Goal: Task Accomplishment & Management: Manage account settings

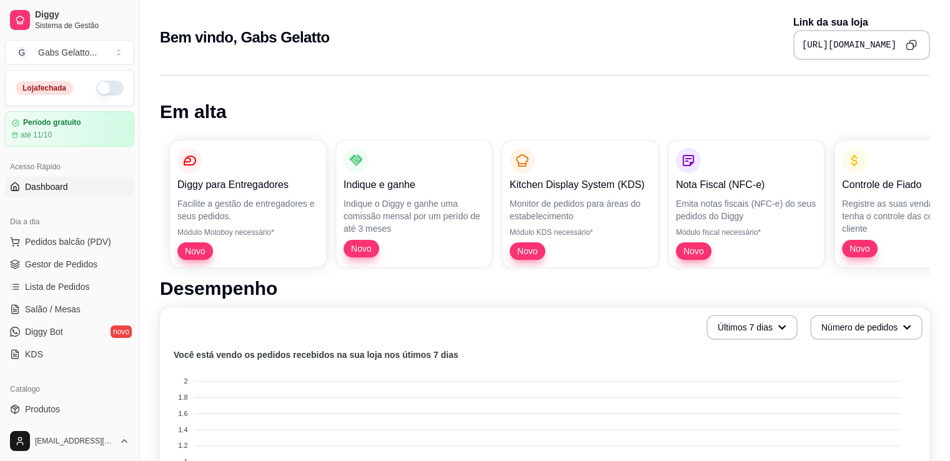
click at [914, 47] on icon "Copy to clipboard" at bounding box center [911, 44] width 11 height 11
drag, startPoint x: 134, startPoint y: 151, endPoint x: 135, endPoint y: 188, distance: 37.5
click at [135, 188] on button "Toggle Sidebar" at bounding box center [139, 230] width 10 height 461
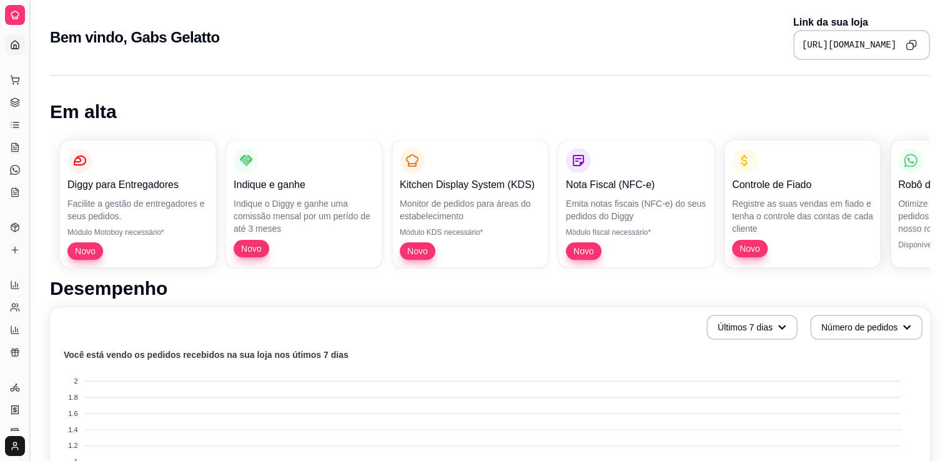
click at [29, 174] on button "Toggle Sidebar" at bounding box center [29, 230] width 10 height 461
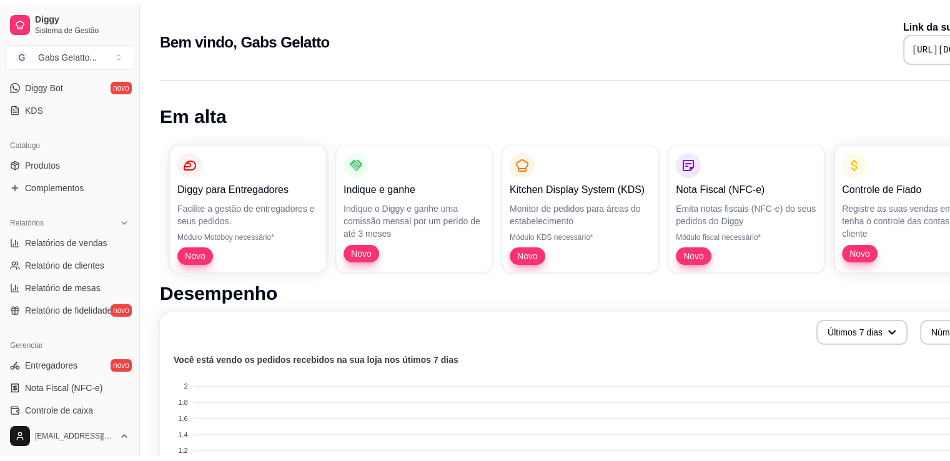
scroll to position [245, 0]
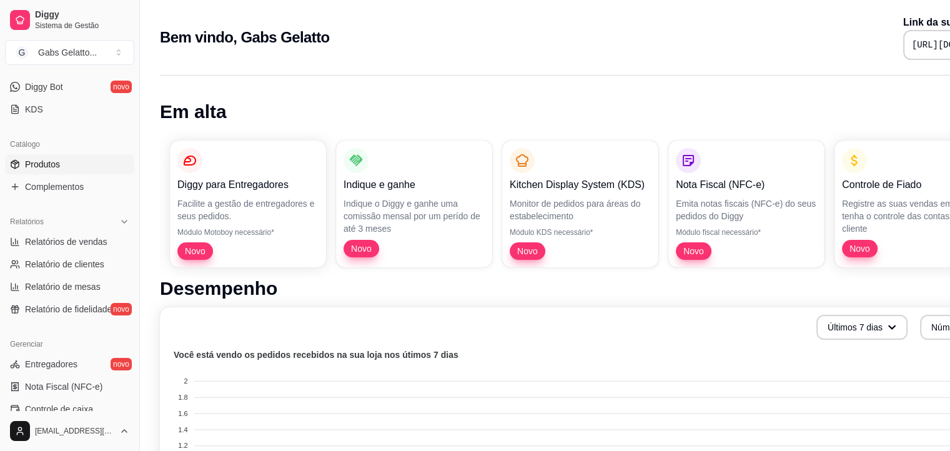
click at [85, 166] on link "Produtos" at bounding box center [69, 164] width 129 height 20
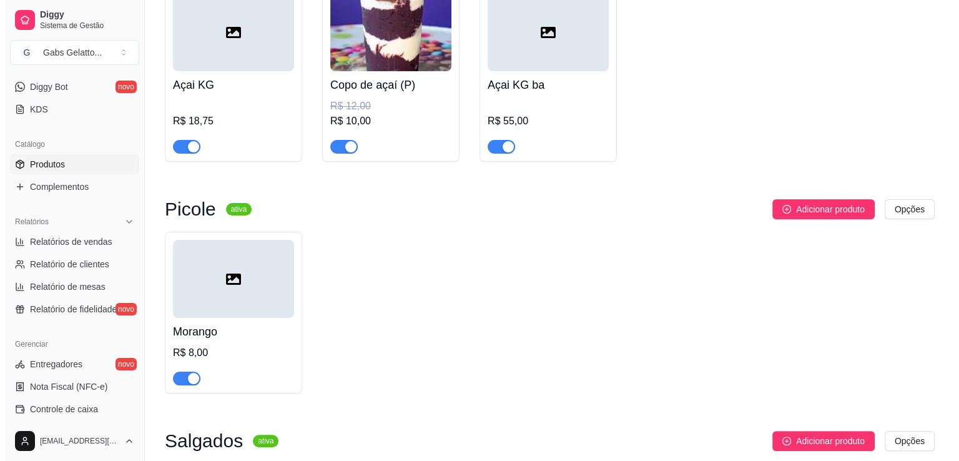
scroll to position [269, 0]
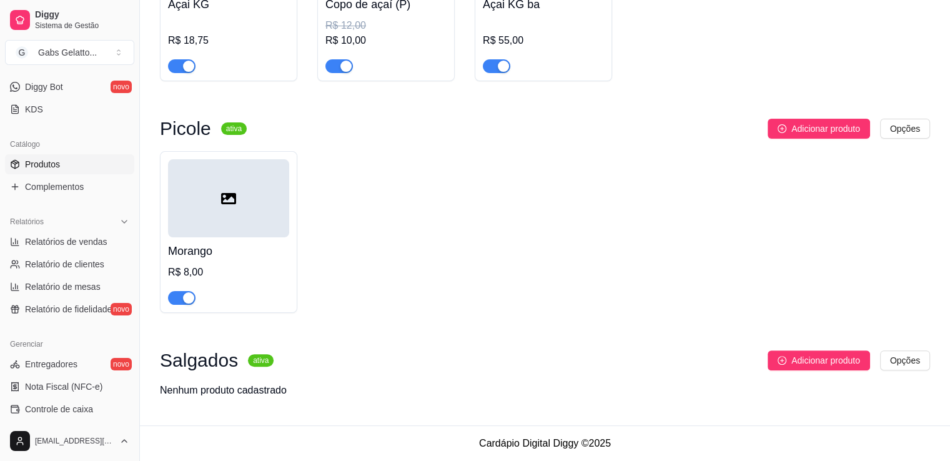
click at [252, 186] on div at bounding box center [228, 198] width 121 height 78
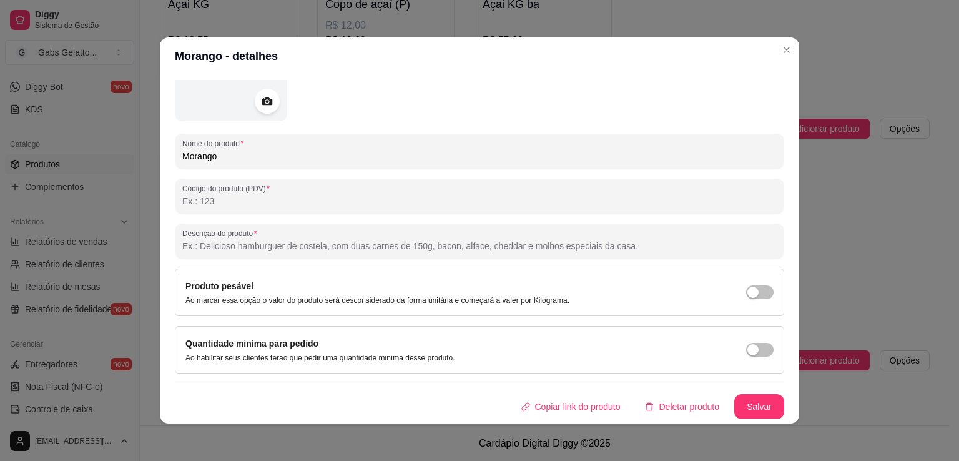
scroll to position [2, 0]
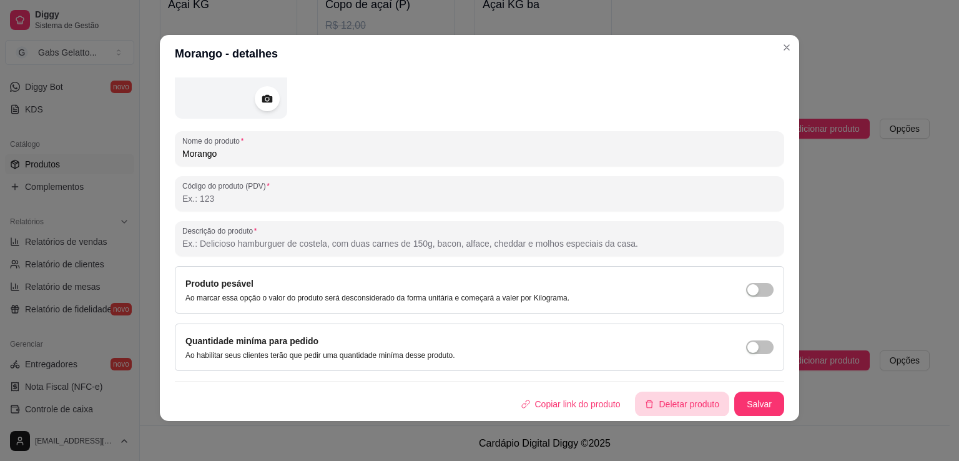
click at [658, 400] on button "Deletar produto" at bounding box center [682, 404] width 94 height 25
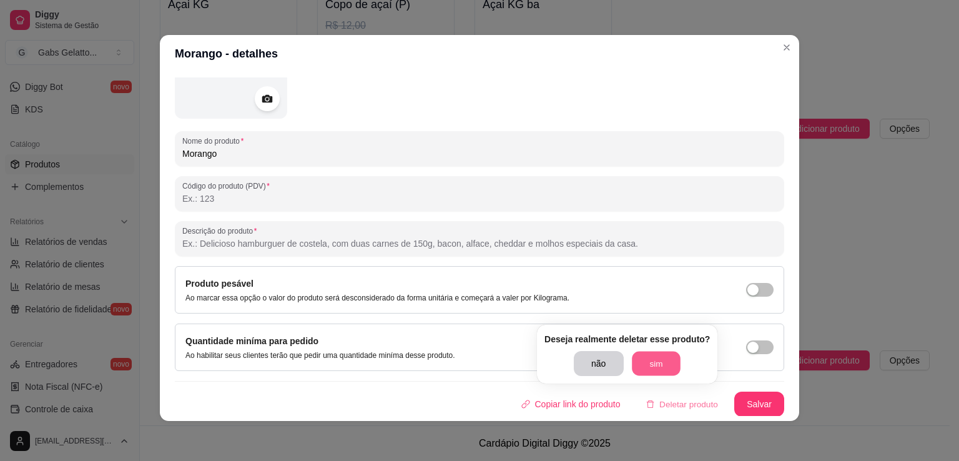
click at [655, 360] on button "sim" at bounding box center [656, 364] width 49 height 24
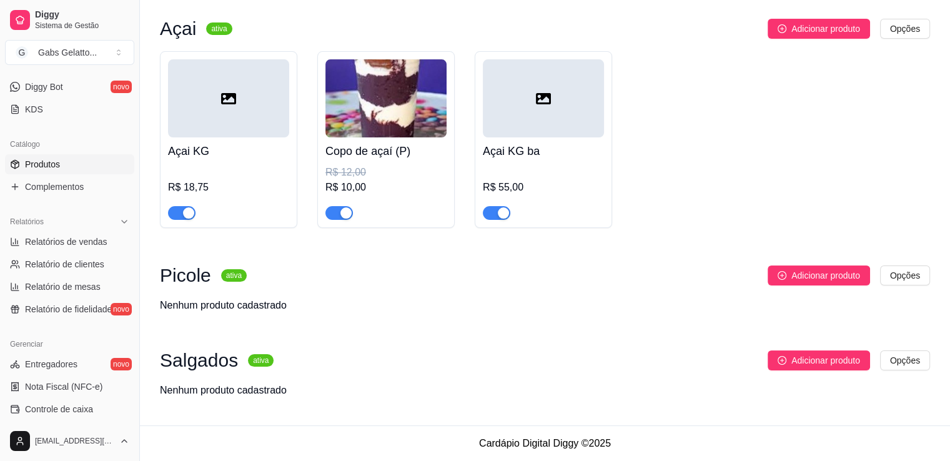
scroll to position [0, 0]
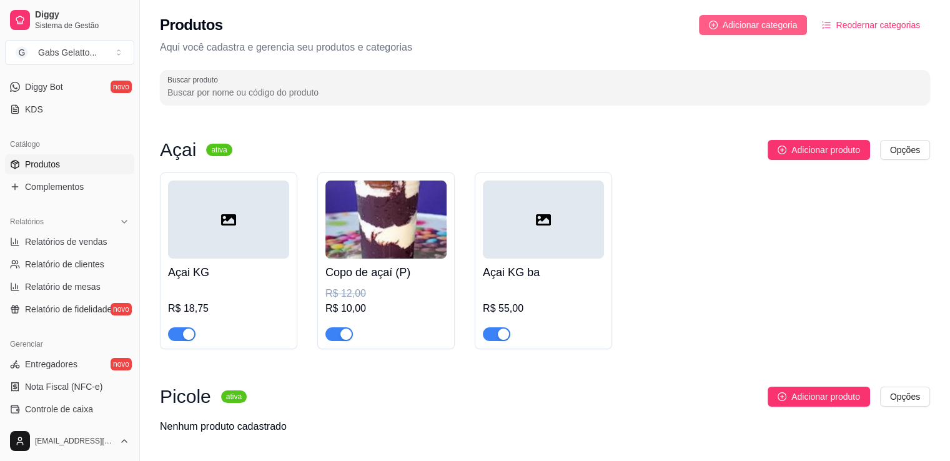
click at [783, 26] on span "Adicionar categoria" at bounding box center [760, 25] width 75 height 14
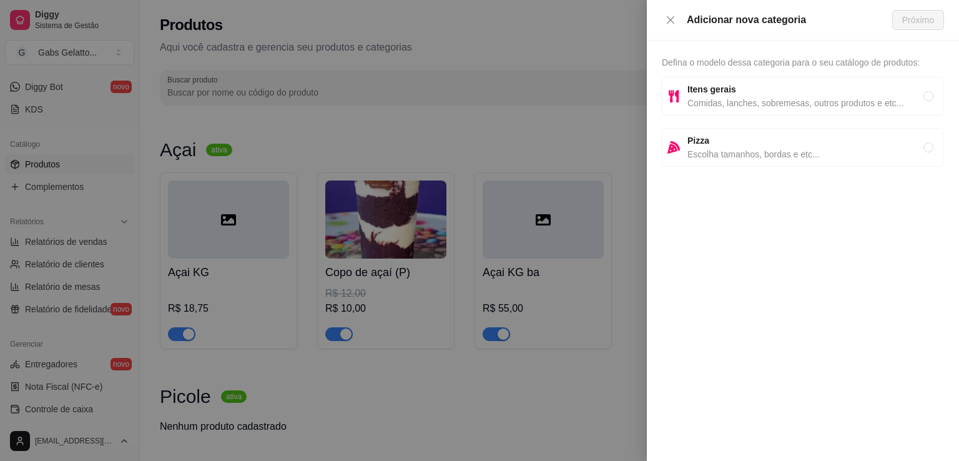
click at [745, 101] on span "Comidas, lanches, sobremesas, outros produtos e etc..." at bounding box center [806, 103] width 236 height 14
radio input "true"
click at [921, 24] on span "Próximo" at bounding box center [919, 20] width 32 height 14
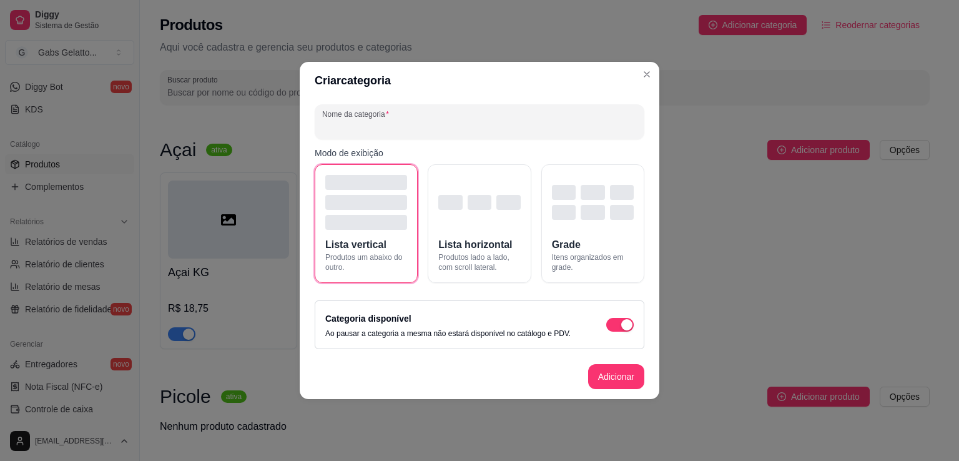
click at [449, 128] on input "Nome da categoria" at bounding box center [479, 127] width 315 height 12
click at [482, 211] on div "button" at bounding box center [480, 202] width 82 height 55
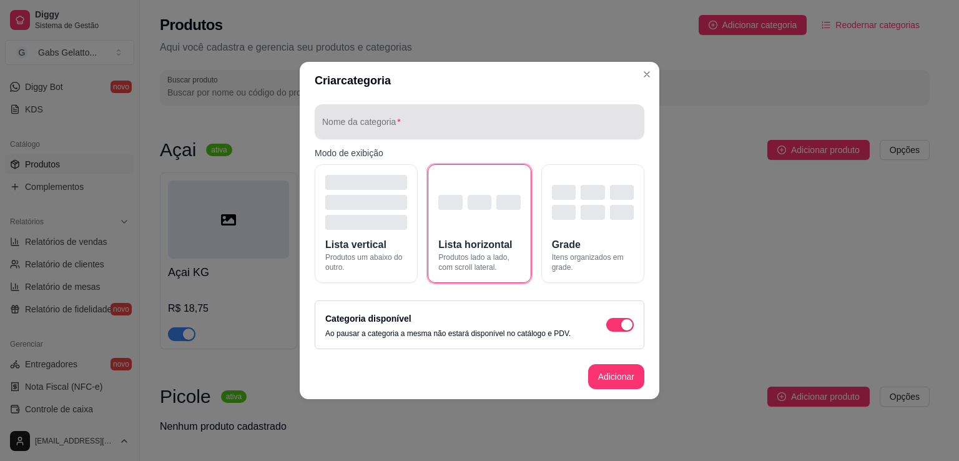
click at [430, 126] on input "Nome da categoria" at bounding box center [479, 127] width 315 height 12
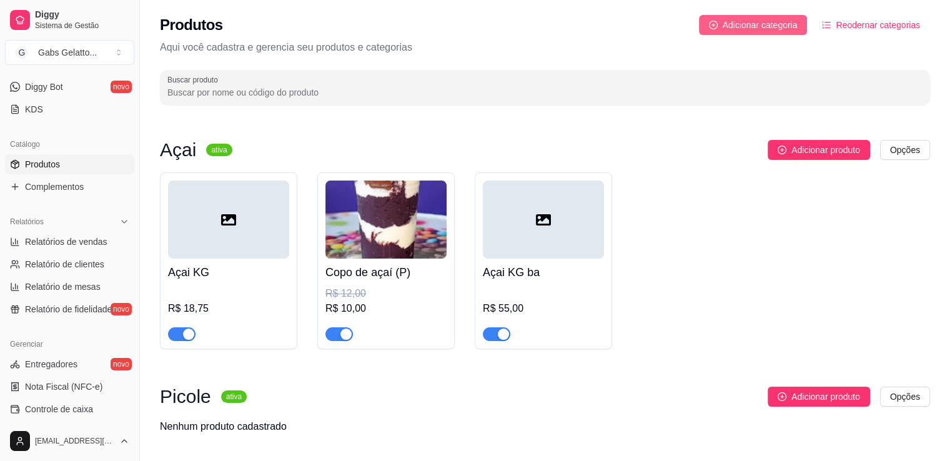
click at [755, 25] on span "Adicionar categoria" at bounding box center [760, 25] width 75 height 14
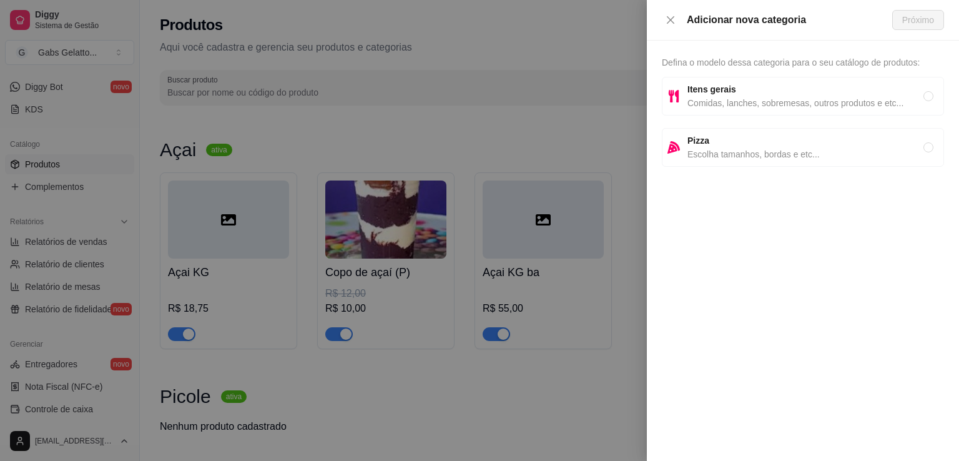
click at [710, 150] on span "Escolha tamanhos, bordas e etc..." at bounding box center [806, 154] width 236 height 14
radio input "true"
click at [732, 149] on span "Escolha tamanhos, bordas e etc..." at bounding box center [806, 154] width 236 height 14
click at [729, 104] on span "Comidas, lanches, sobremesas, outros produtos e etc..." at bounding box center [806, 103] width 236 height 14
radio input "true"
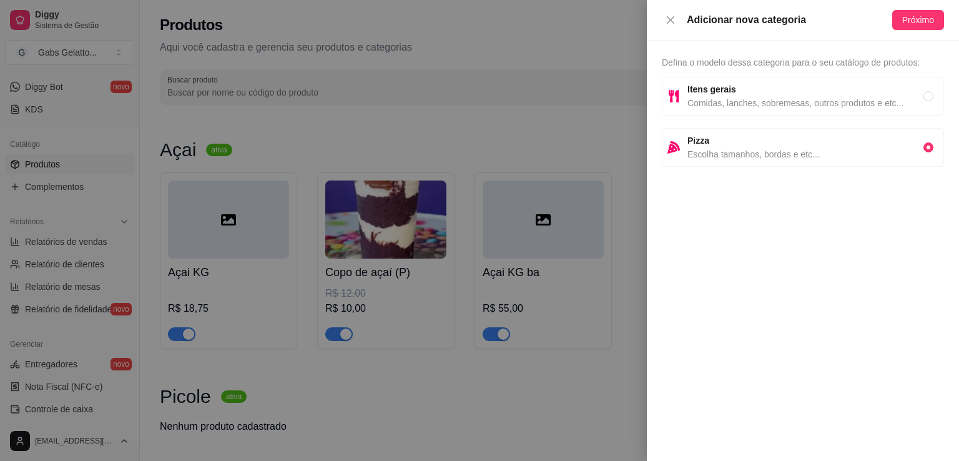
radio input "false"
click at [778, 61] on span "Defina o modelo dessa categoria para o seu catálogo de produtos:" at bounding box center [791, 62] width 258 height 10
click at [906, 16] on span "Próximo" at bounding box center [919, 20] width 32 height 14
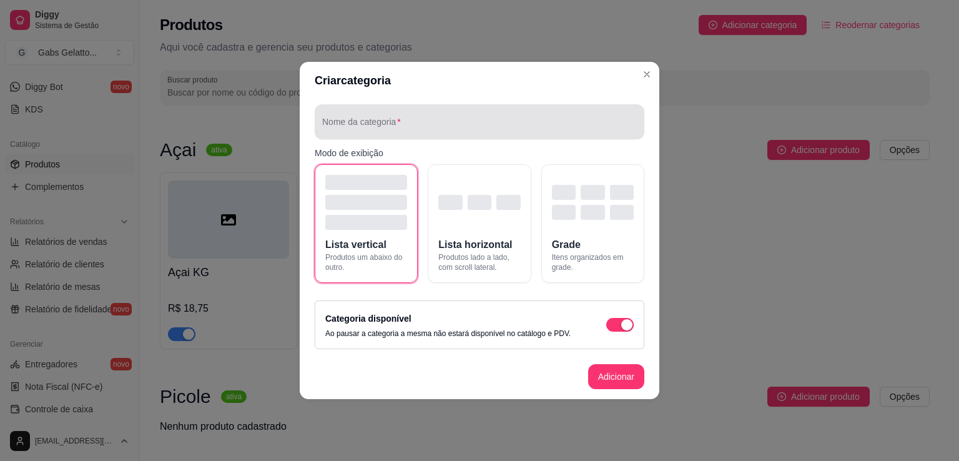
click at [465, 123] on input "Nome da categoria" at bounding box center [479, 127] width 315 height 12
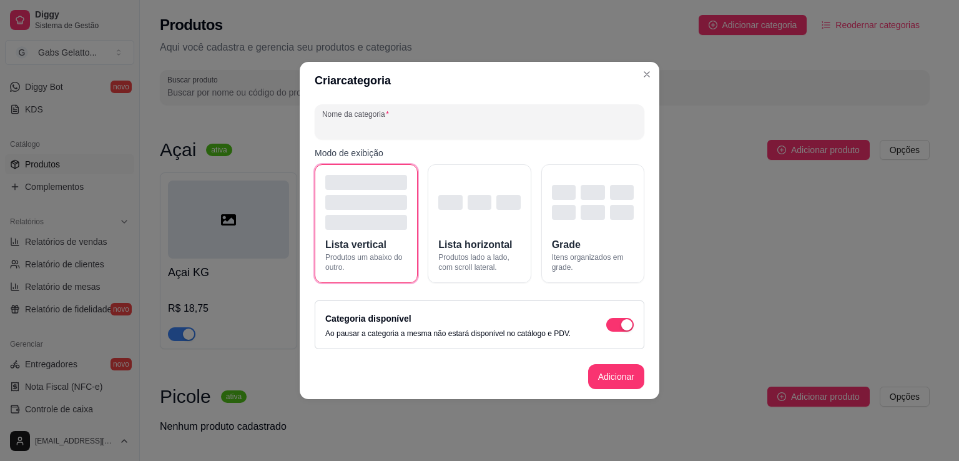
click at [465, 123] on input "Nome da categoria" at bounding box center [479, 127] width 315 height 12
click at [377, 122] on input "Nome da categoria" at bounding box center [479, 127] width 315 height 12
paste input "bomboniere"
click at [325, 130] on input "bomboniere" at bounding box center [479, 127] width 315 height 12
type input "Bomboniere"
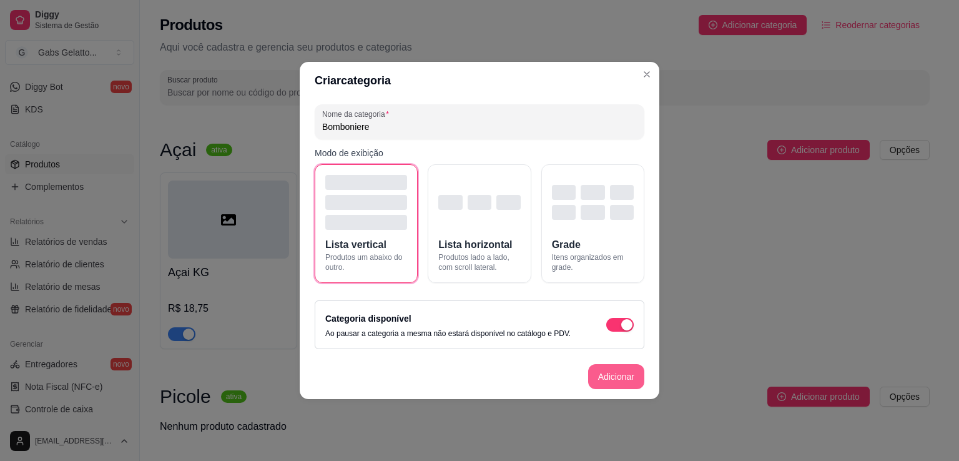
click at [598, 375] on button "Adicionar" at bounding box center [616, 376] width 56 height 25
click at [466, 238] on span "Lista horizontal" at bounding box center [476, 244] width 74 height 15
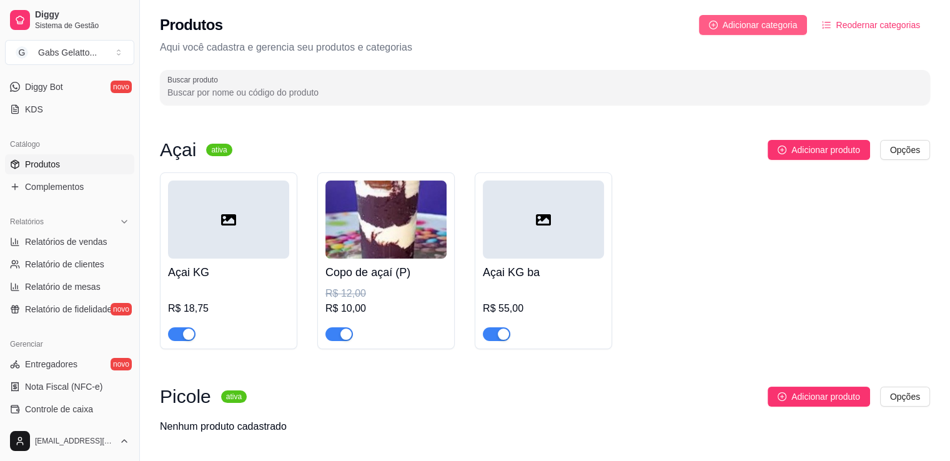
click at [735, 31] on span "Adicionar categoria" at bounding box center [760, 25] width 75 height 14
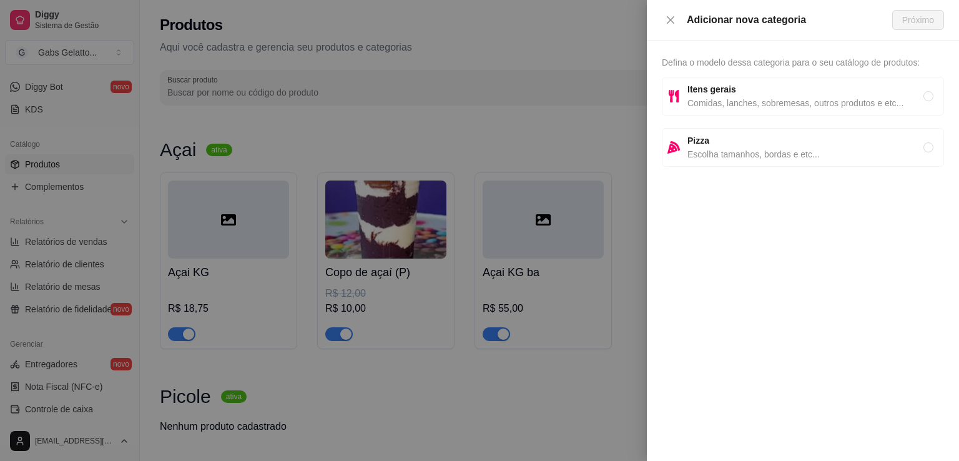
click at [738, 91] on span "Itens gerais" at bounding box center [806, 89] width 236 height 14
radio input "true"
click at [908, 26] on span "Próximo" at bounding box center [919, 20] width 32 height 14
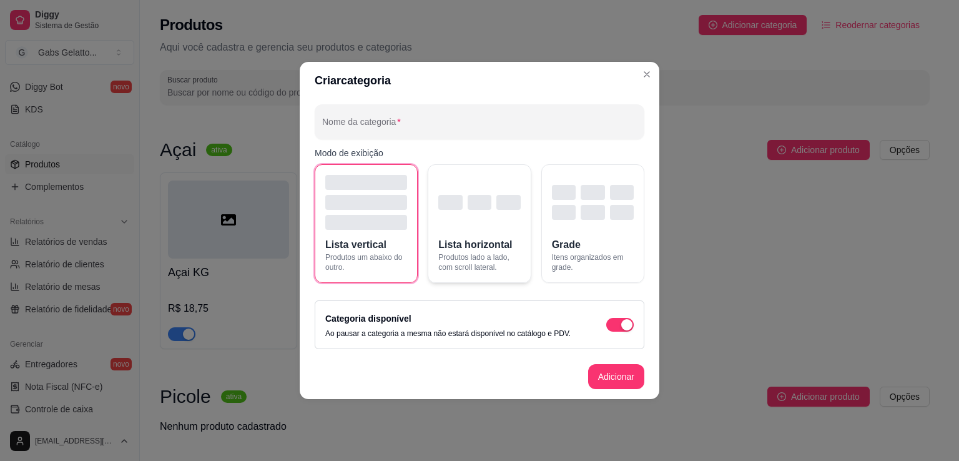
click at [483, 230] on button "Lista horizontal Produtos lado a lado, com scroll lateral." at bounding box center [479, 223] width 103 height 119
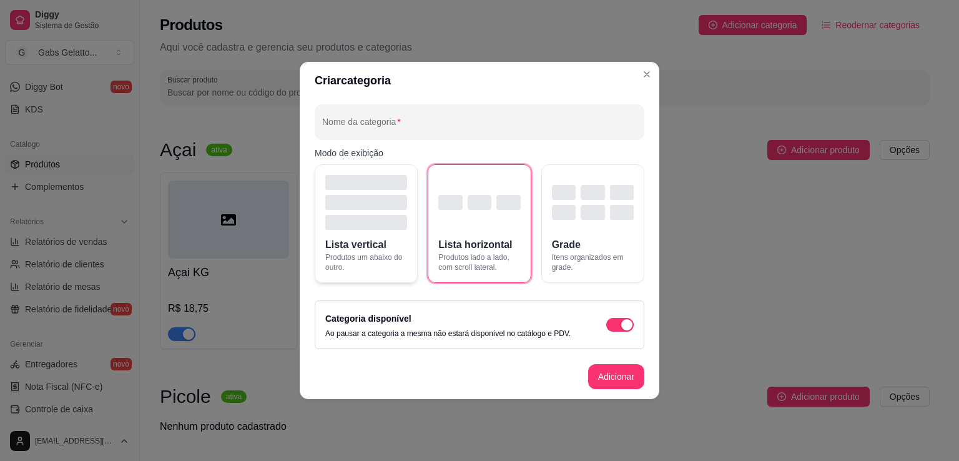
click at [392, 241] on button "Lista vertical Produtos um abaixo do outro." at bounding box center [366, 223] width 103 height 119
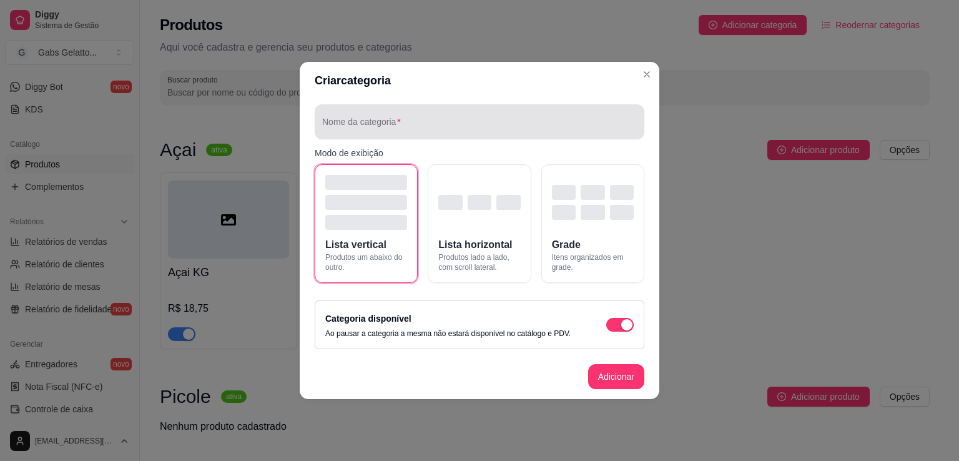
click at [408, 118] on div at bounding box center [479, 121] width 315 height 25
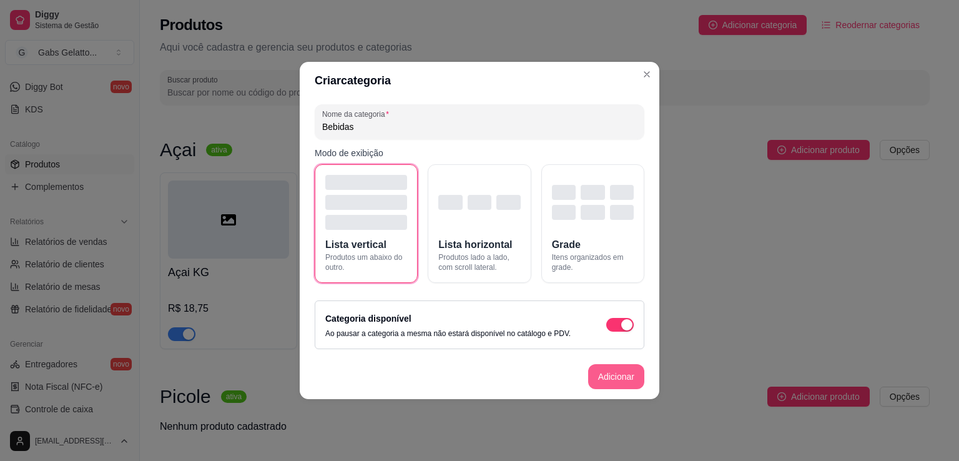
type input "Bebidas"
click at [617, 375] on button "Adicionar" at bounding box center [616, 376] width 56 height 25
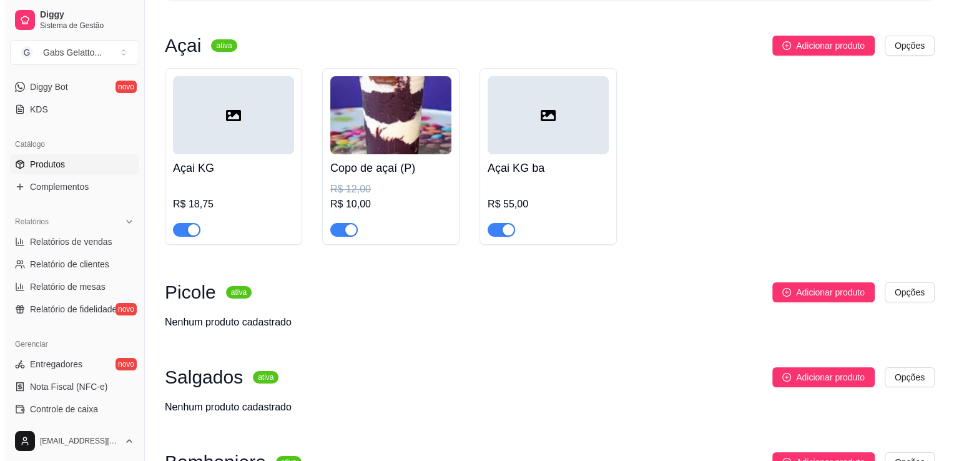
scroll to position [42, 0]
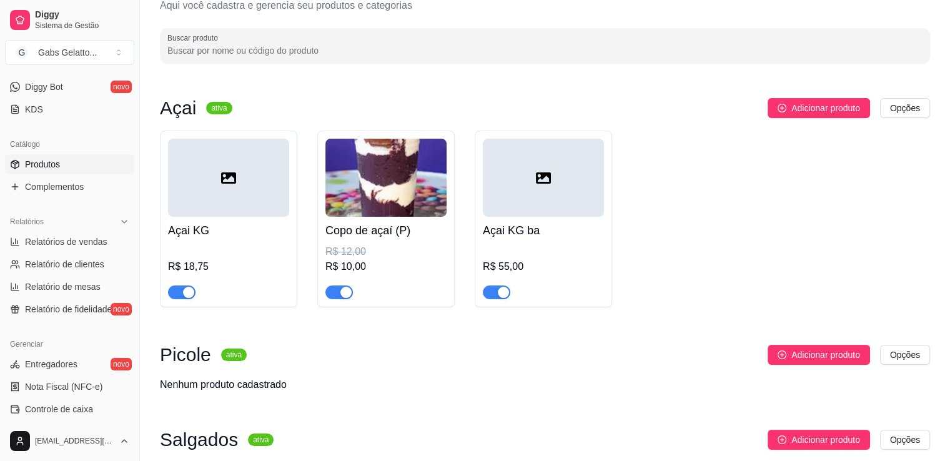
click at [519, 178] on div at bounding box center [543, 178] width 121 height 78
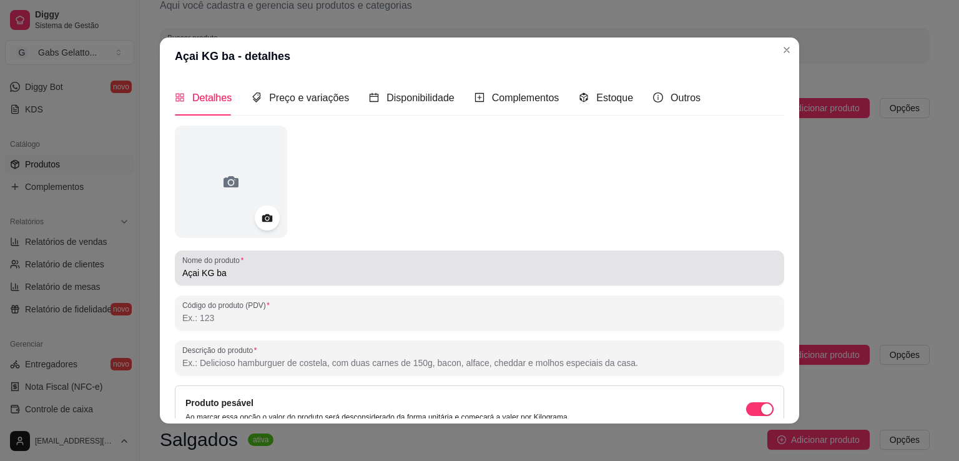
click at [237, 278] on input "Açai KG ba" at bounding box center [479, 273] width 595 height 12
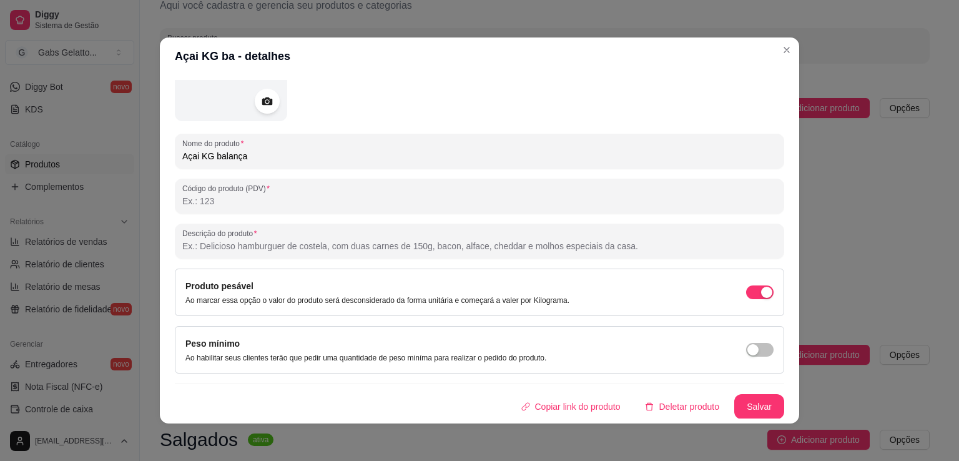
scroll to position [2, 0]
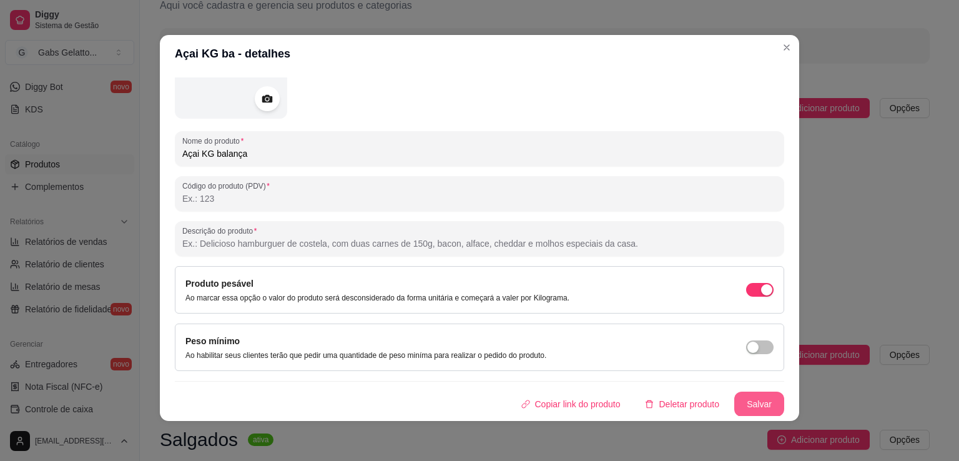
type input "Açai KG balança"
click at [742, 395] on button "Salvar" at bounding box center [759, 404] width 49 height 24
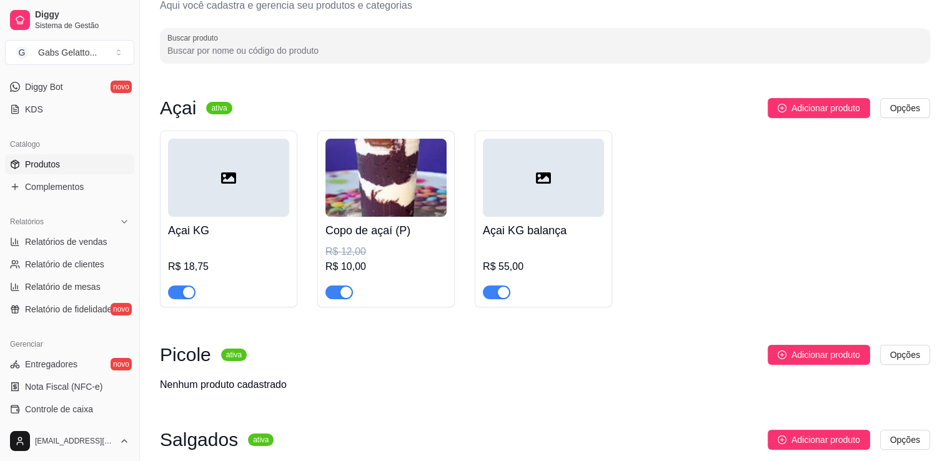
click at [240, 230] on h4 "Açai KG" at bounding box center [228, 230] width 121 height 17
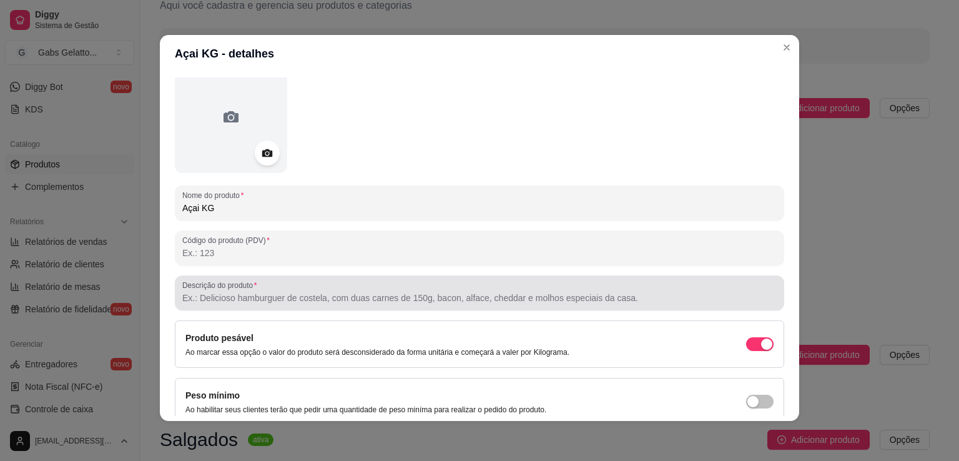
scroll to position [117, 0]
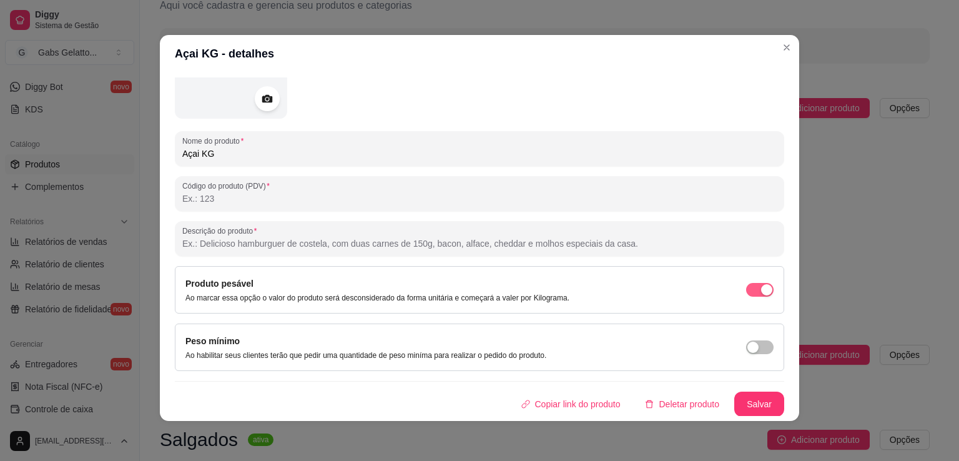
click at [746, 285] on span "button" at bounding box center [759, 290] width 27 height 14
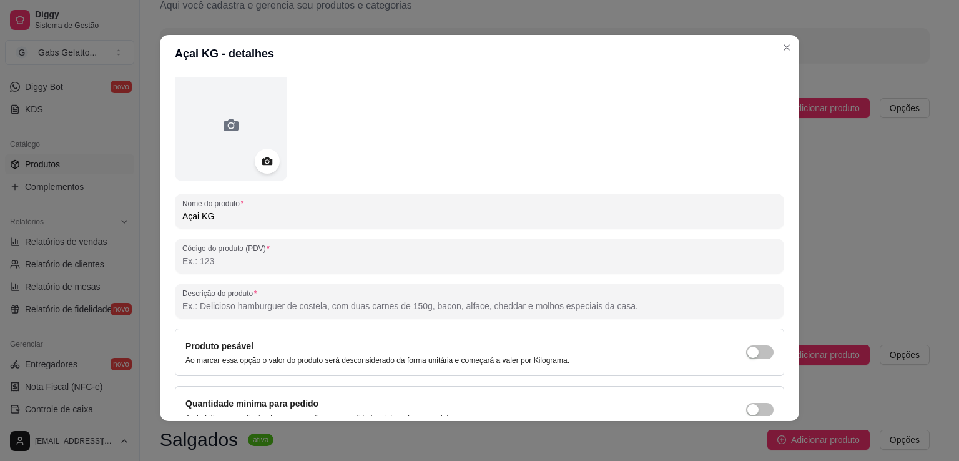
click at [229, 218] on input "Açai KG" at bounding box center [479, 216] width 595 height 12
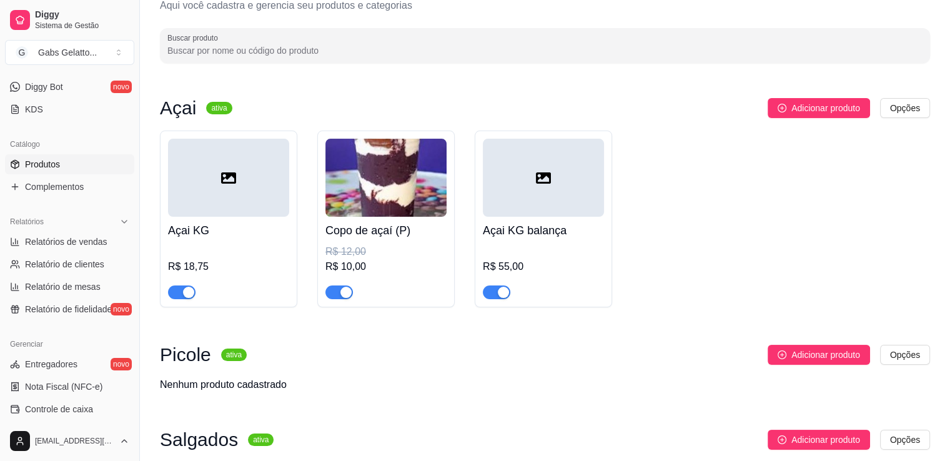
click at [387, 229] on h4 "Copo de açaí (P)" at bounding box center [385, 230] width 121 height 17
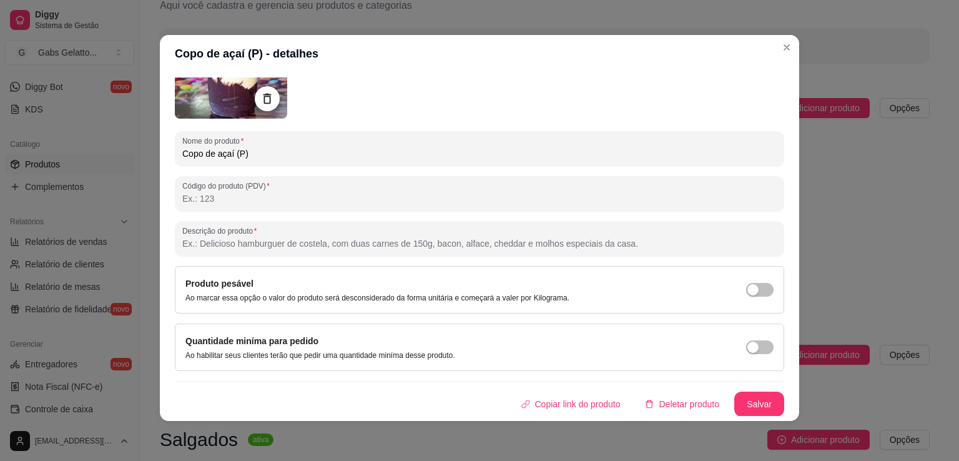
scroll to position [0, 0]
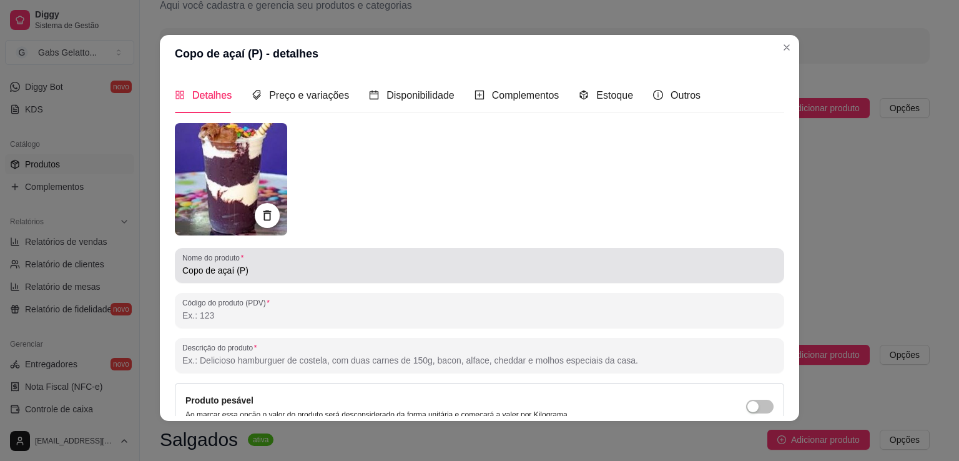
click at [240, 278] on div "Copo de açaí (P)" at bounding box center [479, 265] width 595 height 25
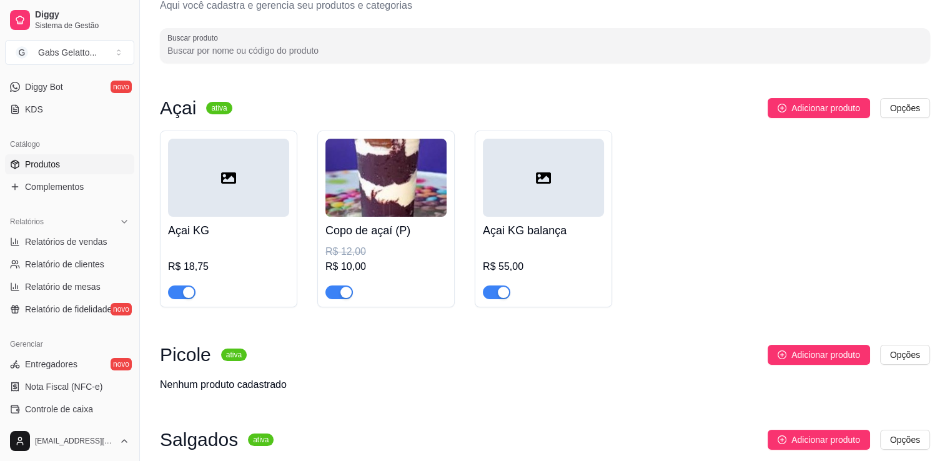
click at [224, 247] on div "R$ 18,75" at bounding box center [228, 271] width 121 height 55
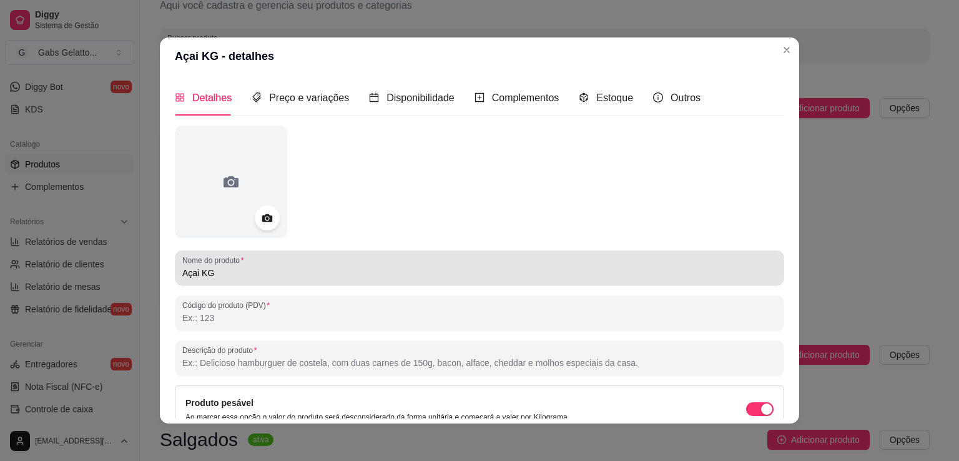
click at [237, 275] on input "Açai KG" at bounding box center [479, 273] width 595 height 12
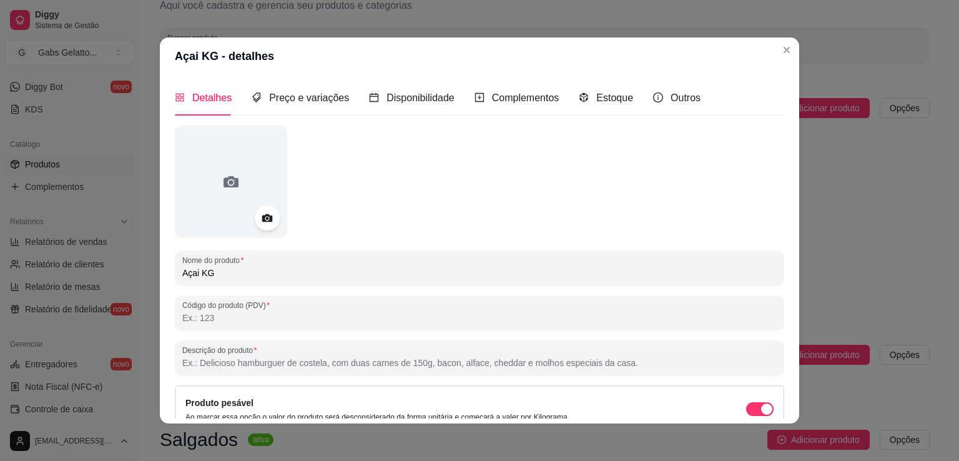
paste input "Copo de açaí (P)"
click at [237, 277] on input "Copo de açaí (P)" at bounding box center [479, 273] width 595 height 12
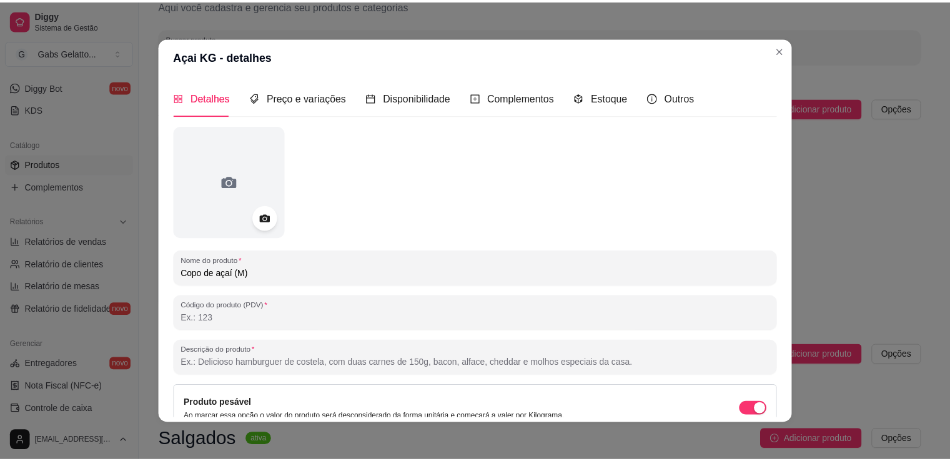
scroll to position [2, 0]
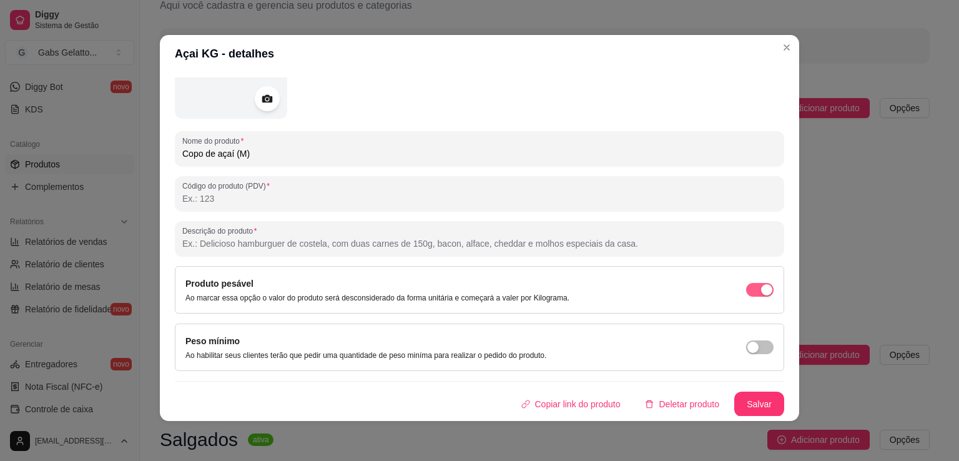
type input "Copo de açaí (M)"
click at [746, 283] on span "button" at bounding box center [759, 290] width 27 height 14
click at [752, 398] on button "Salvar" at bounding box center [760, 404] width 50 height 25
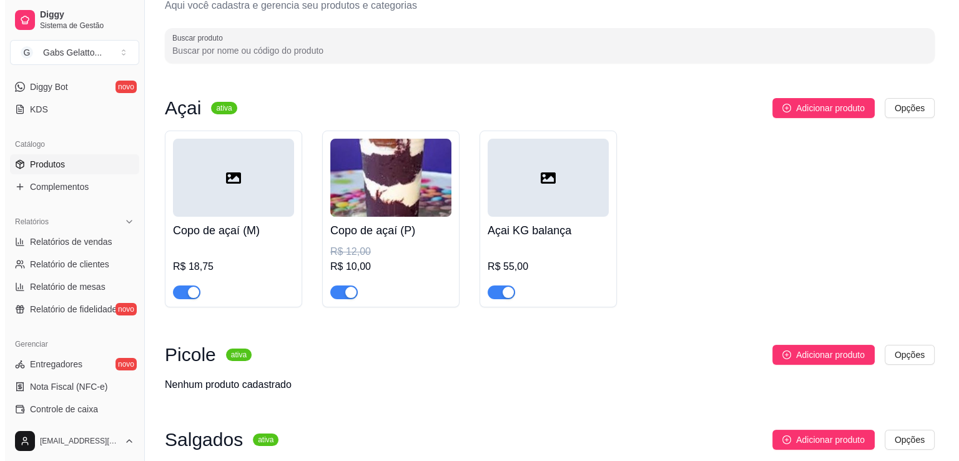
scroll to position [0, 0]
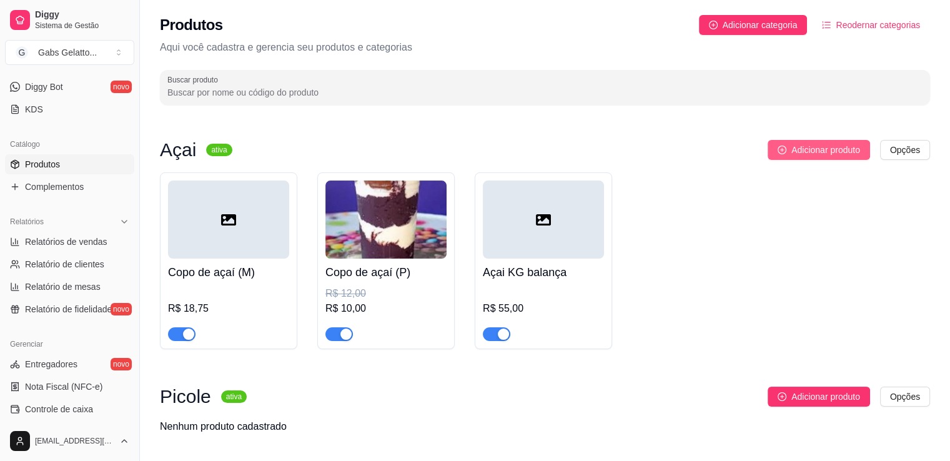
click at [795, 149] on span "Adicionar produto" at bounding box center [825, 150] width 69 height 14
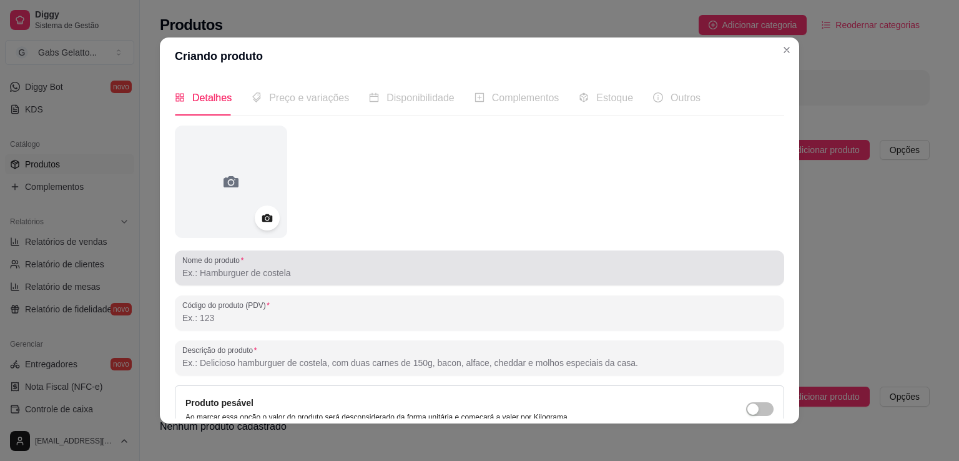
click at [242, 271] on input "Nome do produto" at bounding box center [479, 273] width 595 height 12
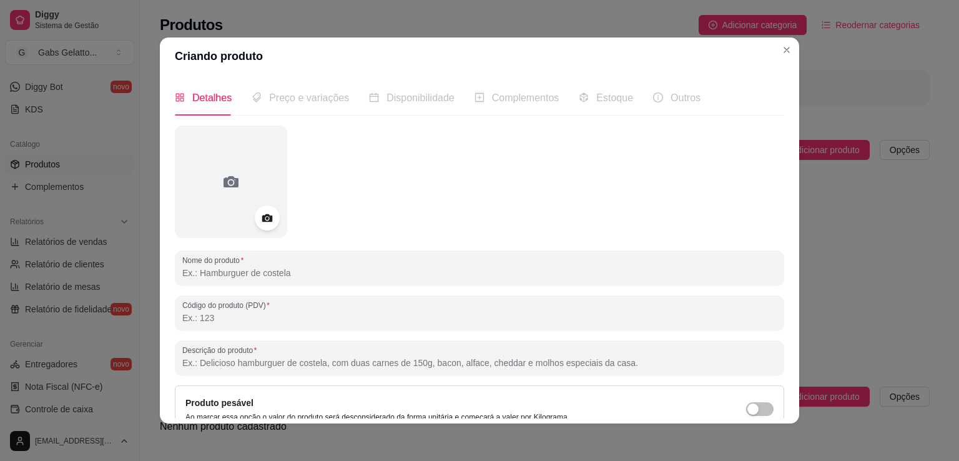
paste input "Copo de açaí (P)"
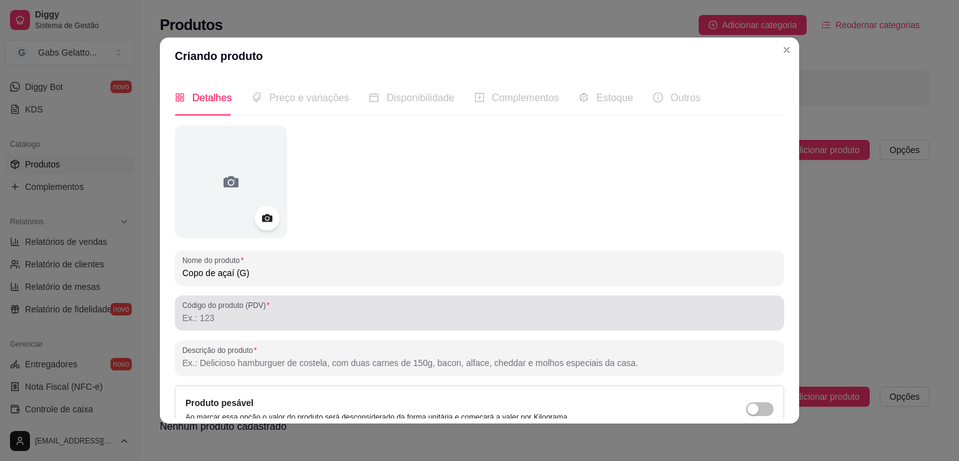
scroll to position [117, 0]
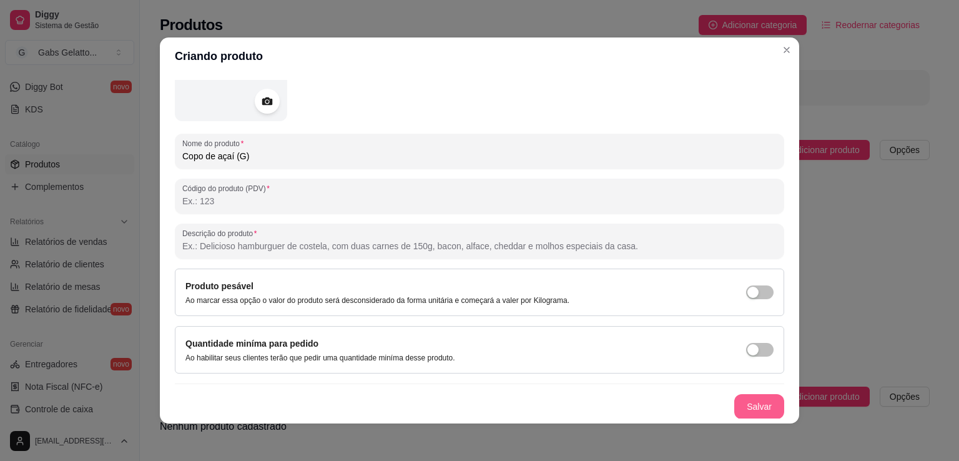
type input "Copo de açaí (G)"
click at [743, 408] on button "Salvar" at bounding box center [760, 406] width 50 height 25
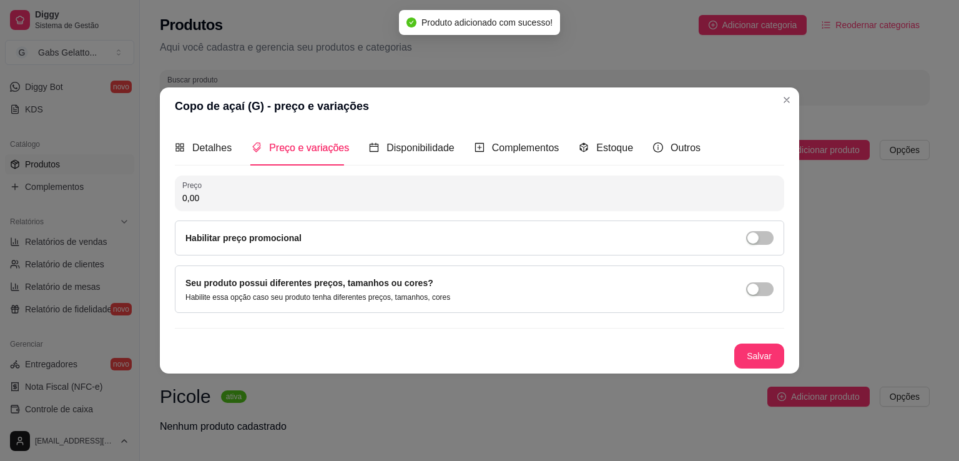
scroll to position [0, 0]
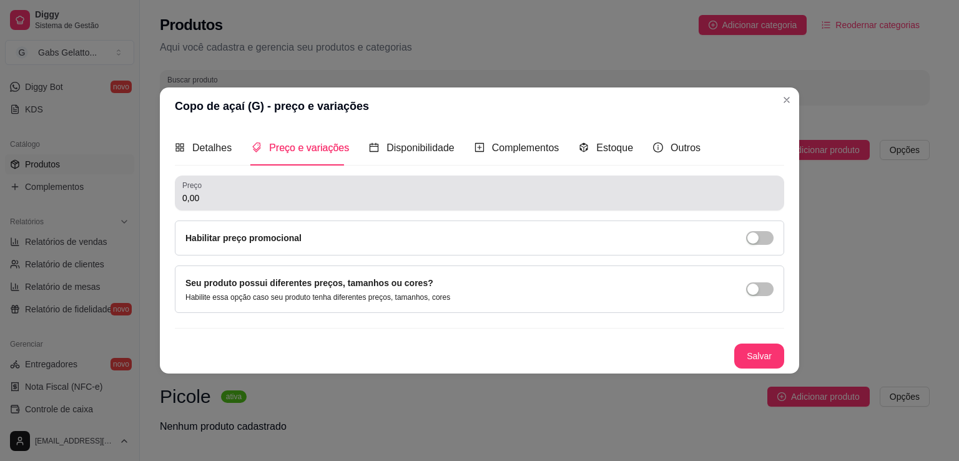
click at [200, 206] on div "Preço 0,00" at bounding box center [480, 193] width 610 height 35
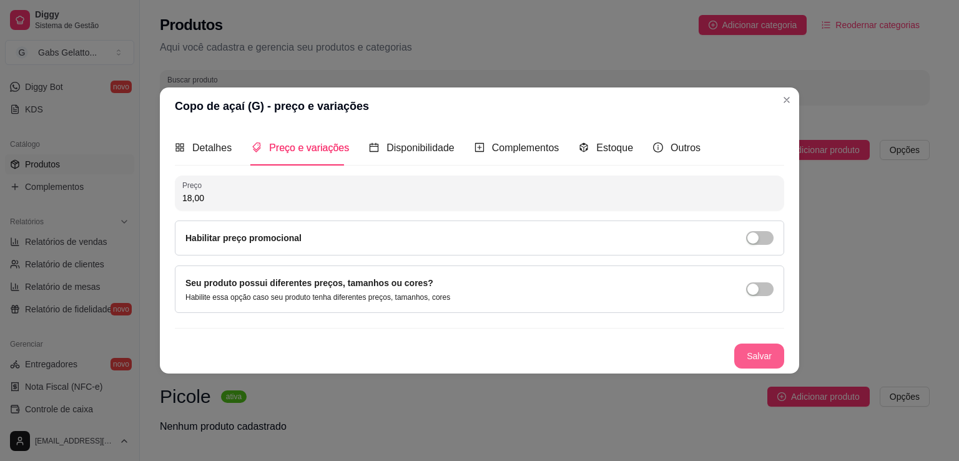
type input "18,00"
click at [751, 360] on button "Salvar" at bounding box center [760, 356] width 50 height 25
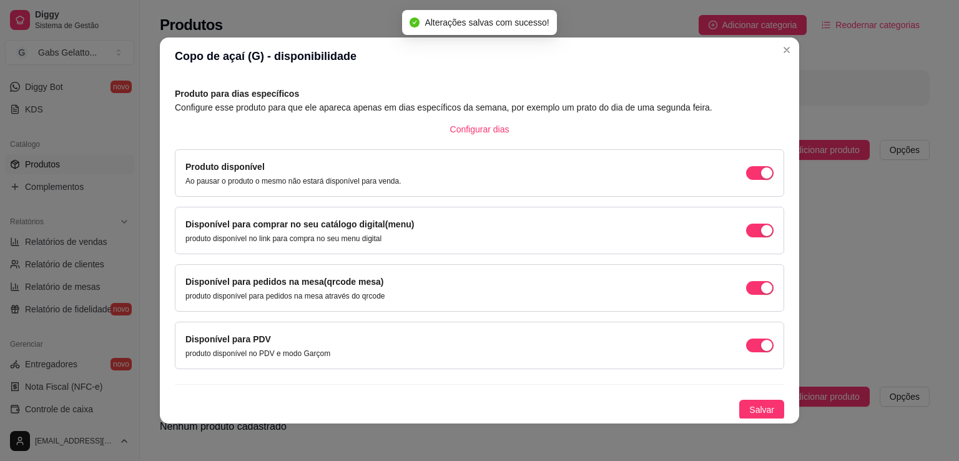
scroll to position [2, 0]
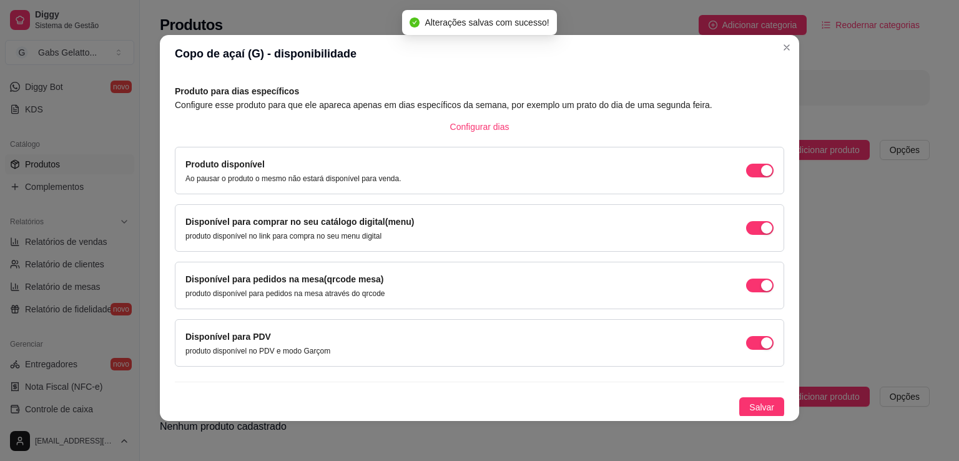
click at [741, 389] on div "Produto para dias específicos Configure esse produto para que ele apareca apena…" at bounding box center [480, 250] width 610 height 333
click at [750, 410] on span "Salvar" at bounding box center [762, 407] width 25 height 14
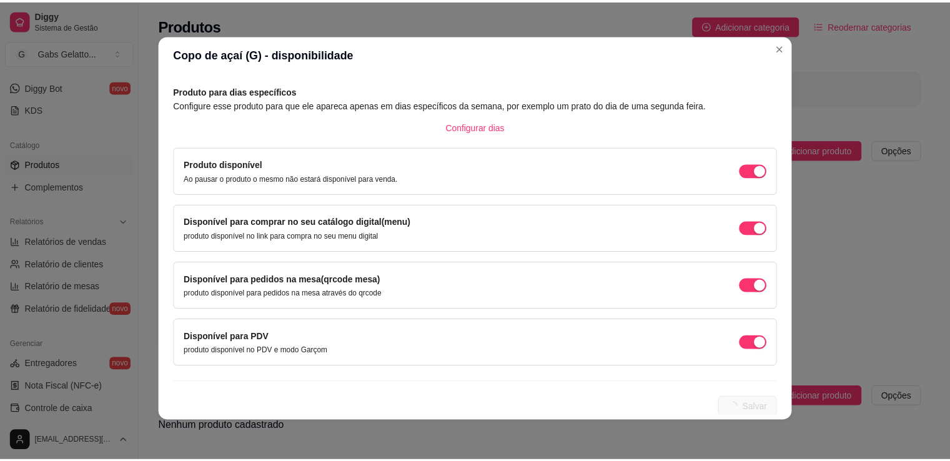
scroll to position [0, 0]
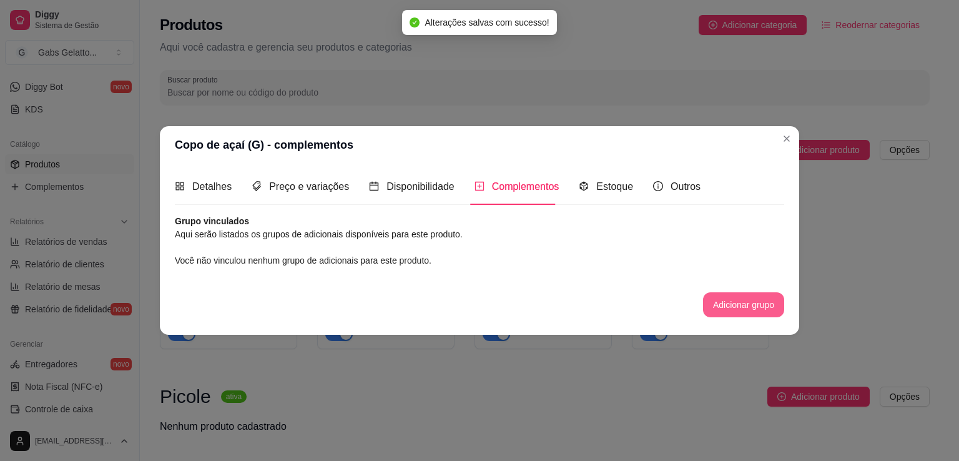
click at [732, 306] on button "Adicionar grupo" at bounding box center [743, 304] width 81 height 25
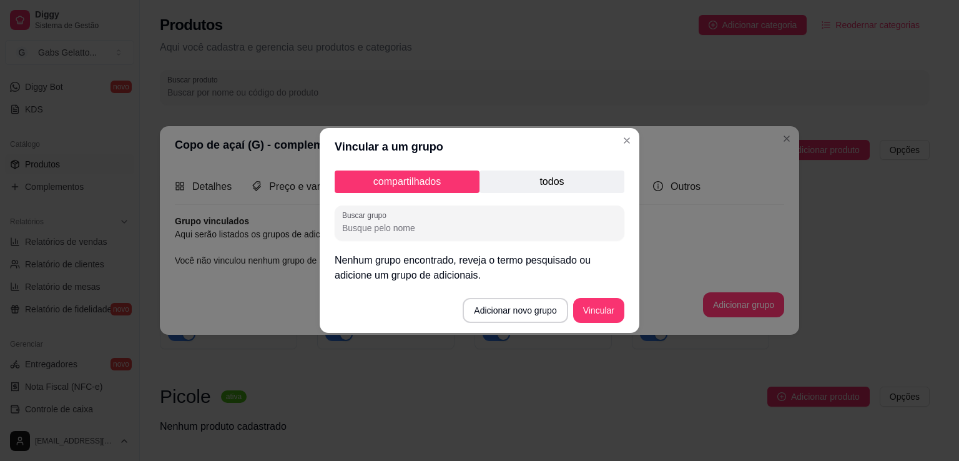
click at [528, 172] on p "todos" at bounding box center [552, 182] width 145 height 22
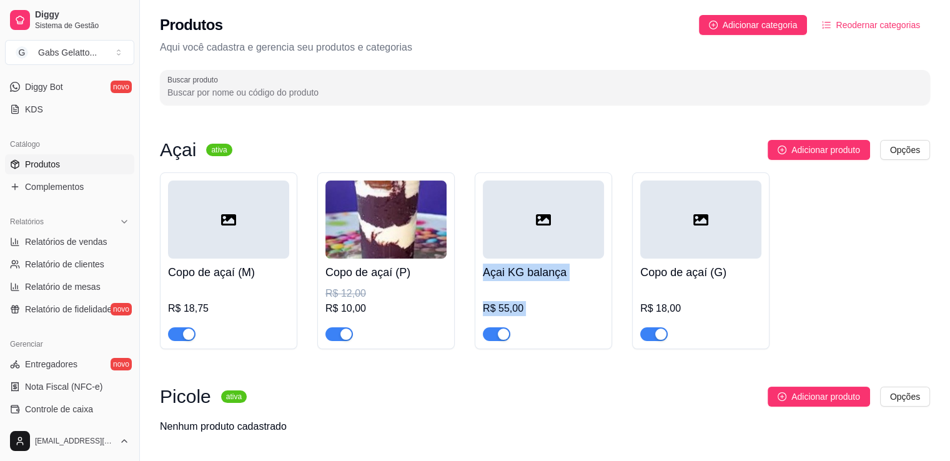
drag, startPoint x: 589, startPoint y: 239, endPoint x: 647, endPoint y: 217, distance: 62.1
click at [638, 219] on div "Copo de açaí (M) R$ 18,75 Copo de açaí (P) R$ 12,00 R$ 10,00 Açai KG balança R$…" at bounding box center [545, 260] width 770 height 177
click at [906, 152] on html "Diggy Sistema de Gestão G Gabs Gelatto ... Loja fechada Período gratuito até 11…" at bounding box center [475, 230] width 950 height 461
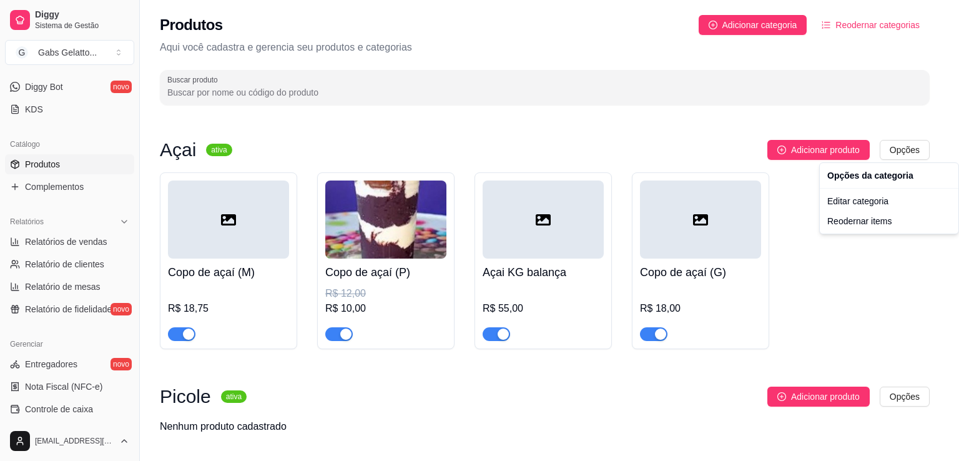
click at [856, 182] on div "Opções da categoria" at bounding box center [890, 176] width 134 height 20
click at [537, 385] on html "Diggy Sistema de Gestão G Gabs Gelatto ... Loja fechada Período gratuito até 11…" at bounding box center [479, 230] width 959 height 461
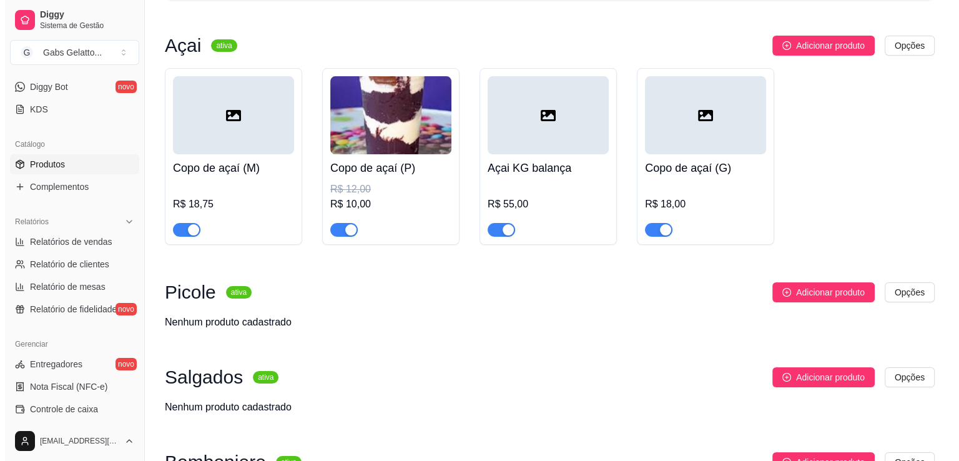
scroll to position [292, 0]
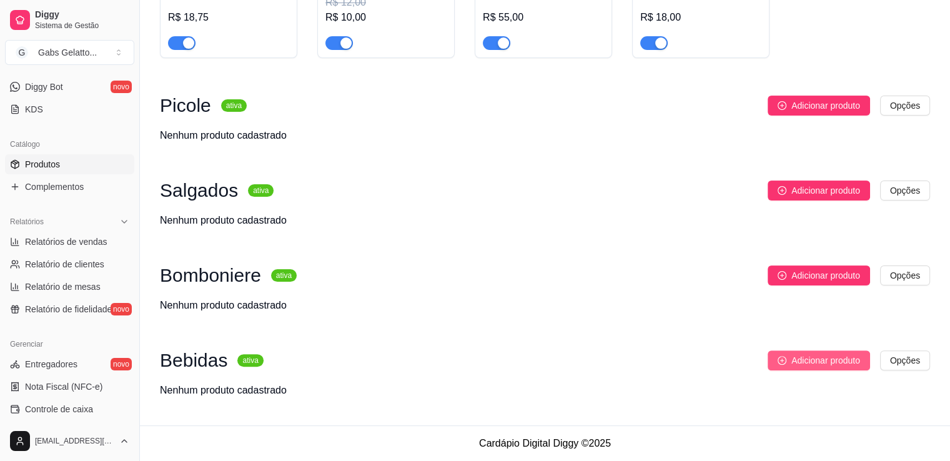
click at [818, 367] on span "Adicionar produto" at bounding box center [825, 361] width 69 height 14
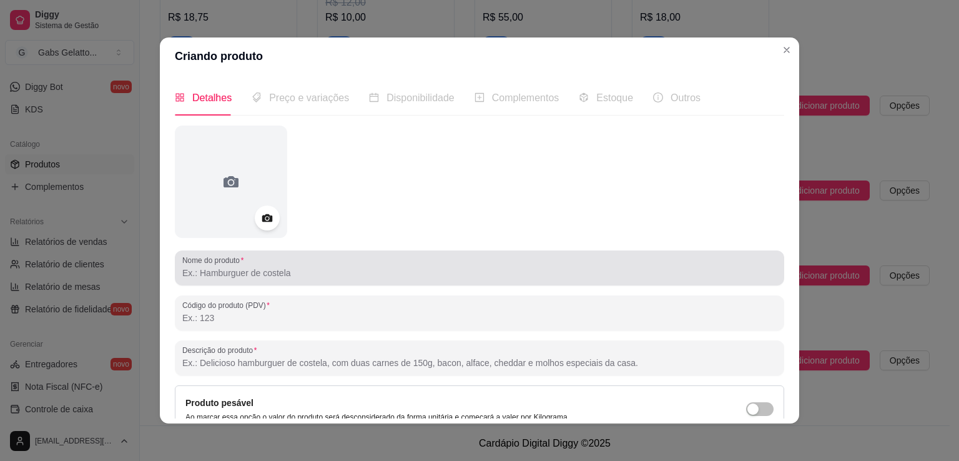
click at [298, 280] on div at bounding box center [479, 267] width 595 height 25
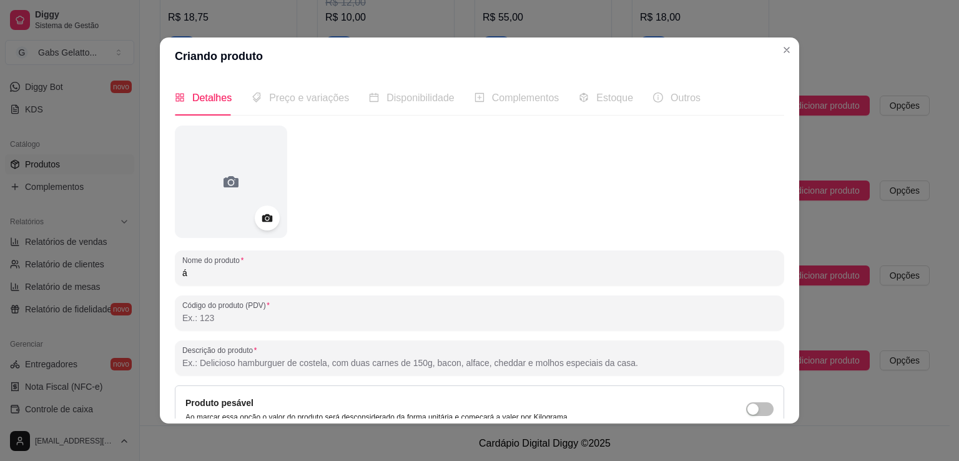
type input "á"
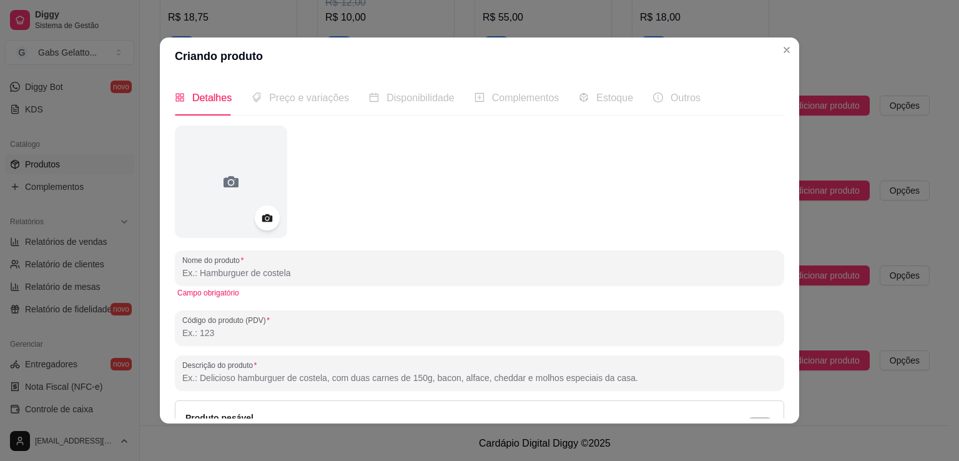
type input "á"
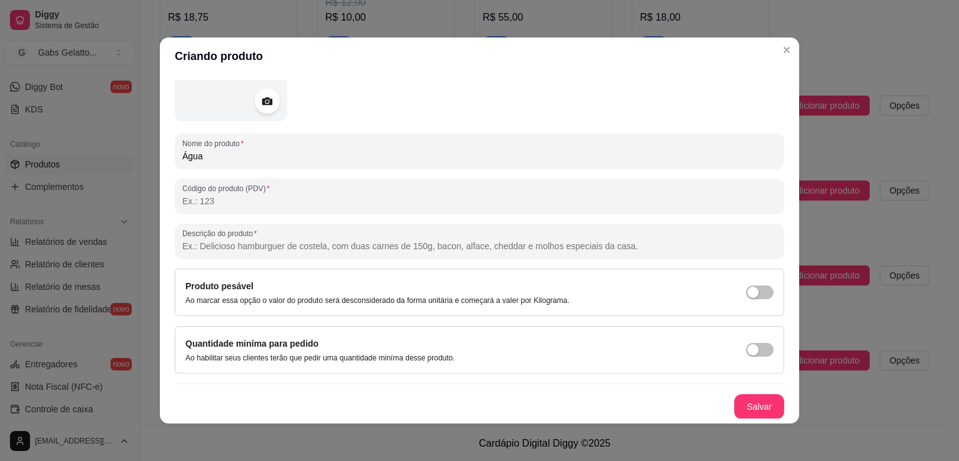
scroll to position [2, 0]
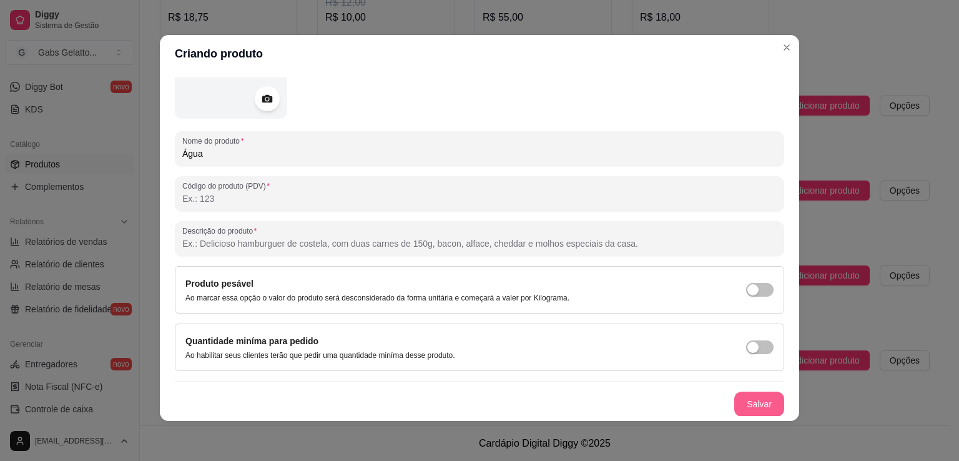
type input "Água"
click at [746, 400] on button "Salvar" at bounding box center [760, 404] width 50 height 25
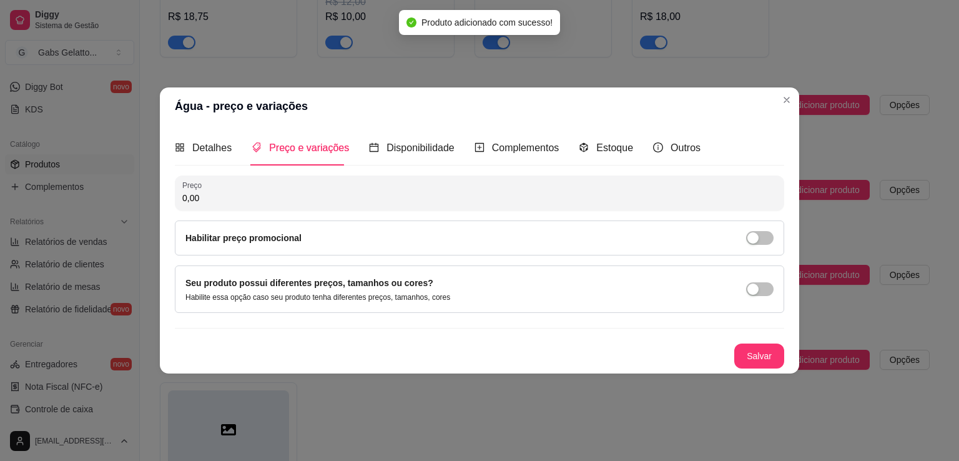
scroll to position [0, 0]
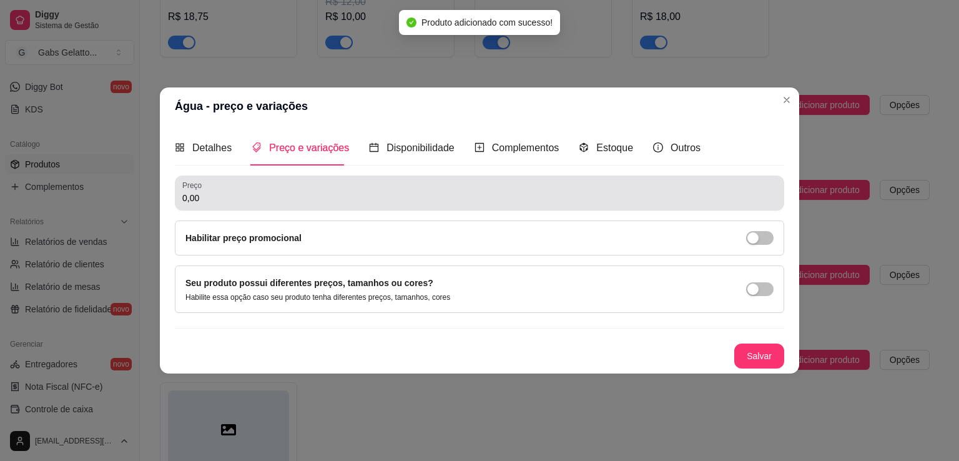
click at [295, 201] on input "0,00" at bounding box center [479, 198] width 595 height 12
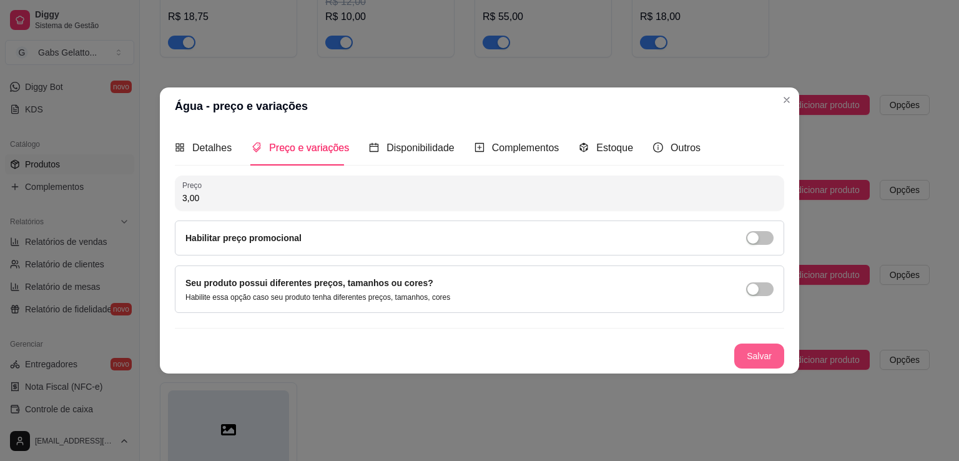
type input "3,00"
click at [756, 355] on button "Salvar" at bounding box center [760, 356] width 50 height 25
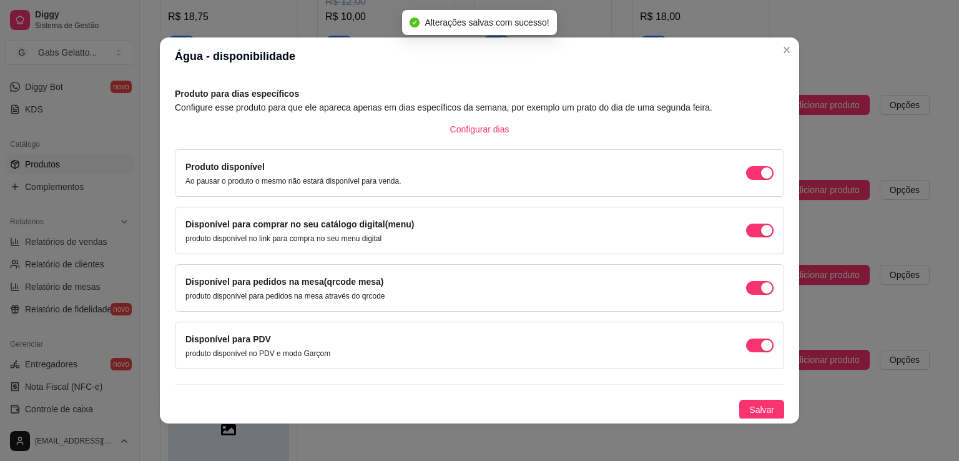
scroll to position [2, 0]
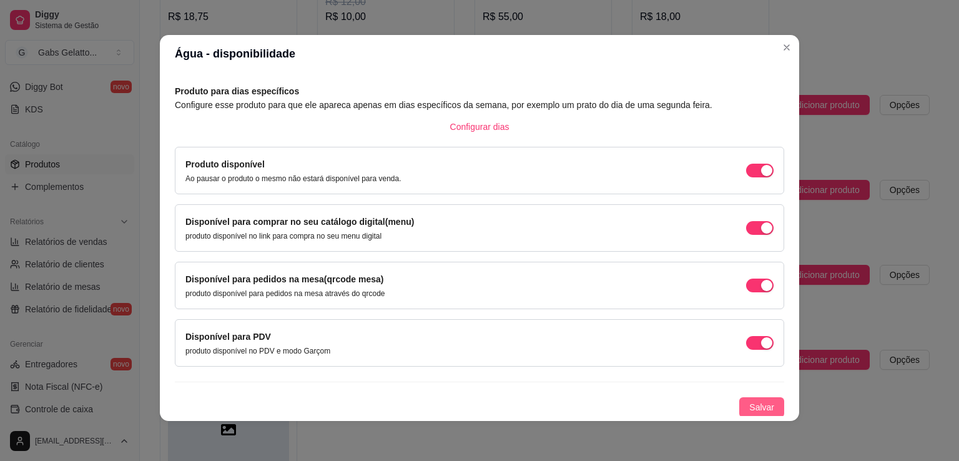
click at [750, 414] on button "Salvar" at bounding box center [762, 407] width 45 height 20
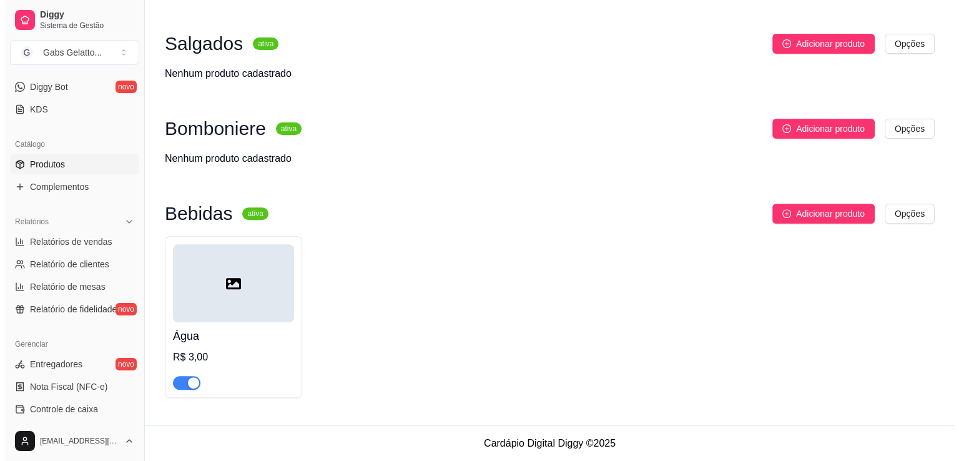
scroll to position [377, 0]
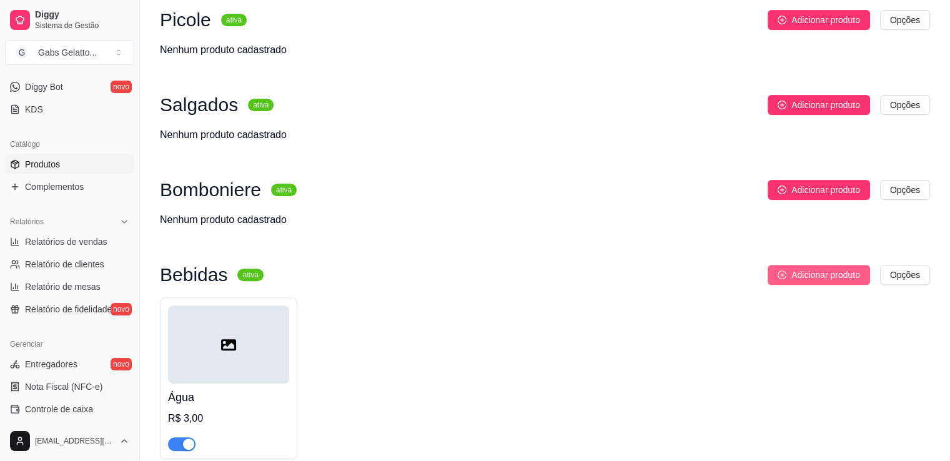
click at [795, 274] on span "Adicionar produto" at bounding box center [825, 275] width 69 height 14
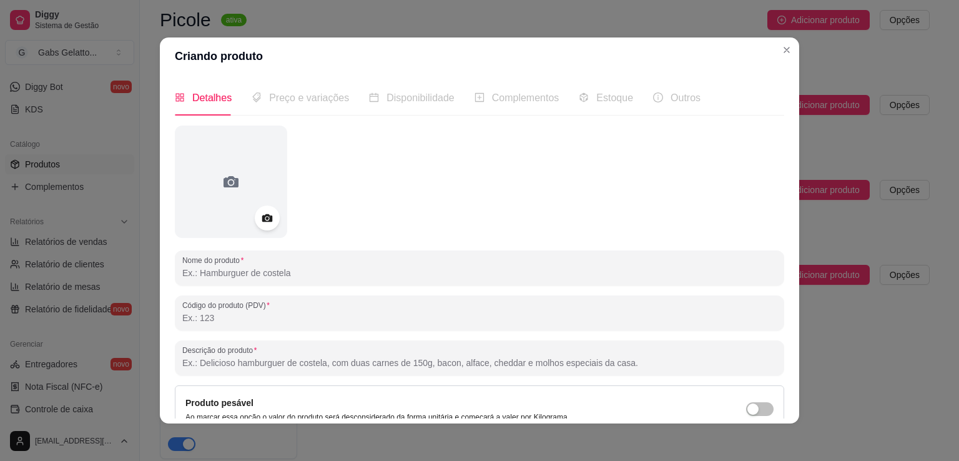
click at [244, 277] on input "Nome do produto" at bounding box center [479, 273] width 595 height 12
type input "Ã"
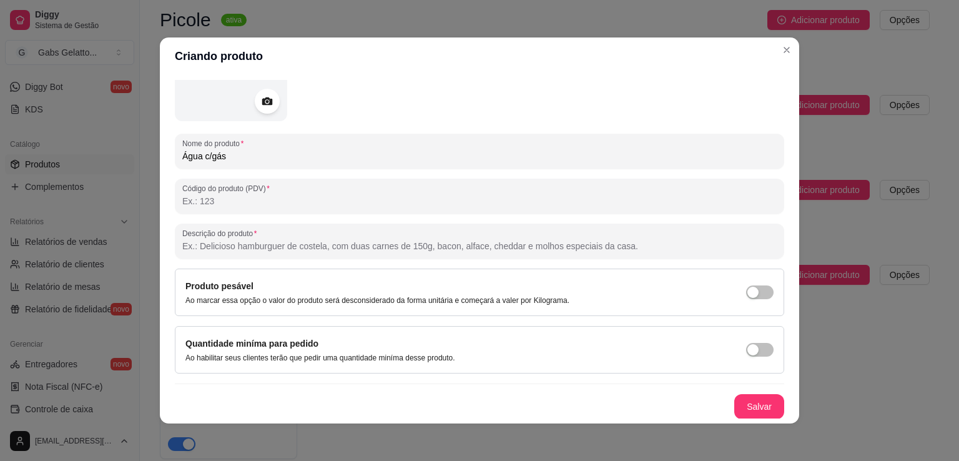
scroll to position [2, 0]
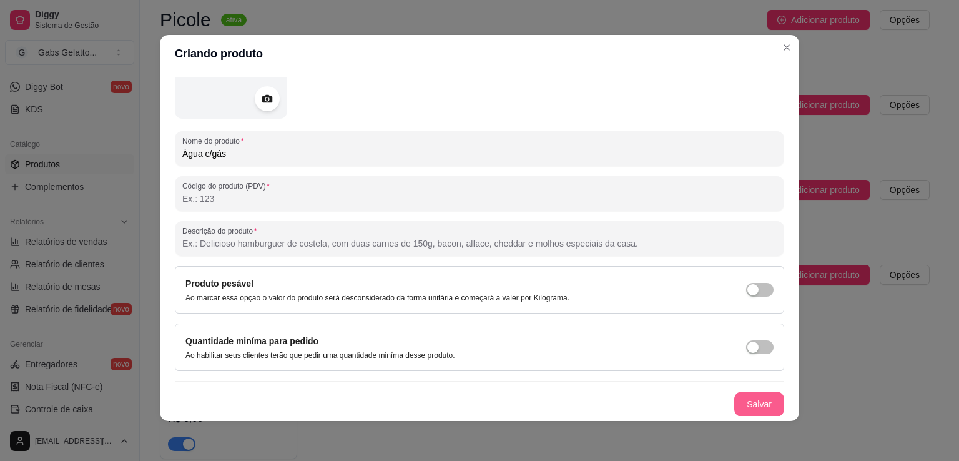
type input "Água c/gás"
click at [746, 400] on button "Salvar" at bounding box center [760, 404] width 50 height 25
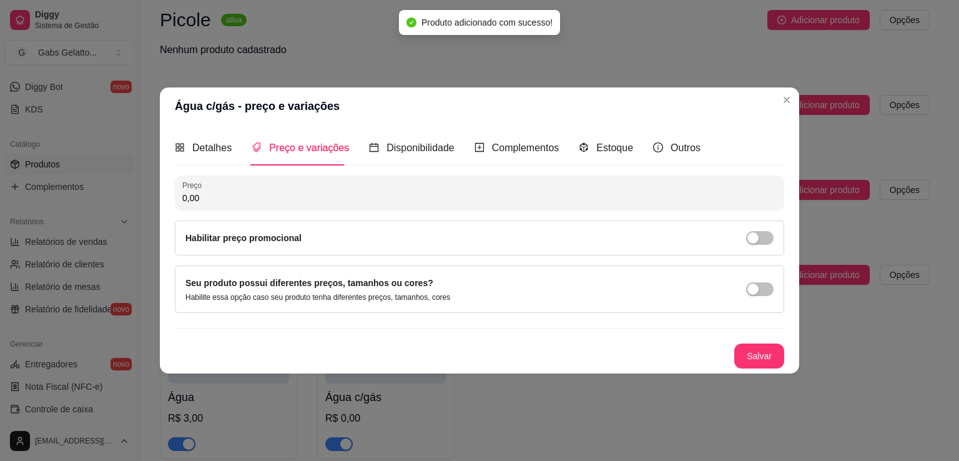
scroll to position [0, 0]
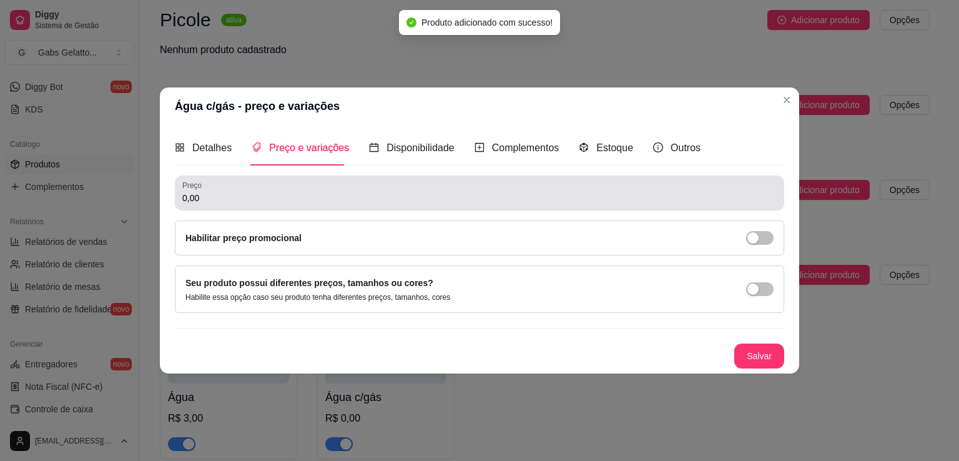
click at [390, 206] on div "0,00" at bounding box center [479, 193] width 595 height 25
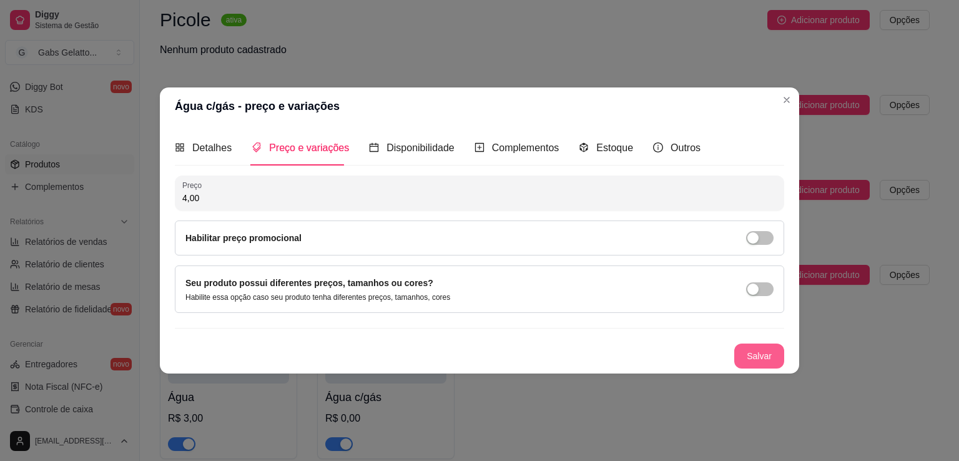
type input "4,00"
click at [760, 358] on button "Salvar" at bounding box center [759, 356] width 49 height 24
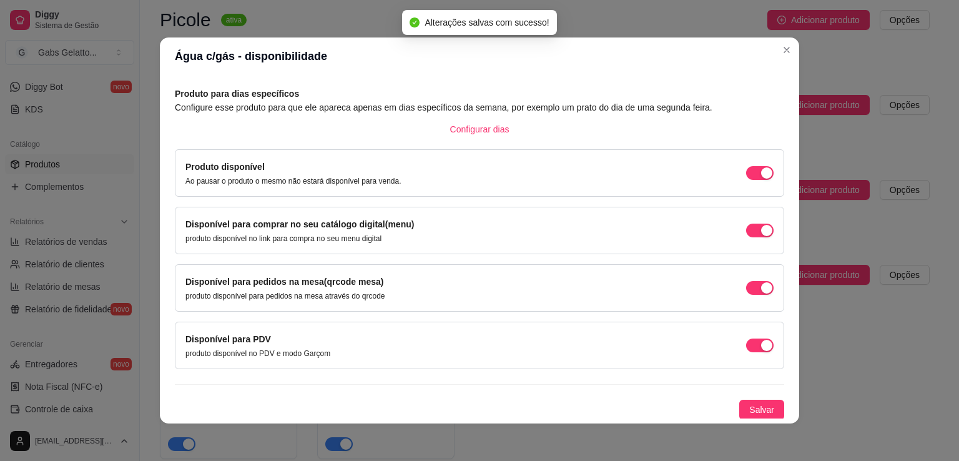
scroll to position [2, 0]
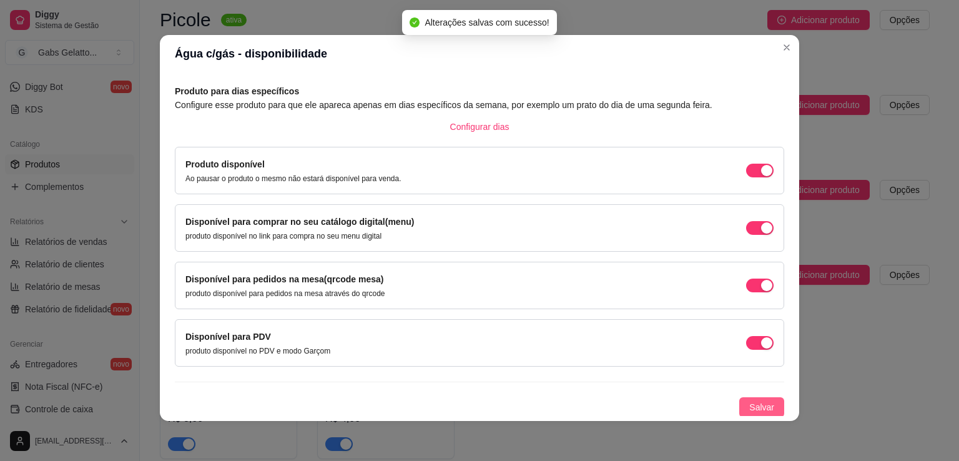
click at [750, 403] on span "Salvar" at bounding box center [762, 407] width 25 height 14
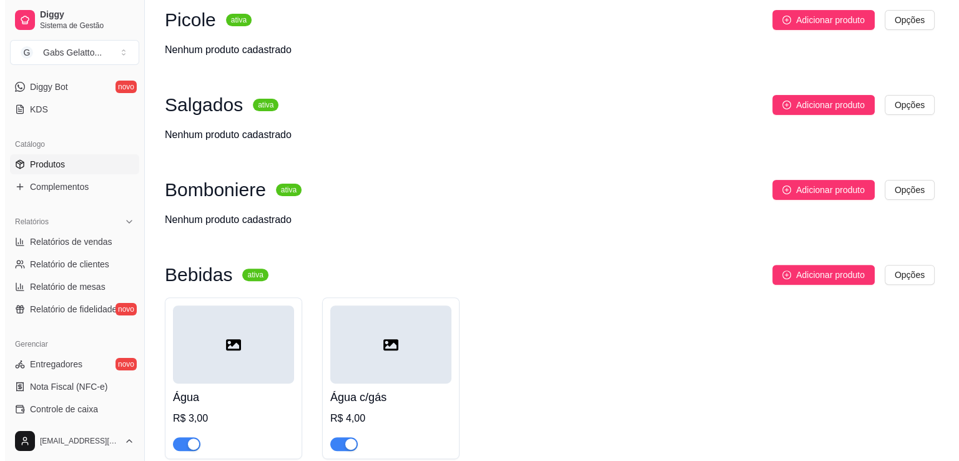
scroll to position [439, 0]
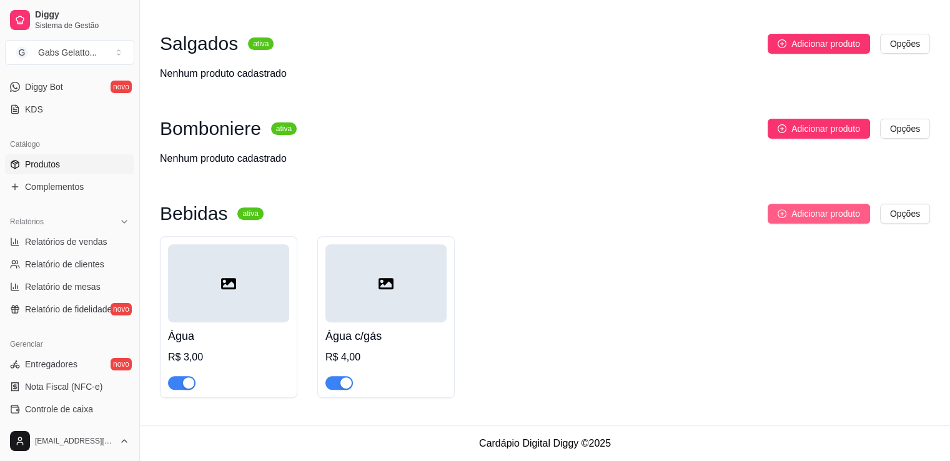
click at [808, 208] on span "Adicionar produto" at bounding box center [825, 214] width 69 height 14
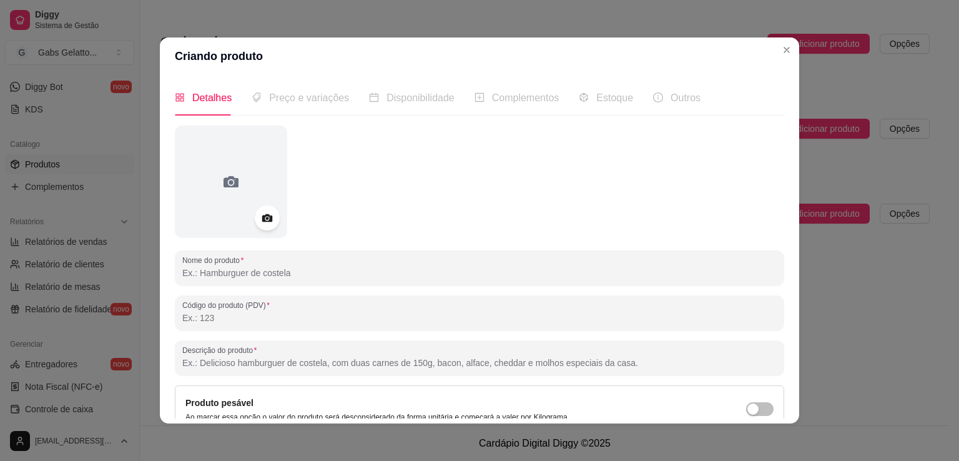
click at [294, 95] on span "Preço e variações" at bounding box center [309, 97] width 80 height 11
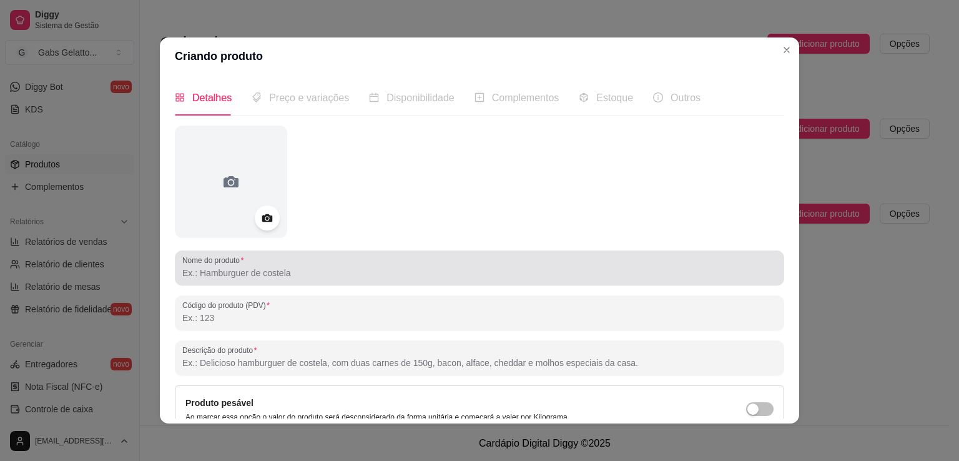
click at [244, 274] on input "Nome do produto" at bounding box center [479, 273] width 595 height 12
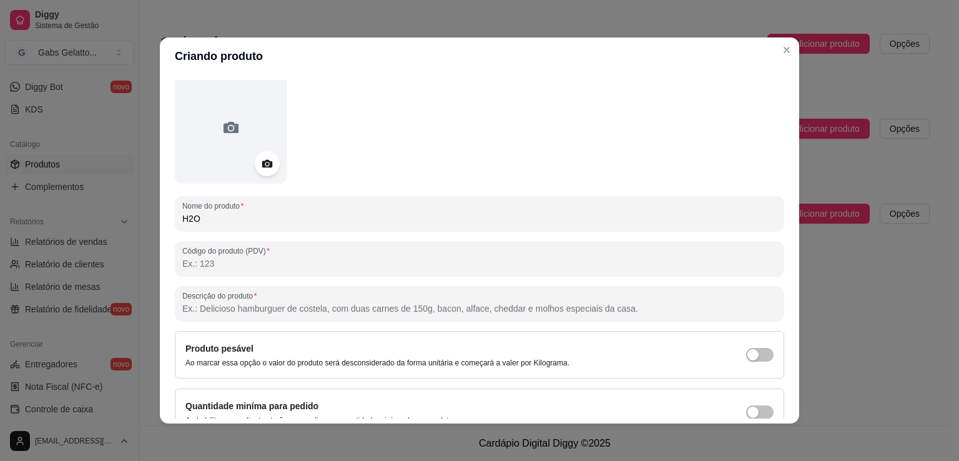
scroll to position [117, 0]
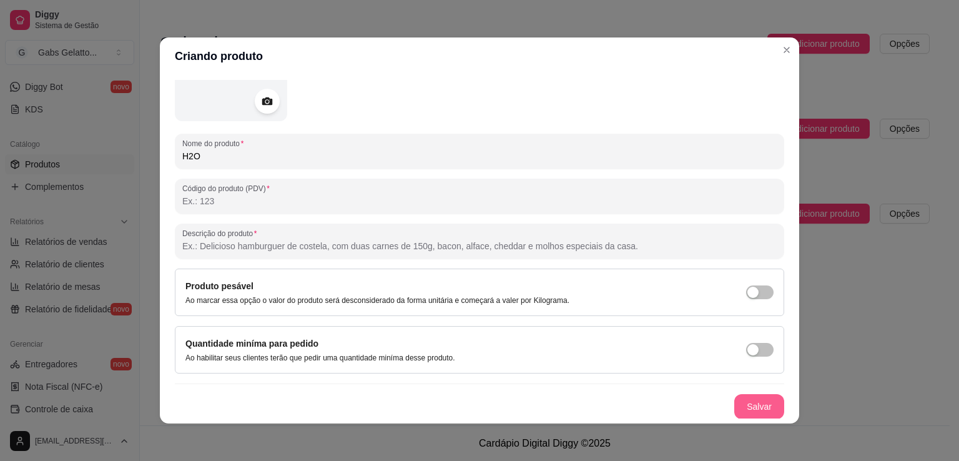
type input "H2O"
click at [749, 405] on button "Salvar" at bounding box center [760, 406] width 50 height 25
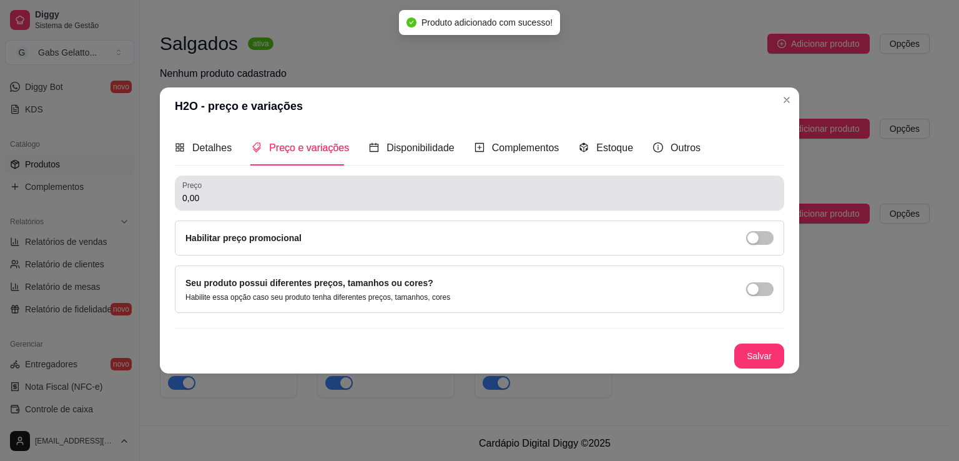
click at [298, 204] on div "0,00" at bounding box center [479, 193] width 595 height 25
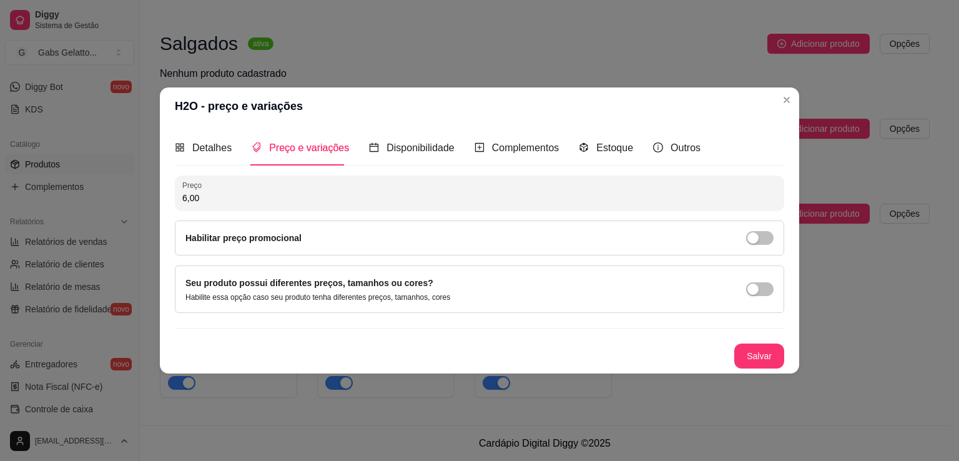
type input "6,00"
click at [768, 355] on button "Salvar" at bounding box center [759, 356] width 49 height 24
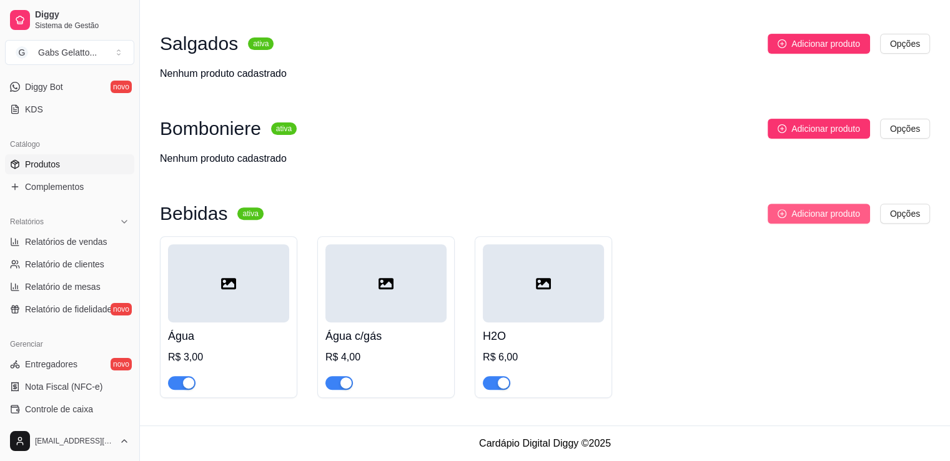
click at [804, 215] on span "Adicionar produto" at bounding box center [825, 214] width 69 height 14
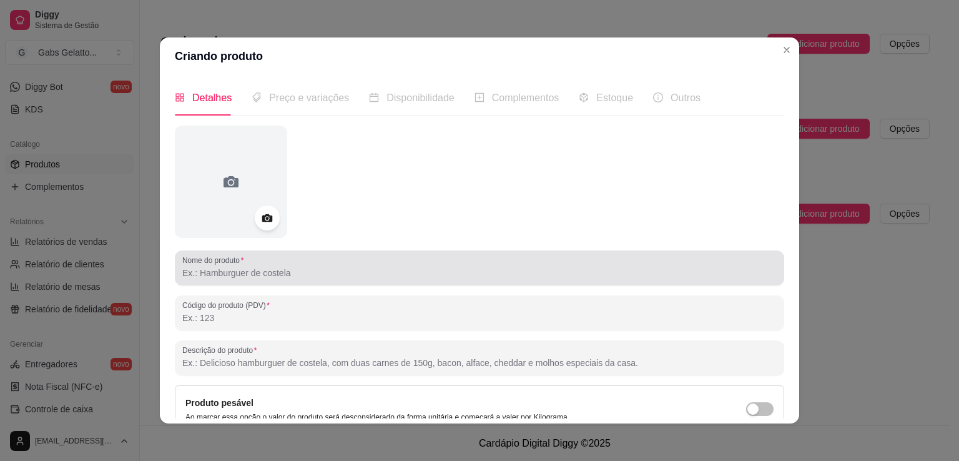
click at [270, 274] on input "Nome do produto" at bounding box center [479, 273] width 595 height 12
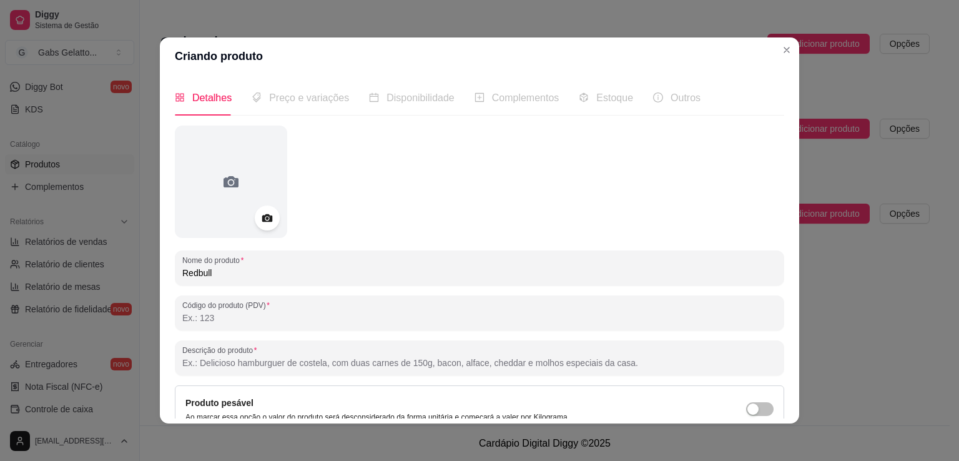
scroll to position [117, 0]
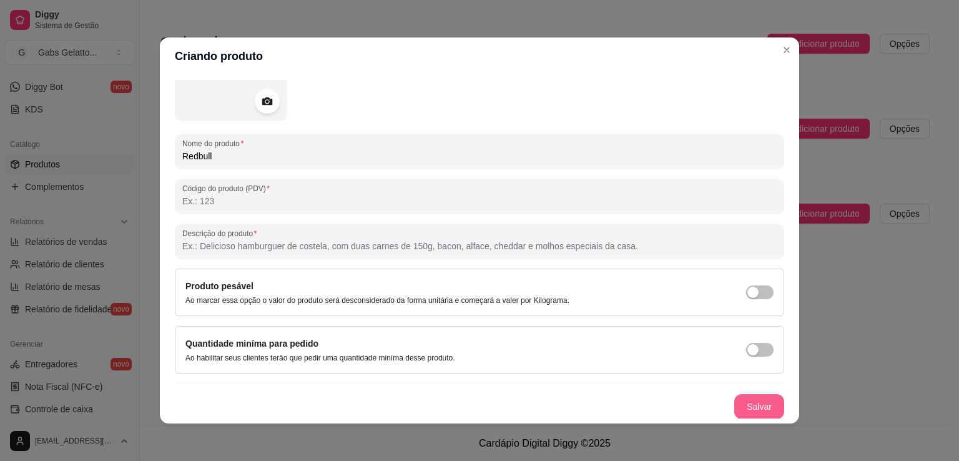
type input "Redbull"
click at [763, 408] on button "Salvar" at bounding box center [760, 406] width 50 height 25
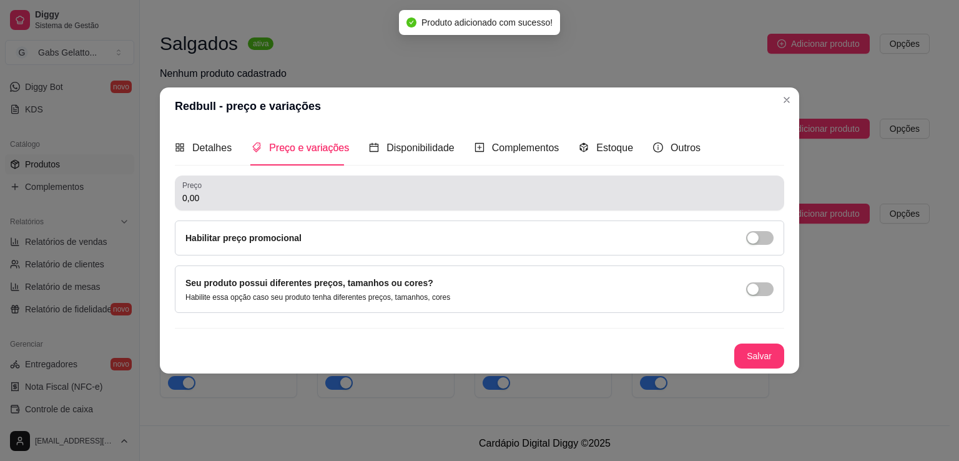
click at [292, 196] on input "0,00" at bounding box center [479, 198] width 595 height 12
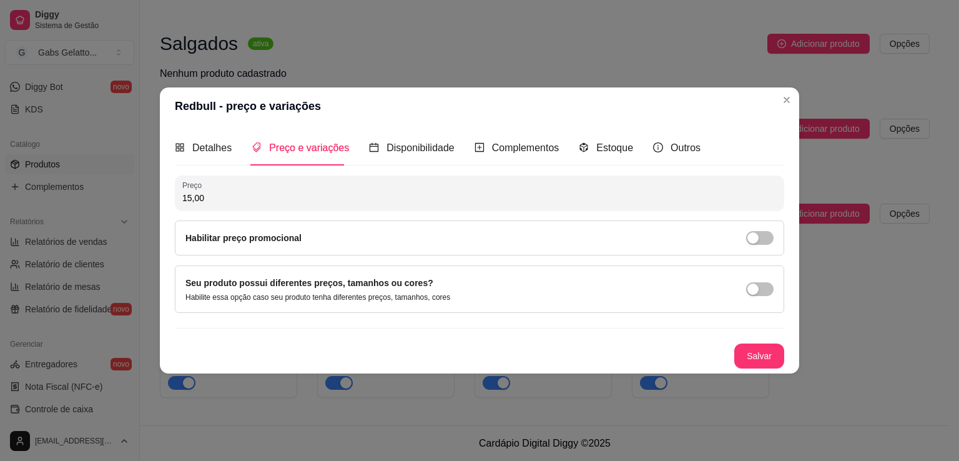
type input "15,00"
click at [771, 354] on button "Salvar" at bounding box center [760, 356] width 50 height 25
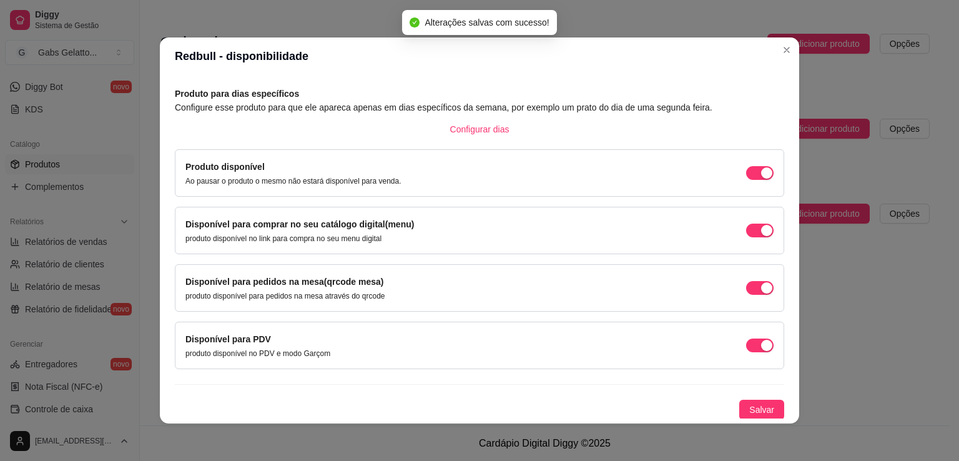
scroll to position [2, 0]
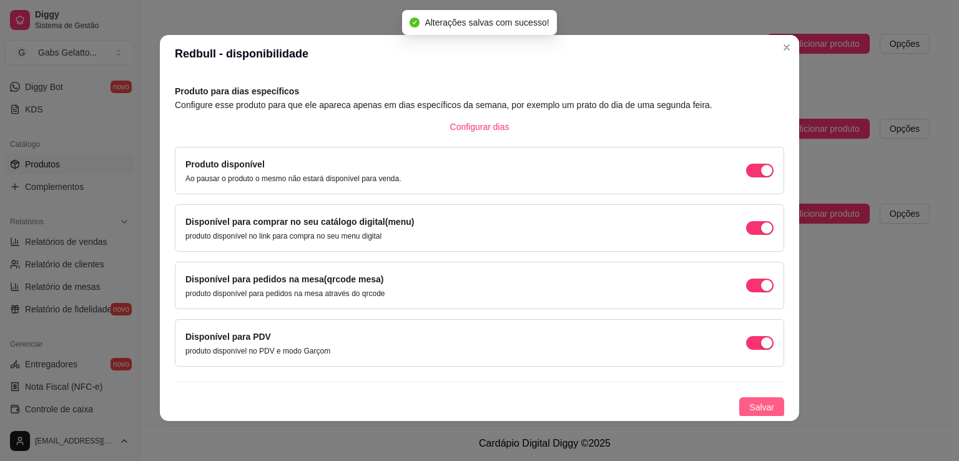
click at [750, 400] on span "Salvar" at bounding box center [762, 407] width 25 height 14
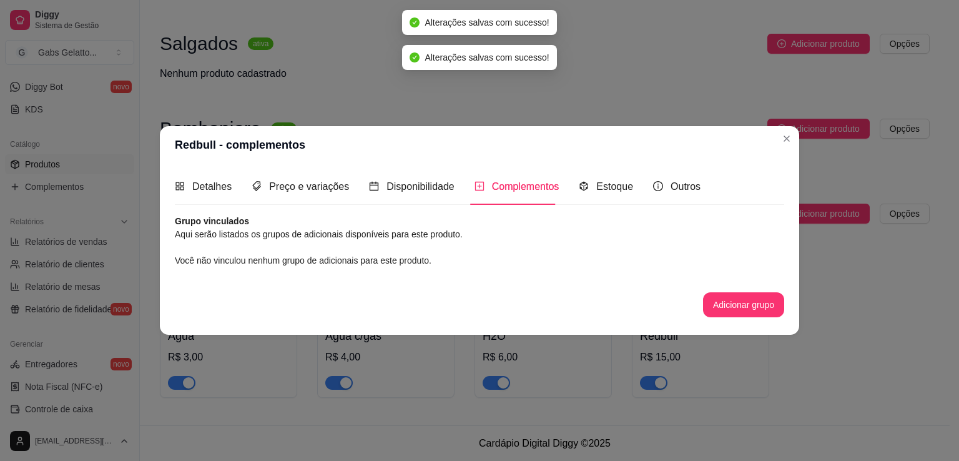
scroll to position [0, 0]
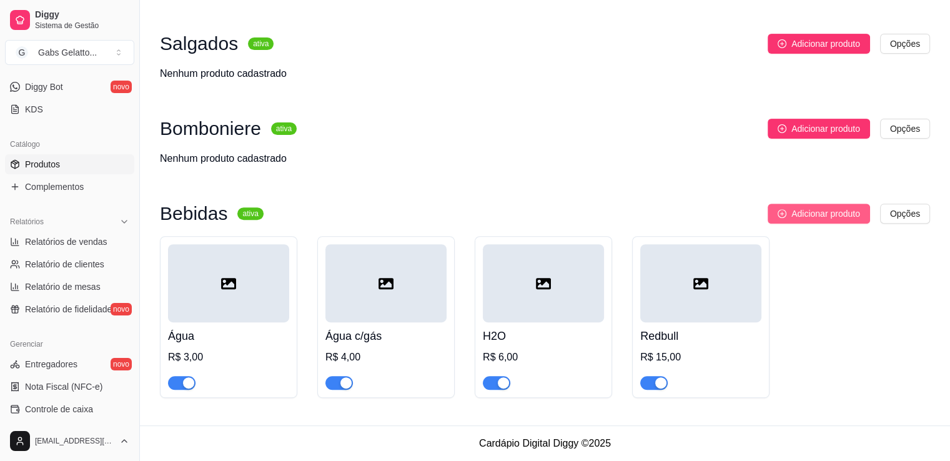
click at [798, 214] on span "Adicionar produto" at bounding box center [825, 214] width 69 height 14
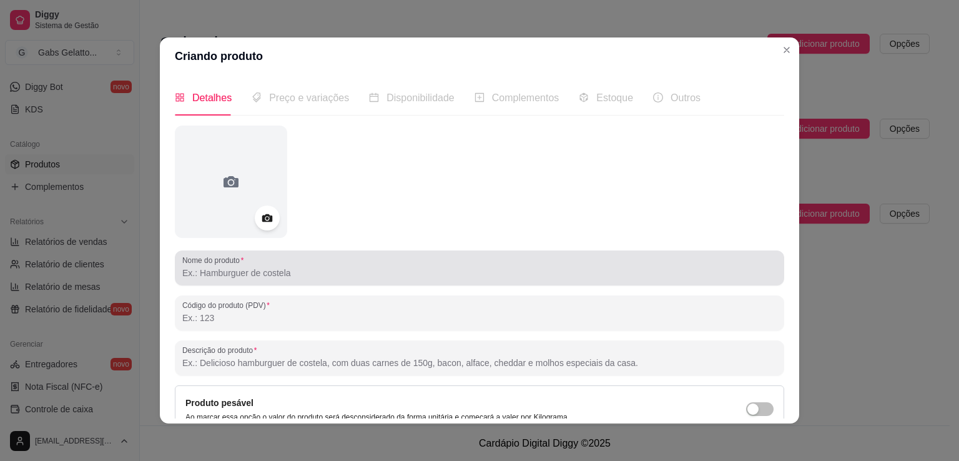
click at [249, 274] on input "Nome do produto" at bounding box center [479, 273] width 595 height 12
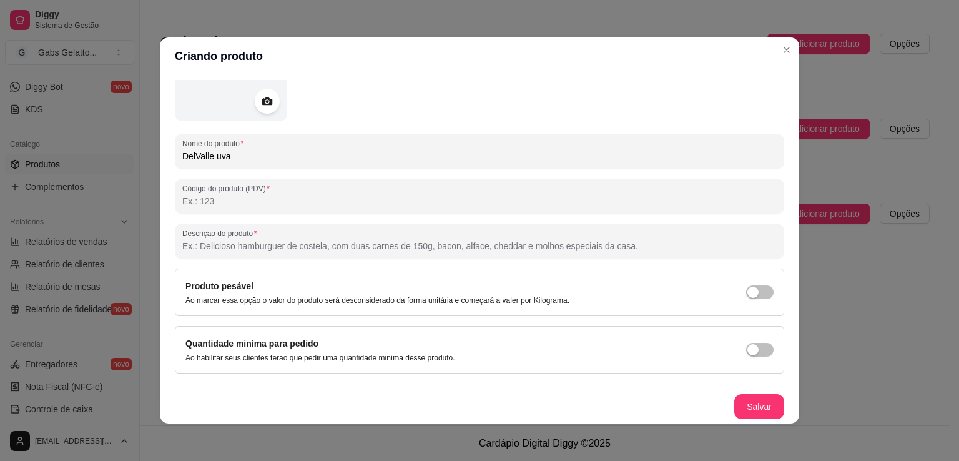
scroll to position [2, 0]
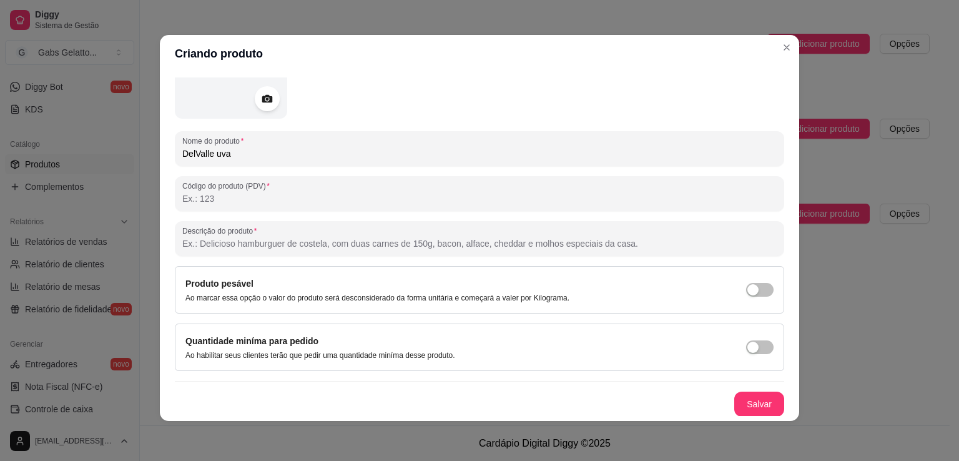
click at [195, 154] on input "DelValle uva" at bounding box center [479, 153] width 595 height 12
type input "Delvalle uva"
click at [735, 400] on button "Salvar" at bounding box center [760, 404] width 50 height 25
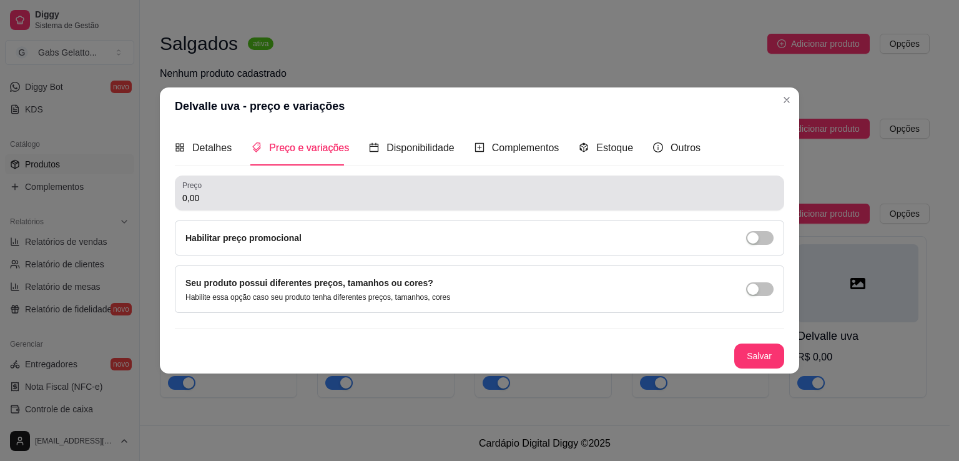
click at [287, 193] on input "0,00" at bounding box center [479, 198] width 595 height 12
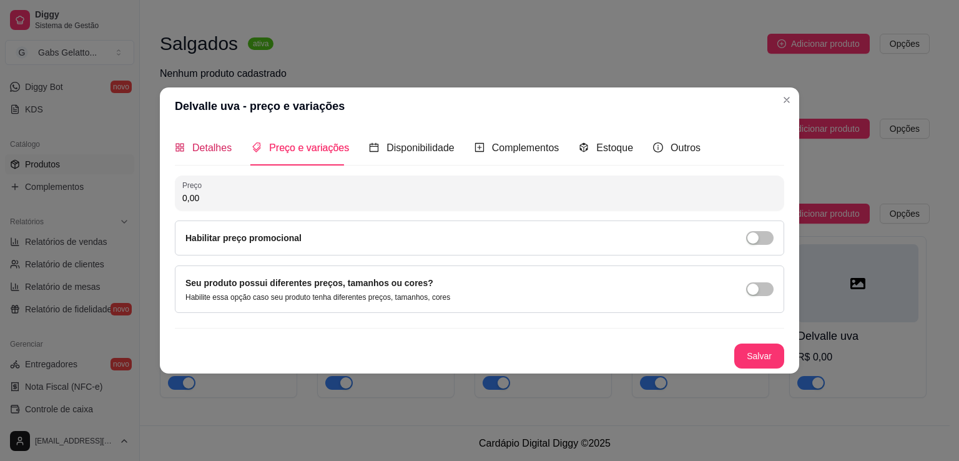
click at [200, 146] on span "Detalhes" at bounding box center [211, 147] width 39 height 11
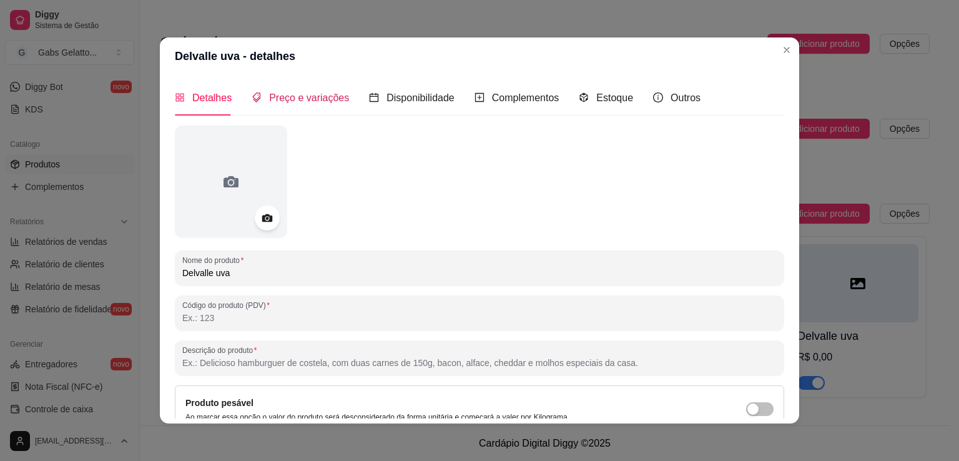
click at [320, 101] on span "Preço e variações" at bounding box center [309, 97] width 80 height 11
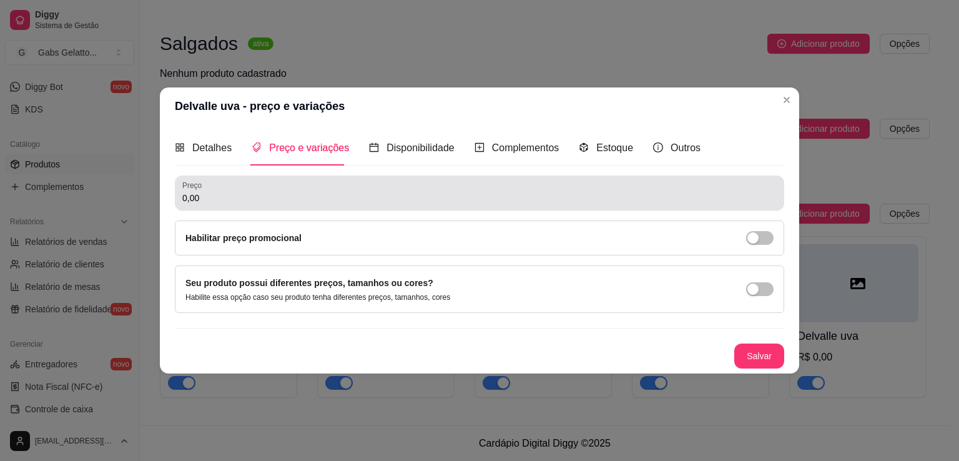
click at [252, 210] on div "Preço 0,00" at bounding box center [480, 193] width 610 height 35
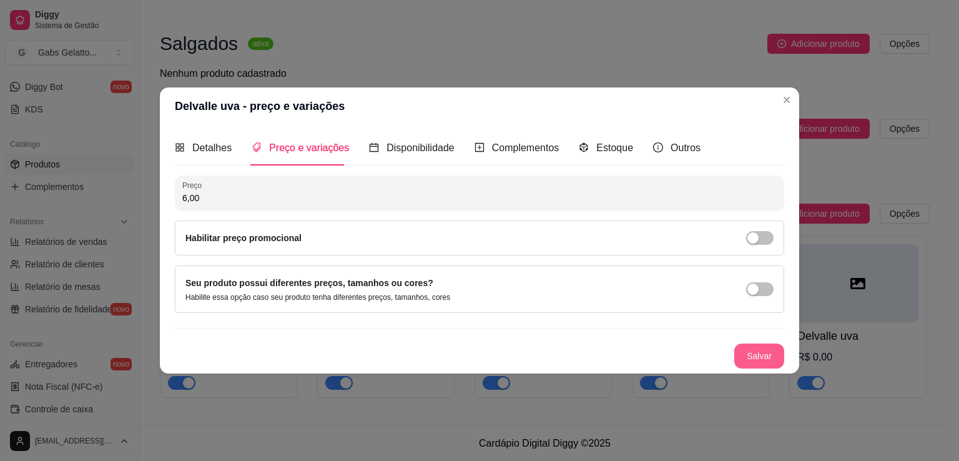
type input "6,00"
click at [748, 355] on button "Salvar" at bounding box center [760, 356] width 50 height 25
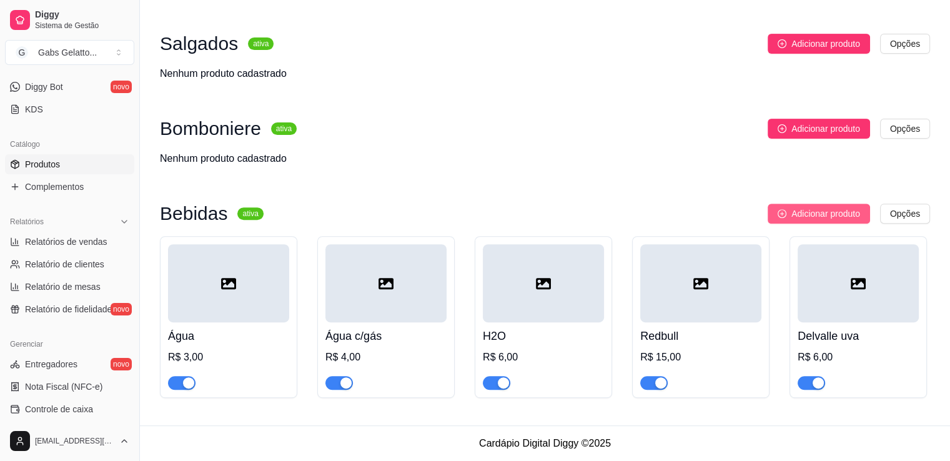
click at [816, 210] on span "Adicionar produto" at bounding box center [825, 214] width 69 height 14
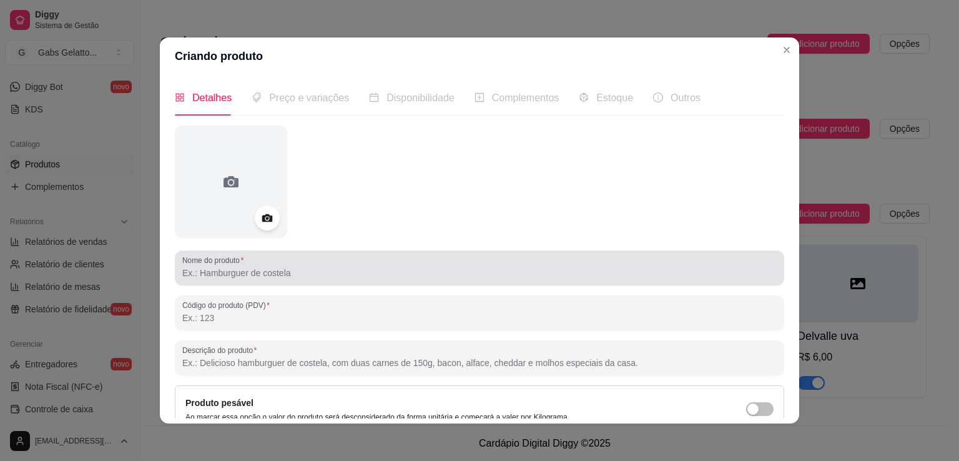
click at [235, 282] on div "Nome do produto" at bounding box center [480, 267] width 610 height 35
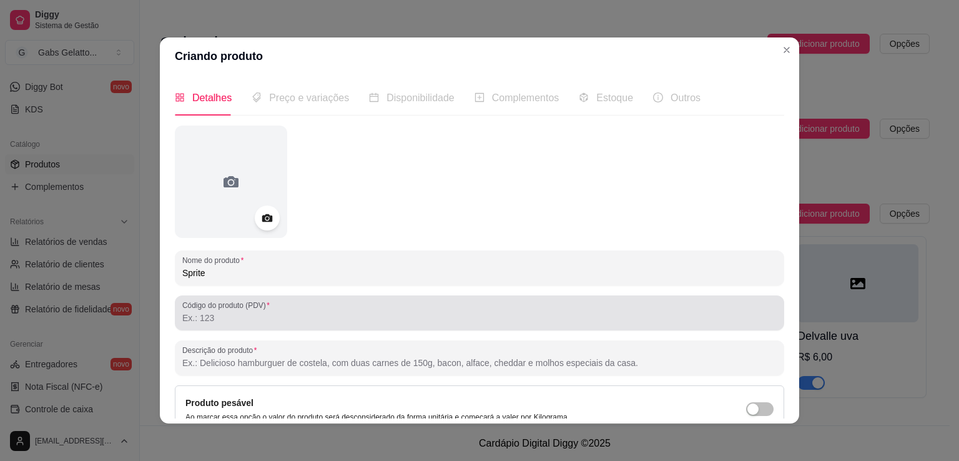
scroll to position [117, 0]
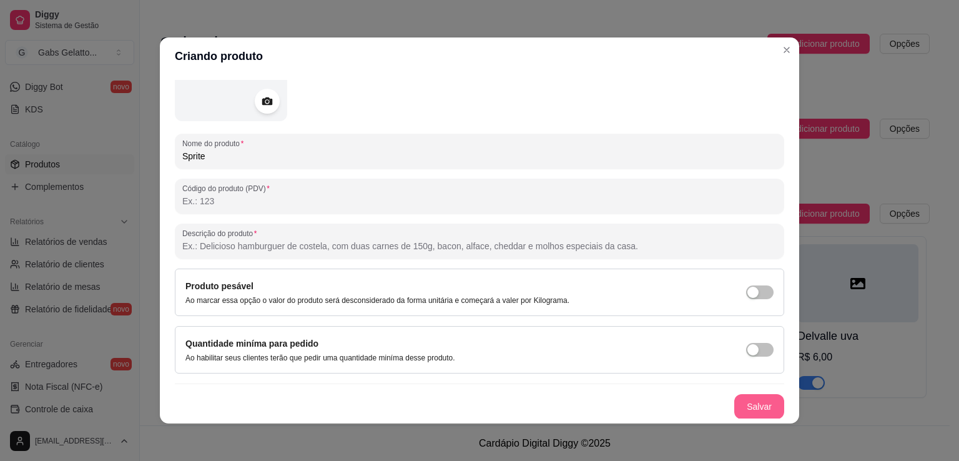
type input "Sprite"
click at [756, 407] on button "Salvar" at bounding box center [760, 406] width 50 height 25
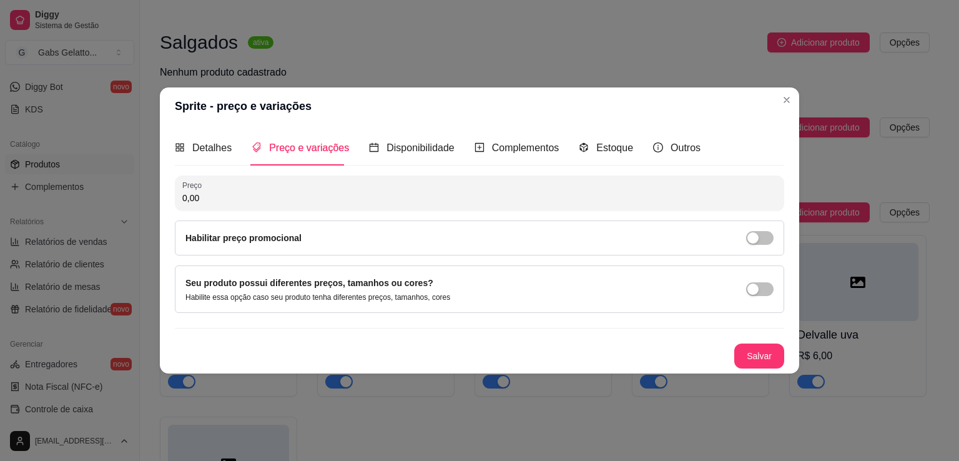
scroll to position [0, 0]
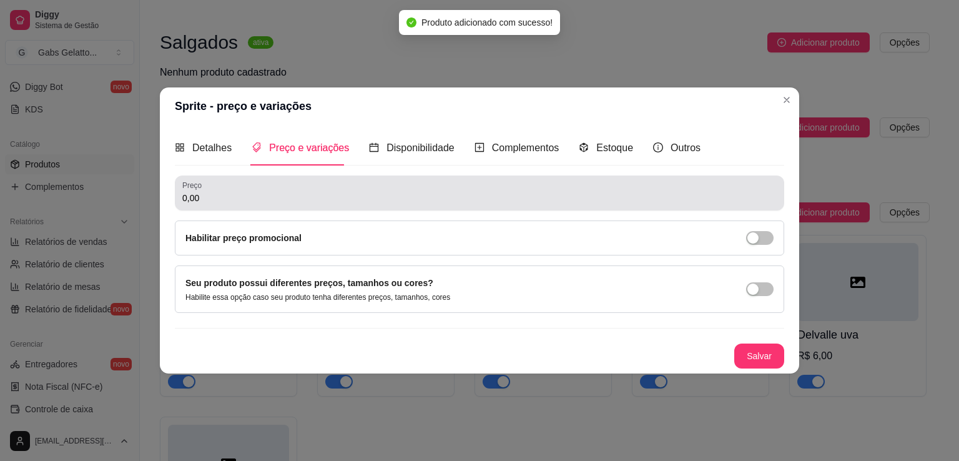
click at [282, 197] on input "0,00" at bounding box center [479, 198] width 595 height 12
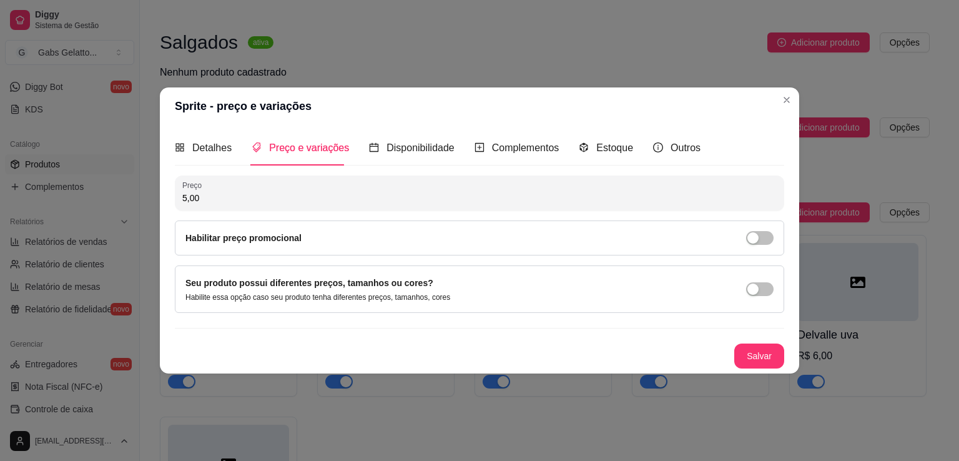
type input "5,00"
click at [764, 350] on button "Salvar" at bounding box center [759, 356] width 49 height 24
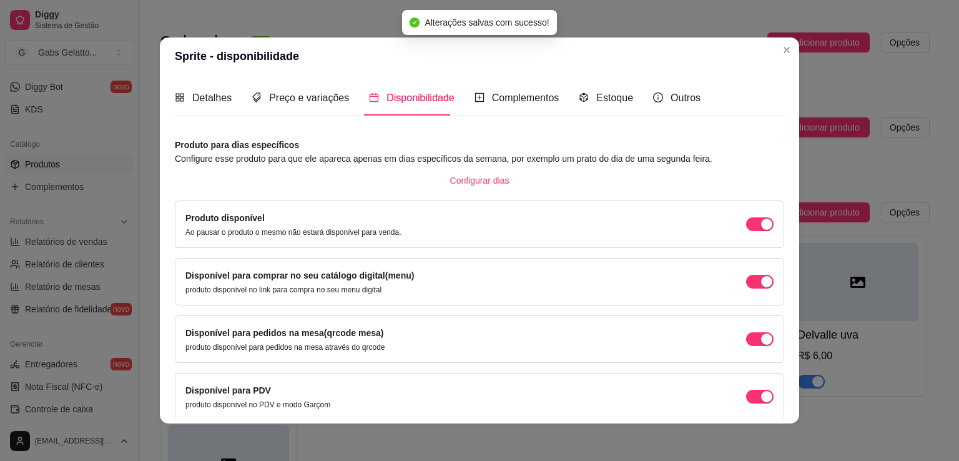
scroll to position [2, 0]
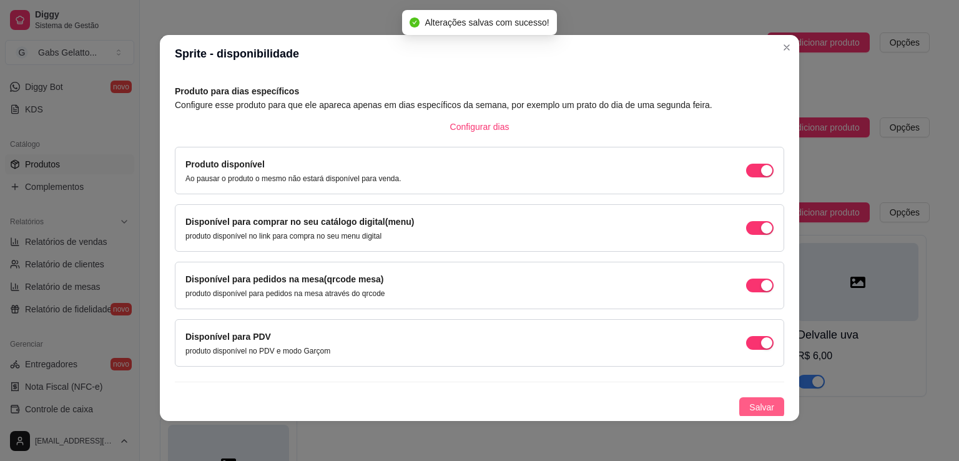
click at [750, 407] on span "Salvar" at bounding box center [762, 407] width 25 height 14
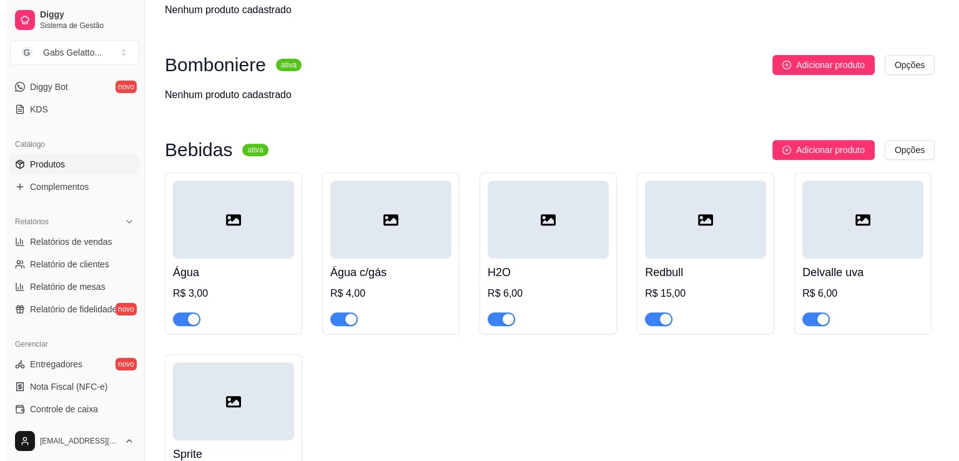
scroll to position [564, 0]
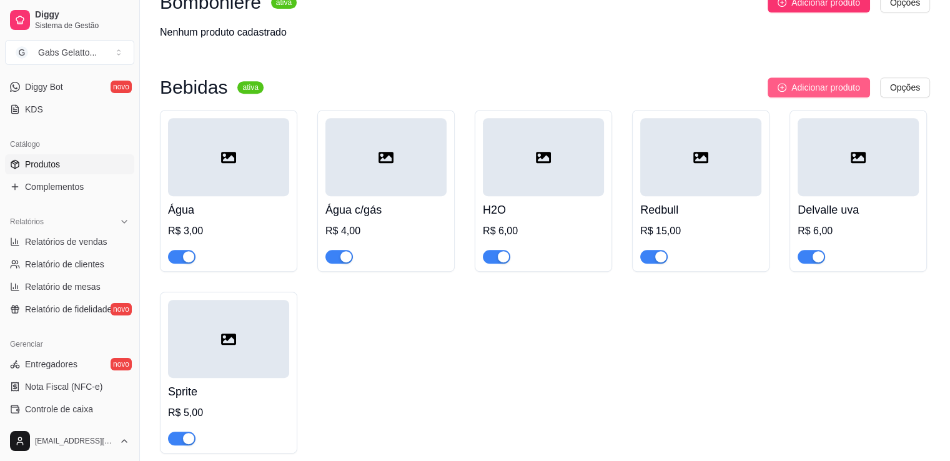
click at [802, 92] on span "Adicionar produto" at bounding box center [825, 88] width 69 height 14
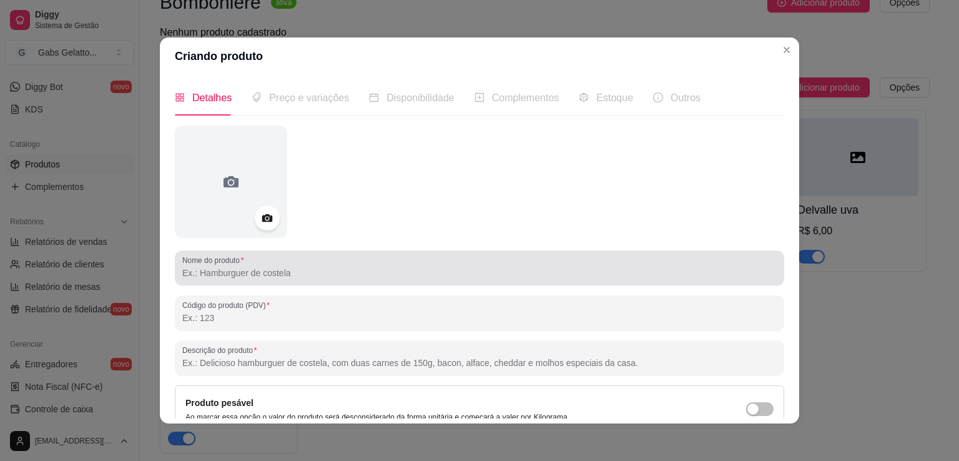
click at [250, 284] on div "Nome do produto" at bounding box center [480, 267] width 610 height 35
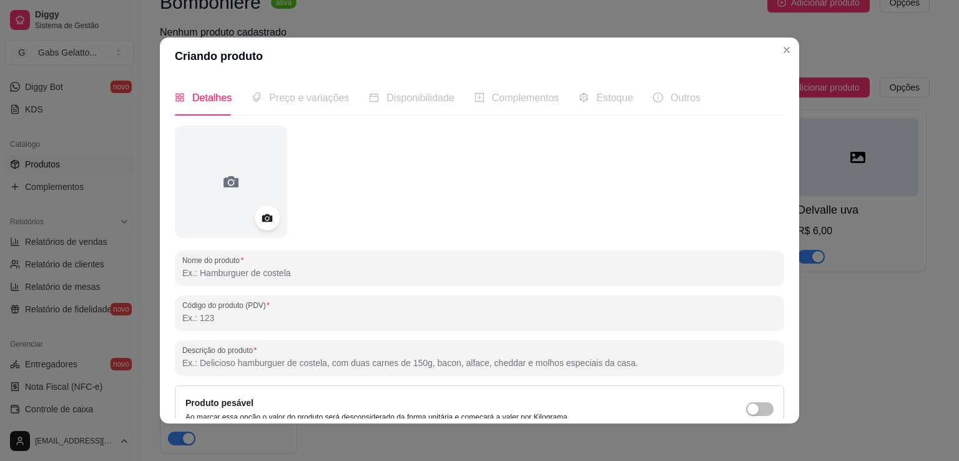
paste input "Sprite"
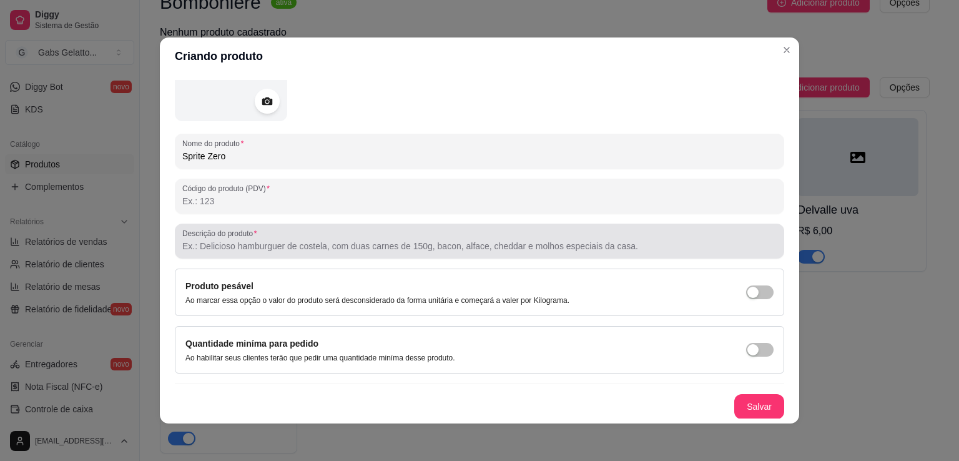
scroll to position [2, 0]
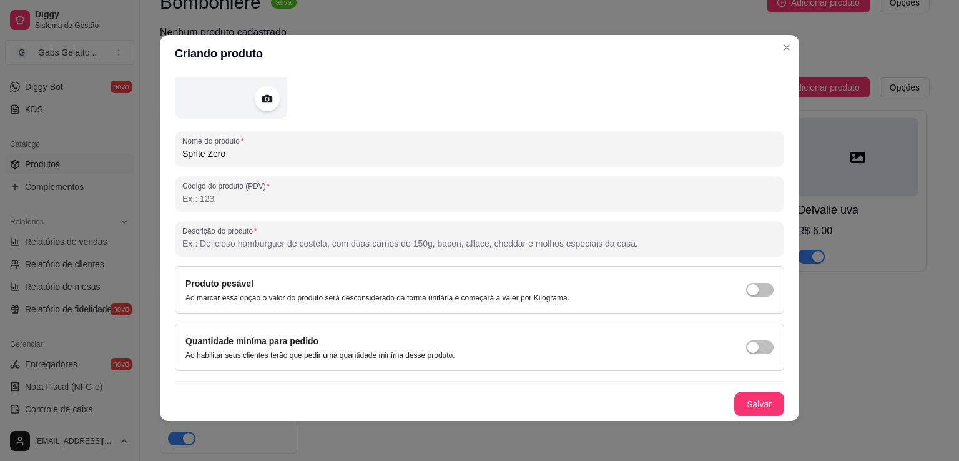
type input "Sprite Zero"
click at [744, 402] on button "Salvar" at bounding box center [759, 404] width 49 height 24
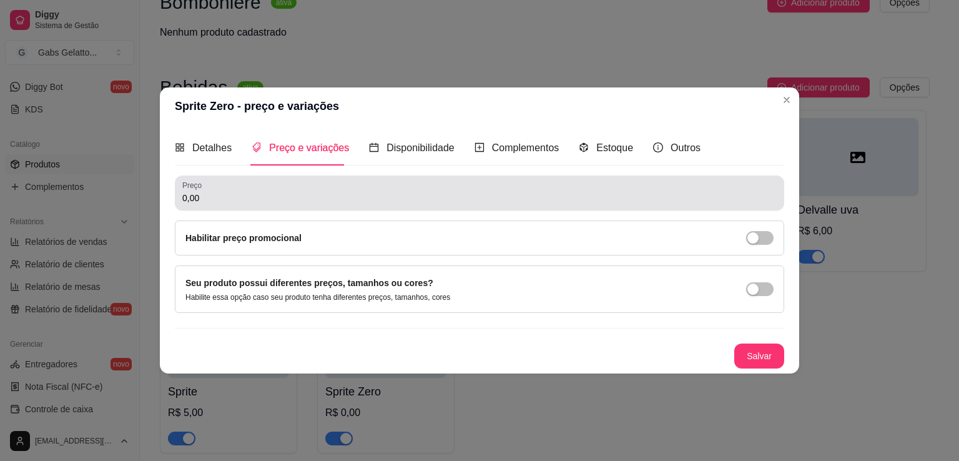
scroll to position [0, 0]
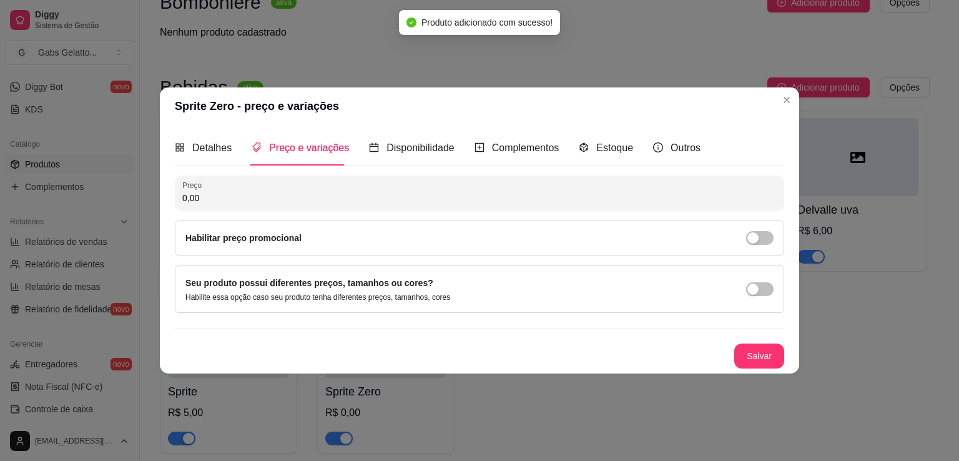
click at [229, 202] on input "0,00" at bounding box center [479, 198] width 595 height 12
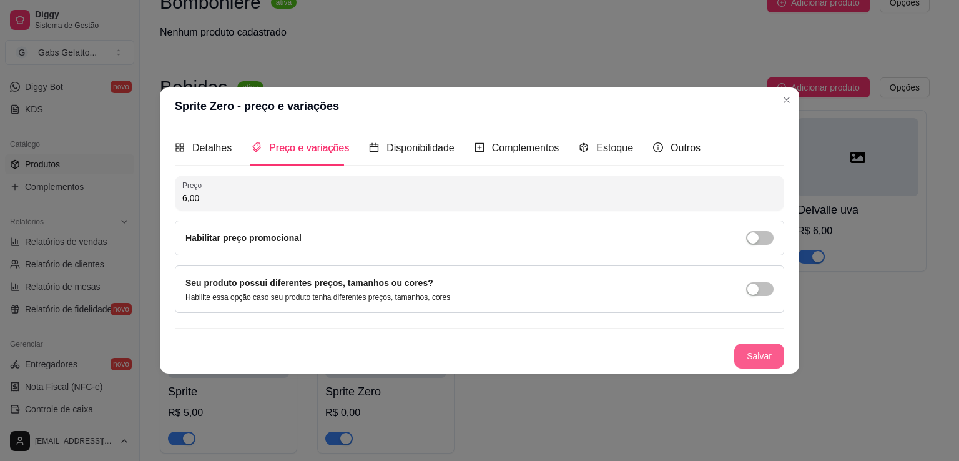
type input "6,00"
click at [769, 346] on button "Salvar" at bounding box center [760, 356] width 50 height 25
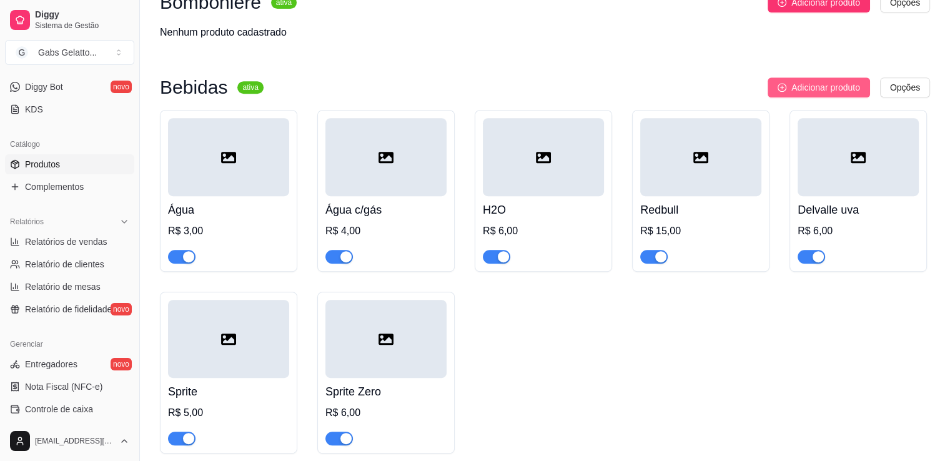
click at [786, 92] on button "Adicionar produto" at bounding box center [819, 87] width 102 height 20
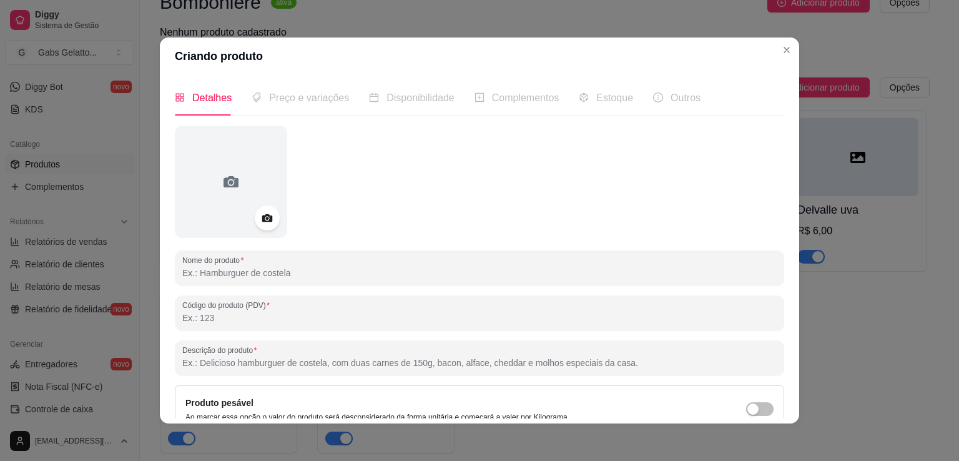
click at [239, 274] on input "Nome do produto" at bounding box center [479, 273] width 595 height 12
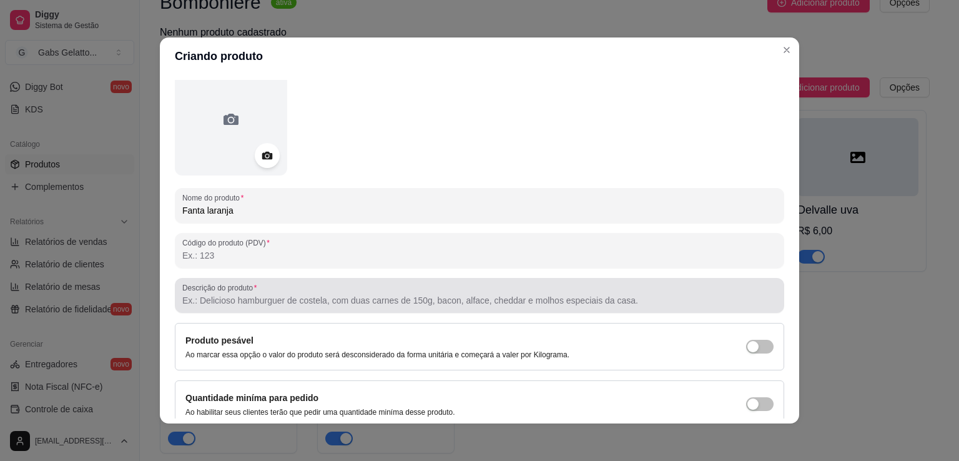
scroll to position [117, 0]
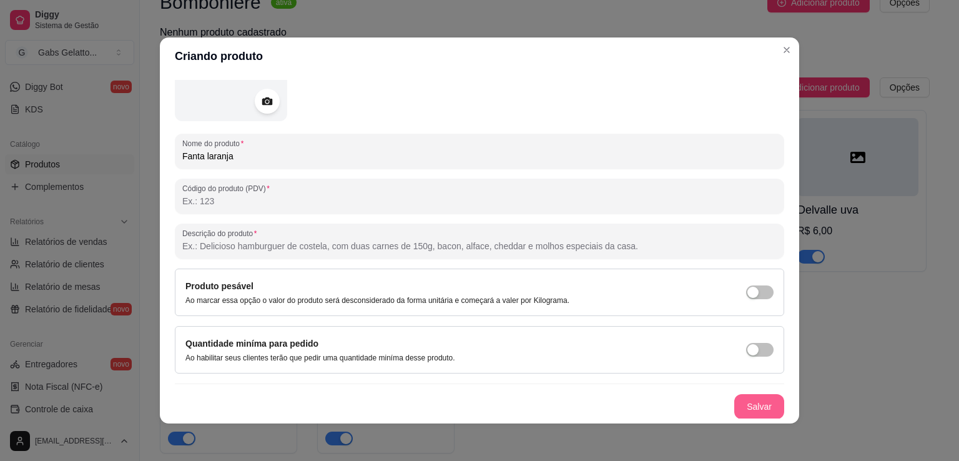
type input "Fanta laranja"
click at [735, 404] on button "Salvar" at bounding box center [760, 406] width 50 height 25
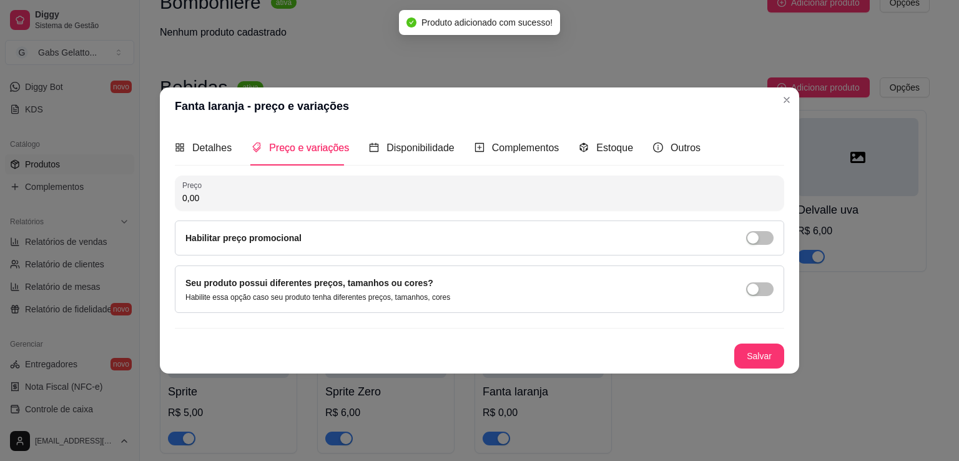
scroll to position [0, 0]
click at [302, 212] on div "Preço 0,00 Habilitar preço promocional" at bounding box center [480, 216] width 610 height 80
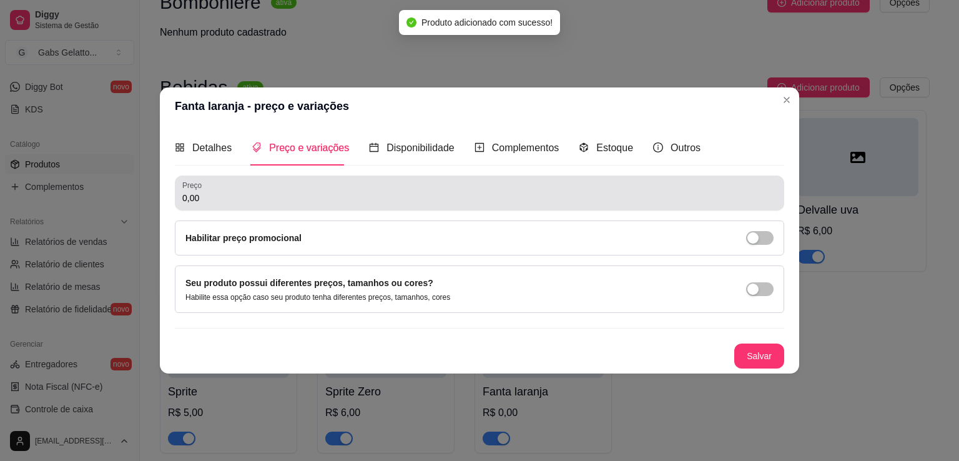
click at [311, 206] on div "Preço 0,00" at bounding box center [480, 193] width 610 height 35
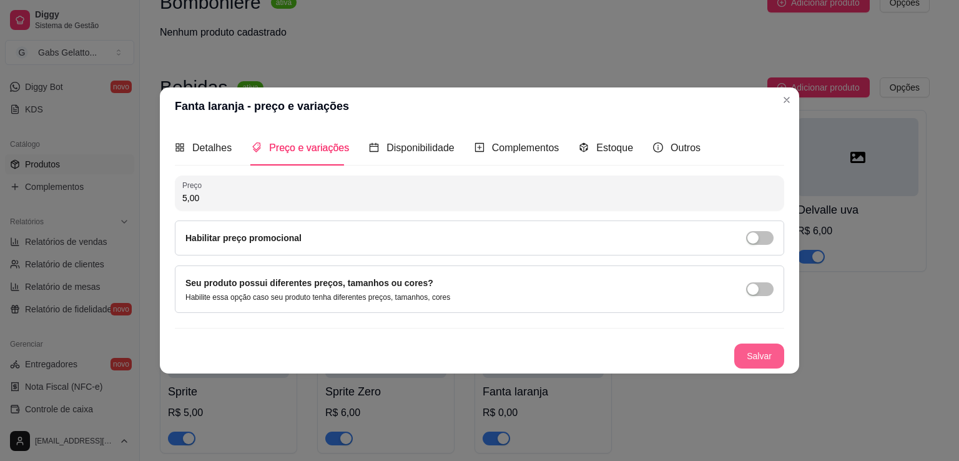
type input "5,00"
click at [747, 349] on button "Salvar" at bounding box center [760, 356] width 50 height 25
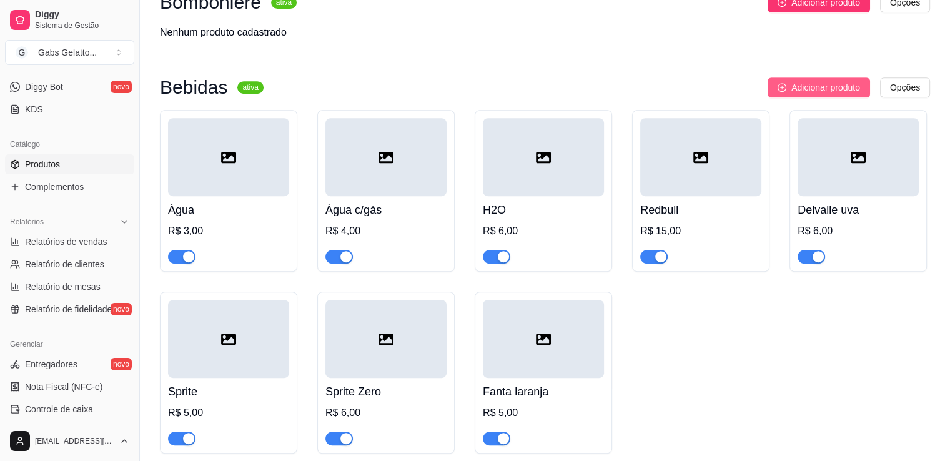
click at [820, 84] on span "Adicionar produto" at bounding box center [825, 88] width 69 height 14
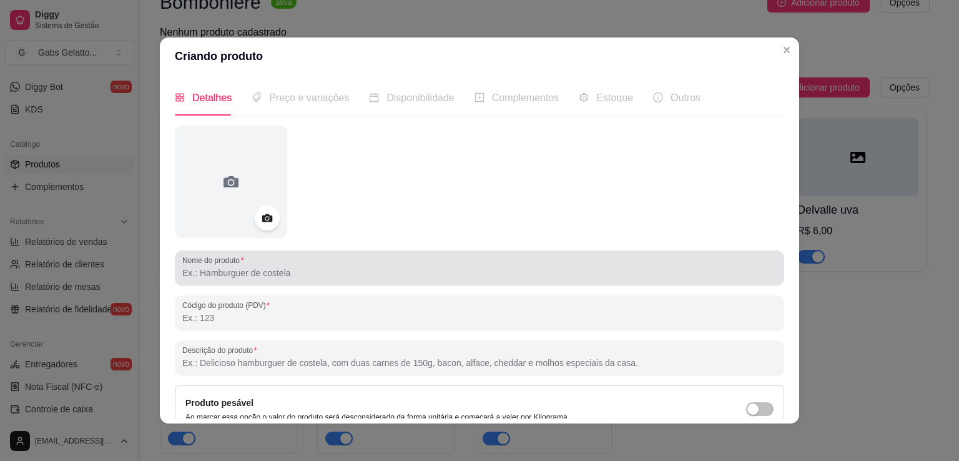
click at [239, 267] on input "Nome do produto" at bounding box center [479, 273] width 595 height 12
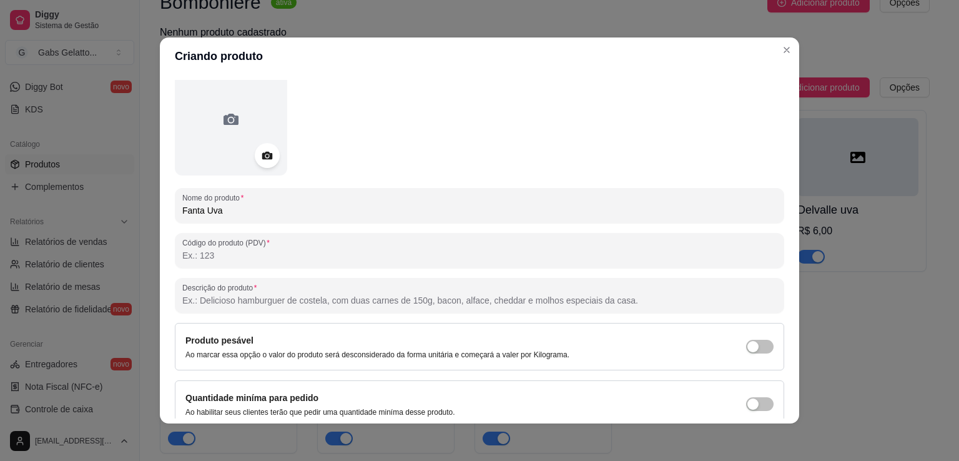
scroll to position [117, 0]
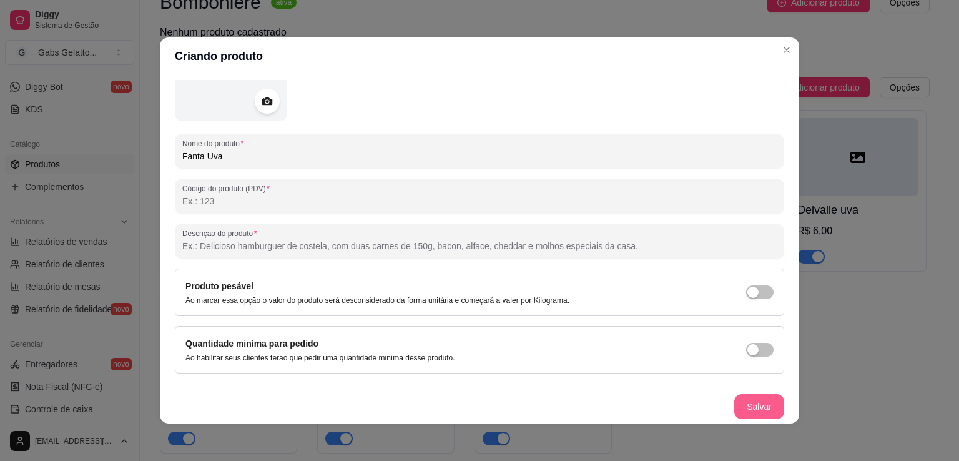
type input "Fanta Uva"
click at [735, 402] on button "Salvar" at bounding box center [760, 406] width 50 height 25
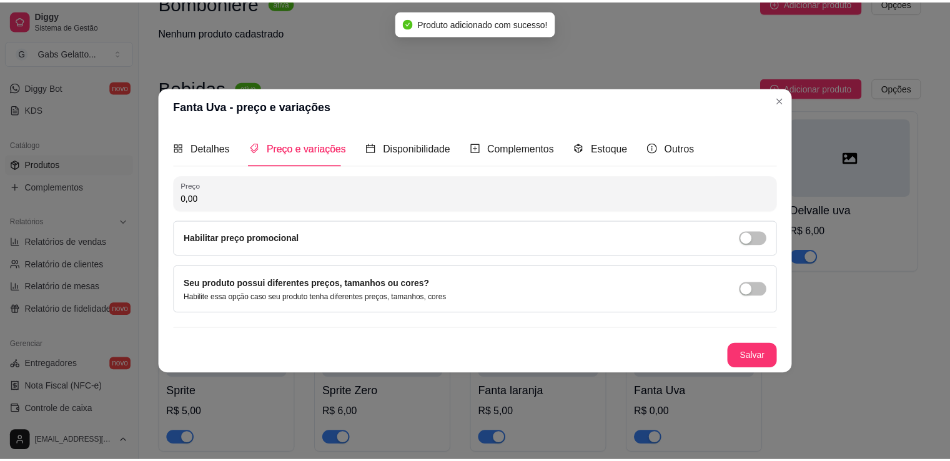
scroll to position [0, 0]
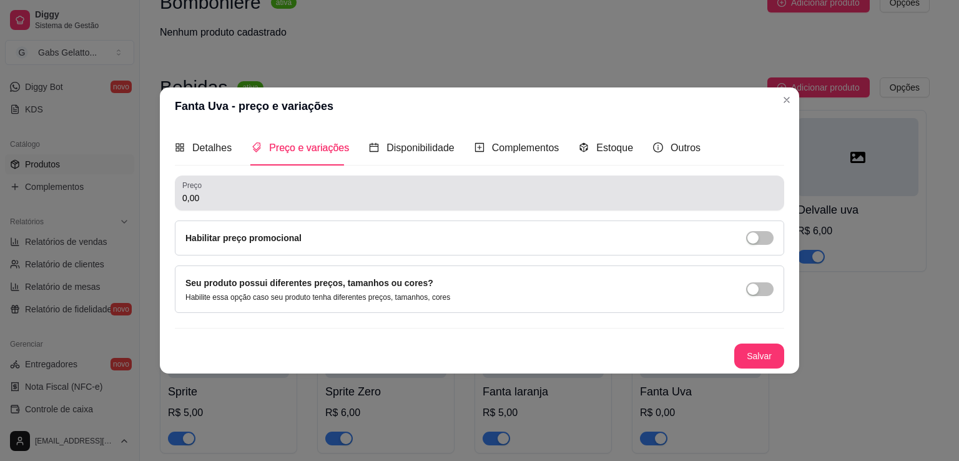
click at [211, 193] on input "0,00" at bounding box center [479, 198] width 595 height 12
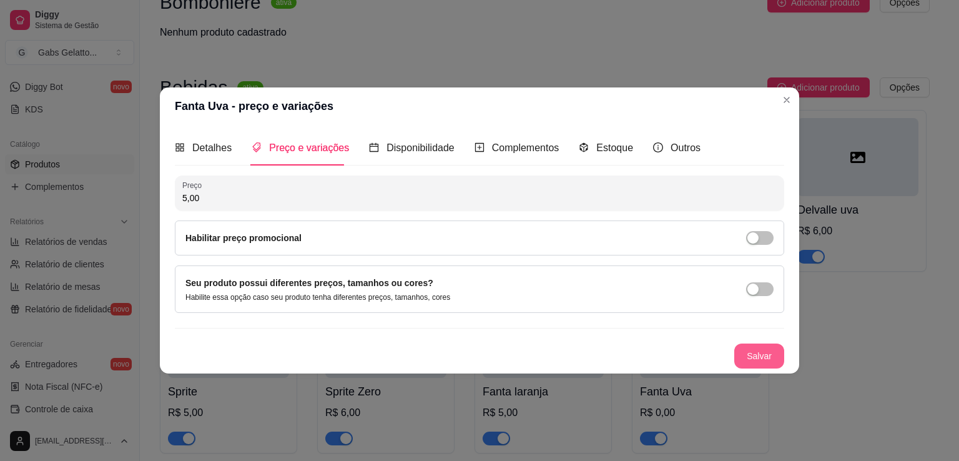
type input "5,00"
click at [758, 357] on button "Salvar" at bounding box center [759, 356] width 49 height 24
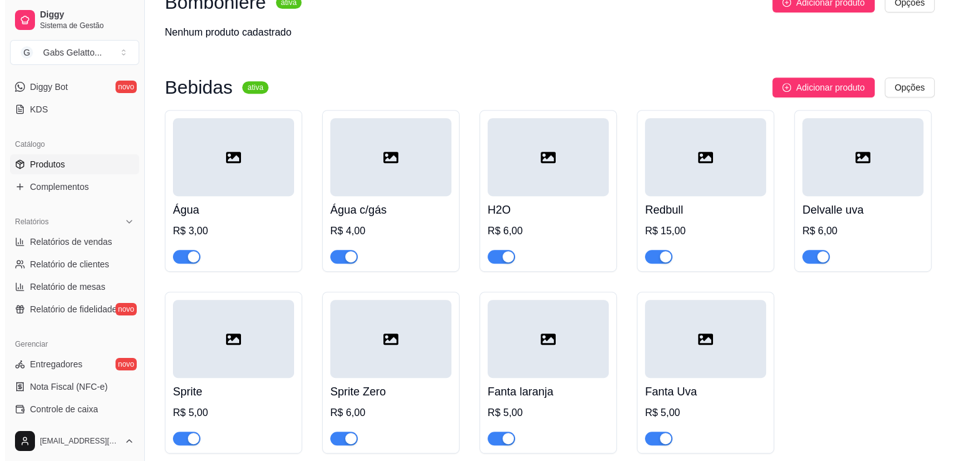
scroll to position [622, 0]
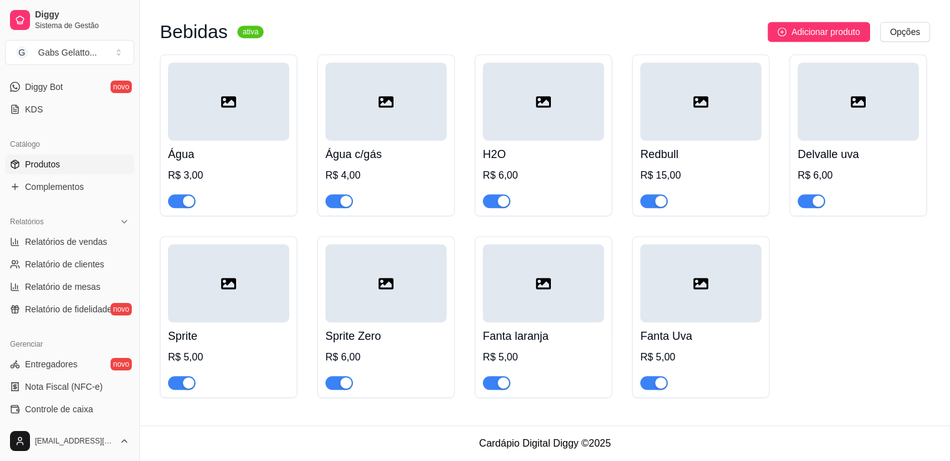
click at [529, 87] on div at bounding box center [543, 101] width 121 height 78
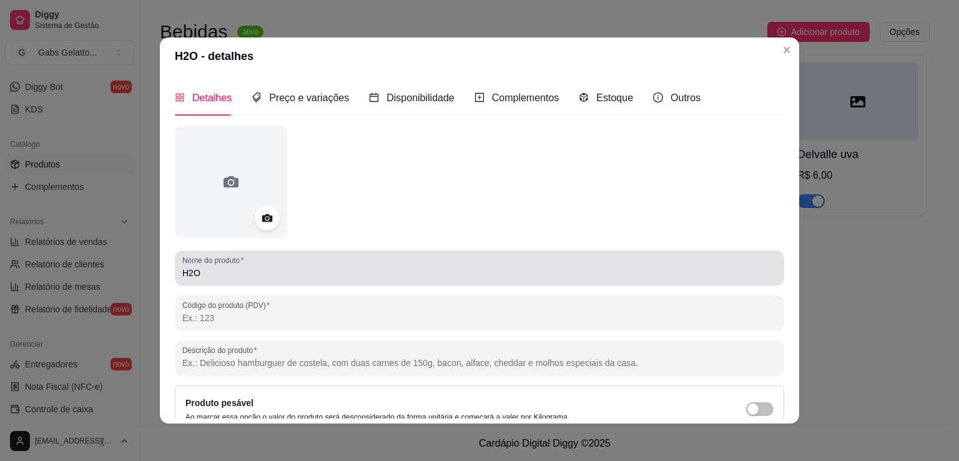
click at [284, 270] on input "H2O" at bounding box center [479, 273] width 595 height 12
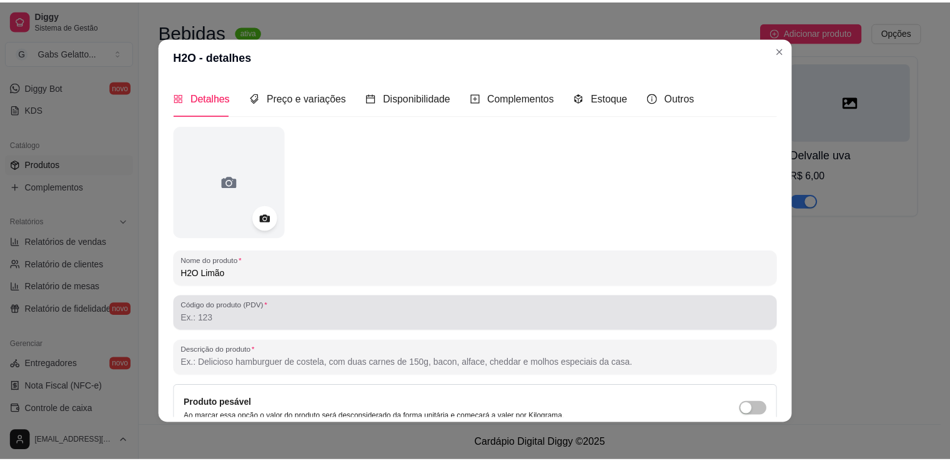
scroll to position [117, 0]
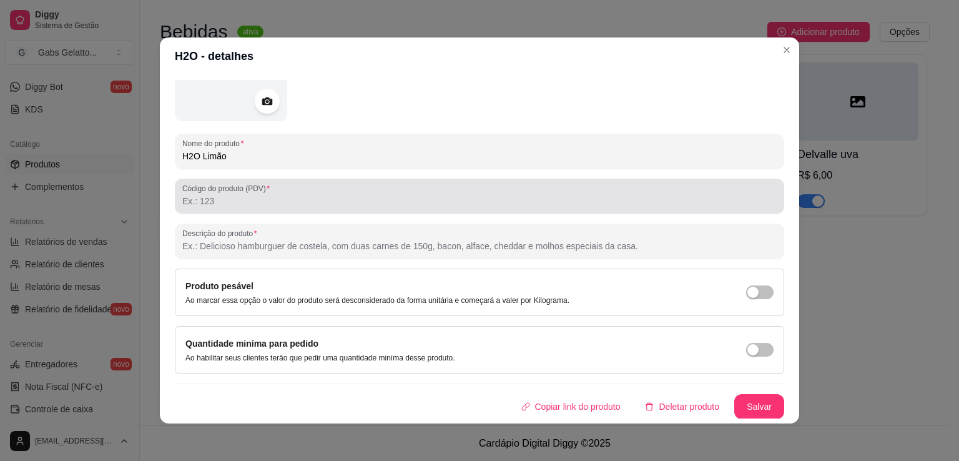
type input "H2O Limão"
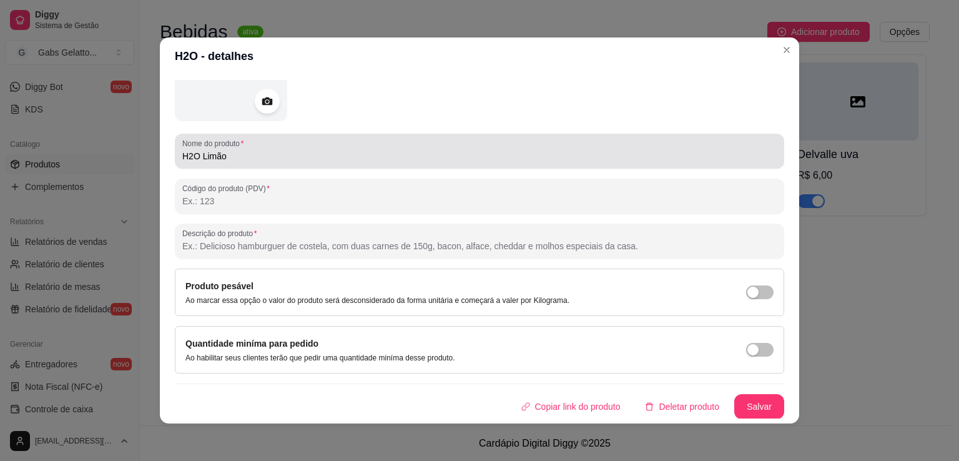
click at [294, 163] on div "H2O Limão" at bounding box center [479, 151] width 595 height 25
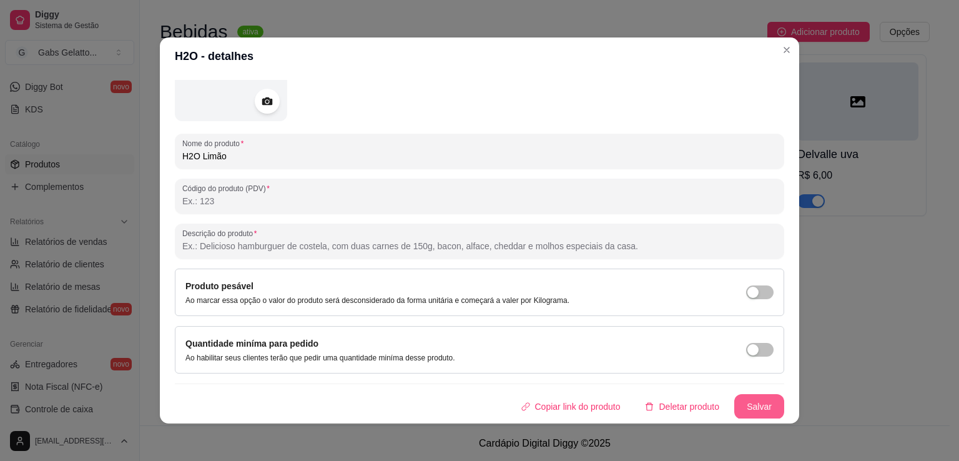
click at [755, 408] on button "Salvar" at bounding box center [760, 406] width 50 height 25
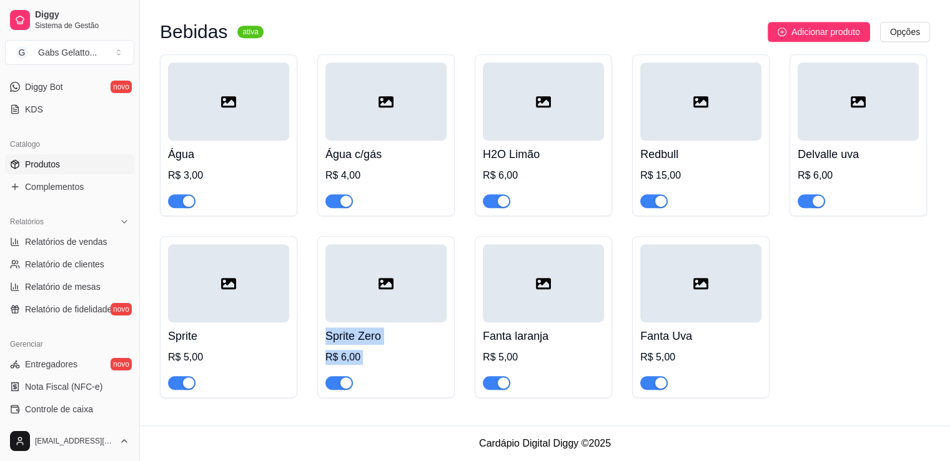
drag, startPoint x: 517, startPoint y: 284, endPoint x: 364, endPoint y: 292, distance: 153.3
click at [367, 291] on div "Água R$ 3,00 Água c/gás R$ 4,00 H2O Limão R$ 6,00 Redbull R$ 15,00 Delvalle uva…" at bounding box center [545, 226] width 770 height 344
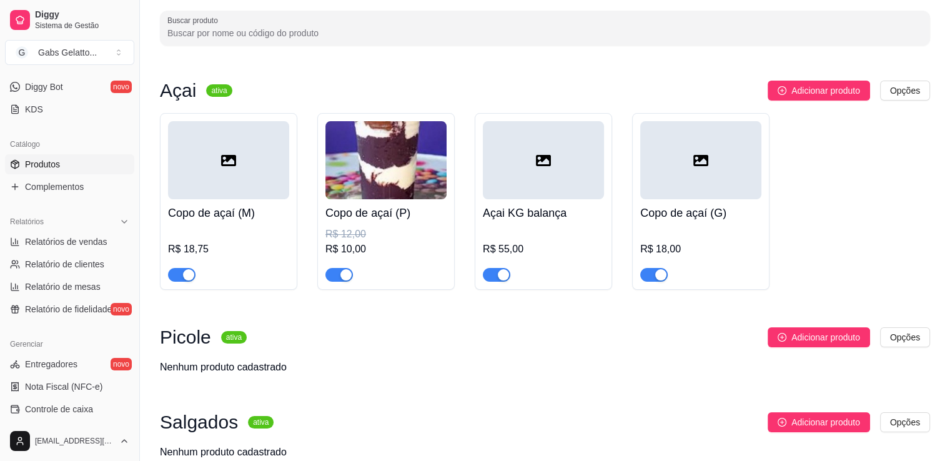
scroll to position [0, 0]
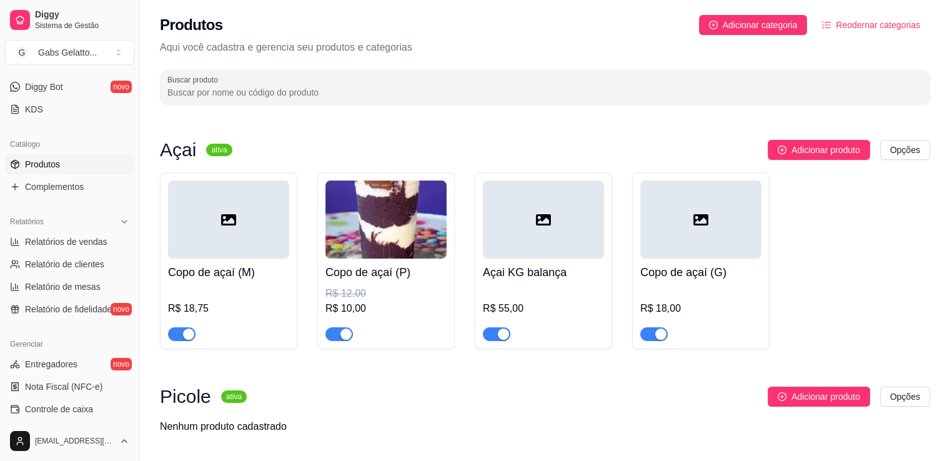
click at [869, 32] on button "Reodernar categorias" at bounding box center [871, 25] width 118 height 20
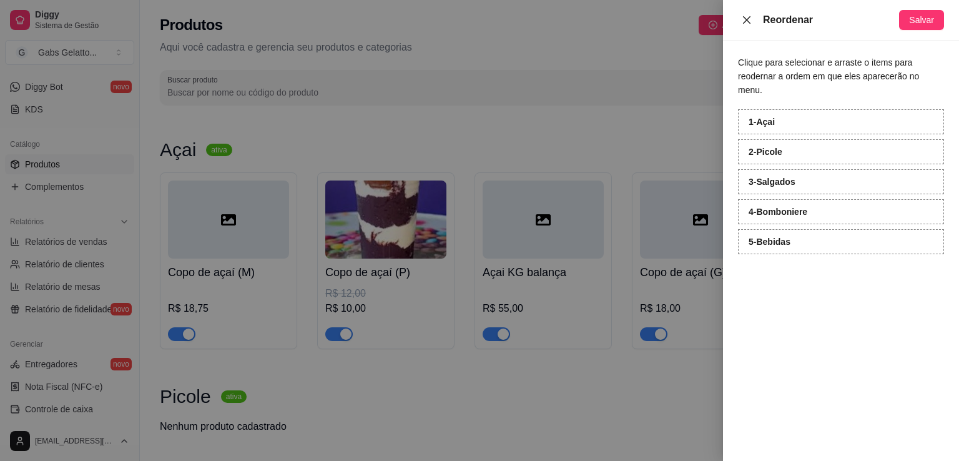
click at [742, 20] on icon "close" at bounding box center [747, 20] width 10 height 10
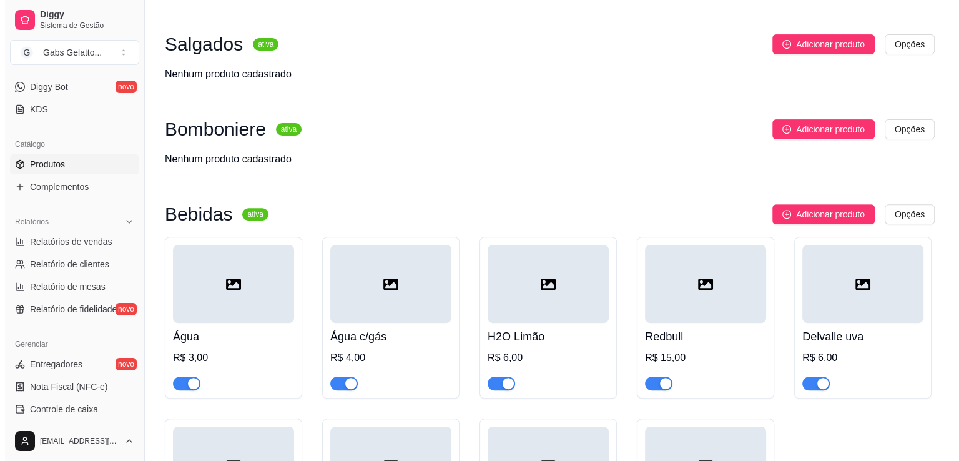
scroll to position [622, 0]
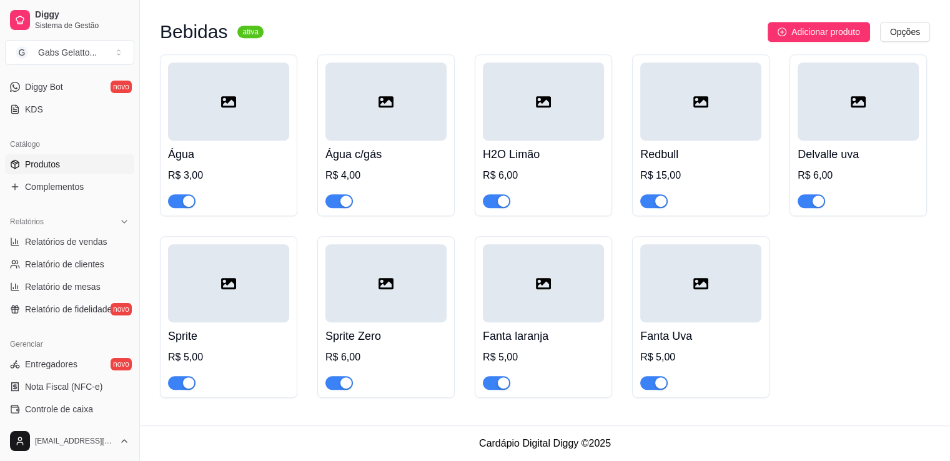
click at [390, 429] on footer "Cardápio Digital Diggy © 2025" at bounding box center [545, 443] width 810 height 36
click at [550, 126] on div at bounding box center [543, 101] width 121 height 78
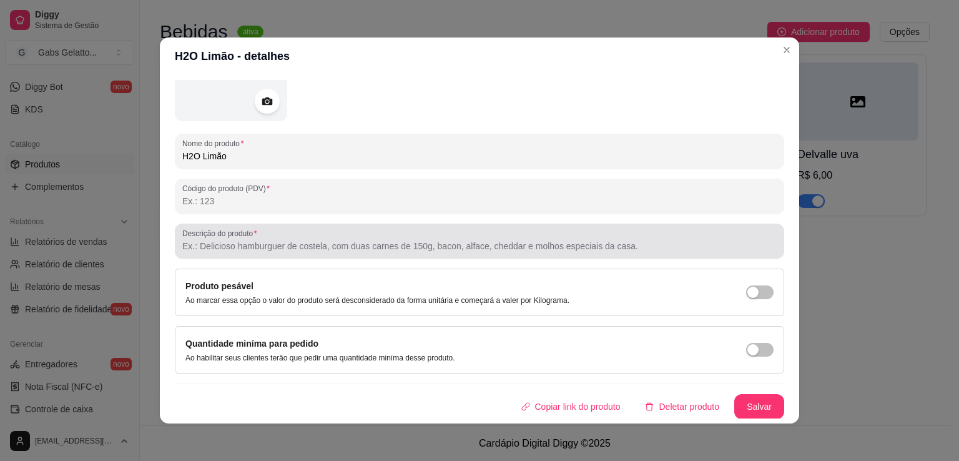
scroll to position [2, 0]
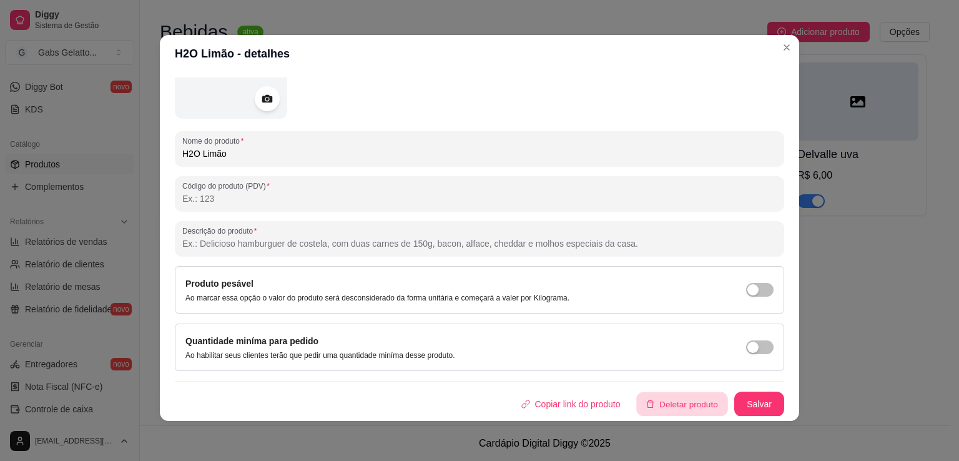
click at [647, 409] on button "Deletar produto" at bounding box center [682, 404] width 91 height 24
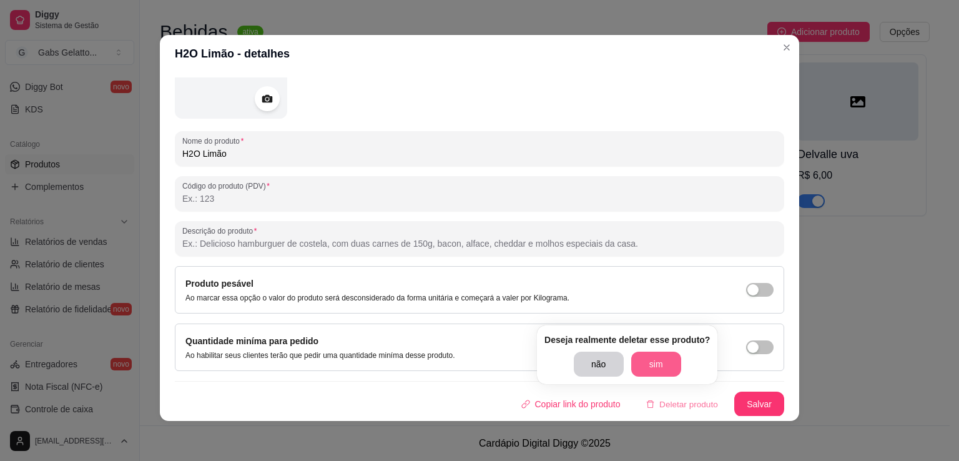
click at [648, 360] on button "sim" at bounding box center [657, 364] width 50 height 25
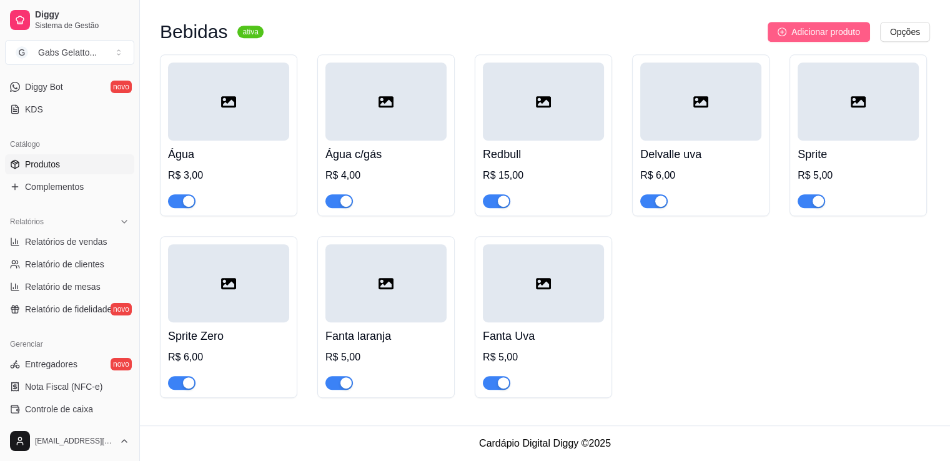
click at [811, 28] on span "Adicionar produto" at bounding box center [825, 32] width 69 height 14
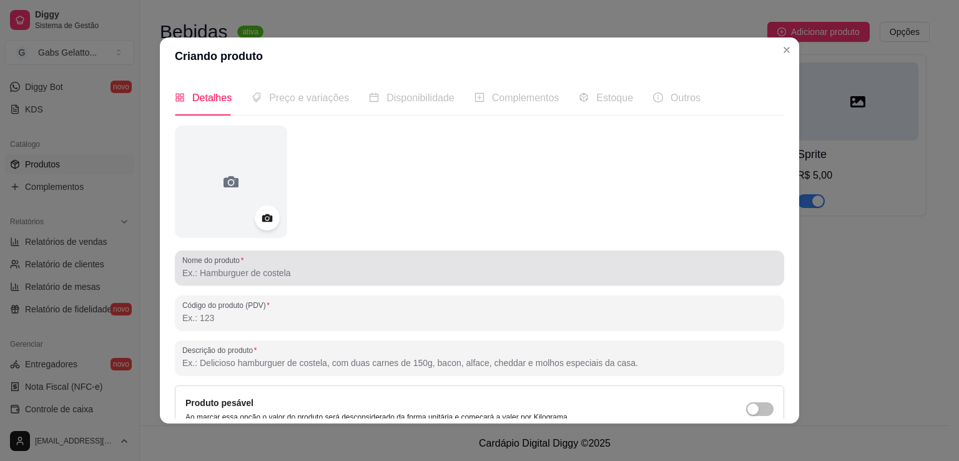
click at [257, 265] on div at bounding box center [479, 267] width 595 height 25
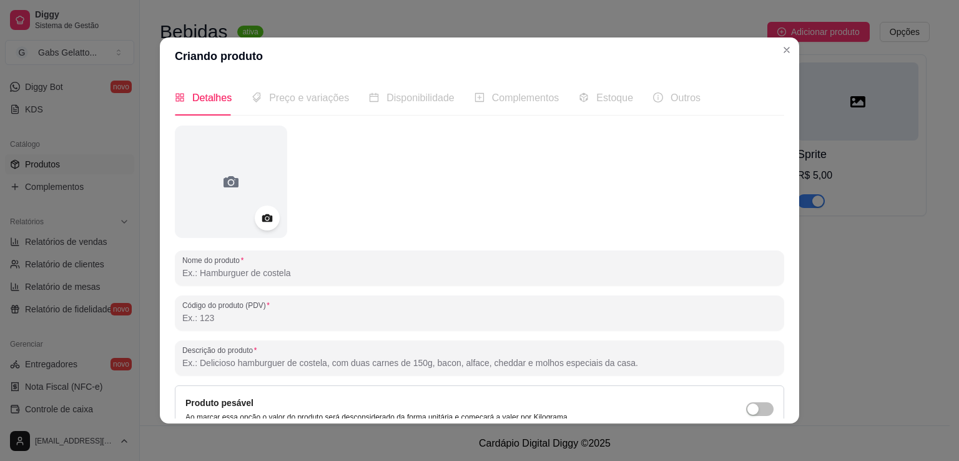
paste input "H2O Limão"
type input "H2O Limão"
click at [312, 99] on span "Preço e variações" at bounding box center [309, 97] width 80 height 11
click at [307, 101] on span "Preço e variações" at bounding box center [309, 97] width 80 height 11
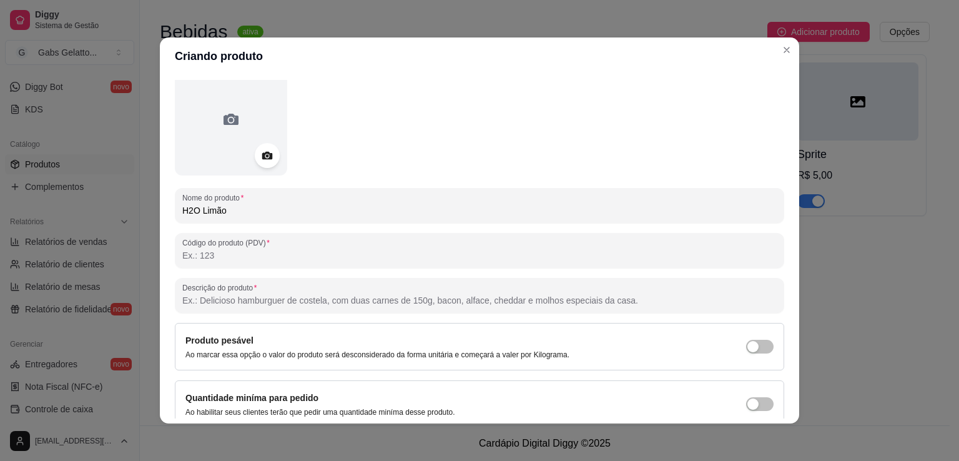
scroll to position [0, 0]
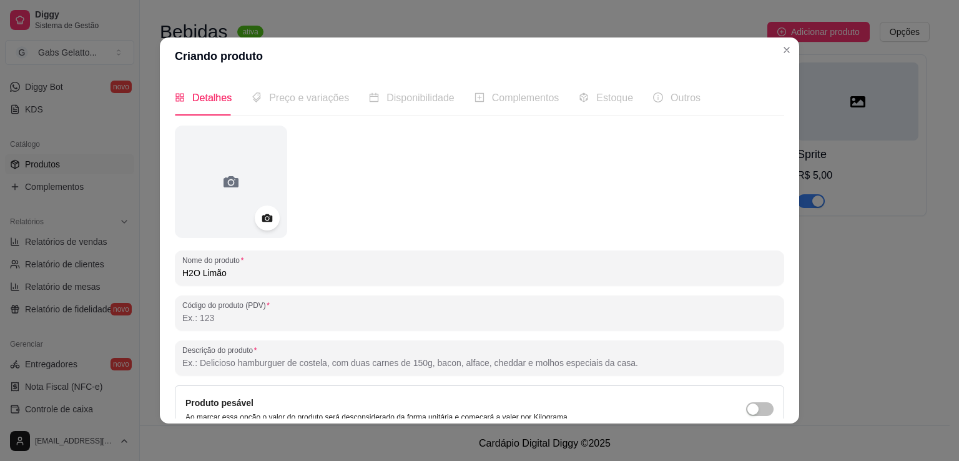
click at [323, 103] on span "Preço e variações" at bounding box center [309, 97] width 80 height 11
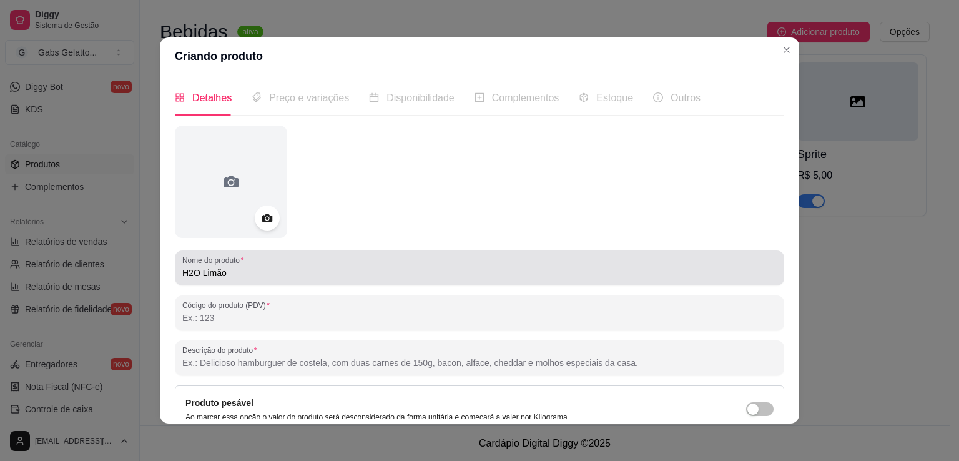
scroll to position [117, 0]
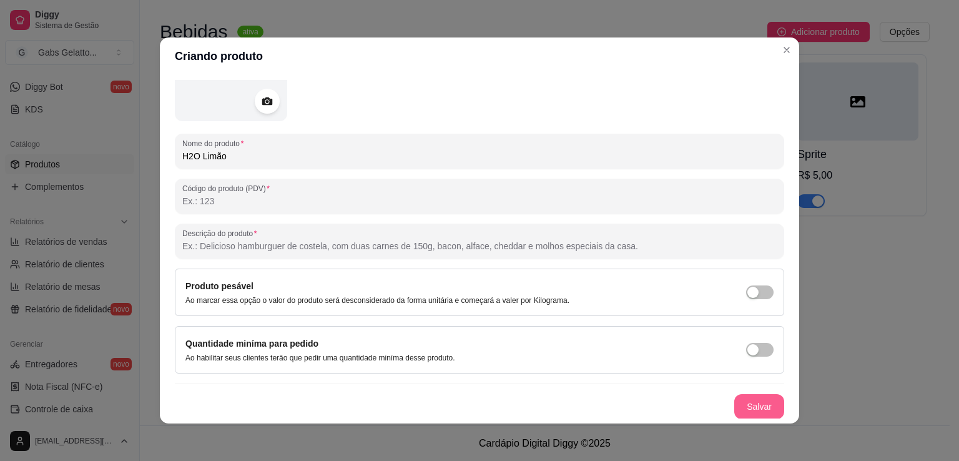
click at [757, 409] on button "Salvar" at bounding box center [760, 406] width 50 height 25
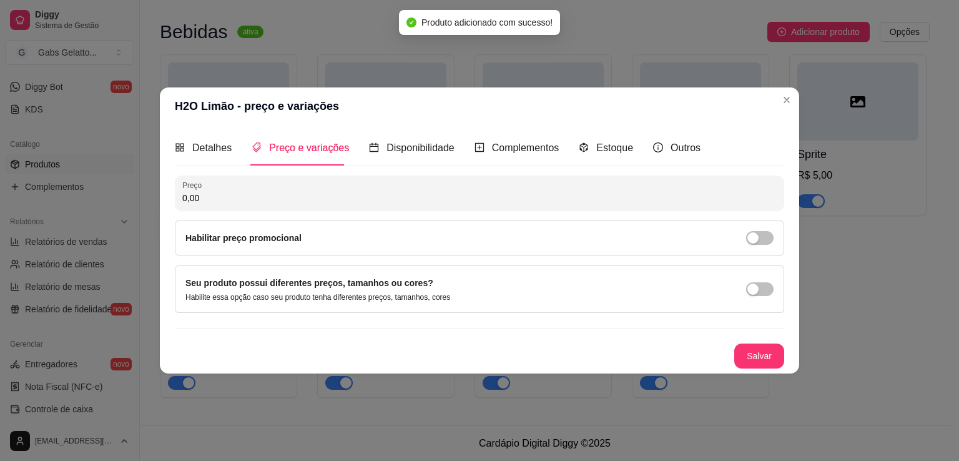
scroll to position [0, 0]
click at [290, 201] on input "0,00" at bounding box center [479, 198] width 595 height 12
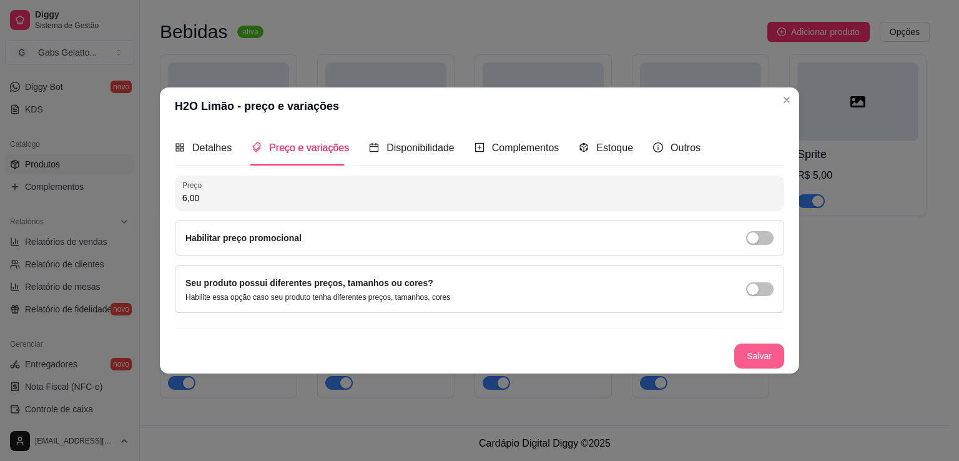
type input "6,00"
click at [760, 347] on button "Salvar" at bounding box center [760, 356] width 50 height 25
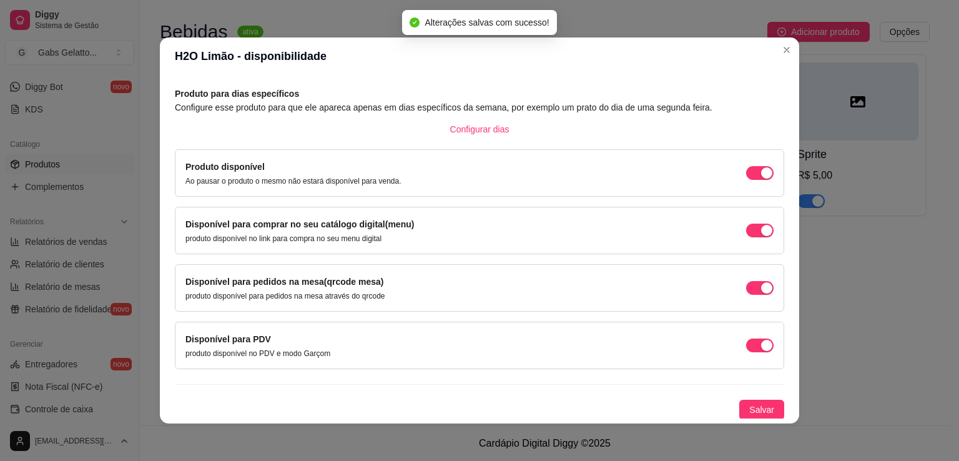
scroll to position [2, 0]
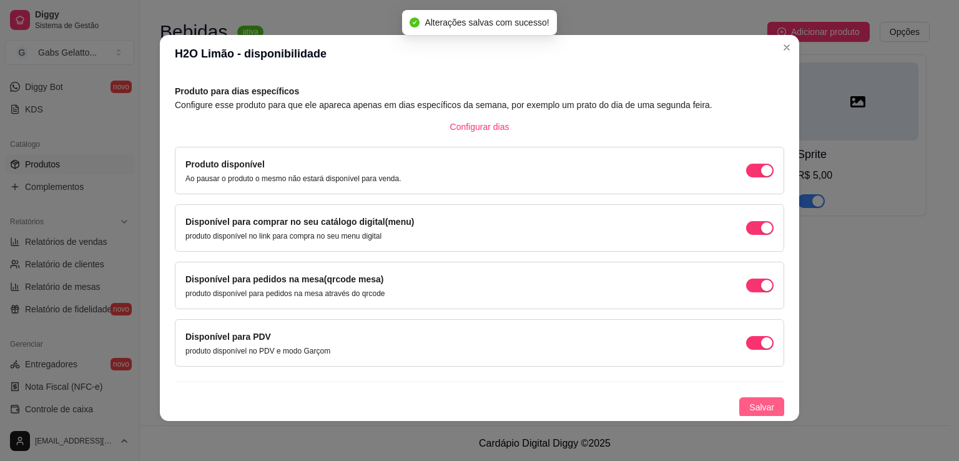
click at [750, 407] on span "Salvar" at bounding box center [762, 407] width 25 height 14
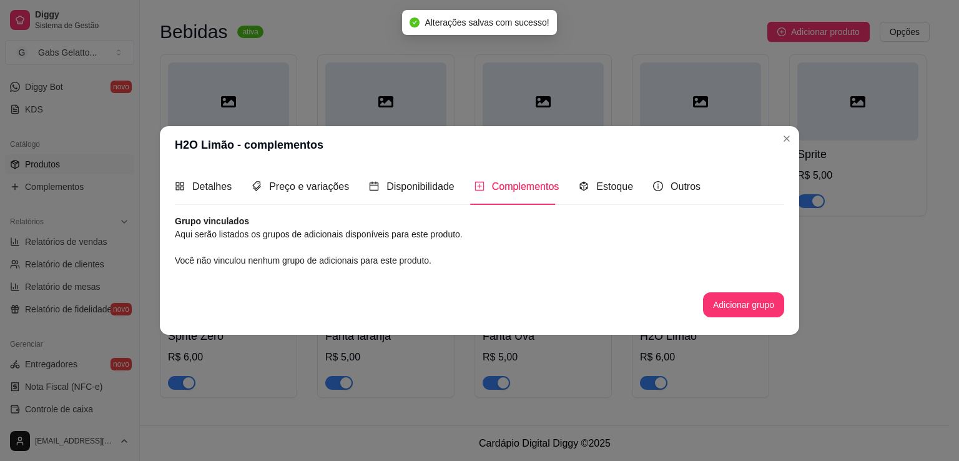
scroll to position [0, 0]
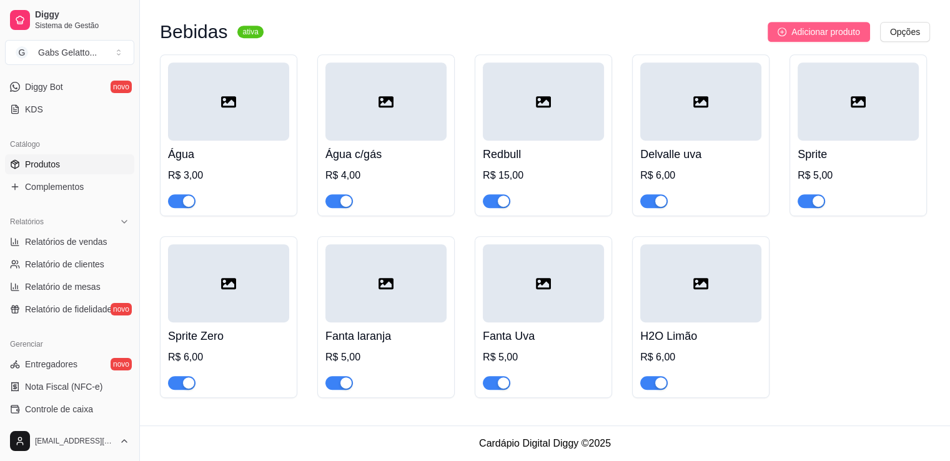
click at [805, 30] on span "Adicionar produto" at bounding box center [825, 32] width 69 height 14
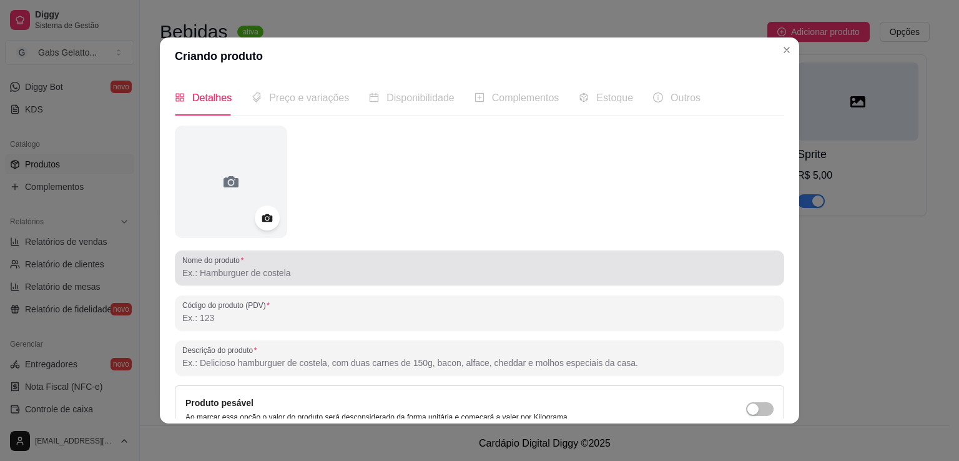
click at [257, 272] on input "Nome do produto" at bounding box center [479, 273] width 595 height 12
paste input "H2O Limão"
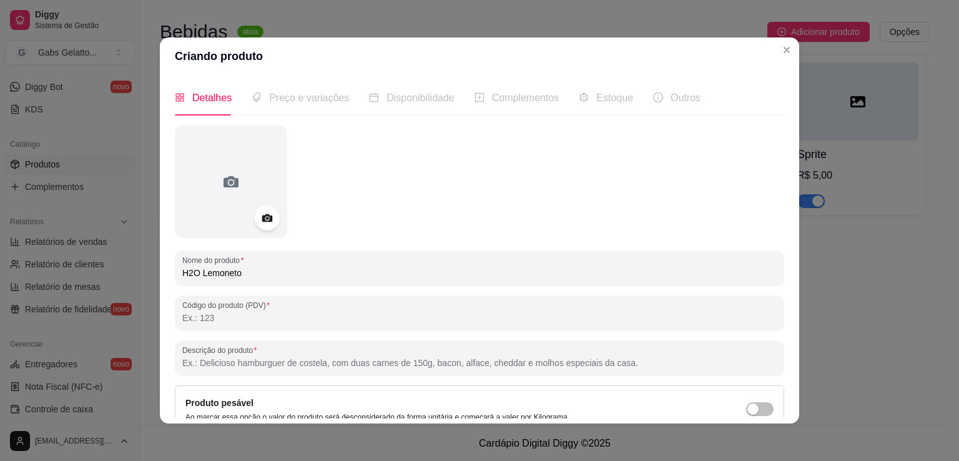
click at [205, 272] on input "H2O Lemoneto" at bounding box center [479, 273] width 595 height 12
click at [273, 272] on input "H2O Limoneto" at bounding box center [479, 273] width 595 height 12
type input "H2O Limoneto"
click at [289, 92] on span "Preço e variações" at bounding box center [309, 97] width 80 height 11
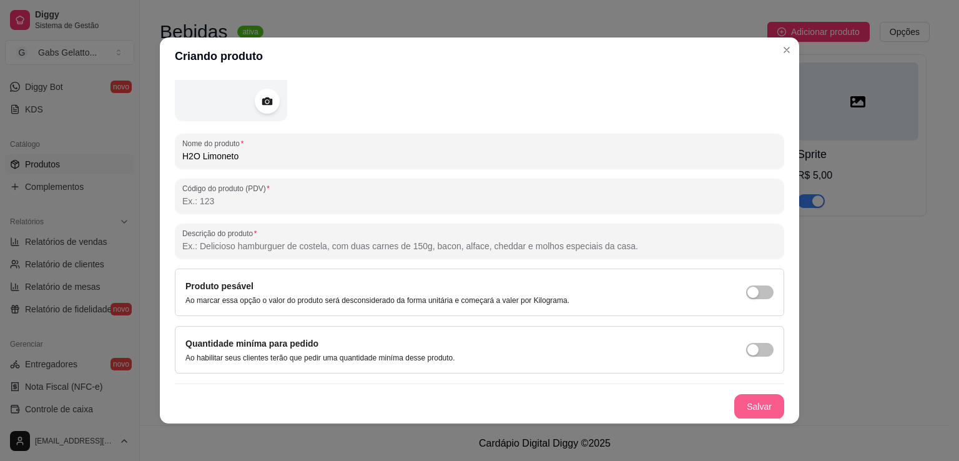
click at [735, 408] on button "Salvar" at bounding box center [760, 406] width 50 height 25
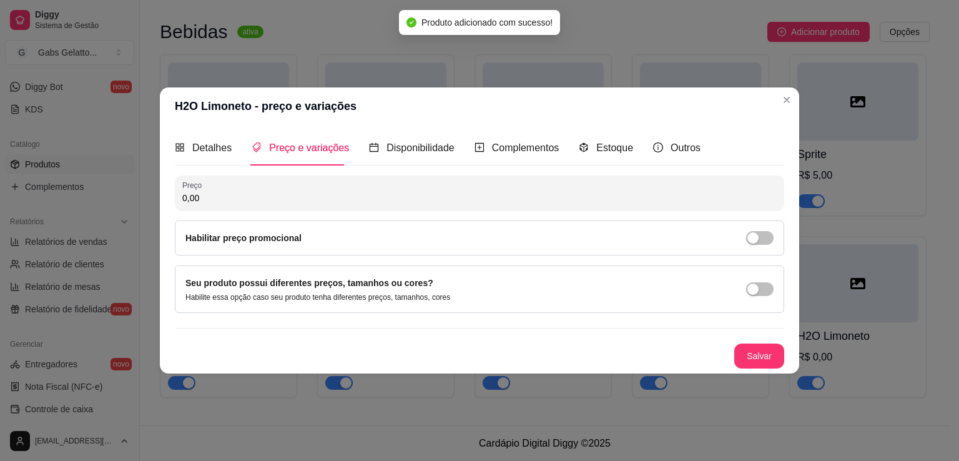
scroll to position [0, 0]
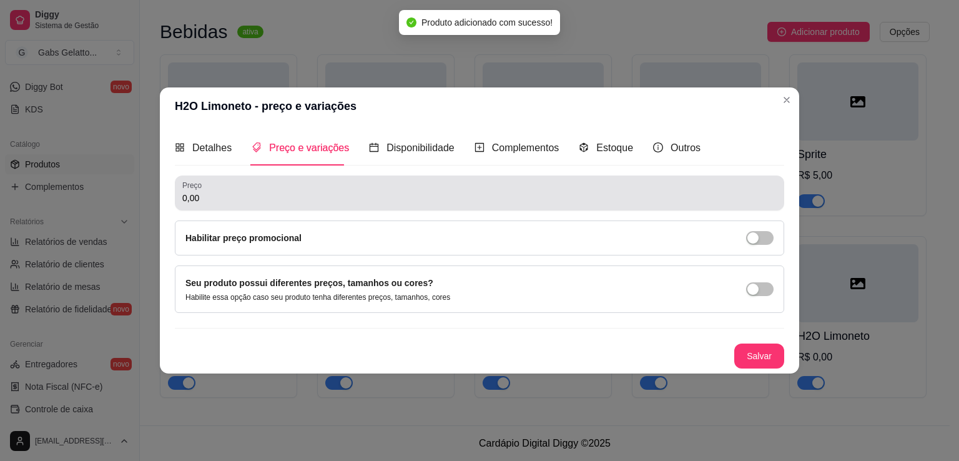
click at [262, 203] on input "0,00" at bounding box center [479, 198] width 595 height 12
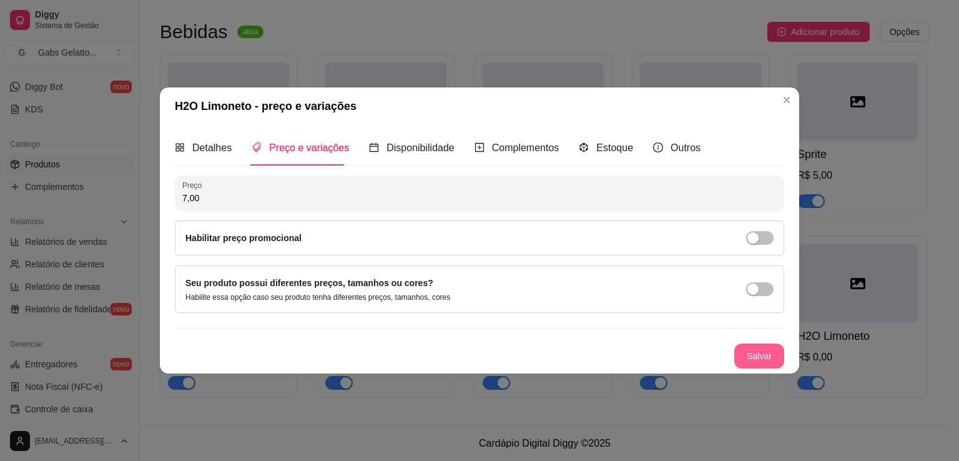
type input "7,00"
click at [761, 356] on button "Salvar" at bounding box center [760, 356] width 50 height 25
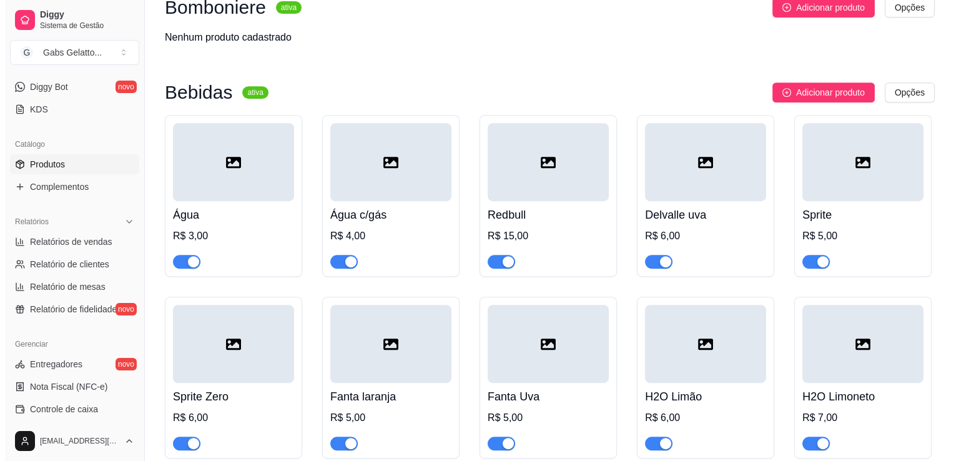
scroll to position [497, 0]
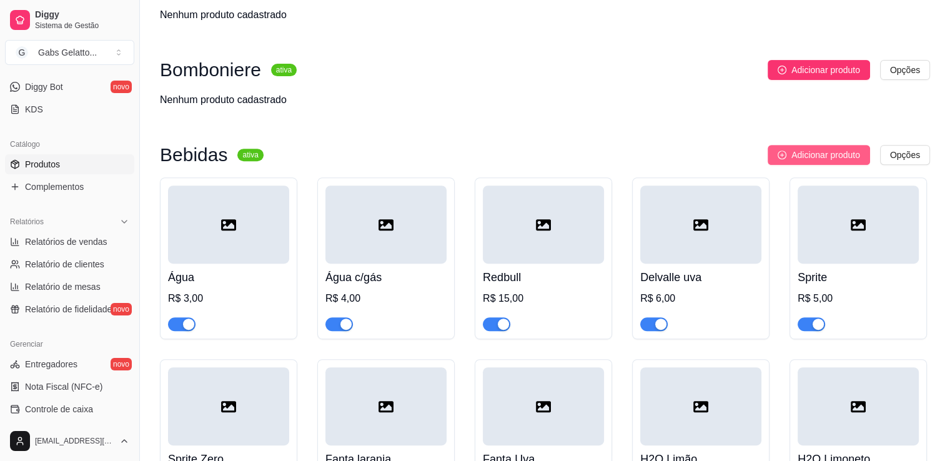
click at [821, 161] on span "Adicionar produto" at bounding box center [825, 155] width 69 height 14
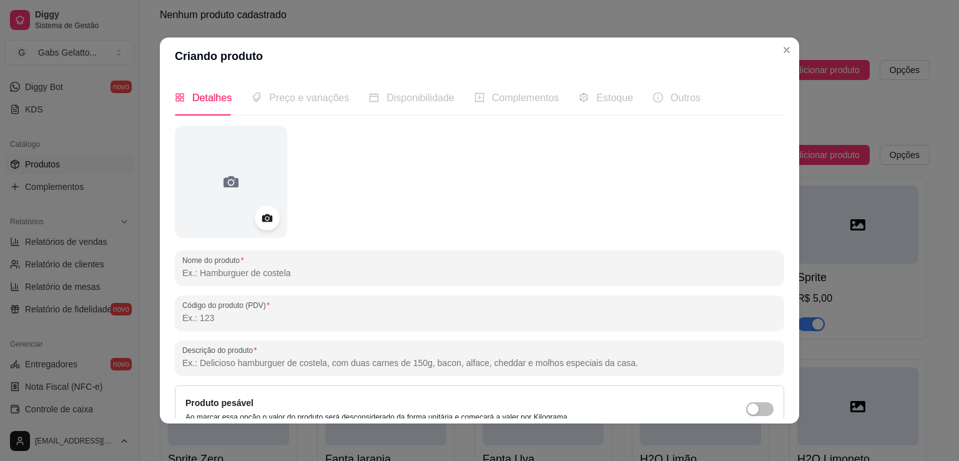
click at [259, 272] on input "Nome do produto" at bounding box center [479, 273] width 595 height 12
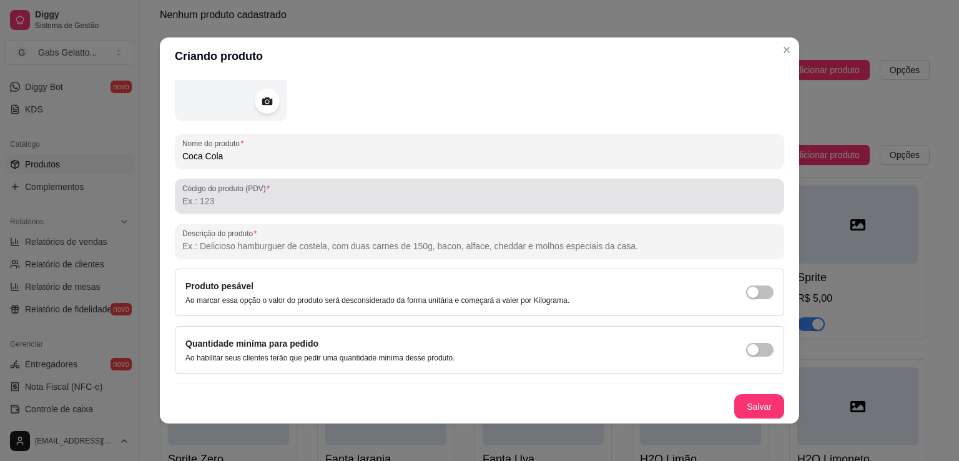
scroll to position [2, 0]
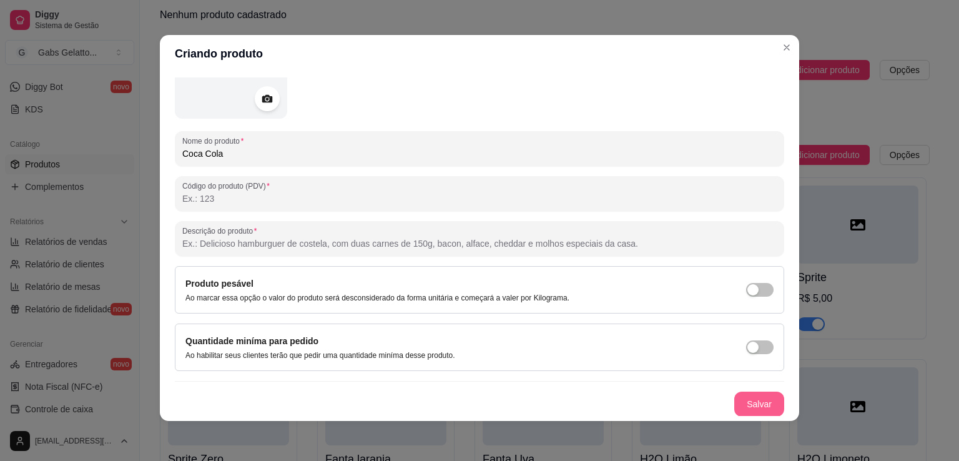
type input "Coca Cola"
click at [740, 405] on button "Salvar" at bounding box center [760, 404] width 50 height 25
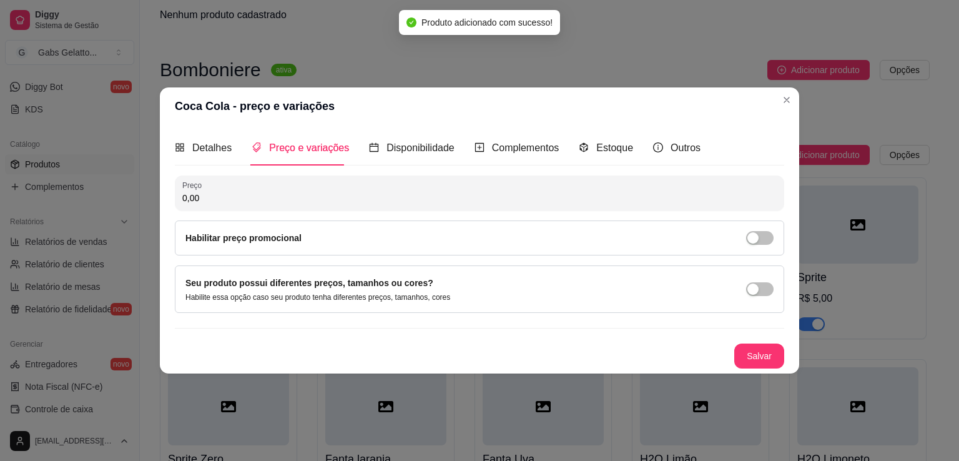
scroll to position [0, 0]
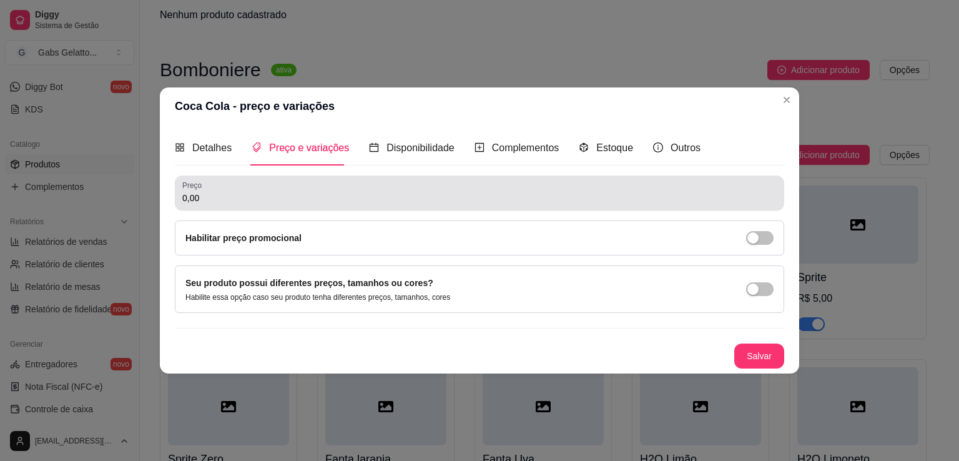
click at [257, 192] on input "0,00" at bounding box center [479, 198] width 595 height 12
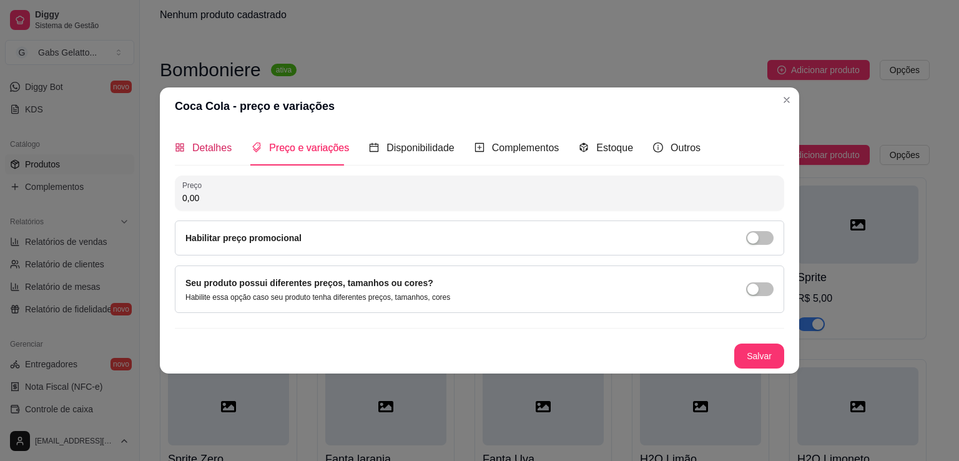
click at [214, 153] on span "Detalhes" at bounding box center [211, 147] width 39 height 11
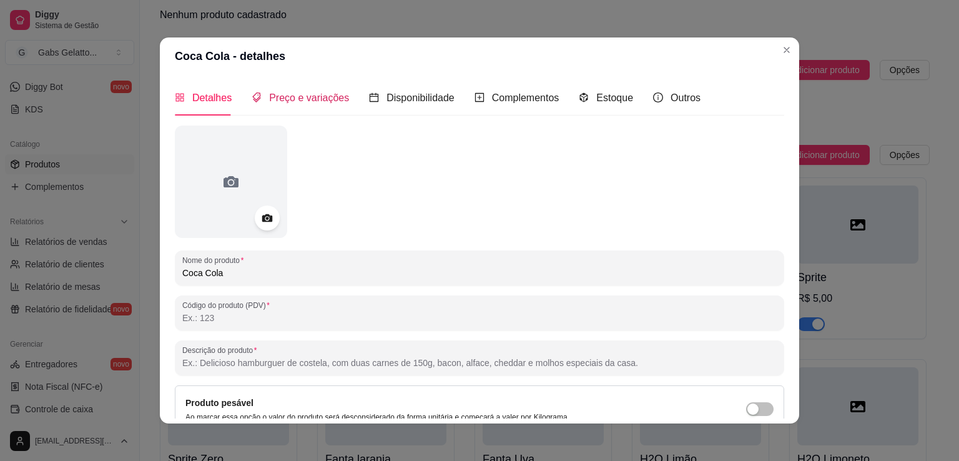
click at [315, 94] on span "Preço e variações" at bounding box center [309, 97] width 80 height 11
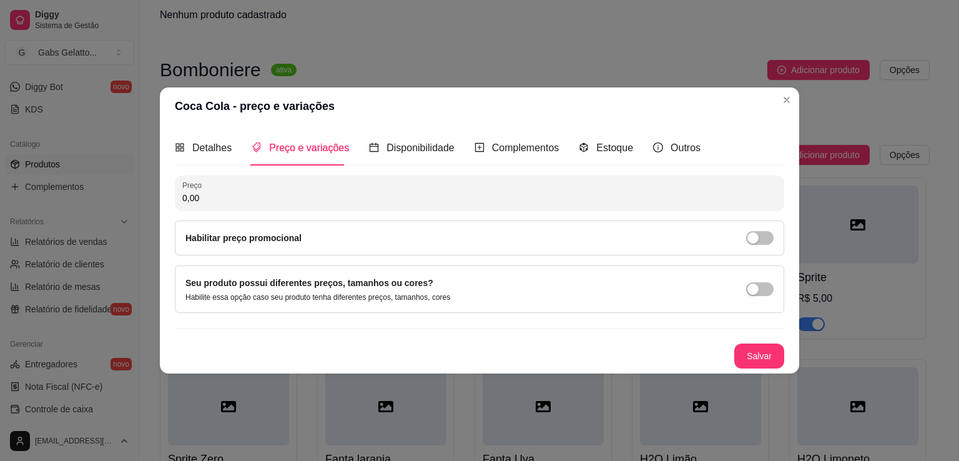
click at [281, 201] on input "0,00" at bounding box center [479, 198] width 595 height 12
type input "5,00"
click at [772, 354] on button "Salvar" at bounding box center [760, 356] width 50 height 25
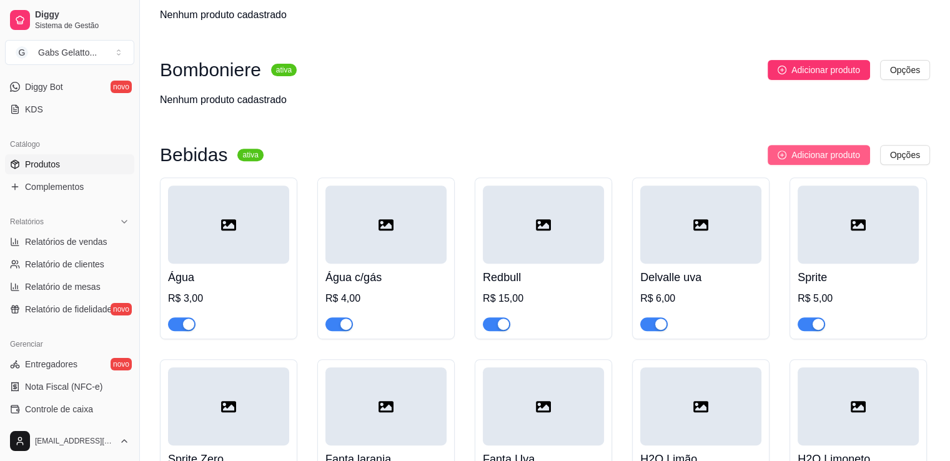
click at [792, 153] on span "Adicionar produto" at bounding box center [825, 155] width 69 height 14
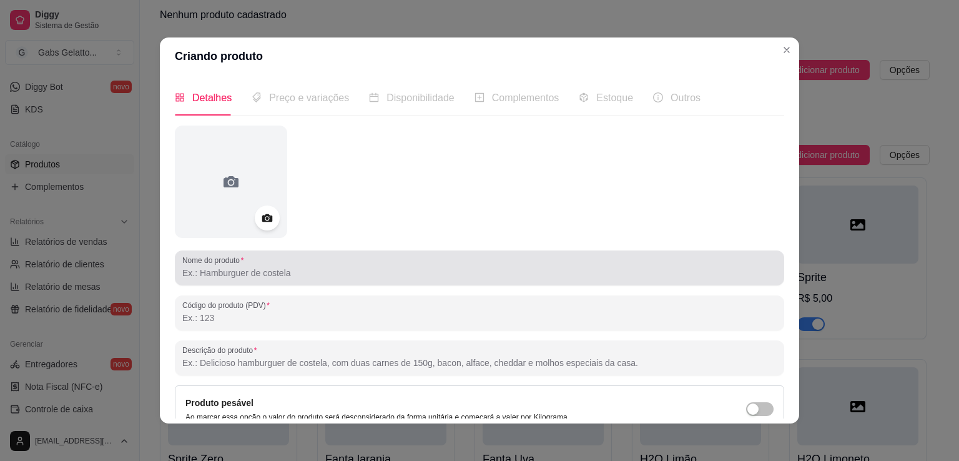
click at [262, 275] on input "Nome do produto" at bounding box center [479, 273] width 595 height 12
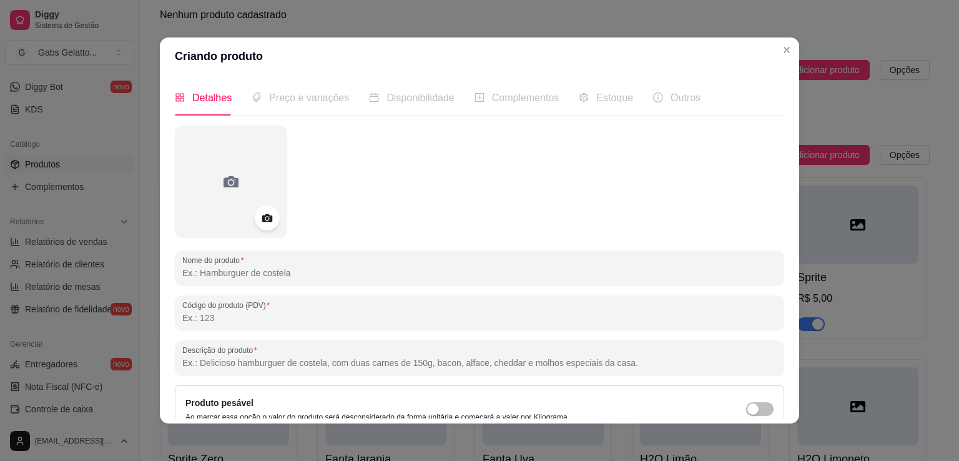
paste input "Coca Cola"
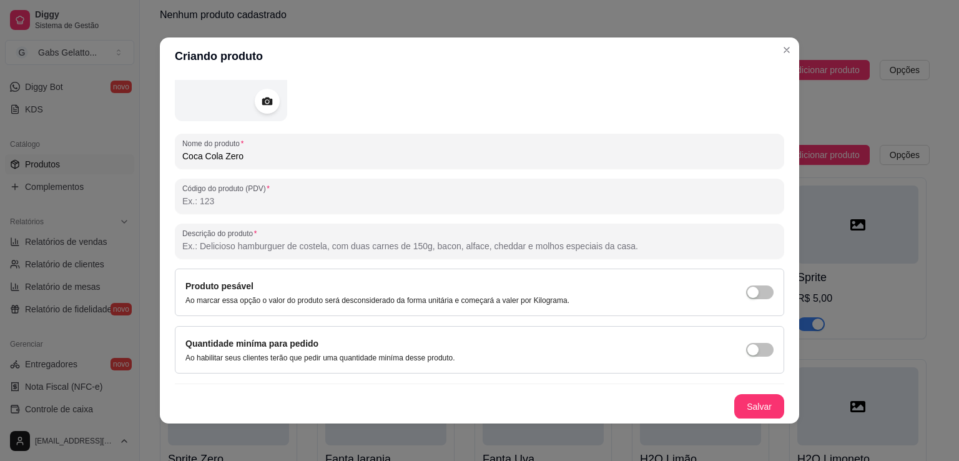
scroll to position [2, 0]
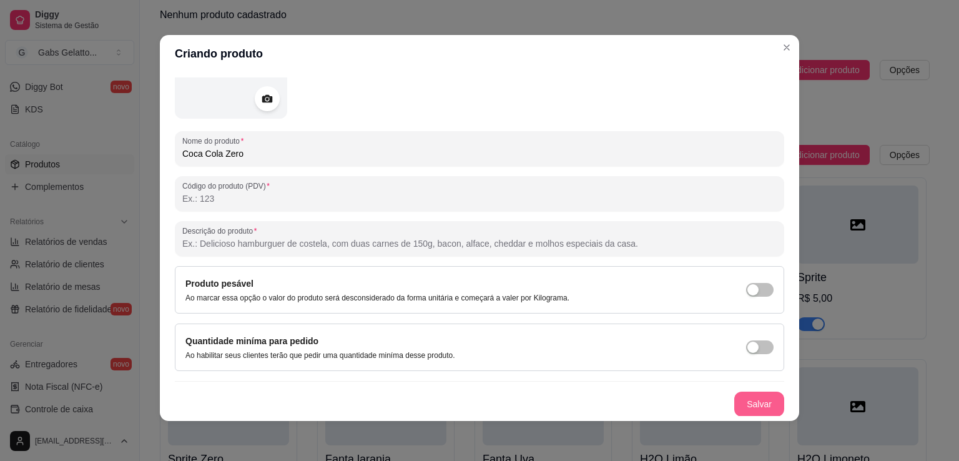
type input "Coca Cola Zero"
click at [746, 405] on button "Salvar" at bounding box center [760, 404] width 50 height 25
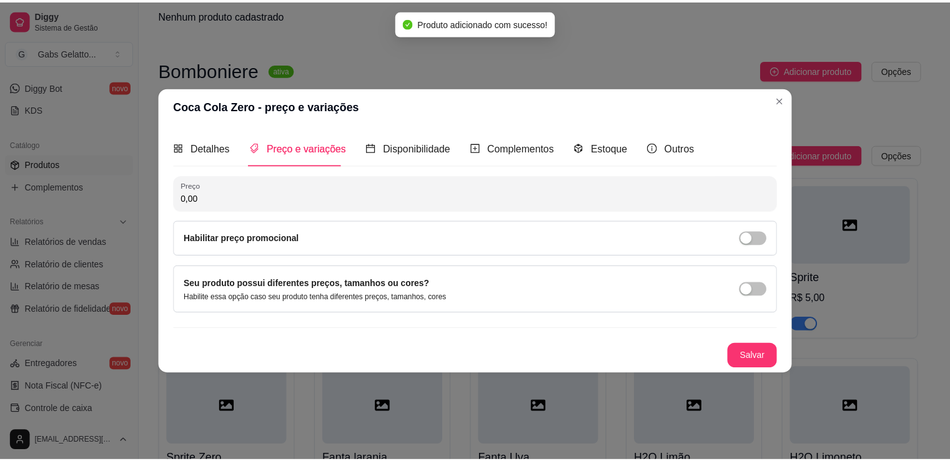
scroll to position [0, 0]
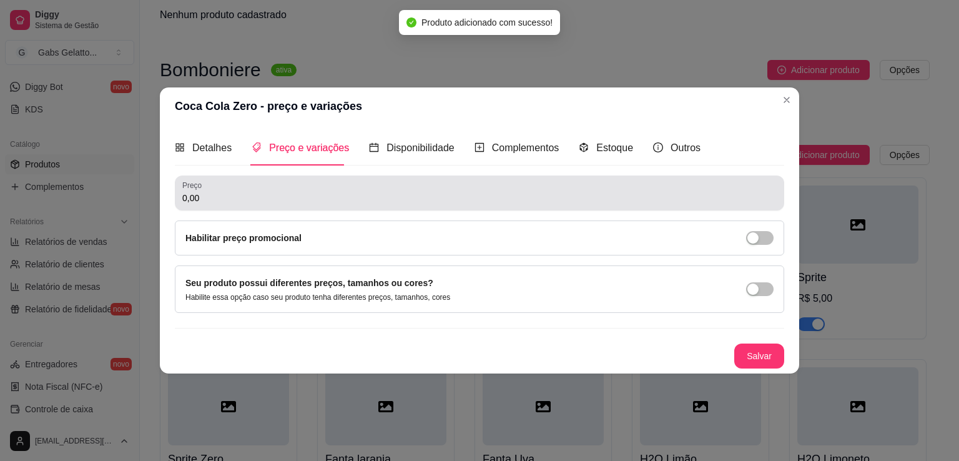
click at [410, 201] on input "0,00" at bounding box center [479, 198] width 595 height 12
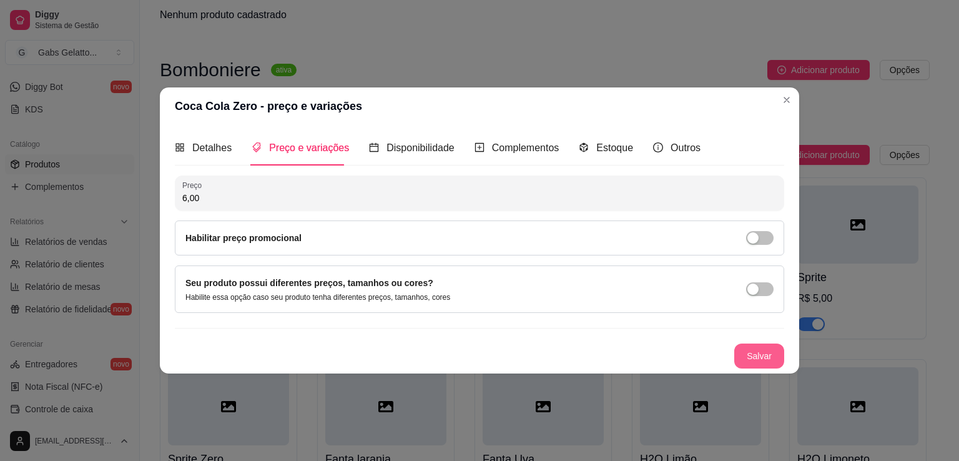
type input "6,00"
click at [758, 363] on button "Salvar" at bounding box center [759, 356] width 49 height 24
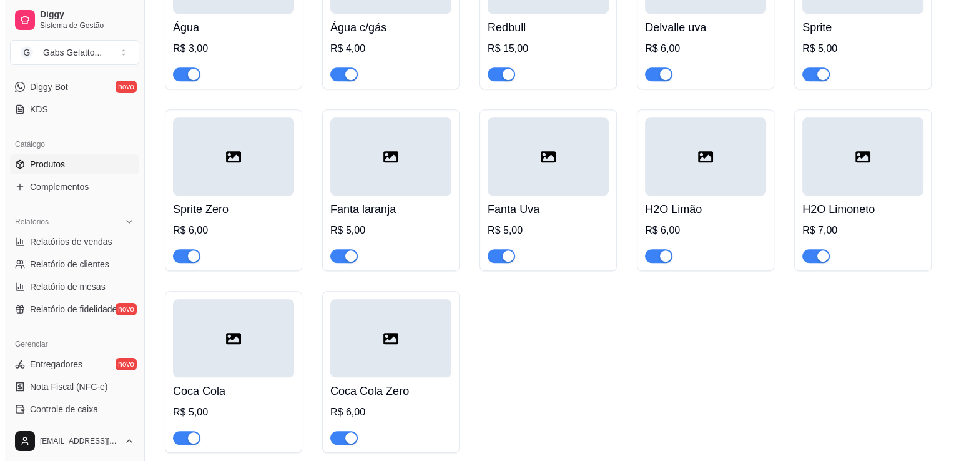
scroll to position [684, 0]
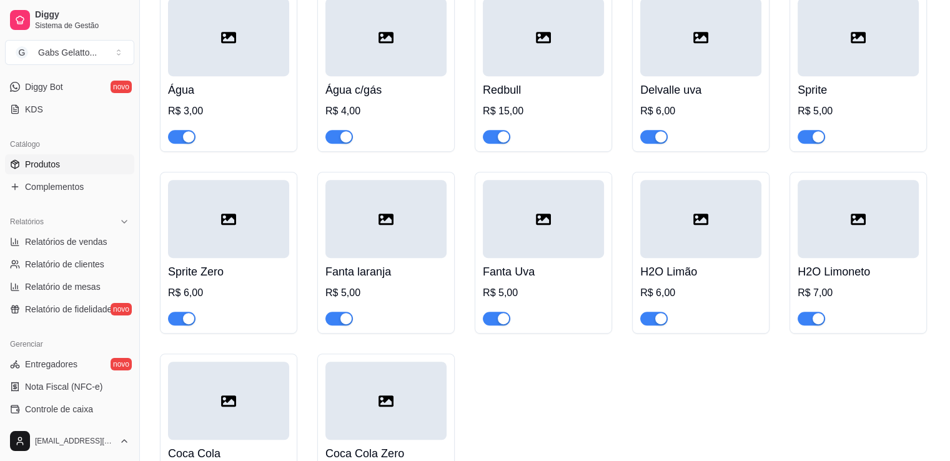
click at [703, 58] on div at bounding box center [700, 37] width 121 height 78
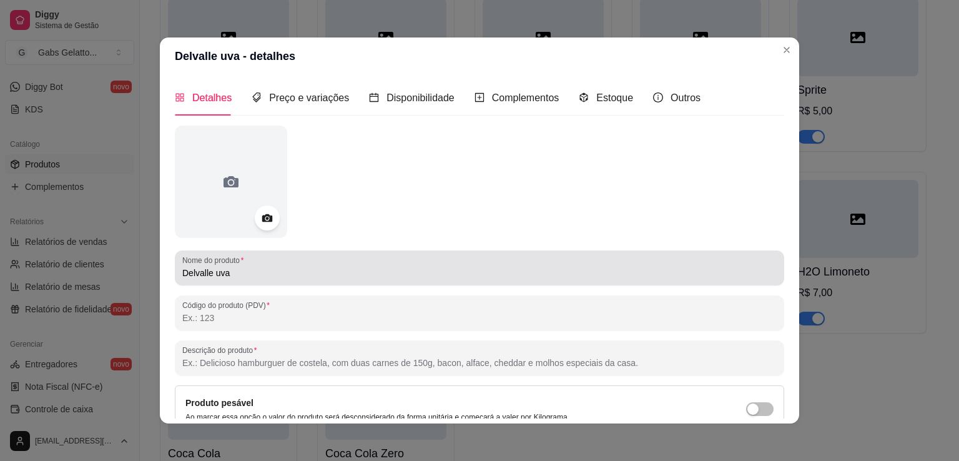
click at [215, 275] on input "Delvalle uva" at bounding box center [479, 273] width 595 height 12
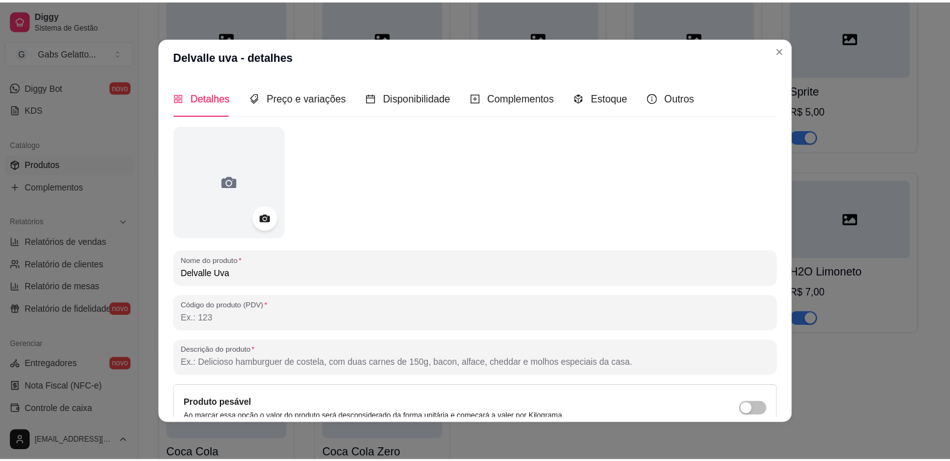
scroll to position [117, 0]
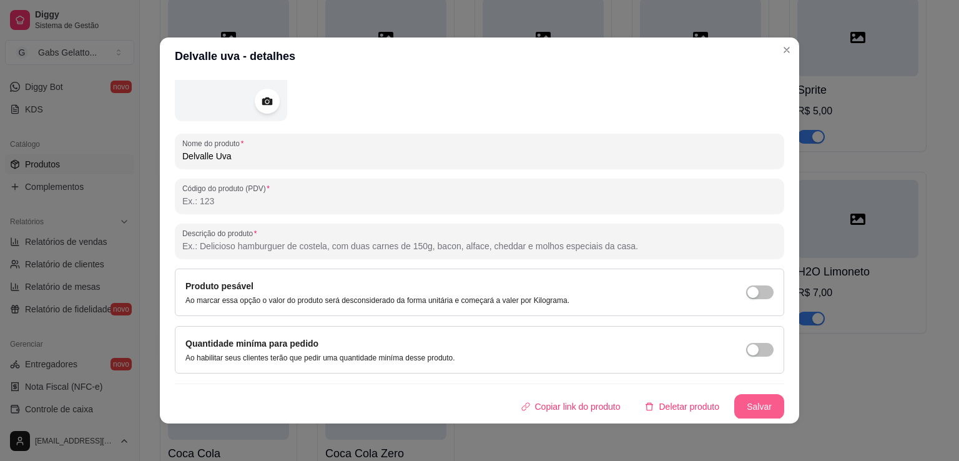
type input "Delvalle Uva"
click at [743, 407] on button "Salvar" at bounding box center [760, 406] width 50 height 25
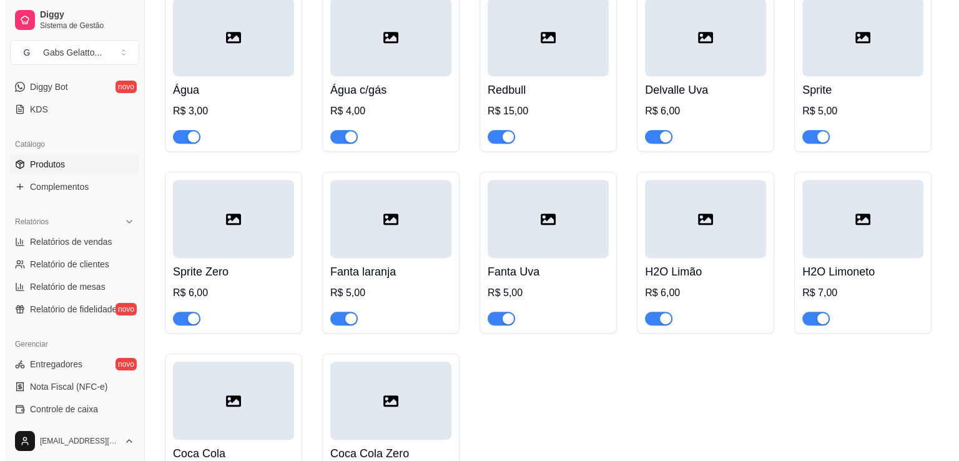
scroll to position [622, 0]
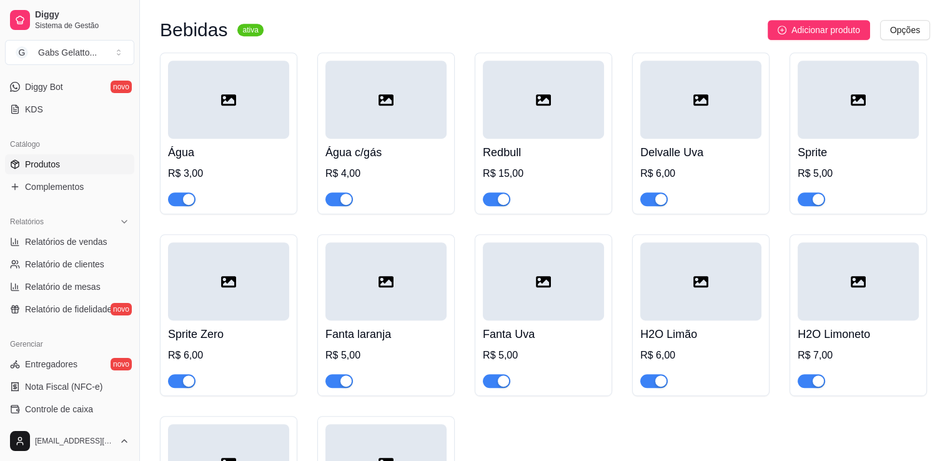
click at [392, 305] on div at bounding box center [385, 281] width 121 height 78
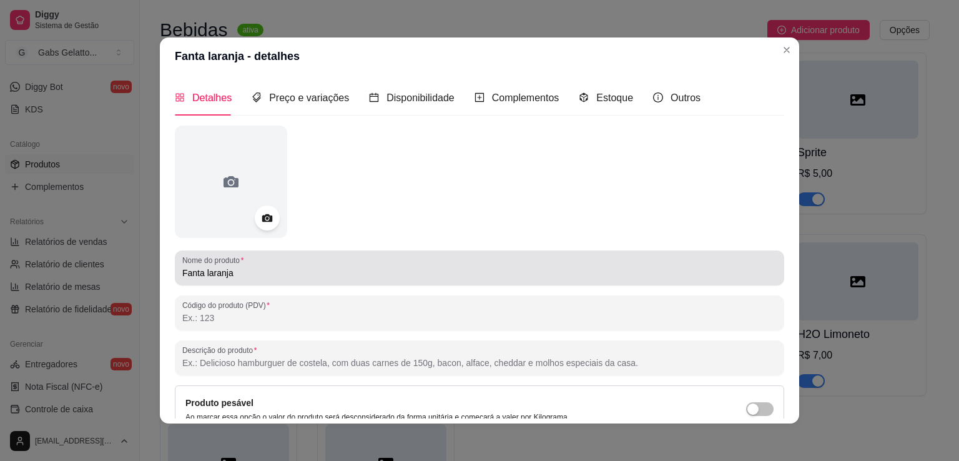
click at [203, 275] on input "Fanta laranja" at bounding box center [479, 273] width 595 height 12
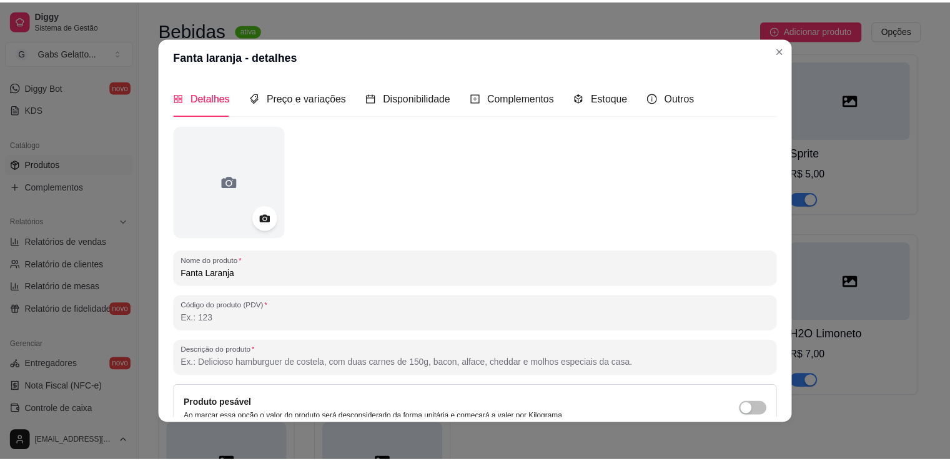
scroll to position [2, 0]
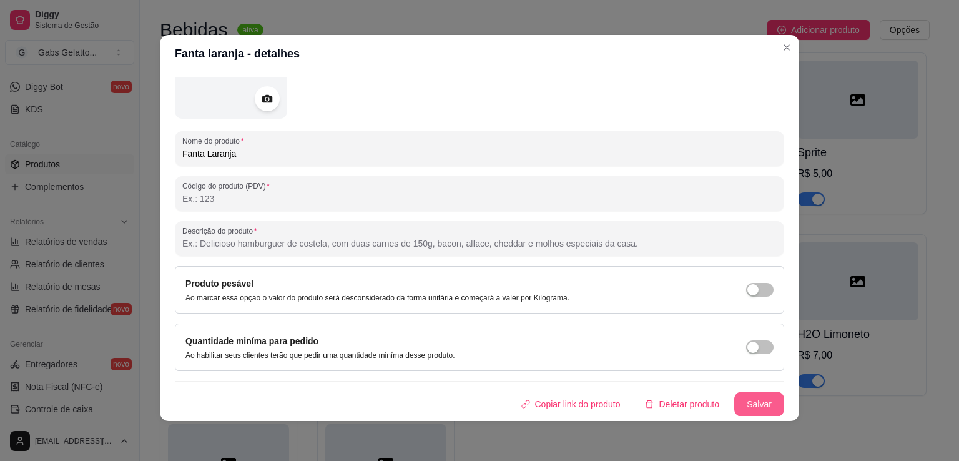
type input "Fanta Laranja"
click at [750, 402] on button "Salvar" at bounding box center [760, 404] width 50 height 25
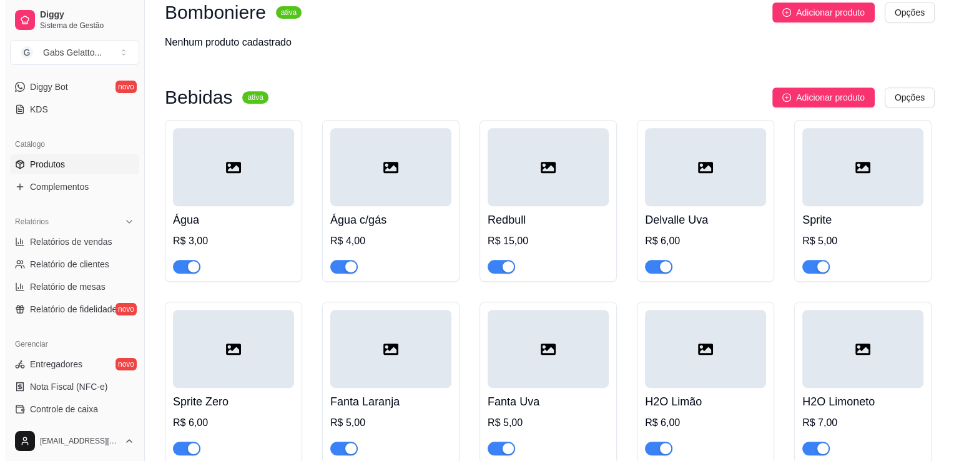
scroll to position [617, 0]
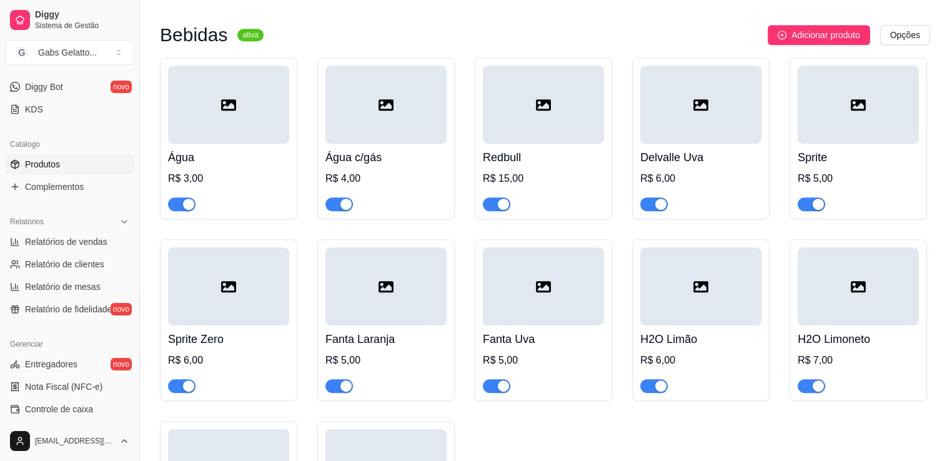
click at [417, 121] on div at bounding box center [385, 105] width 121 height 78
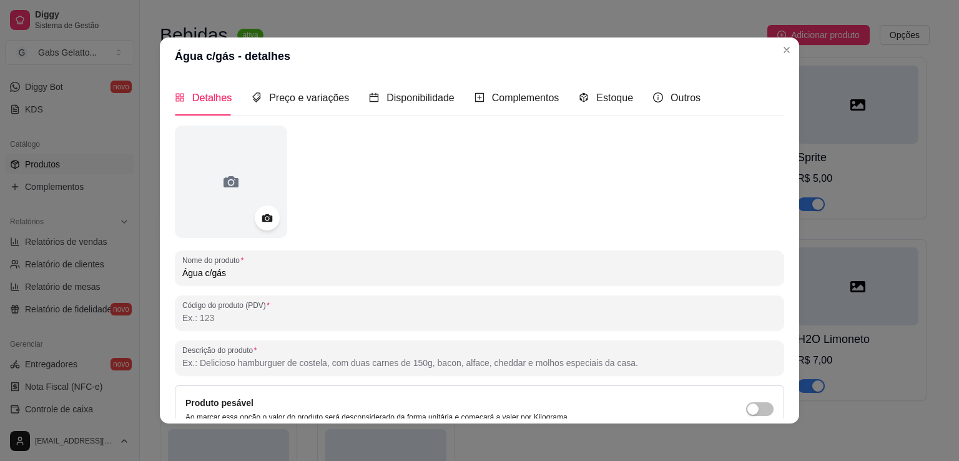
click at [211, 276] on input "Água c/gás" at bounding box center [479, 273] width 595 height 12
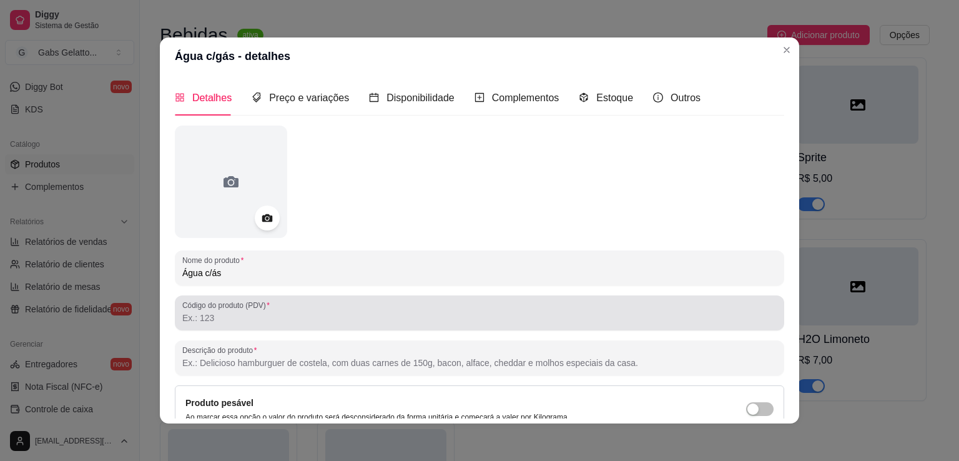
type input "Água c/gás"
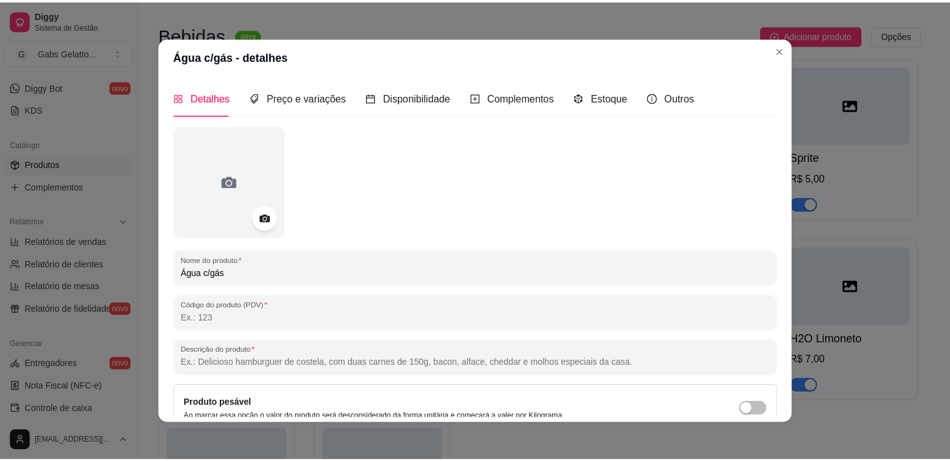
scroll to position [2, 0]
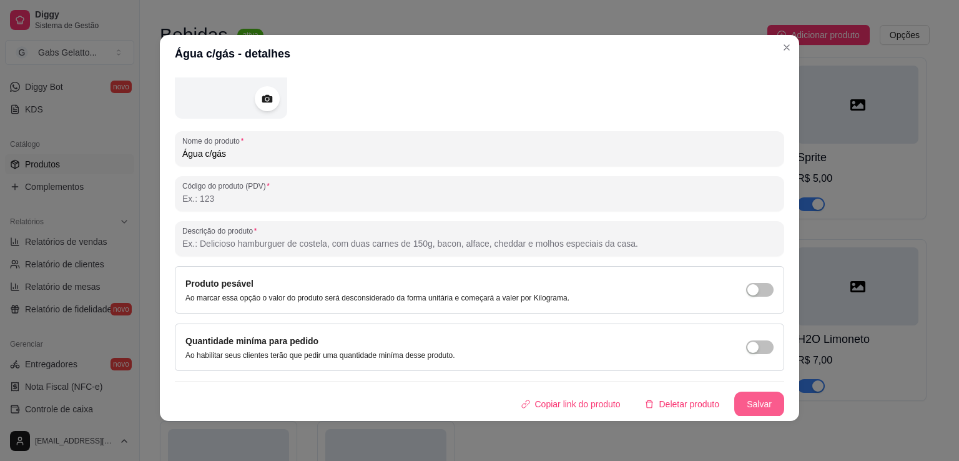
click at [735, 401] on button "Salvar" at bounding box center [760, 404] width 50 height 25
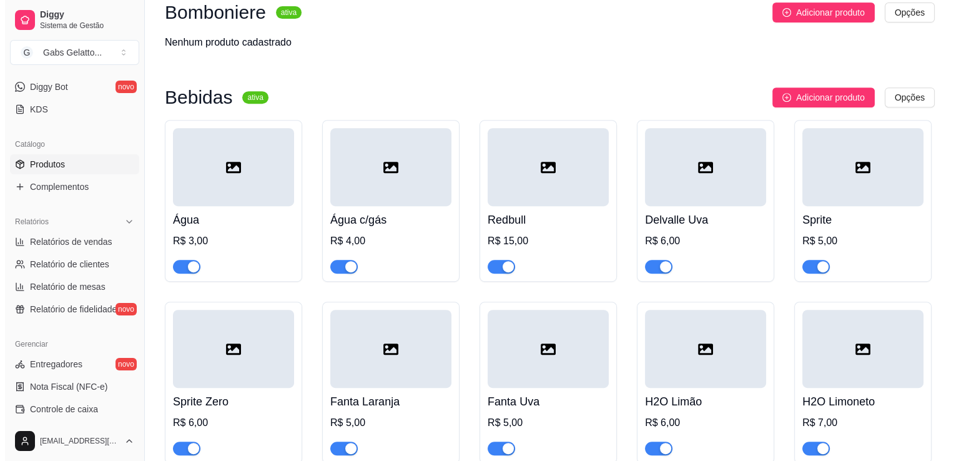
scroll to position [492, 0]
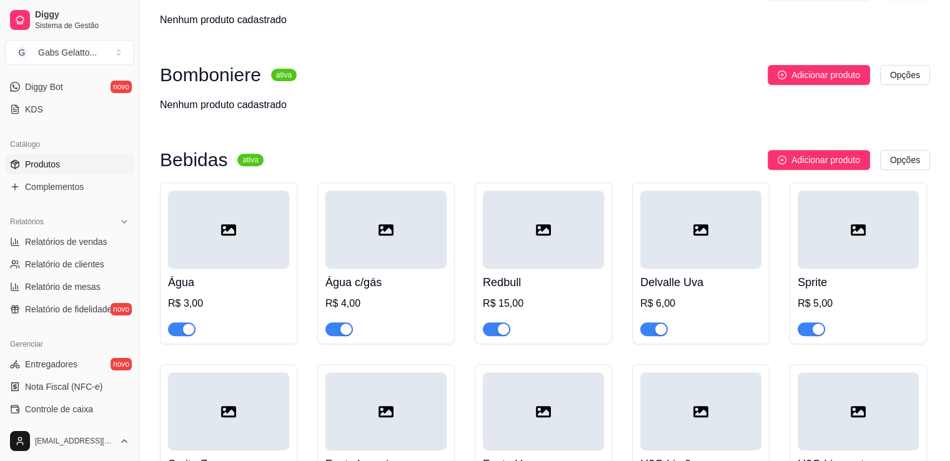
click at [870, 249] on div at bounding box center [858, 230] width 121 height 78
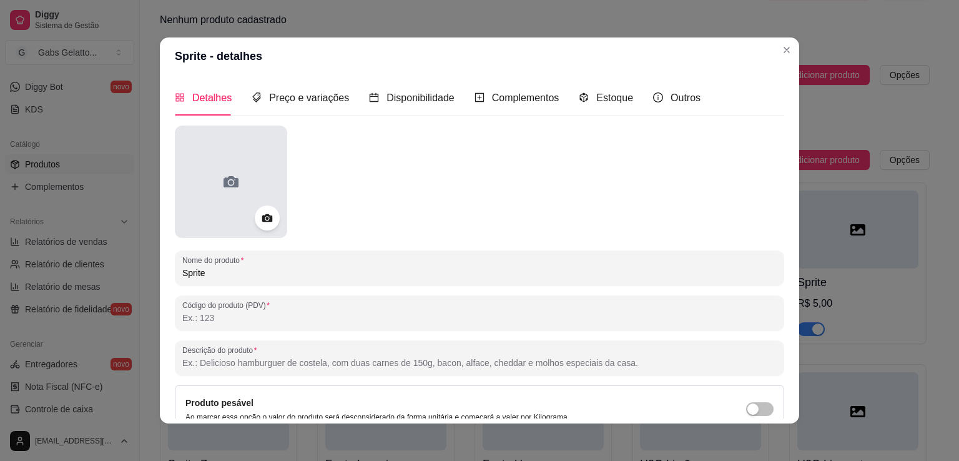
click at [225, 186] on icon at bounding box center [231, 181] width 15 height 11
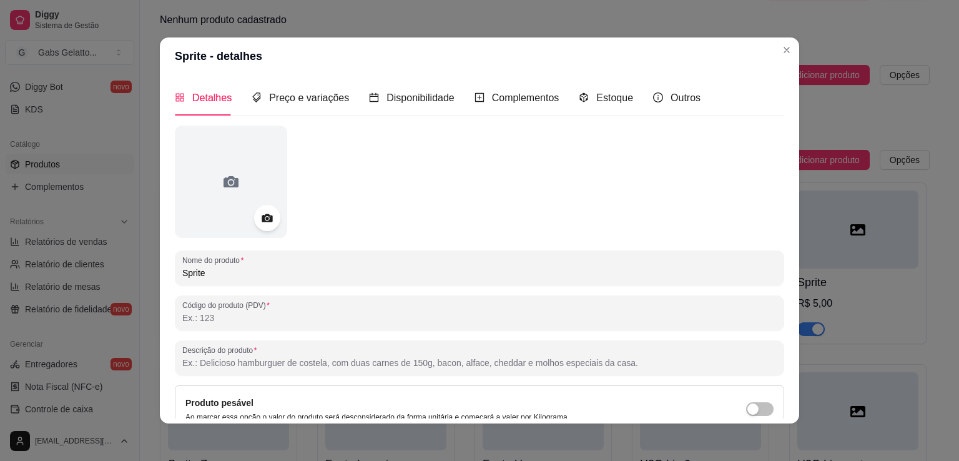
click at [267, 220] on icon at bounding box center [267, 218] width 11 height 8
click at [270, 222] on div at bounding box center [267, 218] width 26 height 26
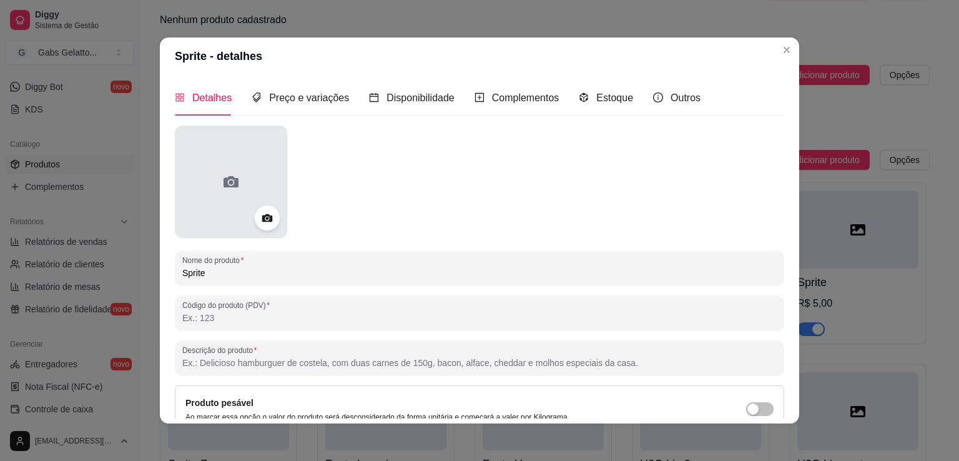
click at [232, 174] on icon at bounding box center [231, 182] width 20 height 20
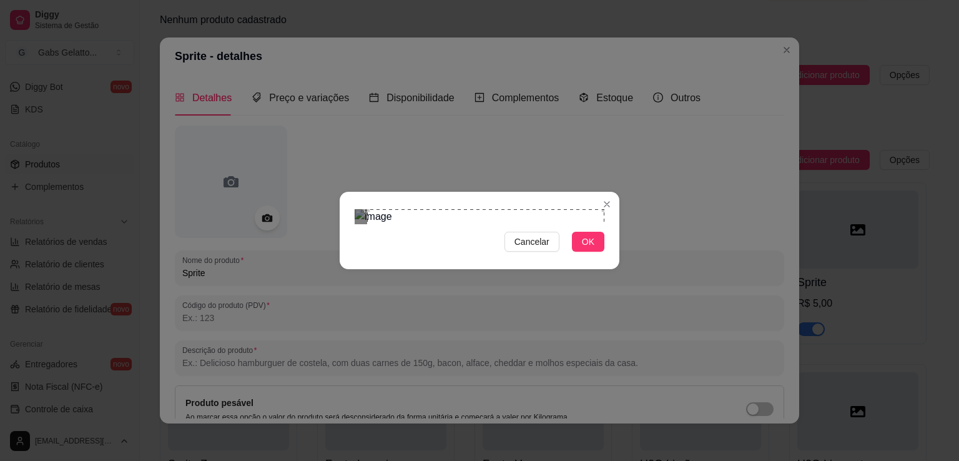
click at [667, 91] on div "Cancelar OK" at bounding box center [479, 230] width 959 height 461
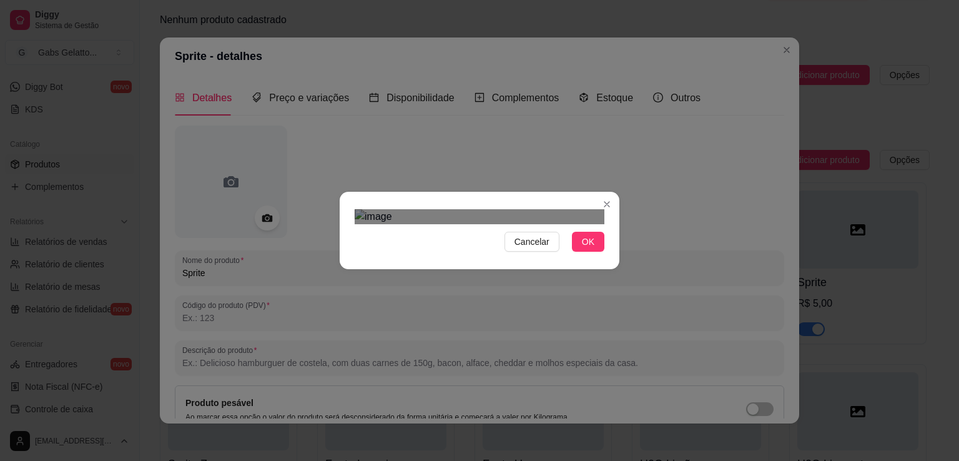
click at [322, 341] on div "Cancelar OK" at bounding box center [479, 230] width 959 height 461
click at [386, 224] on img at bounding box center [480, 216] width 250 height 15
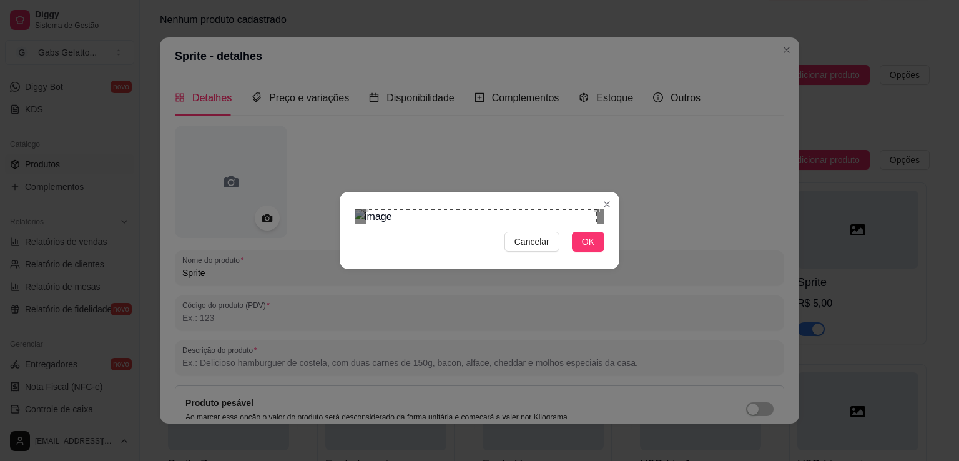
click at [680, 99] on div "Cancelar OK" at bounding box center [479, 230] width 959 height 461
click at [318, 374] on div "Cancelar OK" at bounding box center [479, 230] width 959 height 461
click at [493, 251] on div "Use the arrow keys to move the crop selection area" at bounding box center [476, 333] width 242 height 242
click at [587, 249] on span "OK" at bounding box center [588, 242] width 12 height 14
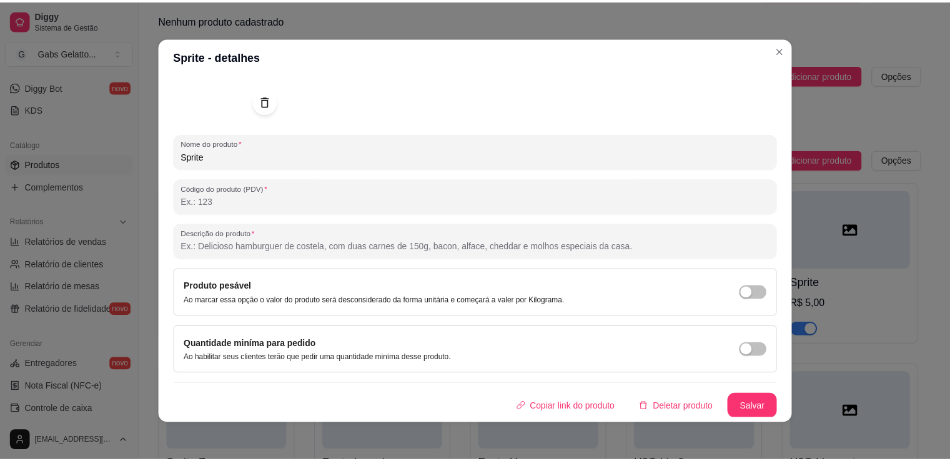
scroll to position [2, 0]
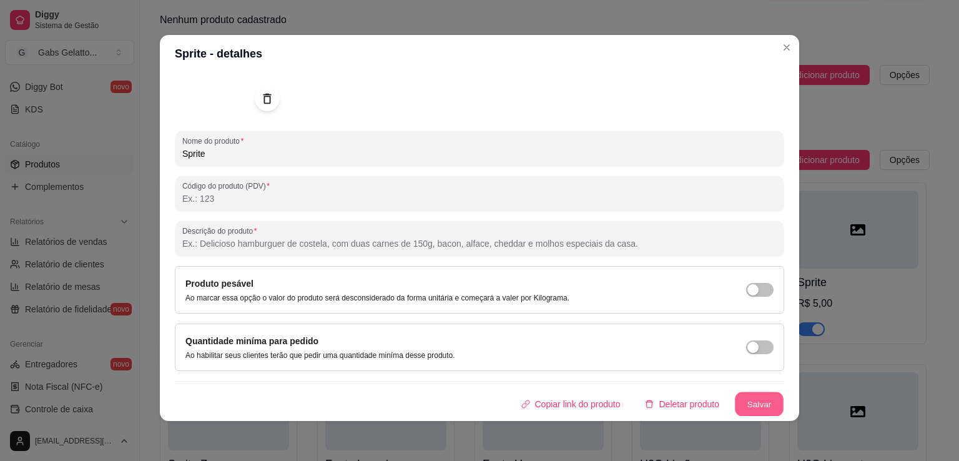
click at [735, 408] on button "Salvar" at bounding box center [759, 404] width 49 height 24
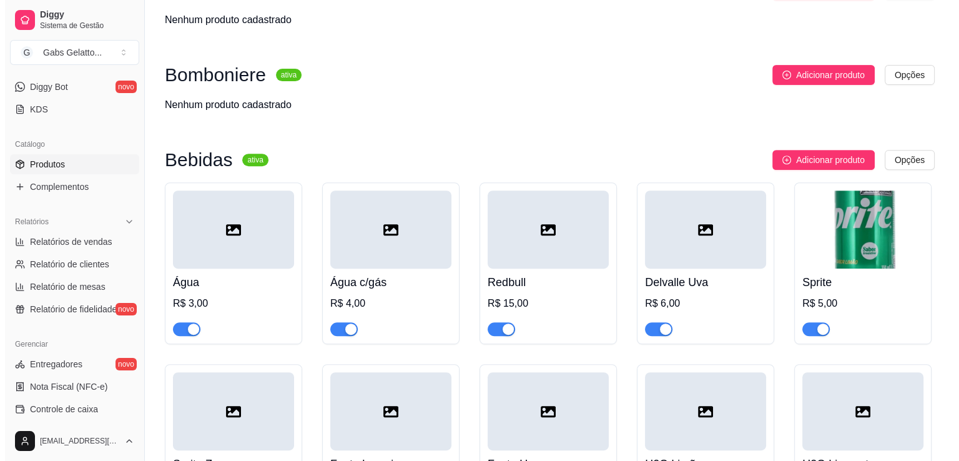
scroll to position [617, 0]
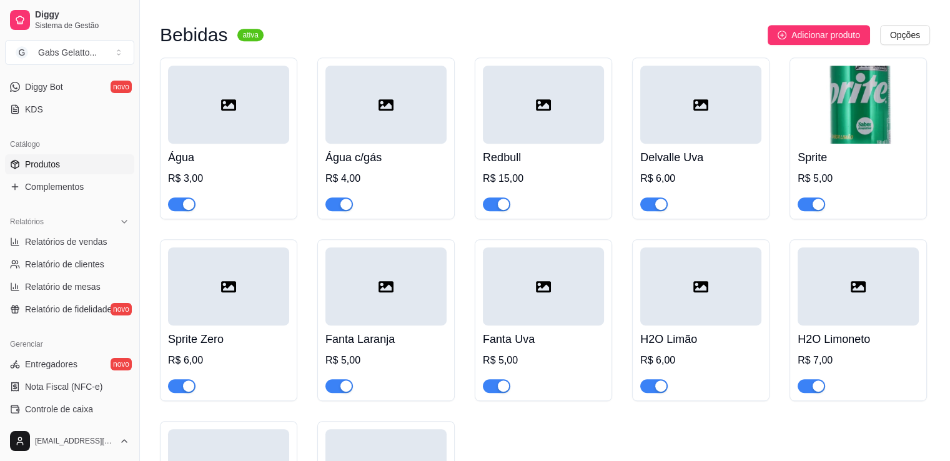
click at [238, 285] on div at bounding box center [228, 286] width 121 height 78
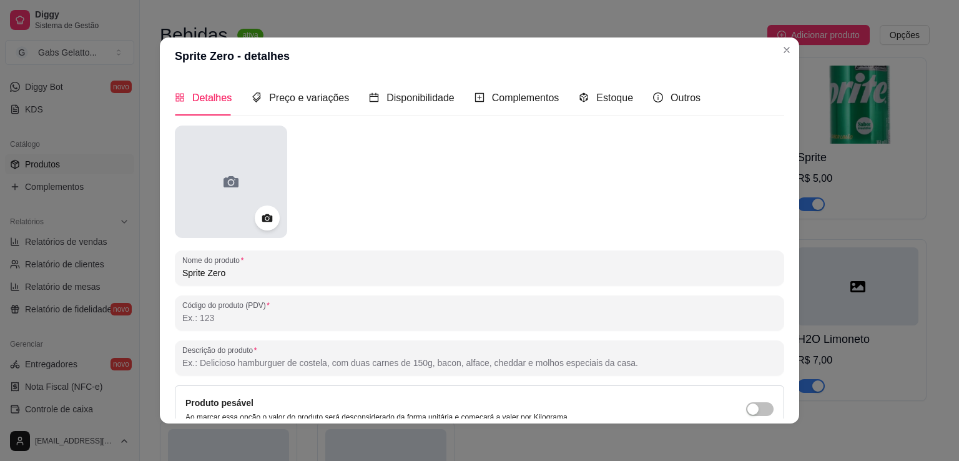
click at [225, 189] on icon at bounding box center [231, 182] width 20 height 20
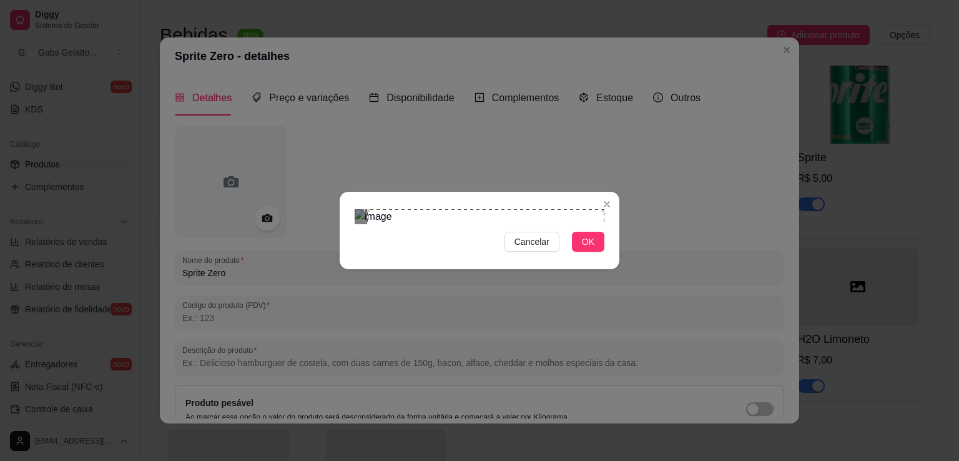
click at [628, 84] on div "Cancelar OK" at bounding box center [479, 230] width 959 height 461
click at [353, 460] on div "Use the arrow keys to move the south west drag handle to change the crop select…" at bounding box center [353, 461] width 0 height 0
click at [447, 283] on div "Use the arrow keys to move the crop selection area" at bounding box center [479, 335] width 249 height 249
click at [358, 456] on div "Use the arrow keys to move the south west drag handle to change the crop select…" at bounding box center [358, 456] width 0 height 0
click at [444, 276] on div "Use the arrow keys to move the crop selection area" at bounding box center [481, 332] width 243 height 243
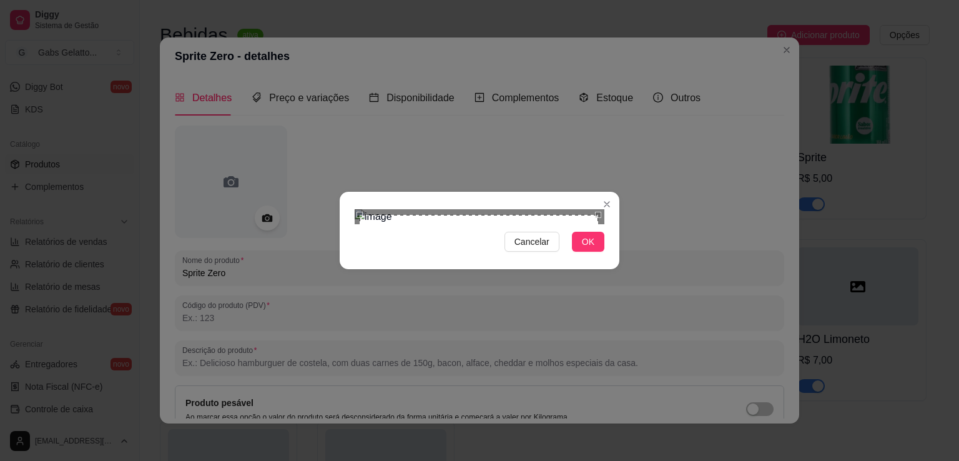
click at [597, 215] on div "Use the arrow keys to move the crop selection area" at bounding box center [479, 334] width 239 height 239
click at [583, 249] on span "OK" at bounding box center [588, 242] width 12 height 14
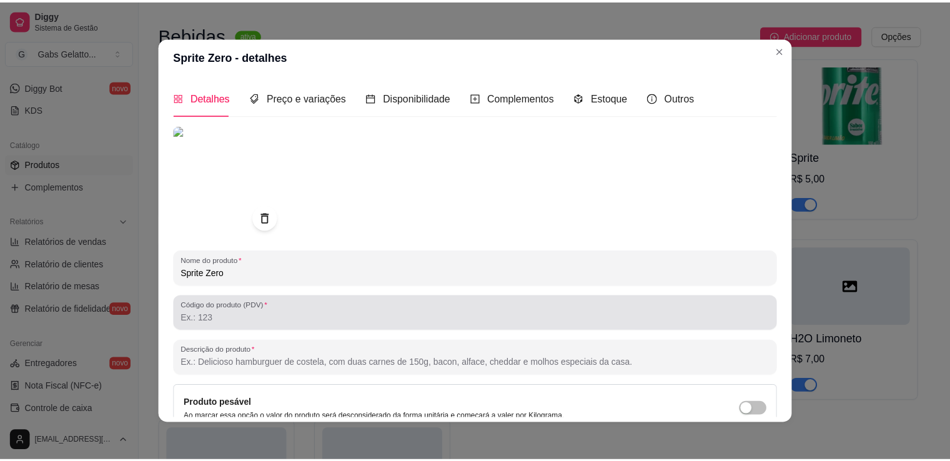
scroll to position [117, 0]
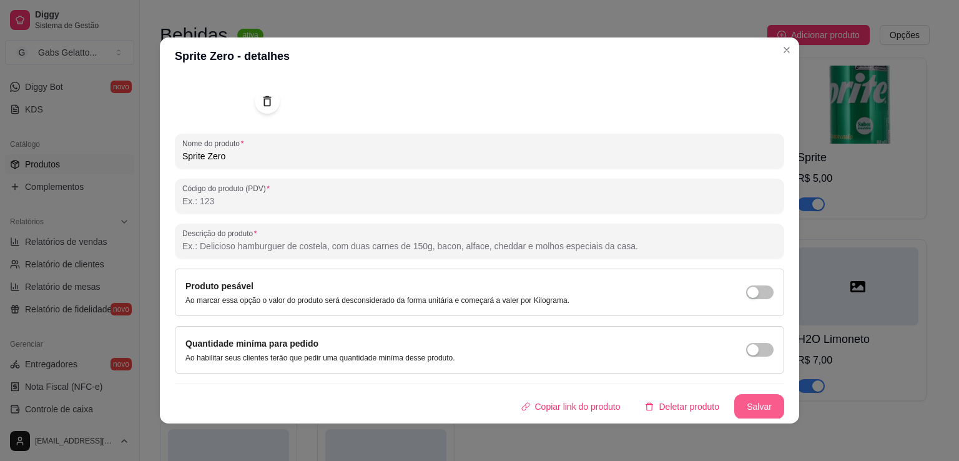
click at [740, 414] on button "Salvar" at bounding box center [760, 406] width 50 height 25
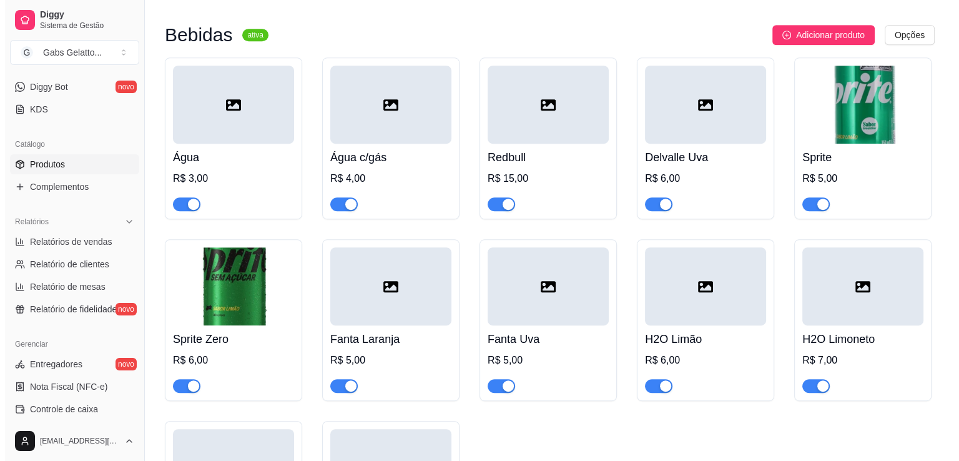
scroll to position [679, 0]
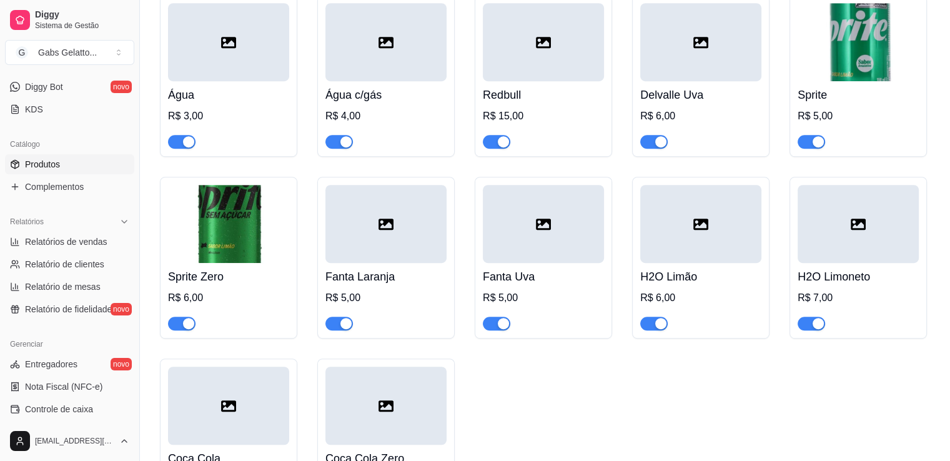
click at [693, 221] on icon at bounding box center [700, 224] width 15 height 11
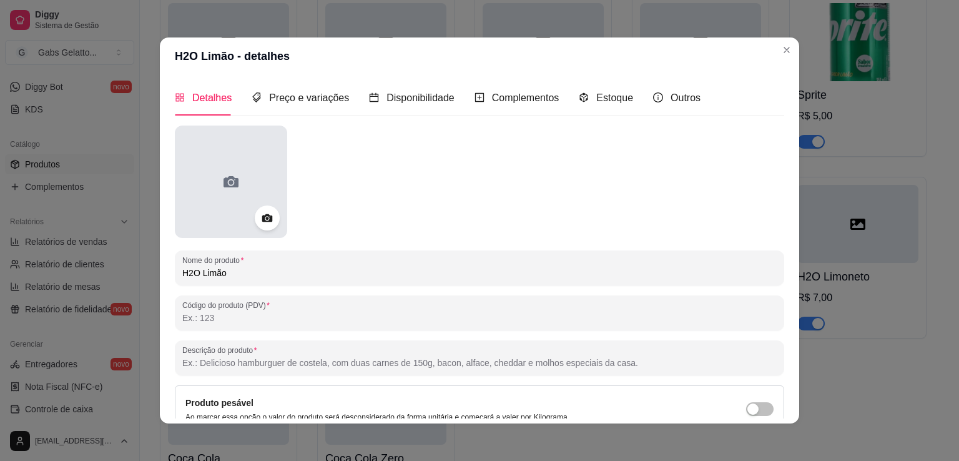
click at [229, 181] on circle at bounding box center [231, 183] width 4 height 4
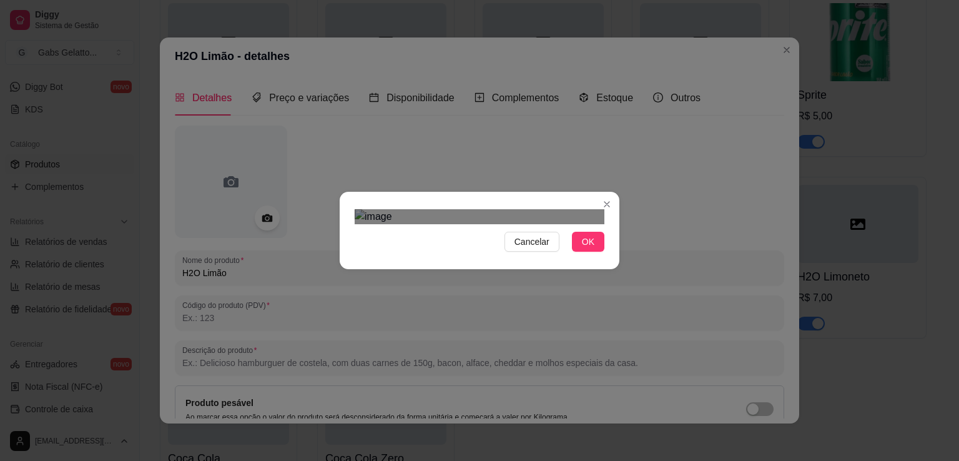
click at [626, 44] on div "Cancelar OK" at bounding box center [479, 230] width 959 height 461
click at [413, 359] on div "Use the arrow keys to move the crop selection area" at bounding box center [454, 458] width 199 height 199
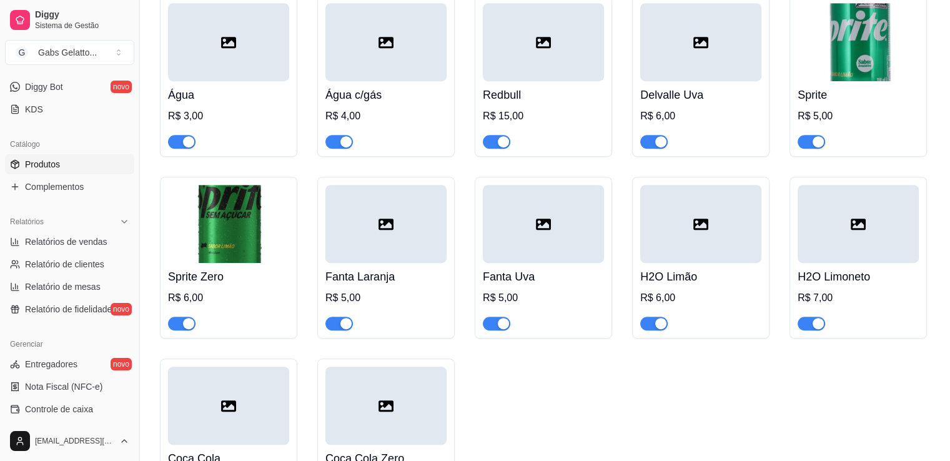
click at [861, 275] on h4 "H2O Limoneto" at bounding box center [858, 276] width 121 height 17
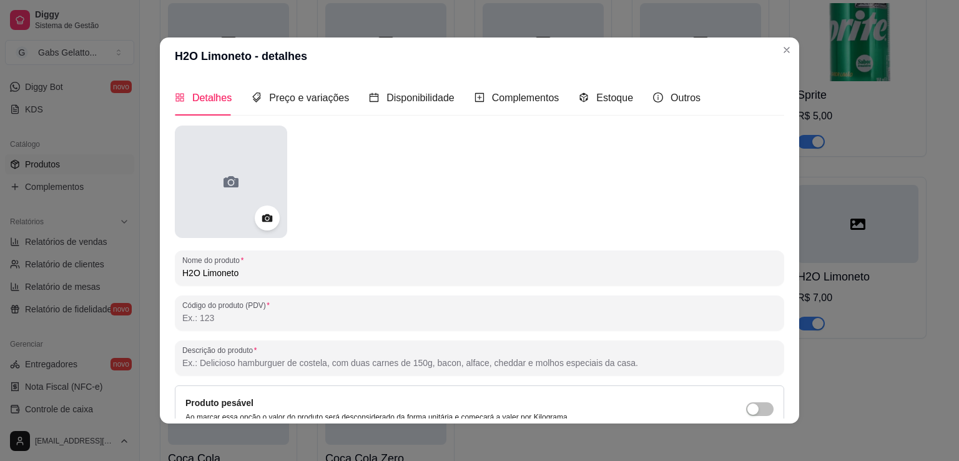
click at [221, 190] on icon at bounding box center [231, 182] width 20 height 20
click at [205, 173] on div at bounding box center [231, 182] width 112 height 112
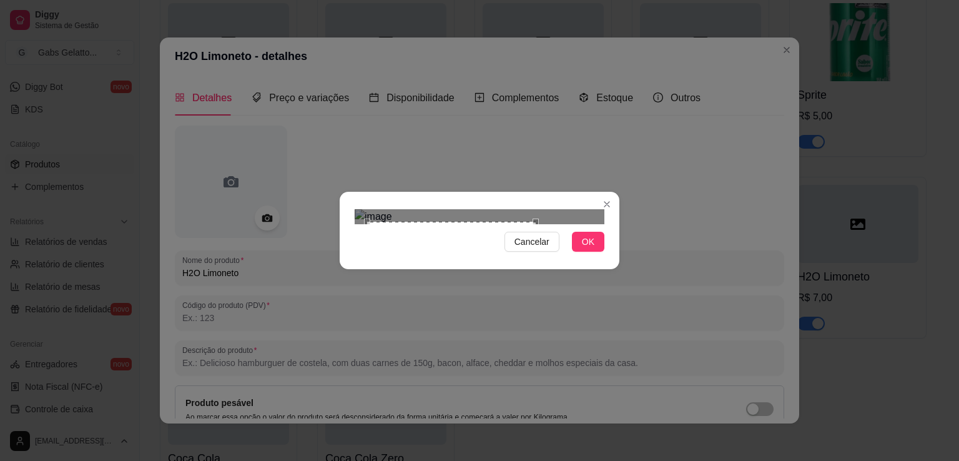
click at [536, 224] on div at bounding box center [480, 216] width 250 height 15
click at [535, 259] on div "Use the arrow keys to move the crop selection area" at bounding box center [475, 331] width 169 height 169
click at [575, 224] on img at bounding box center [480, 216] width 250 height 15
click at [603, 269] on section "Cancelar OK" at bounding box center [480, 230] width 280 height 77
click at [523, 236] on div "Use the arrow keys to move the crop selection area" at bounding box center [486, 331] width 191 height 191
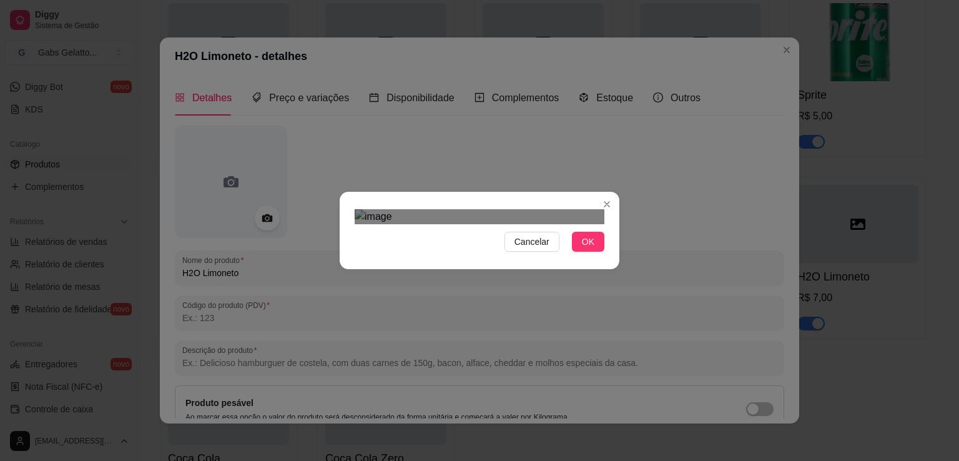
click at [396, 209] on div at bounding box center [480, 216] width 250 height 15
click at [520, 242] on div "Use the arrow keys to move the crop selection area" at bounding box center [485, 333] width 182 height 182
click at [513, 242] on div "Use the arrow keys to move the crop selection area" at bounding box center [481, 333] width 182 height 182
click at [591, 249] on span "OK" at bounding box center [588, 242] width 12 height 14
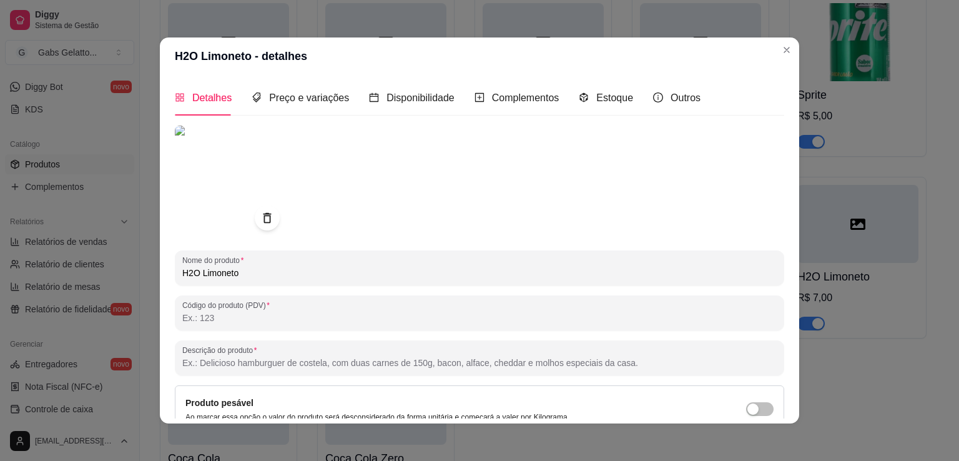
scroll to position [117, 0]
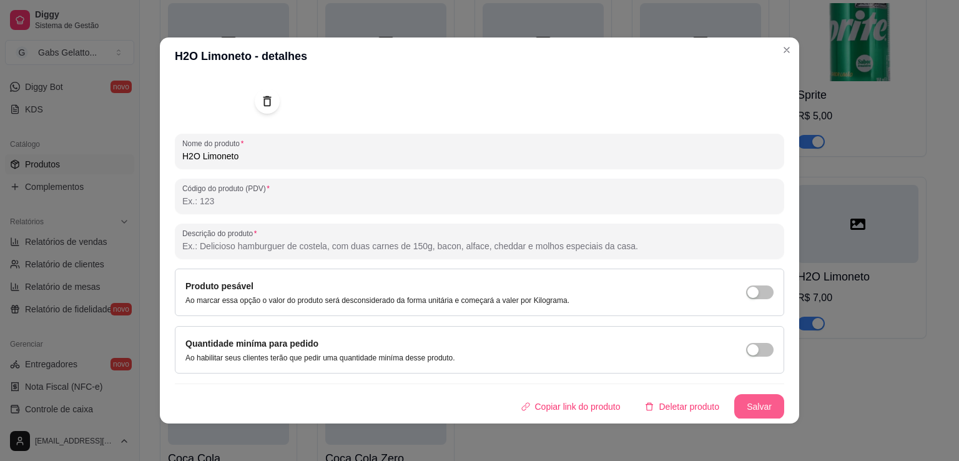
click at [758, 412] on button "Salvar" at bounding box center [760, 406] width 50 height 25
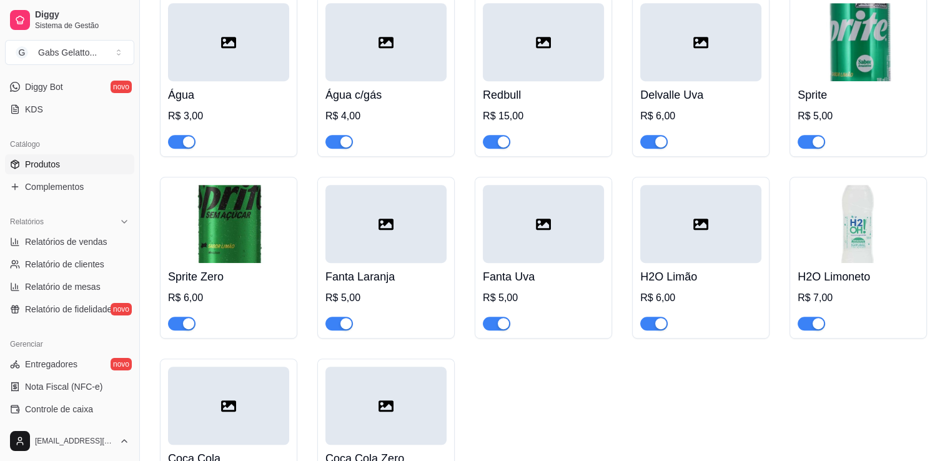
click at [708, 246] on div at bounding box center [700, 224] width 121 height 78
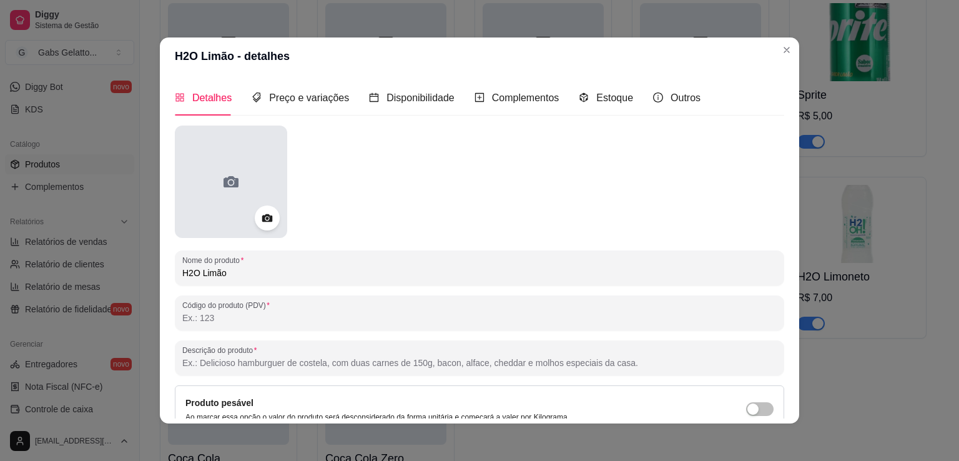
click at [239, 171] on div at bounding box center [231, 182] width 112 height 112
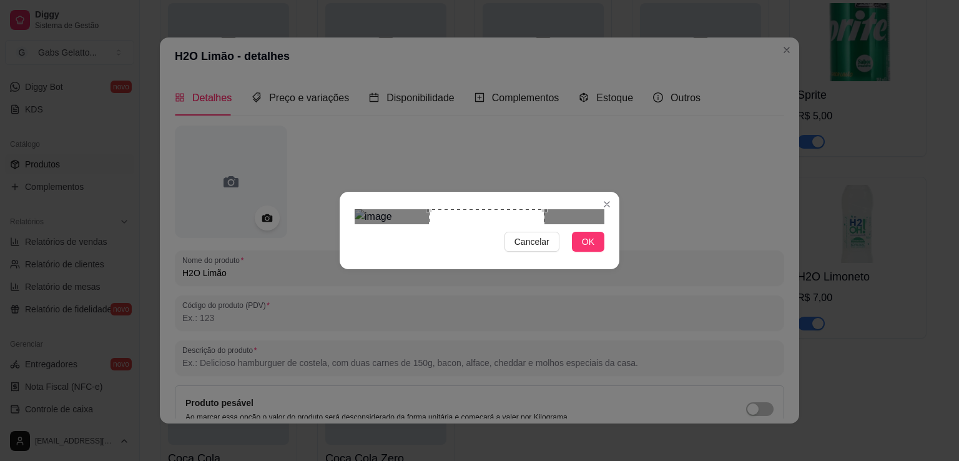
click at [426, 329] on div "Use the arrow keys to move the south west drag handle to change the crop select…" at bounding box center [426, 329] width 0 height 0
click at [441, 209] on div at bounding box center [480, 216] width 250 height 15
click at [545, 204] on div "Cancelar OK" at bounding box center [480, 230] width 280 height 52
click at [506, 224] on div "Use the arrow keys to move the crop selection area" at bounding box center [485, 275] width 102 height 102
click at [600, 252] on button "OK" at bounding box center [588, 242] width 32 height 20
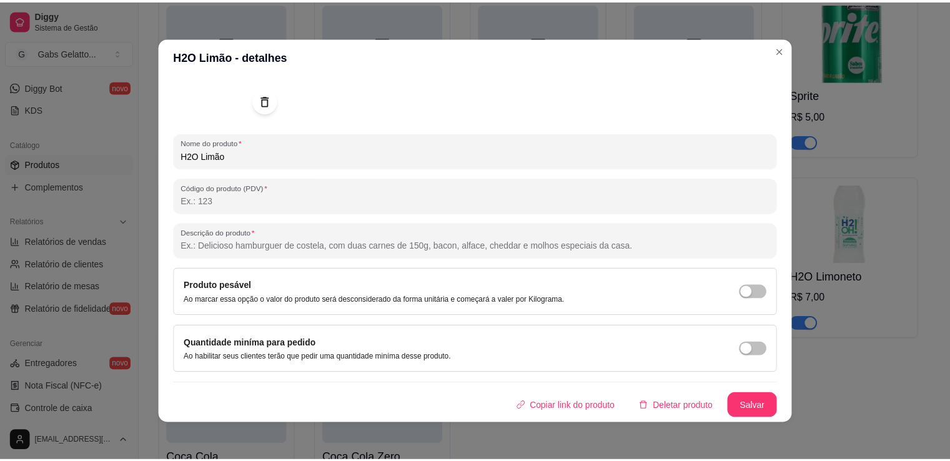
scroll to position [2, 0]
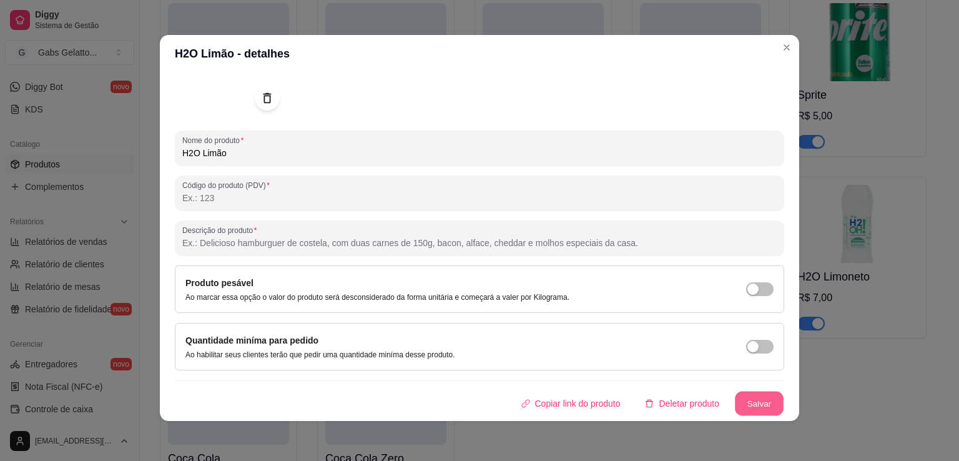
click at [750, 408] on button "Salvar" at bounding box center [759, 404] width 49 height 24
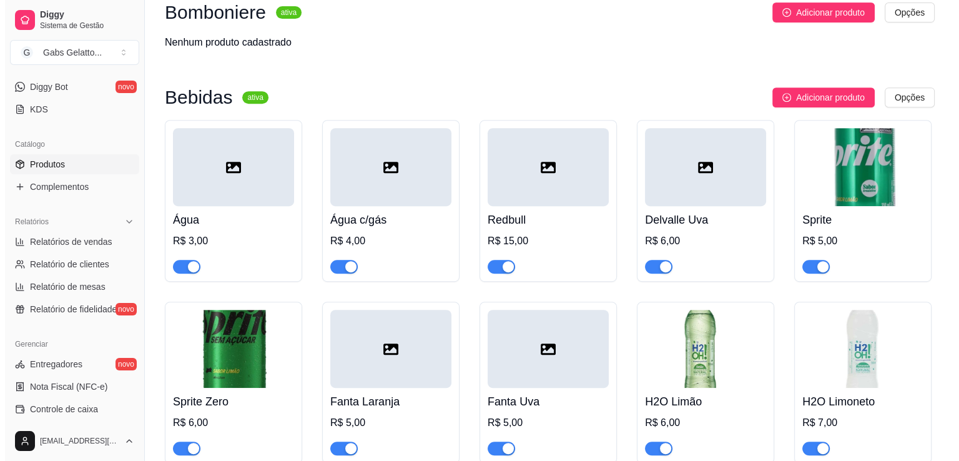
scroll to position [617, 0]
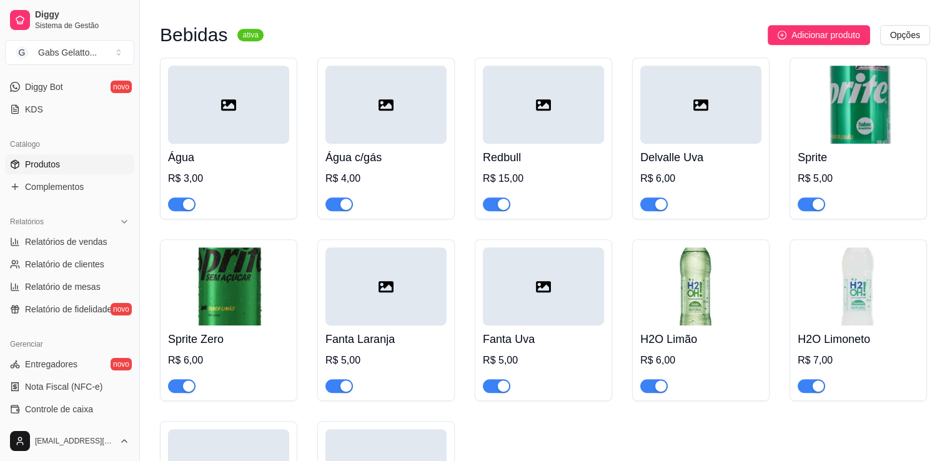
click at [697, 88] on div at bounding box center [700, 105] width 121 height 78
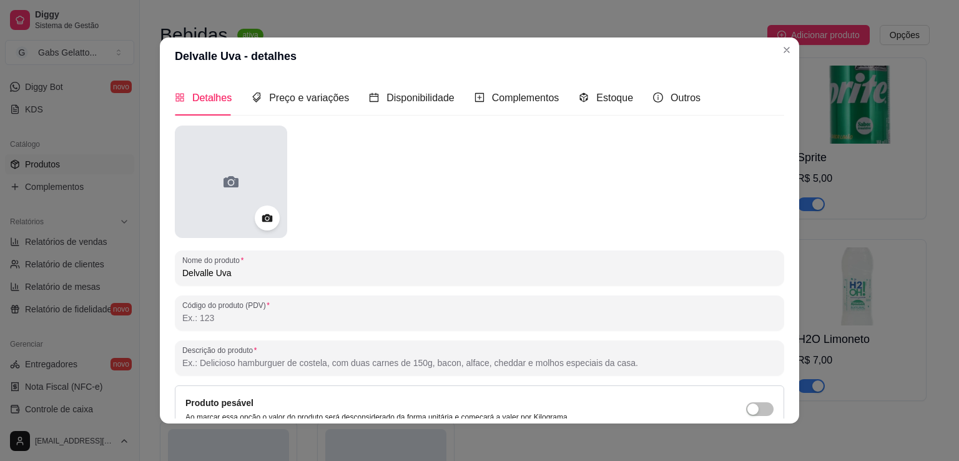
click at [211, 166] on div at bounding box center [231, 182] width 112 height 112
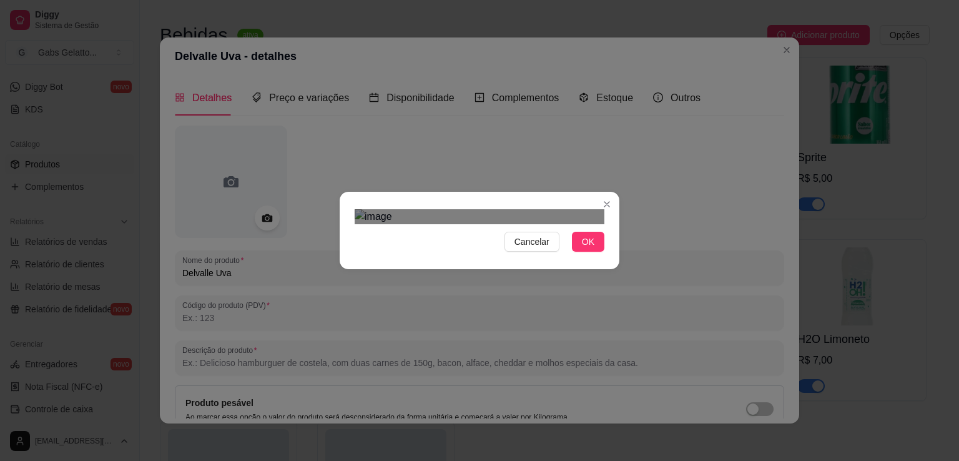
click at [545, 224] on img at bounding box center [480, 216] width 250 height 15
click at [638, 414] on div "Cancelar OK" at bounding box center [479, 230] width 959 height 461
click at [524, 237] on div "Use the arrow keys to move the crop selection area" at bounding box center [487, 327] width 180 height 180
click at [374, 257] on div "Cancelar OK" at bounding box center [480, 230] width 280 height 52
click at [472, 255] on div "Use the arrow keys to move the crop selection area" at bounding box center [480, 335] width 201 height 201
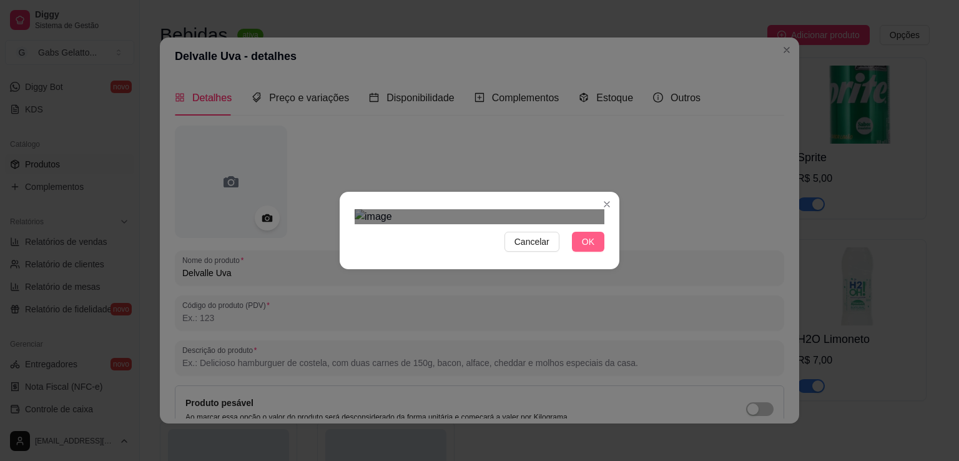
click at [585, 249] on span "OK" at bounding box center [588, 242] width 12 height 14
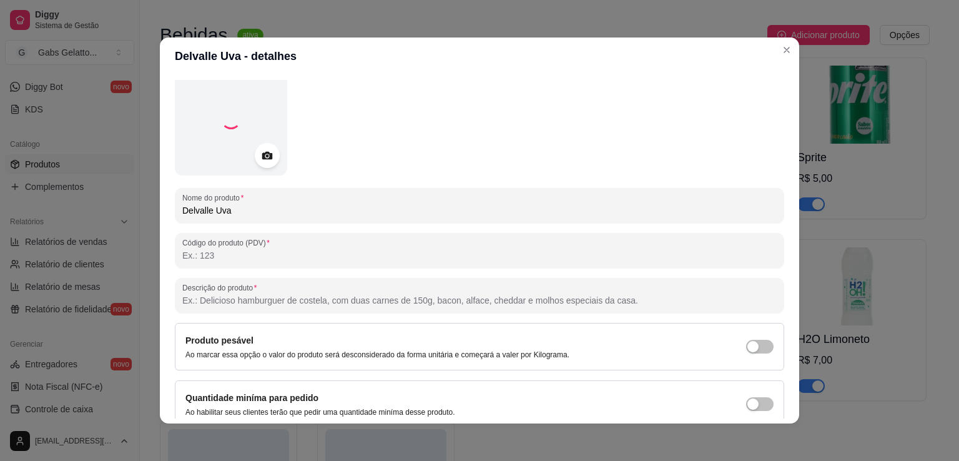
scroll to position [117, 0]
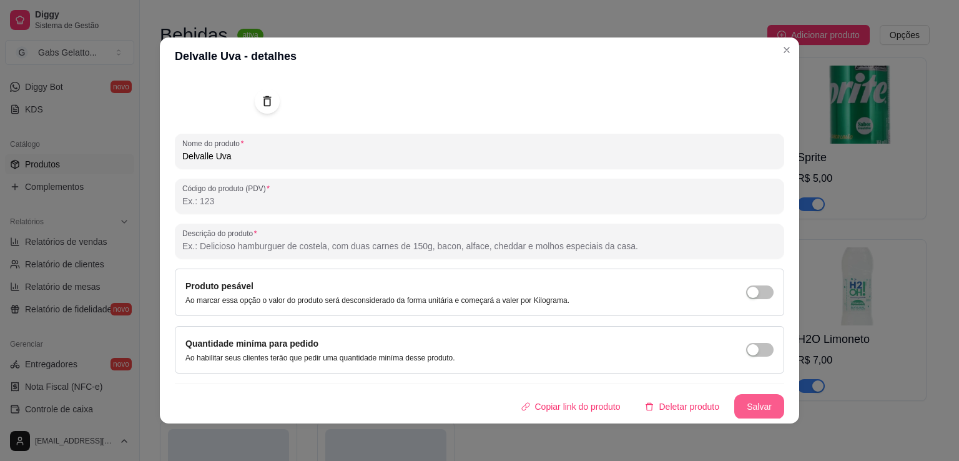
click at [750, 409] on button "Salvar" at bounding box center [760, 406] width 50 height 25
click at [745, 407] on button "Salvar" at bounding box center [759, 407] width 49 height 24
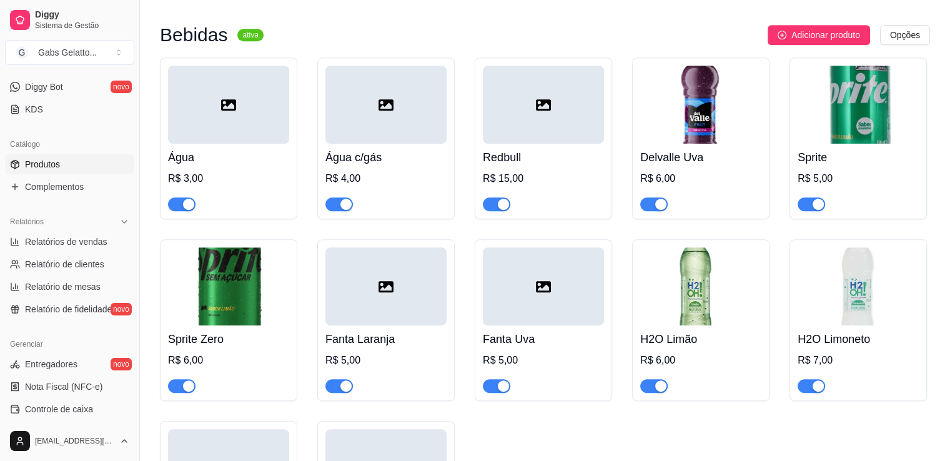
click at [555, 121] on div at bounding box center [543, 105] width 121 height 78
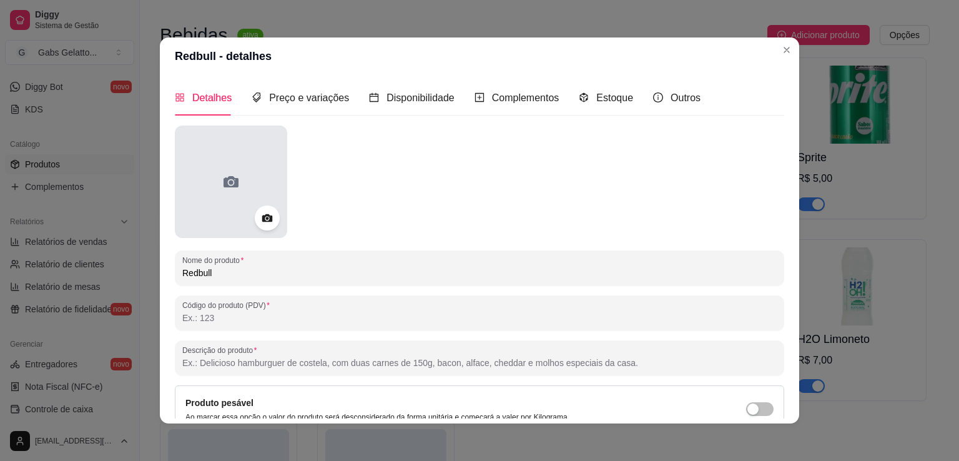
click at [260, 167] on div at bounding box center [231, 182] width 112 height 112
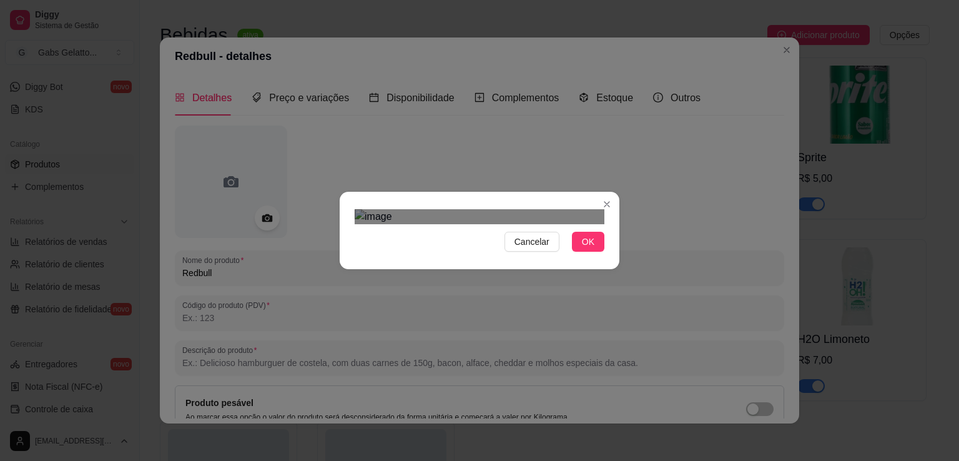
click at [582, 209] on div at bounding box center [480, 216] width 250 height 15
click at [548, 229] on div "Use the arrow keys to move the crop selection area" at bounding box center [482, 336] width 214 height 214
click at [383, 235] on div "Use the arrow keys to move the crop selection area" at bounding box center [484, 338] width 207 height 207
click at [462, 235] on div "Use the arrow keys to move the crop selection area" at bounding box center [482, 338] width 206 height 206
click at [590, 249] on span "OK" at bounding box center [588, 242] width 12 height 14
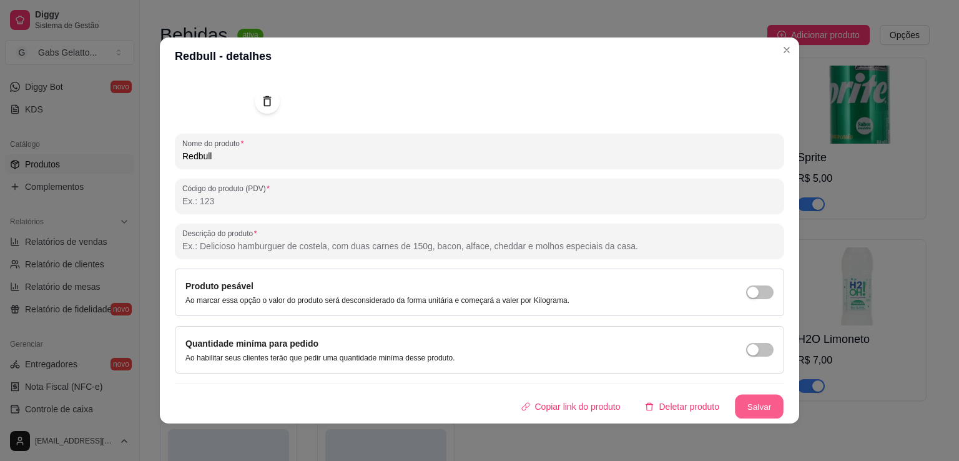
click at [738, 408] on button "Salvar" at bounding box center [759, 407] width 49 height 24
click at [758, 408] on button "Salvar" at bounding box center [760, 406] width 50 height 25
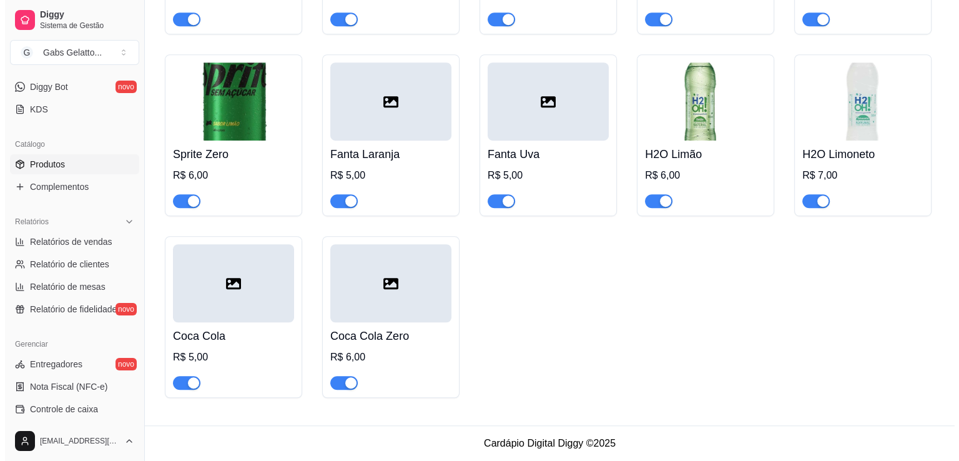
scroll to position [741, 0]
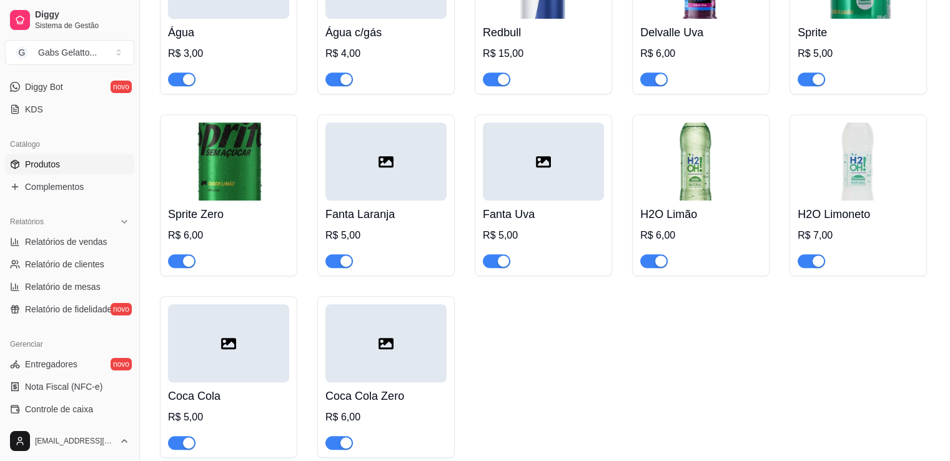
click at [359, 353] on div at bounding box center [385, 343] width 121 height 78
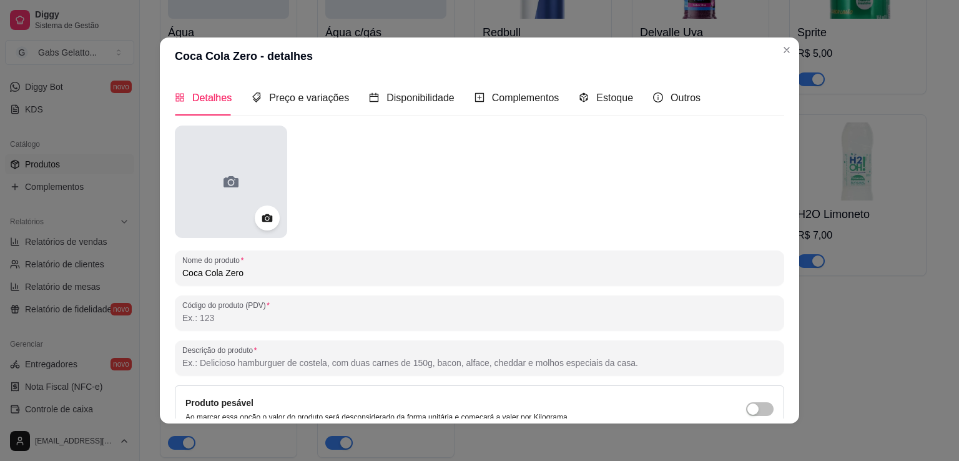
click at [245, 166] on div at bounding box center [231, 182] width 112 height 112
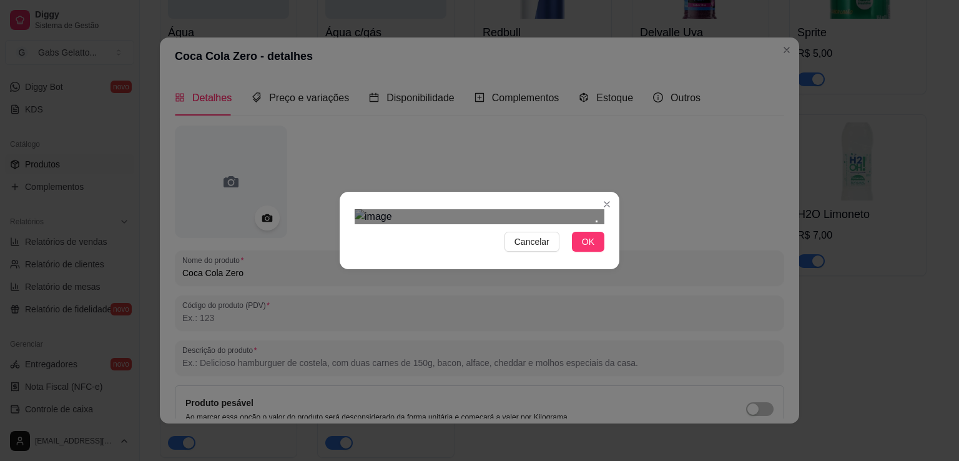
click at [580, 209] on img at bounding box center [480, 216] width 250 height 15
click at [650, 368] on div "Cancelar OK" at bounding box center [479, 230] width 959 height 461
click at [394, 309] on div "Use the arrow keys to move the crop selection area" at bounding box center [498, 331] width 213 height 213
click at [502, 253] on div "Use the arrow keys to move the crop selection area" at bounding box center [479, 331] width 213 height 213
click at [602, 252] on button "OK" at bounding box center [588, 242] width 32 height 20
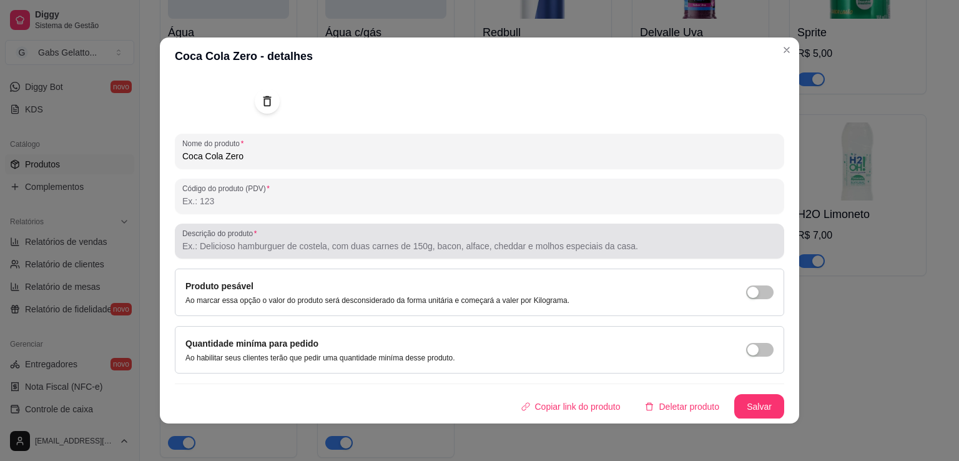
scroll to position [2, 0]
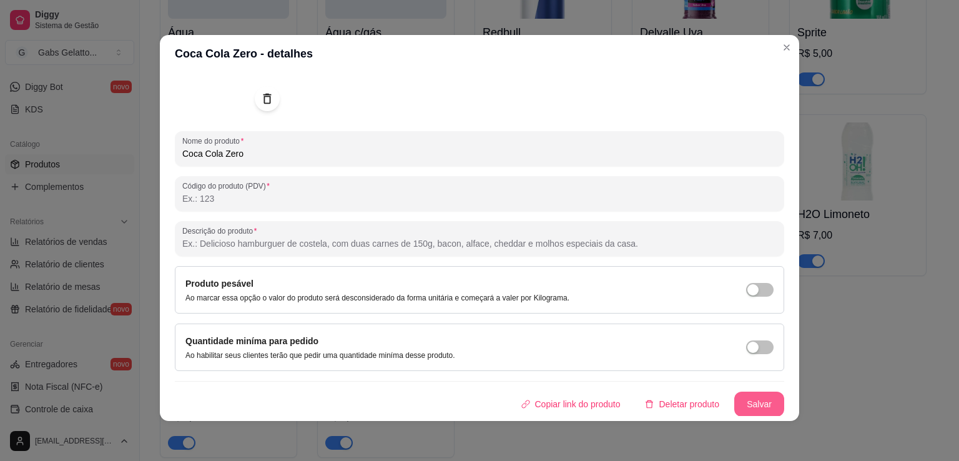
click at [745, 405] on button "Salvar" at bounding box center [760, 404] width 50 height 25
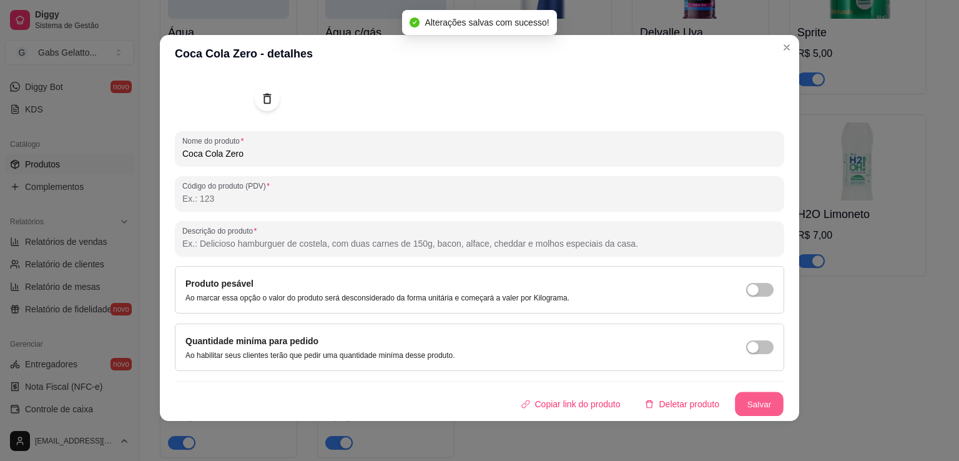
click at [760, 407] on button "Salvar" at bounding box center [759, 404] width 49 height 24
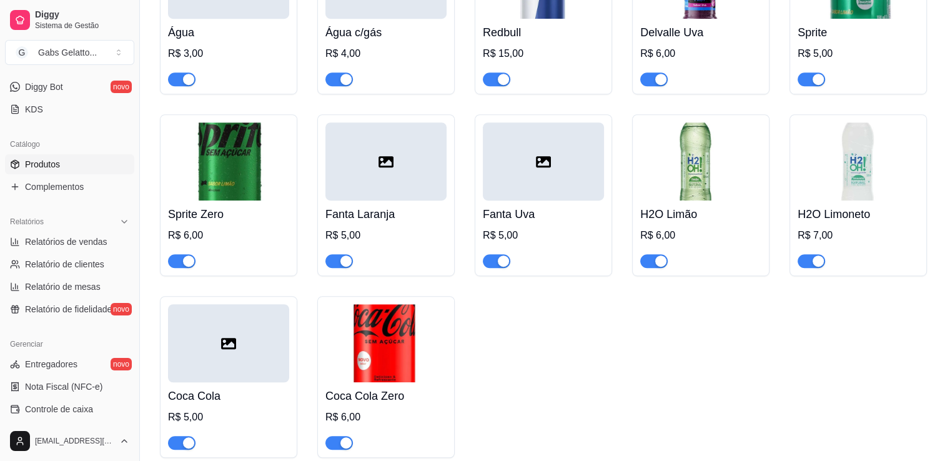
click at [224, 345] on icon at bounding box center [228, 343] width 15 height 15
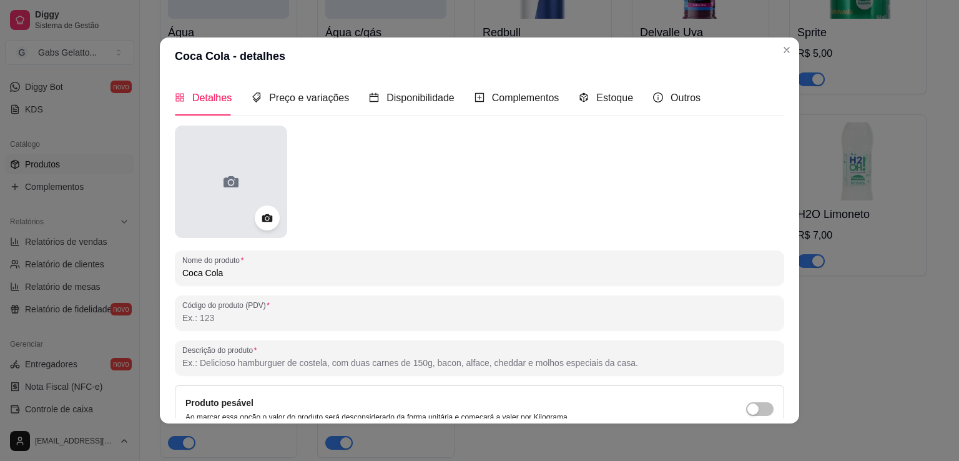
click at [233, 176] on icon at bounding box center [231, 182] width 20 height 20
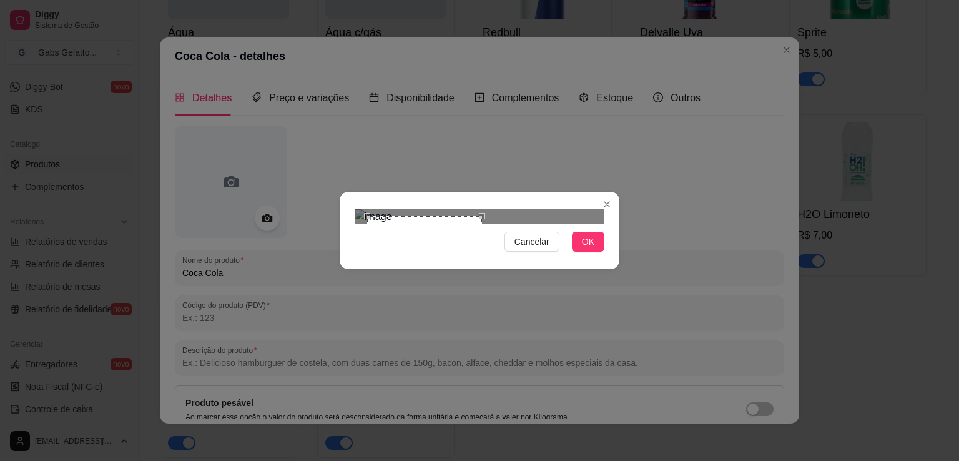
click at [482, 224] on div at bounding box center [480, 216] width 250 height 15
click at [488, 337] on div "Use the arrow keys to move the south east drag handle to change the crop select…" at bounding box center [488, 337] width 0 height 0
click at [477, 223] on div "Use the arrow keys to move the crop selection area" at bounding box center [422, 278] width 110 height 110
drag, startPoint x: 597, startPoint y: 305, endPoint x: 494, endPoint y: 194, distance: 151.6
click at [498, 204] on div "Cancelar OK" at bounding box center [480, 230] width 280 height 52
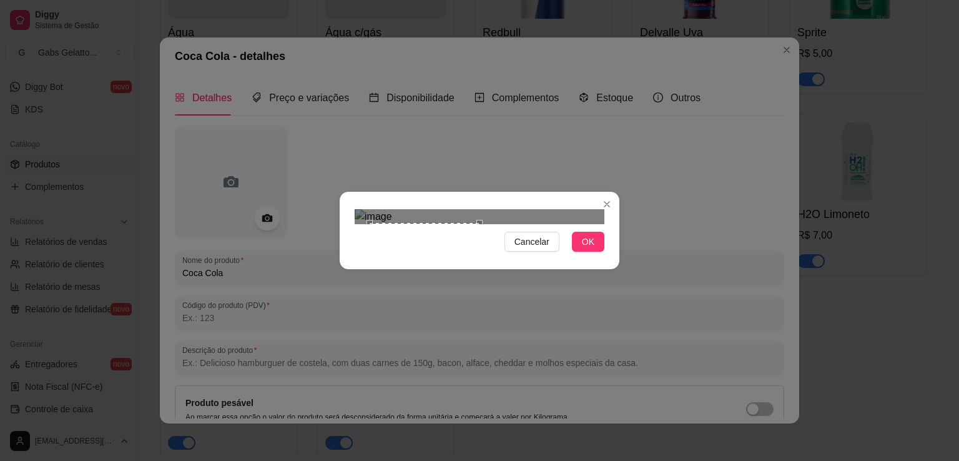
click at [434, 223] on div "Use the arrow keys to move the crop selection area" at bounding box center [425, 278] width 110 height 110
click at [591, 249] on span "OK" at bounding box center [588, 242] width 12 height 14
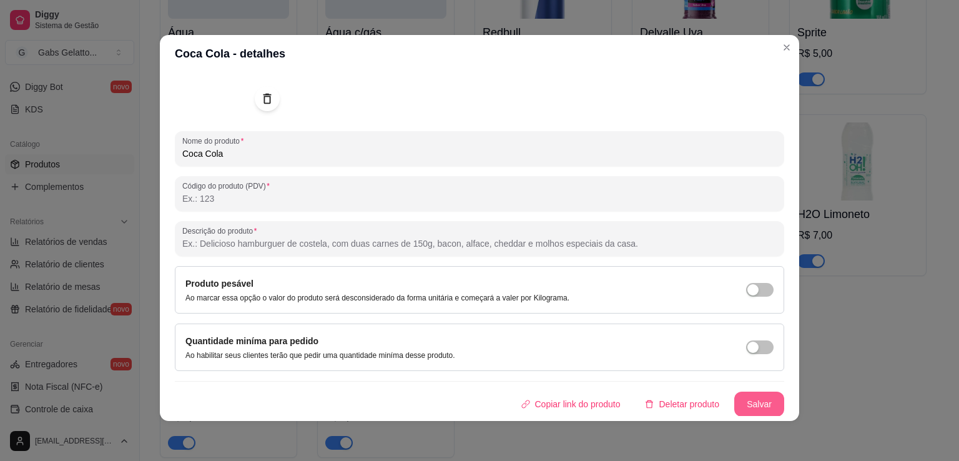
click at [747, 398] on button "Salvar" at bounding box center [760, 404] width 50 height 25
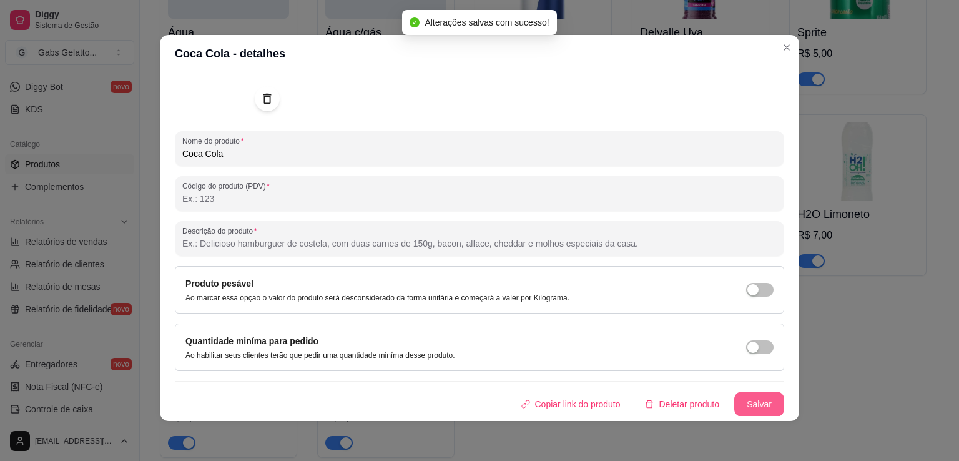
click at [743, 412] on button "Salvar" at bounding box center [760, 404] width 50 height 25
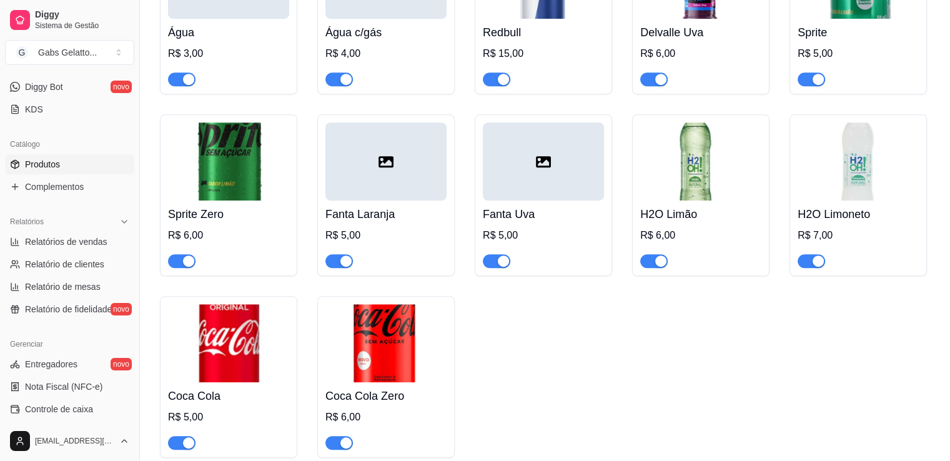
click at [390, 167] on icon at bounding box center [386, 161] width 15 height 11
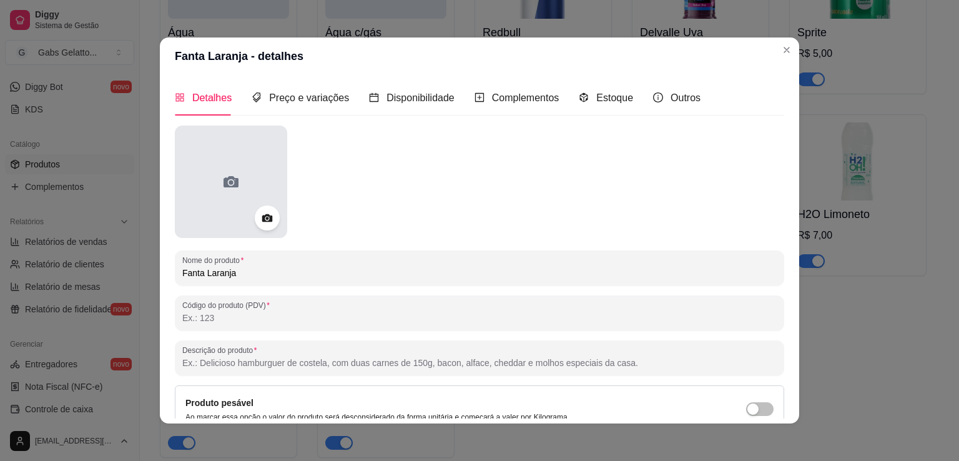
click at [229, 167] on div at bounding box center [231, 182] width 112 height 112
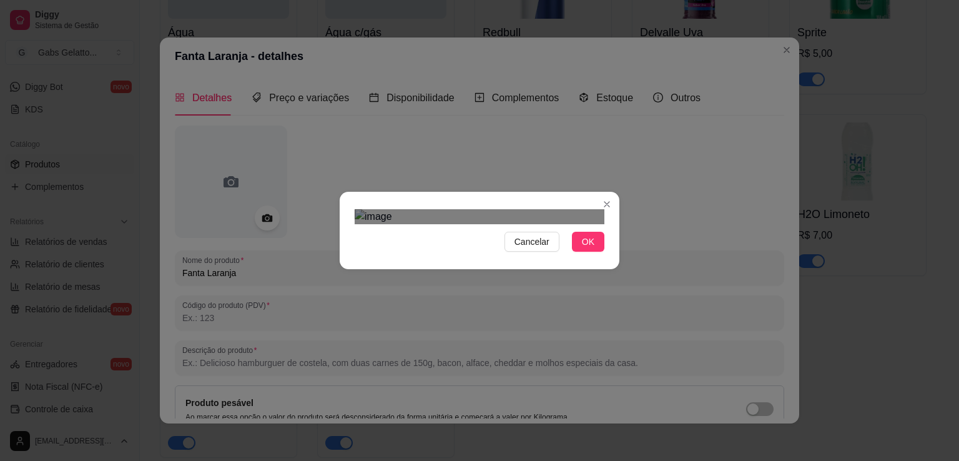
click at [582, 209] on div at bounding box center [480, 216] width 250 height 15
click at [533, 232] on div "Use the arrow keys to move the crop selection area" at bounding box center [481, 339] width 214 height 214
click at [463, 283] on div "Use the arrow keys to move the crop selection area" at bounding box center [482, 337] width 214 height 214
click at [581, 252] on button "OK" at bounding box center [588, 242] width 32 height 20
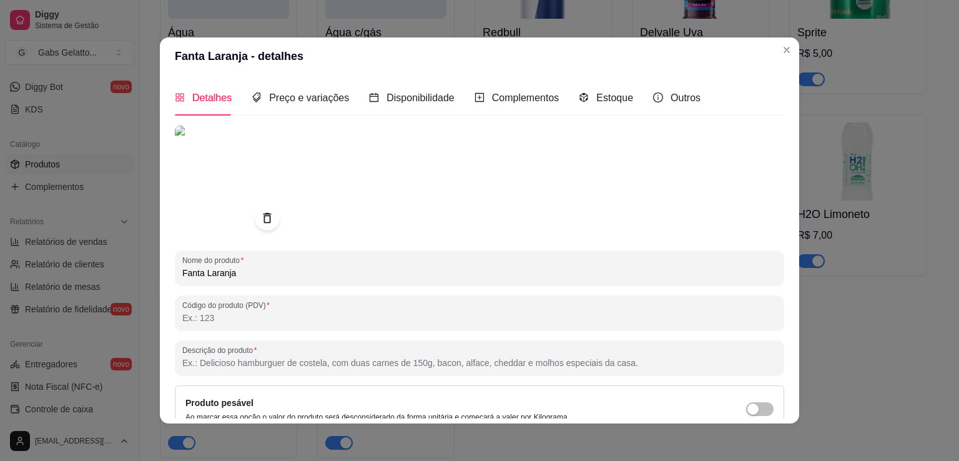
scroll to position [117, 0]
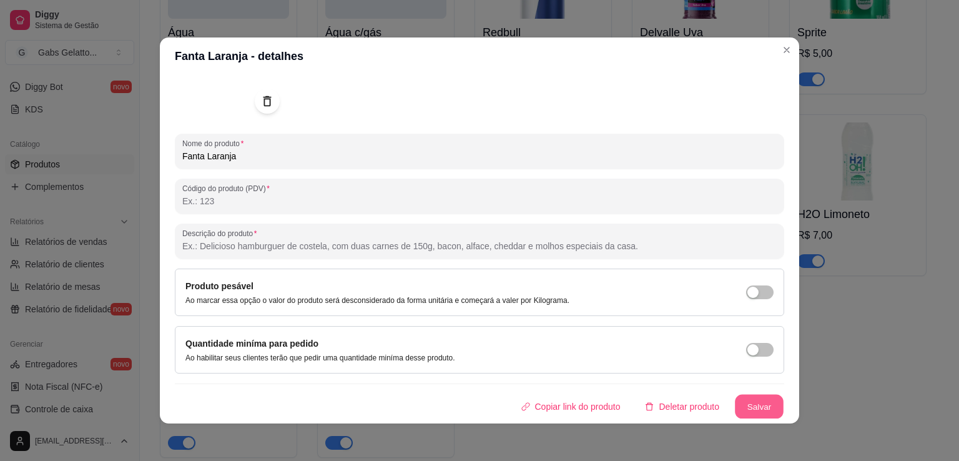
click at [735, 401] on button "Salvar" at bounding box center [759, 407] width 49 height 24
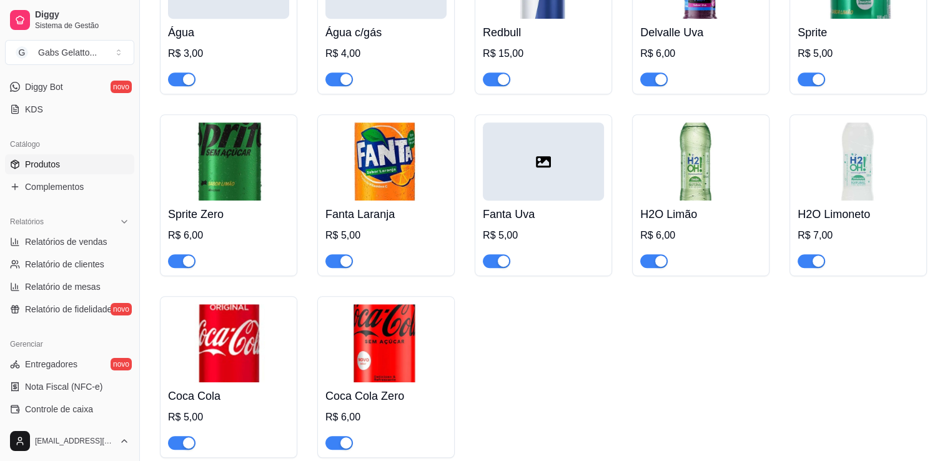
click at [569, 179] on div at bounding box center [543, 161] width 121 height 78
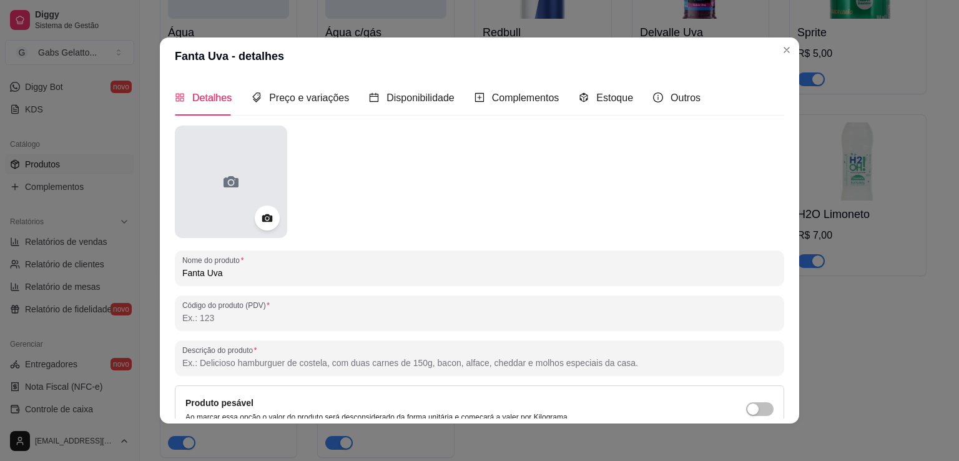
click at [242, 184] on div at bounding box center [231, 182] width 112 height 112
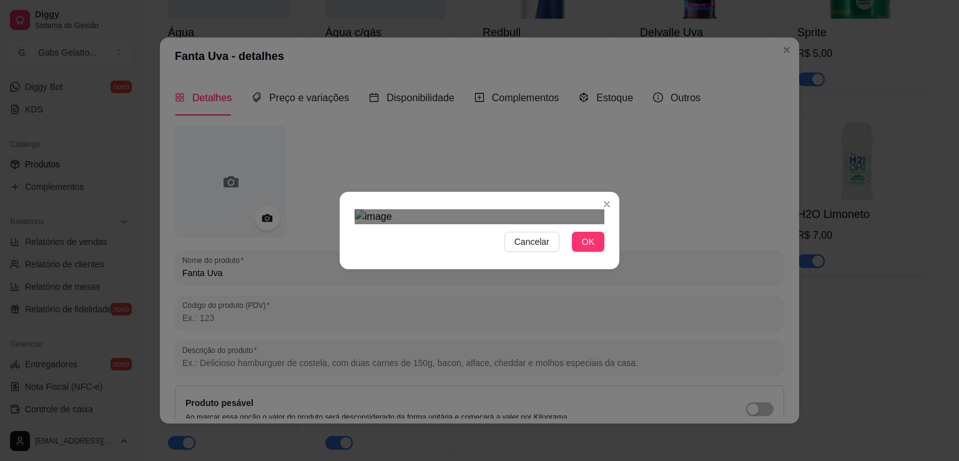
click at [584, 230] on div "Use the arrow keys to move the north east drag handle to change the crop select…" at bounding box center [584, 230] width 0 height 0
click at [495, 233] on div "Use the arrow keys to move the crop selection area" at bounding box center [488, 340] width 214 height 214
click at [492, 233] on div "Use the arrow keys to move the crop selection area" at bounding box center [485, 340] width 214 height 214
click at [594, 249] on span "OK" at bounding box center [588, 242] width 12 height 14
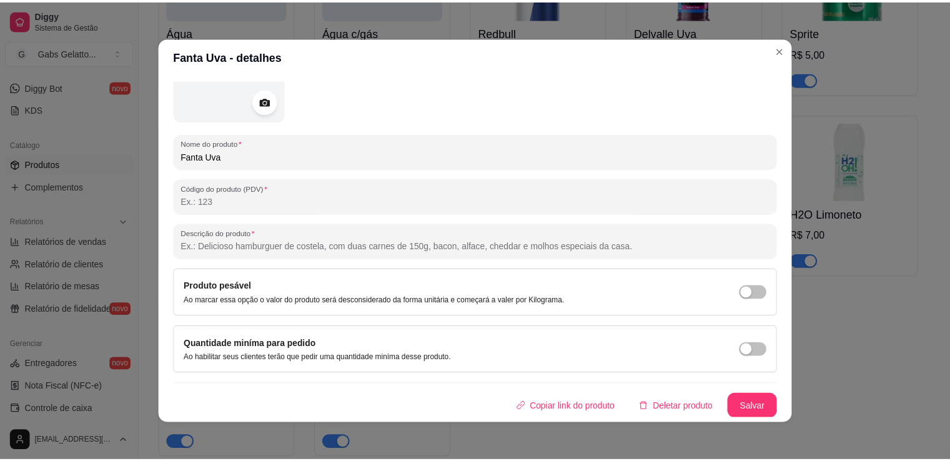
scroll to position [2, 0]
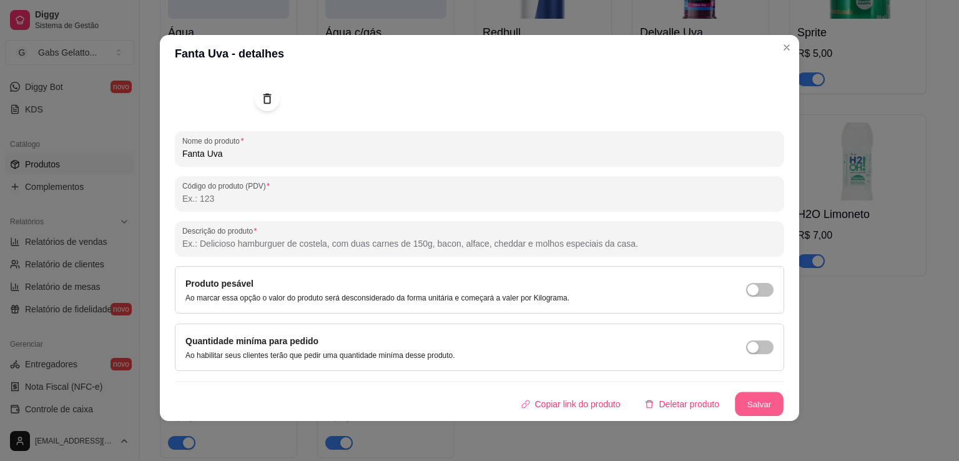
click at [761, 399] on button "Salvar" at bounding box center [759, 404] width 49 height 24
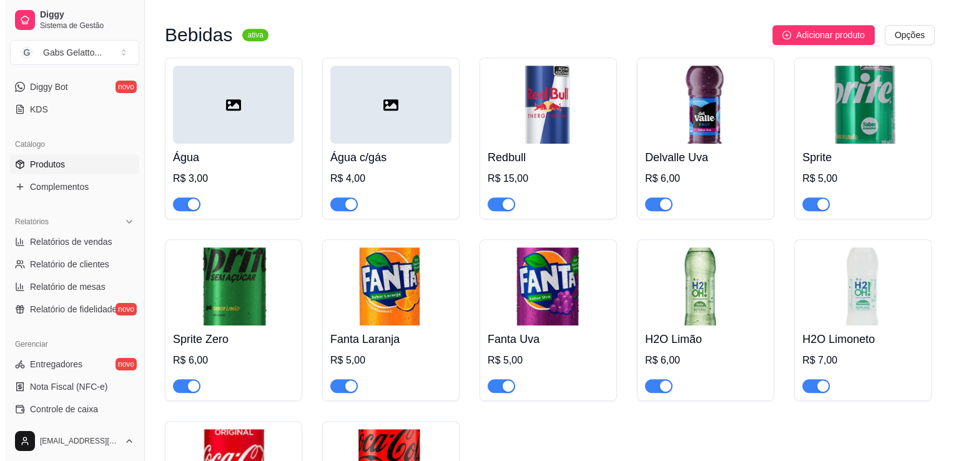
scroll to position [492, 0]
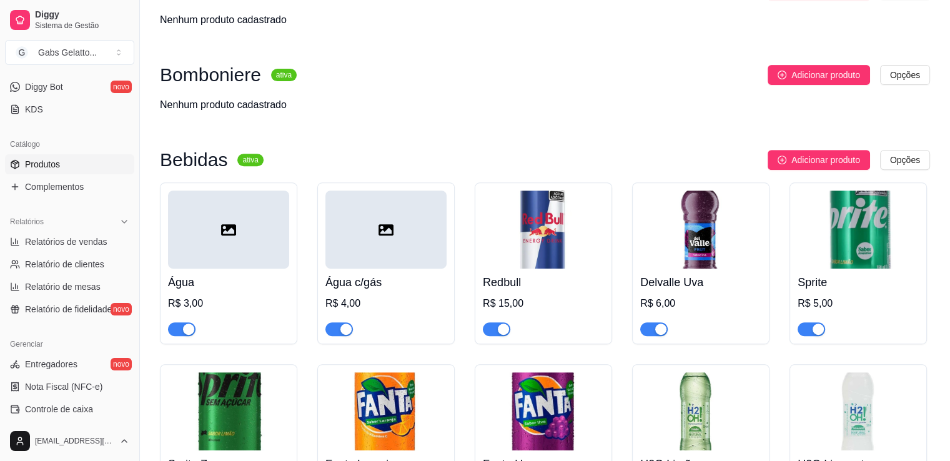
click at [222, 248] on div at bounding box center [228, 230] width 121 height 78
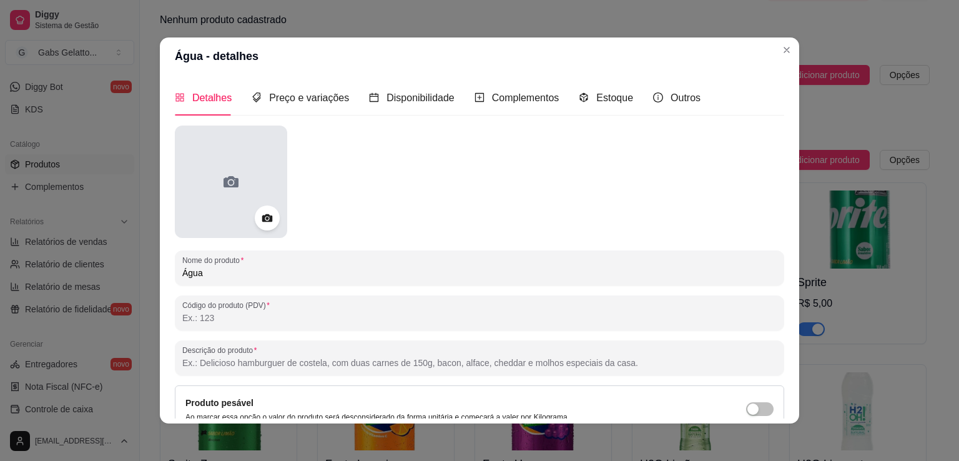
click at [221, 176] on icon at bounding box center [231, 182] width 20 height 20
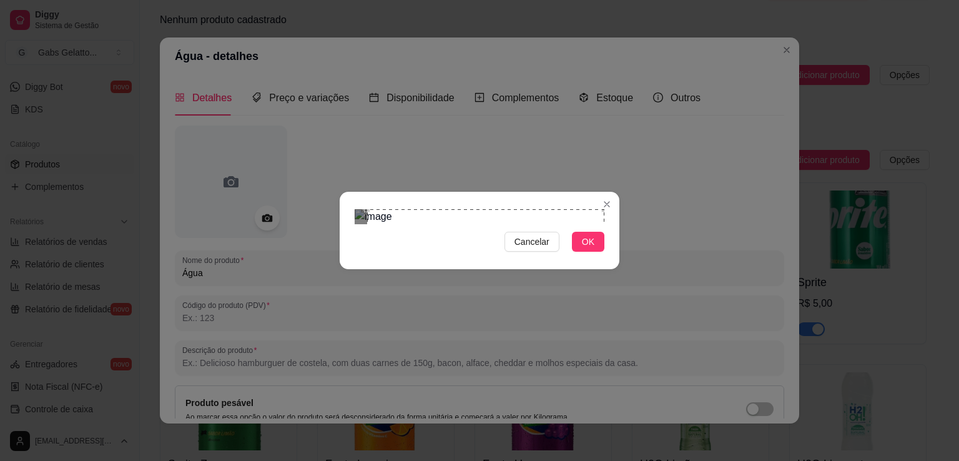
click at [608, 54] on div "Cancelar OK" at bounding box center [479, 230] width 959 height 461
click at [342, 257] on div "Cancelar OK" at bounding box center [480, 230] width 280 height 52
click at [595, 252] on button "OK" at bounding box center [588, 242] width 32 height 20
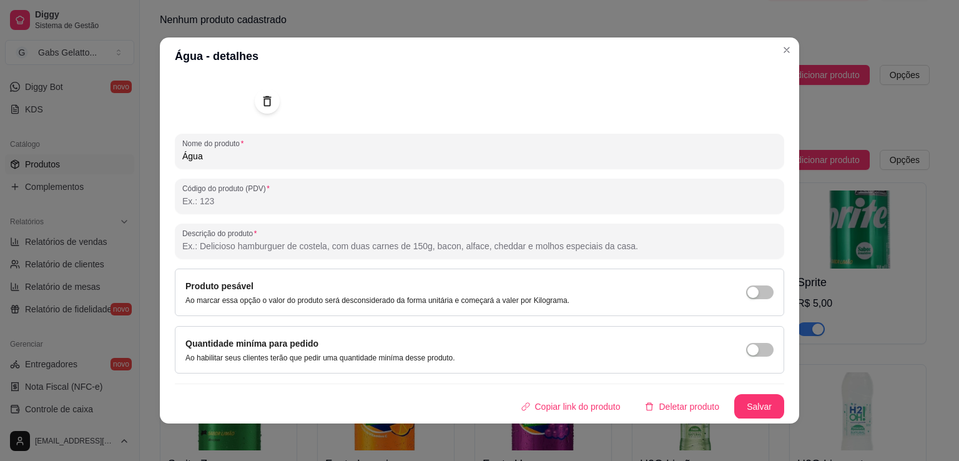
scroll to position [2, 0]
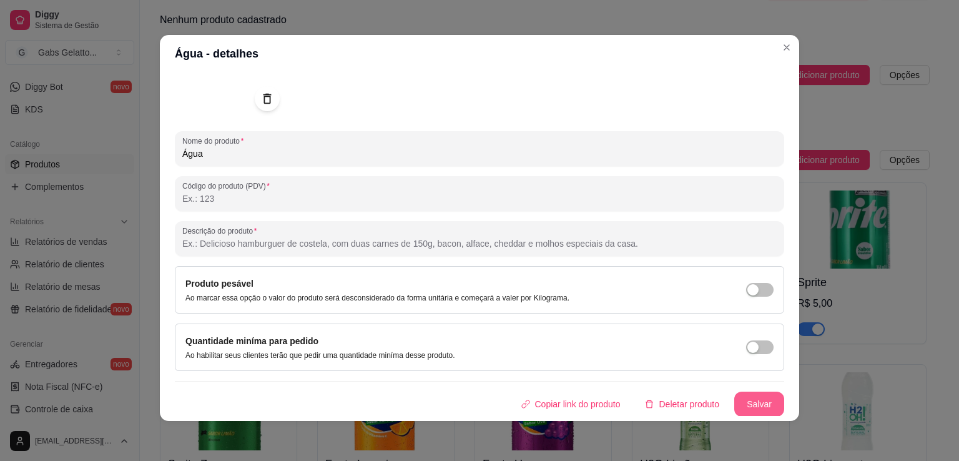
click at [748, 410] on button "Salvar" at bounding box center [760, 404] width 50 height 25
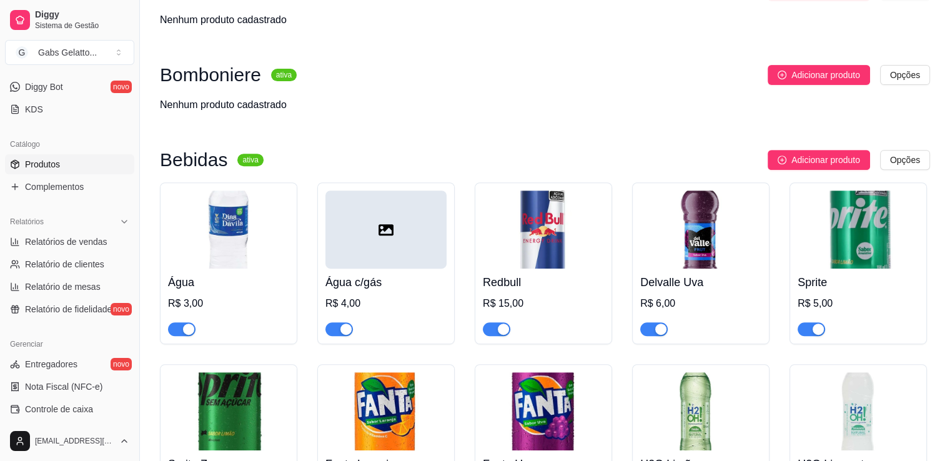
click at [396, 258] on div at bounding box center [385, 230] width 121 height 78
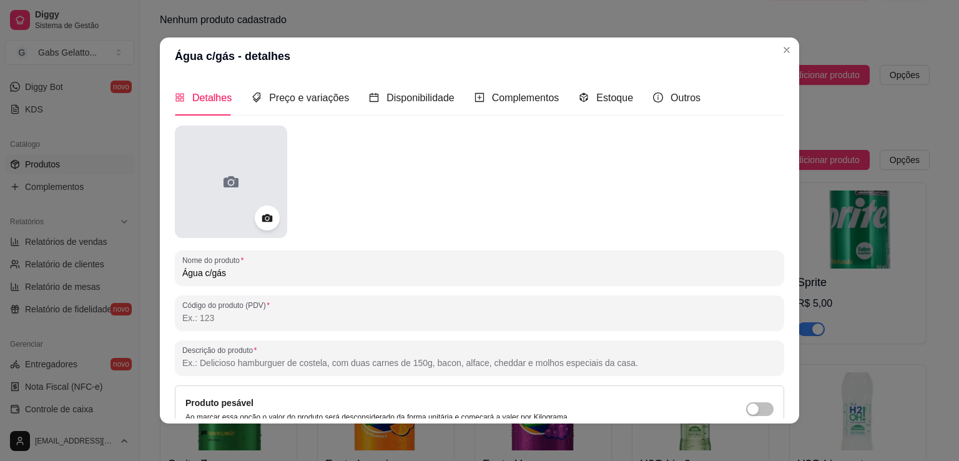
click at [242, 178] on div at bounding box center [231, 182] width 112 height 112
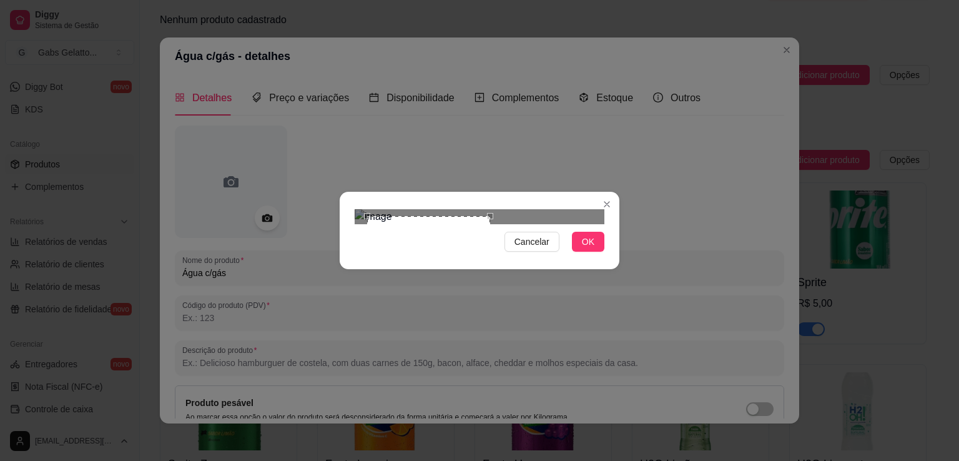
click at [492, 257] on div "Cancelar OK" at bounding box center [480, 230] width 280 height 52
click at [371, 220] on div "Use the arrow keys to move the crop selection area" at bounding box center [430, 279] width 119 height 119
click at [594, 249] on span "OK" at bounding box center [588, 242] width 12 height 14
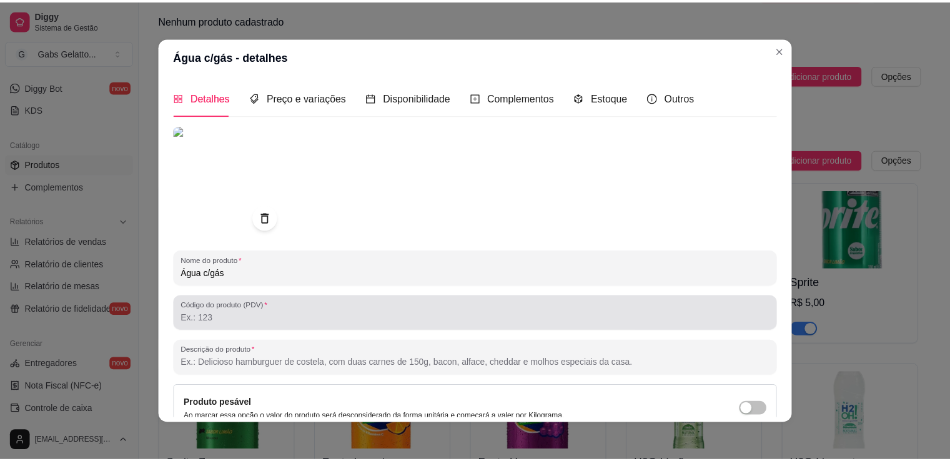
scroll to position [117, 0]
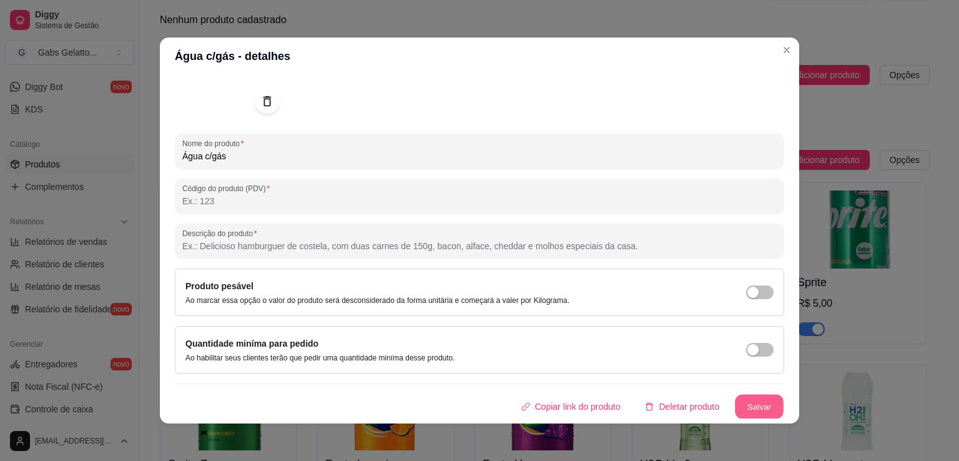
click at [736, 400] on button "Salvar" at bounding box center [759, 407] width 49 height 24
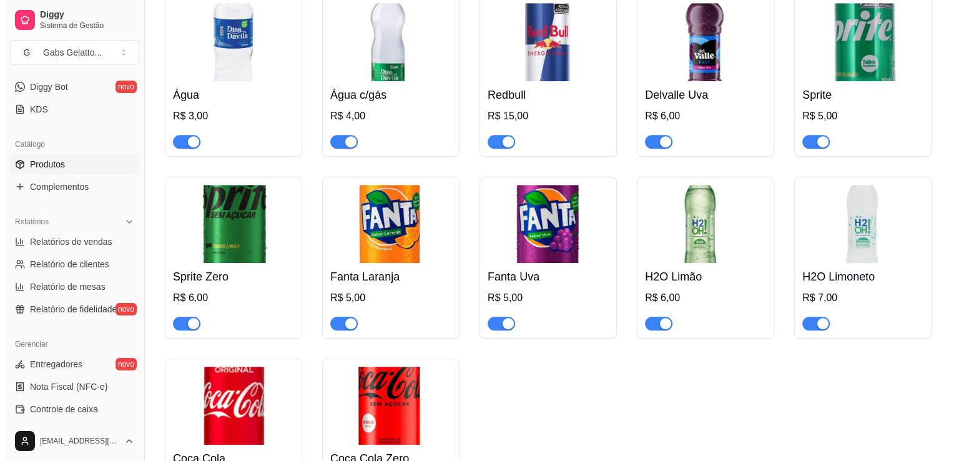
scroll to position [617, 0]
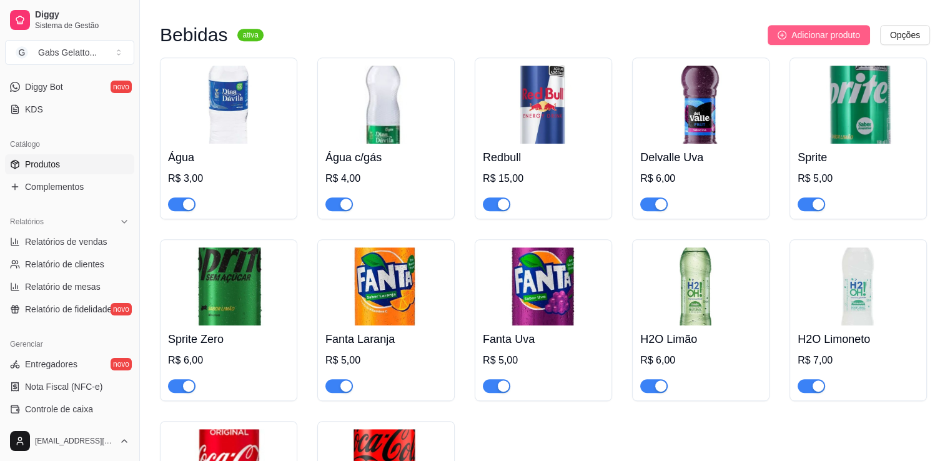
click at [775, 30] on button "Adicionar produto" at bounding box center [819, 35] width 102 height 20
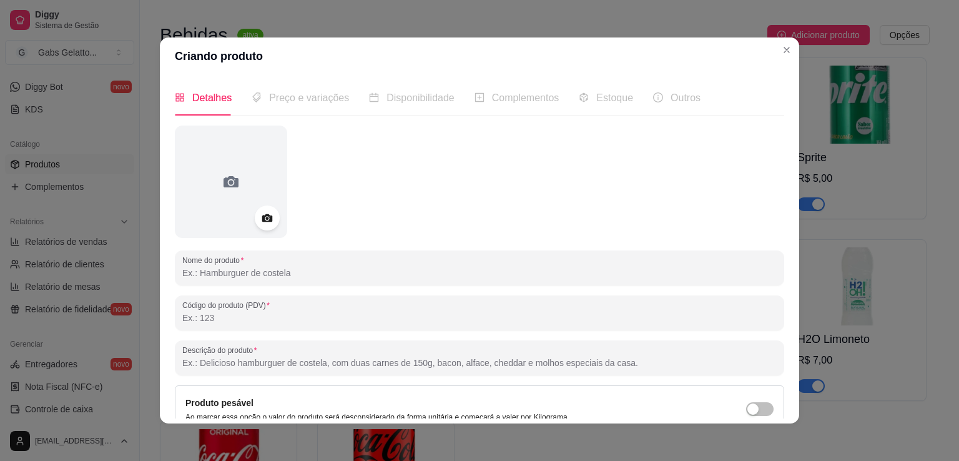
click at [245, 273] on input "Nome do produto" at bounding box center [479, 273] width 595 height 12
paste input "Schweppes"
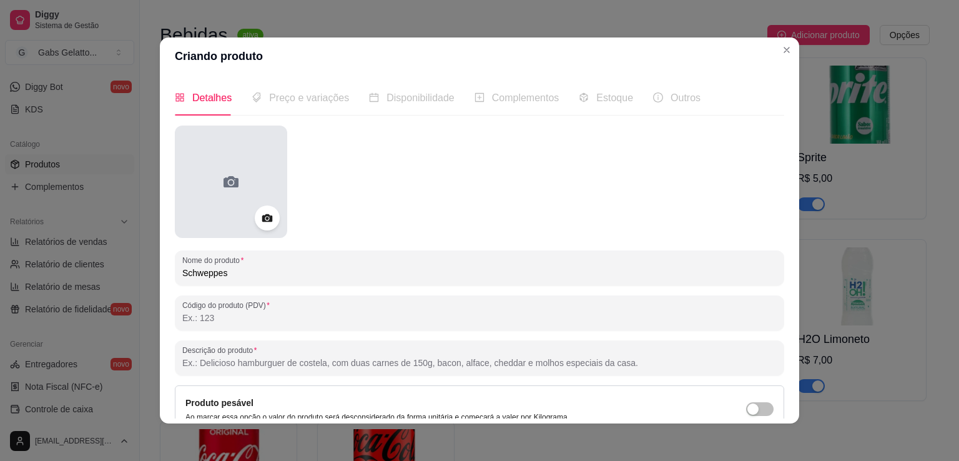
type input "Schweppes"
click at [235, 181] on icon at bounding box center [231, 182] width 20 height 20
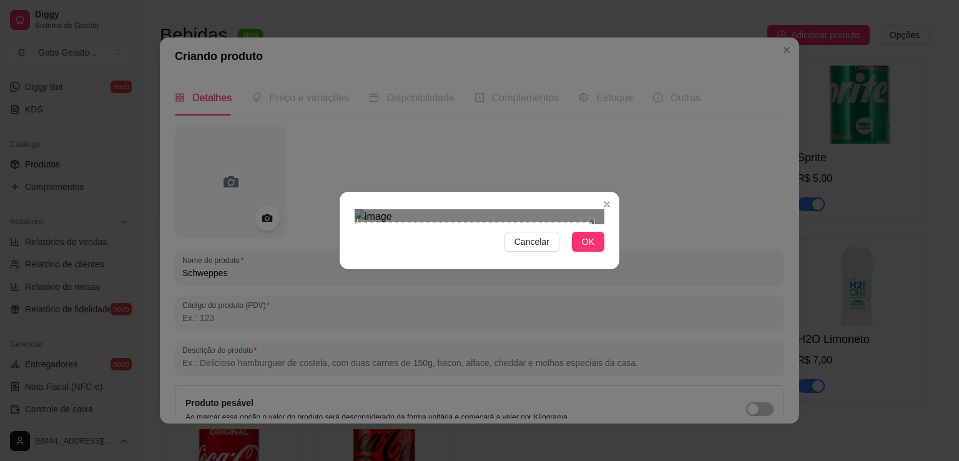
click at [325, 347] on div "Cancelar OK" at bounding box center [479, 230] width 959 height 461
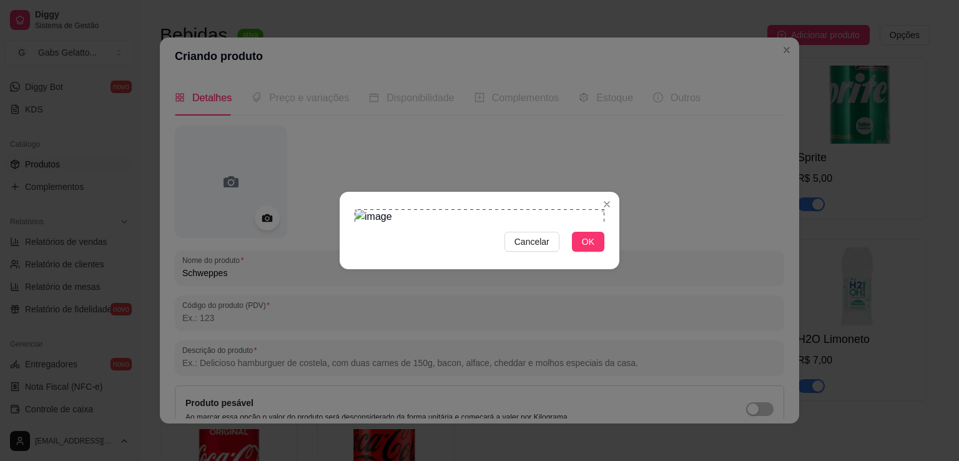
click at [615, 204] on div "Cancelar OK" at bounding box center [480, 230] width 280 height 52
click at [592, 249] on span "OK" at bounding box center [588, 242] width 12 height 14
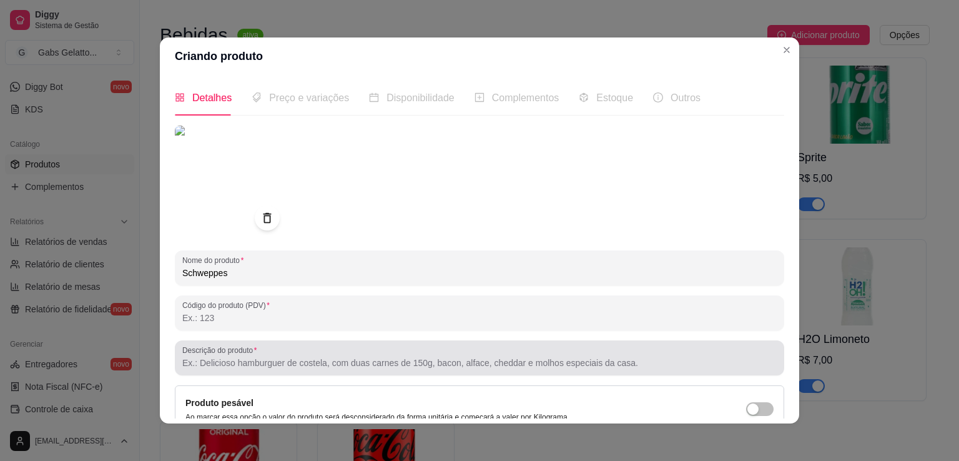
scroll to position [2, 0]
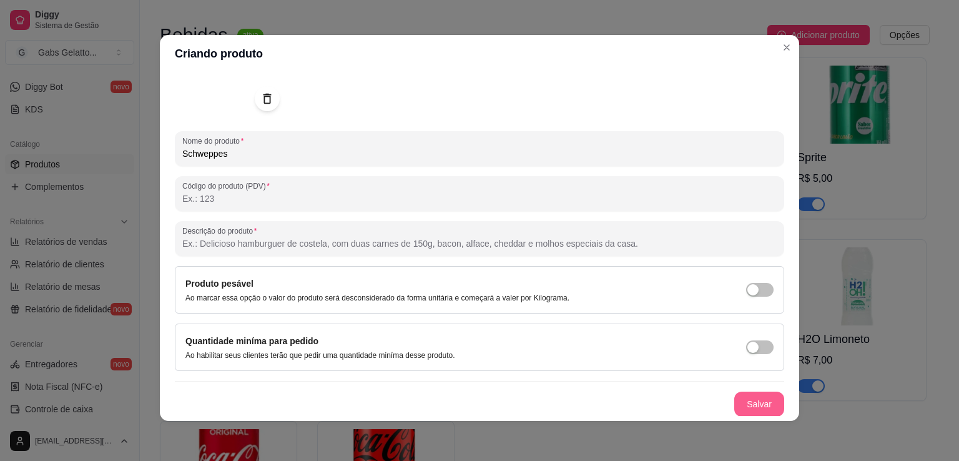
click at [755, 402] on button "Salvar" at bounding box center [760, 404] width 50 height 25
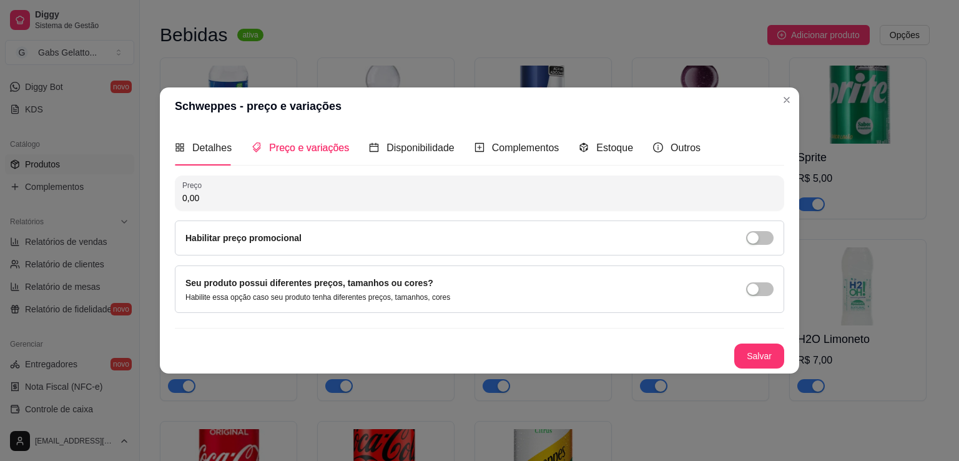
scroll to position [0, 0]
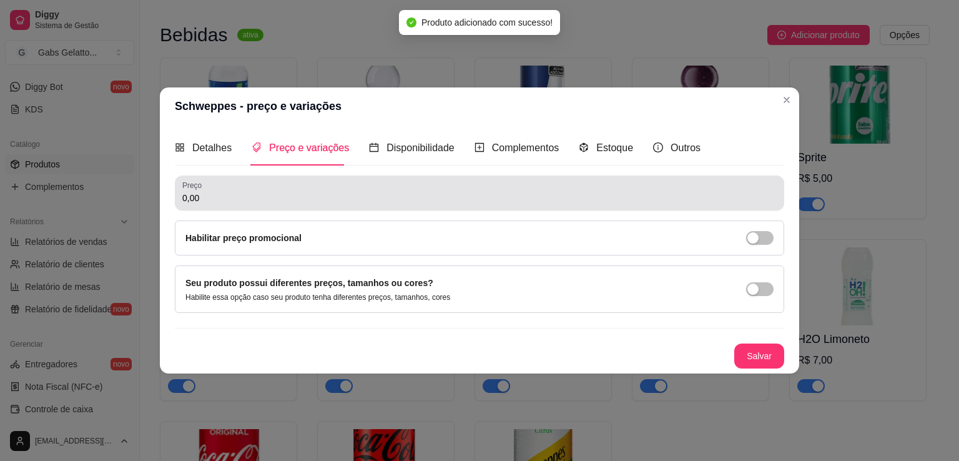
click at [247, 207] on div "Preço 0,00" at bounding box center [480, 193] width 610 height 35
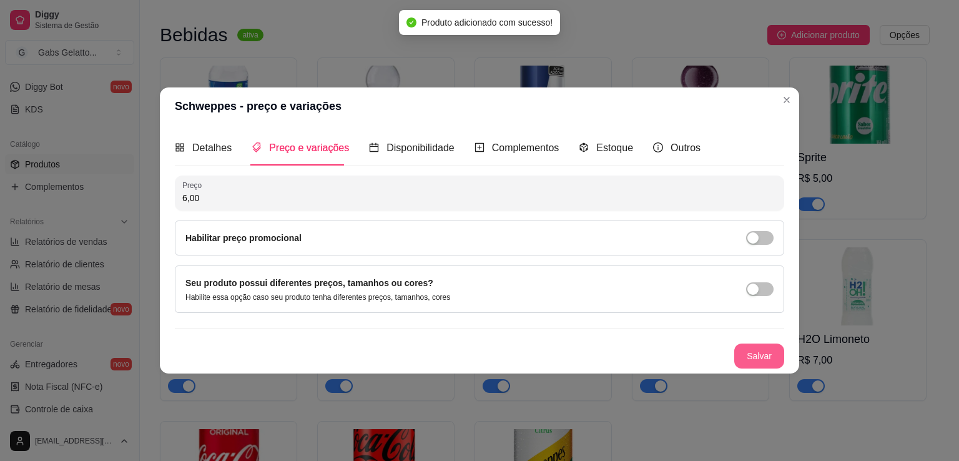
type input "6,00"
click at [752, 359] on button "Salvar" at bounding box center [760, 356] width 50 height 25
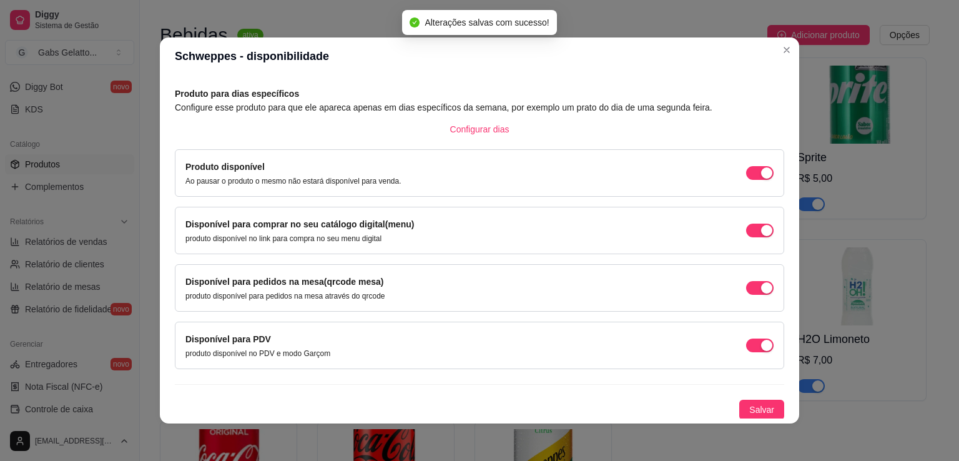
scroll to position [2, 0]
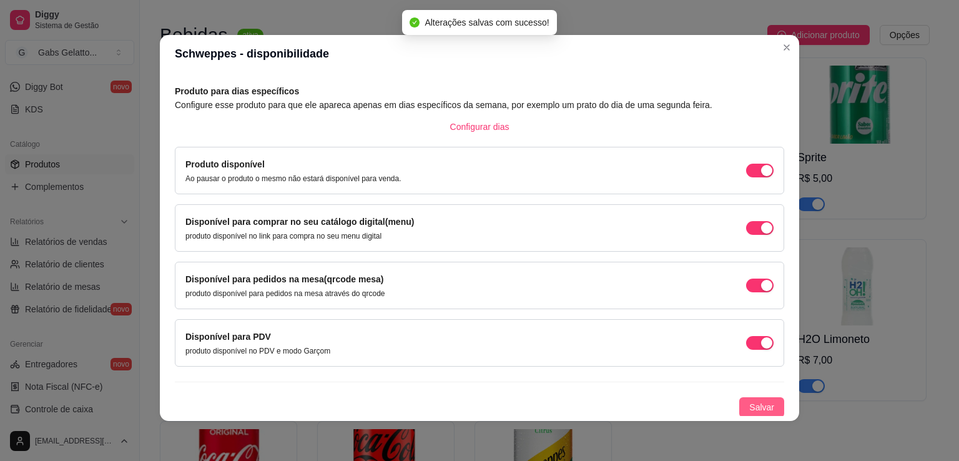
drag, startPoint x: 755, startPoint y: 402, endPoint x: 750, endPoint y: 392, distance: 11.2
click at [755, 403] on span "Salvar" at bounding box center [762, 407] width 25 height 14
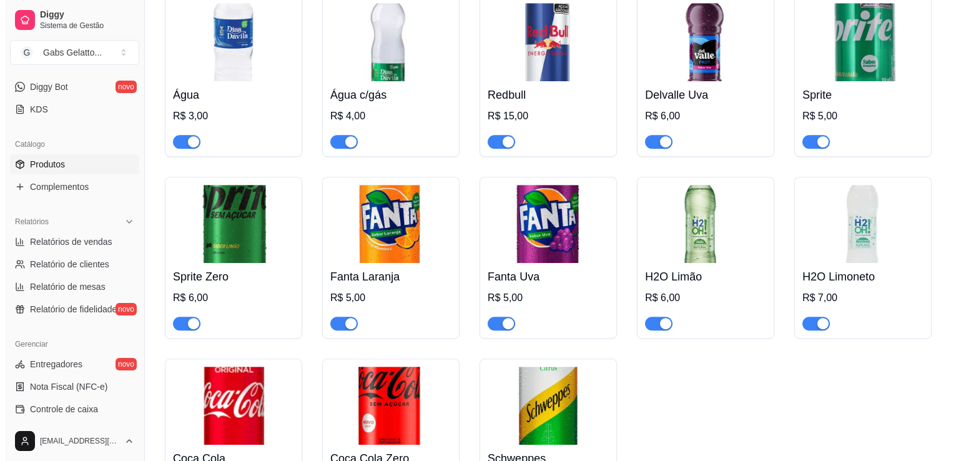
scroll to position [617, 0]
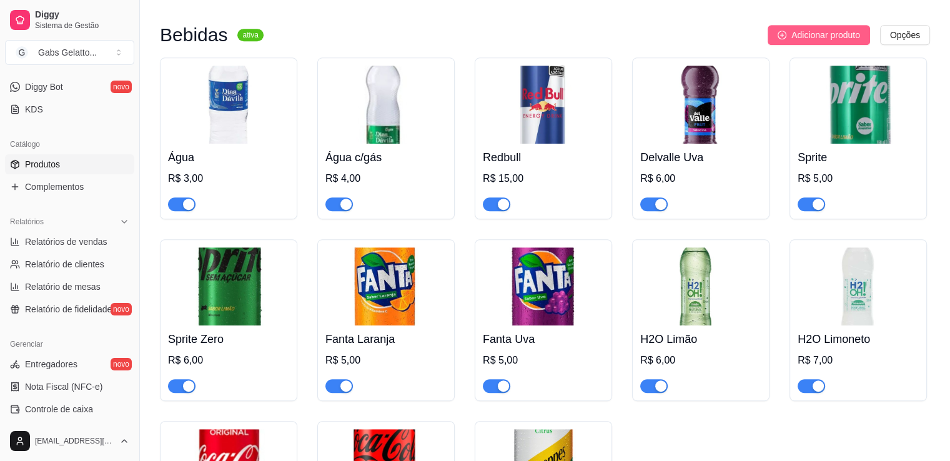
click at [810, 42] on span "Adicionar produto" at bounding box center [825, 35] width 69 height 14
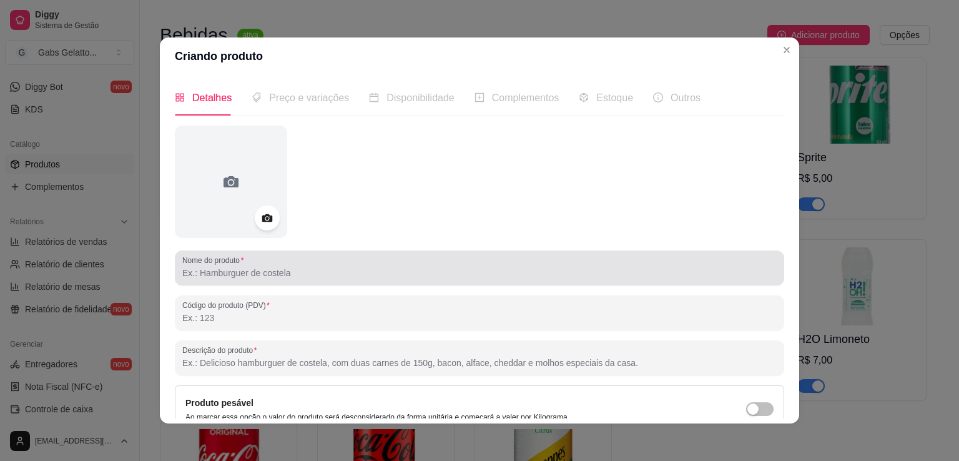
click at [224, 280] on div at bounding box center [479, 267] width 595 height 25
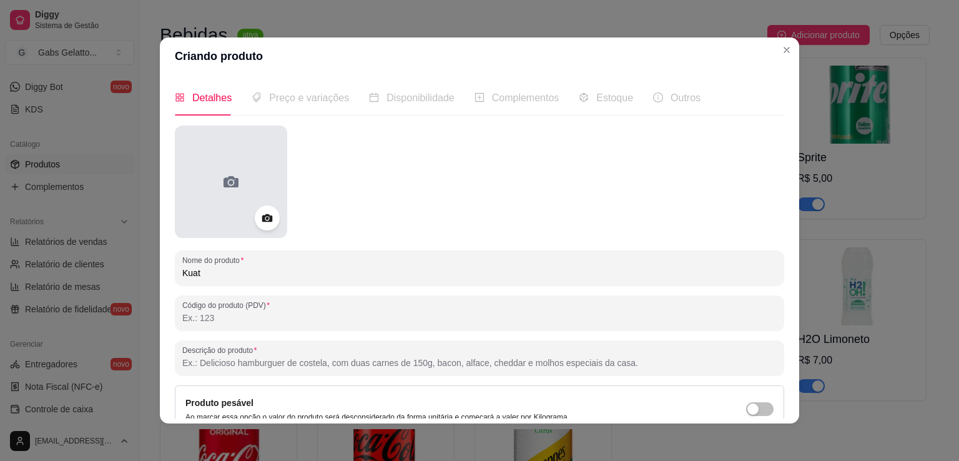
type input "Kuat"
click at [240, 165] on div at bounding box center [231, 182] width 112 height 112
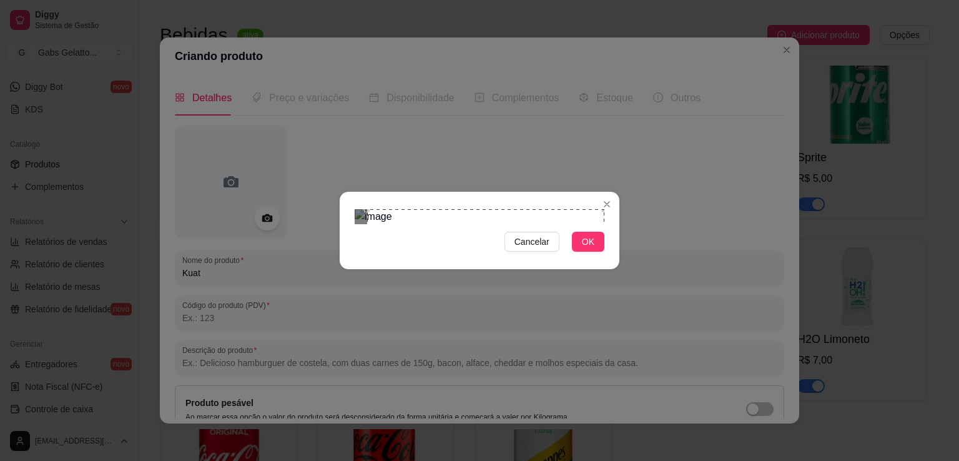
click at [605, 204] on div "Cancelar OK" at bounding box center [480, 230] width 280 height 52
click at [355, 224] on div at bounding box center [480, 216] width 250 height 15
click at [590, 249] on span "OK" at bounding box center [588, 242] width 12 height 14
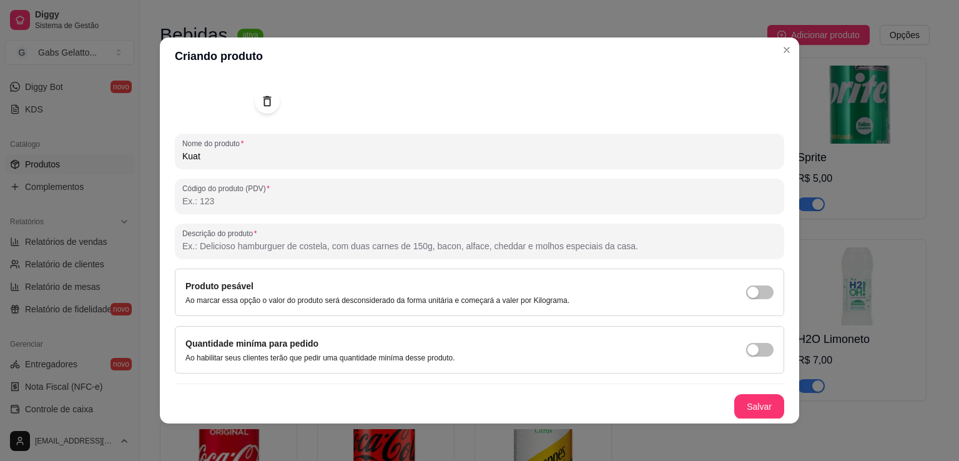
scroll to position [2, 0]
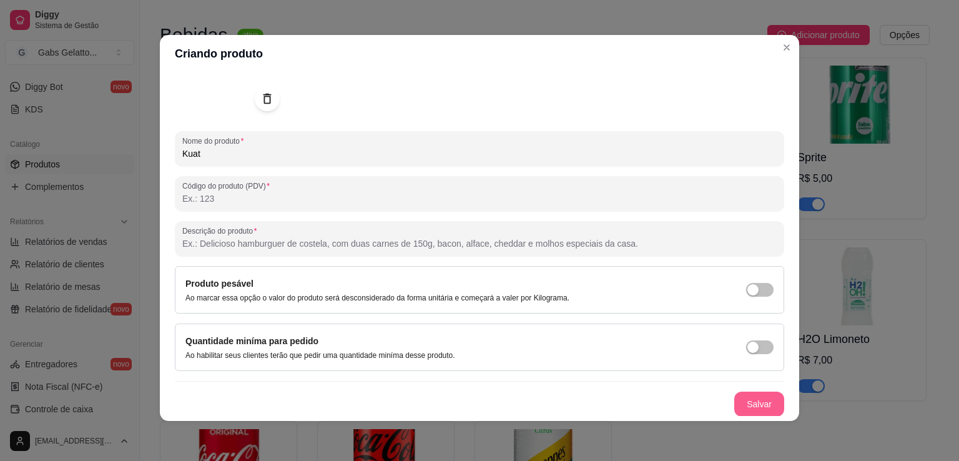
click at [750, 403] on button "Salvar" at bounding box center [760, 404] width 50 height 25
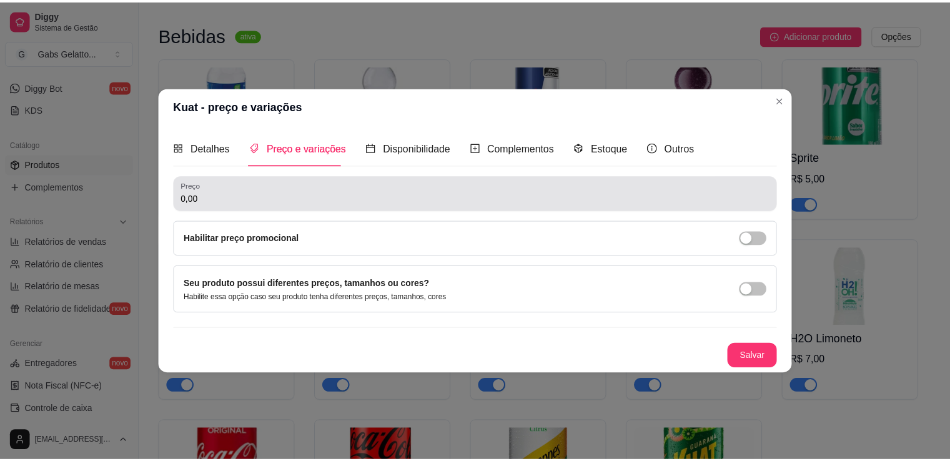
scroll to position [0, 0]
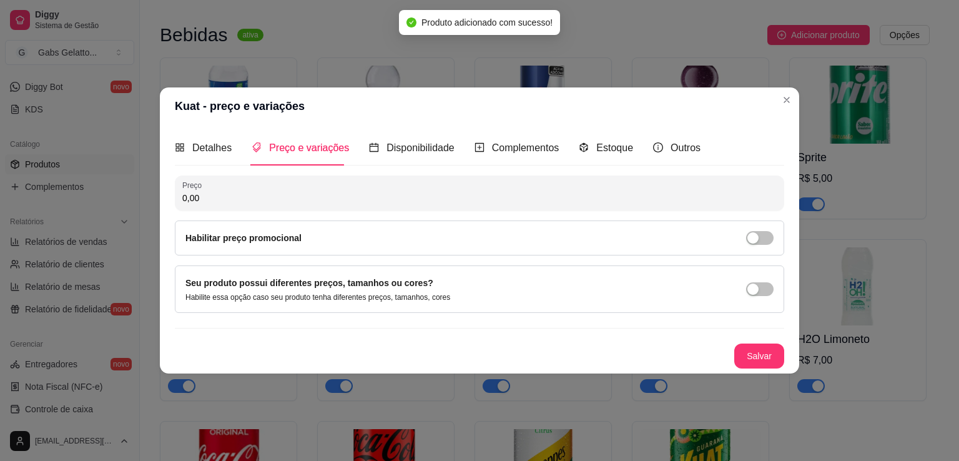
click at [284, 203] on input "0,00" at bounding box center [479, 198] width 595 height 12
type input "5,00"
click at [781, 355] on button "Salvar" at bounding box center [760, 356] width 50 height 25
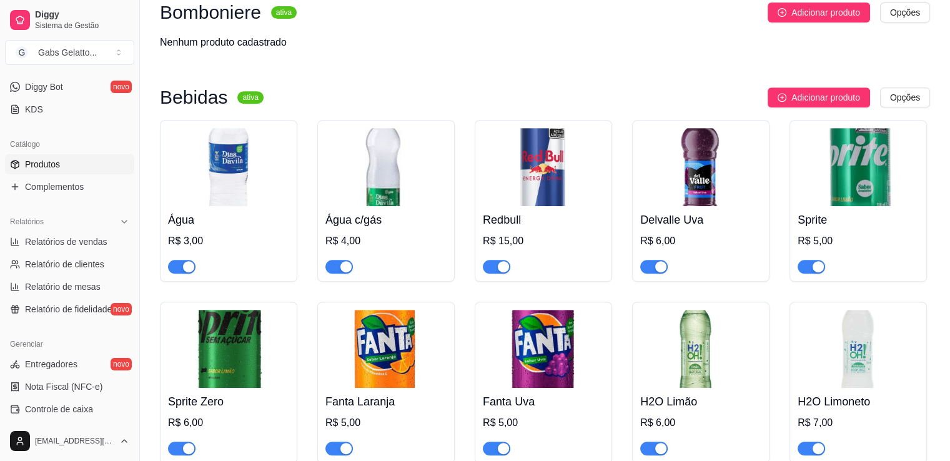
scroll to position [367, 0]
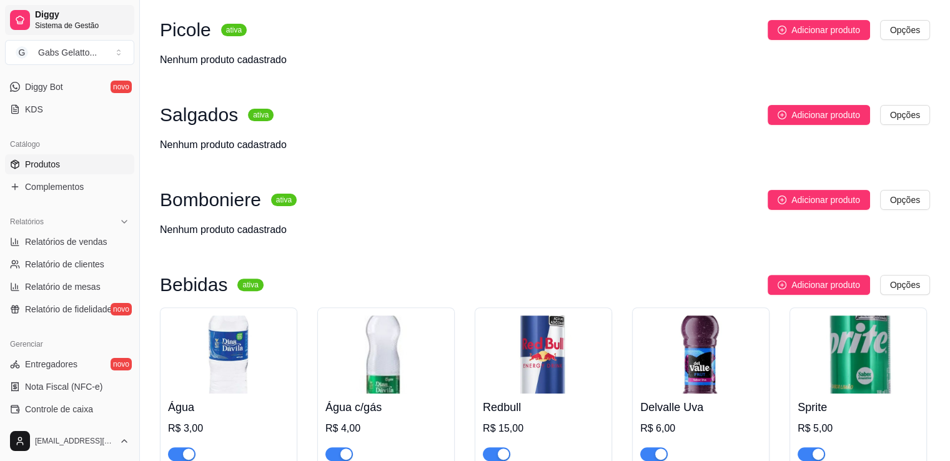
click at [52, 21] on span "Sistema de Gestão" at bounding box center [82, 26] width 94 height 10
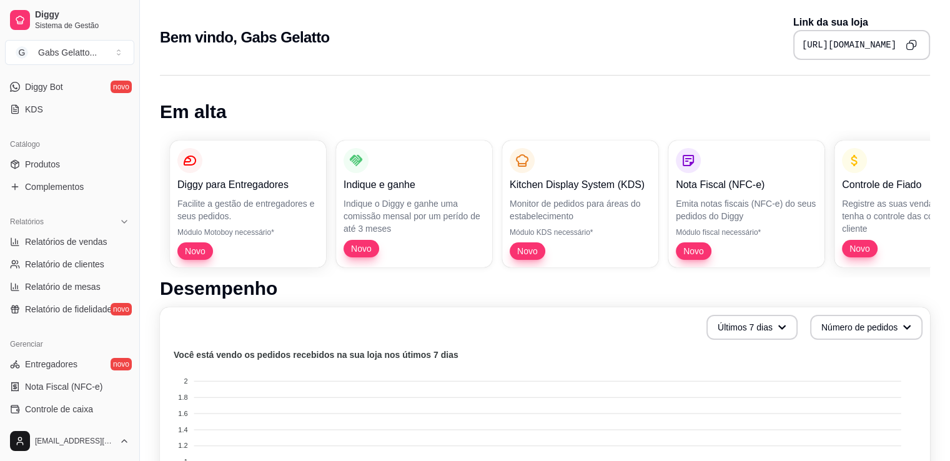
click at [912, 43] on icon "Copy to clipboard" at bounding box center [911, 44] width 11 height 11
click at [32, 170] on link "Produtos" at bounding box center [69, 164] width 129 height 20
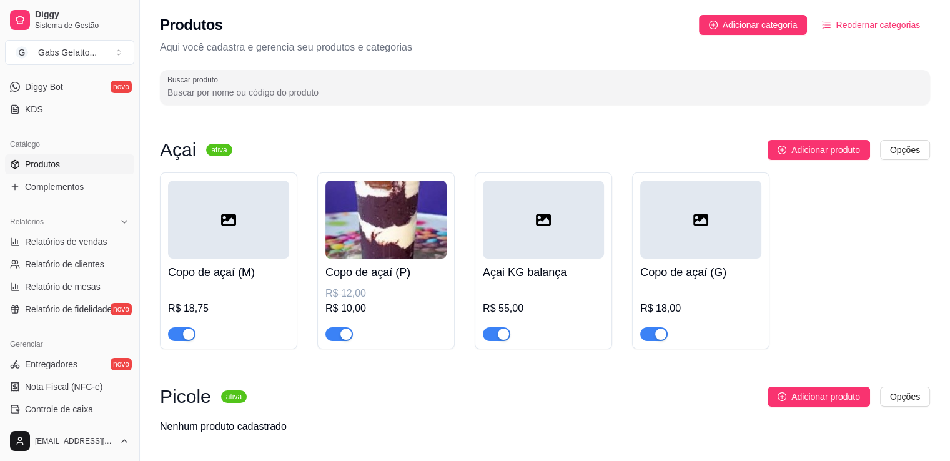
click at [510, 218] on div at bounding box center [543, 220] width 121 height 78
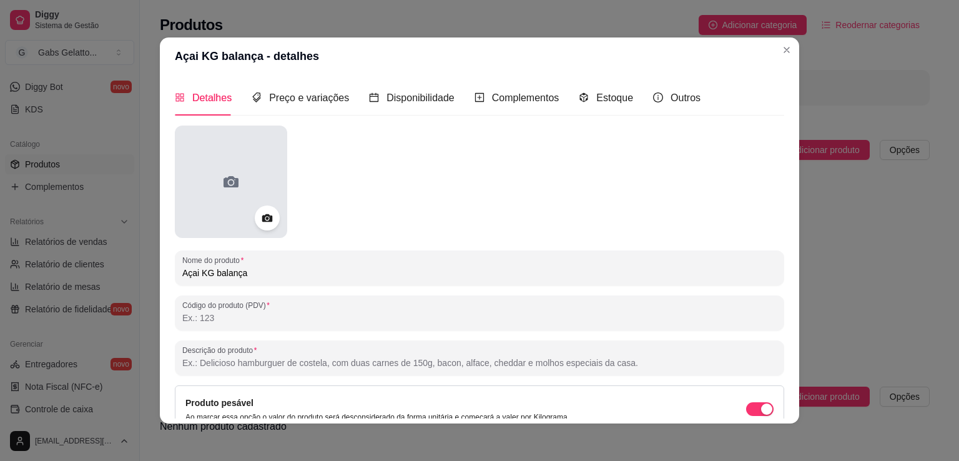
click at [212, 195] on div at bounding box center [231, 182] width 112 height 112
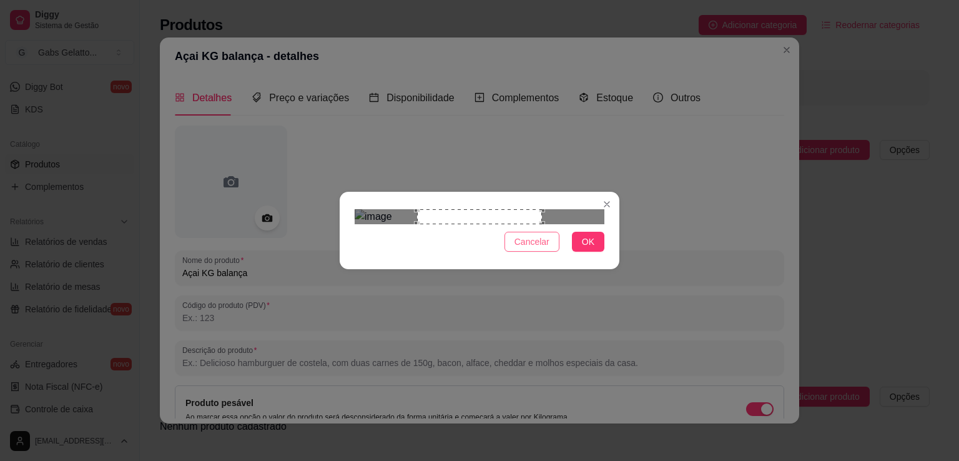
click at [546, 249] on span "Cancelar" at bounding box center [532, 242] width 35 height 14
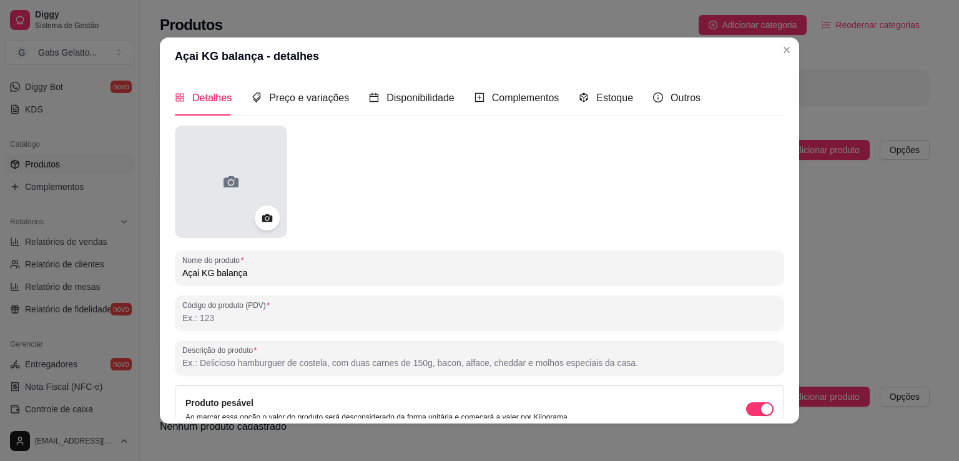
click at [266, 186] on div at bounding box center [231, 182] width 112 height 112
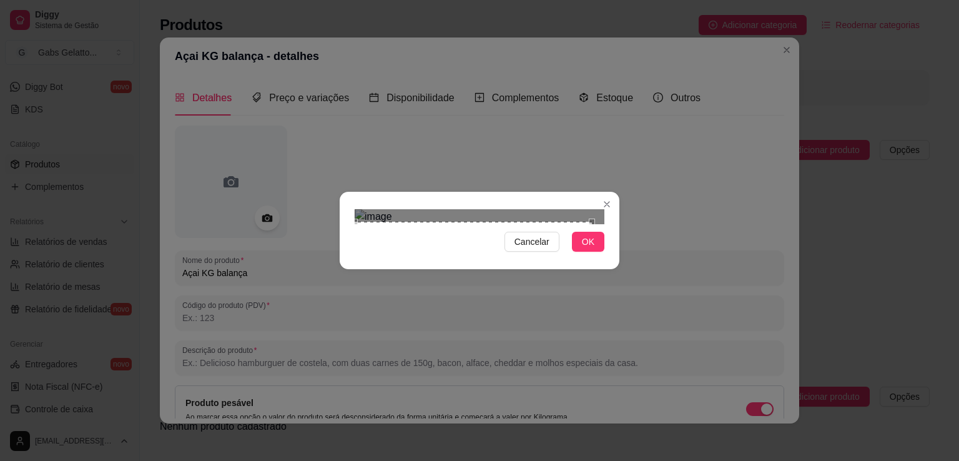
click at [335, 340] on div "Cancelar OK" at bounding box center [479, 230] width 959 height 461
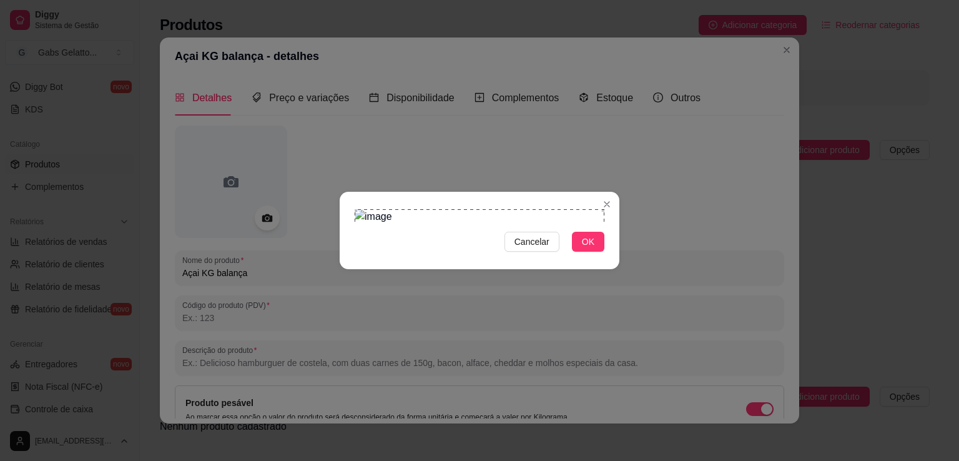
click at [627, 91] on div "Cancelar OK" at bounding box center [479, 230] width 959 height 461
click at [590, 249] on span "OK" at bounding box center [588, 242] width 12 height 14
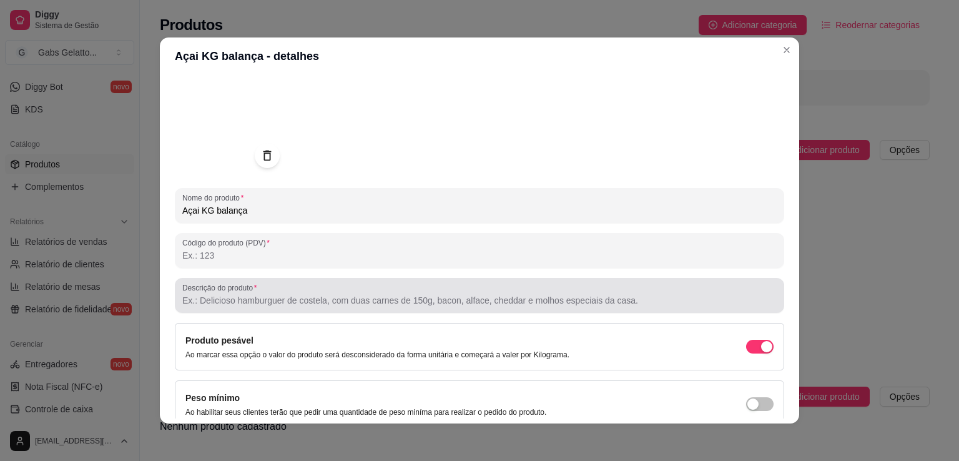
scroll to position [117, 0]
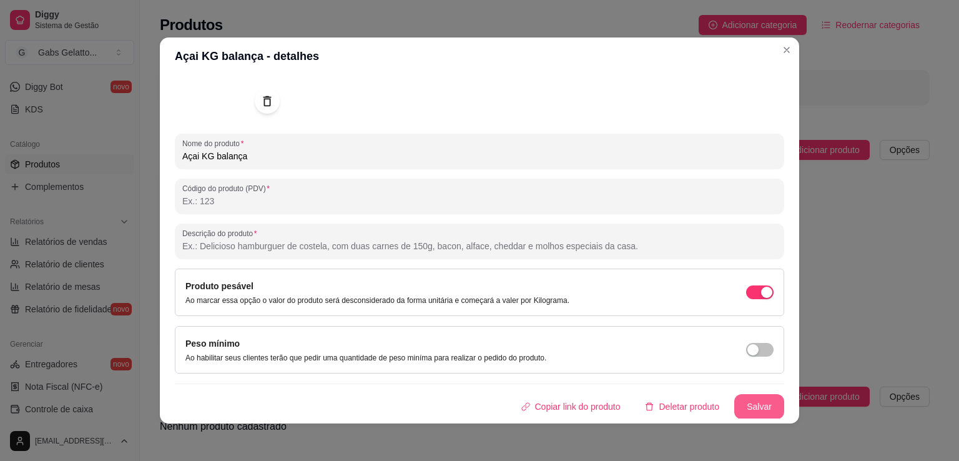
click at [744, 398] on button "Salvar" at bounding box center [760, 406] width 50 height 25
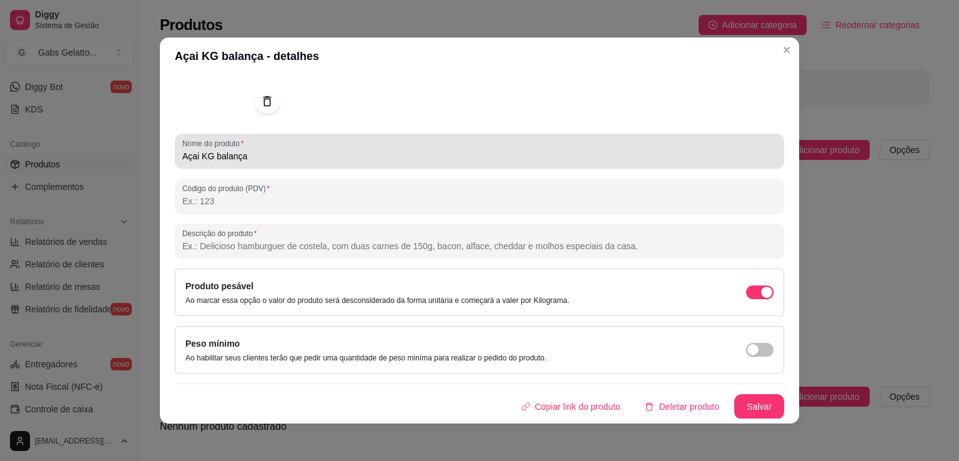
scroll to position [0, 0]
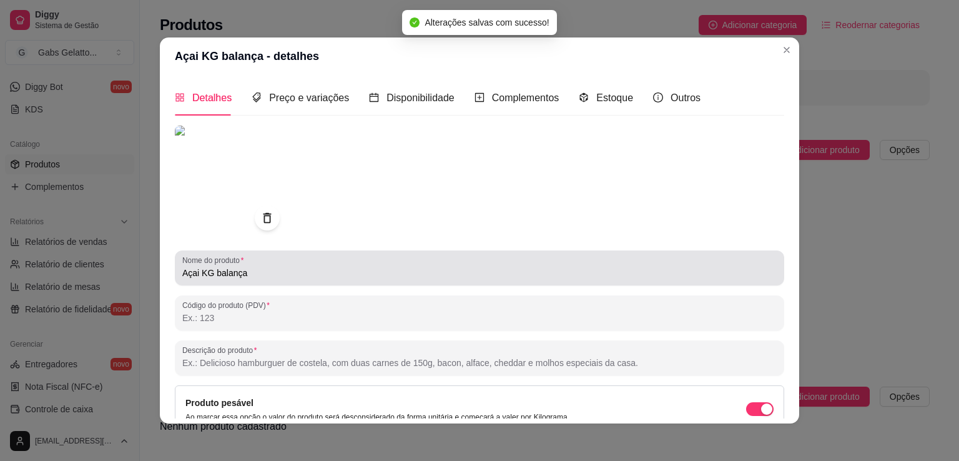
click at [196, 278] on input "Açai KG balança" at bounding box center [479, 273] width 595 height 12
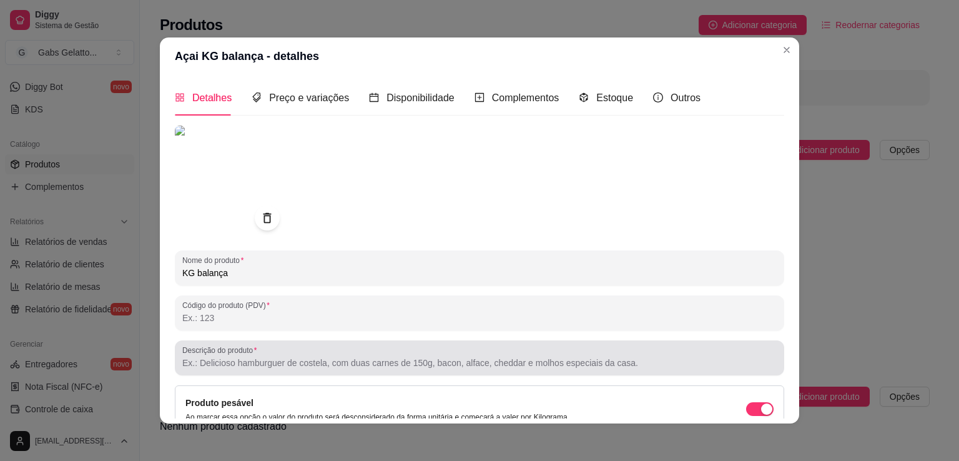
scroll to position [117, 0]
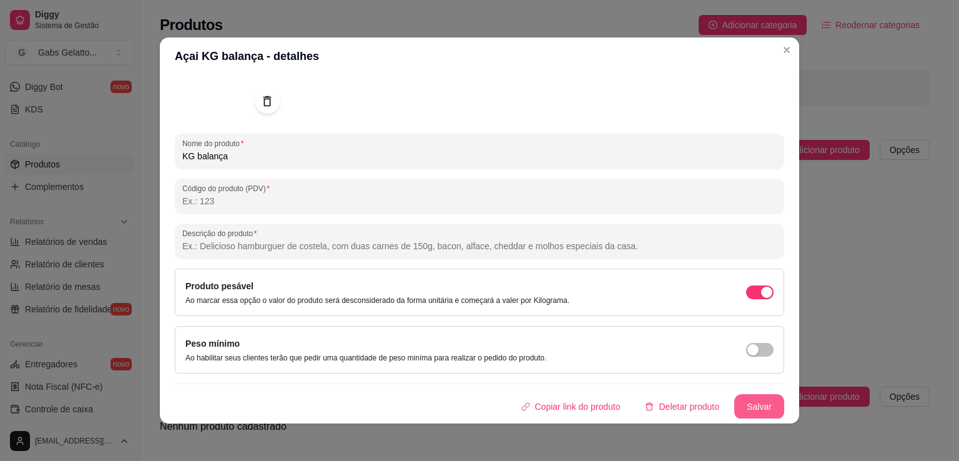
type input "KG balança"
click at [752, 400] on button "Salvar" at bounding box center [760, 406] width 50 height 25
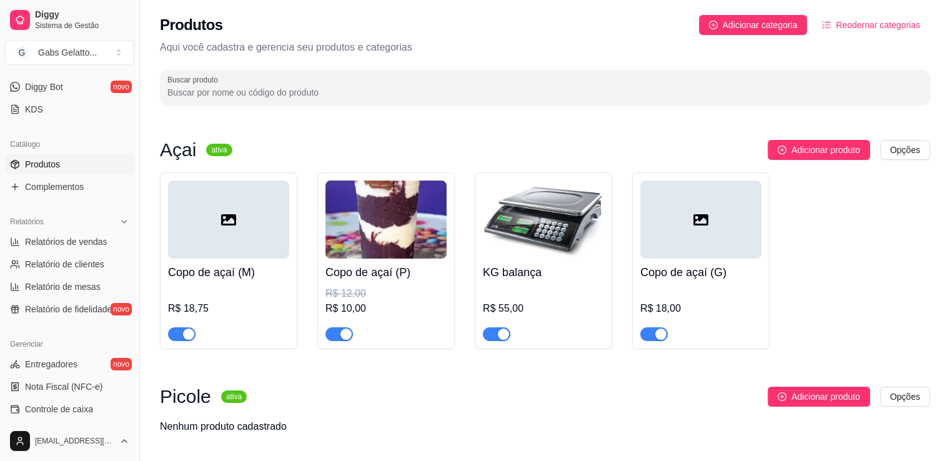
click at [410, 233] on img at bounding box center [385, 220] width 121 height 78
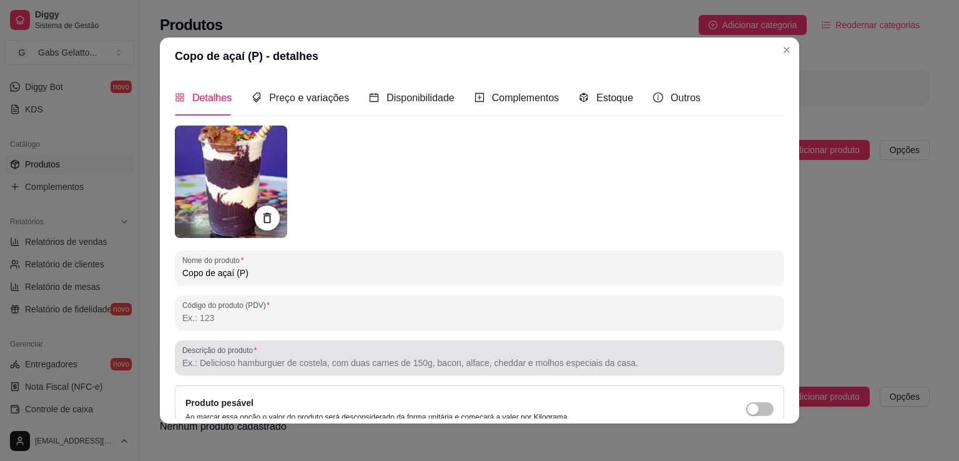
scroll to position [2, 0]
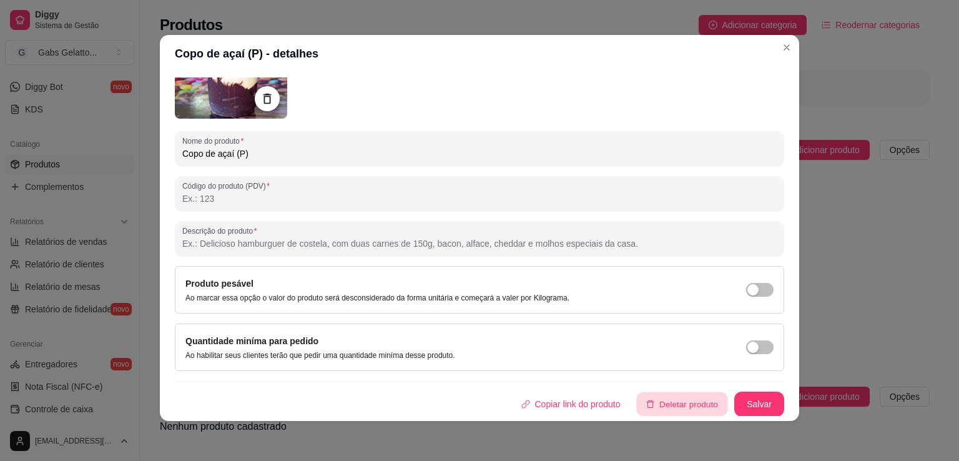
click at [672, 405] on button "Deletar produto" at bounding box center [682, 404] width 91 height 24
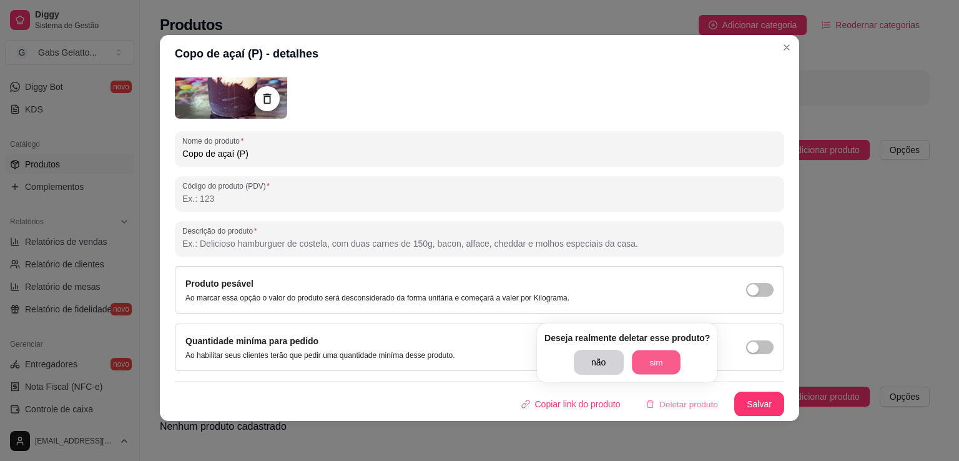
click at [655, 353] on button "sim" at bounding box center [656, 362] width 49 height 24
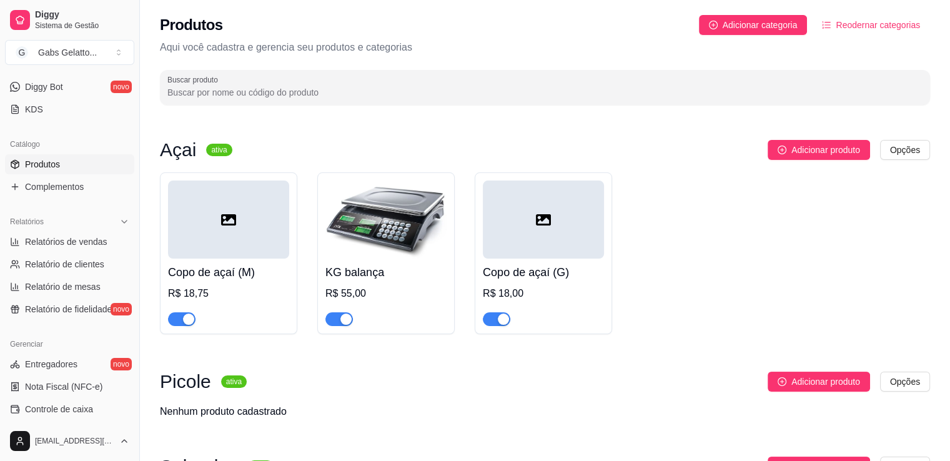
click at [230, 234] on div at bounding box center [228, 220] width 121 height 78
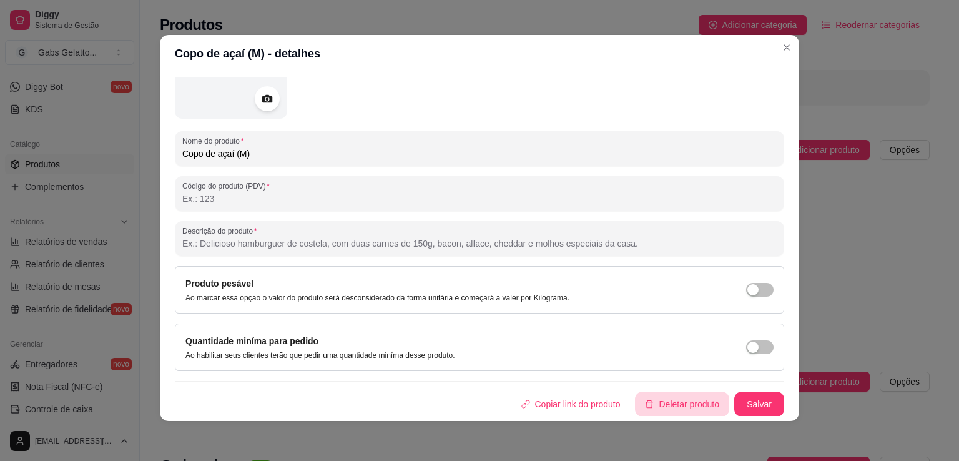
click at [653, 405] on button "Deletar produto" at bounding box center [682, 404] width 94 height 25
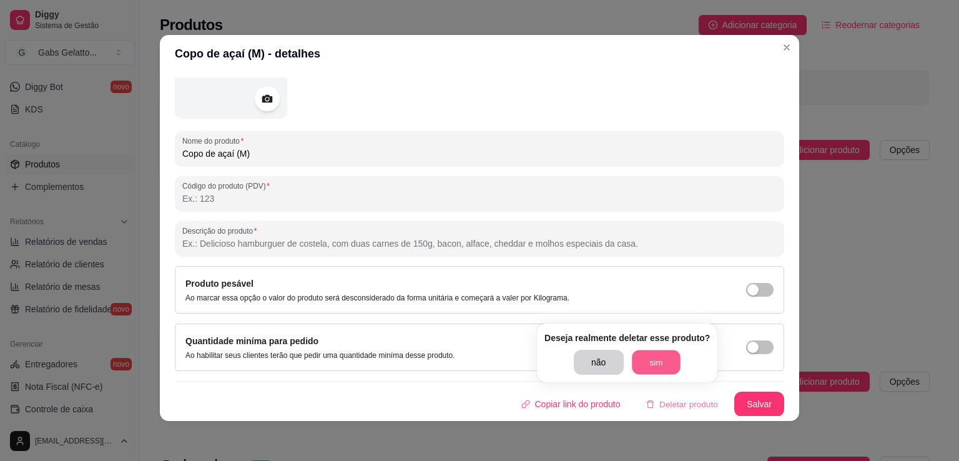
click at [665, 368] on button "sim" at bounding box center [656, 362] width 49 height 24
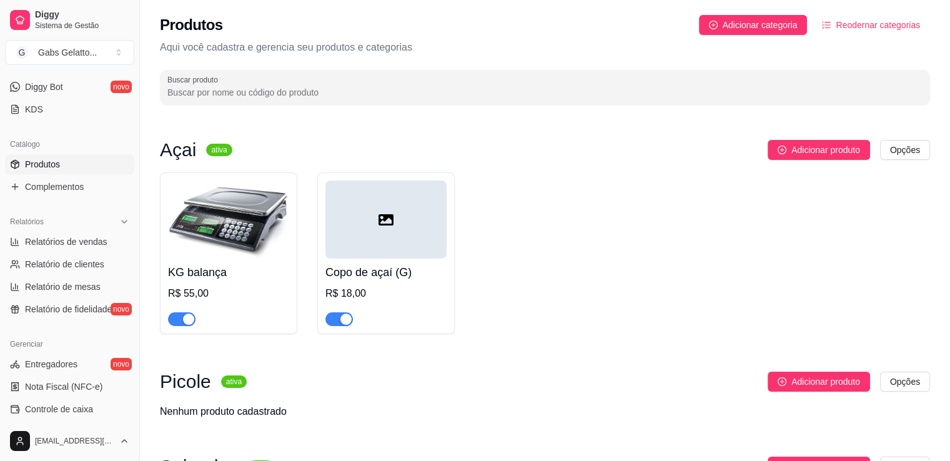
click at [389, 221] on icon at bounding box center [386, 219] width 15 height 15
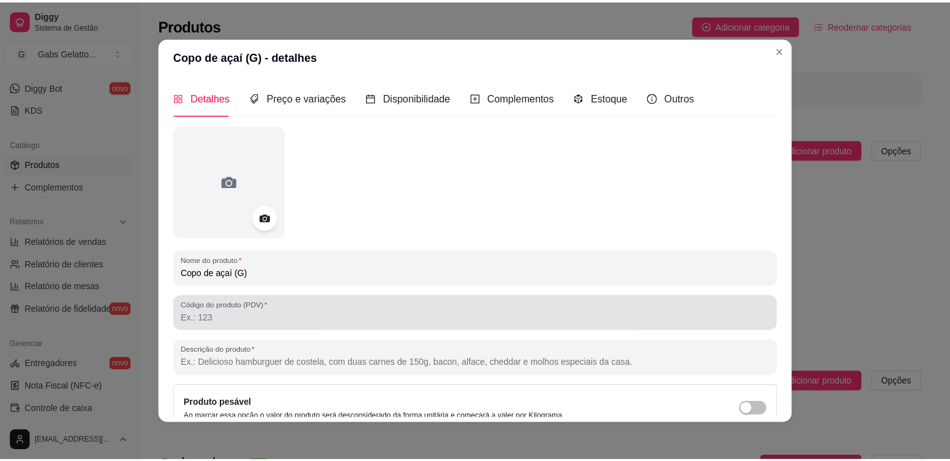
scroll to position [117, 0]
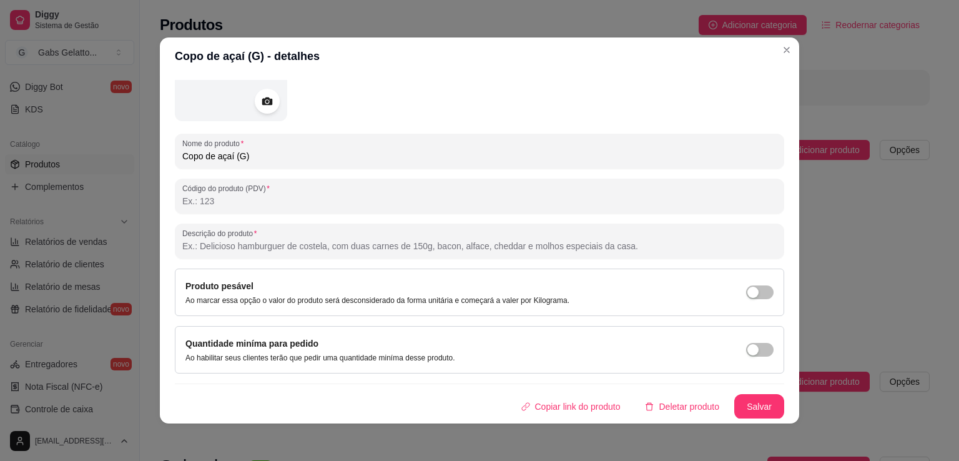
click at [239, 154] on input "Copo de açaí (G)" at bounding box center [479, 156] width 595 height 12
type input "Copo de açaí (P)"
click at [746, 408] on button "Salvar" at bounding box center [760, 406] width 50 height 25
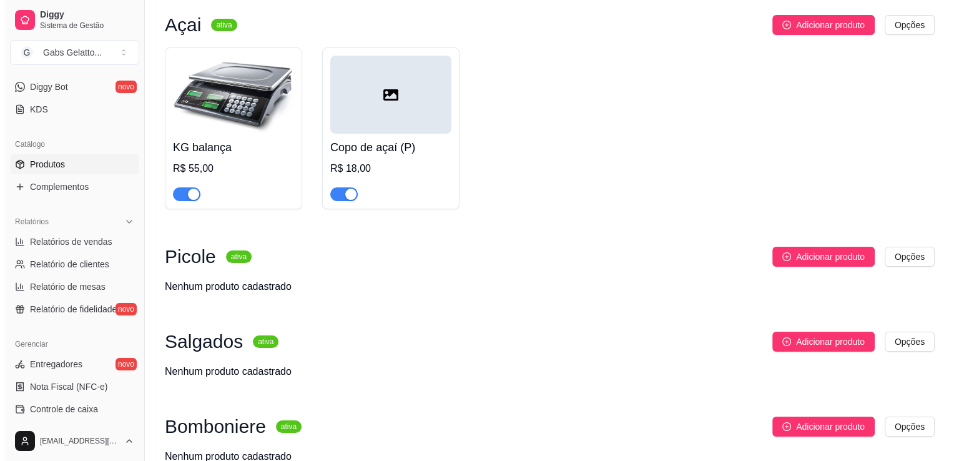
scroll to position [187, 0]
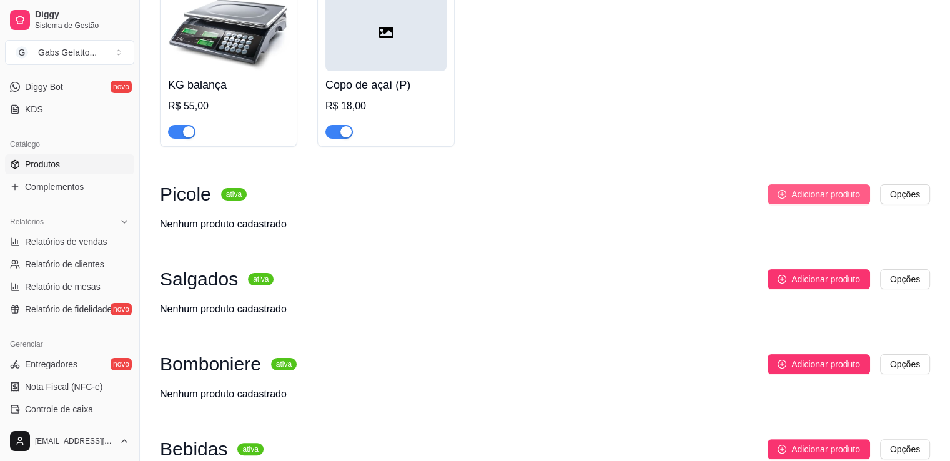
click at [807, 203] on button "Adicionar produto" at bounding box center [819, 194] width 102 height 20
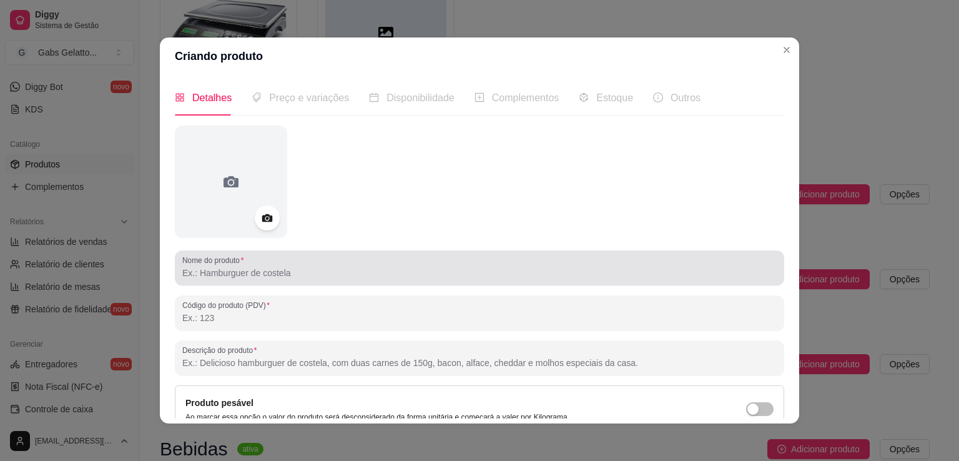
click at [235, 273] on input "Nome do produto" at bounding box center [479, 273] width 595 height 12
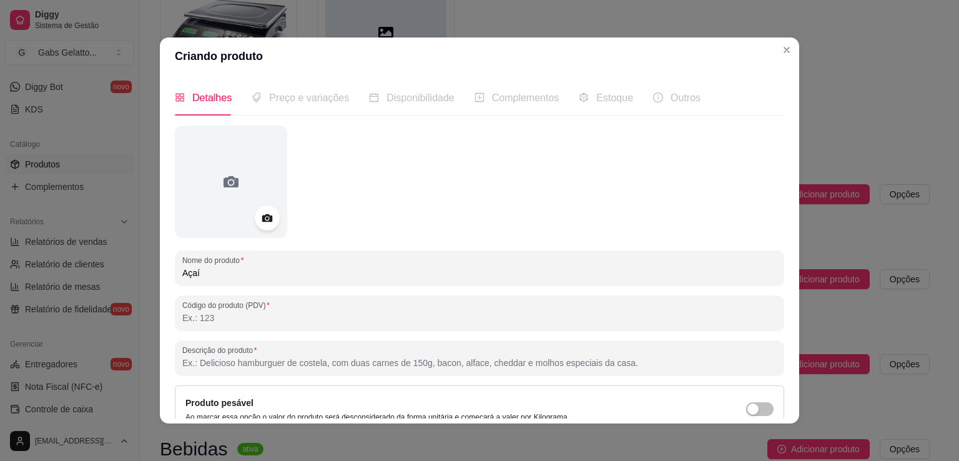
type input "Açaí"
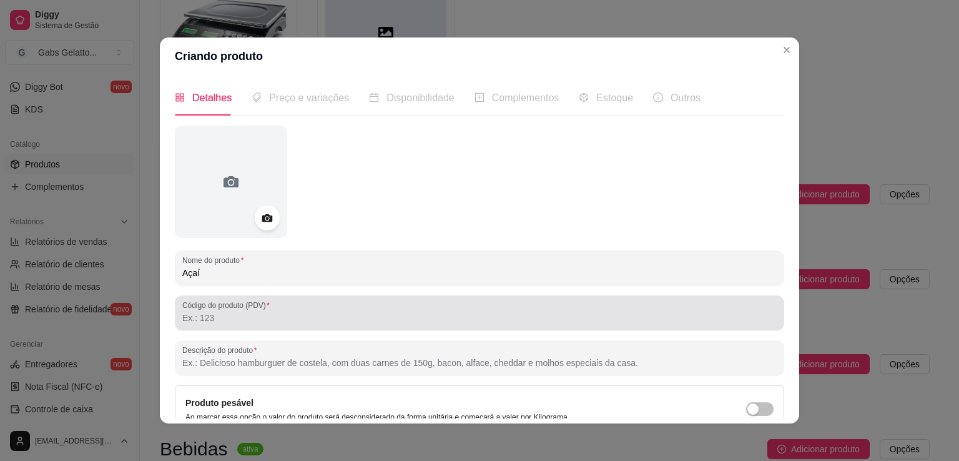
scroll to position [117, 0]
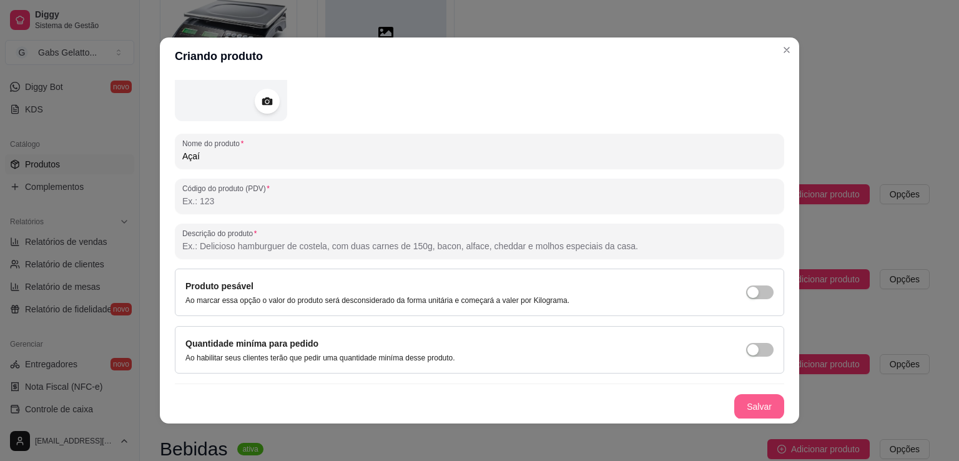
click at [749, 400] on button "Salvar" at bounding box center [760, 406] width 50 height 25
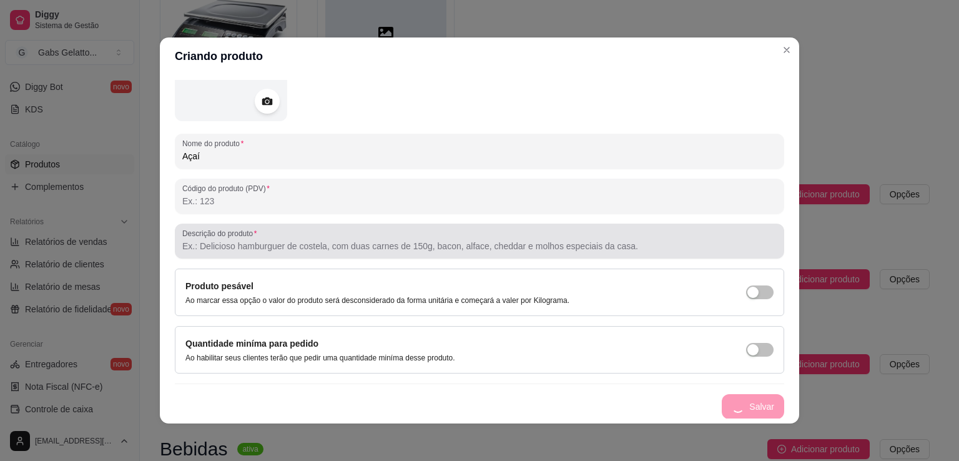
scroll to position [0, 0]
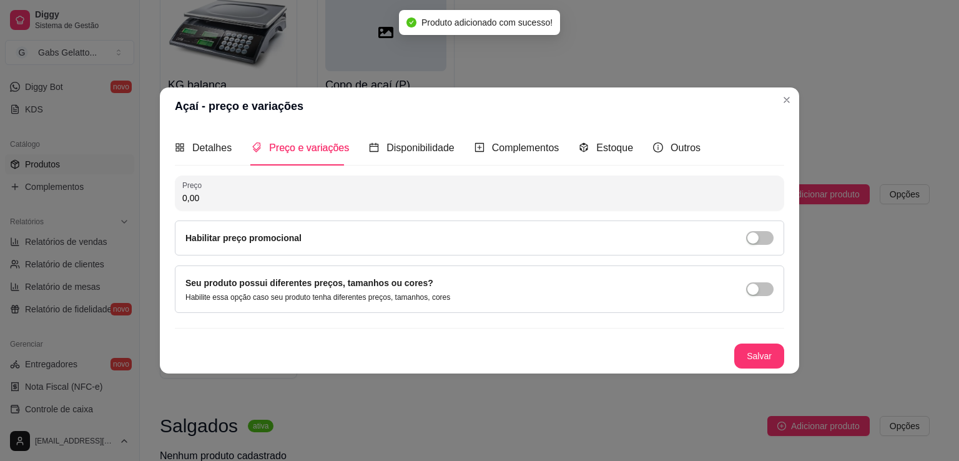
click at [216, 201] on input "0,00" at bounding box center [479, 198] width 595 height 12
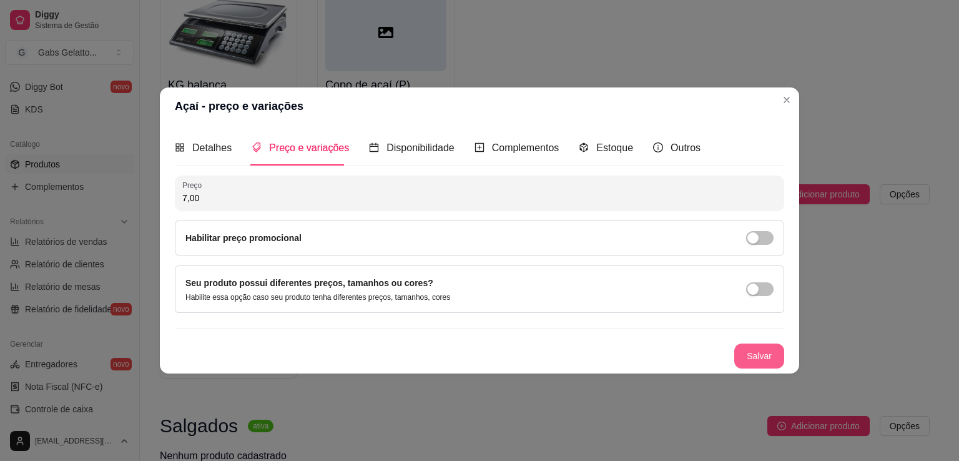
type input "7,00"
click at [752, 354] on button "Salvar" at bounding box center [760, 356] width 50 height 25
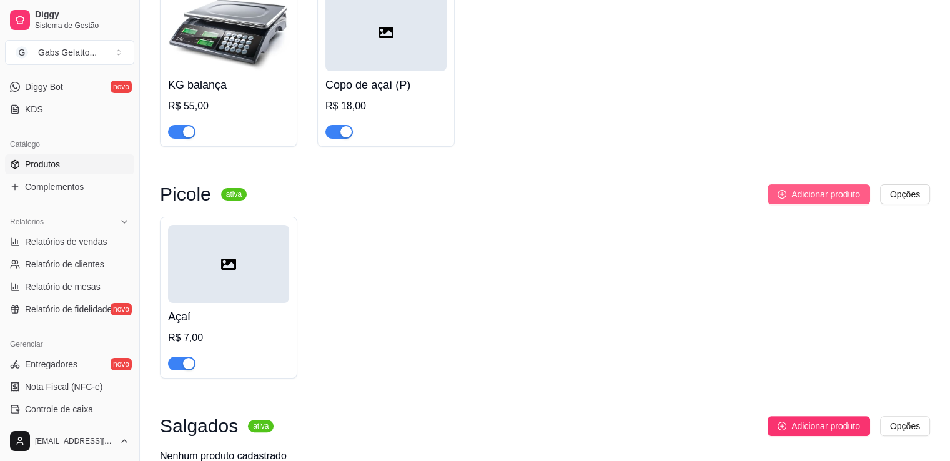
click at [798, 190] on span "Adicionar produto" at bounding box center [825, 194] width 69 height 14
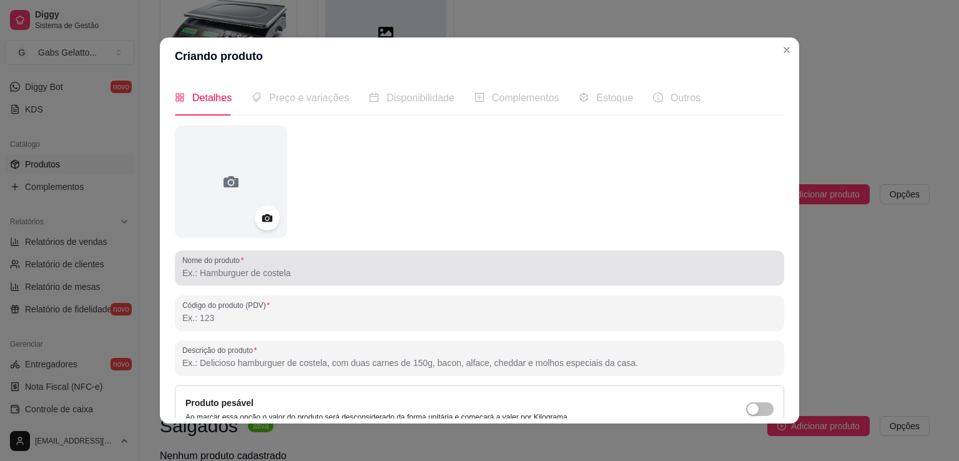
click at [242, 280] on div at bounding box center [479, 267] width 595 height 25
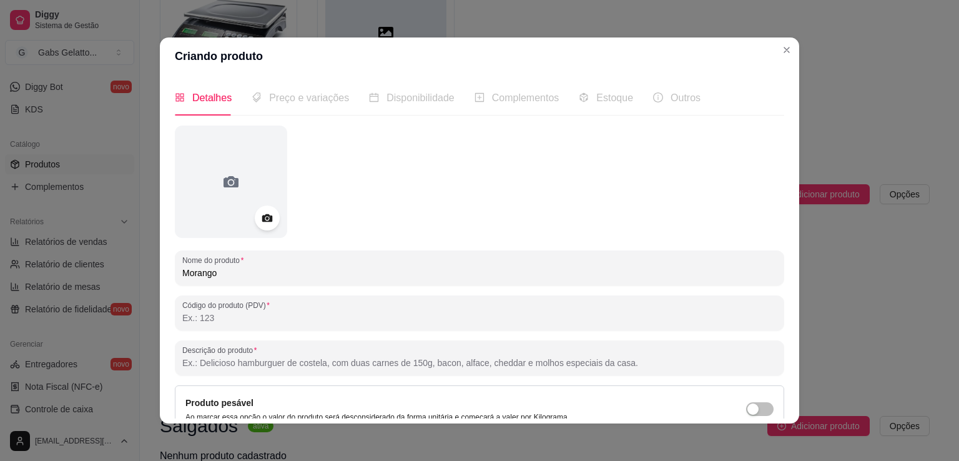
scroll to position [117, 0]
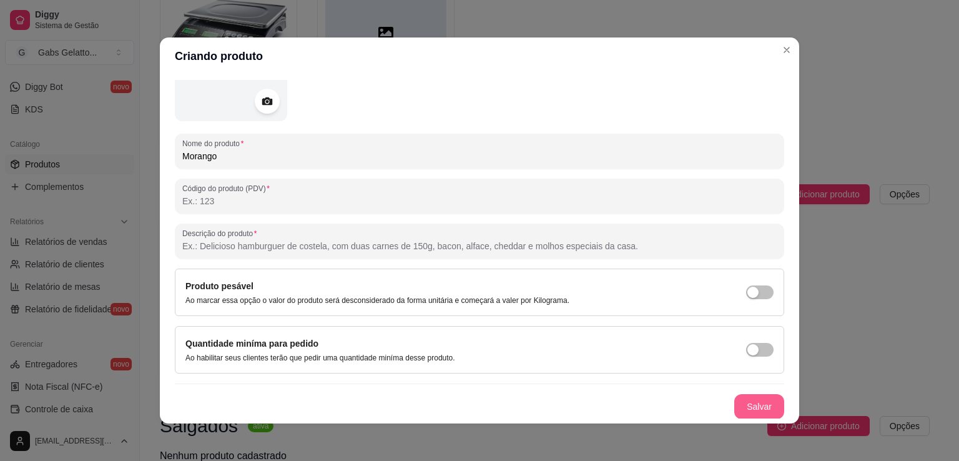
type input "Morango"
click at [760, 401] on button "Salvar" at bounding box center [760, 406] width 50 height 25
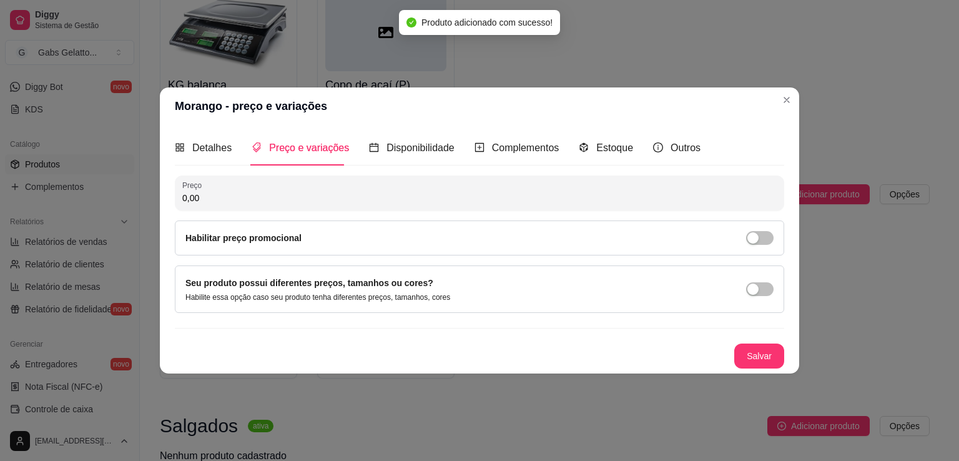
scroll to position [0, 0]
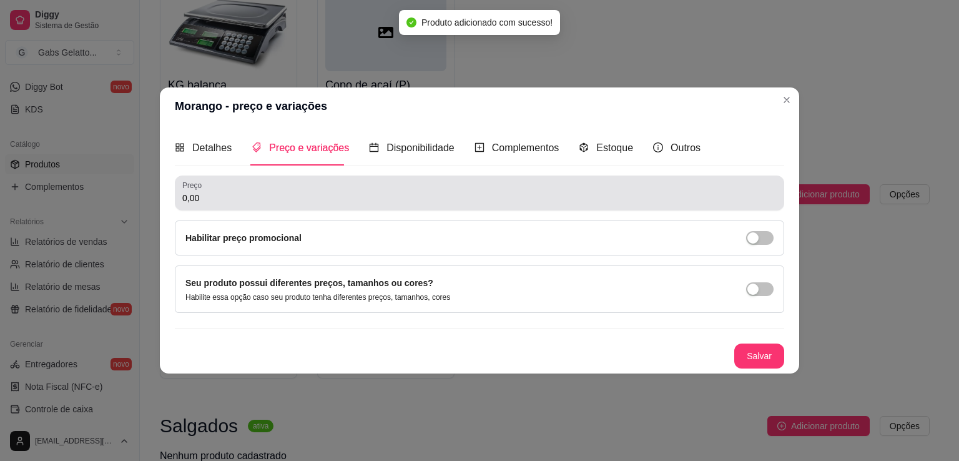
click at [267, 199] on input "0,00" at bounding box center [479, 198] width 595 height 12
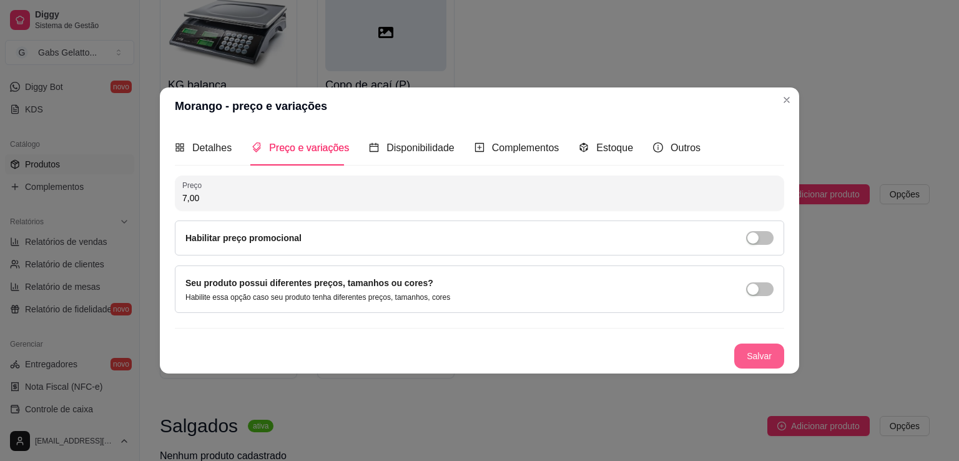
type input "7,00"
click at [769, 352] on button "Salvar" at bounding box center [760, 356] width 50 height 25
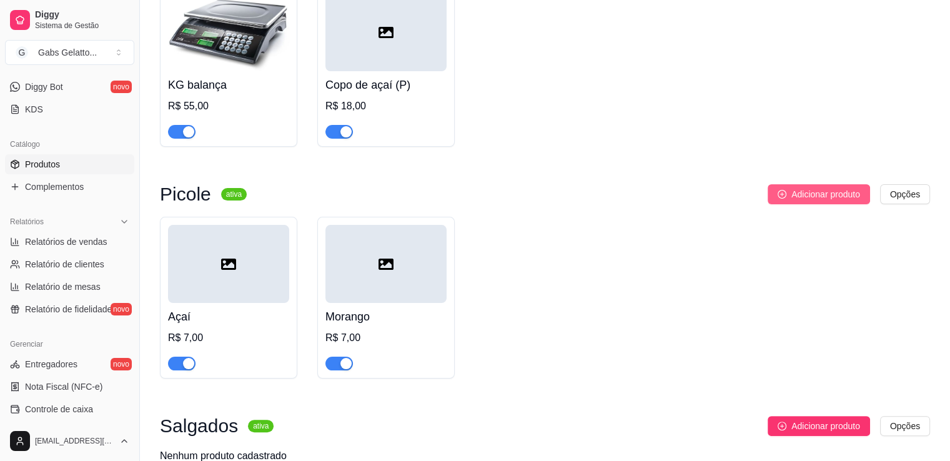
click at [803, 199] on span "Adicionar produto" at bounding box center [825, 194] width 69 height 14
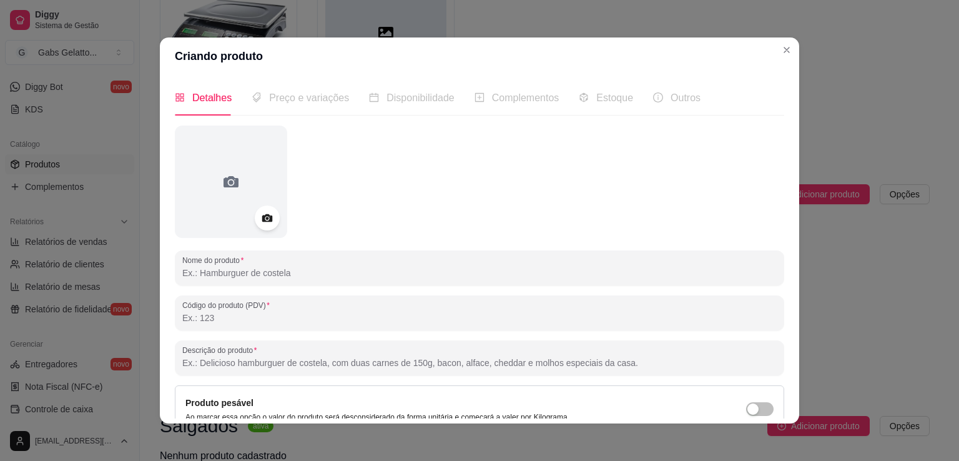
click at [251, 274] on input "Nome do produto" at bounding box center [479, 273] width 595 height 12
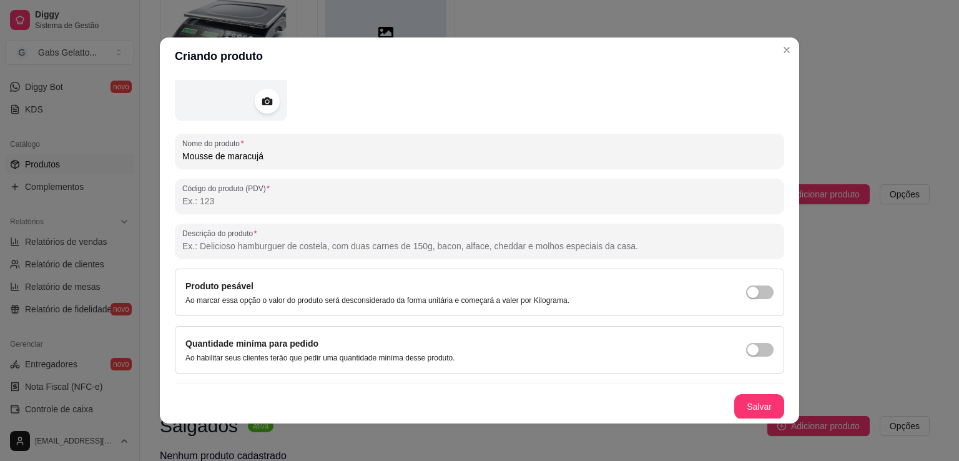
scroll to position [2, 0]
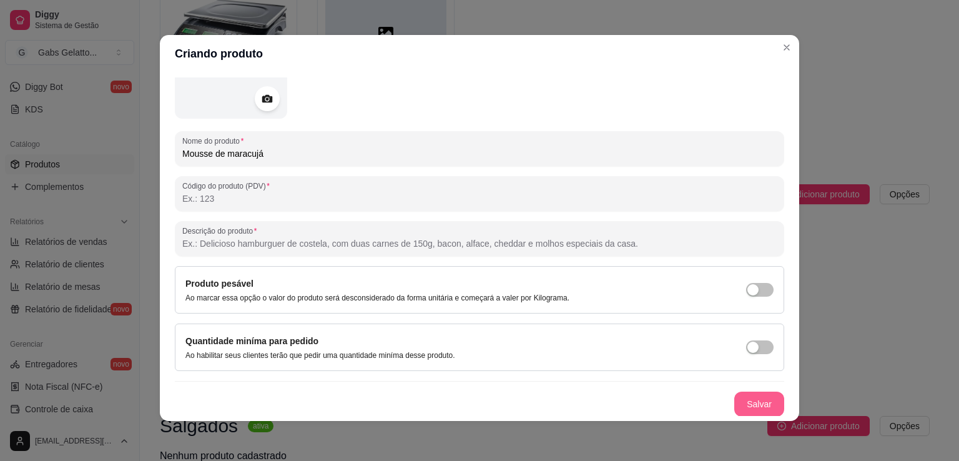
type input "Mousse de maracujá"
click at [735, 400] on button "Salvar" at bounding box center [759, 404] width 49 height 24
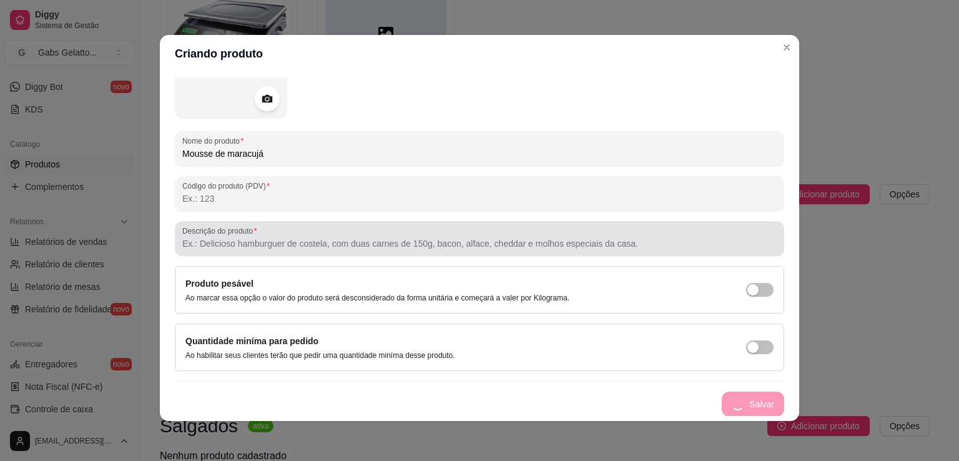
scroll to position [0, 0]
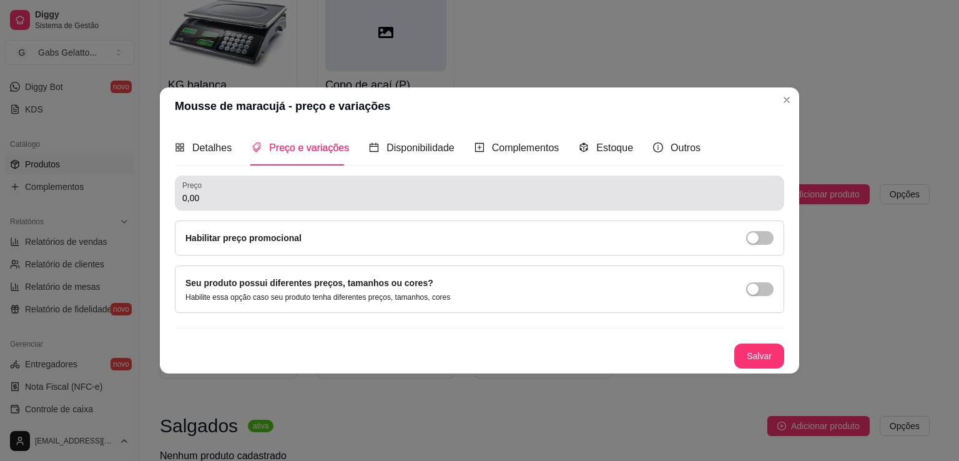
click at [224, 195] on input "0,00" at bounding box center [479, 198] width 595 height 12
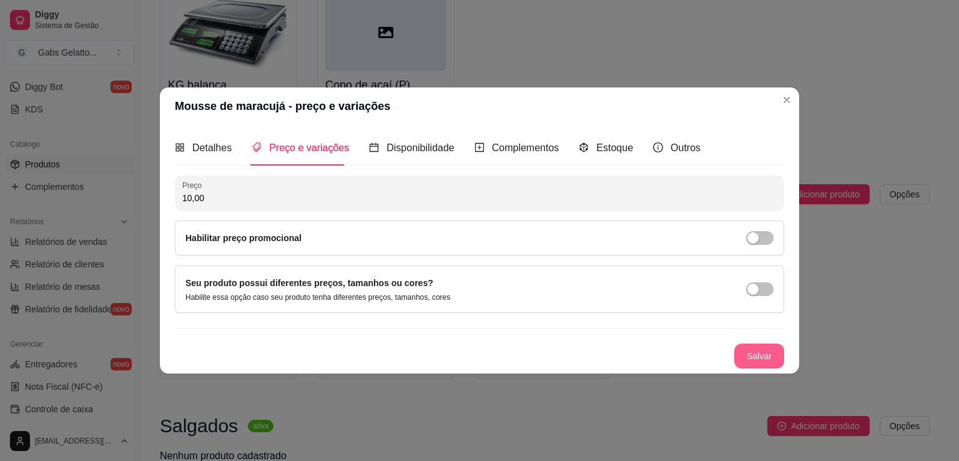
type input "10,00"
click at [742, 361] on button "Salvar" at bounding box center [759, 356] width 49 height 24
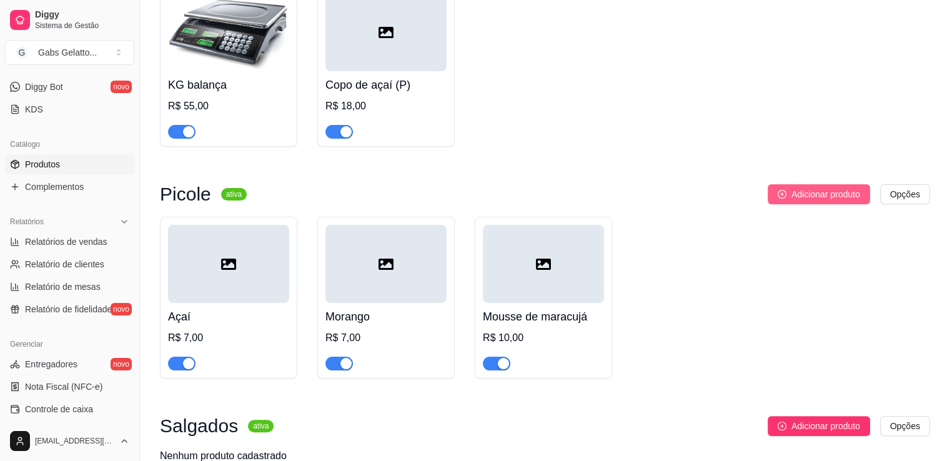
click at [811, 197] on span "Adicionar produto" at bounding box center [825, 194] width 69 height 14
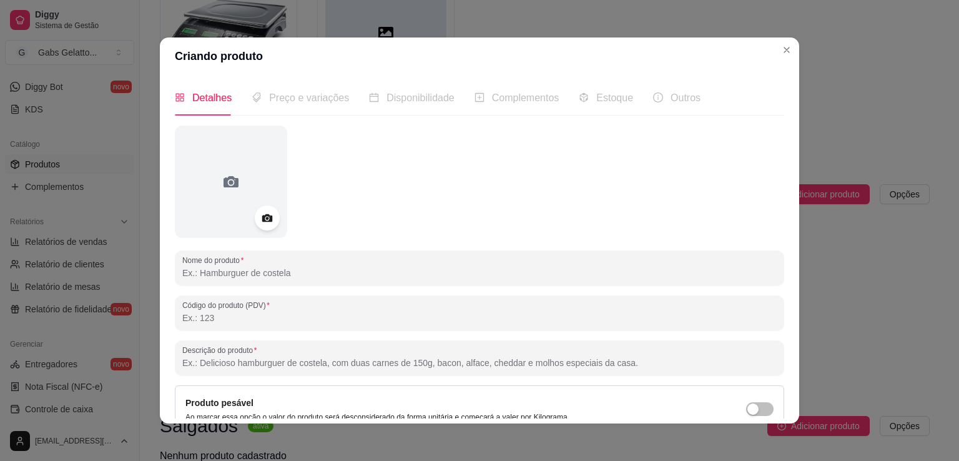
click at [242, 275] on input "Nome do produto" at bounding box center [479, 273] width 595 height 12
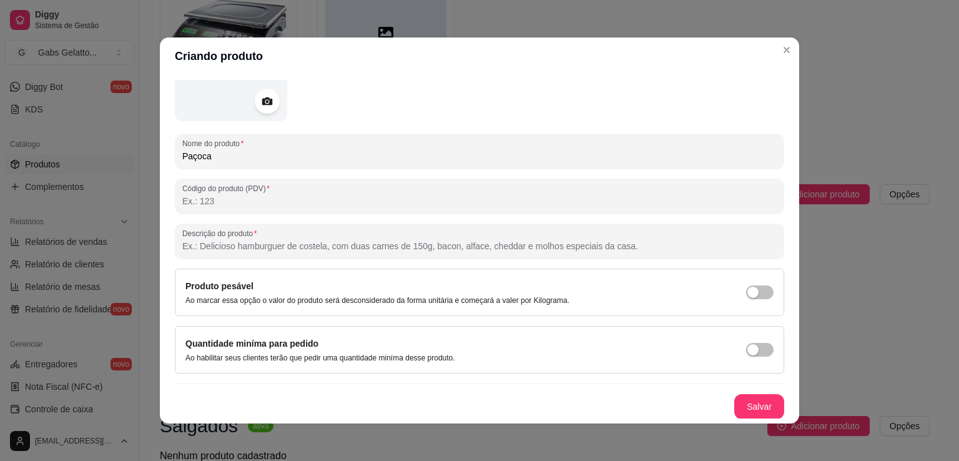
type input "Paçoca"
click at [737, 400] on button "Salvar" at bounding box center [759, 407] width 49 height 24
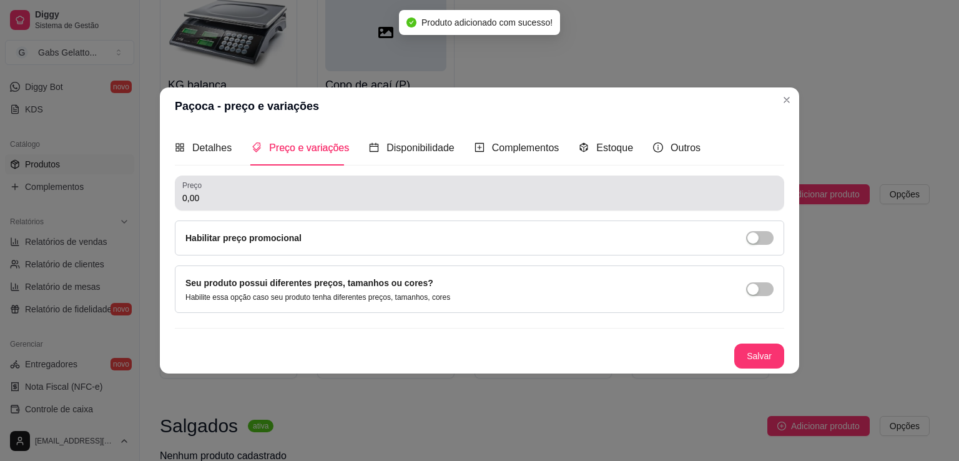
click at [236, 203] on input "0,00" at bounding box center [479, 198] width 595 height 12
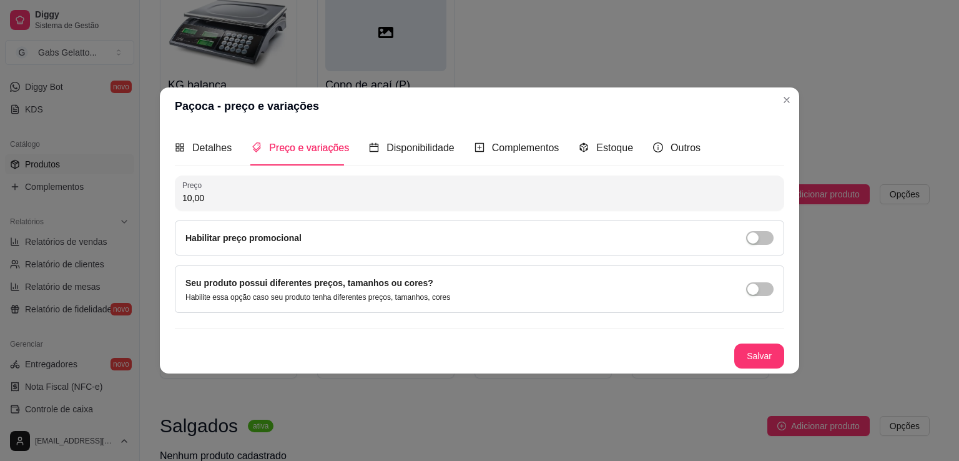
type input "10,00"
click at [737, 351] on button "Salvar" at bounding box center [759, 356] width 49 height 24
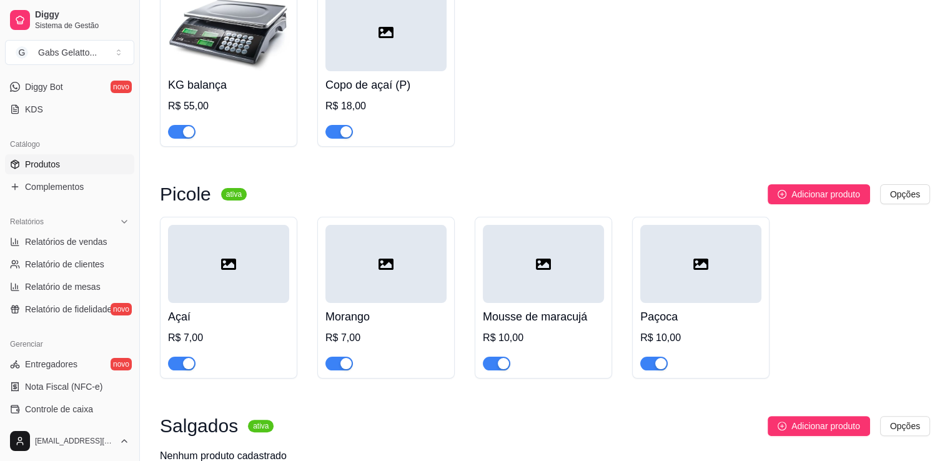
click at [805, 195] on span "Adicionar produto" at bounding box center [825, 194] width 69 height 14
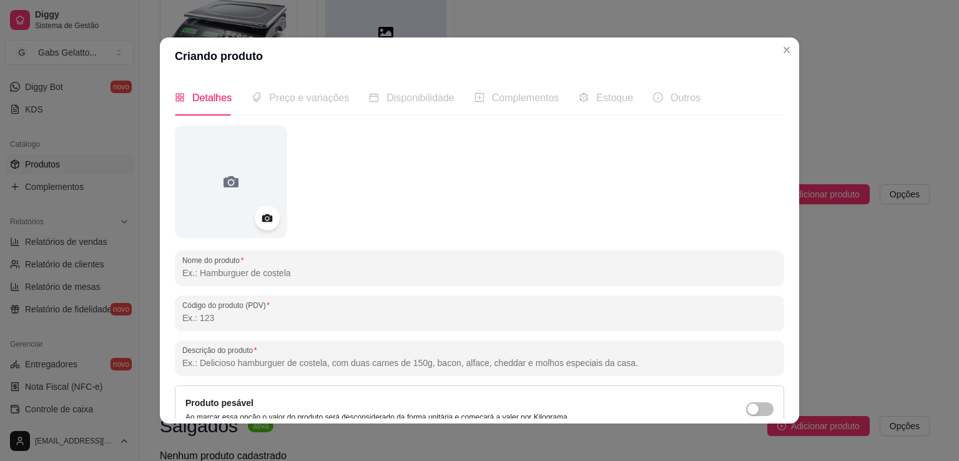
click at [248, 287] on div "Nome do produto Código do produto (PDV) Descrição do produto Produto pesável Ao…" at bounding box center [480, 331] width 610 height 410
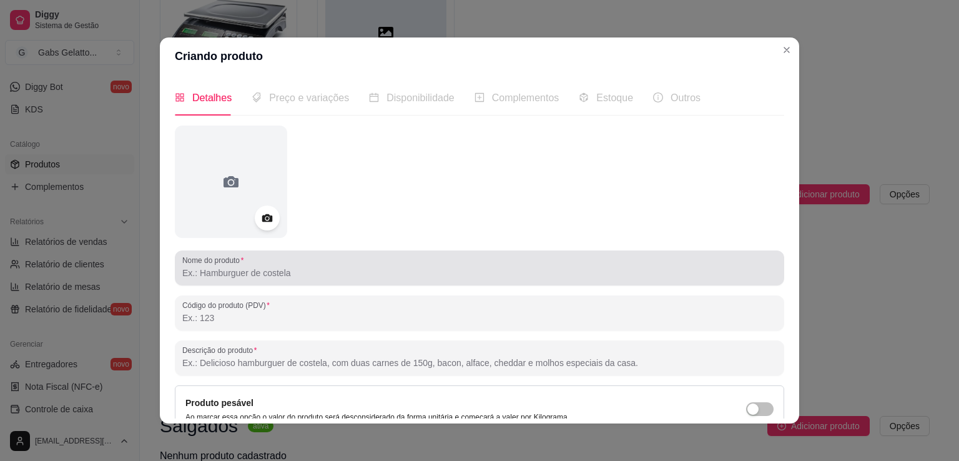
click at [258, 283] on div "Nome do produto" at bounding box center [480, 267] width 610 height 35
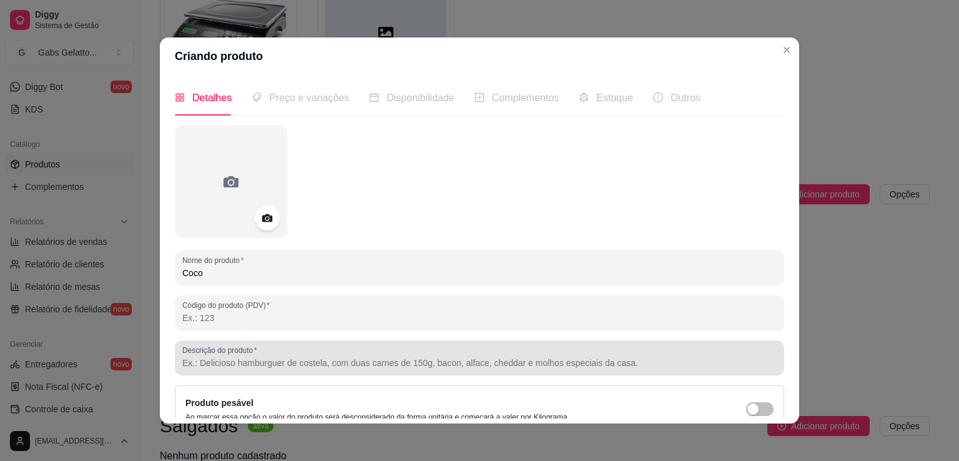
scroll to position [117, 0]
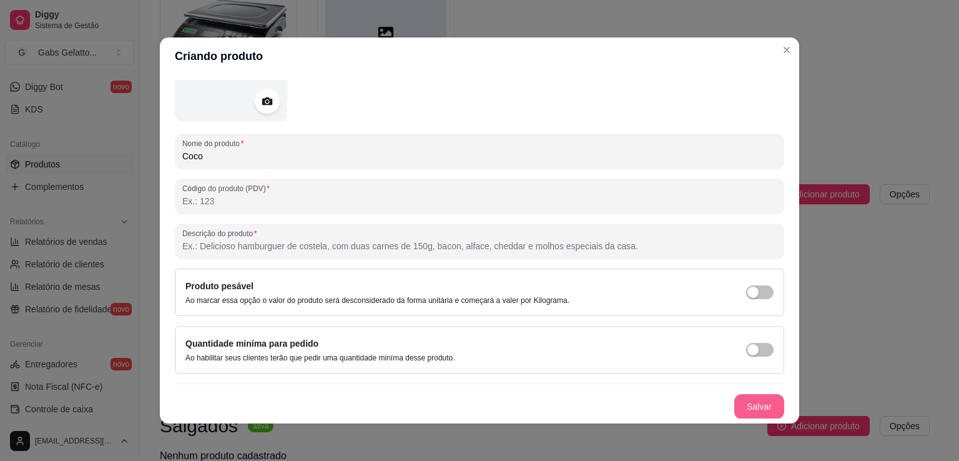
type input "Coco"
click at [737, 409] on button "Salvar" at bounding box center [760, 406] width 50 height 25
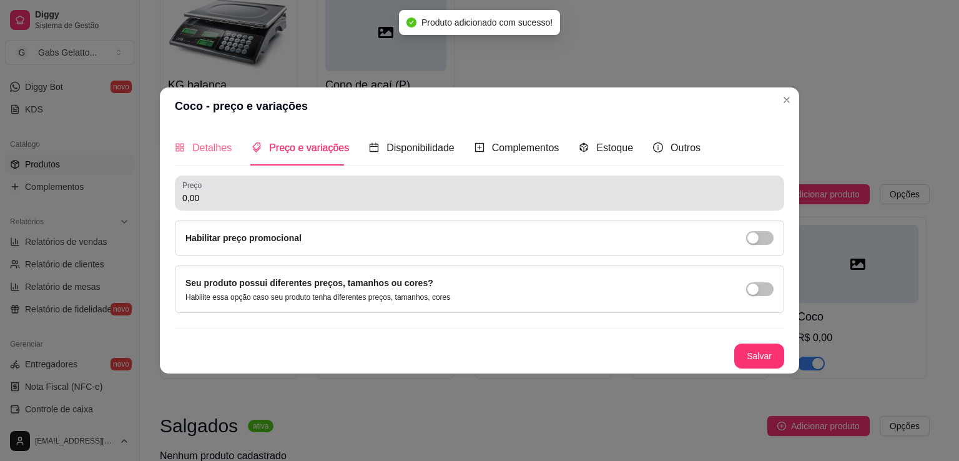
scroll to position [0, 0]
click at [246, 195] on input "0,00" at bounding box center [479, 198] width 595 height 12
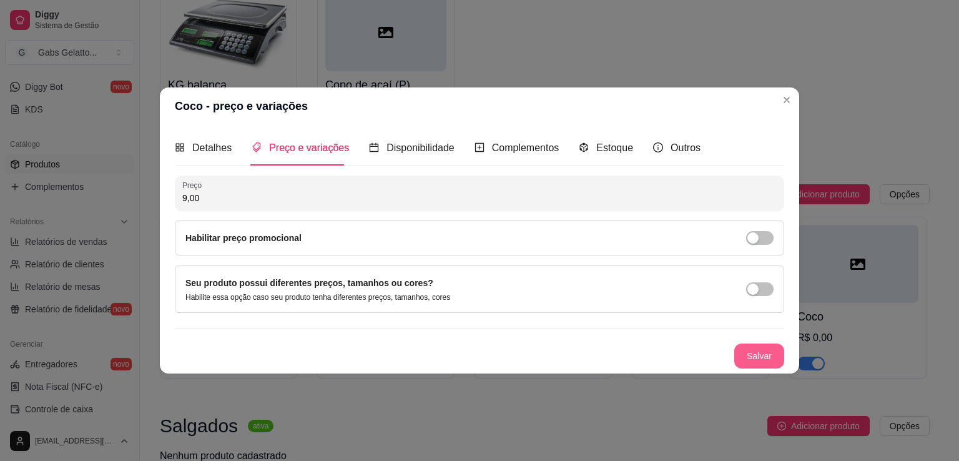
type input "9,00"
click at [764, 354] on button "Salvar" at bounding box center [759, 356] width 49 height 24
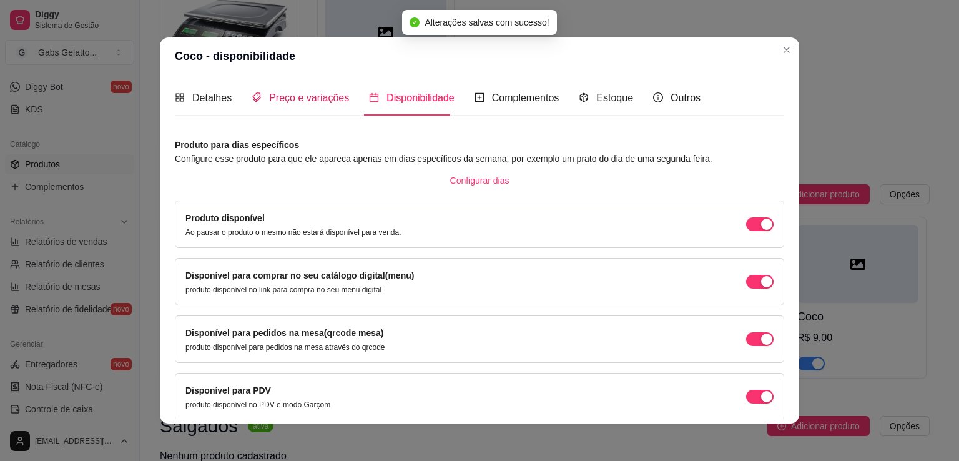
click at [255, 98] on icon "tags" at bounding box center [256, 97] width 9 height 10
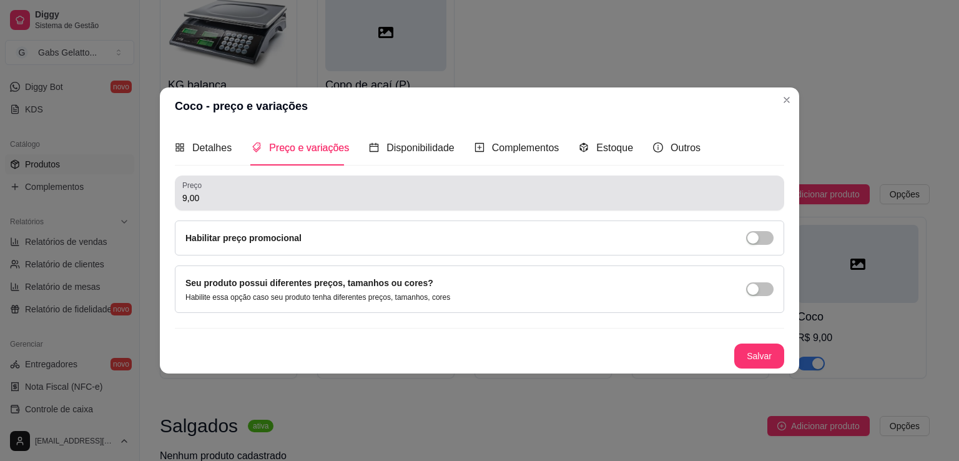
click at [242, 209] on div "Preço 9,00" at bounding box center [480, 193] width 610 height 35
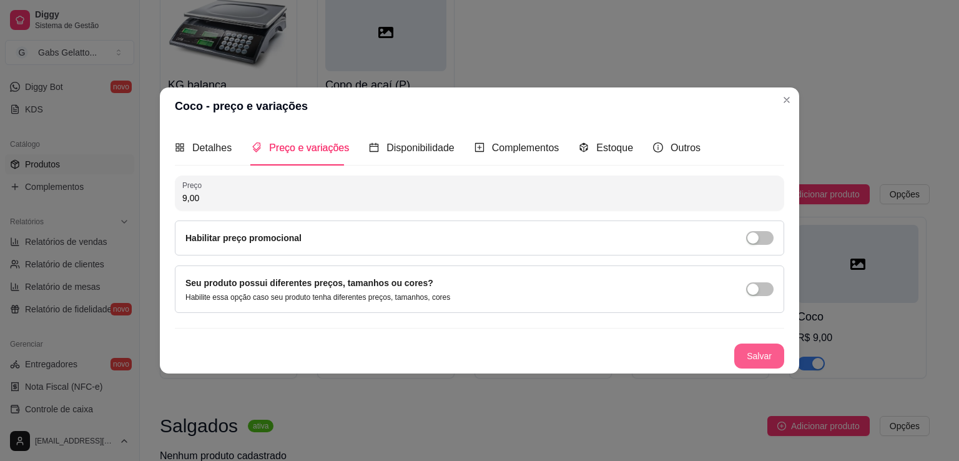
click at [751, 360] on button "Salvar" at bounding box center [760, 356] width 50 height 25
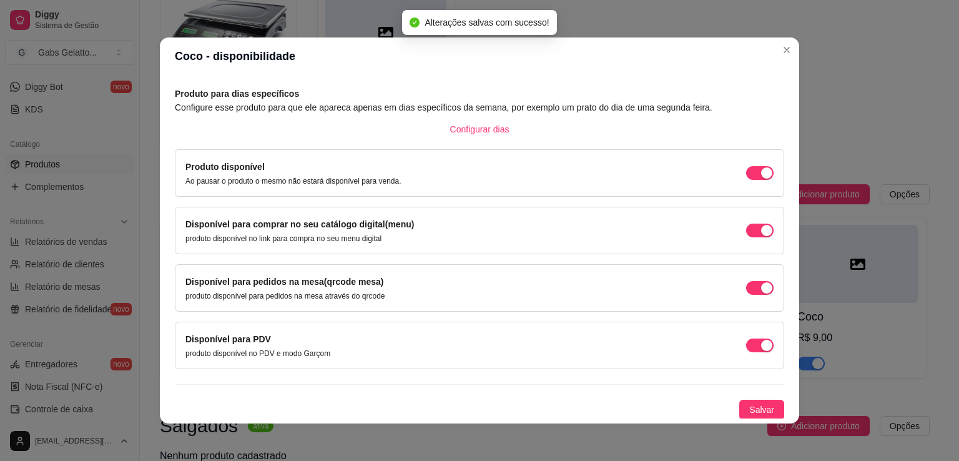
scroll to position [2, 0]
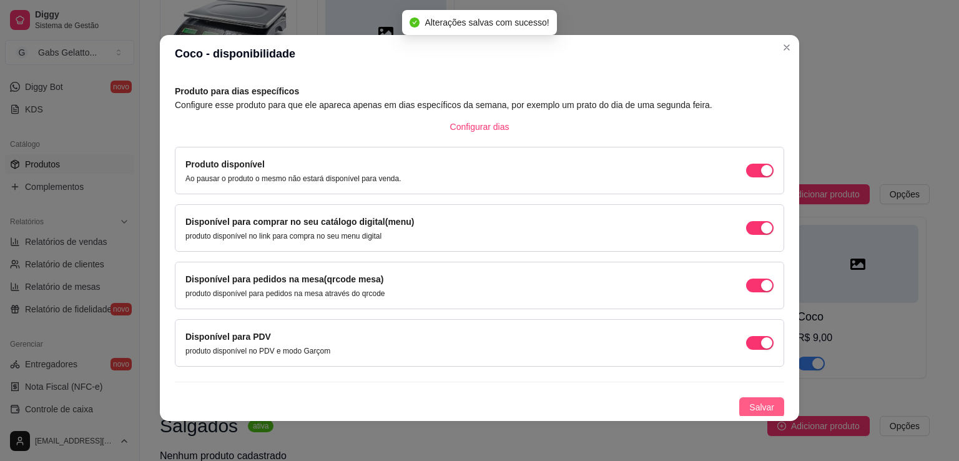
click at [750, 405] on span "Salvar" at bounding box center [762, 407] width 25 height 14
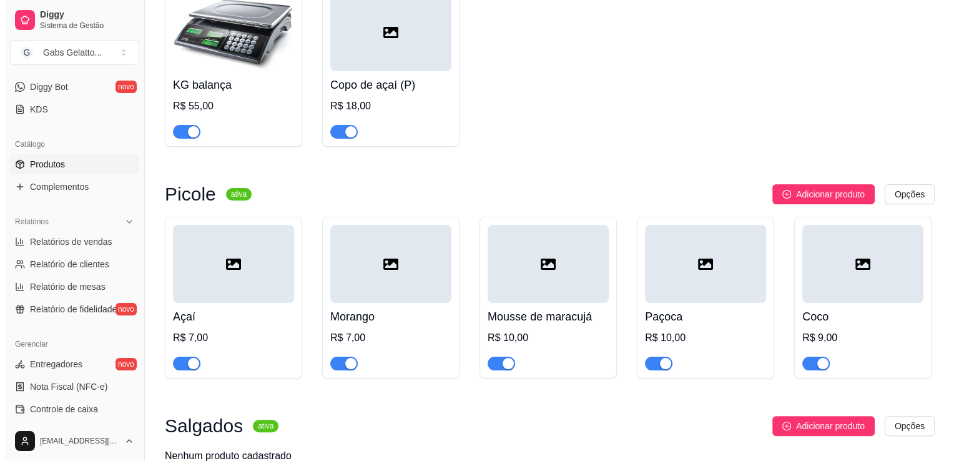
scroll to position [250, 0]
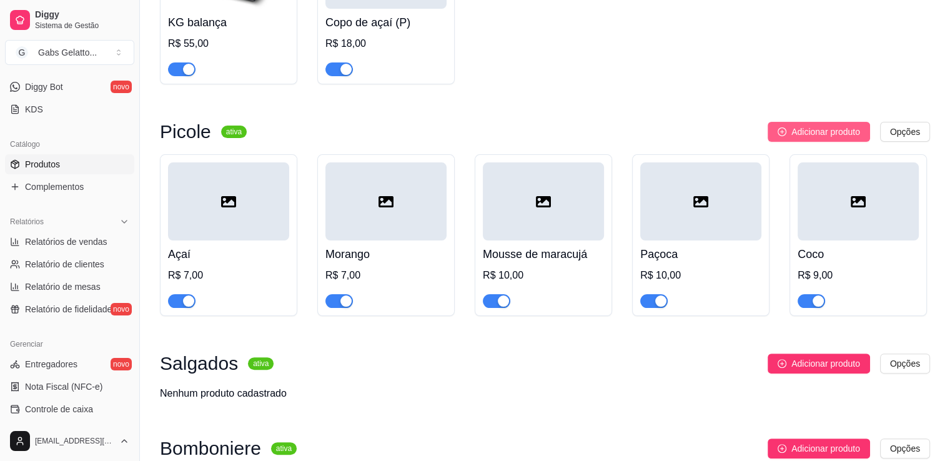
click at [803, 135] on span "Adicionar produto" at bounding box center [825, 132] width 69 height 14
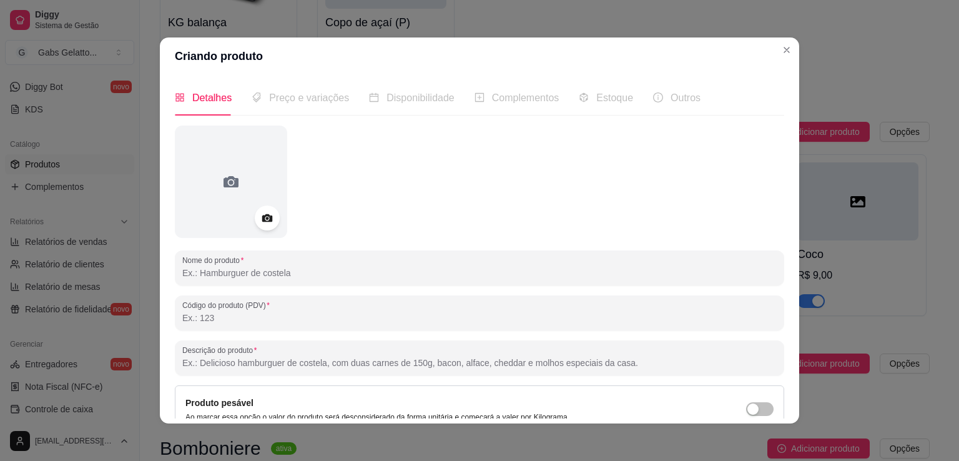
click at [283, 274] on input "Nome do produto" at bounding box center [479, 273] width 595 height 12
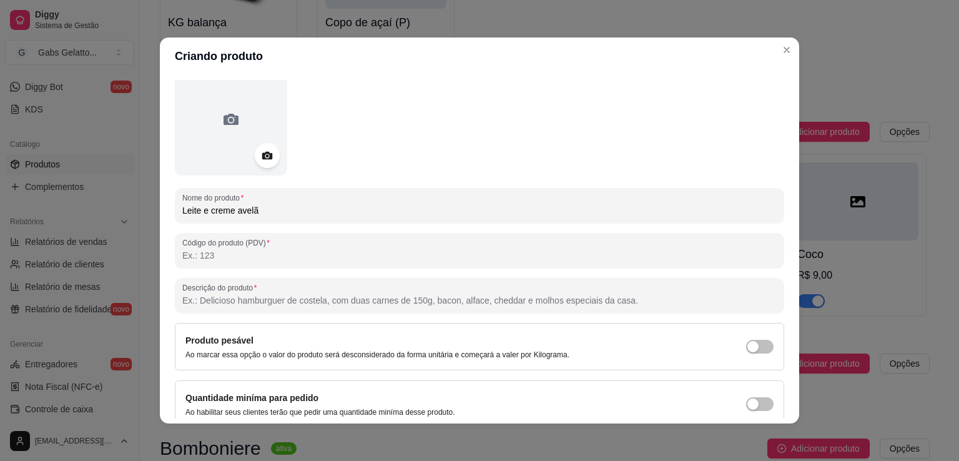
scroll to position [117, 0]
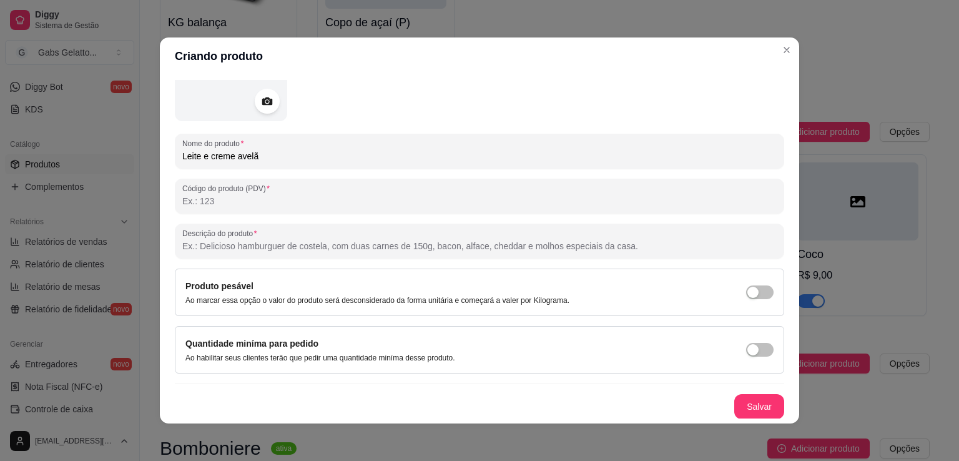
type input "Leite e creme avelã"
click at [741, 402] on button "Salvar" at bounding box center [759, 407] width 49 height 24
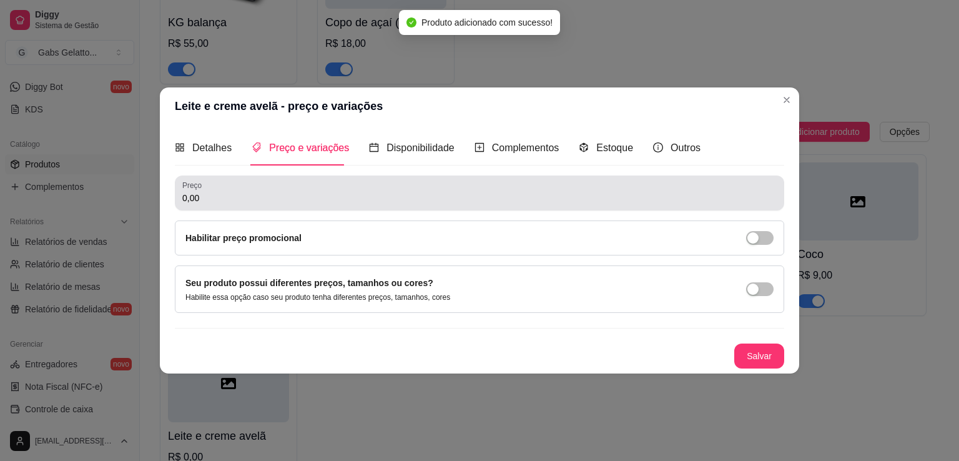
click at [253, 197] on input "0,00" at bounding box center [479, 198] width 595 height 12
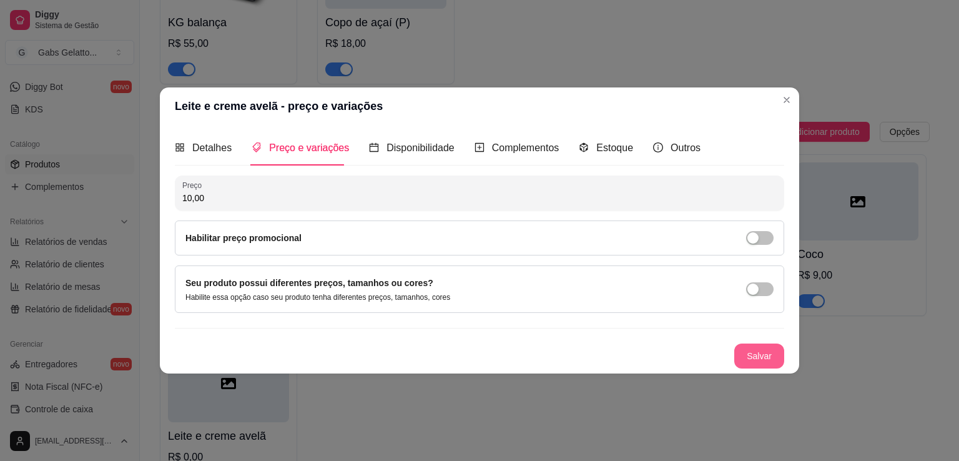
type input "10,00"
click at [745, 360] on button "Salvar" at bounding box center [759, 356] width 49 height 24
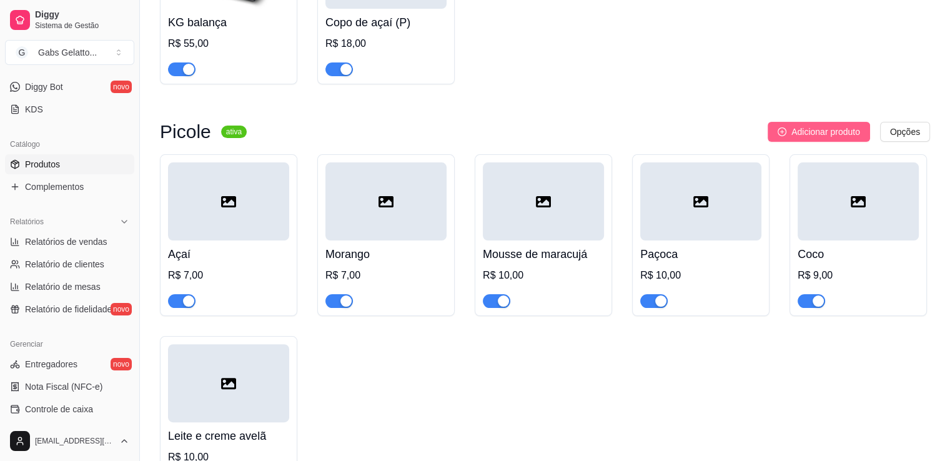
click at [812, 136] on span "Adicionar produto" at bounding box center [825, 132] width 69 height 14
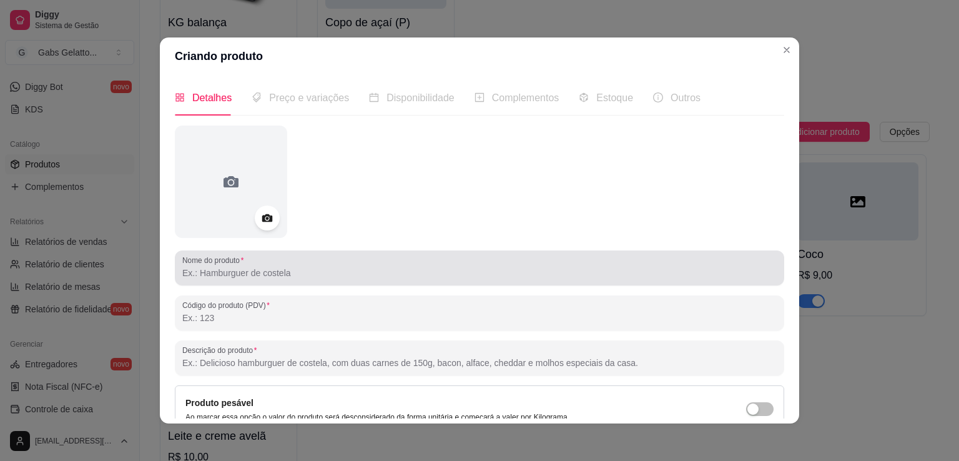
click at [455, 285] on div "Nome do produto" at bounding box center [480, 267] width 610 height 35
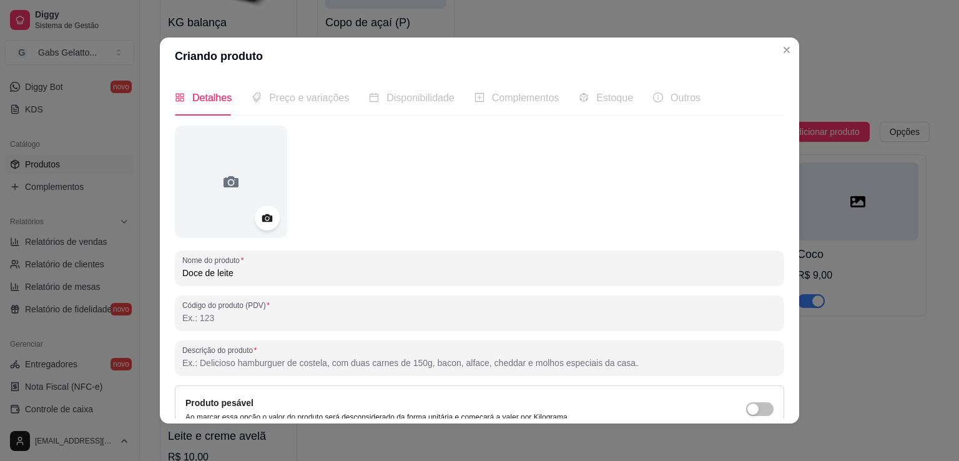
scroll to position [117, 0]
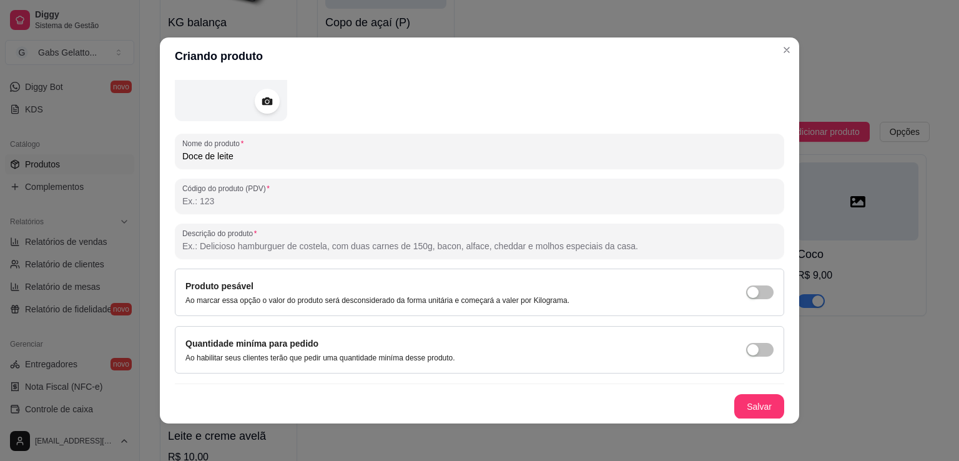
type input "Doce de leite"
click at [735, 404] on button "Salvar" at bounding box center [759, 407] width 49 height 24
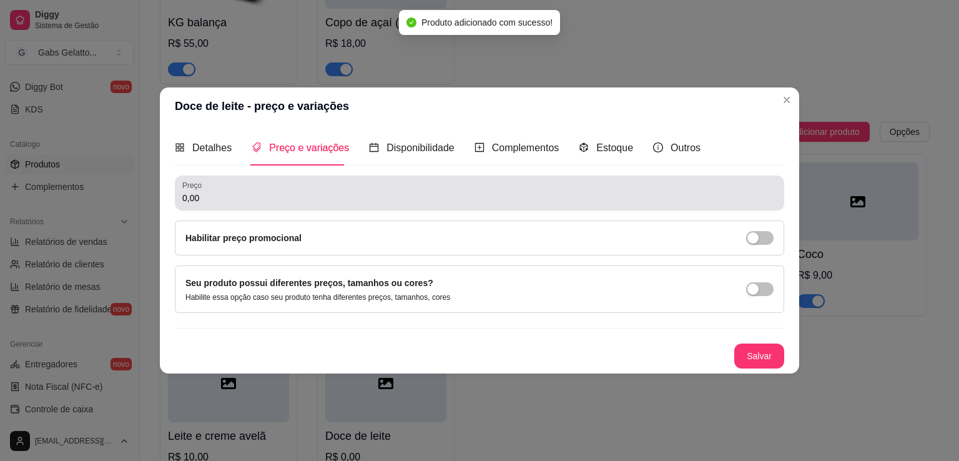
scroll to position [0, 0]
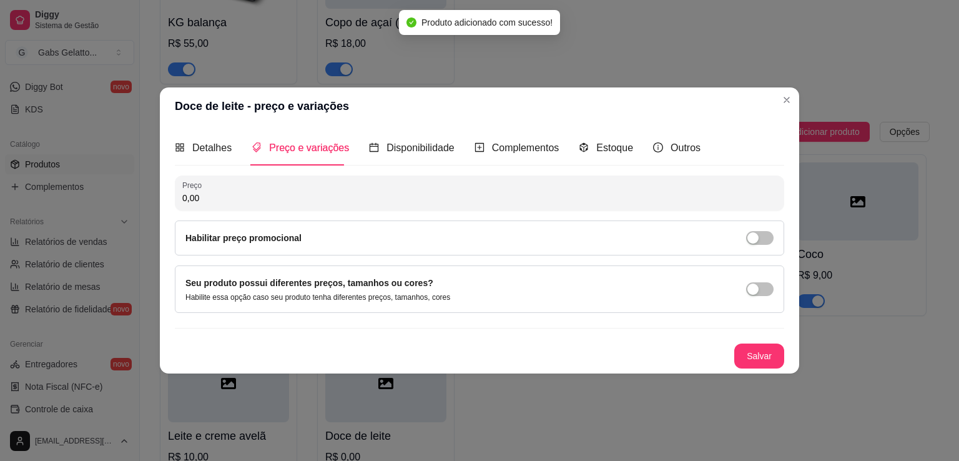
click at [261, 194] on input "0,00" at bounding box center [479, 198] width 595 height 12
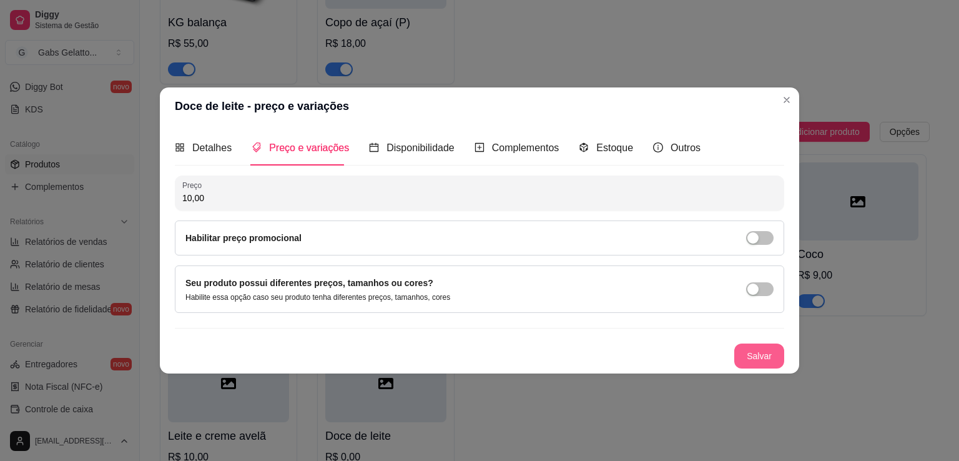
type input "10,00"
click at [753, 357] on button "Salvar" at bounding box center [760, 356] width 50 height 25
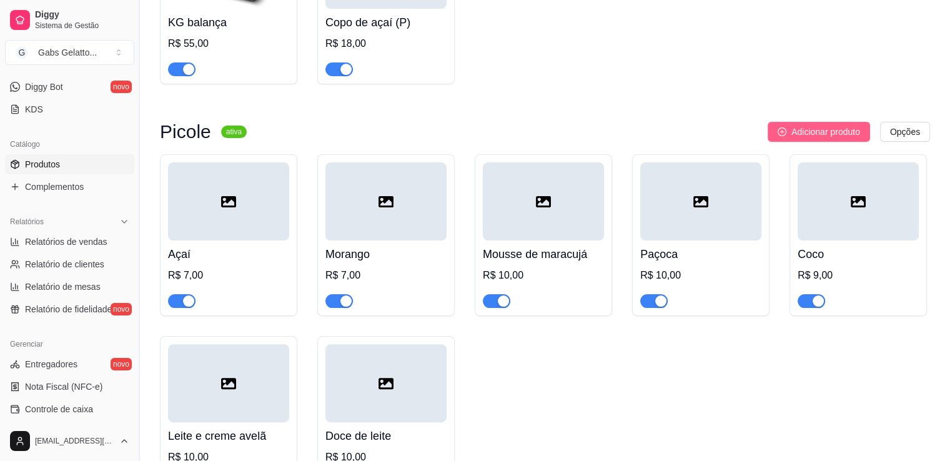
click at [799, 136] on span "Adicionar produto" at bounding box center [825, 132] width 69 height 14
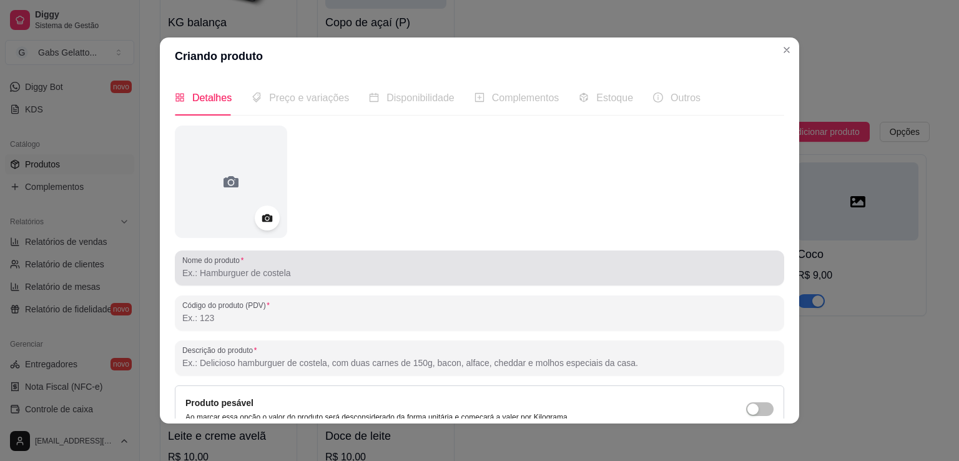
click at [294, 267] on input "Nome do produto" at bounding box center [479, 273] width 595 height 12
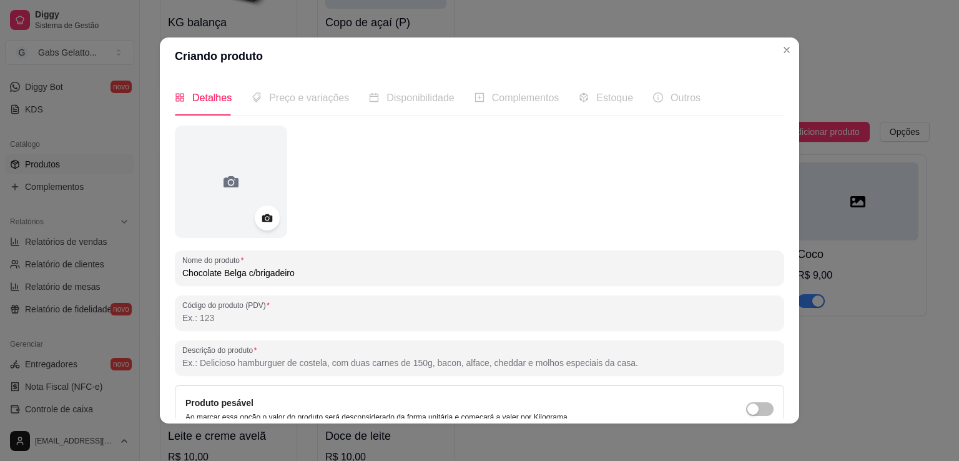
scroll to position [117, 0]
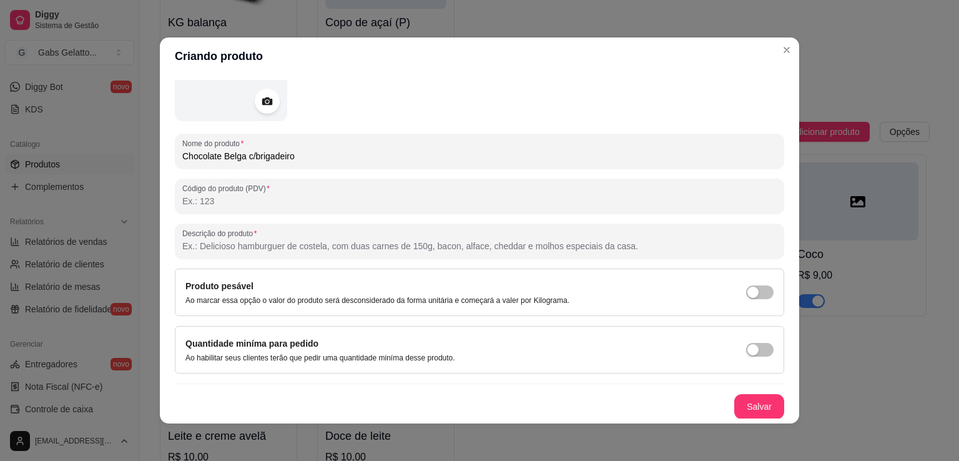
type input "Chocolate Belga c/brigadeiro"
click at [735, 403] on button "Salvar" at bounding box center [759, 407] width 49 height 24
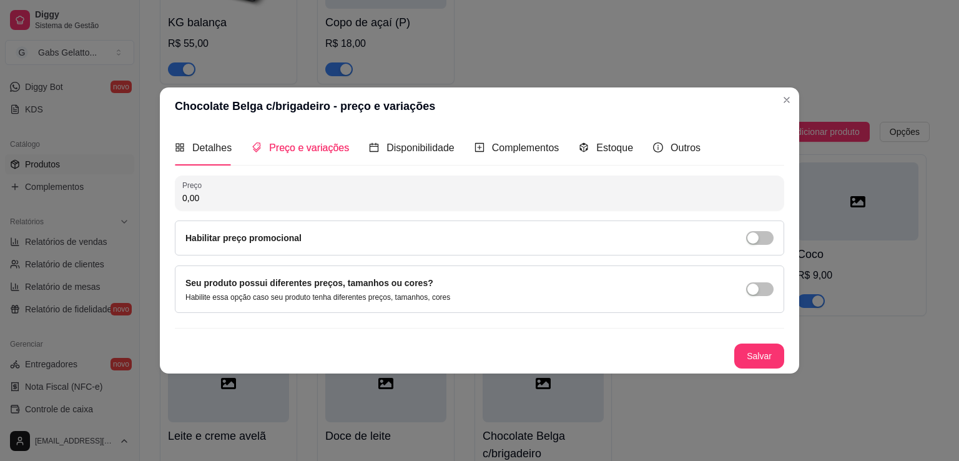
scroll to position [0, 0]
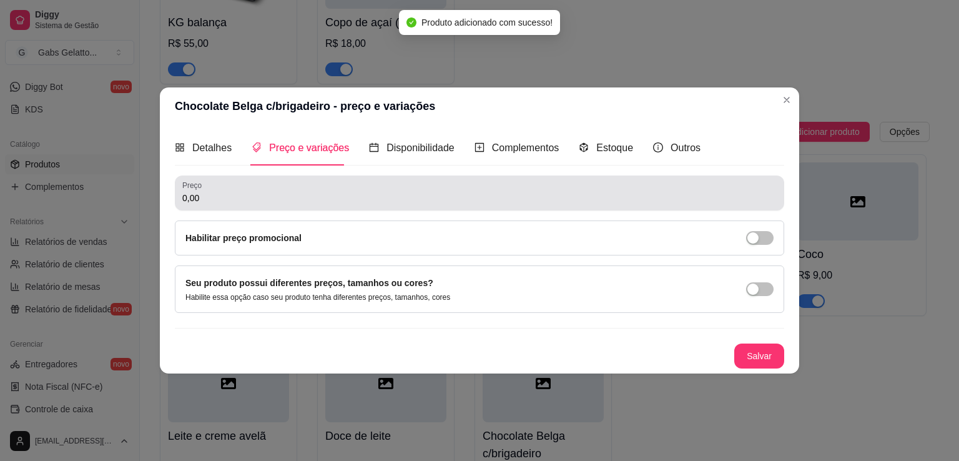
click at [257, 208] on div "Preço 0,00" at bounding box center [480, 193] width 610 height 35
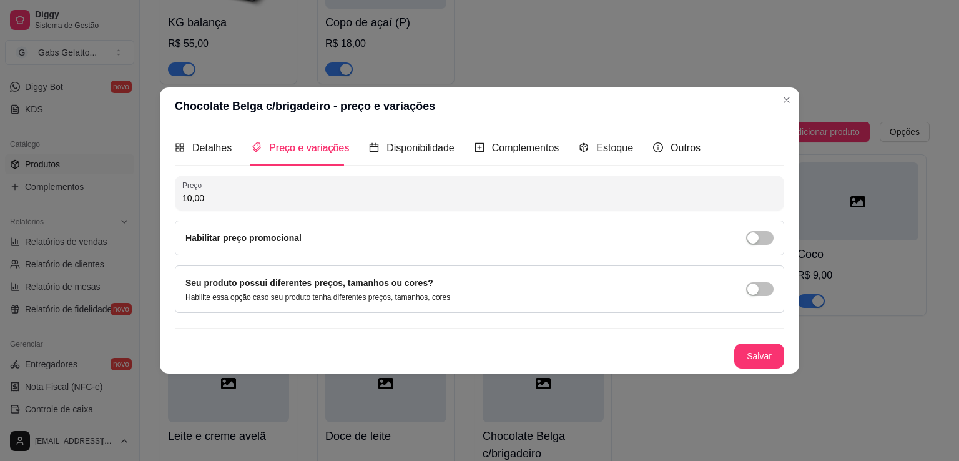
click at [409, 196] on input "10,00" at bounding box center [479, 198] width 595 height 12
type input "10,00"
click at [755, 355] on button "Salvar" at bounding box center [760, 356] width 50 height 25
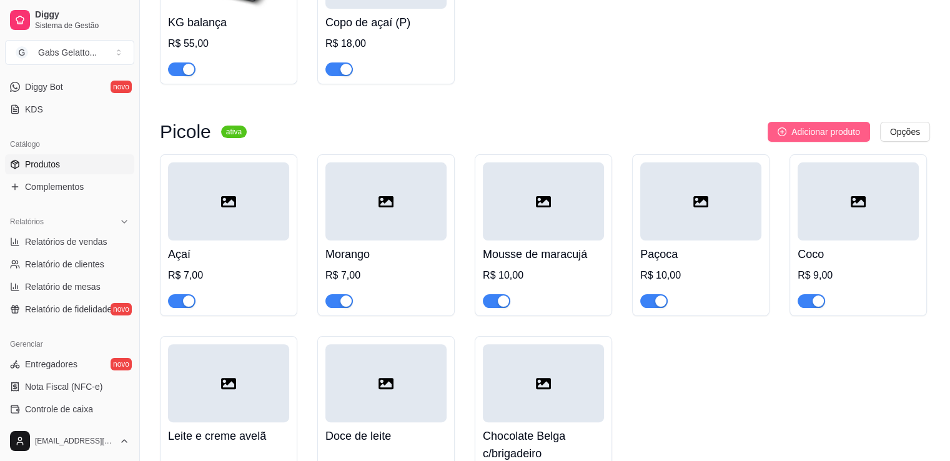
click at [792, 132] on span "Adicionar produto" at bounding box center [825, 132] width 69 height 14
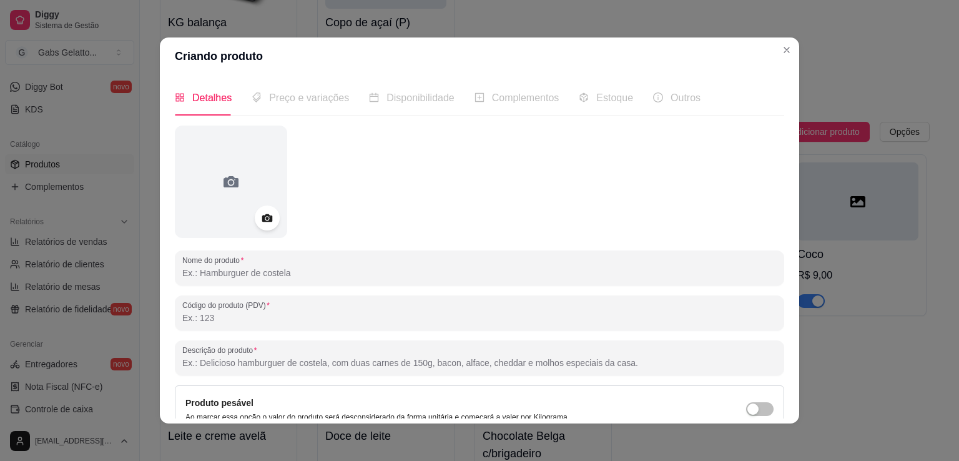
click at [245, 279] on input "Nome do produto" at bounding box center [479, 273] width 595 height 12
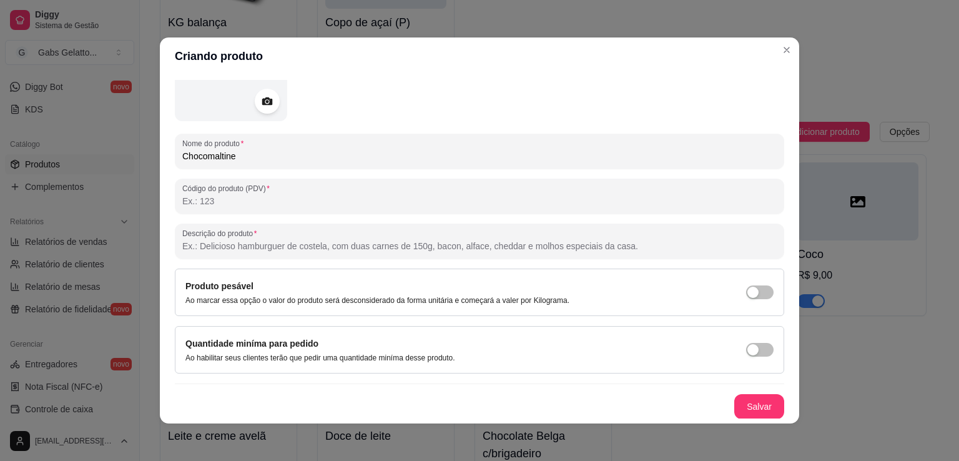
scroll to position [2, 0]
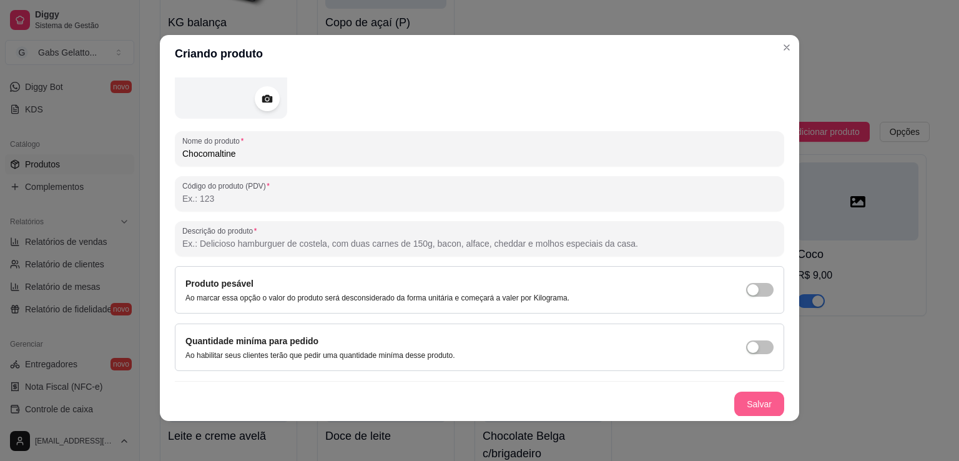
type input "Chocomaltine"
click at [750, 411] on button "Salvar" at bounding box center [759, 404] width 49 height 24
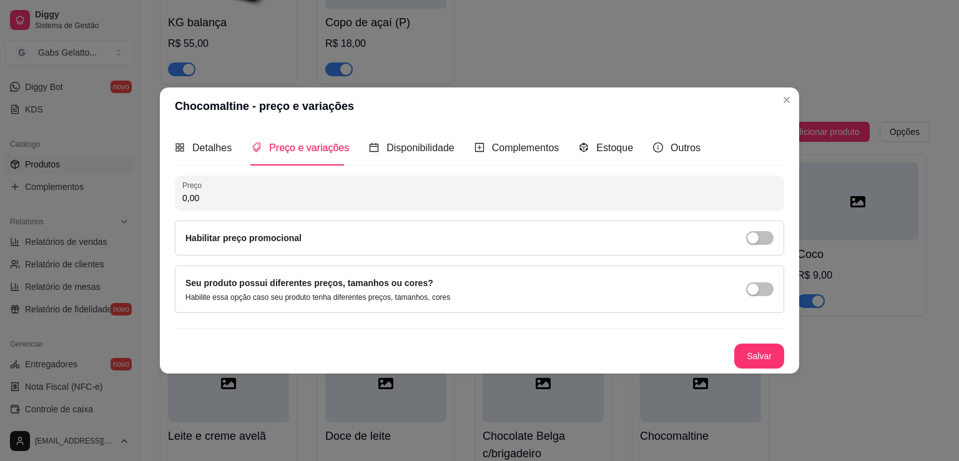
scroll to position [0, 0]
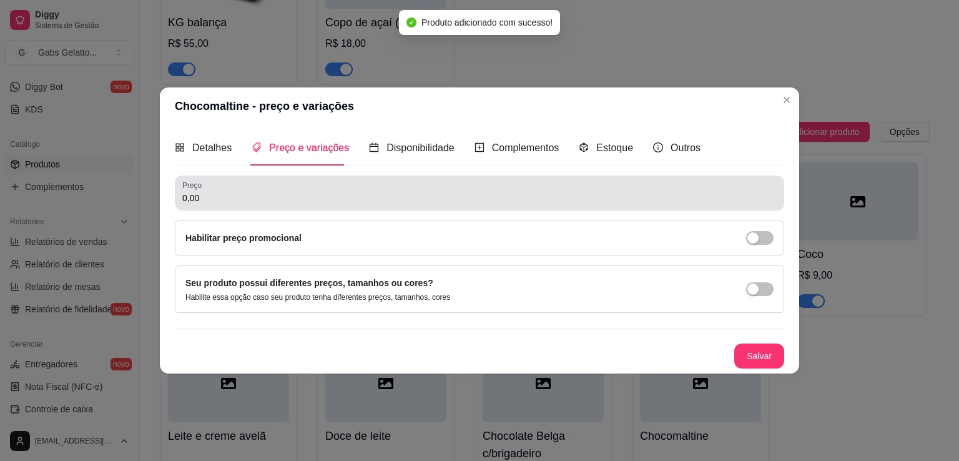
click at [387, 203] on input "0,00" at bounding box center [479, 198] width 595 height 12
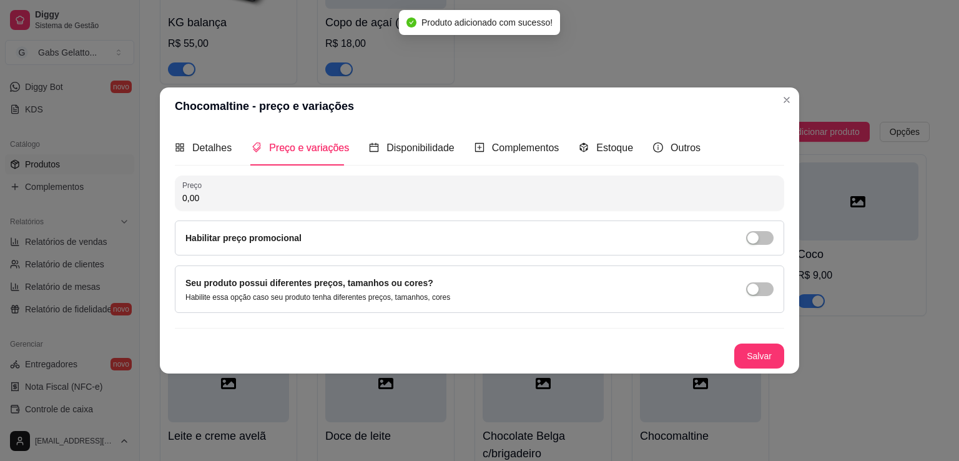
paste input "1"
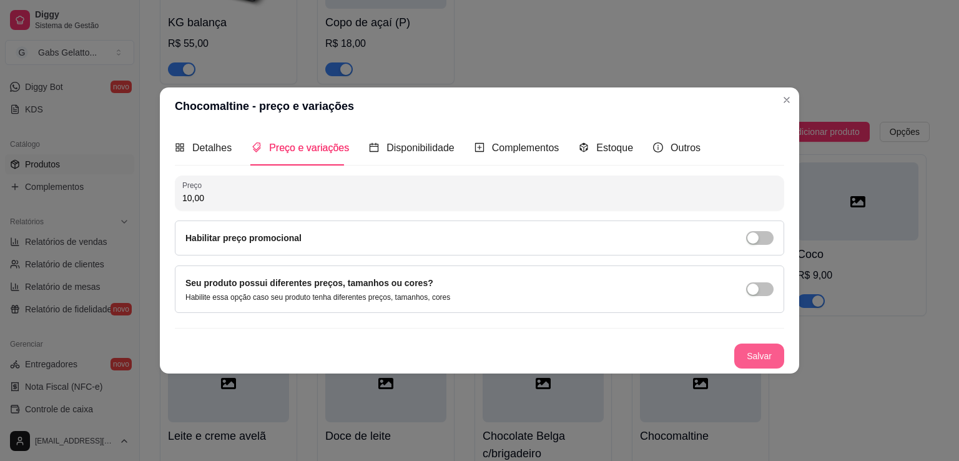
type input "10,00"
click at [780, 356] on button "Salvar" at bounding box center [759, 356] width 49 height 24
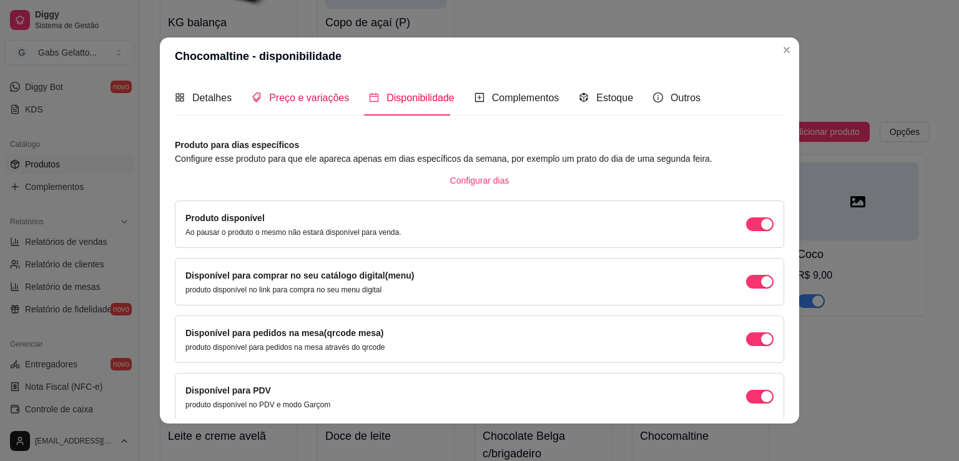
click at [319, 94] on span "Preço e variações" at bounding box center [309, 97] width 80 height 11
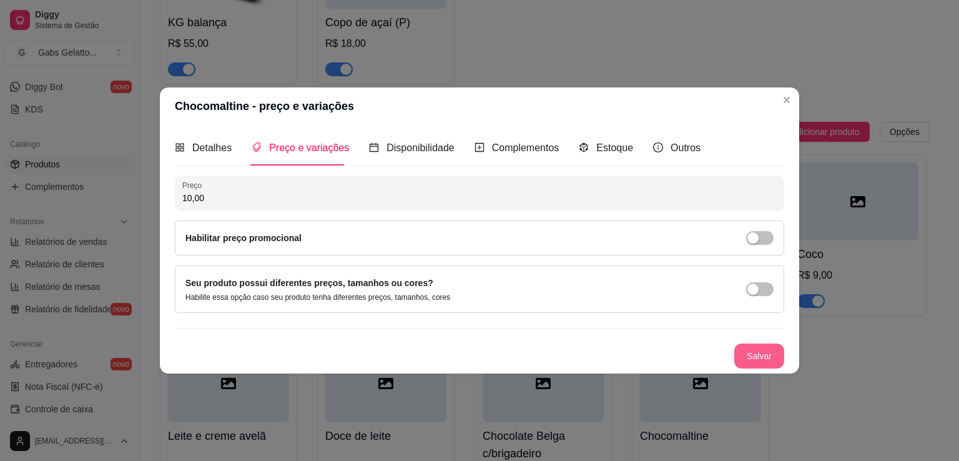
click at [773, 364] on button "Salvar" at bounding box center [760, 356] width 50 height 25
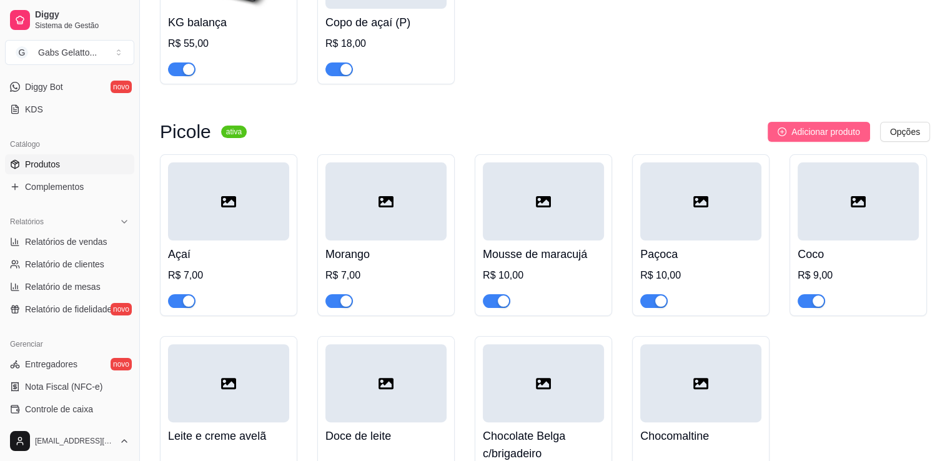
click at [795, 129] on span "Adicionar produto" at bounding box center [825, 132] width 69 height 14
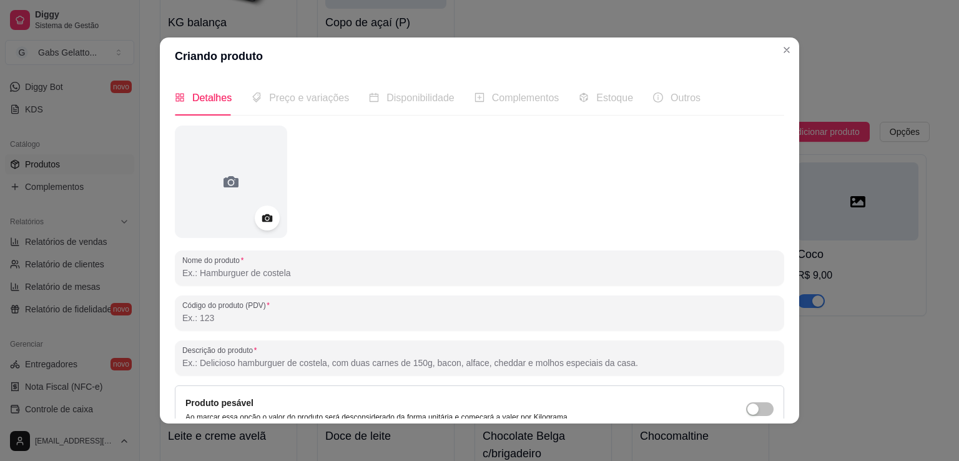
click at [290, 288] on div "Nome do produto Código do produto (PDV) Descrição do produto Produto pesável Ao…" at bounding box center [480, 331] width 610 height 410
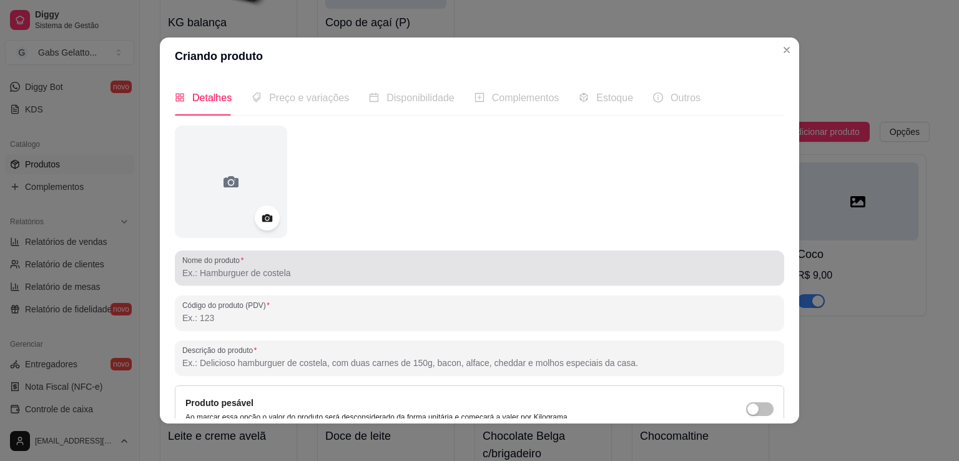
click at [237, 264] on label "Nome do produto" at bounding box center [215, 260] width 66 height 11
click at [237, 267] on input "Nome do produto" at bounding box center [479, 273] width 595 height 12
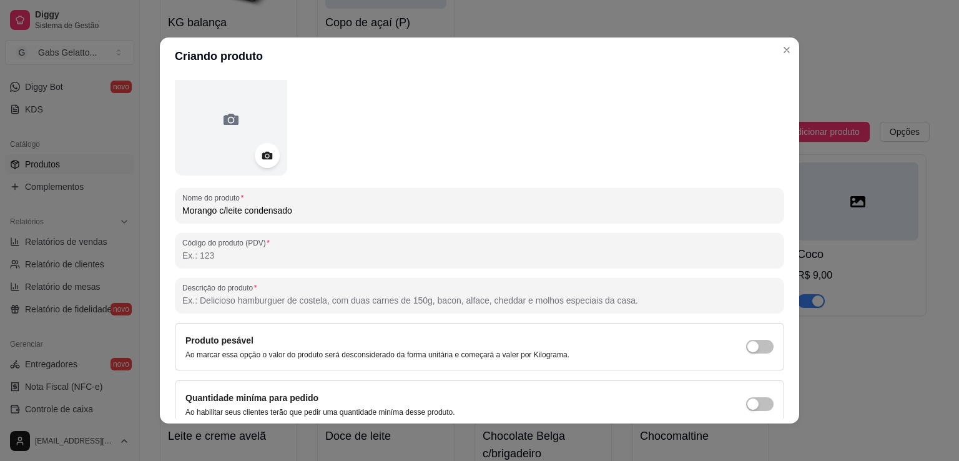
scroll to position [117, 0]
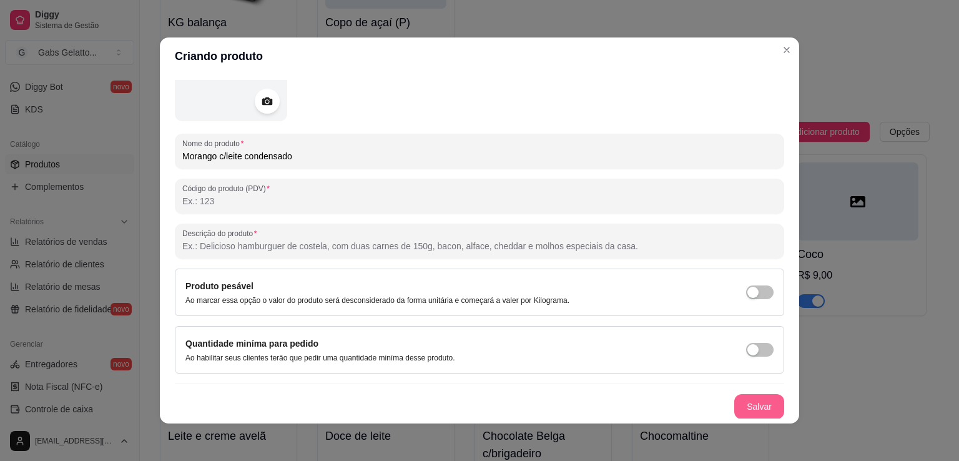
type input "Morango c/leite condensado"
click at [740, 396] on button "Salvar" at bounding box center [760, 406] width 50 height 25
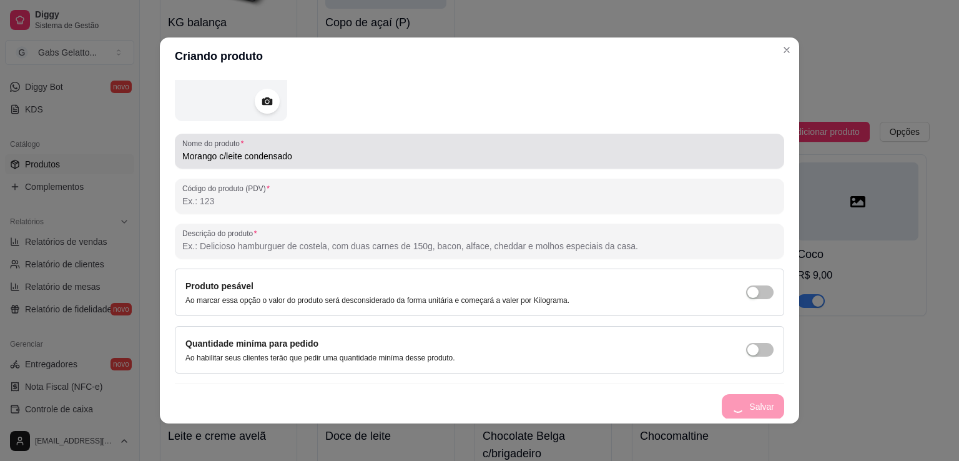
scroll to position [0, 0]
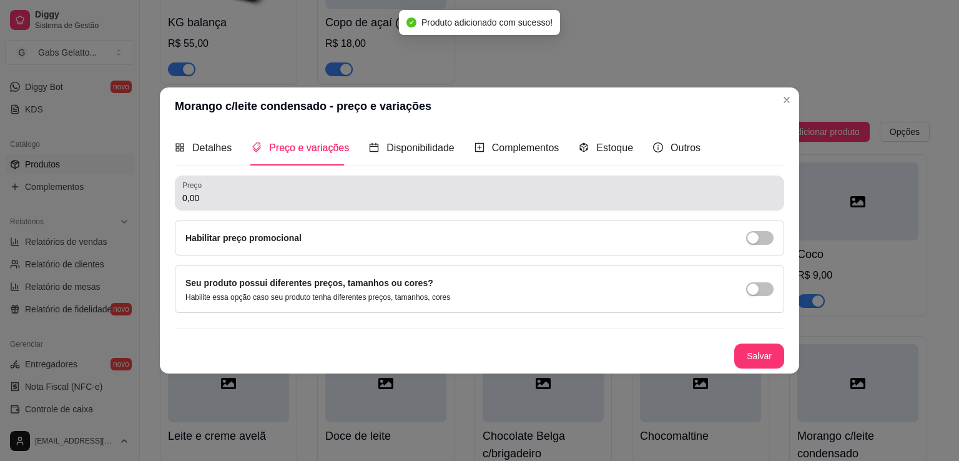
click at [281, 201] on input "0,00" at bounding box center [479, 198] width 595 height 12
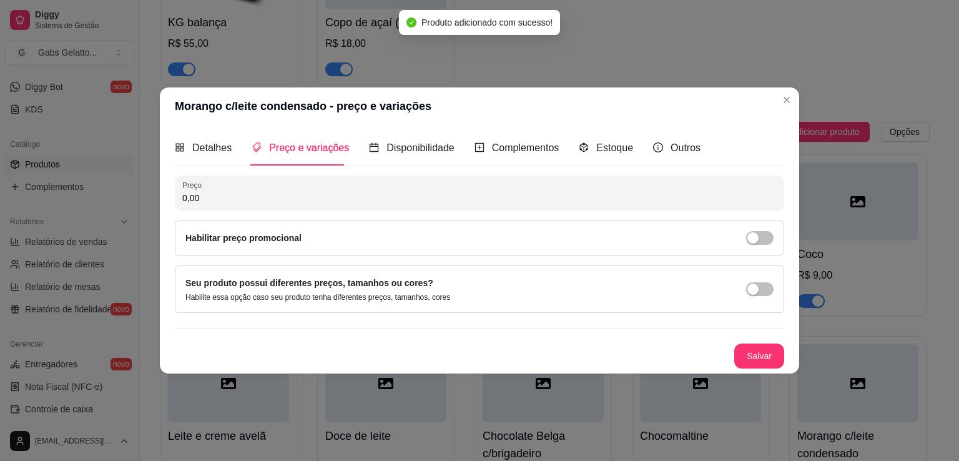
paste input "1"
type input "10,00"
click at [759, 357] on button "Salvar" at bounding box center [759, 356] width 49 height 24
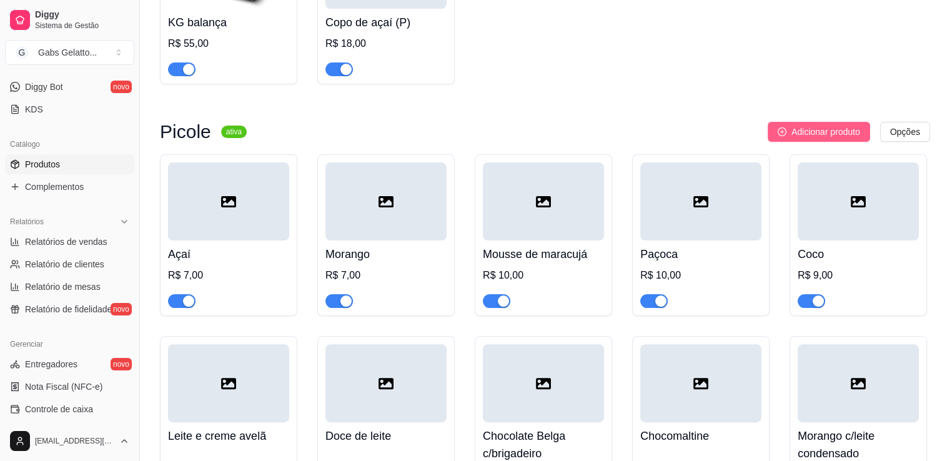
click at [812, 137] on span "Adicionar produto" at bounding box center [825, 132] width 69 height 14
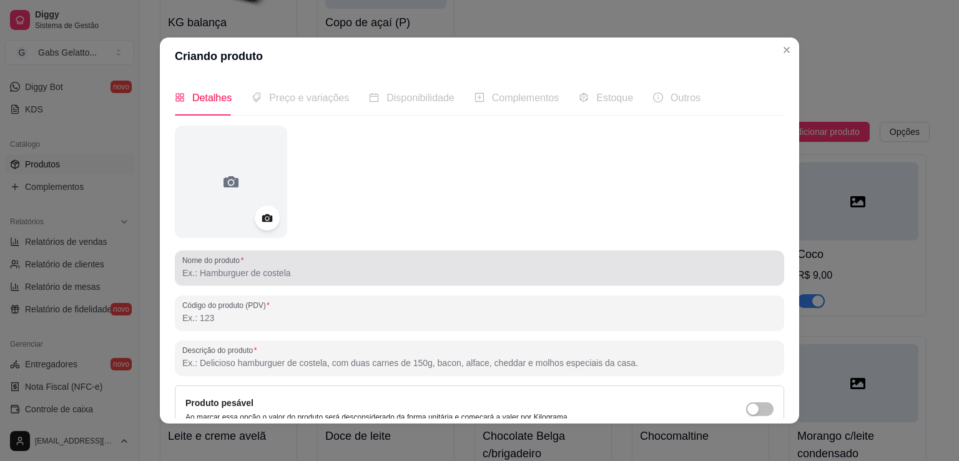
click at [247, 272] on input "Nome do produto" at bounding box center [479, 273] width 595 height 12
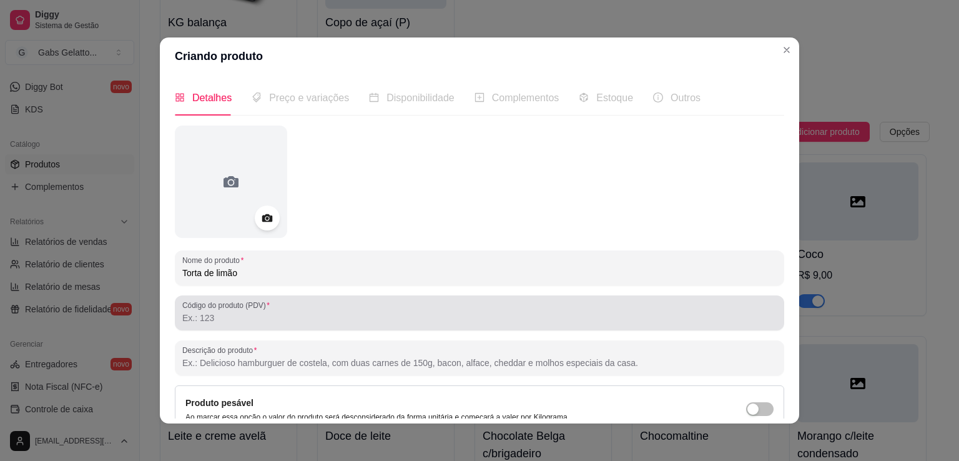
scroll to position [117, 0]
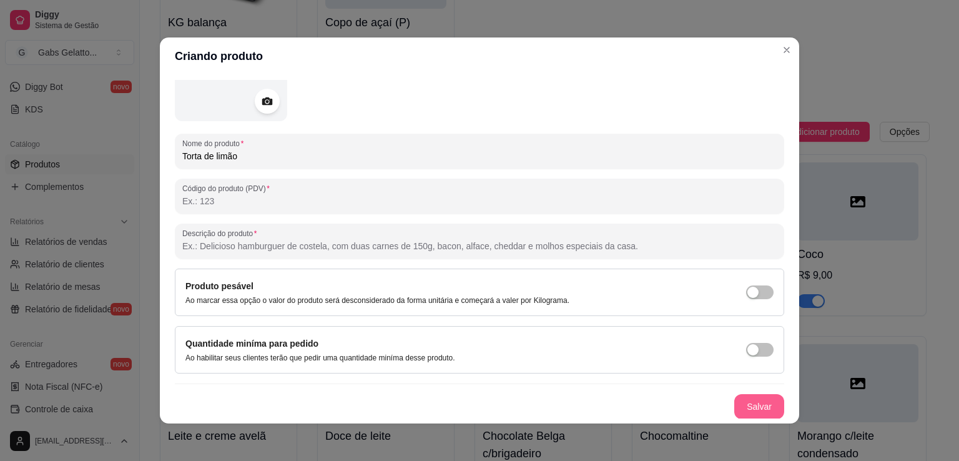
type input "Torta de limão"
click at [755, 413] on button "Salvar" at bounding box center [759, 407] width 49 height 24
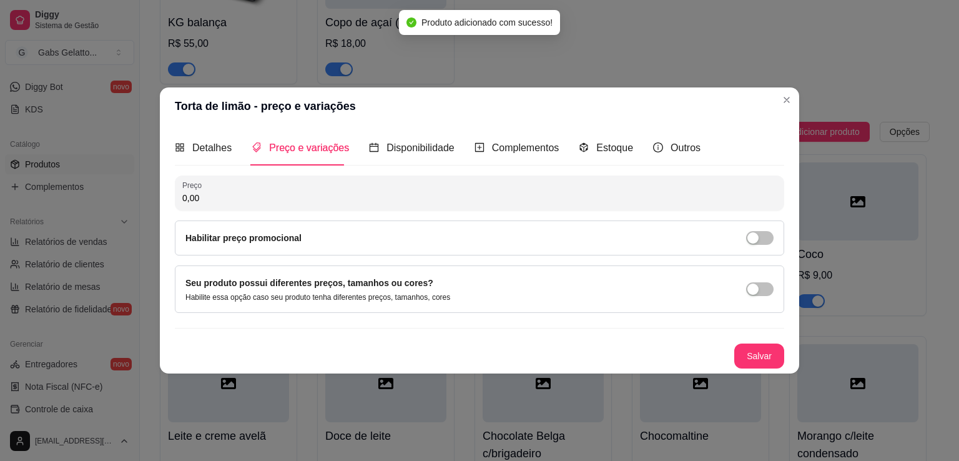
scroll to position [0, 0]
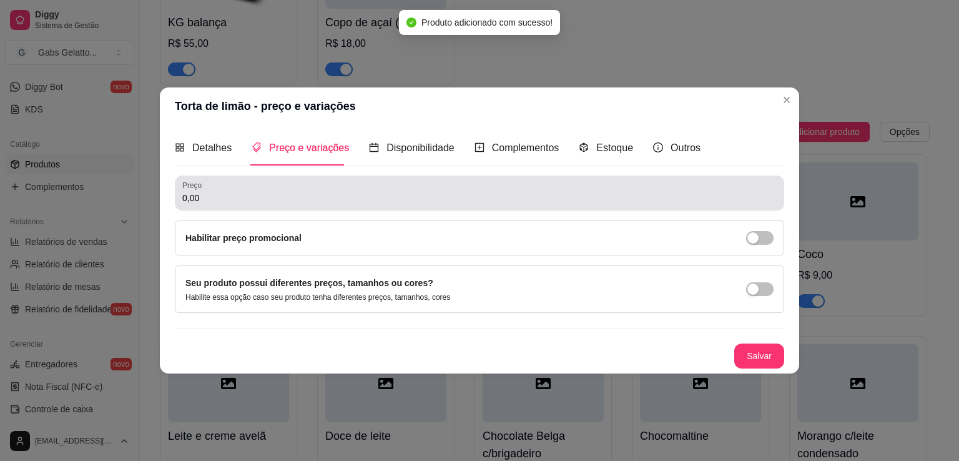
click at [284, 200] on input "0,00" at bounding box center [479, 198] width 595 height 12
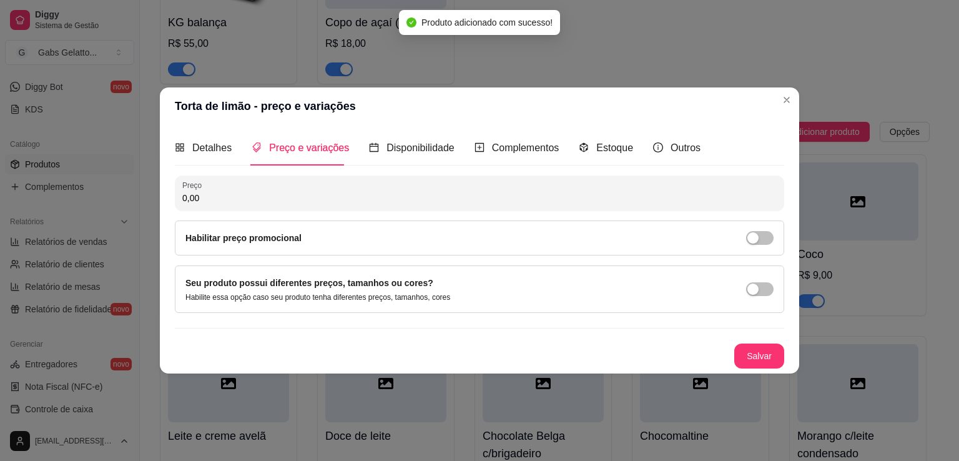
paste input "1"
type input "10,00"
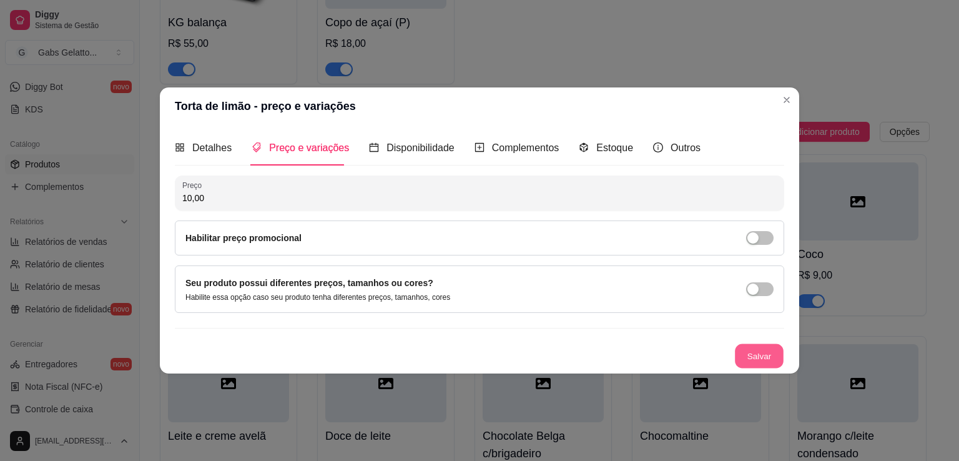
click at [756, 358] on button "Salvar" at bounding box center [759, 356] width 49 height 24
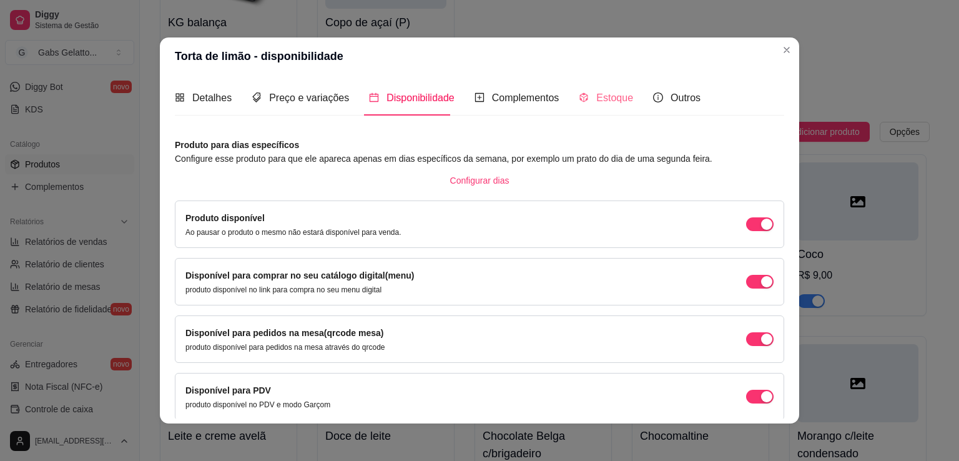
scroll to position [51, 0]
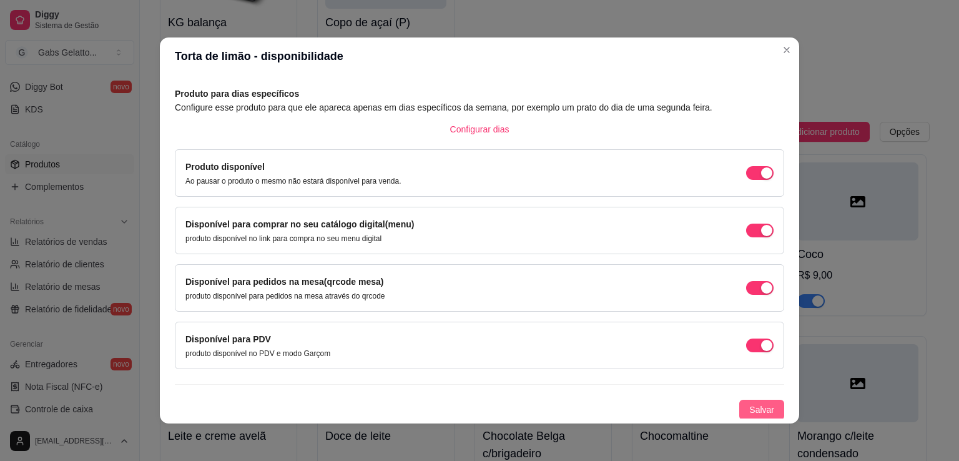
click at [750, 403] on span "Salvar" at bounding box center [762, 410] width 25 height 14
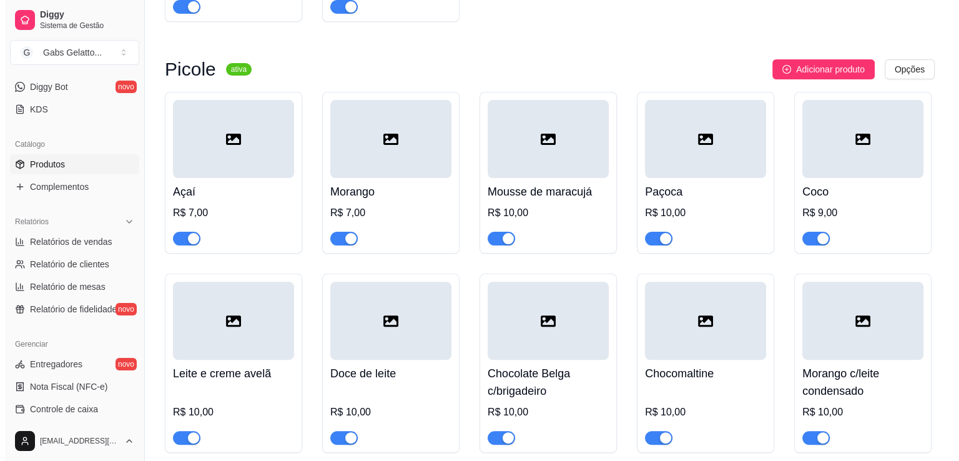
scroll to position [250, 0]
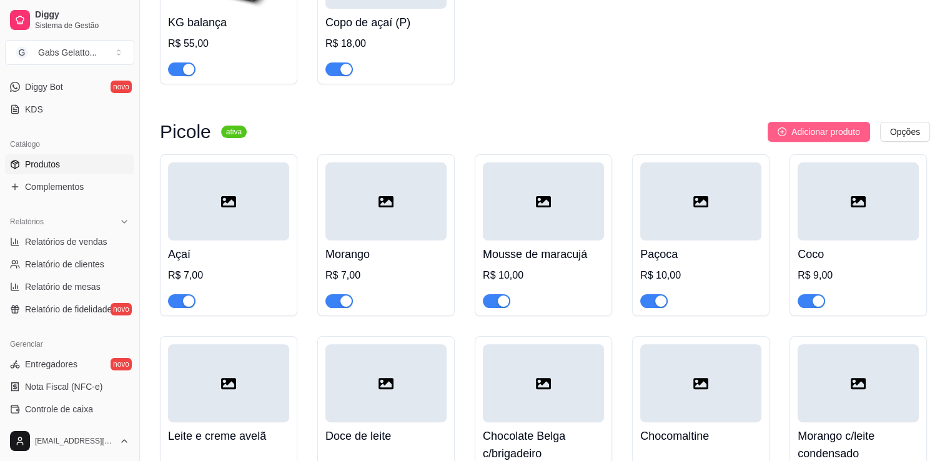
click at [810, 137] on span "Adicionar produto" at bounding box center [825, 132] width 69 height 14
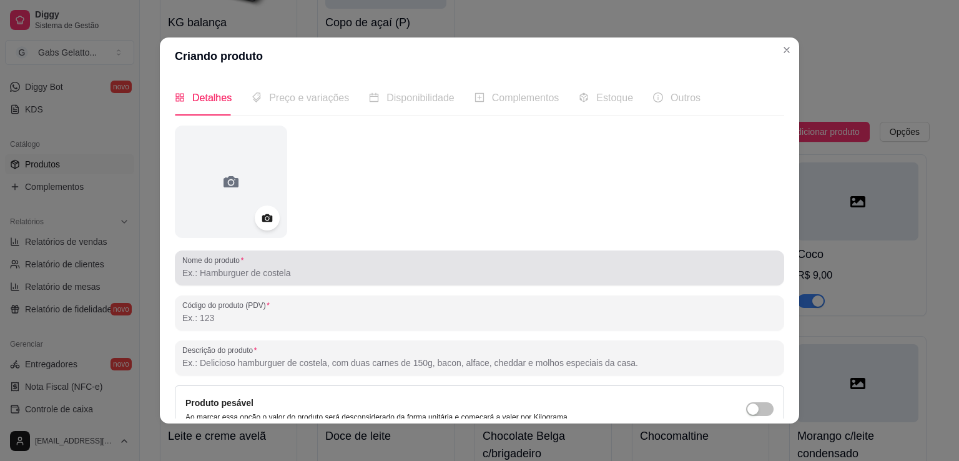
click at [302, 270] on input "Nome do produto" at bounding box center [479, 273] width 595 height 12
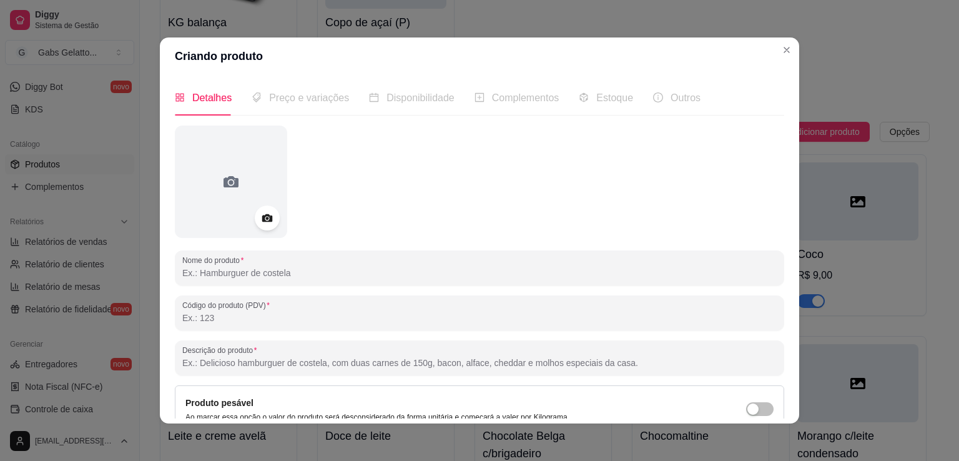
click at [298, 276] on input "Nome do produto" at bounding box center [479, 273] width 595 height 12
click at [220, 279] on div "Chocolate Zero" at bounding box center [479, 267] width 595 height 25
click at [225, 276] on input "Chocolate Zero" at bounding box center [479, 273] width 595 height 12
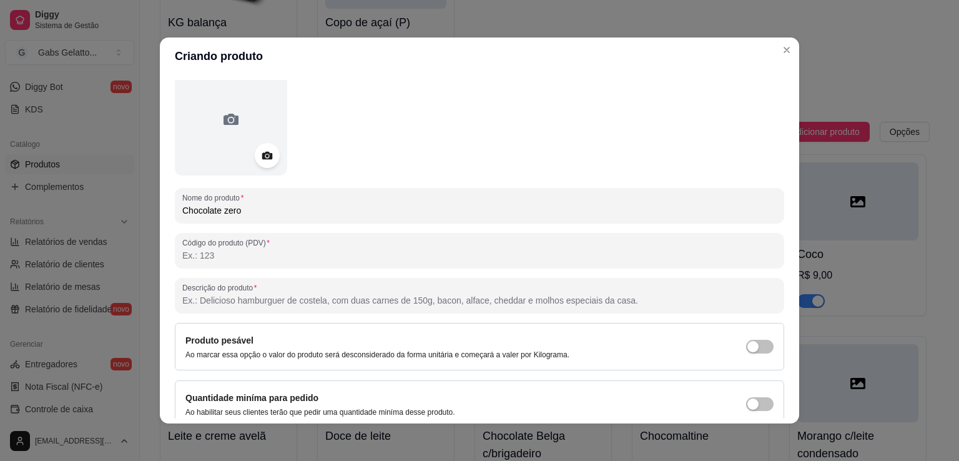
scroll to position [117, 0]
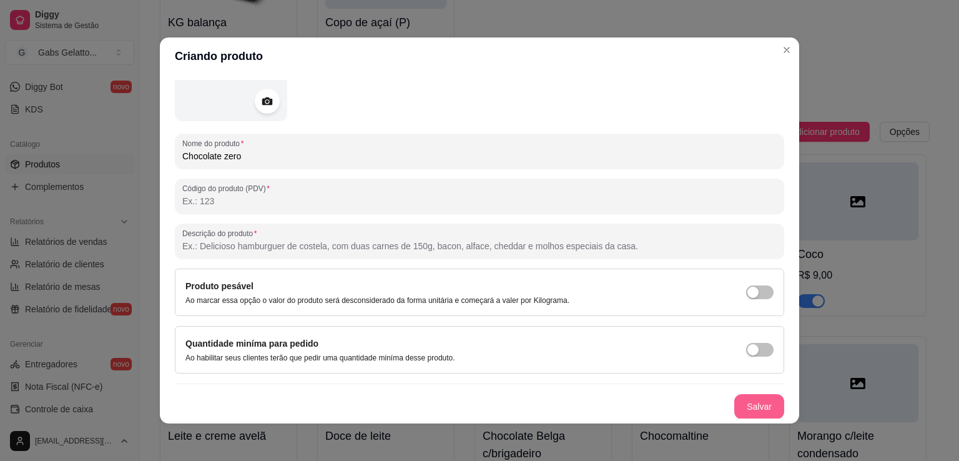
type input "Chocolate zero"
click at [740, 403] on button "Salvar" at bounding box center [760, 406] width 50 height 25
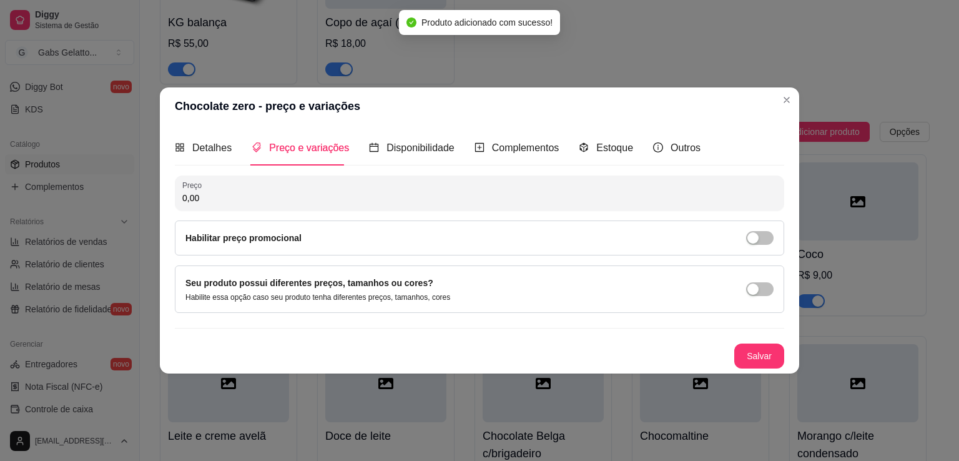
scroll to position [0, 0]
click at [291, 200] on input "0,00" at bounding box center [479, 198] width 595 height 12
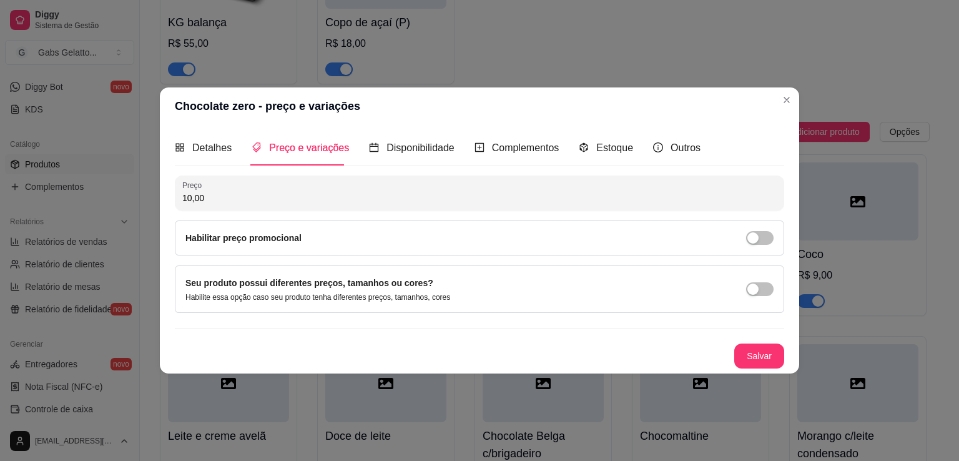
type input "10,00"
click at [759, 346] on button "Salvar" at bounding box center [760, 356] width 50 height 25
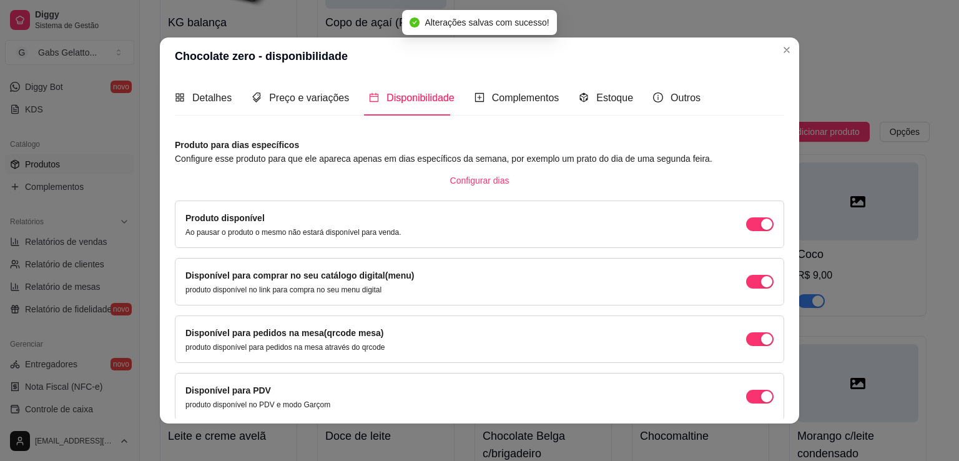
scroll to position [51, 0]
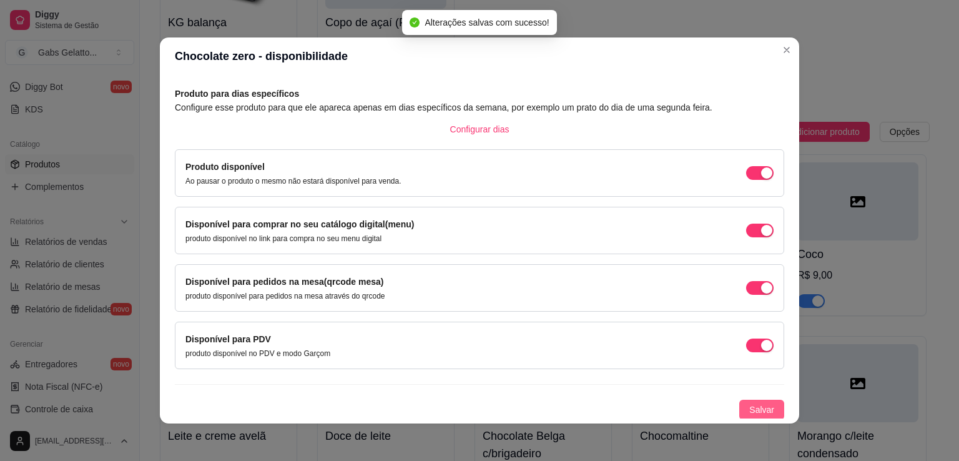
click at [763, 414] on button "Salvar" at bounding box center [762, 410] width 45 height 20
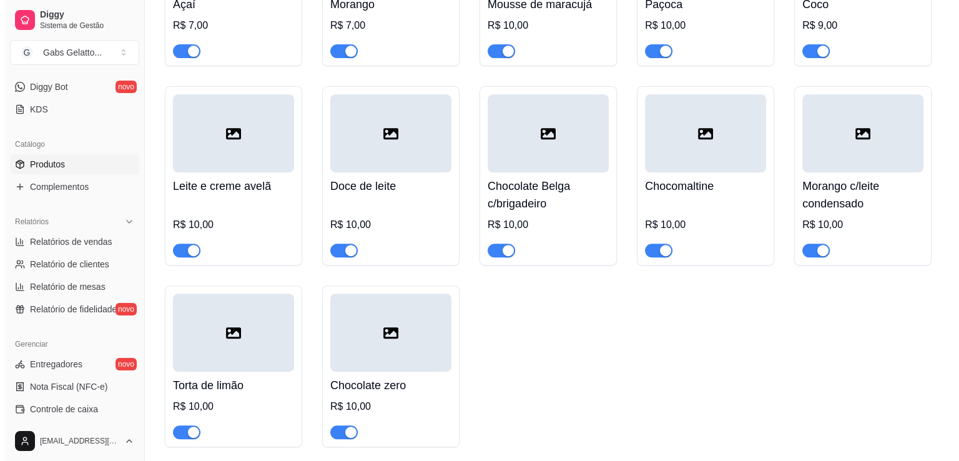
scroll to position [375, 0]
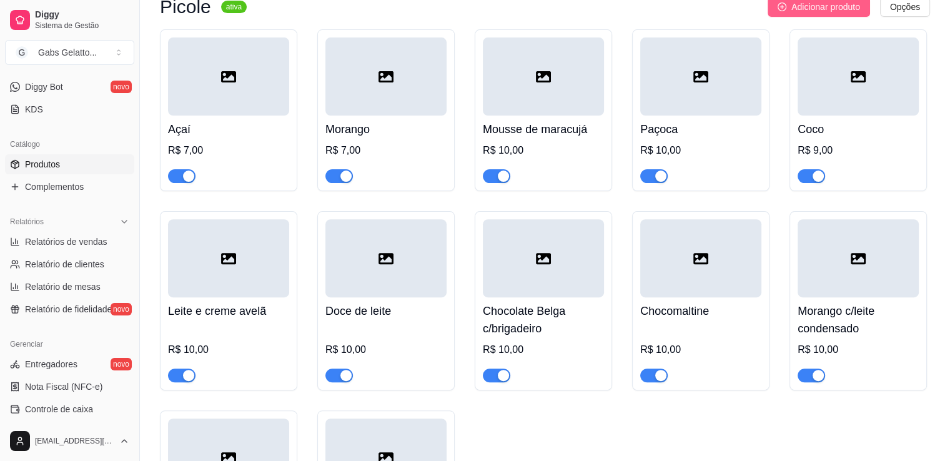
click at [794, 14] on span "Adicionar produto" at bounding box center [825, 7] width 69 height 14
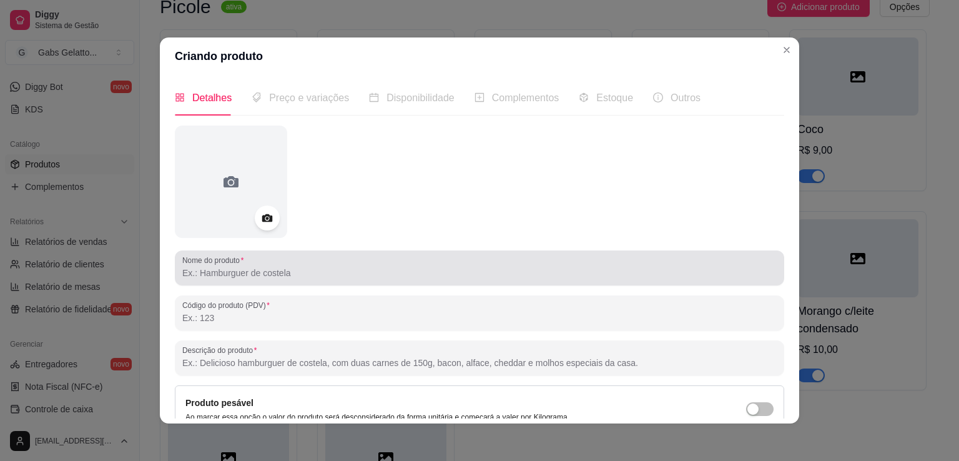
click at [255, 273] on input "Nome do produto" at bounding box center [479, 273] width 595 height 12
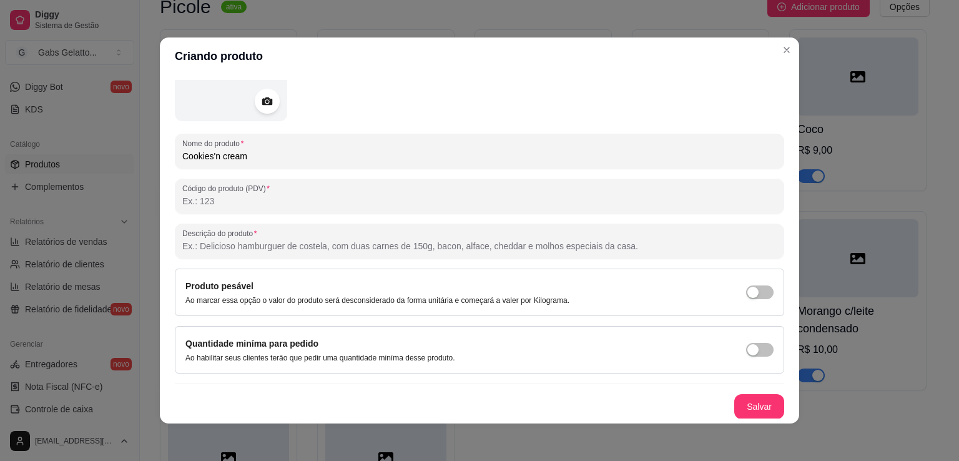
scroll to position [2, 0]
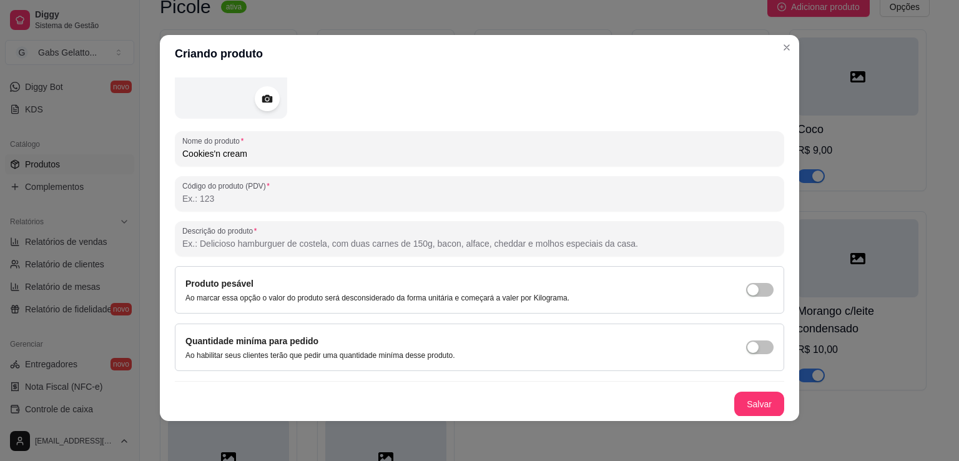
type input "Cookies'n cream"
click at [748, 398] on button "Salvar" at bounding box center [759, 404] width 49 height 24
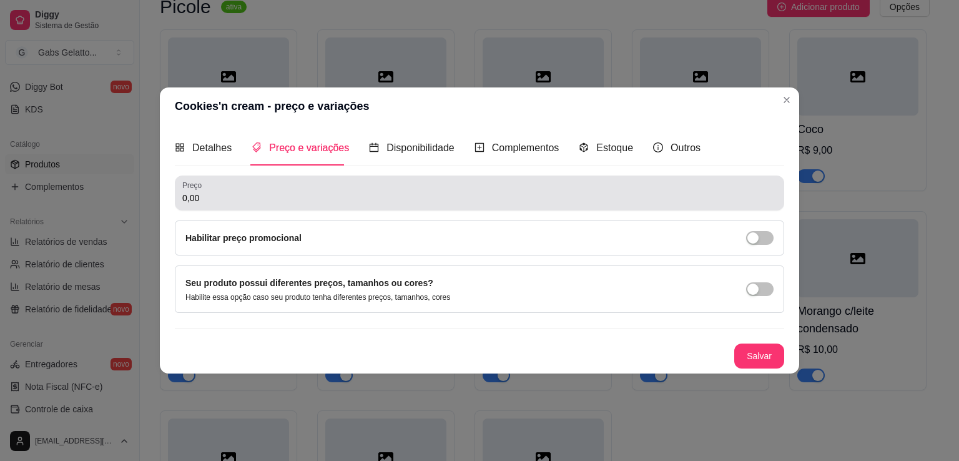
scroll to position [0, 0]
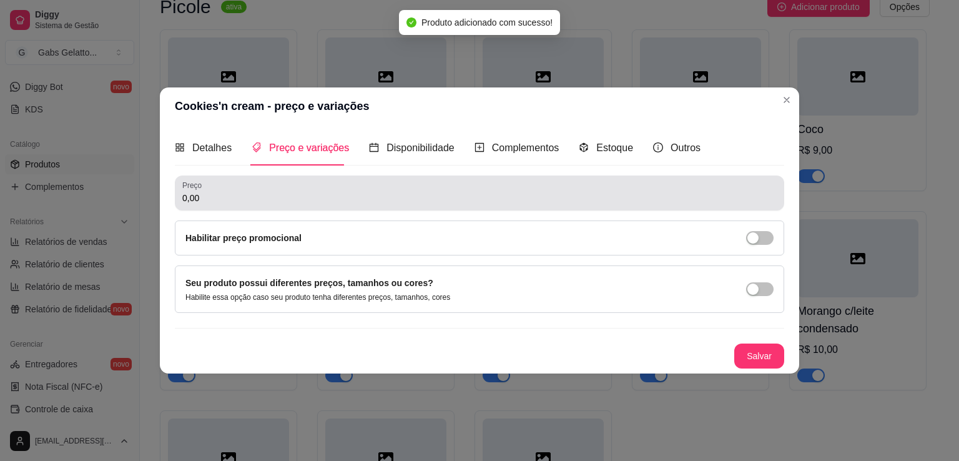
click at [270, 204] on div "0,00" at bounding box center [479, 193] width 595 height 25
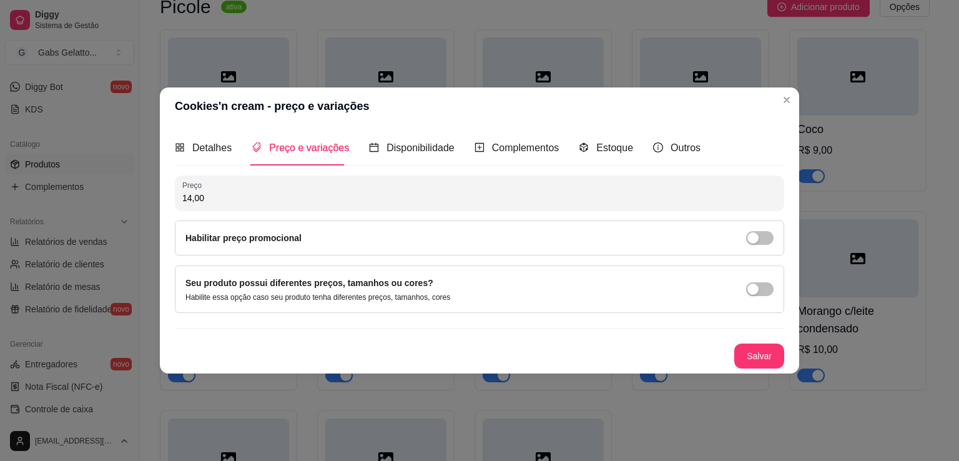
type input "14,00"
click at [735, 355] on div "Salvar" at bounding box center [480, 356] width 610 height 25
click at [773, 360] on button "Salvar" at bounding box center [760, 356] width 50 height 25
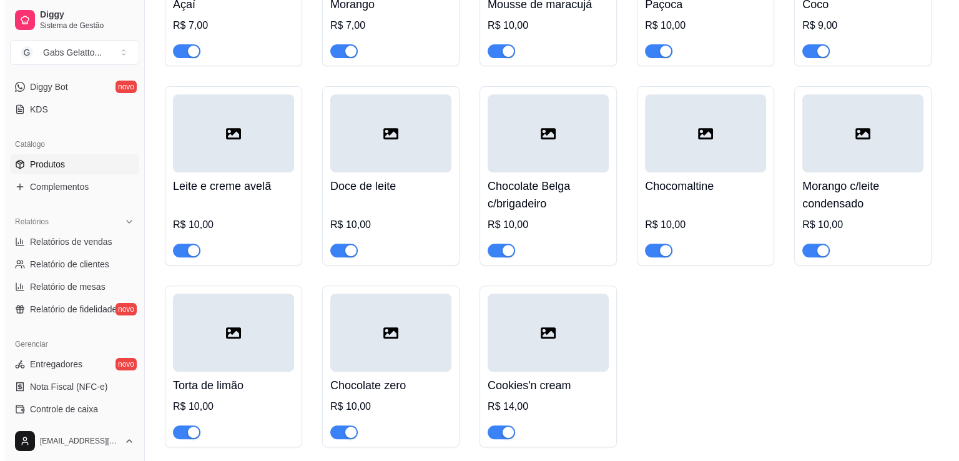
scroll to position [375, 0]
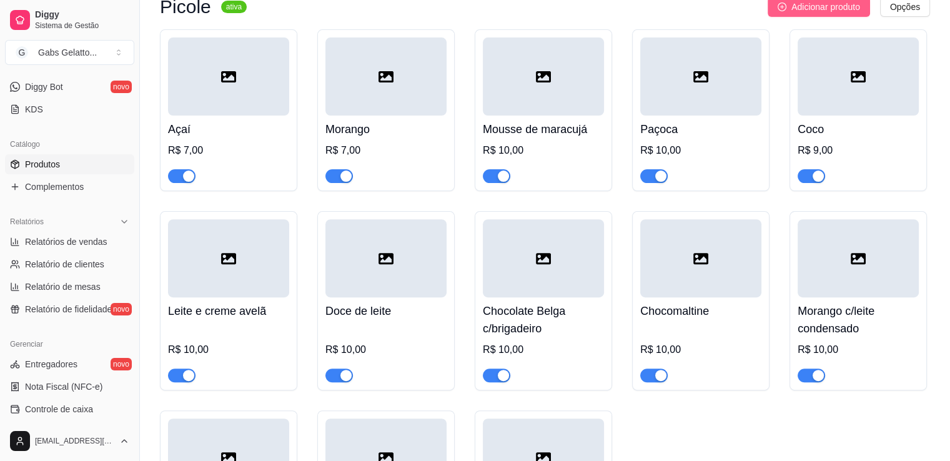
click at [813, 10] on span "Adicionar produto" at bounding box center [825, 7] width 69 height 14
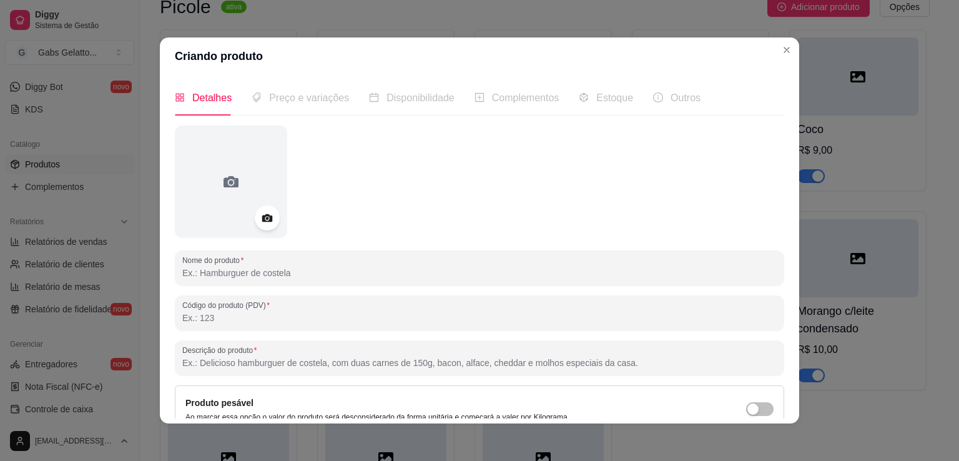
click at [298, 277] on input "Nome do produto" at bounding box center [479, 273] width 595 height 12
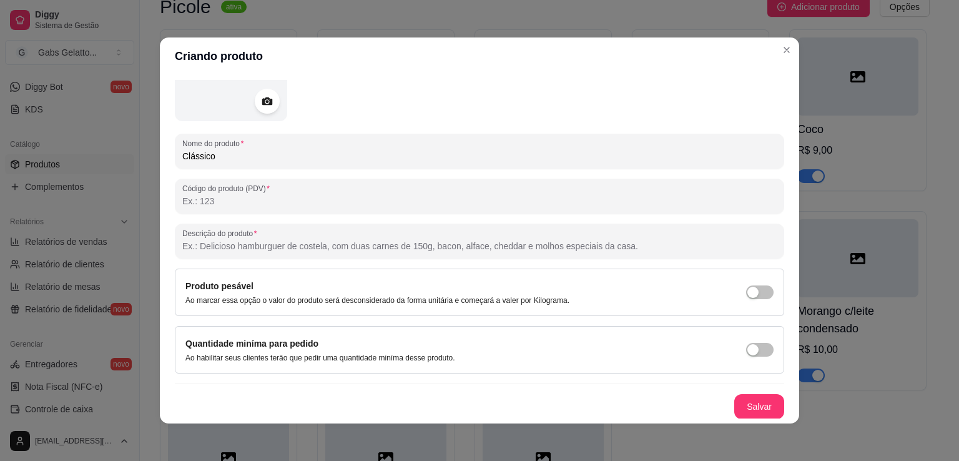
scroll to position [2, 0]
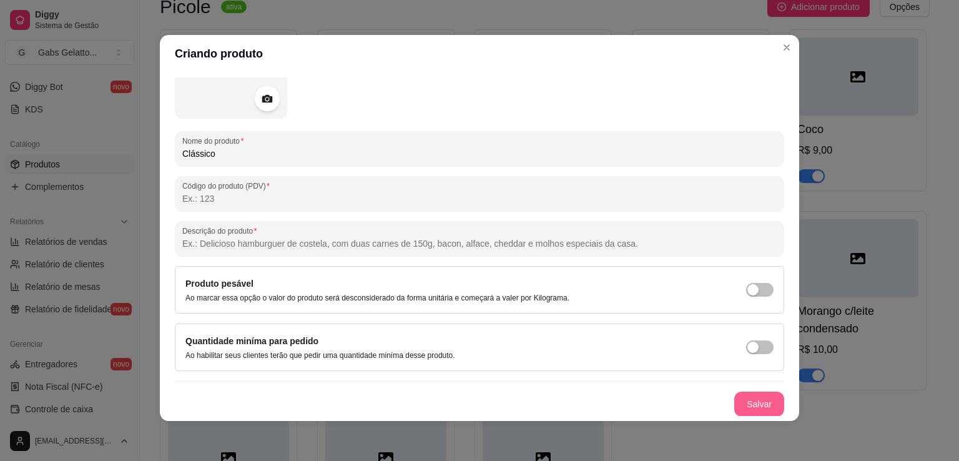
type input "Clássico"
click at [735, 396] on button "Salvar" at bounding box center [760, 404] width 50 height 25
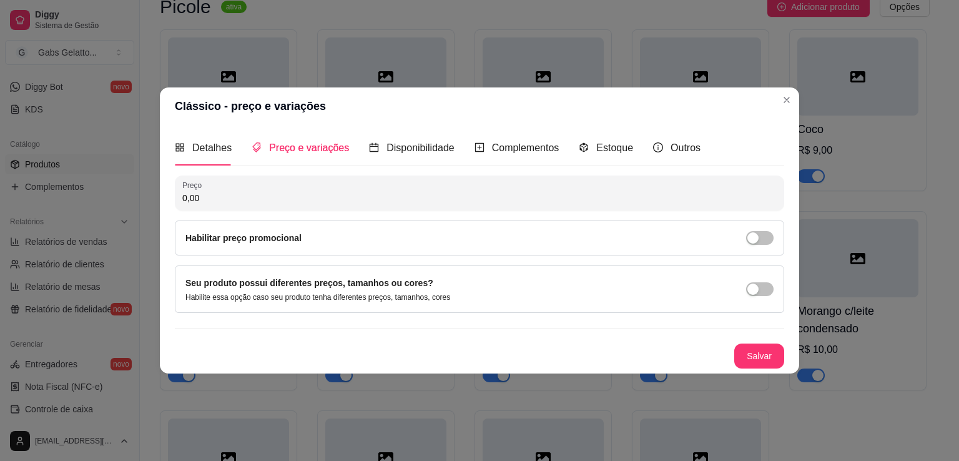
scroll to position [0, 0]
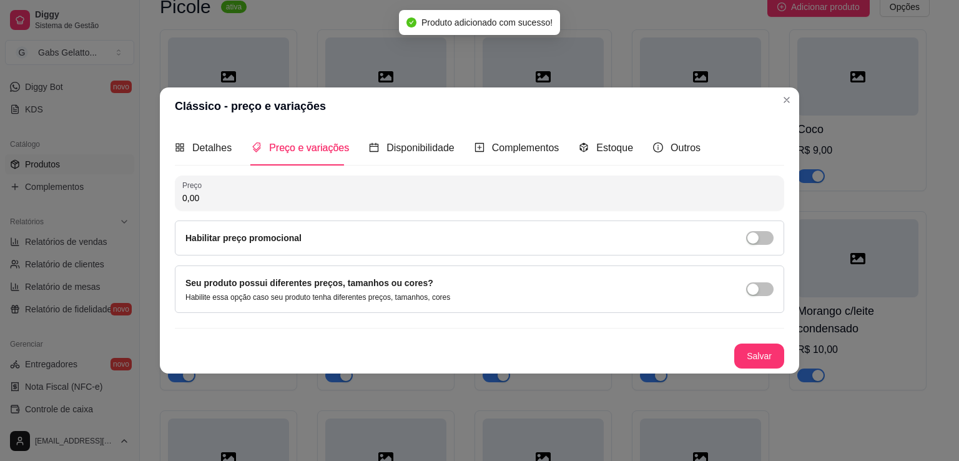
click at [265, 201] on input "0,00" at bounding box center [479, 198] width 595 height 12
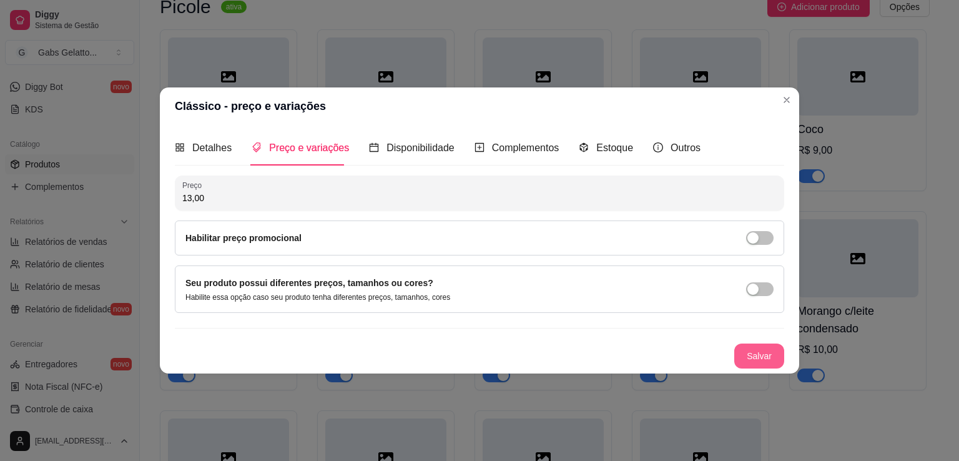
type input "13,00"
click at [763, 355] on button "Salvar" at bounding box center [759, 356] width 49 height 24
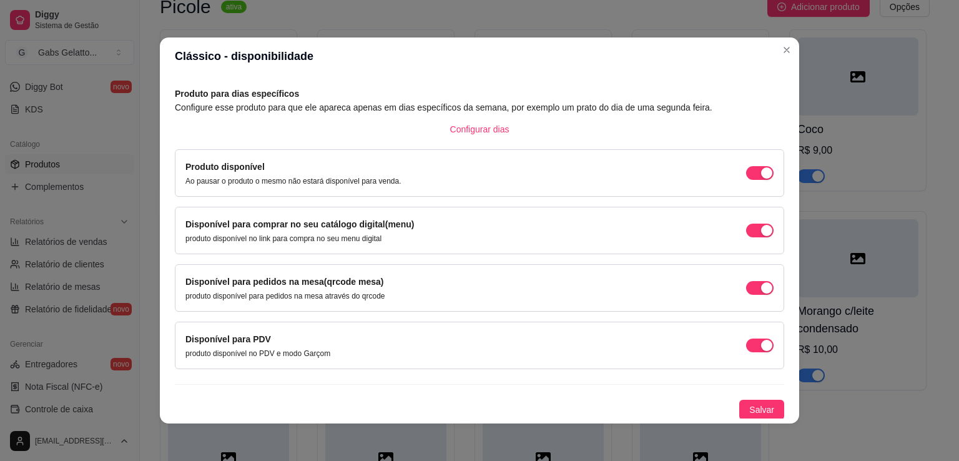
scroll to position [2, 0]
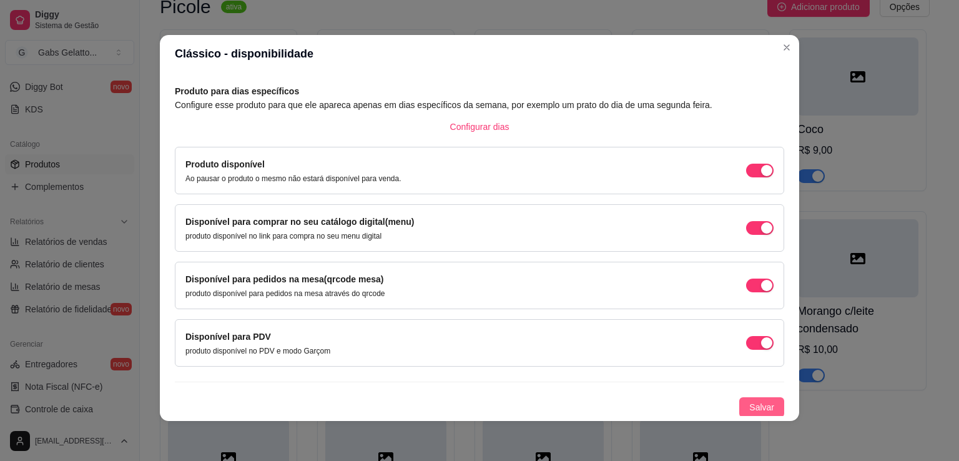
drag, startPoint x: 754, startPoint y: 404, endPoint x: 746, endPoint y: 400, distance: 8.4
click at [753, 404] on span "Salvar" at bounding box center [762, 407] width 25 height 14
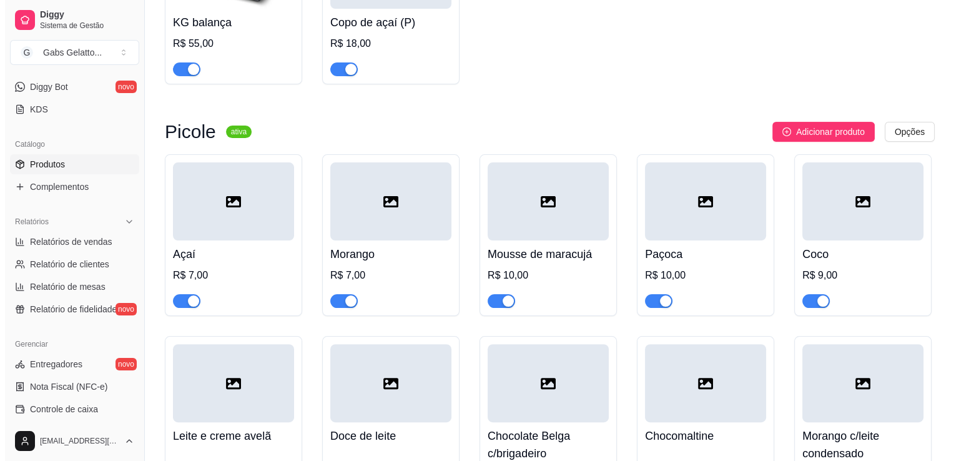
scroll to position [187, 0]
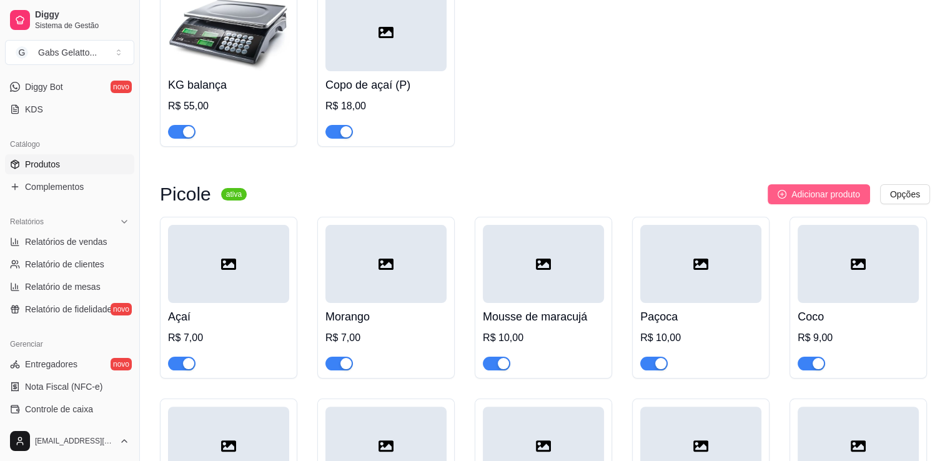
click at [801, 193] on span "Adicionar produto" at bounding box center [825, 194] width 69 height 14
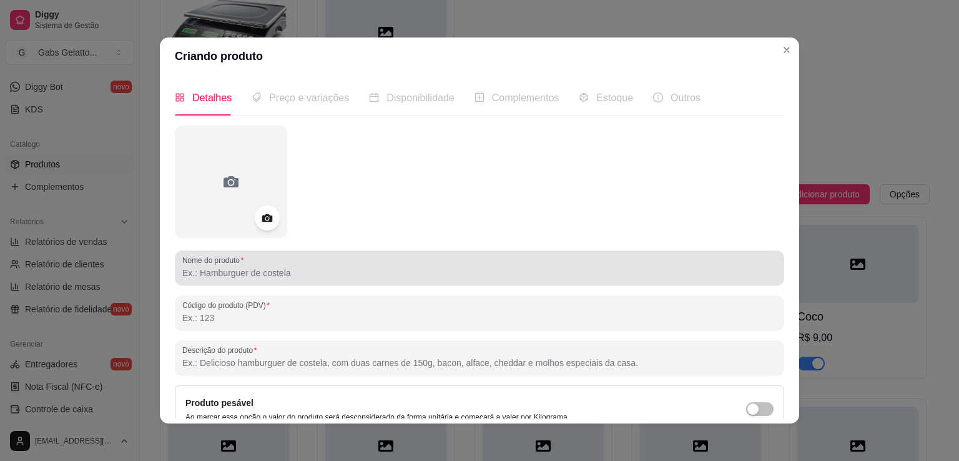
click at [263, 267] on div at bounding box center [479, 267] width 595 height 25
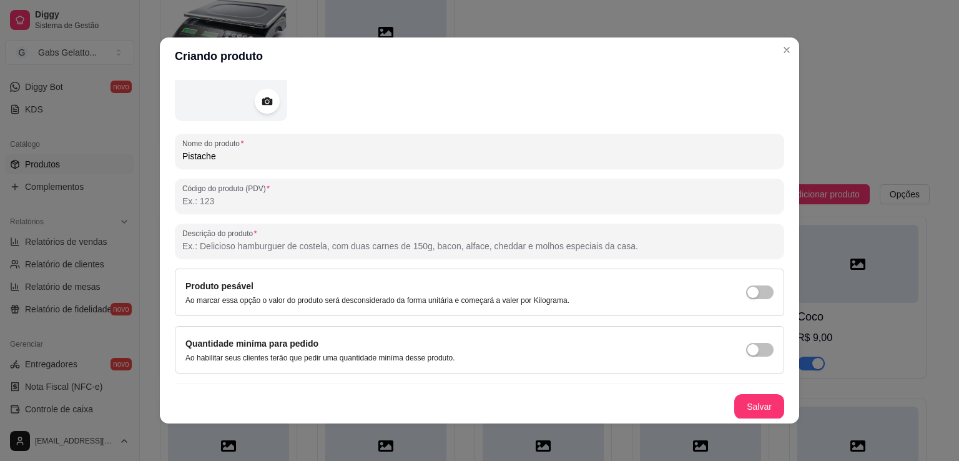
scroll to position [2, 0]
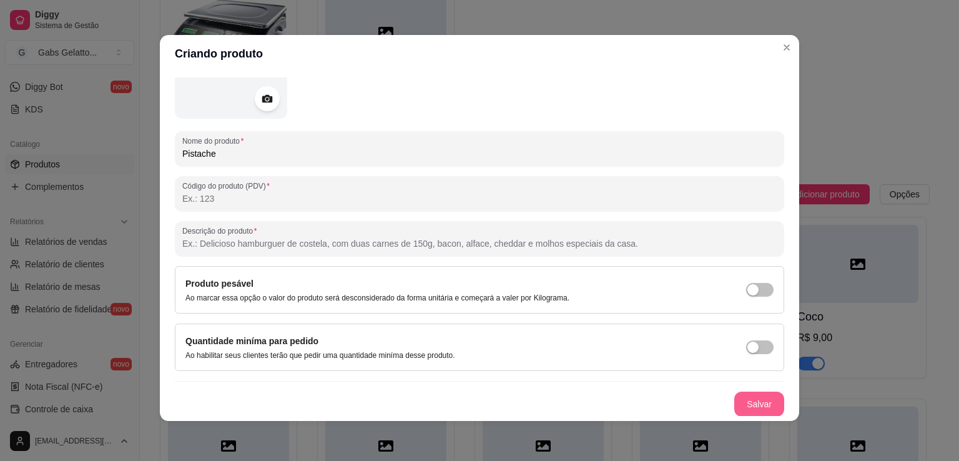
type input "Pistache"
click at [742, 403] on button "Salvar" at bounding box center [760, 404] width 50 height 25
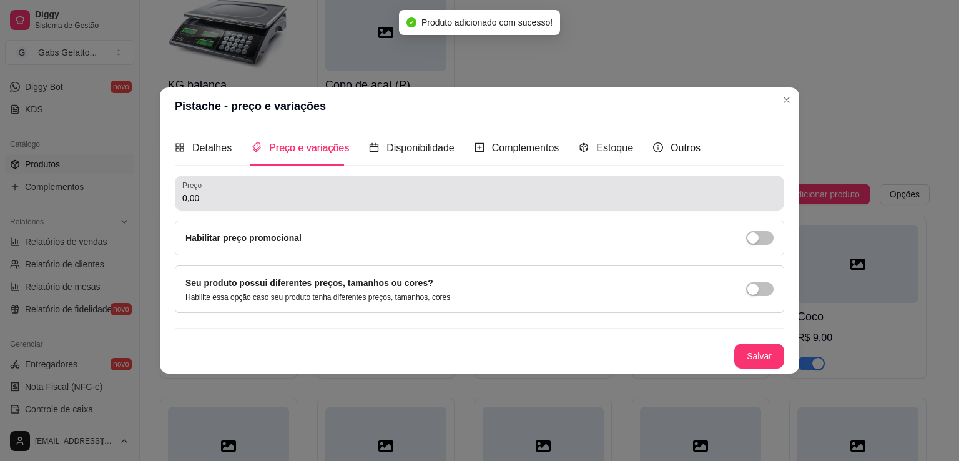
click at [259, 203] on input "0,00" at bounding box center [479, 198] width 595 height 12
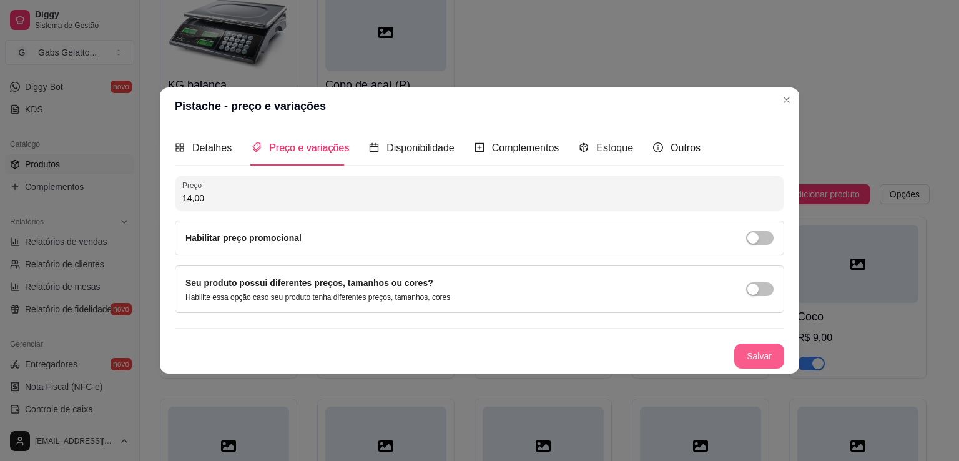
type input "14,00"
click at [762, 354] on button "Salvar" at bounding box center [760, 356] width 50 height 25
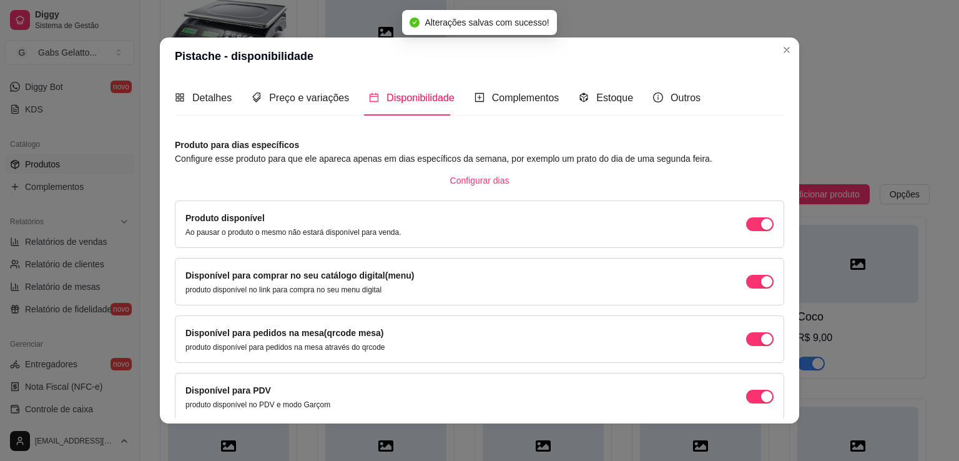
scroll to position [51, 0]
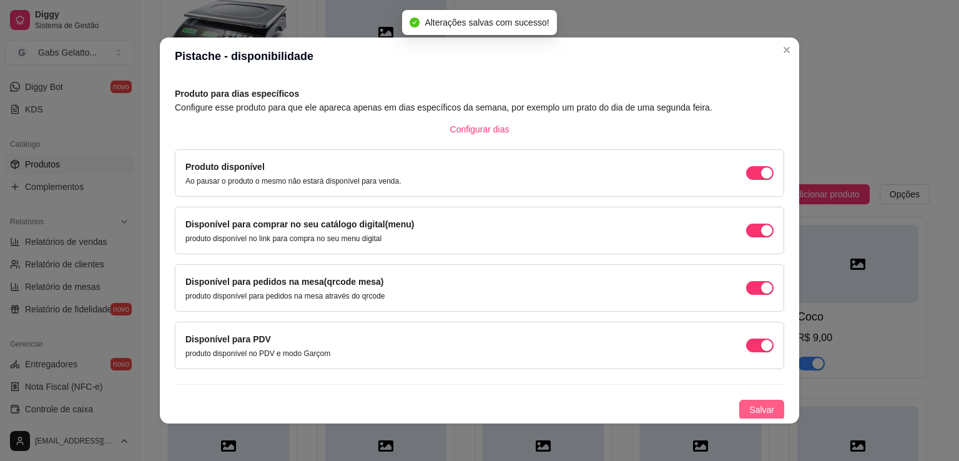
click at [747, 400] on button "Salvar" at bounding box center [762, 410] width 45 height 20
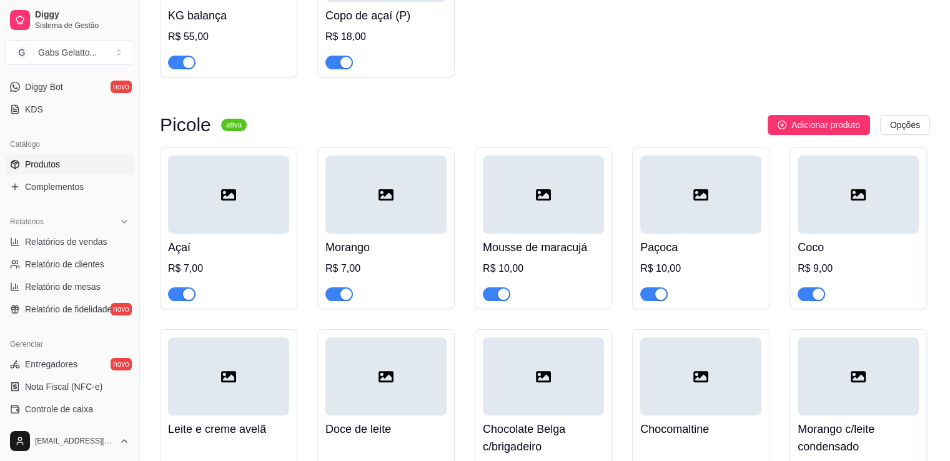
scroll to position [194, 0]
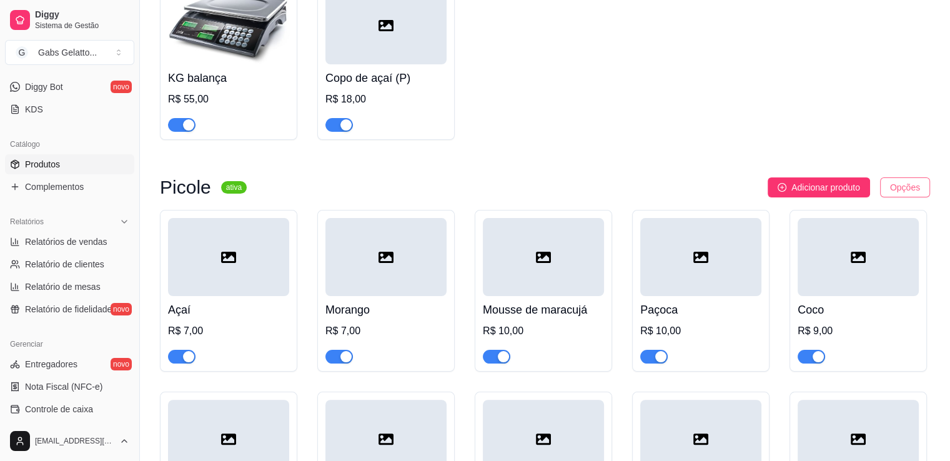
click at [893, 193] on html "Diggy Sistema de Gestão G Gabs Gelatto ... Loja fechada Período gratuito até 11…" at bounding box center [475, 36] width 950 height 461
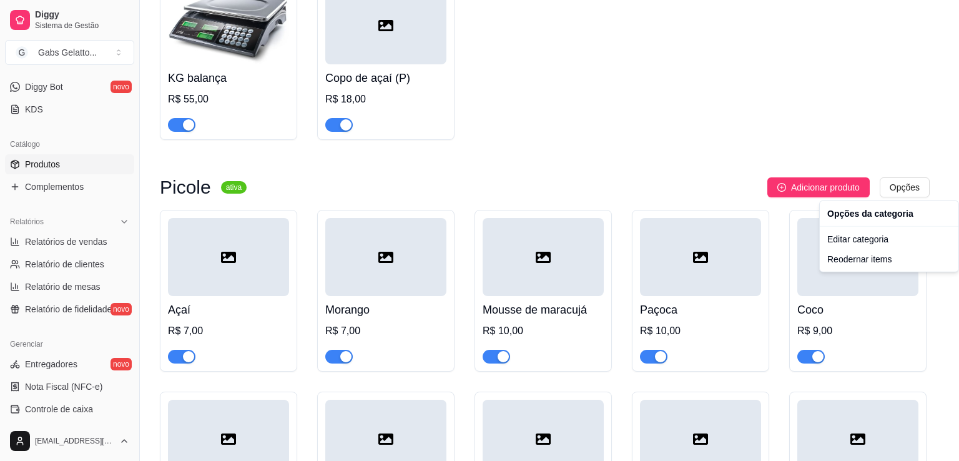
click at [900, 192] on html "Diggy Sistema de Gestão G Gabs Gelatto ... Loja fechada Período gratuito até 11…" at bounding box center [479, 36] width 959 height 461
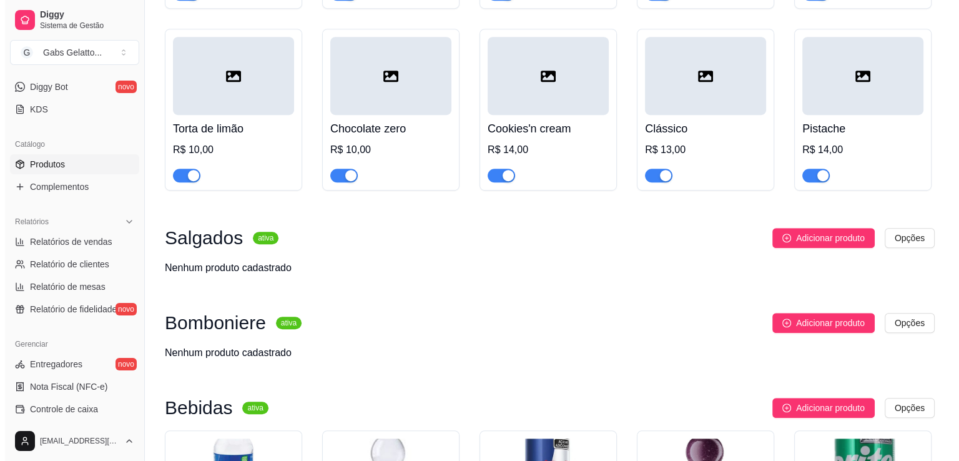
scroll to position [819, 0]
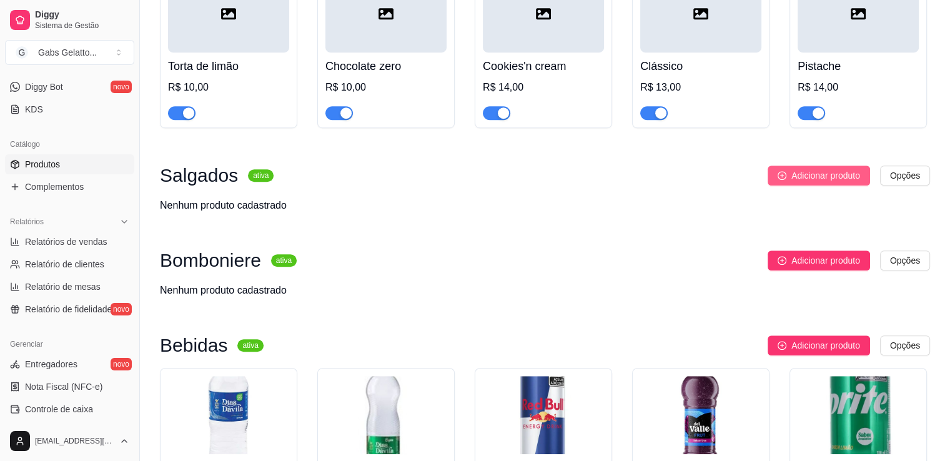
click at [783, 179] on icon "plus-circle" at bounding box center [782, 175] width 9 height 9
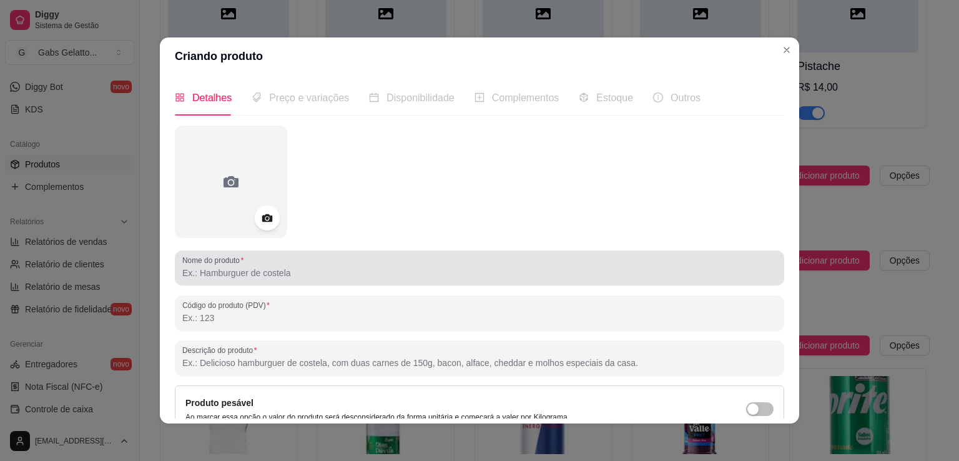
click at [257, 269] on input "Nome do produto" at bounding box center [479, 273] width 595 height 12
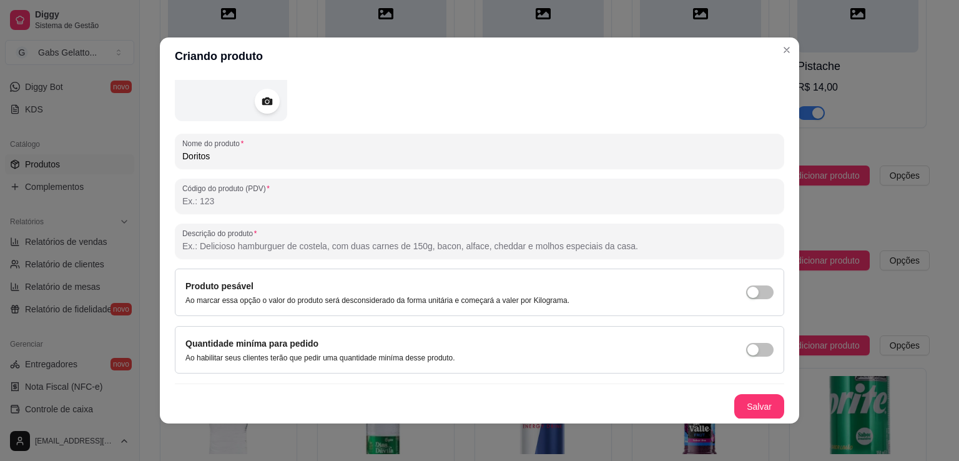
scroll to position [2, 0]
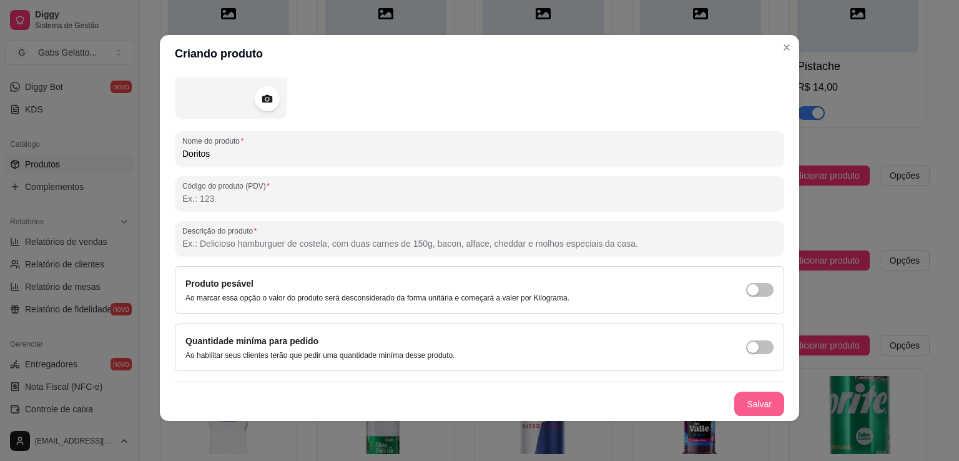
type input "Doritos"
click at [741, 404] on button "Salvar" at bounding box center [760, 404] width 50 height 25
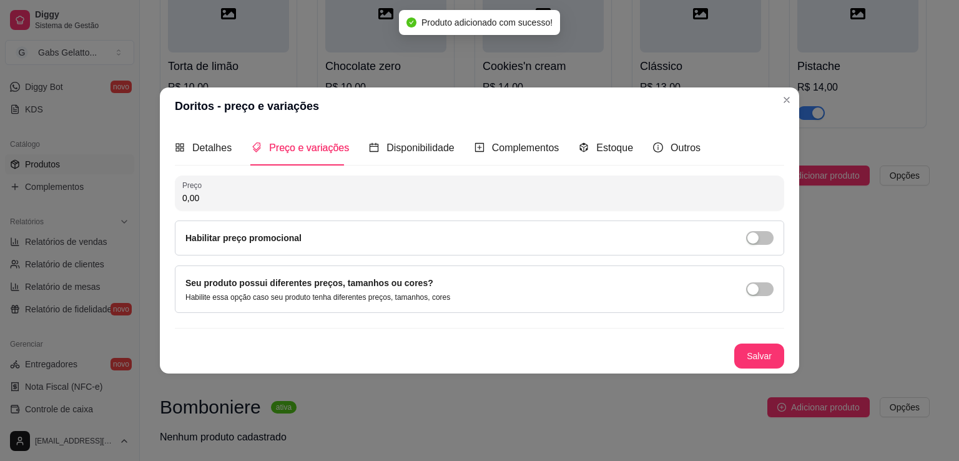
scroll to position [0, 0]
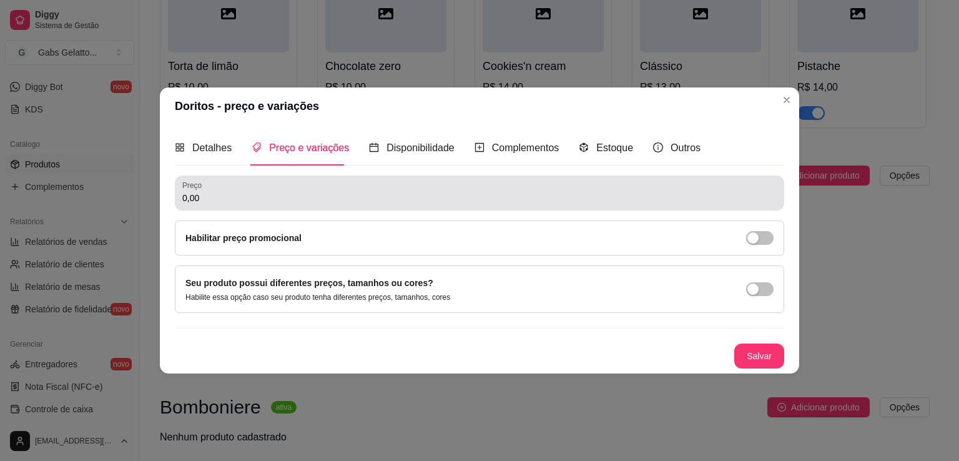
click at [300, 198] on input "0,00" at bounding box center [479, 198] width 595 height 12
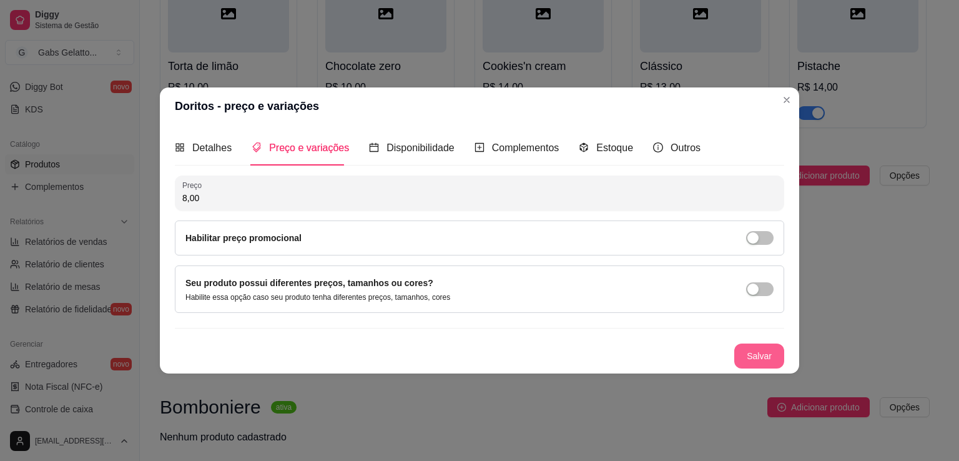
type input "8,00"
click at [765, 367] on button "Salvar" at bounding box center [759, 356] width 49 height 24
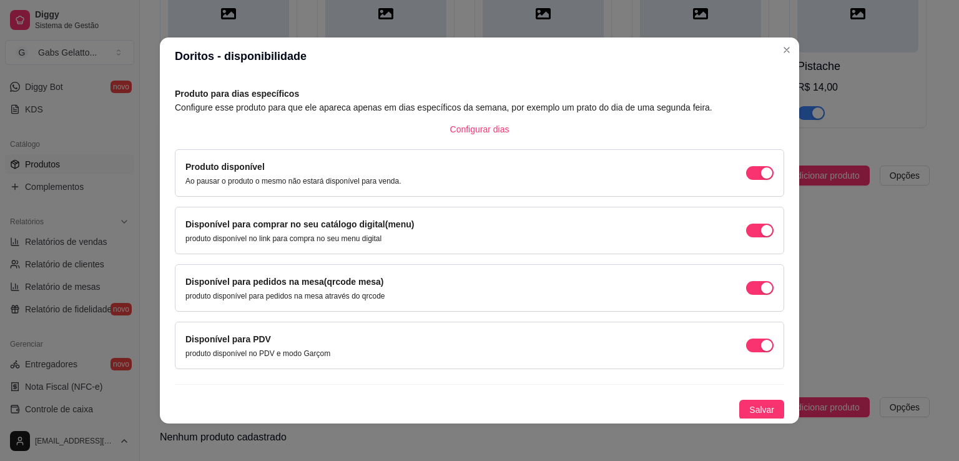
scroll to position [2, 0]
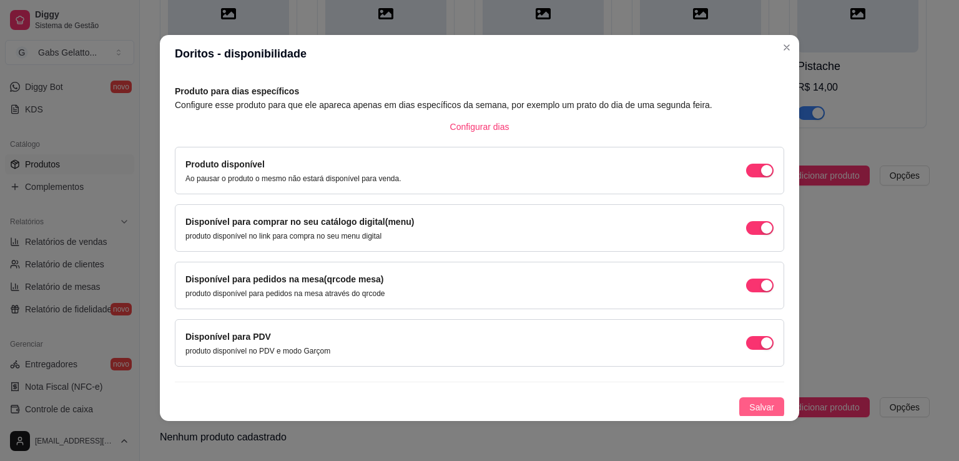
click at [750, 406] on span "Salvar" at bounding box center [762, 407] width 25 height 14
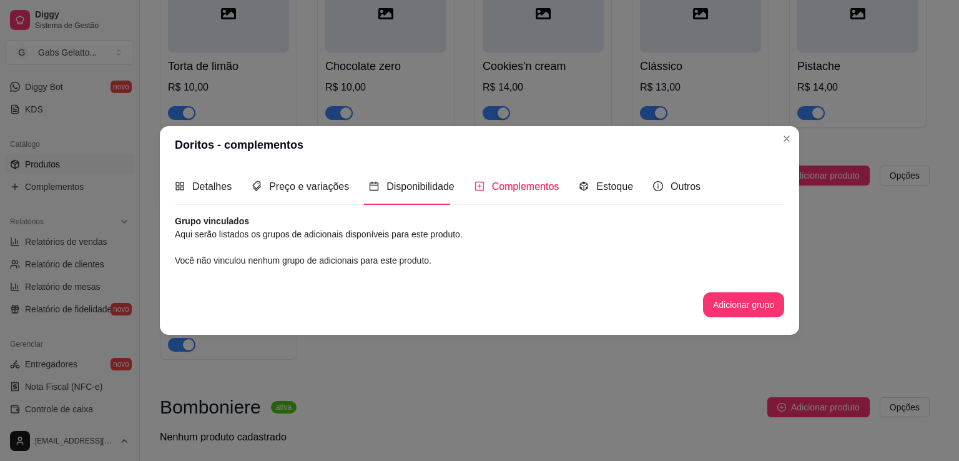
scroll to position [0, 0]
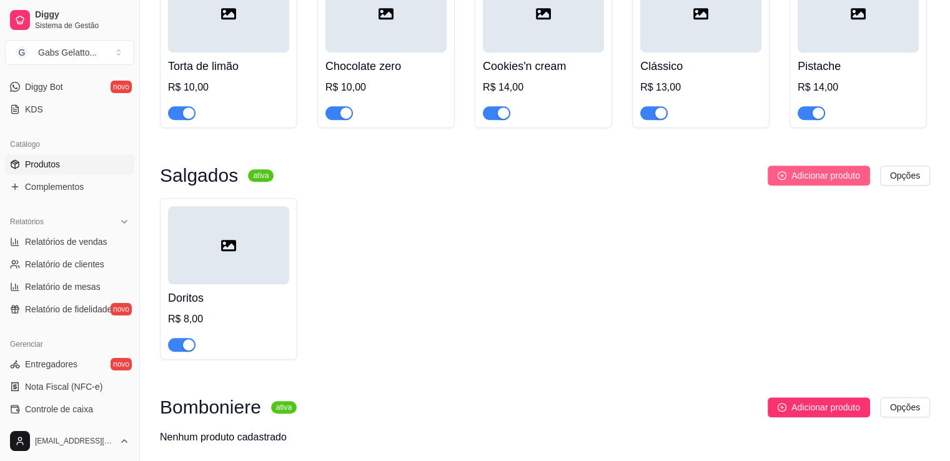
click at [820, 172] on span "Adicionar produto" at bounding box center [825, 176] width 69 height 14
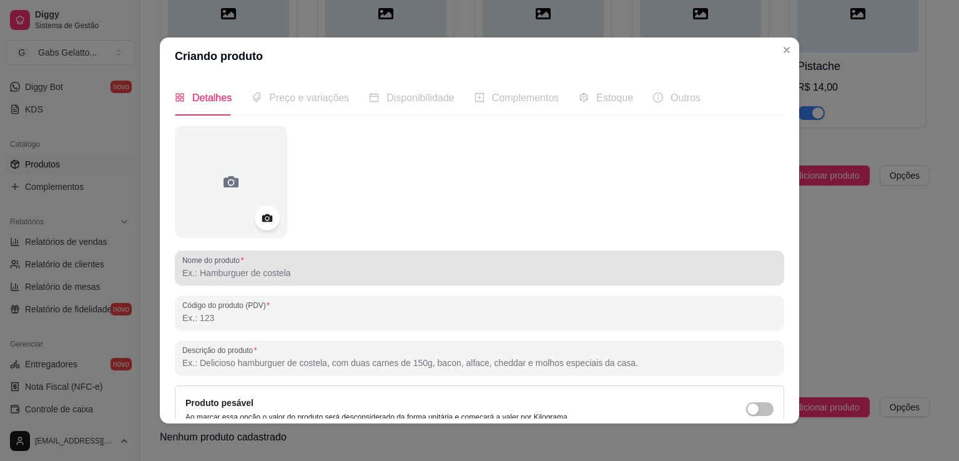
click at [227, 267] on input "Nome do produto" at bounding box center [479, 273] width 595 height 12
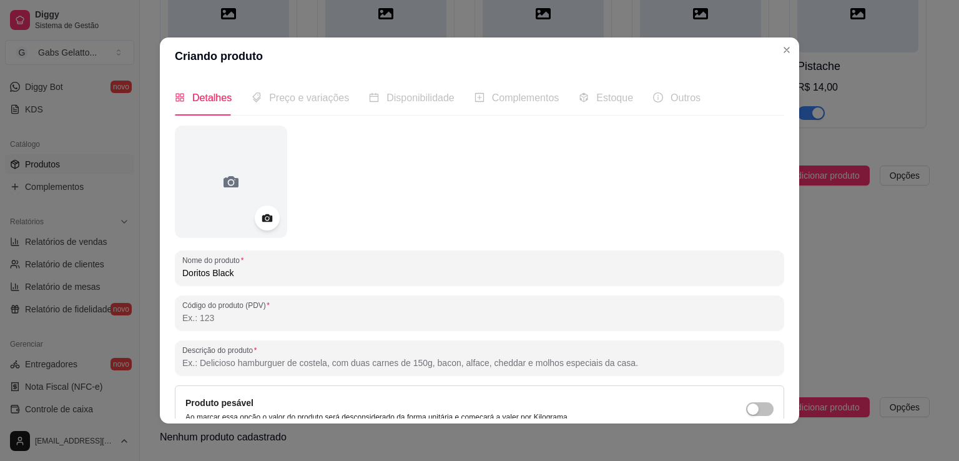
click at [211, 277] on input "Doritos Black" at bounding box center [479, 273] width 595 height 12
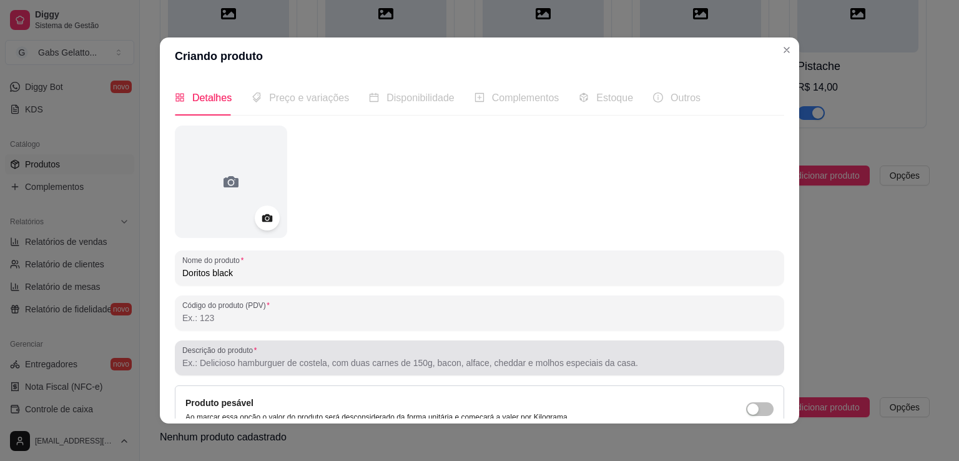
scroll to position [117, 0]
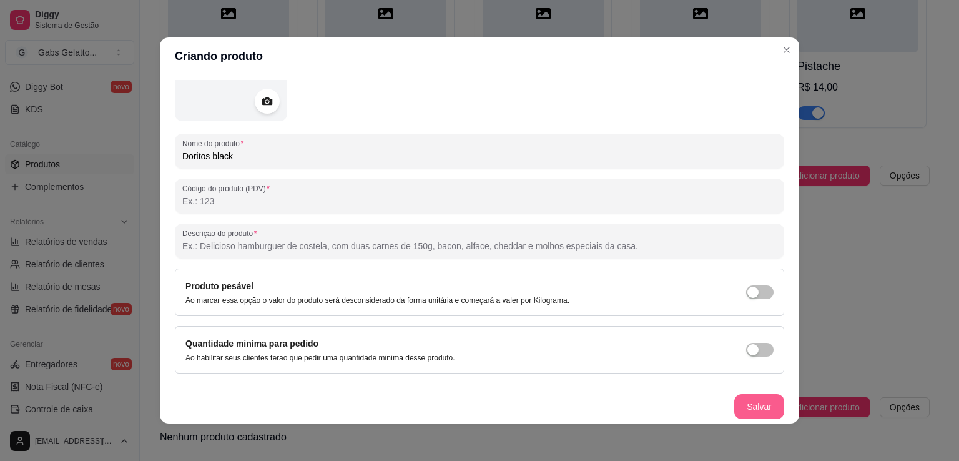
type input "Doritos black"
click at [756, 411] on button "Salvar" at bounding box center [759, 407] width 49 height 24
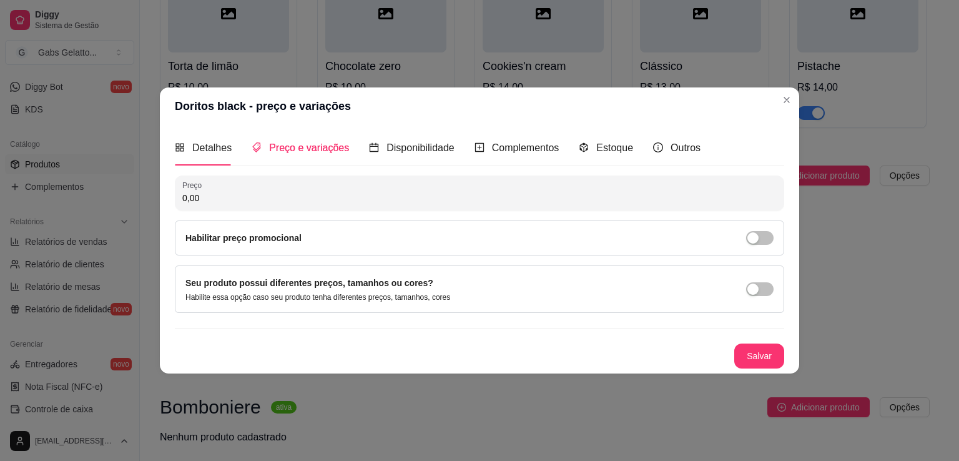
scroll to position [0, 0]
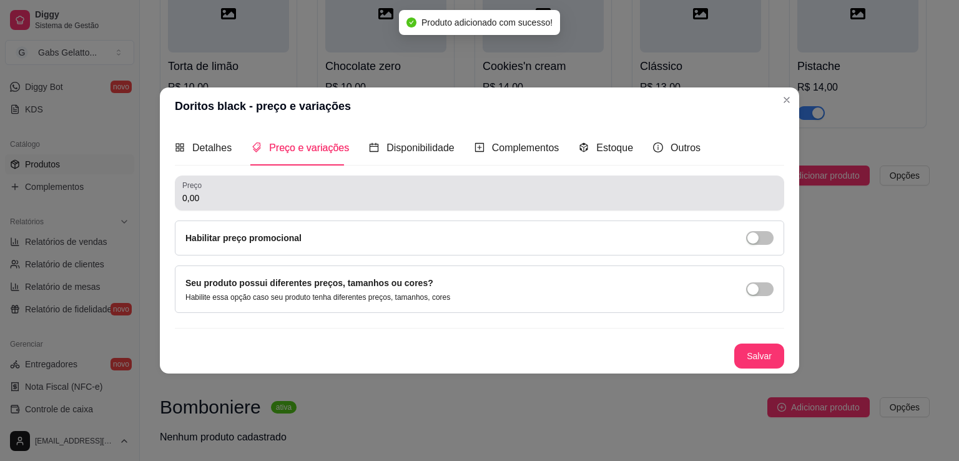
click at [406, 194] on input "0,00" at bounding box center [479, 198] width 595 height 12
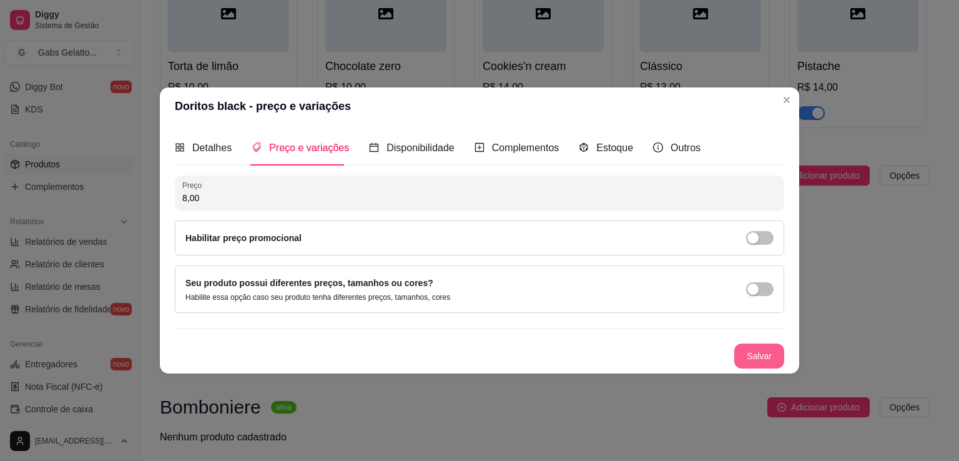
type input "8,00"
click at [745, 358] on button "Salvar" at bounding box center [760, 356] width 50 height 25
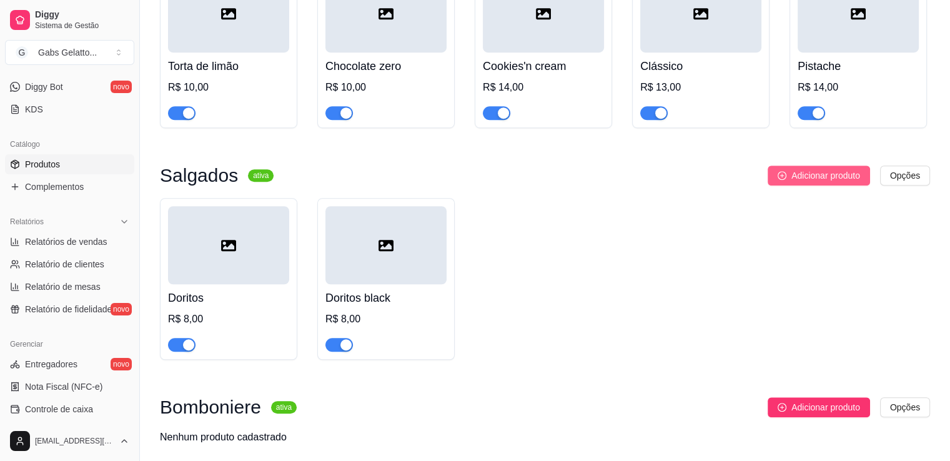
click at [820, 181] on span "Adicionar produto" at bounding box center [825, 176] width 69 height 14
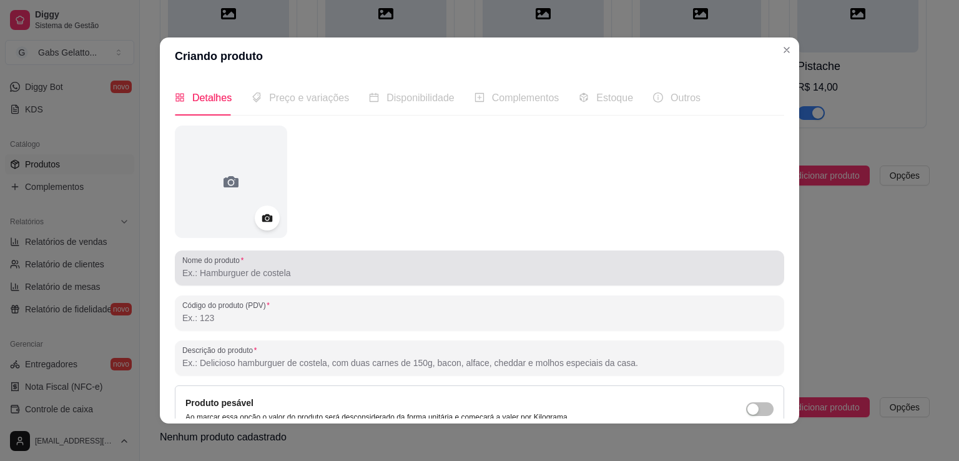
click at [237, 264] on label "Nome do produto" at bounding box center [215, 260] width 66 height 11
click at [237, 267] on input "Nome do produto" at bounding box center [479, 273] width 595 height 12
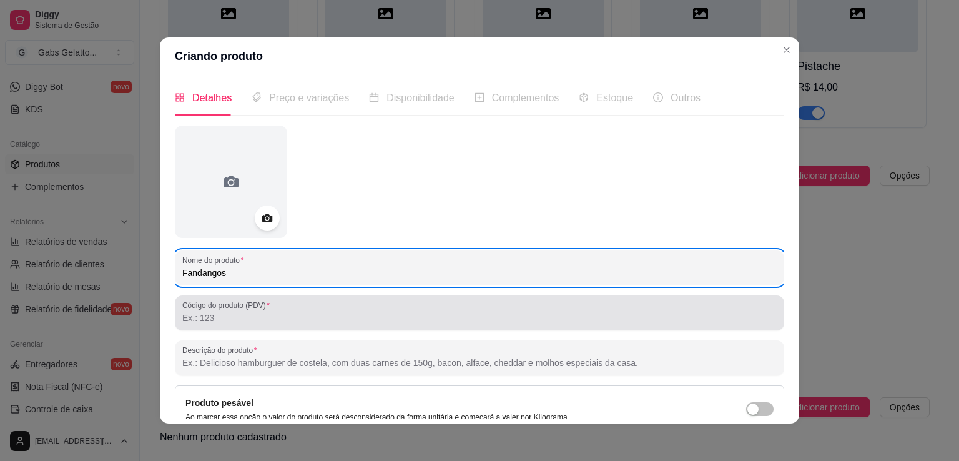
scroll to position [62, 0]
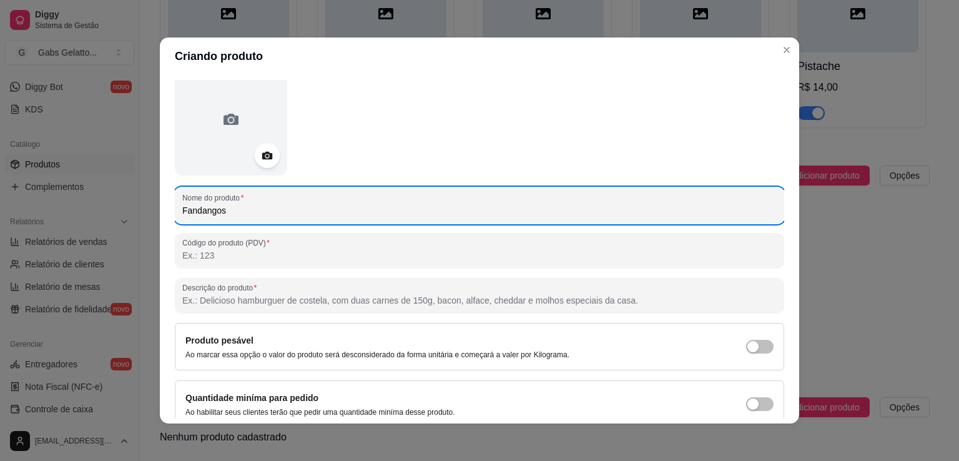
type input "Fandangos"
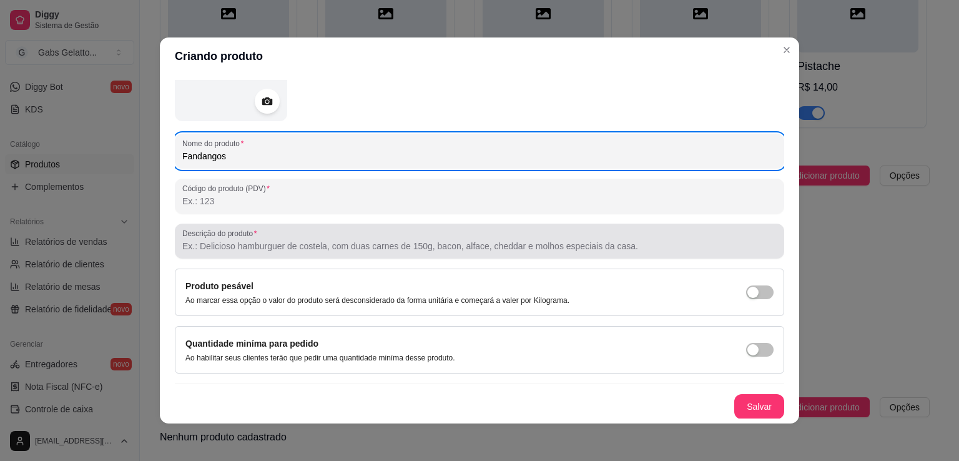
scroll to position [2, 0]
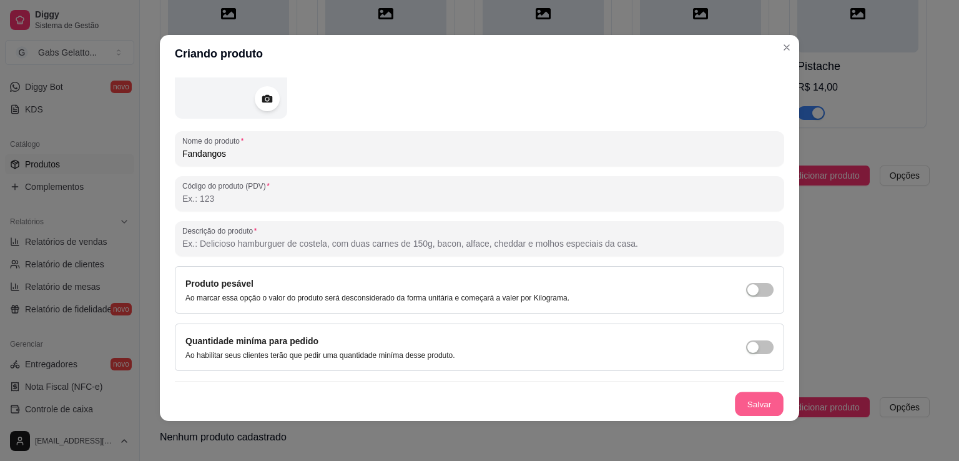
click at [755, 406] on button "Salvar" at bounding box center [759, 404] width 49 height 24
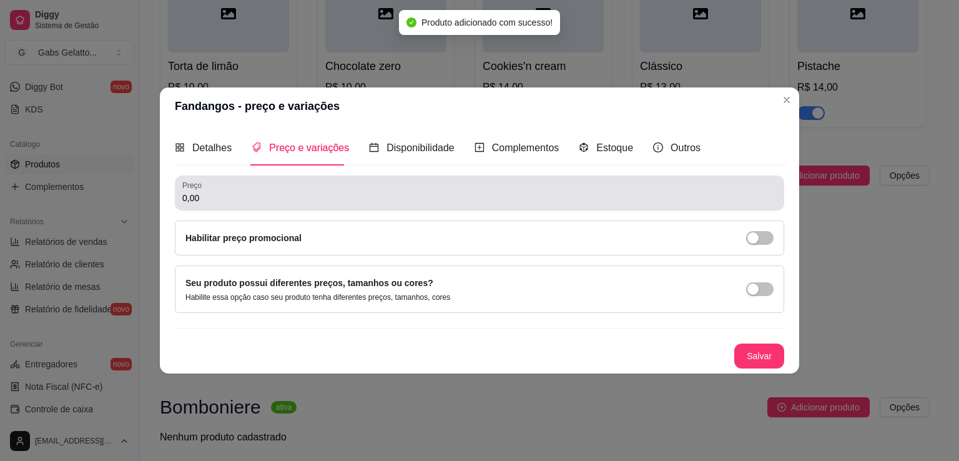
click at [247, 197] on input "0,00" at bounding box center [479, 198] width 595 height 12
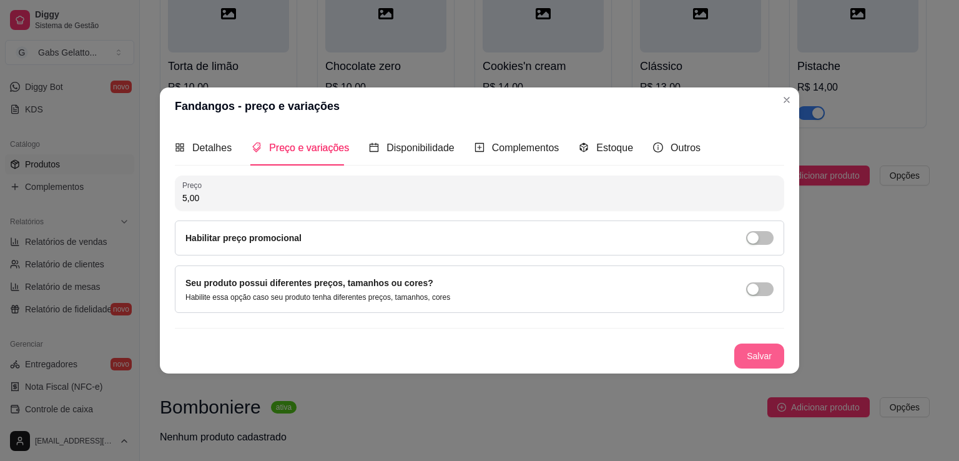
type input "5,00"
click at [765, 353] on button "Salvar" at bounding box center [760, 356] width 50 height 25
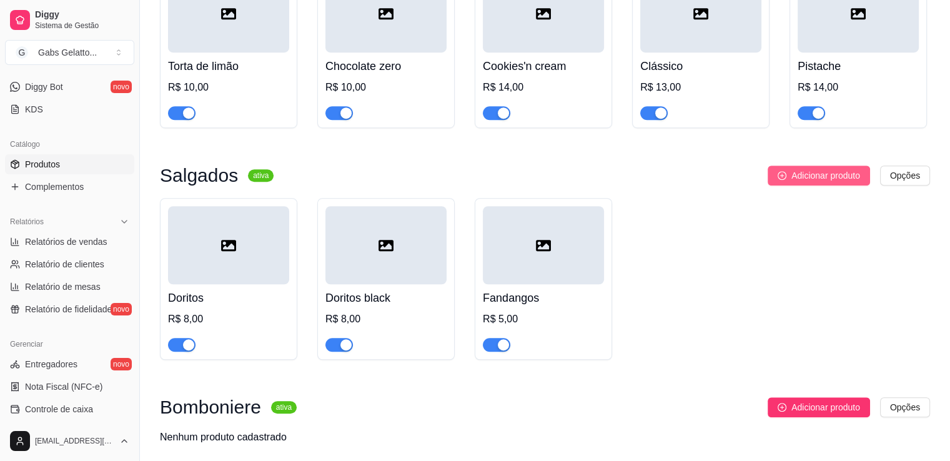
click at [807, 176] on span "Adicionar produto" at bounding box center [825, 176] width 69 height 14
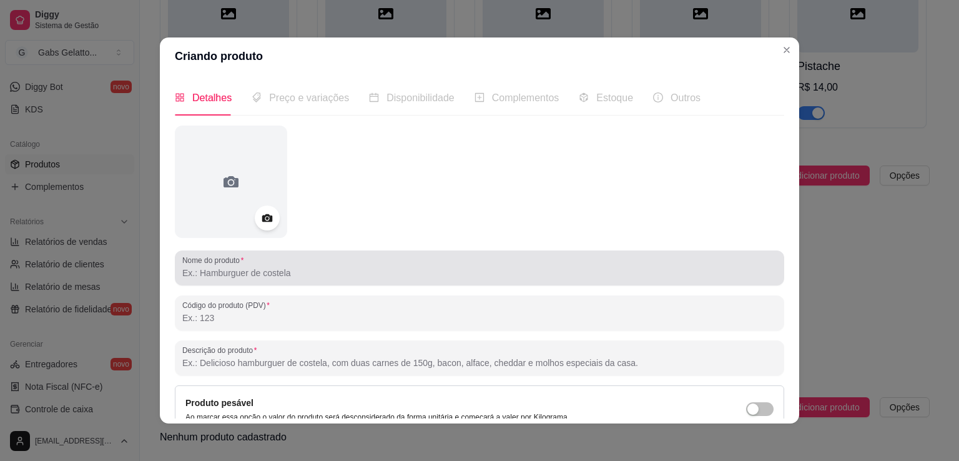
click at [385, 275] on input "Nome do produto" at bounding box center [479, 273] width 595 height 12
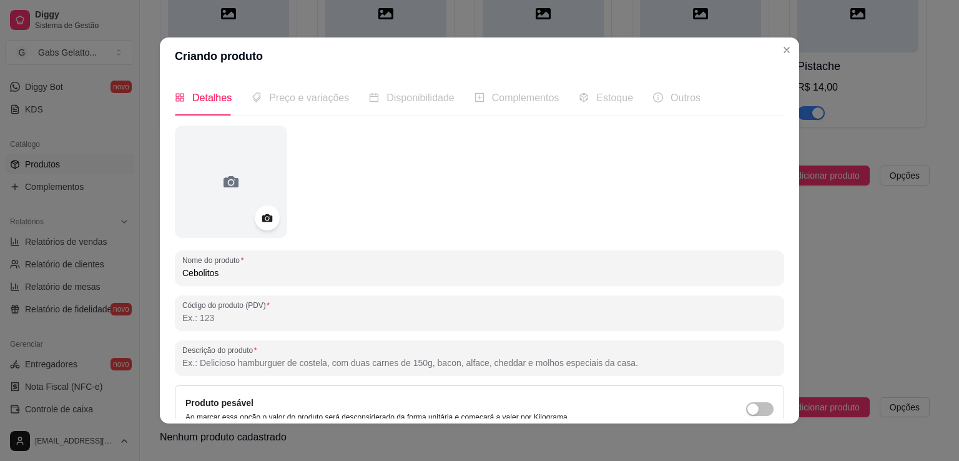
type input "Cebolitos"
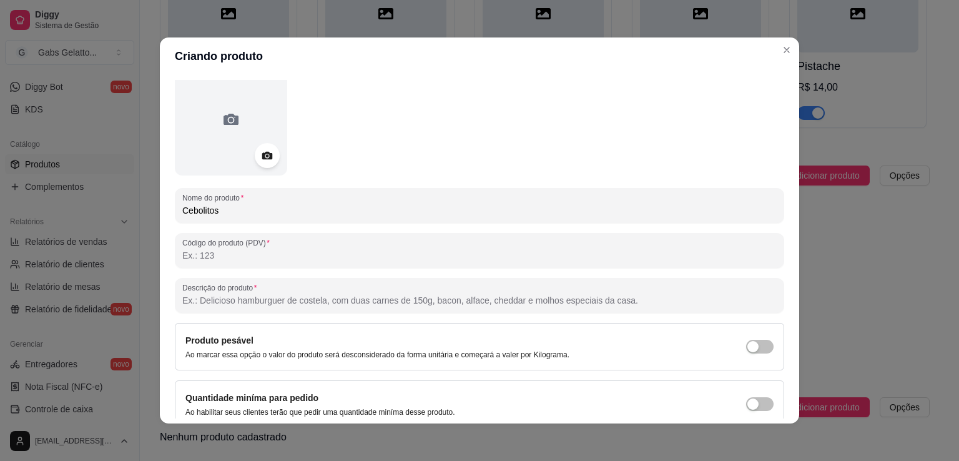
scroll to position [117, 0]
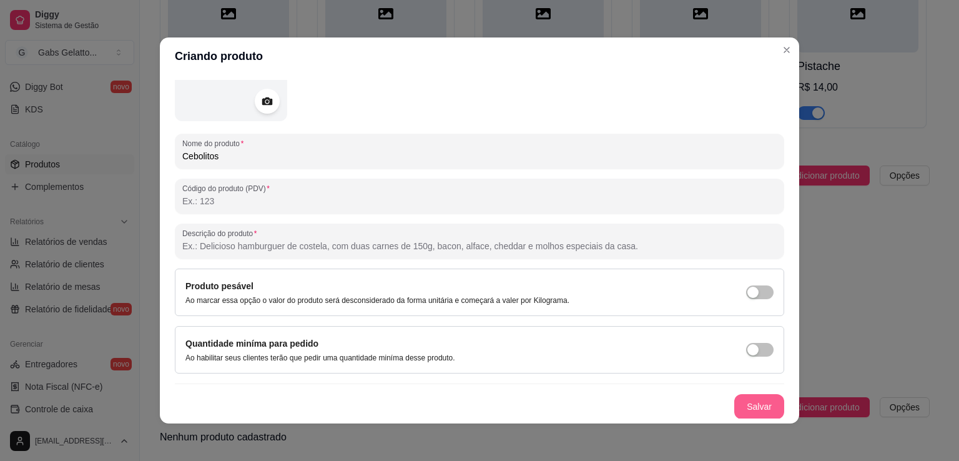
click at [735, 402] on button "Salvar" at bounding box center [760, 406] width 50 height 25
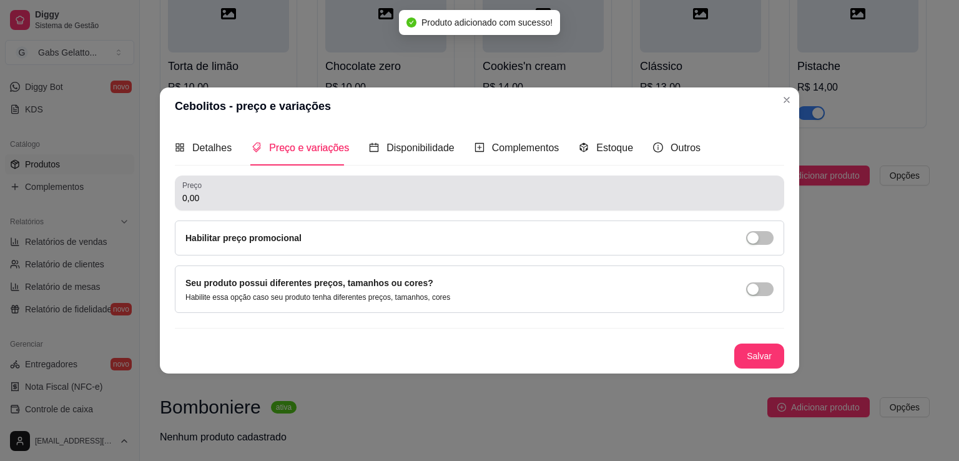
scroll to position [0, 0]
click at [237, 192] on input "0,00" at bounding box center [479, 198] width 595 height 12
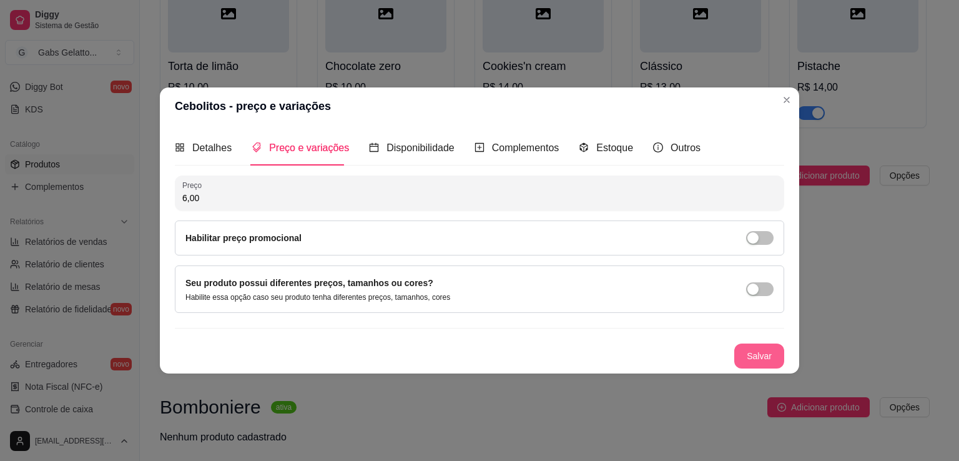
type input "6,00"
click at [765, 357] on button "Salvar" at bounding box center [759, 356] width 49 height 24
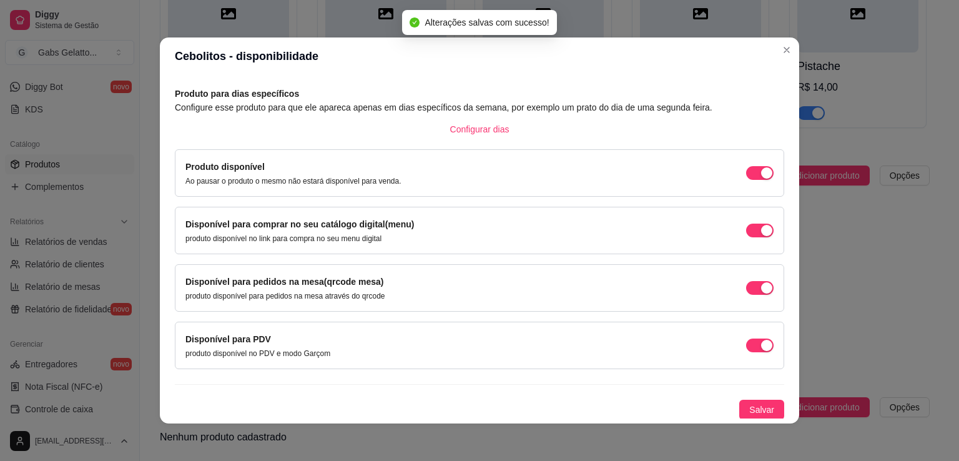
scroll to position [2, 0]
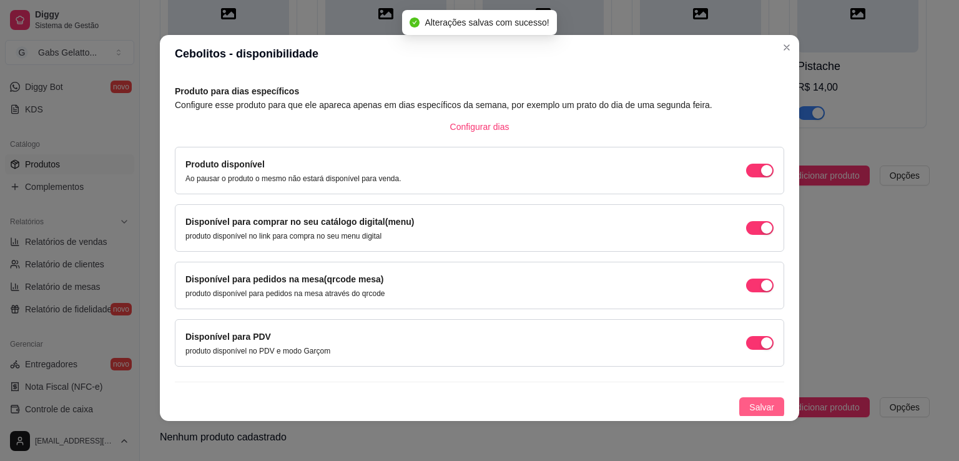
click at [750, 400] on span "Salvar" at bounding box center [762, 407] width 25 height 14
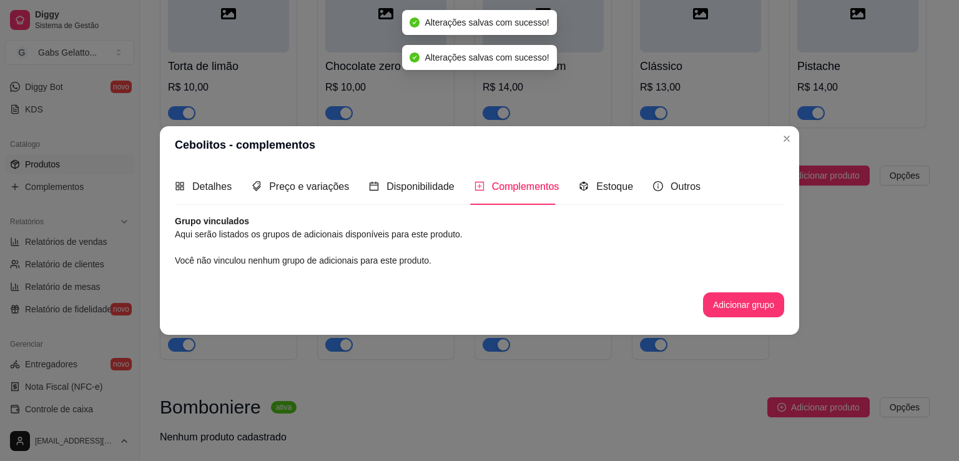
scroll to position [0, 0]
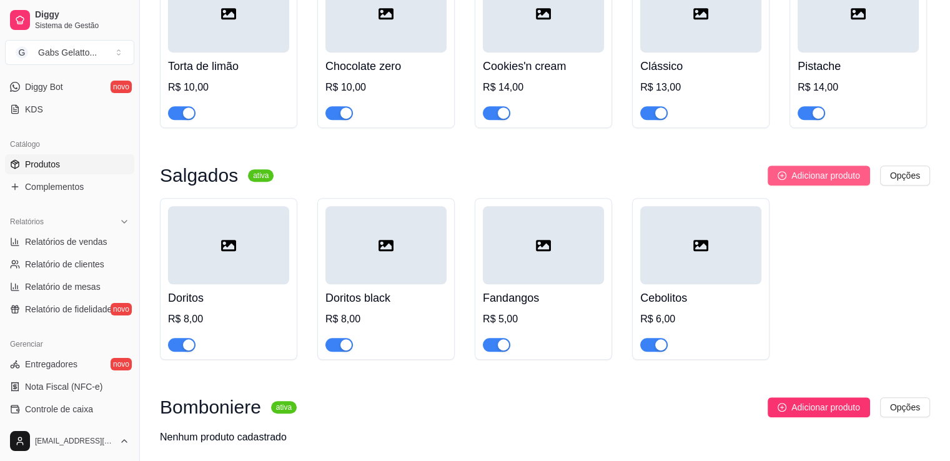
click at [819, 182] on span "Adicionar produto" at bounding box center [825, 176] width 69 height 14
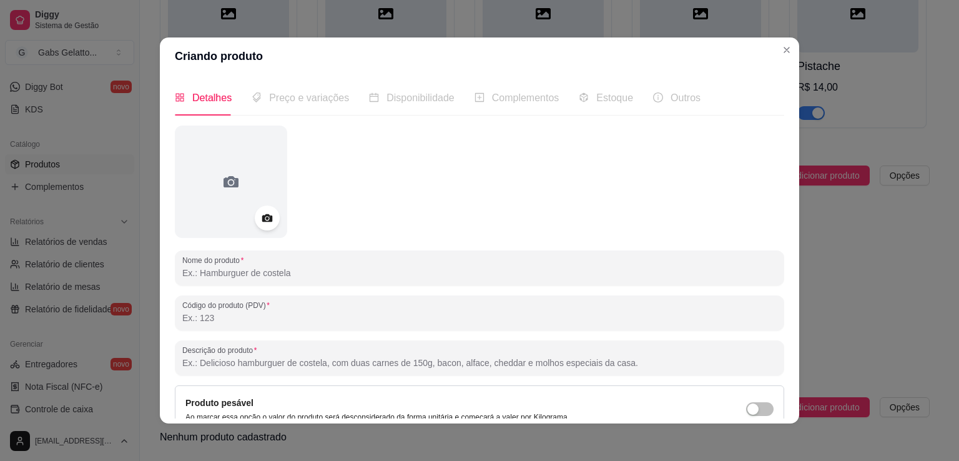
click at [236, 273] on input "Nome do produto" at bounding box center [479, 273] width 595 height 12
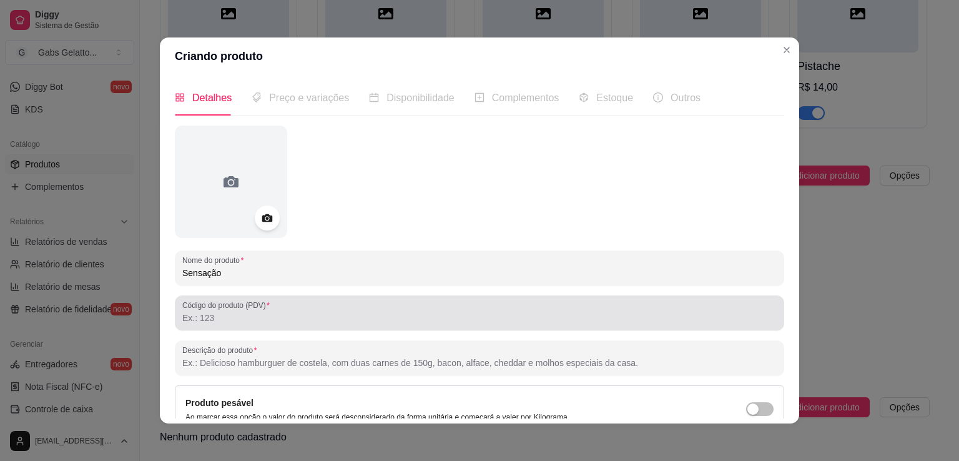
scroll to position [117, 0]
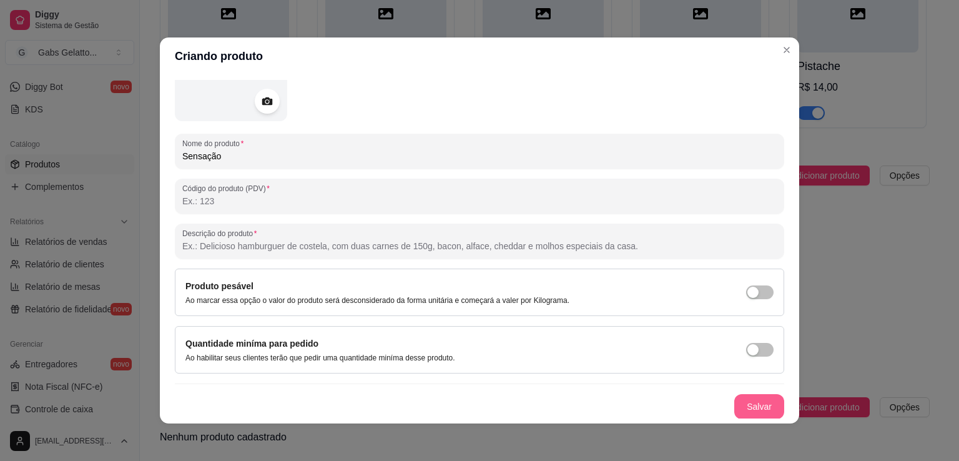
type input "Sensação"
click at [735, 403] on button "Salvar" at bounding box center [760, 406] width 50 height 25
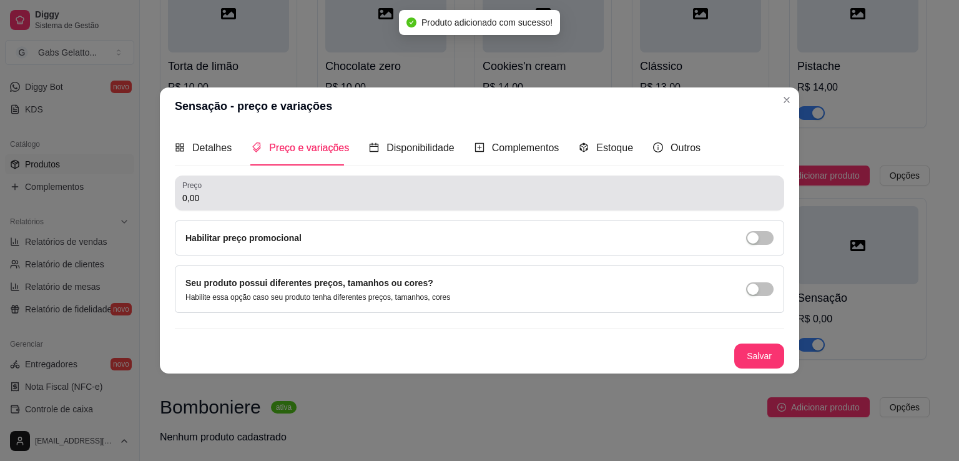
scroll to position [0, 0]
click at [232, 193] on input "0,00" at bounding box center [479, 198] width 595 height 12
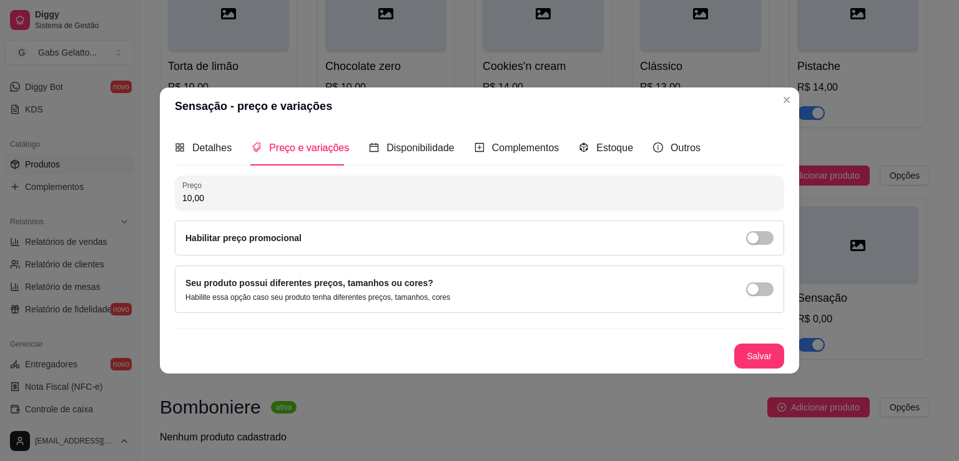
type input "10,00"
click at [739, 355] on button "Salvar" at bounding box center [759, 356] width 49 height 24
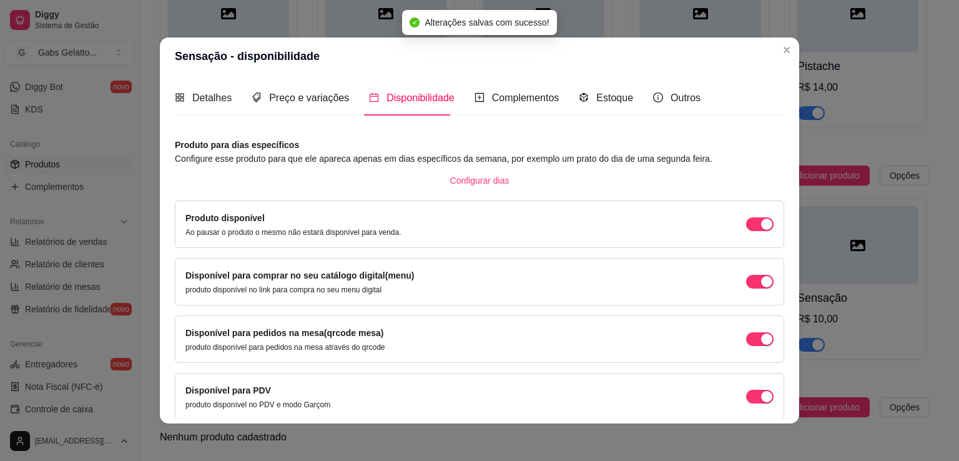
scroll to position [2, 0]
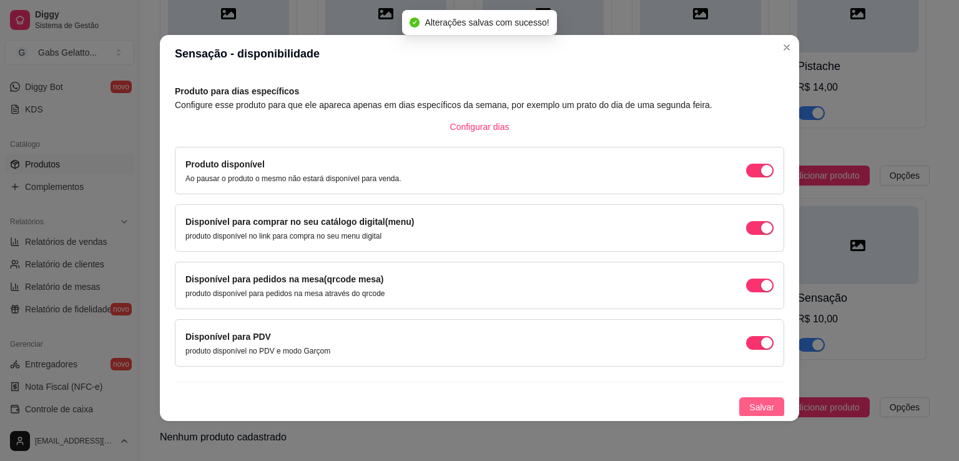
click at [750, 405] on span "Salvar" at bounding box center [762, 407] width 25 height 14
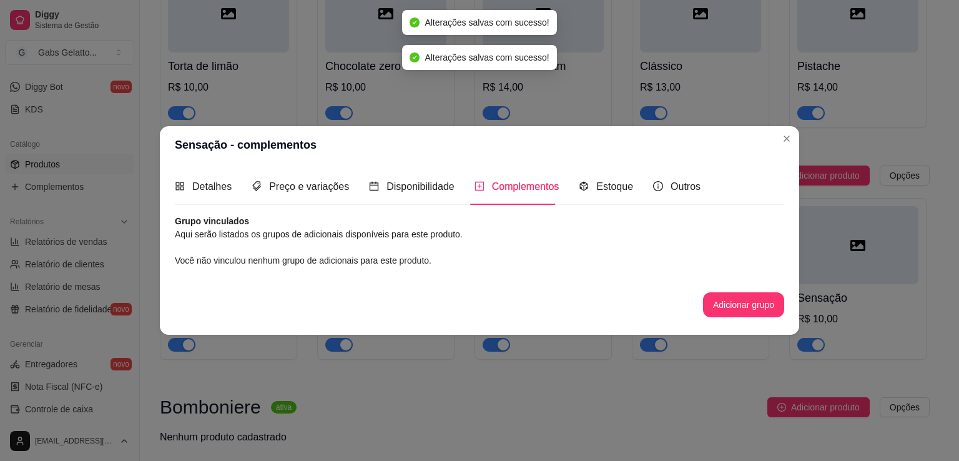
scroll to position [0, 0]
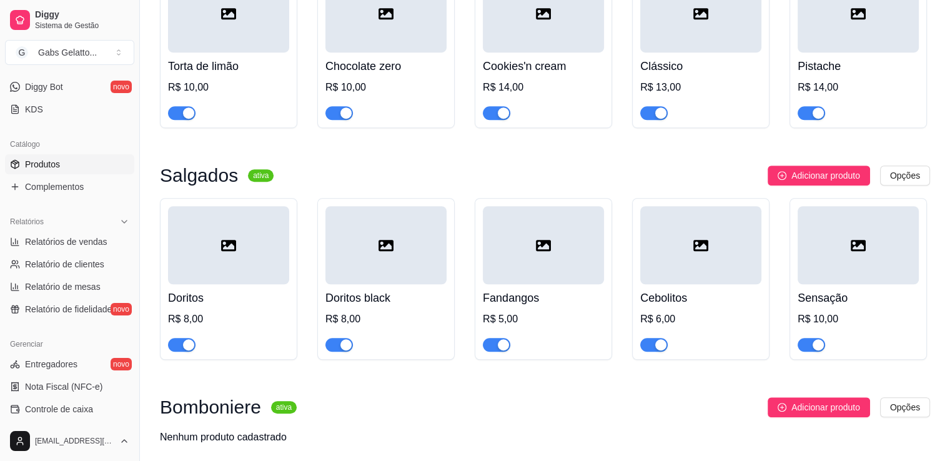
click at [407, 250] on div at bounding box center [385, 245] width 121 height 78
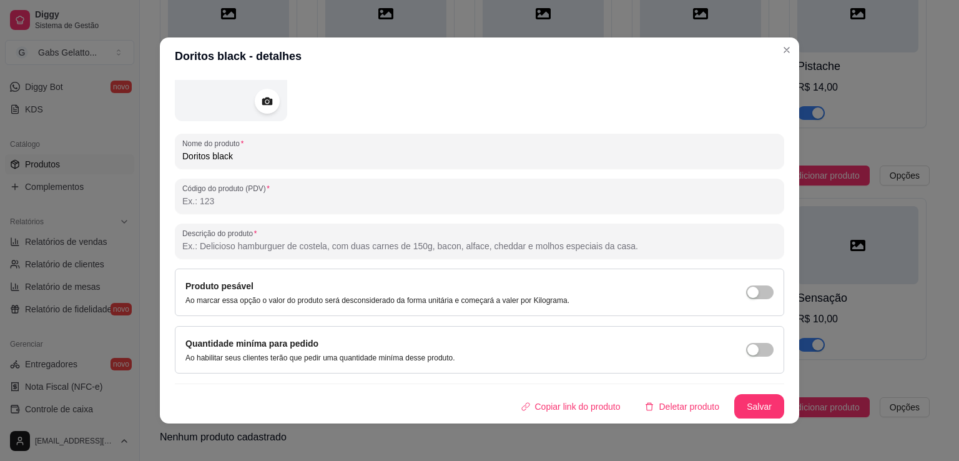
scroll to position [2, 0]
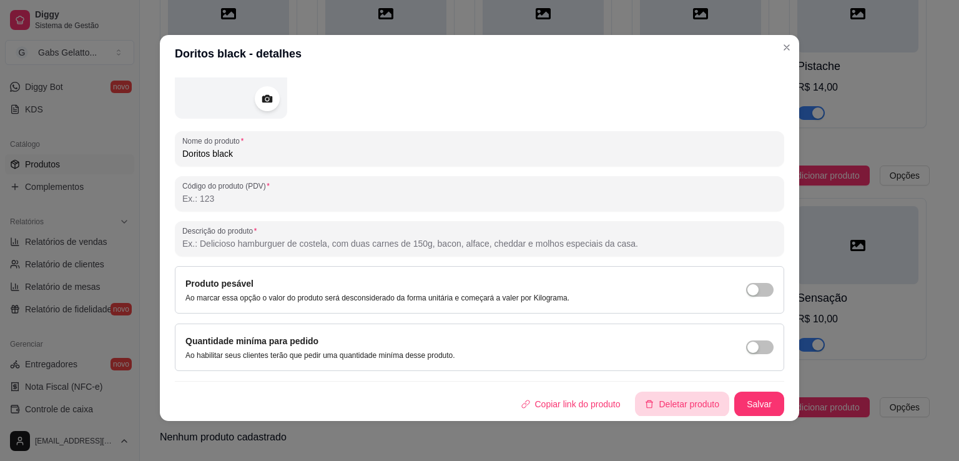
click at [643, 403] on button "Deletar produto" at bounding box center [682, 404] width 94 height 25
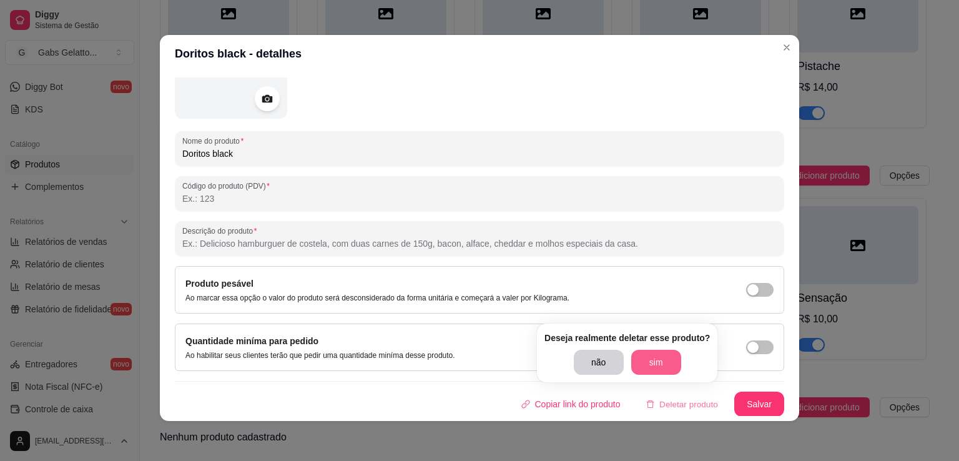
click at [665, 369] on button "sim" at bounding box center [657, 362] width 50 height 25
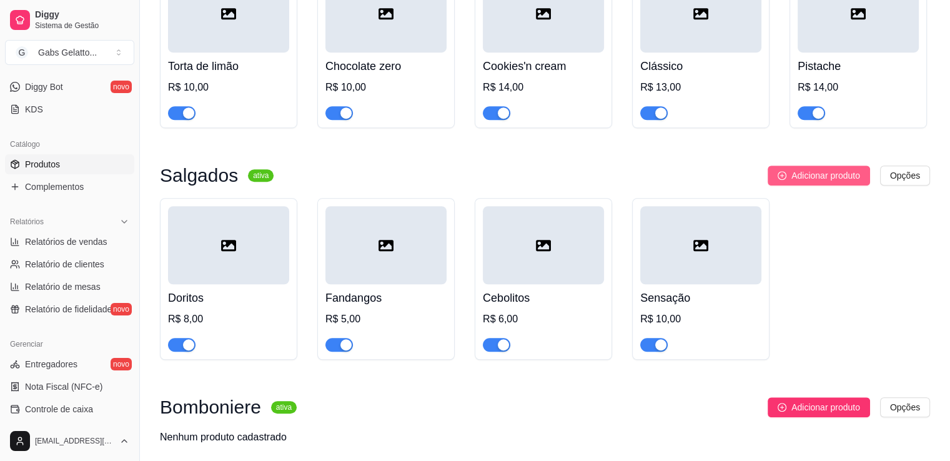
click at [800, 182] on span "Adicionar produto" at bounding box center [825, 176] width 69 height 14
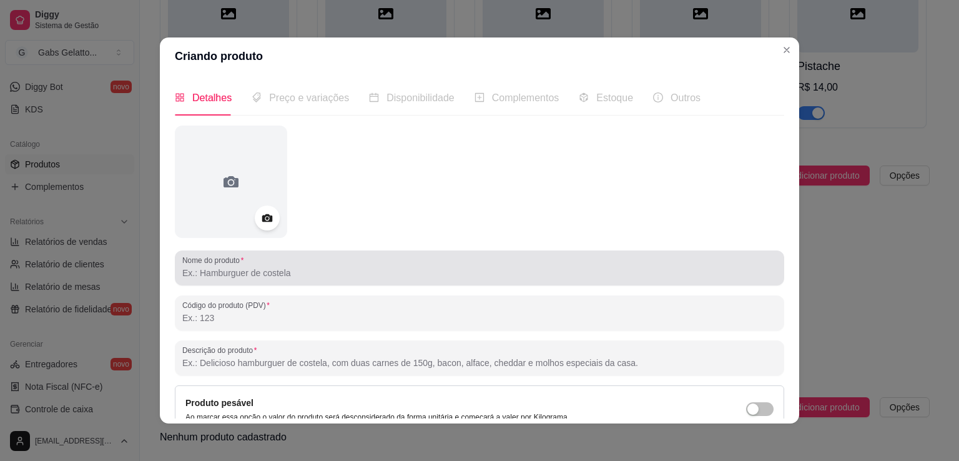
click at [305, 275] on input "Nome do produto" at bounding box center [479, 273] width 595 height 12
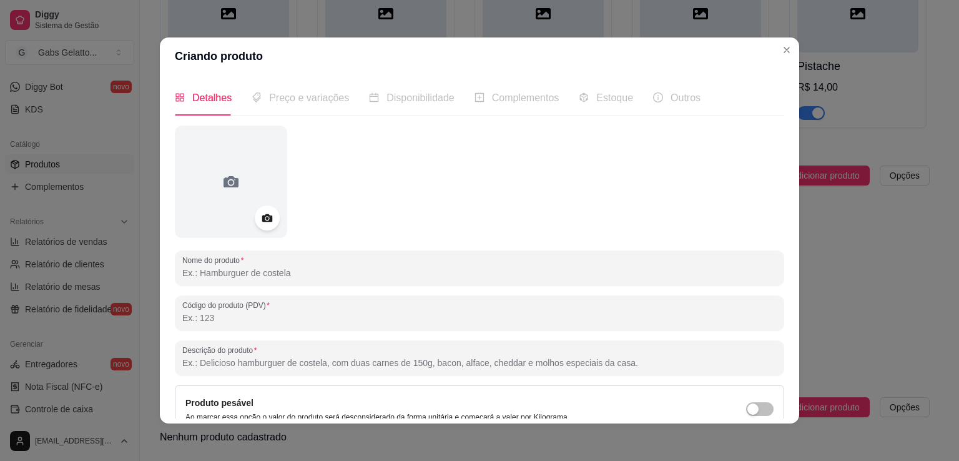
paste input "Cheetos"
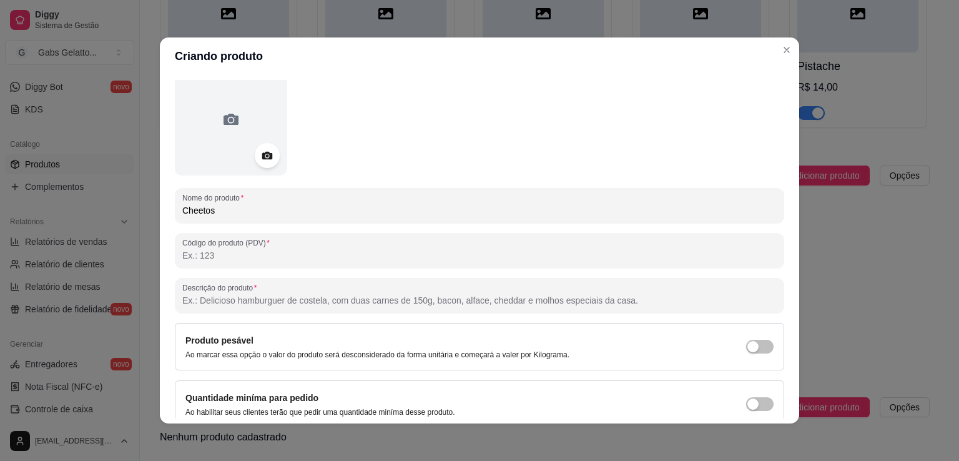
scroll to position [117, 0]
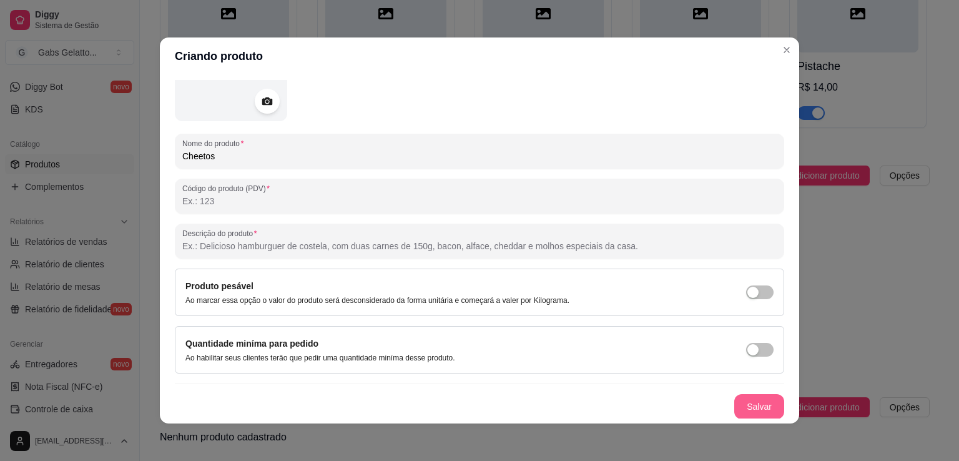
type input "Cheetos"
click at [755, 407] on button "Salvar" at bounding box center [759, 407] width 49 height 24
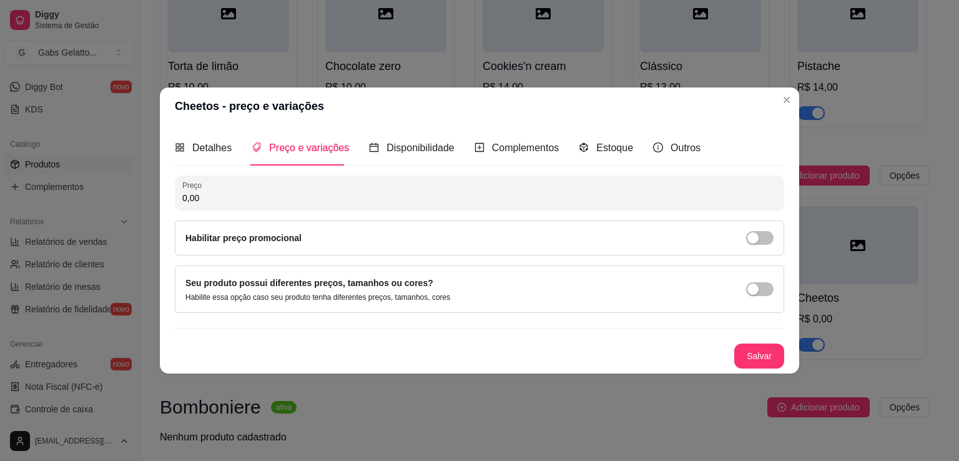
scroll to position [0, 0]
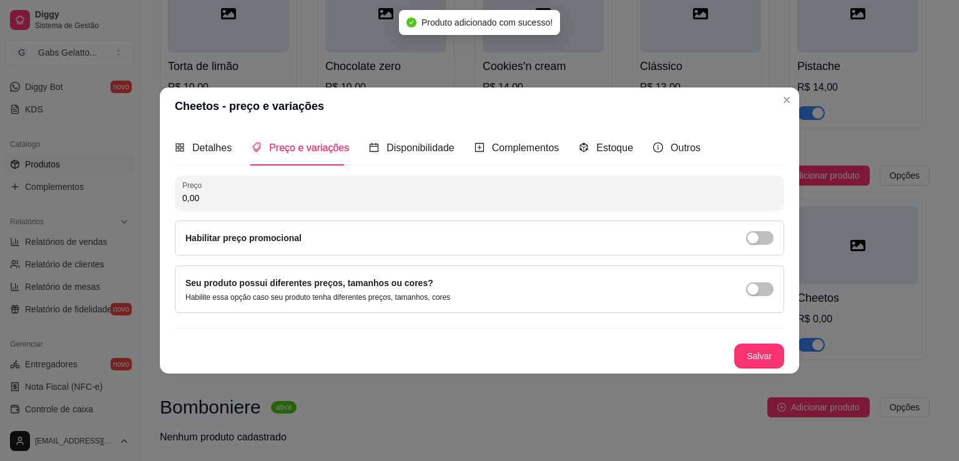
click at [213, 197] on input "0,00" at bounding box center [479, 198] width 595 height 12
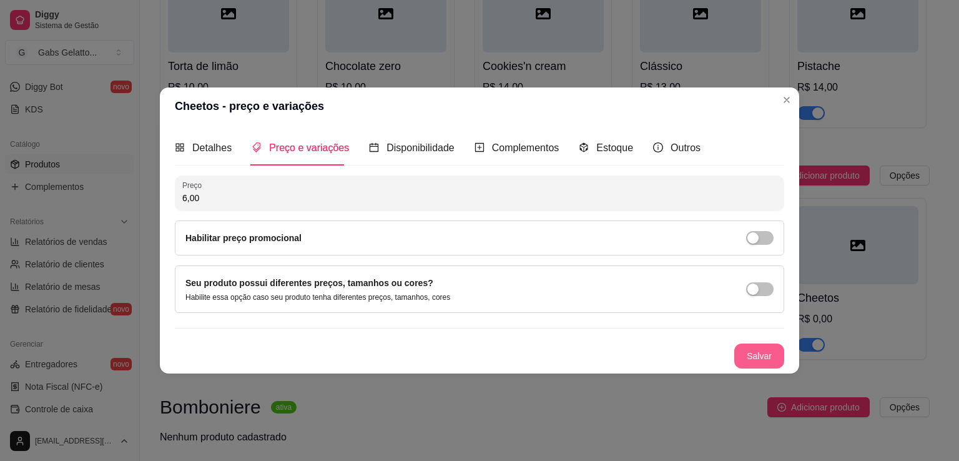
type input "6,00"
click at [761, 355] on button "Salvar" at bounding box center [760, 356] width 50 height 25
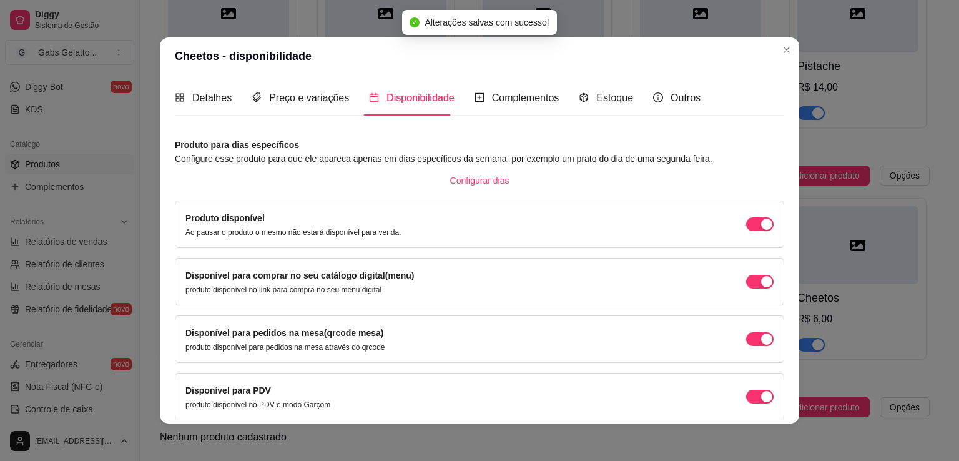
scroll to position [51, 0]
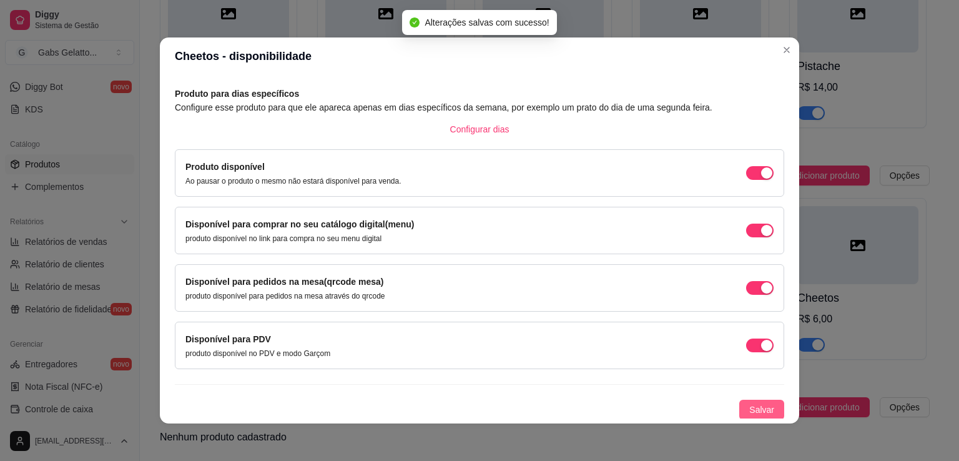
click at [755, 413] on span "Salvar" at bounding box center [762, 410] width 25 height 14
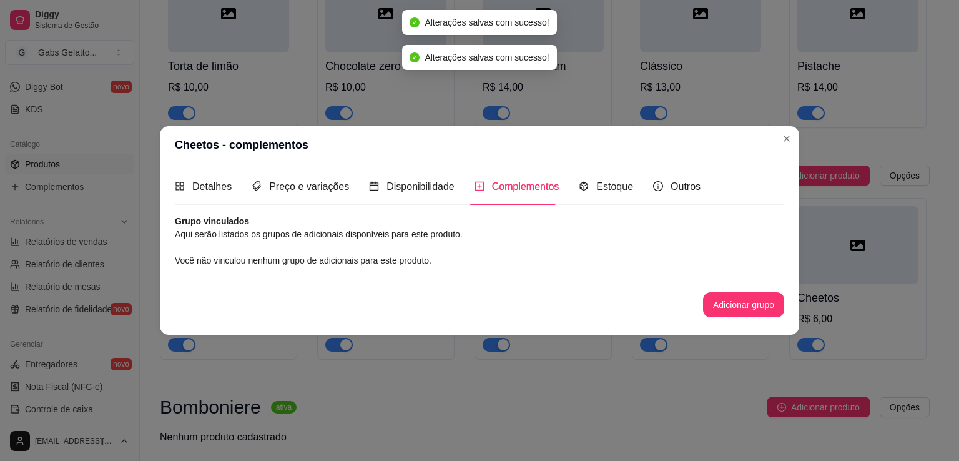
scroll to position [0, 0]
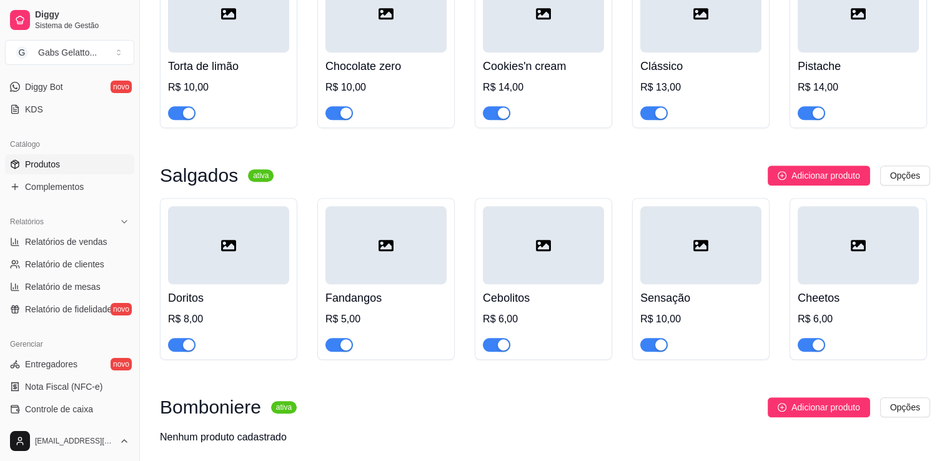
click at [515, 284] on div at bounding box center [543, 245] width 121 height 78
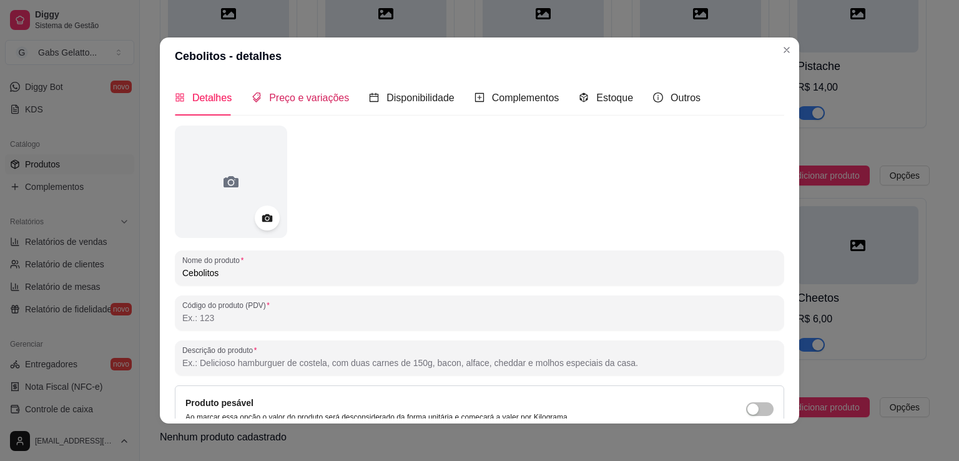
click at [280, 99] on span "Preço e variações" at bounding box center [309, 97] width 80 height 11
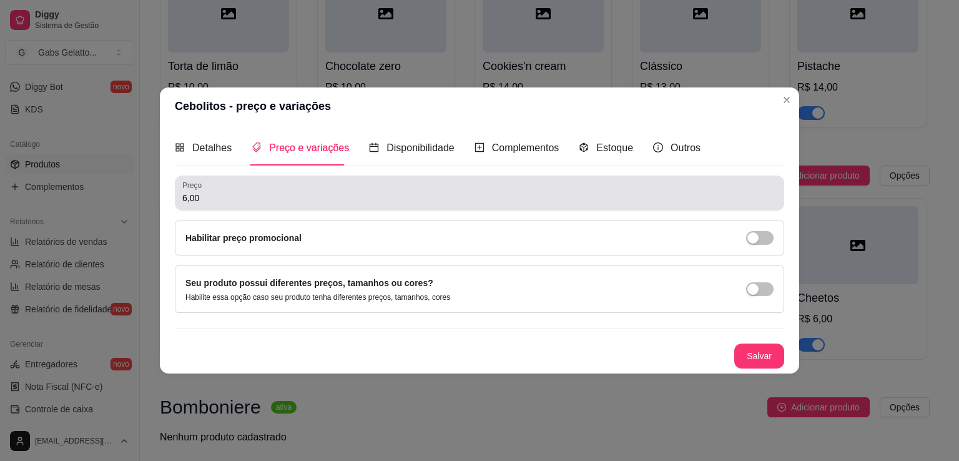
click at [199, 198] on input "6,00" at bounding box center [479, 198] width 595 height 12
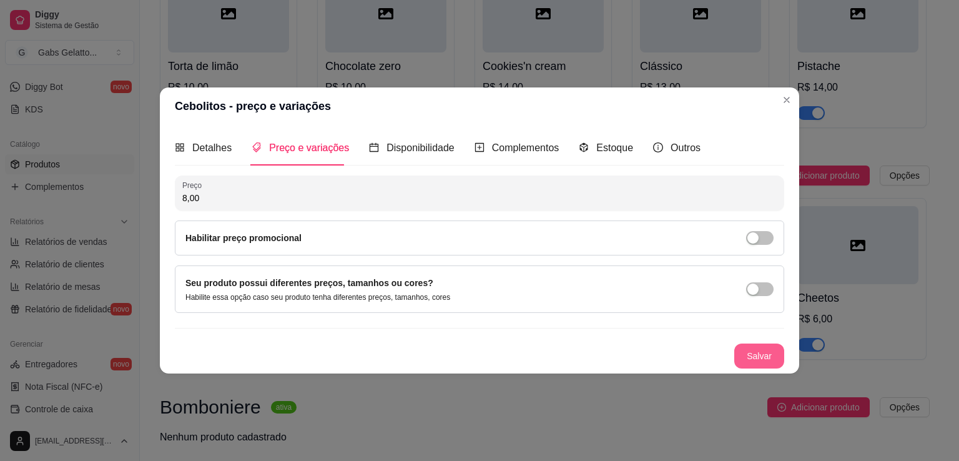
type input "8,00"
click at [777, 359] on button "Salvar" at bounding box center [760, 356] width 50 height 25
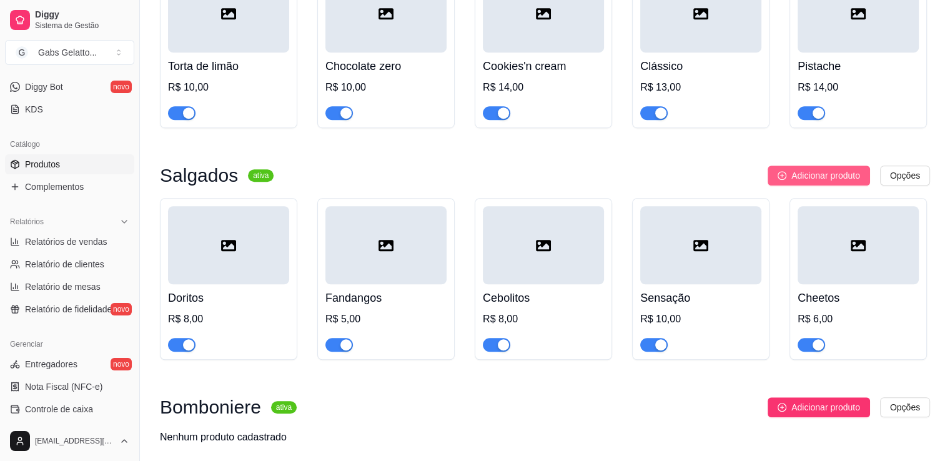
click at [800, 186] on button "Adicionar produto" at bounding box center [819, 176] width 102 height 20
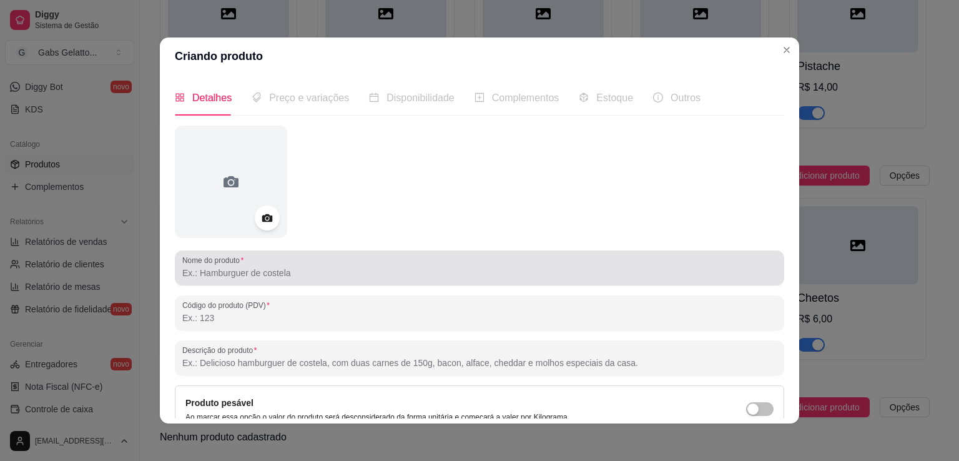
click at [239, 270] on input "Nome do produto" at bounding box center [479, 273] width 595 height 12
paste input "Ruffles"
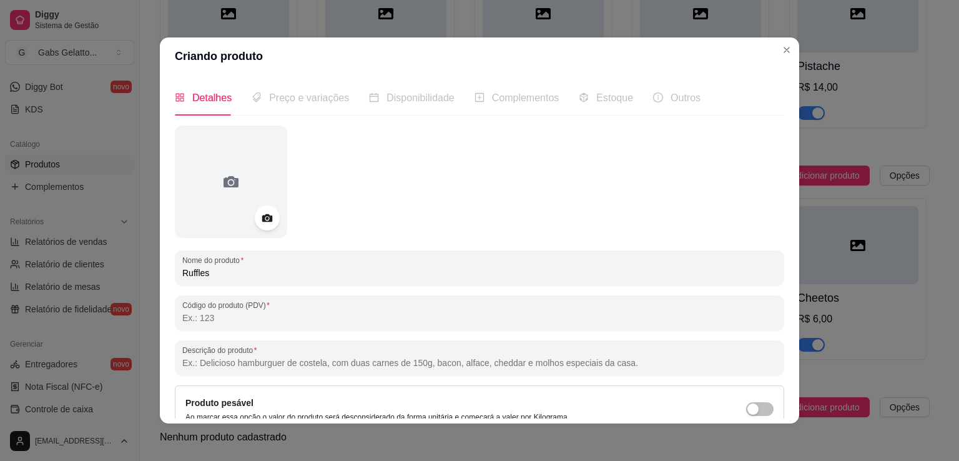
type input "Ruffles"
click at [304, 101] on span "Preço e variações" at bounding box center [309, 97] width 80 height 11
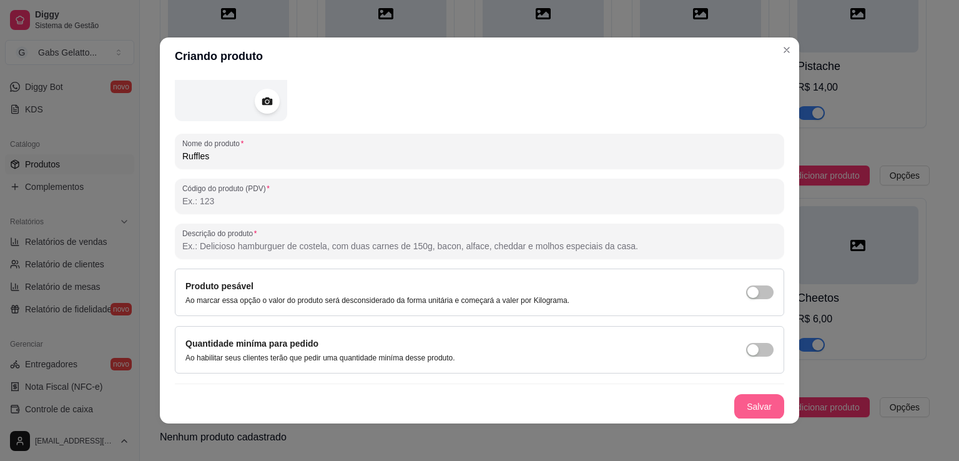
click at [735, 403] on button "Salvar" at bounding box center [760, 406] width 50 height 25
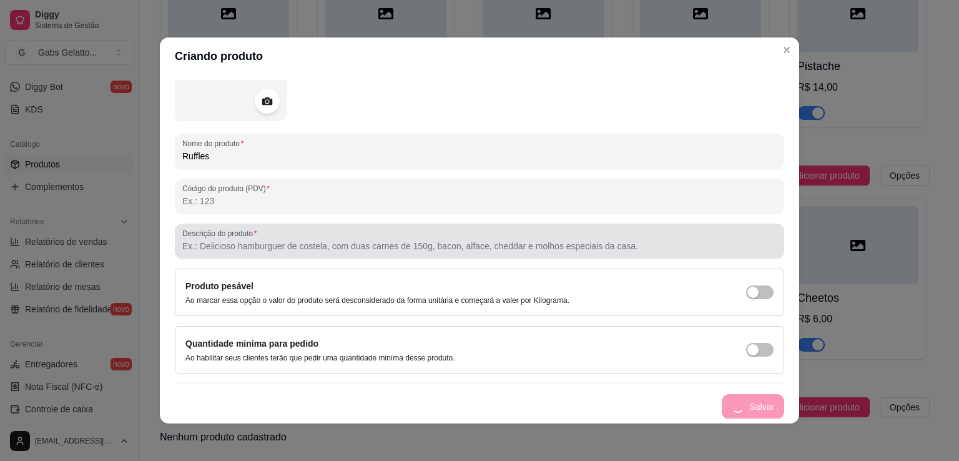
scroll to position [0, 0]
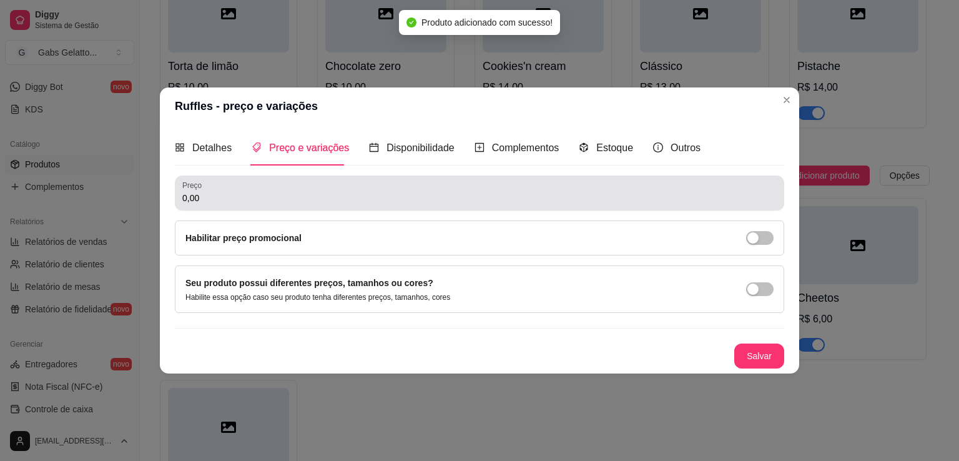
click at [236, 201] on input "0,00" at bounding box center [479, 198] width 595 height 12
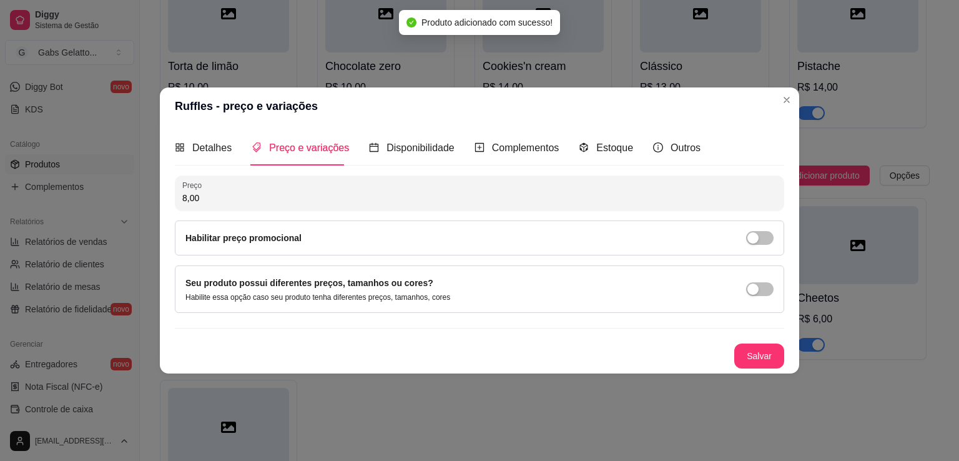
type input "8,00"
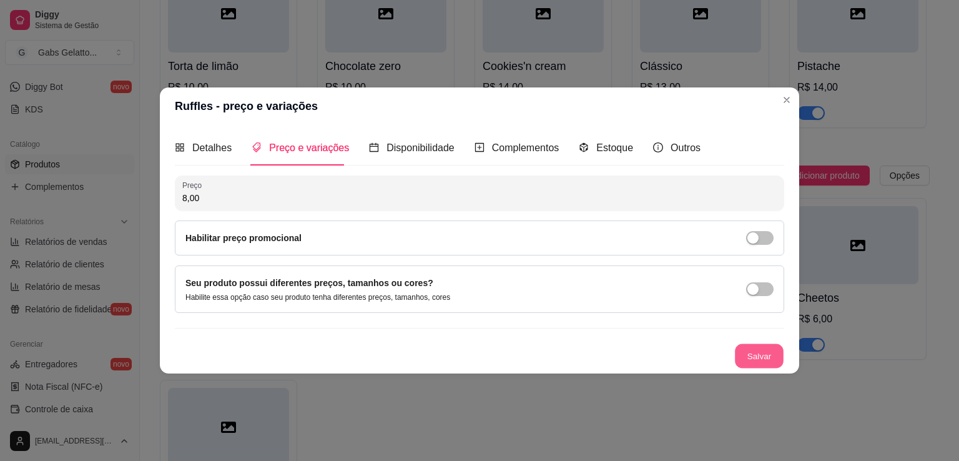
click at [768, 358] on button "Salvar" at bounding box center [759, 356] width 49 height 24
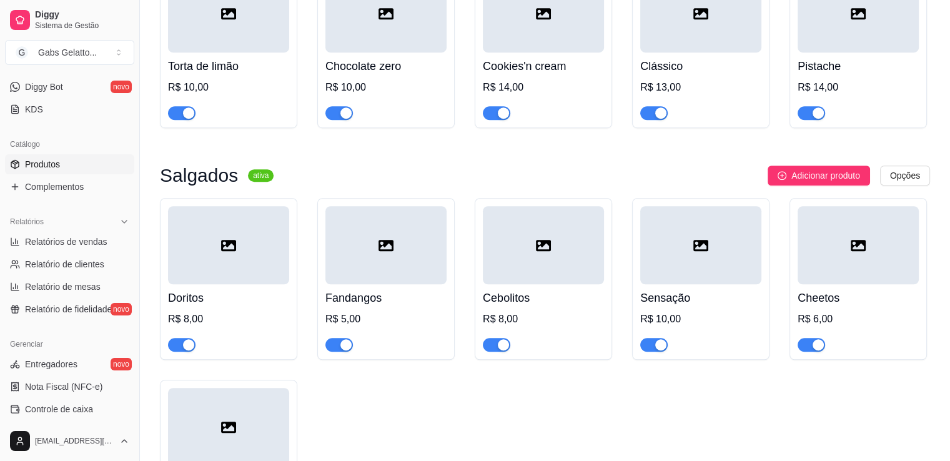
scroll to position [944, 0]
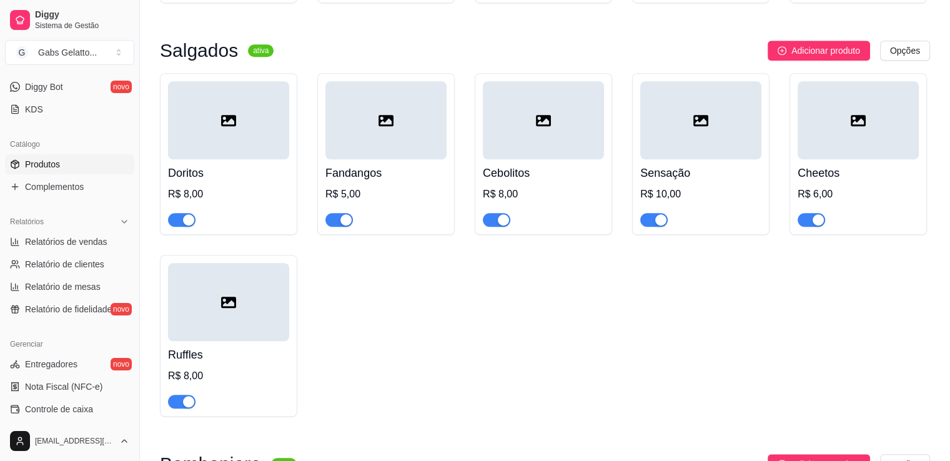
click at [251, 332] on div at bounding box center [228, 302] width 121 height 78
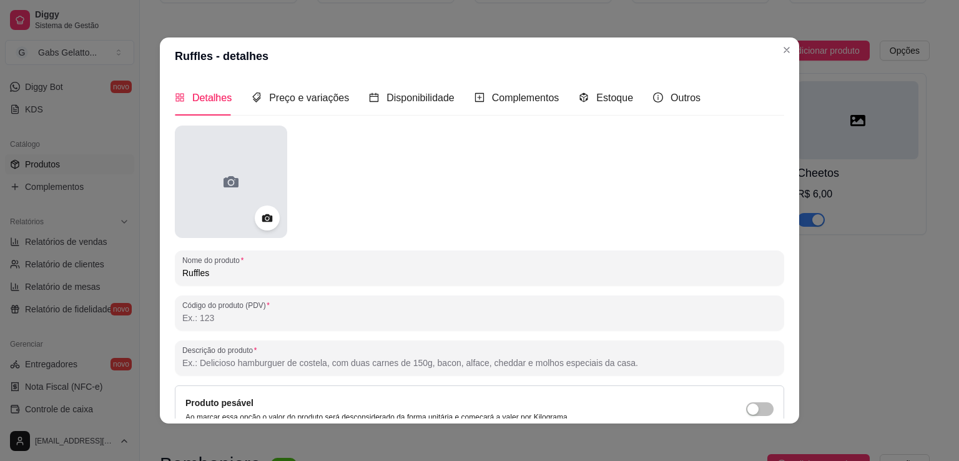
click at [232, 182] on icon at bounding box center [231, 181] width 15 height 11
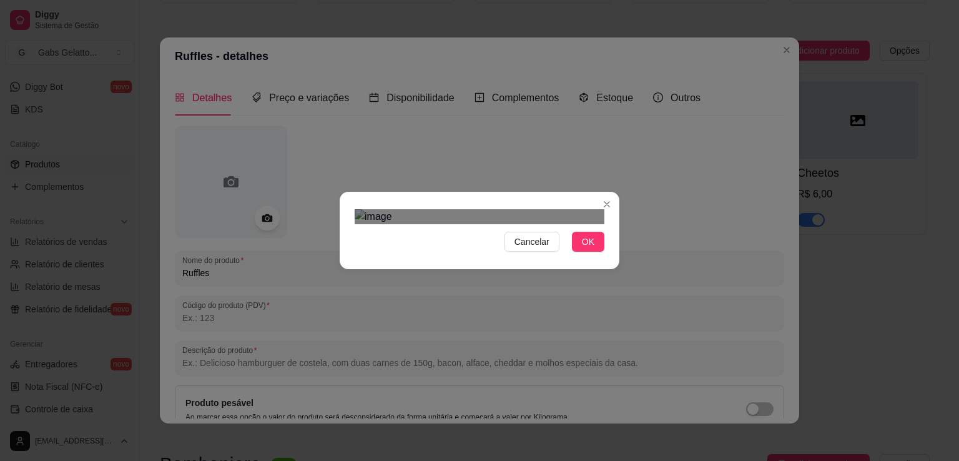
click at [532, 209] on div at bounding box center [480, 216] width 250 height 15
click at [518, 287] on div "Use the arrow keys to move the crop selection area" at bounding box center [474, 369] width 164 height 164
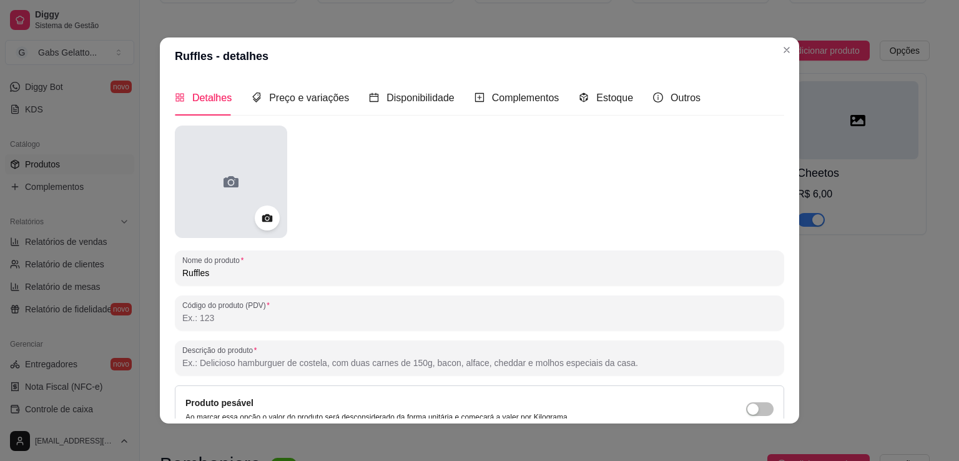
click at [242, 164] on div at bounding box center [231, 182] width 112 height 112
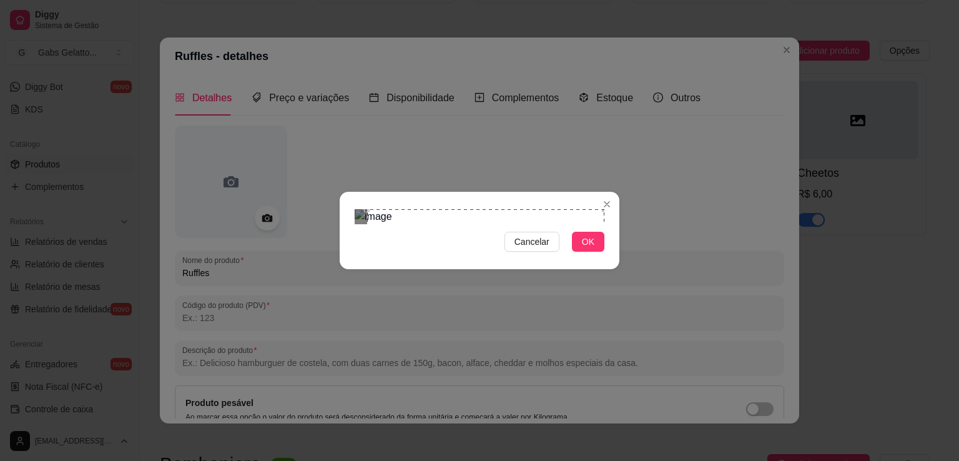
click at [620, 83] on div "Cancelar OK" at bounding box center [479, 230] width 959 height 461
click at [357, 257] on div "Cancelar OK" at bounding box center [480, 230] width 280 height 52
click at [461, 275] on div "Use the arrow keys to move the crop selection area" at bounding box center [481, 336] width 245 height 245
click at [585, 249] on span "OK" at bounding box center [588, 242] width 12 height 14
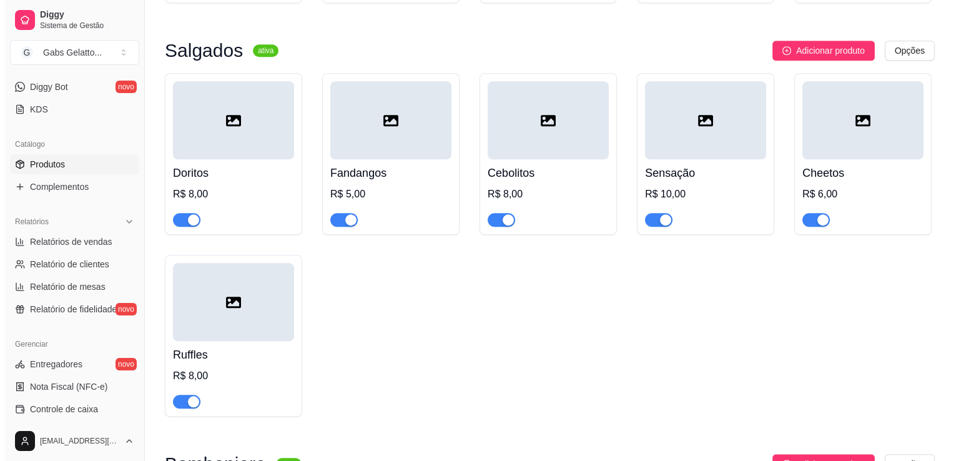
scroll to position [1006, 0]
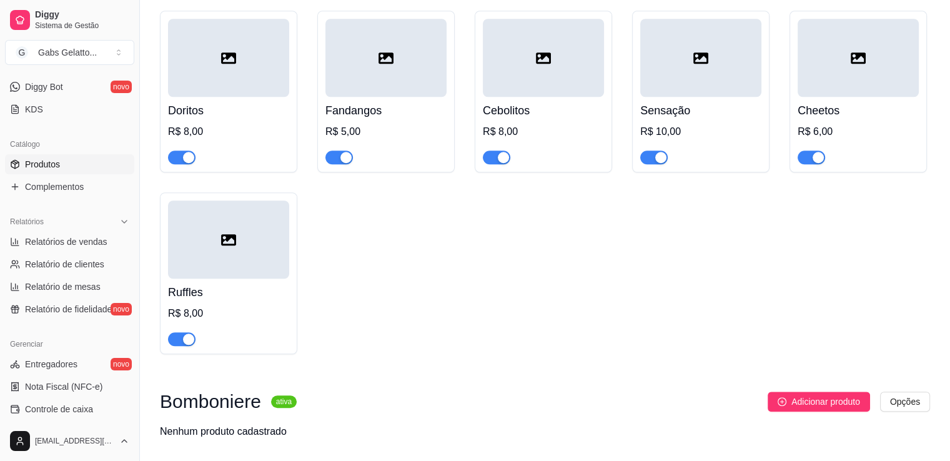
click at [236, 261] on div at bounding box center [228, 240] width 121 height 78
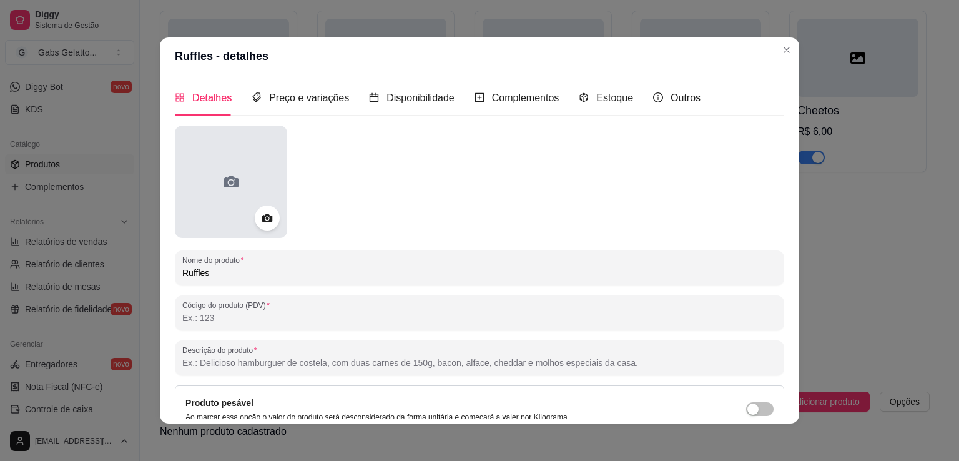
click at [238, 174] on div at bounding box center [231, 182] width 112 height 112
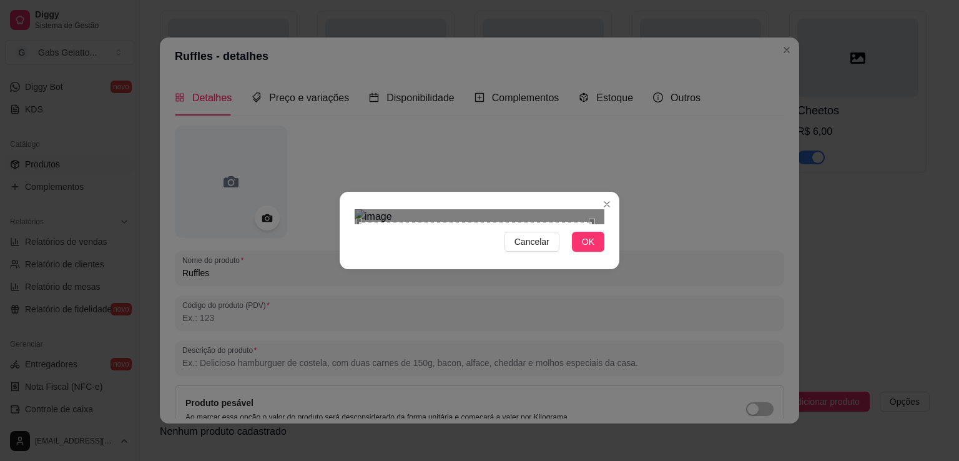
click at [360, 257] on div "Cancelar OK" at bounding box center [480, 230] width 280 height 52
click at [602, 212] on div "Use the arrow keys to move the north east drag handle to change the crop select…" at bounding box center [602, 212] width 0 height 0
click at [583, 249] on span "OK" at bounding box center [588, 242] width 12 height 14
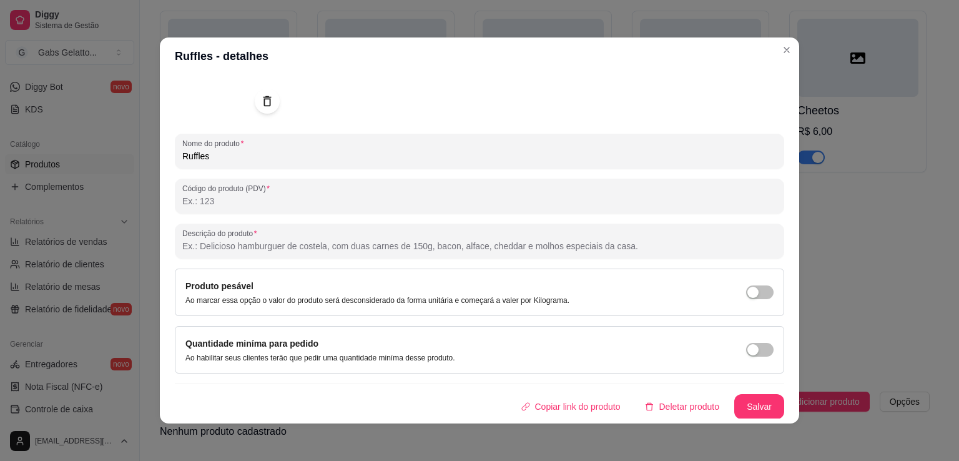
scroll to position [2, 0]
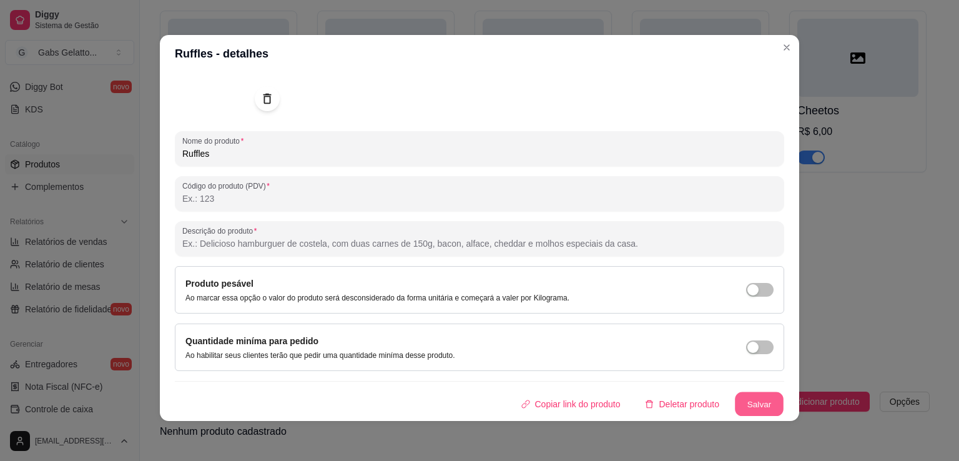
click at [745, 399] on button "Salvar" at bounding box center [759, 404] width 49 height 24
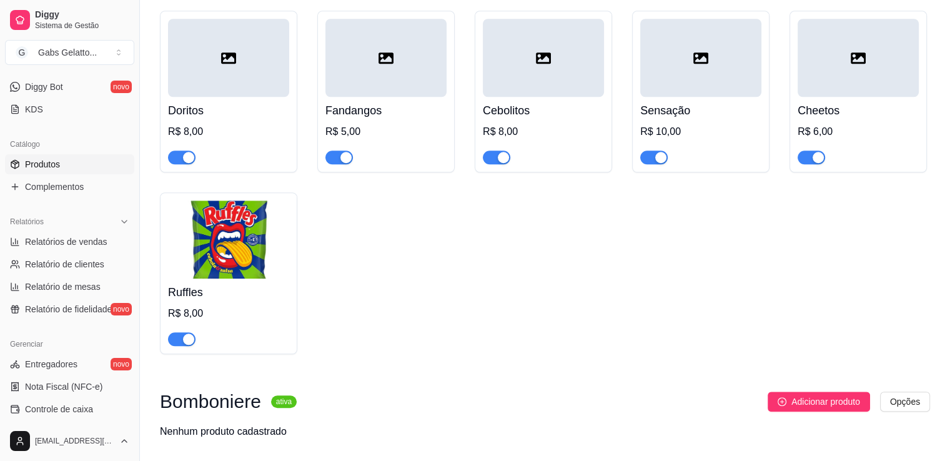
click at [847, 100] on div "Cheetos R$ 6,00" at bounding box center [858, 130] width 121 height 67
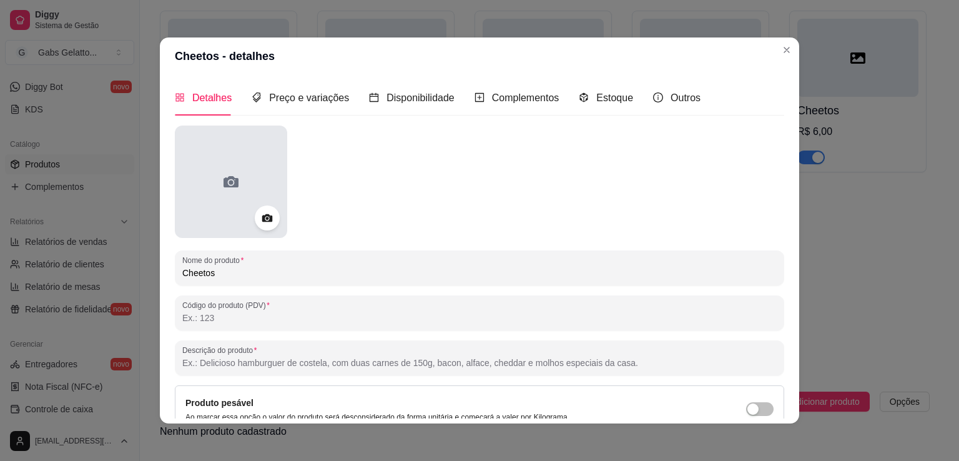
click at [226, 208] on div at bounding box center [231, 182] width 112 height 112
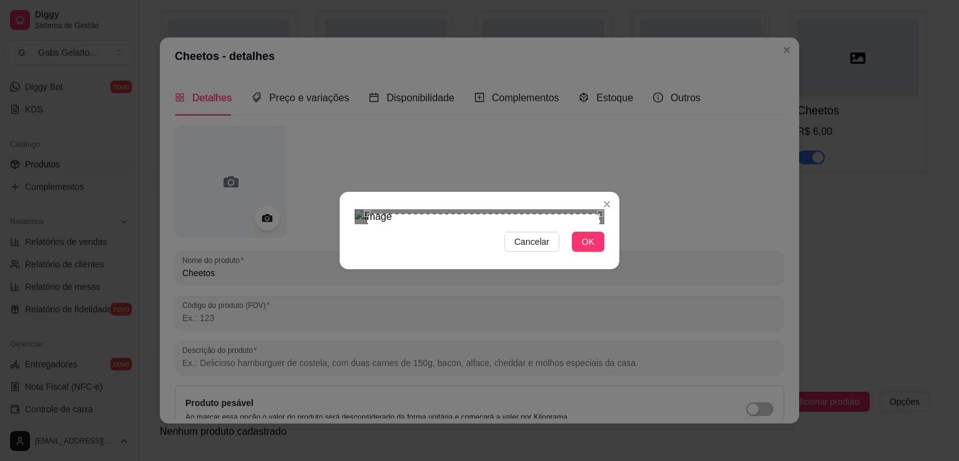
click at [602, 192] on section "Cancelar OK" at bounding box center [480, 230] width 280 height 77
click at [615, 257] on div "Cancelar OK" at bounding box center [480, 230] width 280 height 52
click at [607, 192] on section "Cancelar OK" at bounding box center [480, 230] width 280 height 77
click at [359, 207] on div "Use the arrow keys to move the north west drag handle to change the crop select…" at bounding box center [359, 207] width 0 height 0
click at [445, 269] on div "Use the arrow keys to move the crop selection area" at bounding box center [483, 335] width 242 height 242
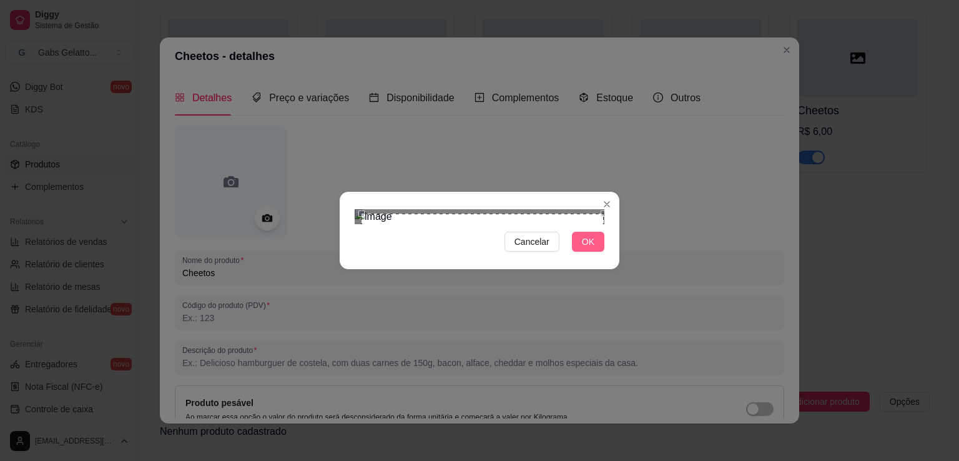
click at [589, 249] on span "OK" at bounding box center [588, 242] width 12 height 14
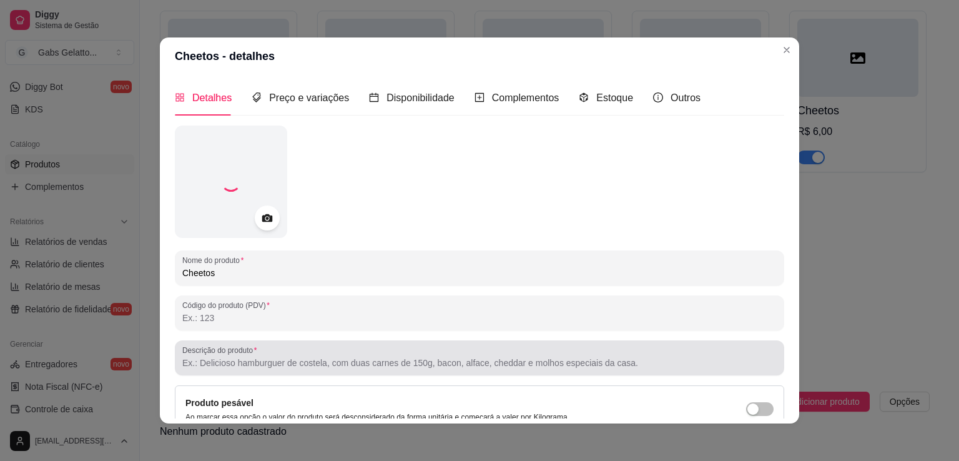
scroll to position [117, 0]
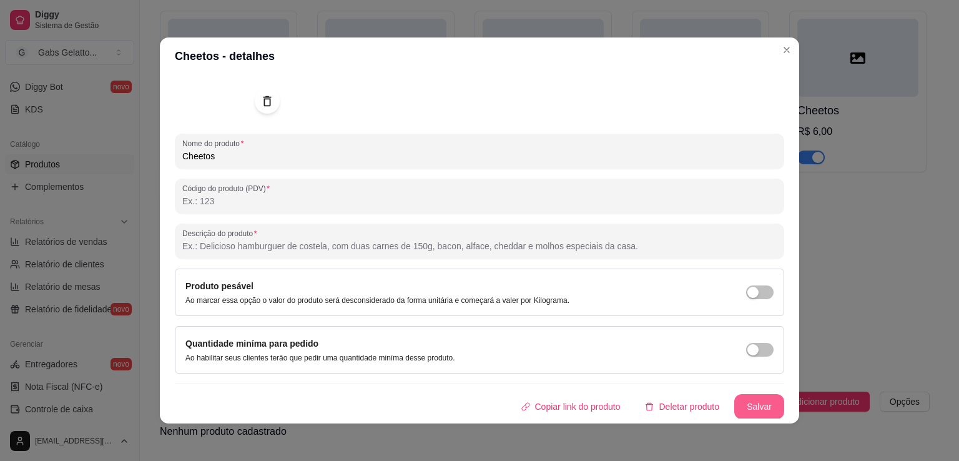
click at [755, 405] on button "Salvar" at bounding box center [760, 406] width 50 height 25
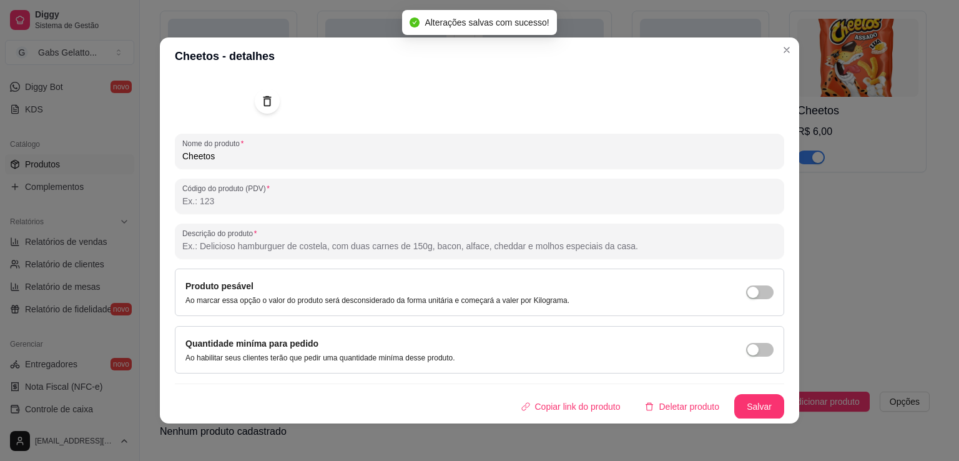
scroll to position [2, 0]
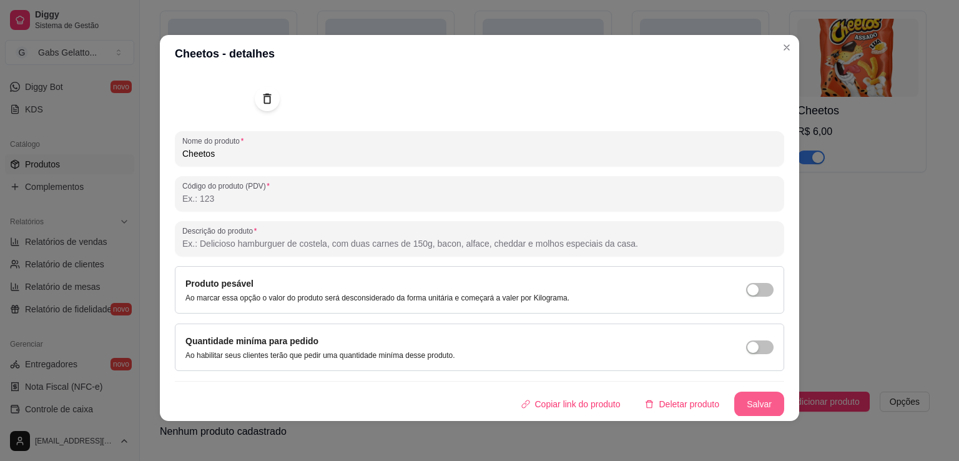
click at [736, 402] on button "Salvar" at bounding box center [760, 404] width 50 height 25
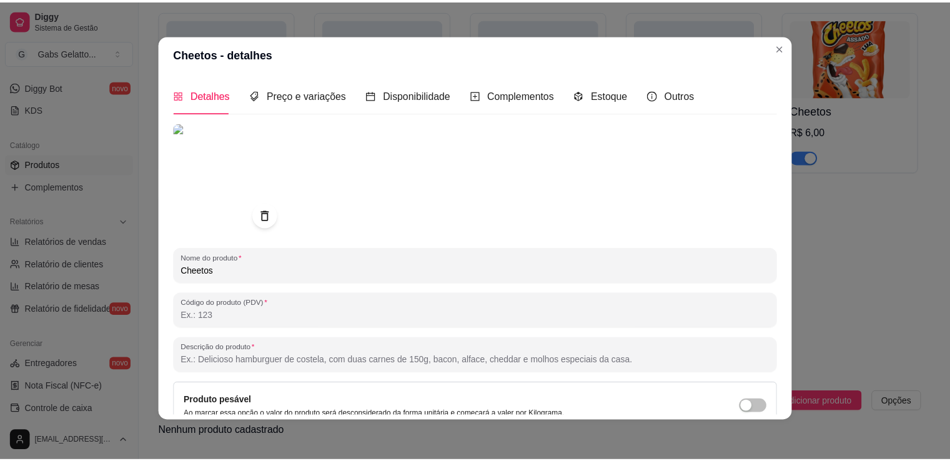
scroll to position [117, 0]
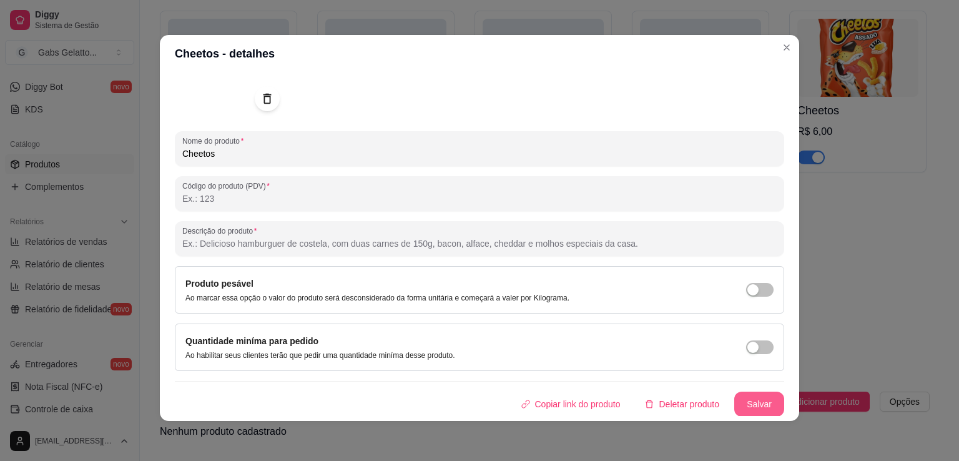
click at [737, 397] on button "Salvar" at bounding box center [760, 404] width 50 height 25
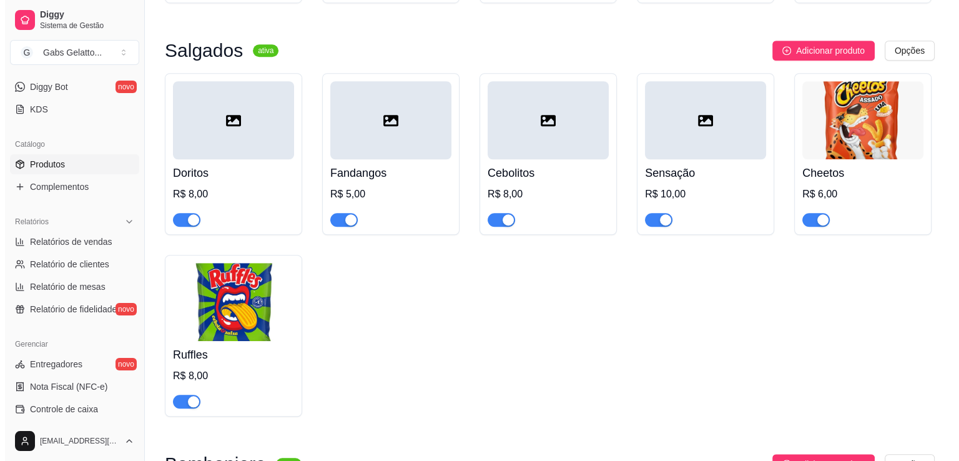
scroll to position [881, 0]
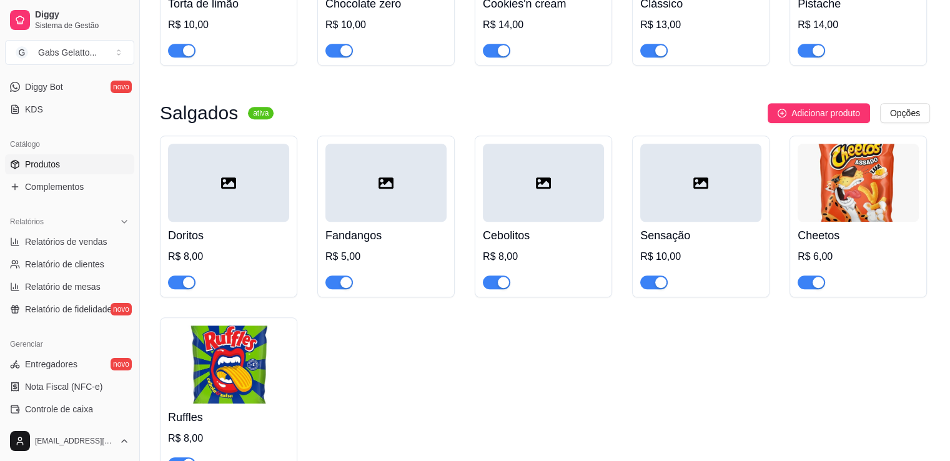
click at [714, 206] on div at bounding box center [700, 183] width 121 height 78
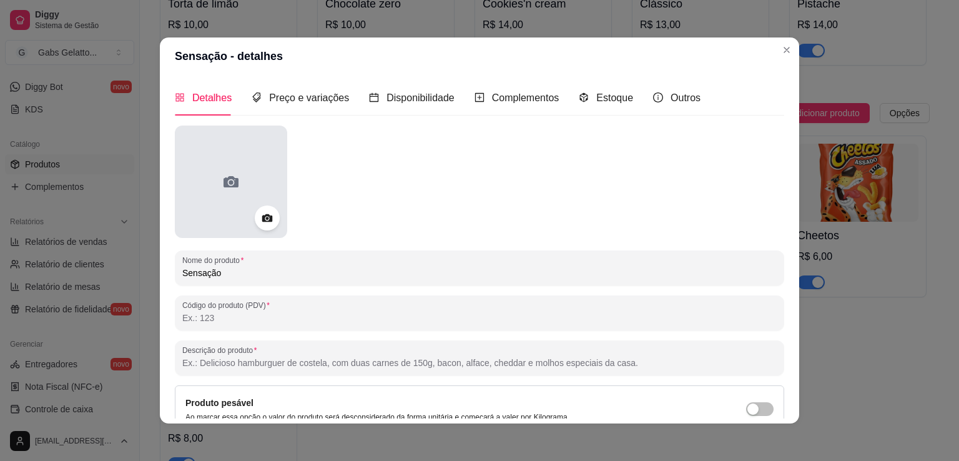
click at [243, 183] on div at bounding box center [231, 182] width 112 height 112
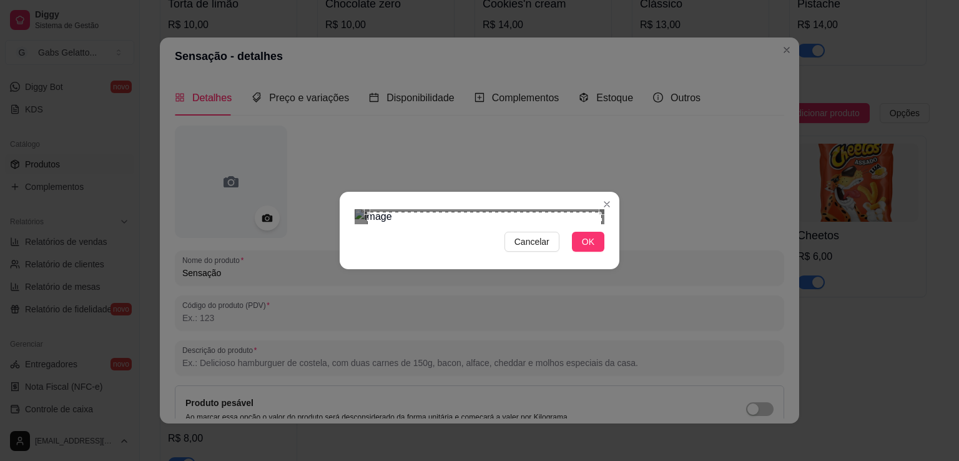
click at [603, 192] on section "Cancelar OK" at bounding box center [480, 230] width 280 height 77
click at [354, 460] on div "Use the arrow keys to move the south west drag handle to change the crop select…" at bounding box center [354, 460] width 0 height 0
click at [590, 249] on span "OK" at bounding box center [588, 242] width 12 height 14
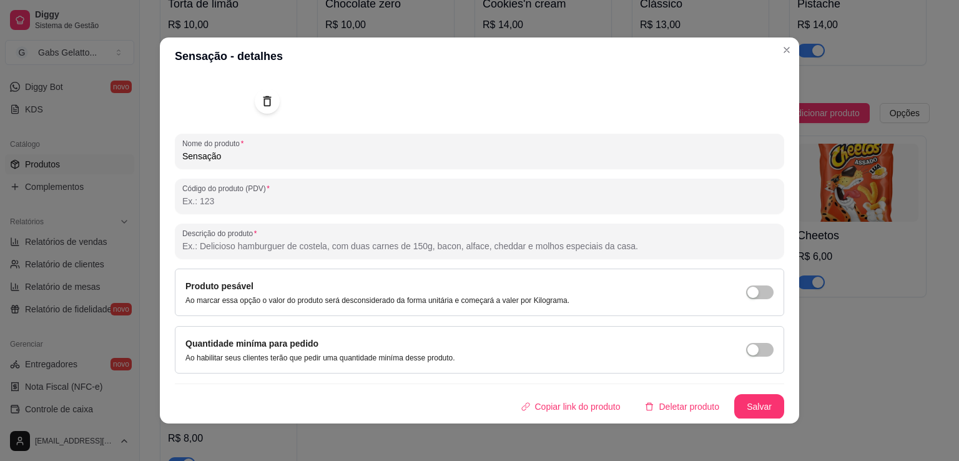
scroll to position [2, 0]
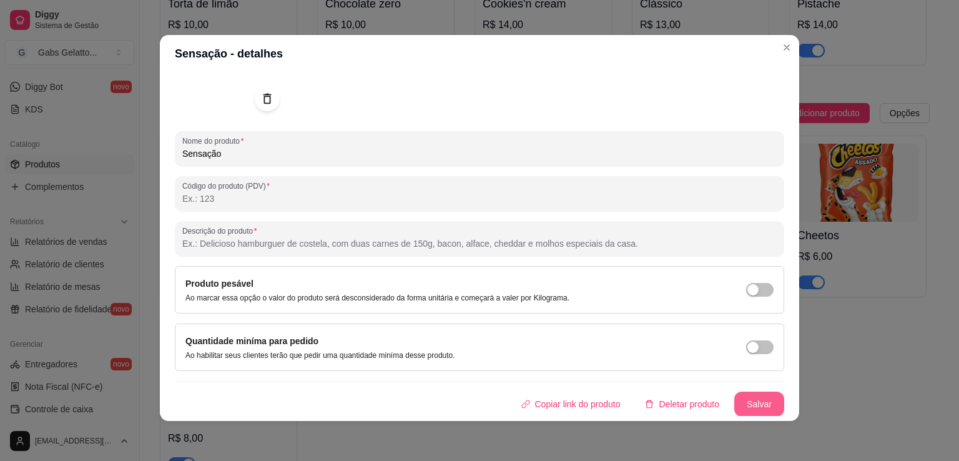
click at [750, 398] on button "Salvar" at bounding box center [760, 404] width 50 height 25
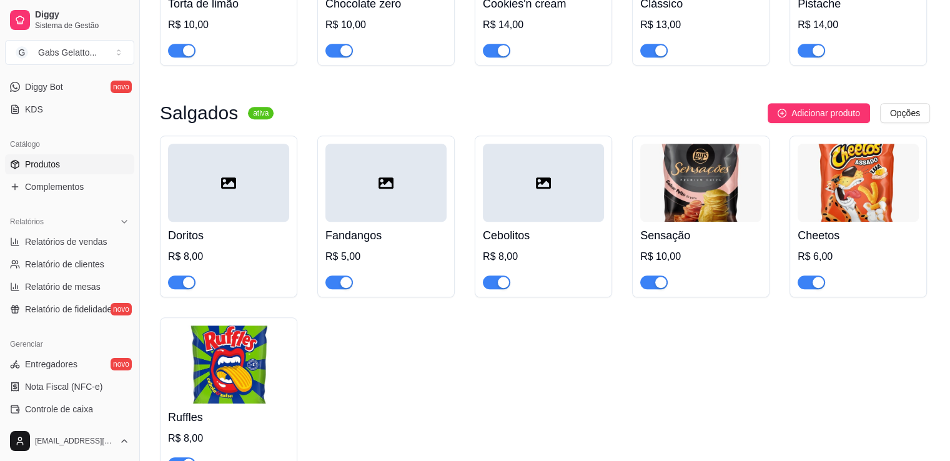
click at [536, 191] on icon at bounding box center [543, 183] width 15 height 15
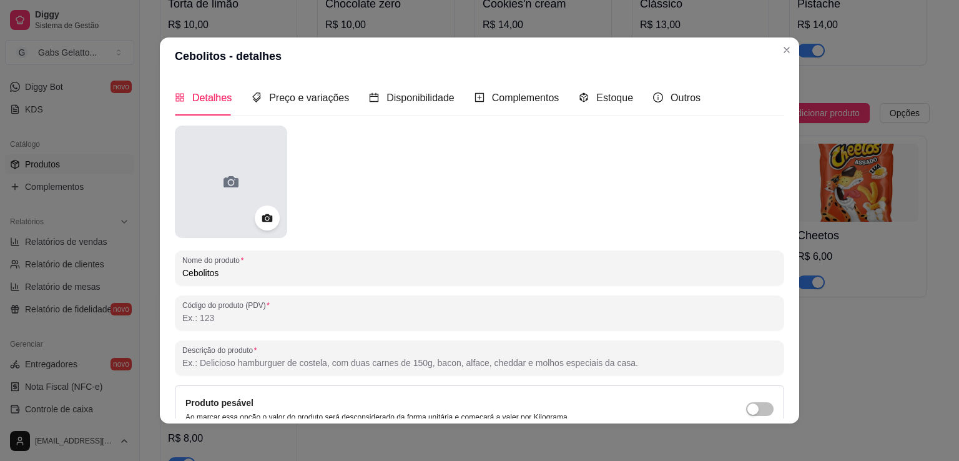
click at [197, 189] on div at bounding box center [231, 182] width 112 height 112
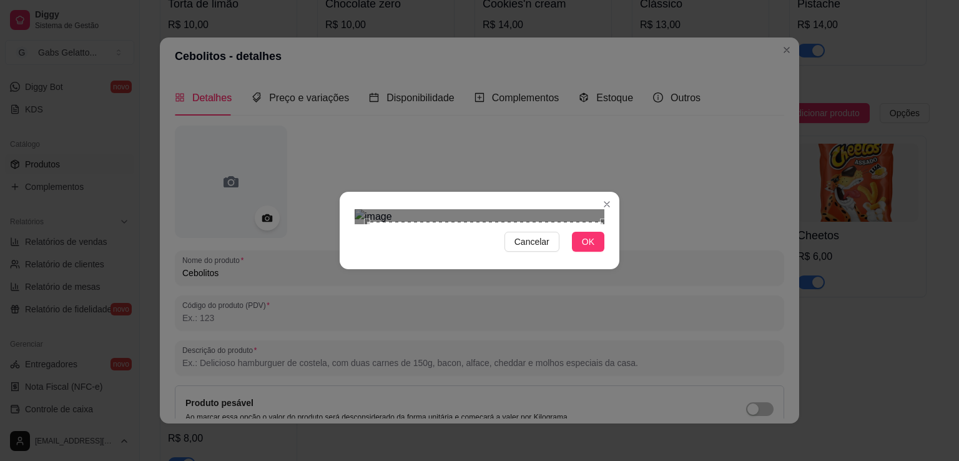
click at [602, 257] on div "Cancelar OK" at bounding box center [480, 230] width 280 height 52
click at [355, 209] on div "Use the arrow keys to move the north west drag handle to change the crop select…" at bounding box center [355, 209] width 0 height 0
click at [588, 249] on span "OK" at bounding box center [588, 242] width 12 height 14
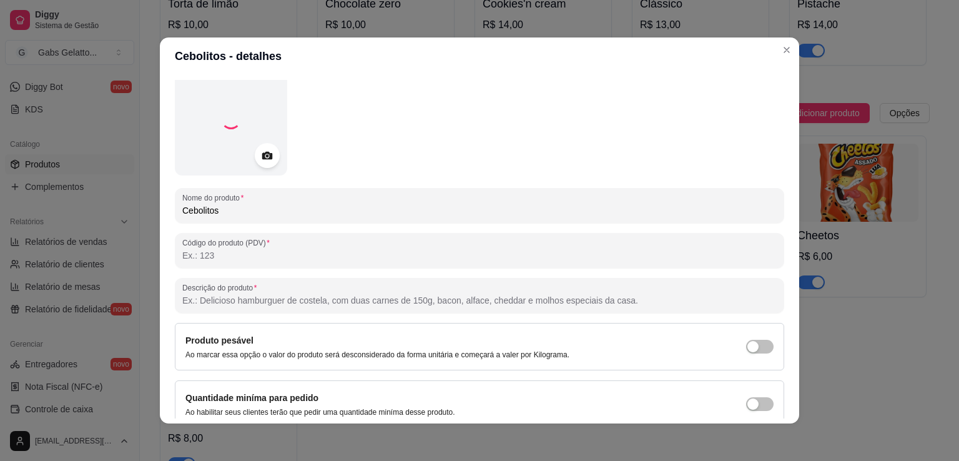
scroll to position [117, 0]
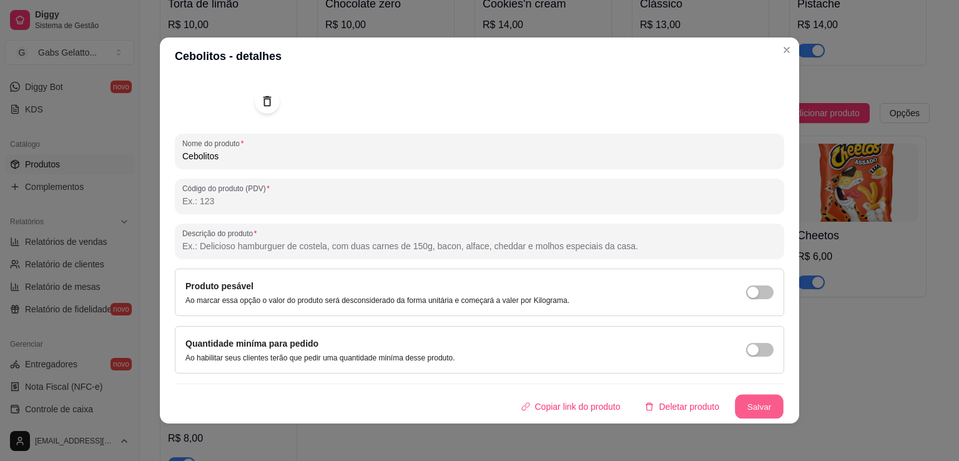
click at [746, 398] on button "Salvar" at bounding box center [759, 407] width 49 height 24
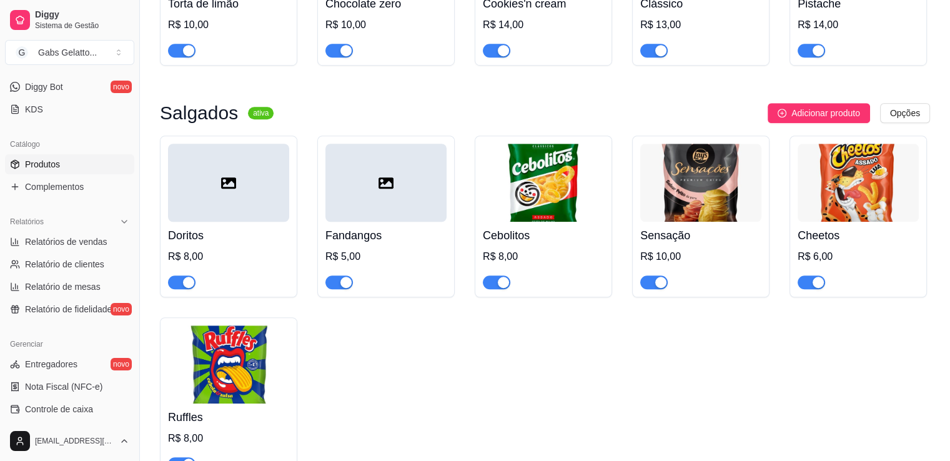
click at [376, 205] on div at bounding box center [385, 183] width 121 height 78
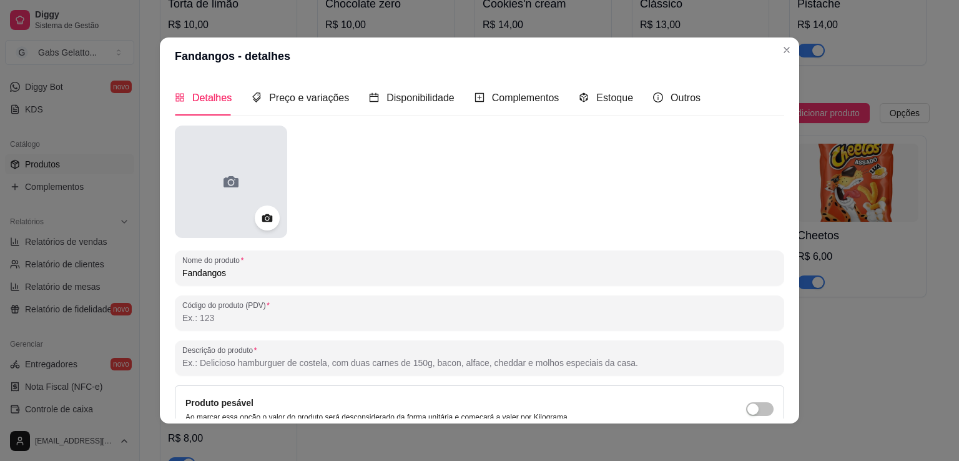
click at [229, 198] on div at bounding box center [231, 182] width 112 height 112
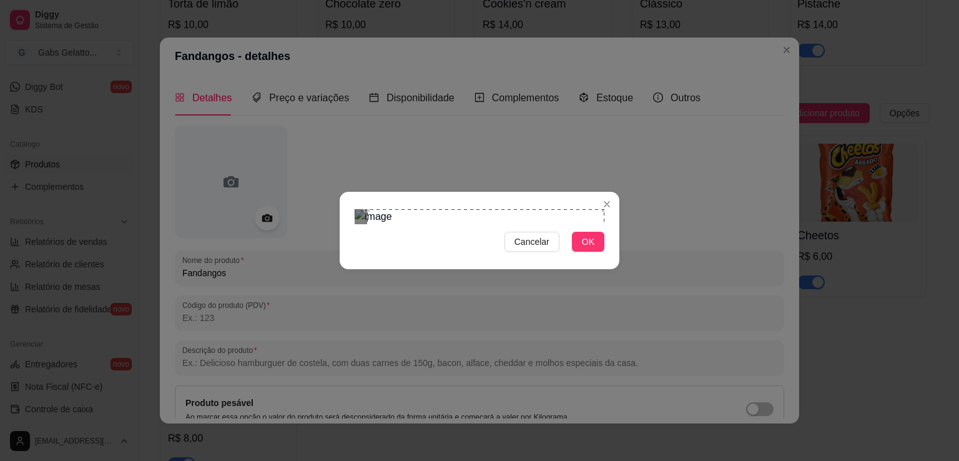
click at [607, 192] on section "Cancelar OK" at bounding box center [480, 230] width 280 height 77
click at [353, 257] on div "Cancelar OK" at bounding box center [480, 230] width 280 height 52
click at [597, 252] on button "OK" at bounding box center [588, 242] width 32 height 20
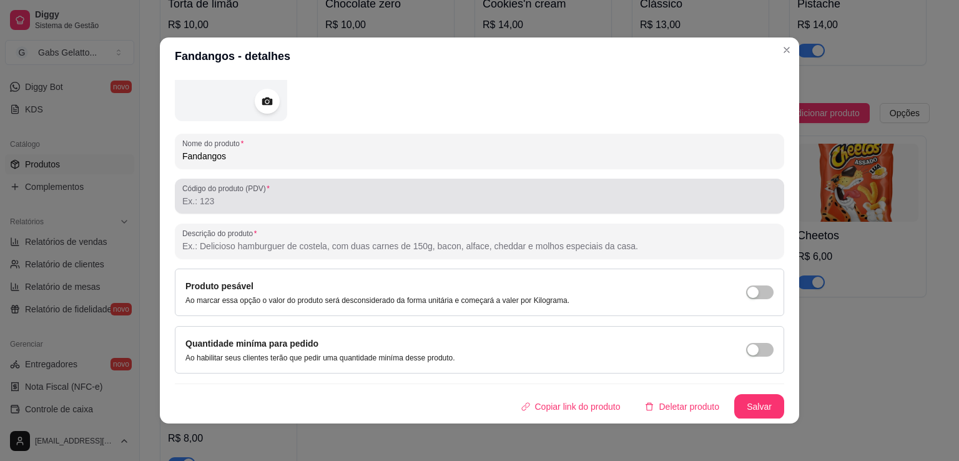
scroll to position [2, 0]
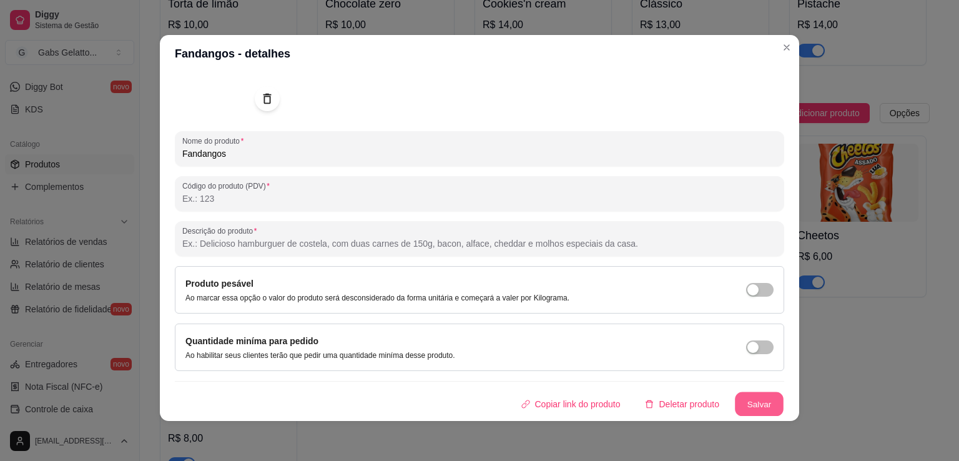
click at [755, 405] on button "Salvar" at bounding box center [759, 404] width 49 height 24
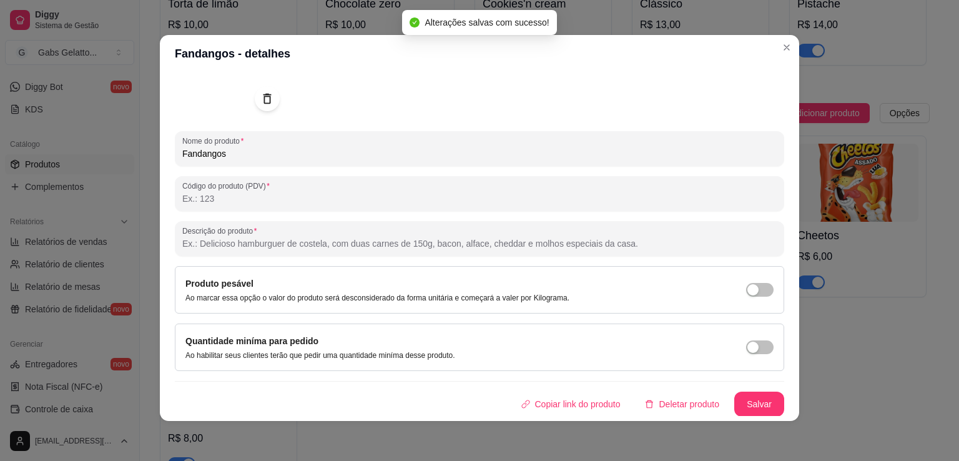
scroll to position [0, 0]
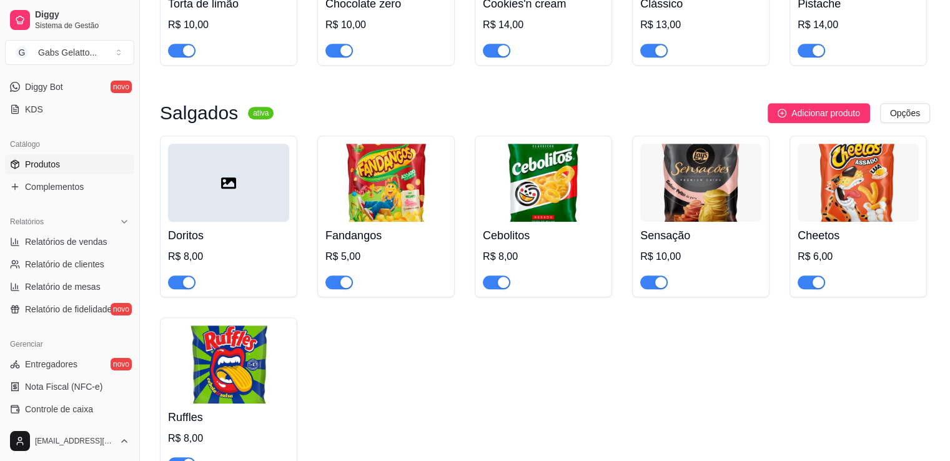
click at [229, 194] on div at bounding box center [228, 183] width 121 height 78
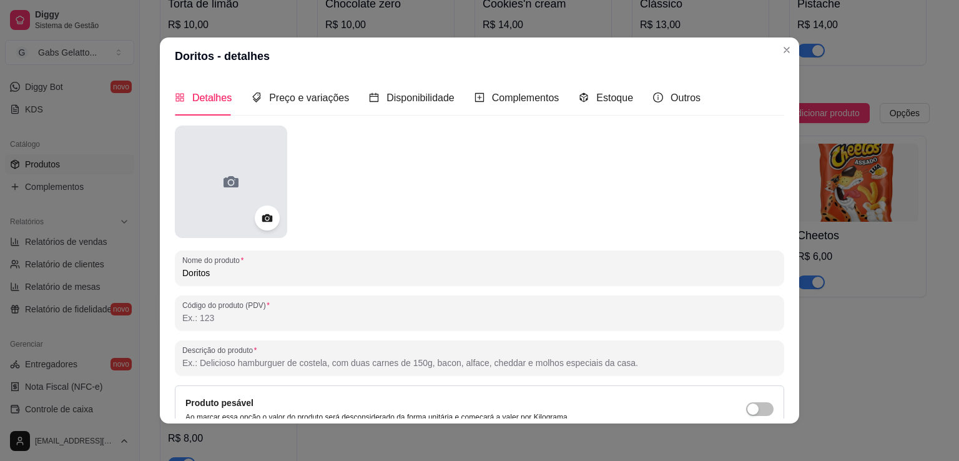
click at [234, 168] on div at bounding box center [231, 182] width 112 height 112
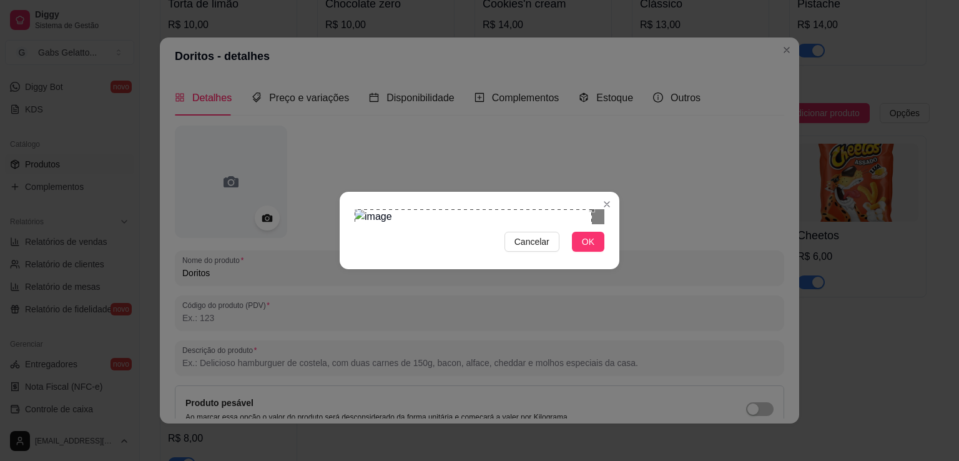
click at [355, 192] on section "Cancelar OK" at bounding box center [480, 230] width 280 height 77
click at [608, 460] on div "Use the arrow keys to move the south east drag handle to change the crop select…" at bounding box center [608, 462] width 0 height 0
click at [610, 257] on div "Cancelar OK" at bounding box center [480, 230] width 280 height 52
click at [587, 252] on button "OK" at bounding box center [588, 242] width 32 height 20
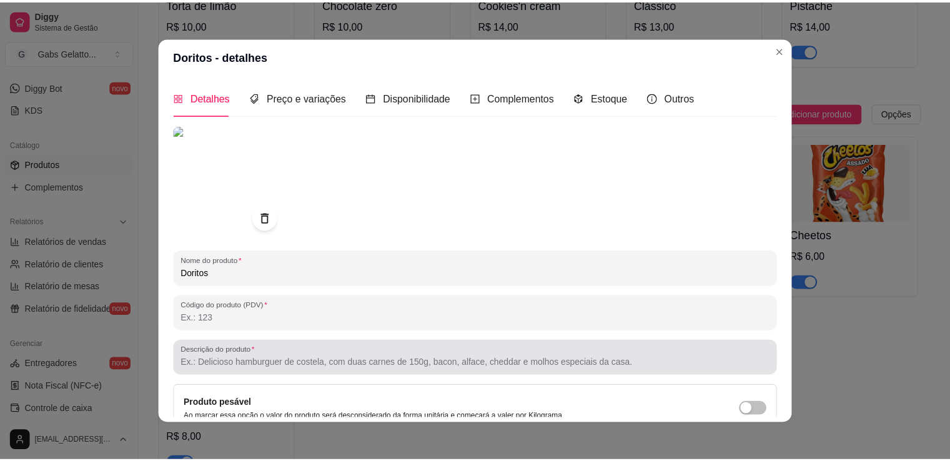
scroll to position [2, 0]
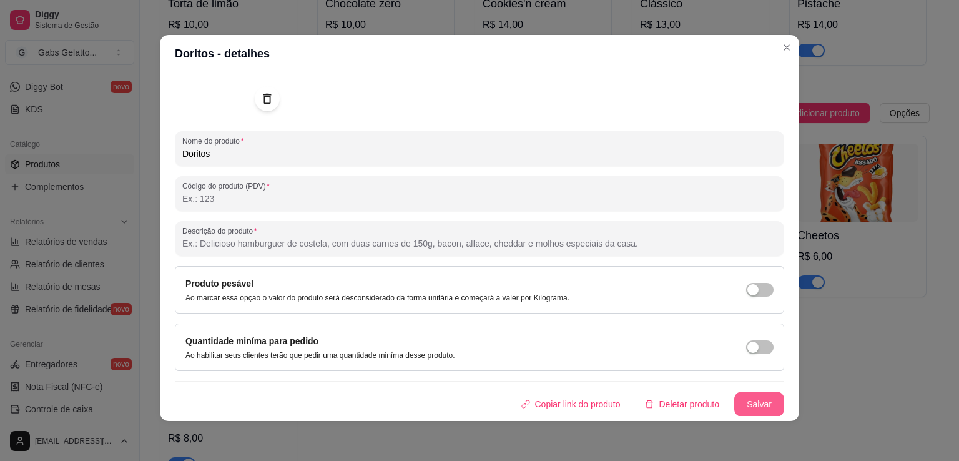
click at [752, 403] on button "Salvar" at bounding box center [760, 404] width 50 height 25
click at [757, 399] on button "Salvar" at bounding box center [759, 404] width 49 height 24
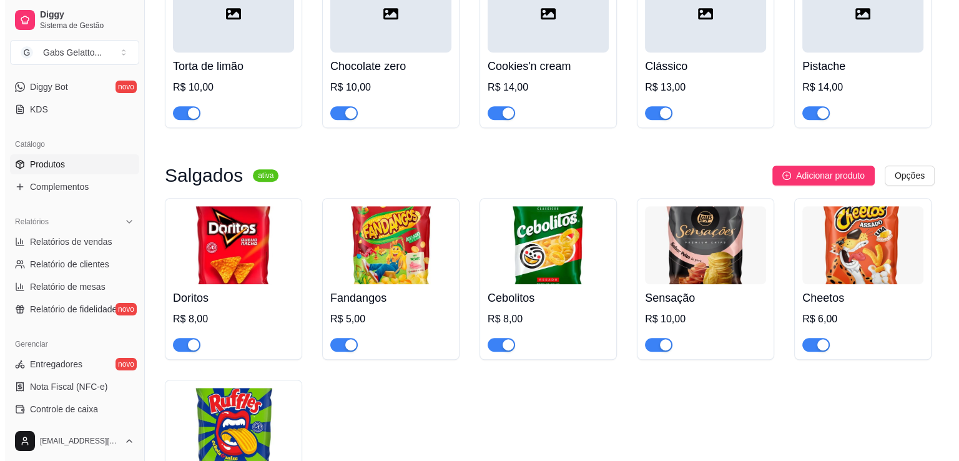
scroll to position [569, 0]
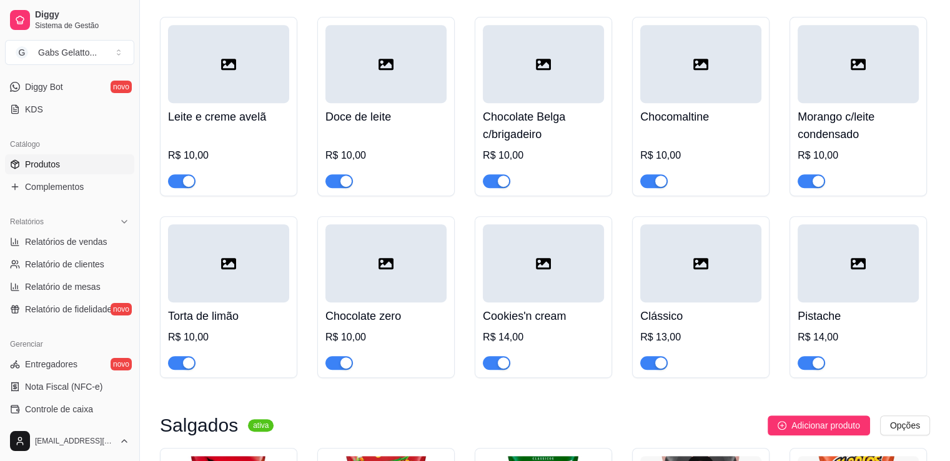
click at [535, 93] on div at bounding box center [543, 64] width 121 height 78
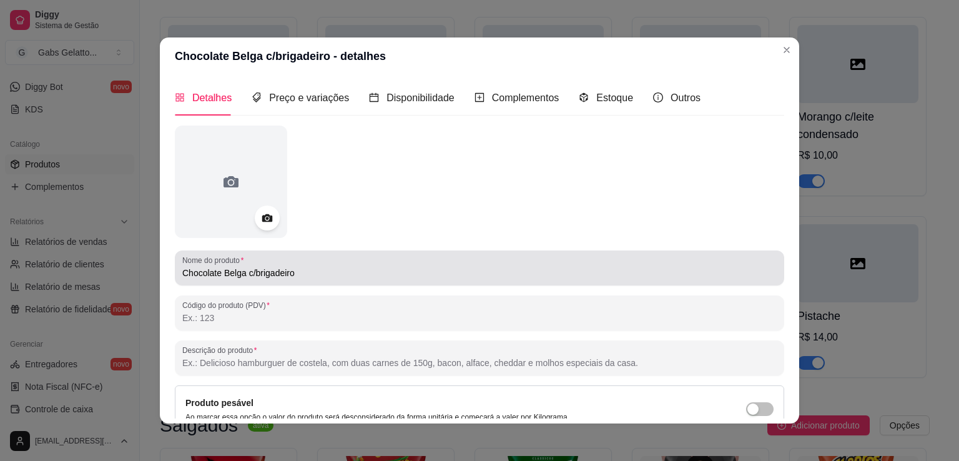
click at [245, 270] on input "Chocolate Belga c/brigadeiro" at bounding box center [479, 273] width 595 height 12
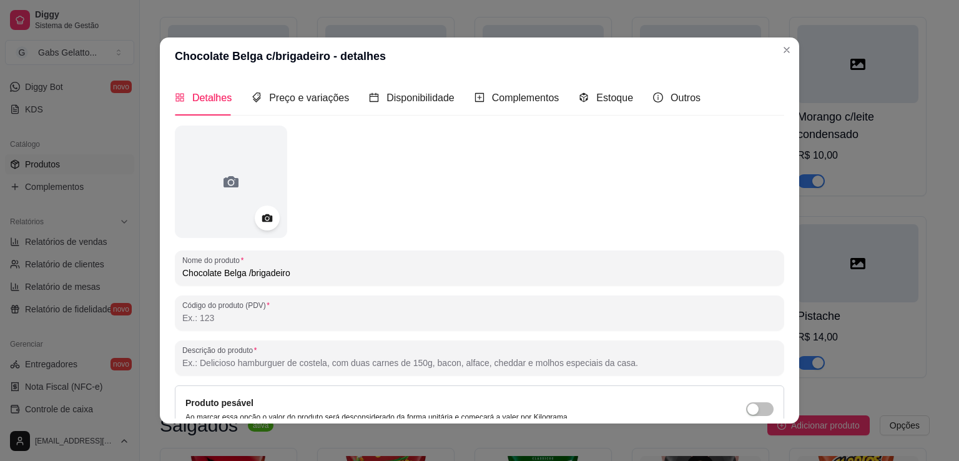
click at [309, 277] on input "Chocolate Belga /brigadeiro" at bounding box center [479, 273] width 595 height 12
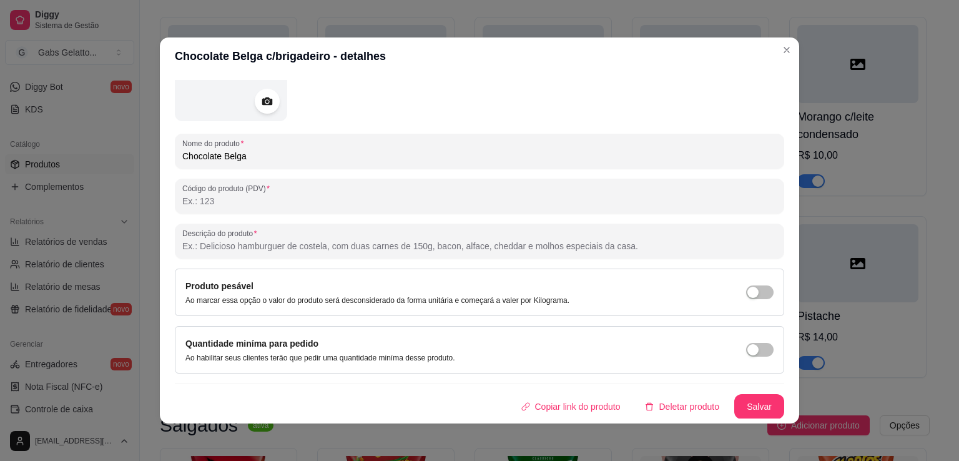
scroll to position [2, 0]
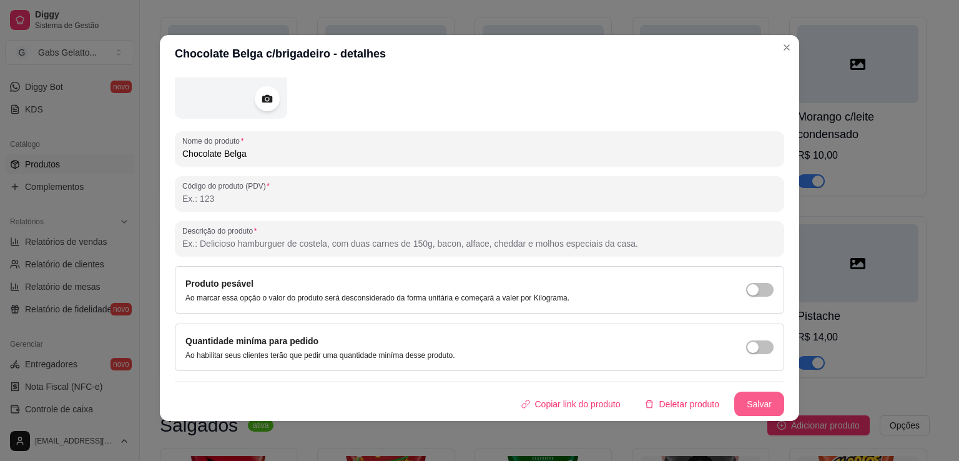
type input "Chocolate Belga"
click at [740, 405] on button "Salvar" at bounding box center [759, 404] width 49 height 24
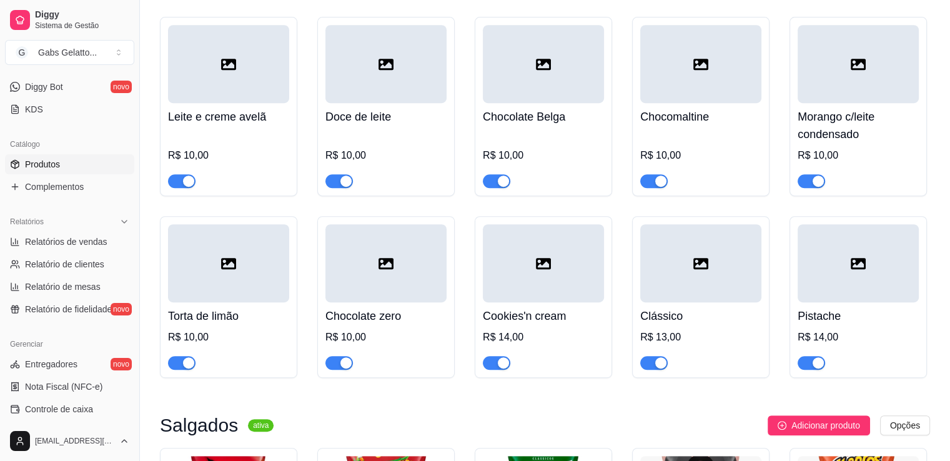
click at [245, 76] on div at bounding box center [228, 64] width 121 height 78
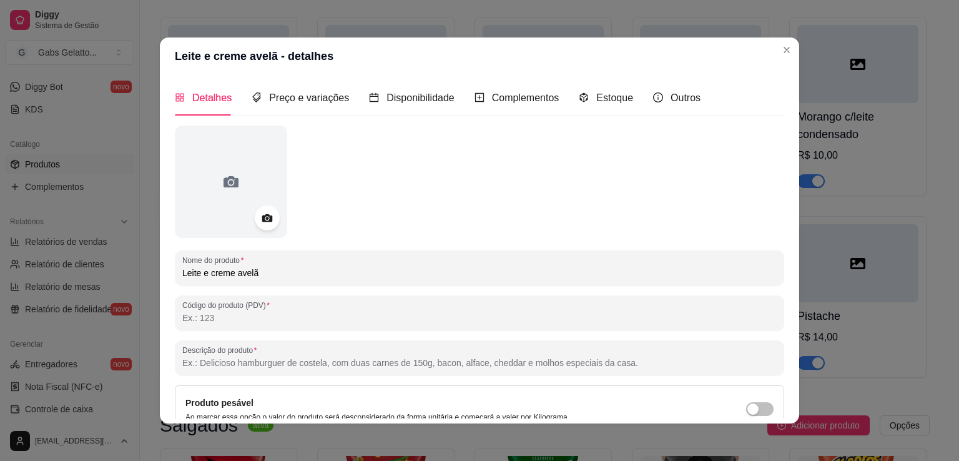
click at [206, 273] on input "Leite e creme avelã" at bounding box center [479, 273] width 595 height 12
click at [209, 272] on input "Leite e creme avelã" at bounding box center [479, 273] width 595 height 12
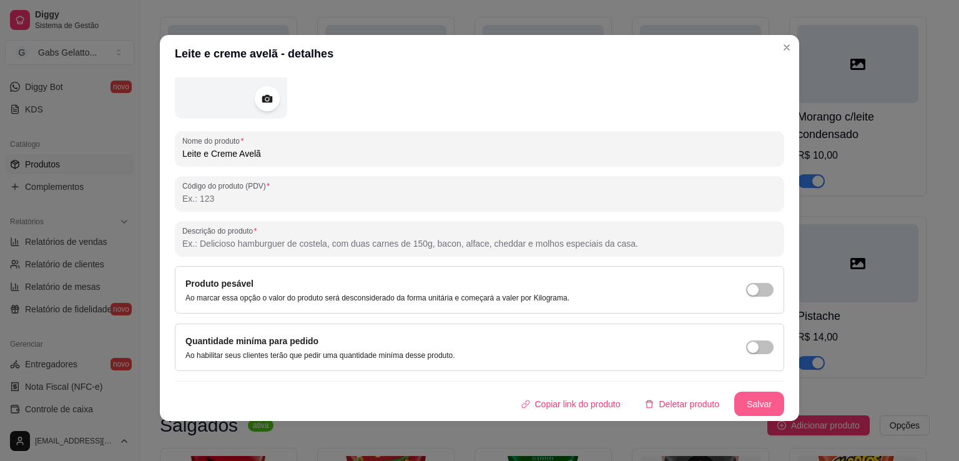
type input "Leite e Creme Avelã"
click at [736, 400] on button "Salvar" at bounding box center [760, 404] width 50 height 25
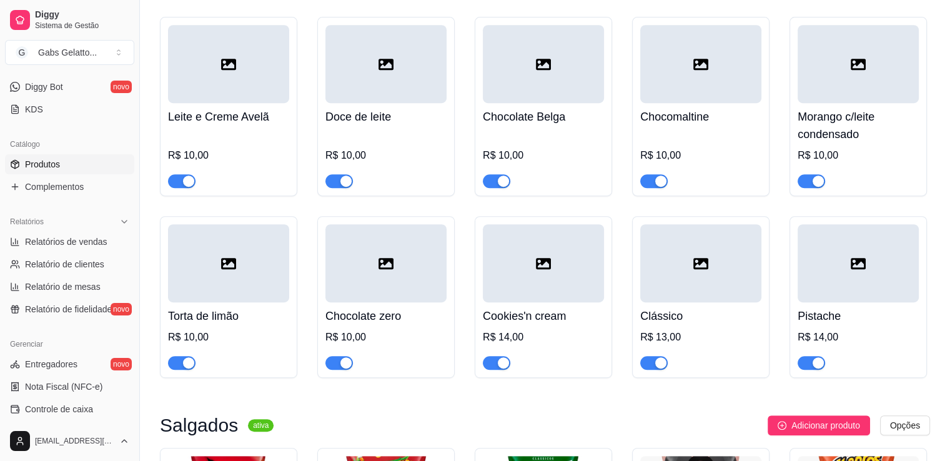
click at [225, 275] on div at bounding box center [228, 263] width 121 height 78
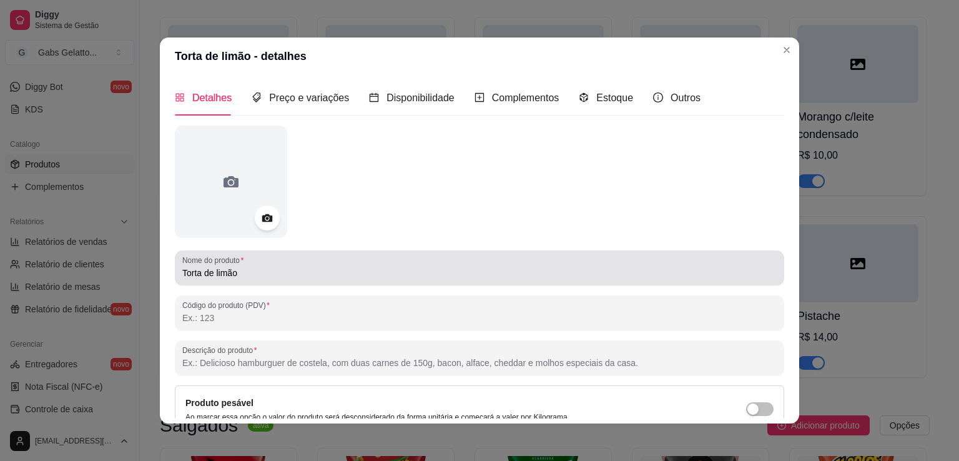
click at [212, 270] on input "Torta de limão" at bounding box center [479, 273] width 595 height 12
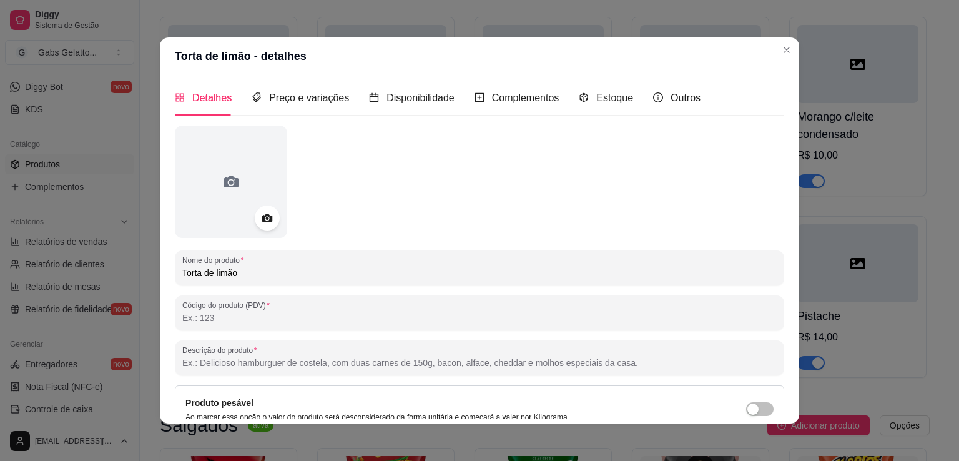
click at [211, 276] on input "Torta de limão" at bounding box center [479, 273] width 595 height 12
click at [213, 277] on input "Torta de limão" at bounding box center [479, 273] width 595 height 12
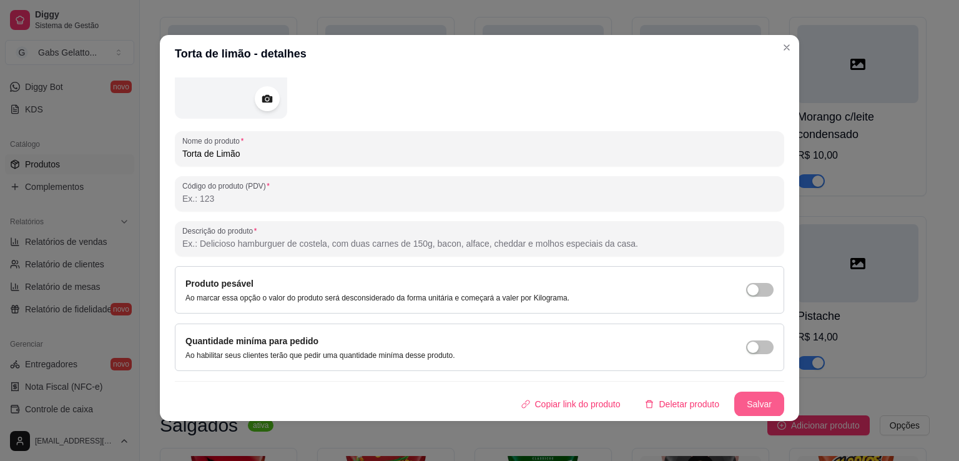
type input "Torta de Limão"
click at [736, 406] on button "Salvar" at bounding box center [760, 404] width 50 height 25
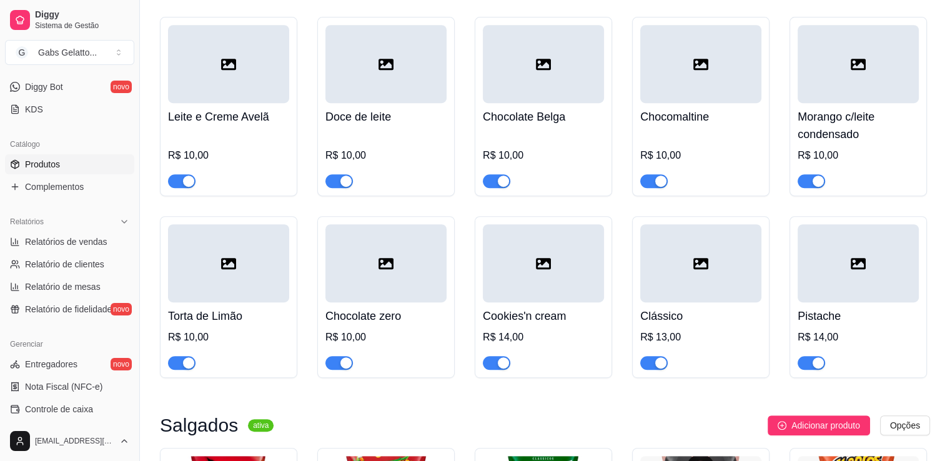
click at [412, 291] on div at bounding box center [385, 263] width 121 height 78
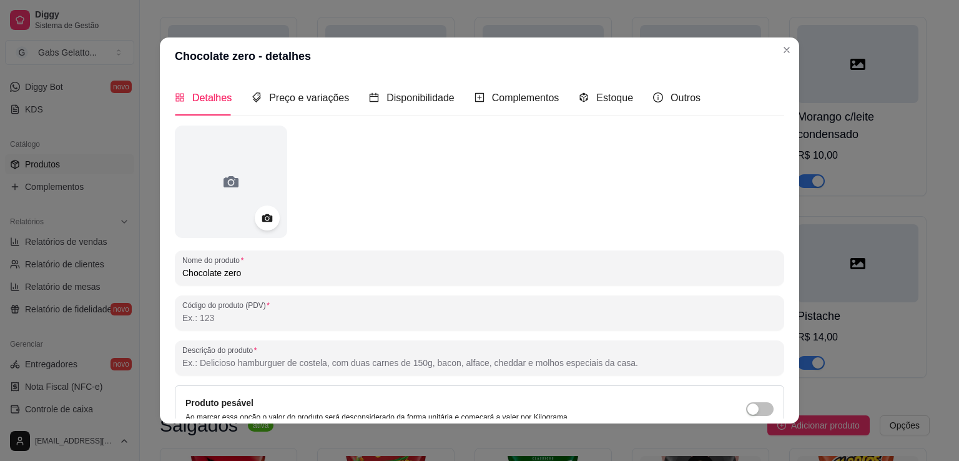
click at [221, 275] on input "Chocolate zero" at bounding box center [479, 273] width 595 height 12
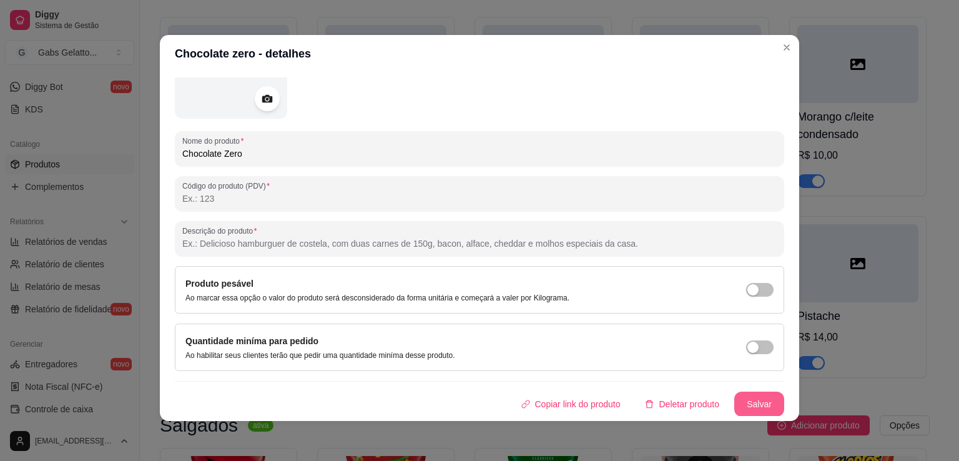
type input "Chocolate Zero"
click at [747, 402] on button "Salvar" at bounding box center [760, 404] width 50 height 25
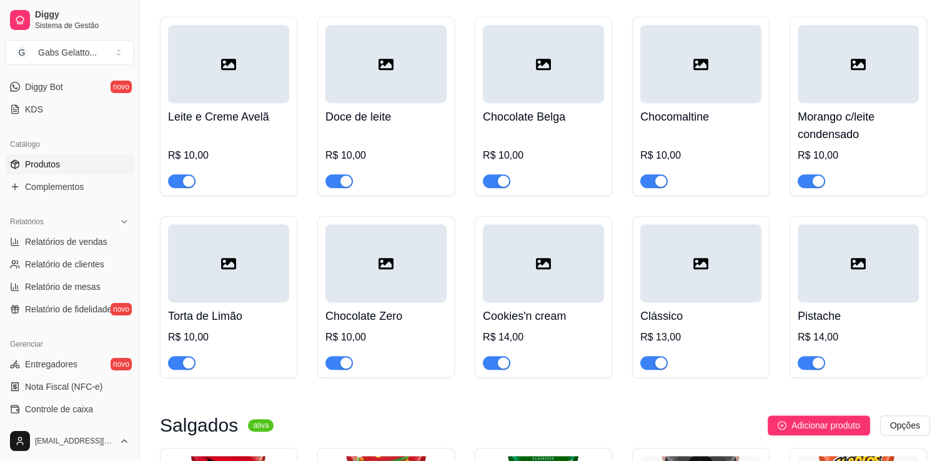
click at [855, 89] on div at bounding box center [858, 64] width 121 height 78
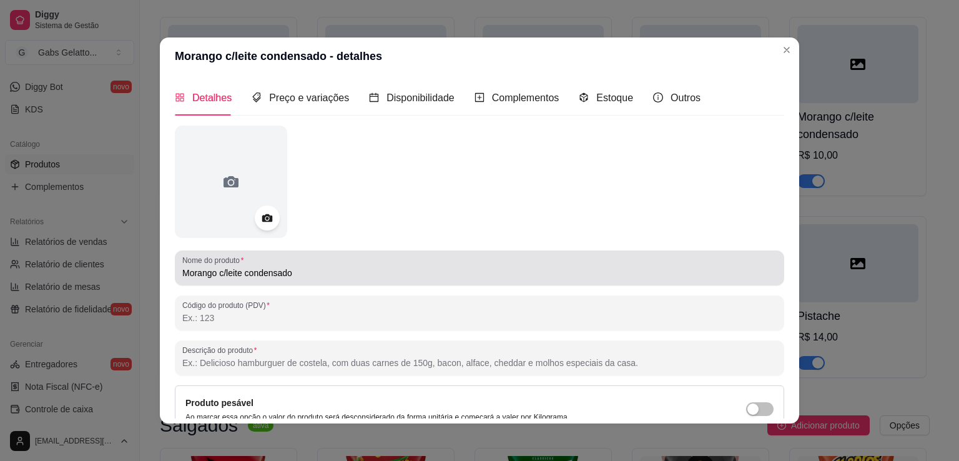
click at [219, 274] on input "Morango c/leite condensado" at bounding box center [479, 273] width 595 height 12
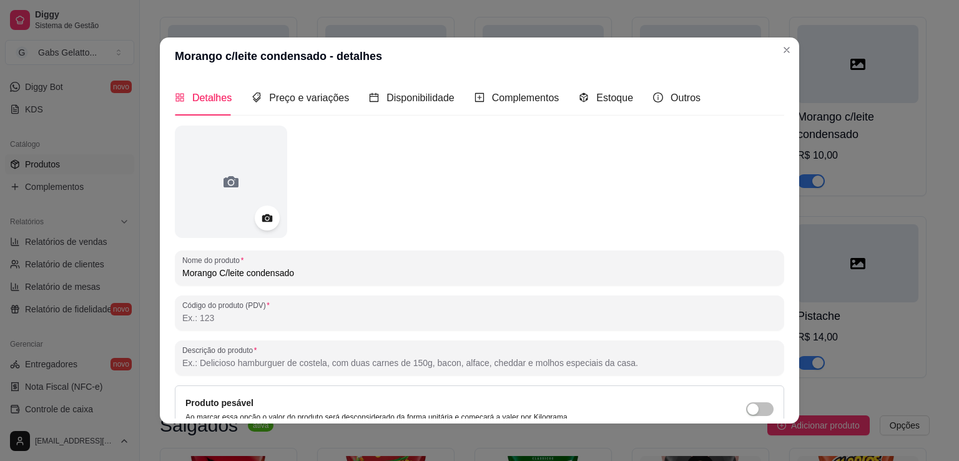
click at [224, 273] on input "Morango C/leite condensado" at bounding box center [479, 273] width 595 height 12
click at [255, 278] on input "Morango C/ Leite condensado" at bounding box center [479, 273] width 595 height 12
click at [249, 278] on input "Morango C/ Leite condensado" at bounding box center [479, 273] width 595 height 12
click at [250, 278] on input "Morango C/ Leite condensado" at bounding box center [479, 273] width 595 height 12
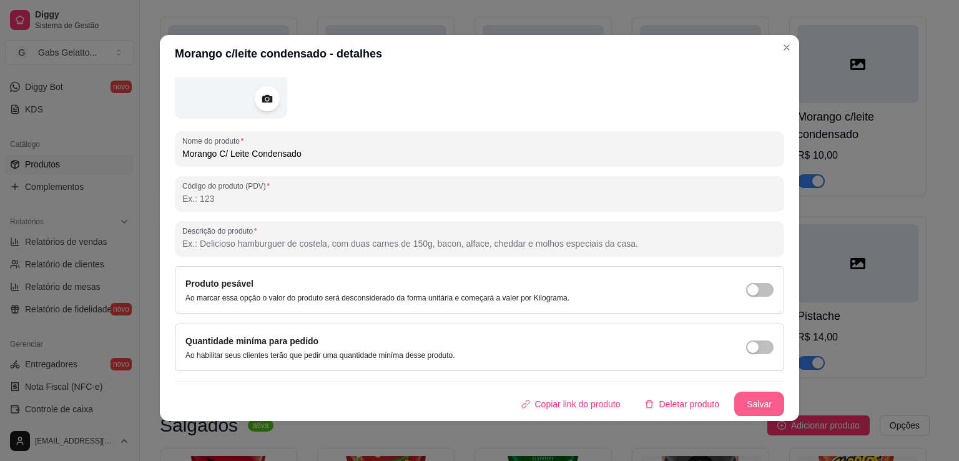
type input "Morango C/ Leite Condensado"
click at [740, 402] on button "Salvar" at bounding box center [760, 404] width 50 height 25
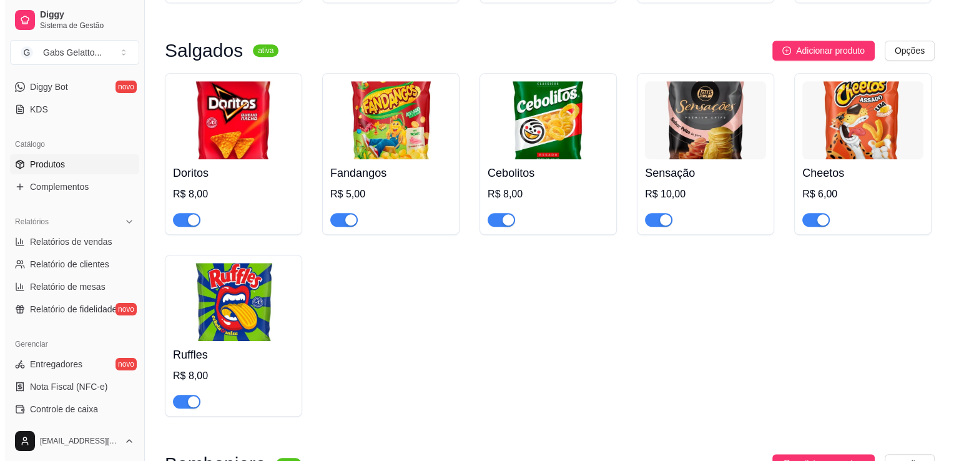
scroll to position [1319, 0]
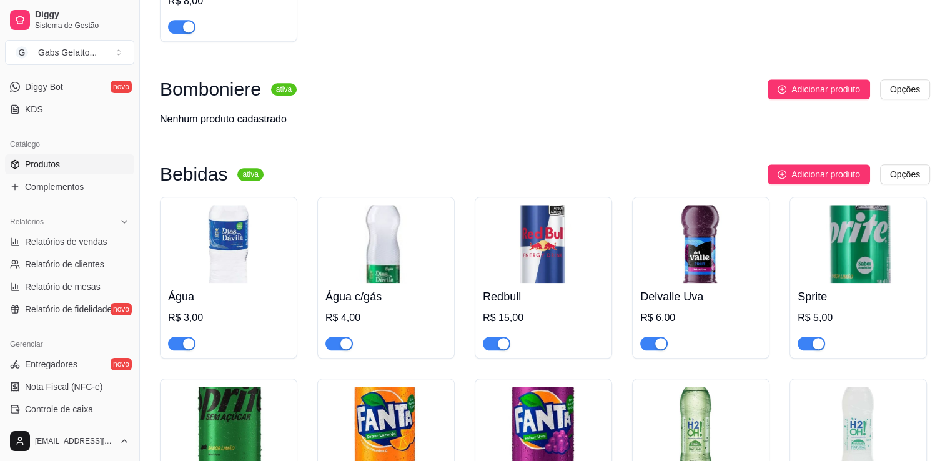
click at [374, 255] on img at bounding box center [385, 244] width 121 height 78
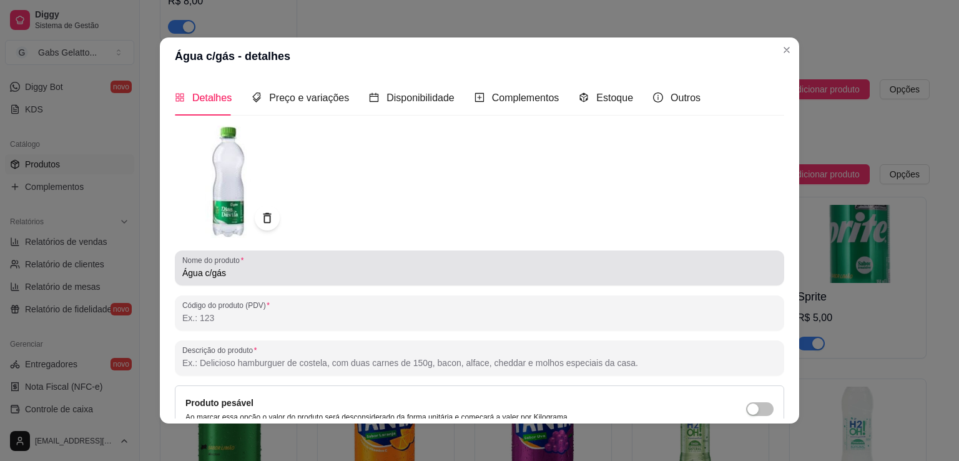
click at [209, 276] on input "Água c/gás" at bounding box center [479, 273] width 595 height 12
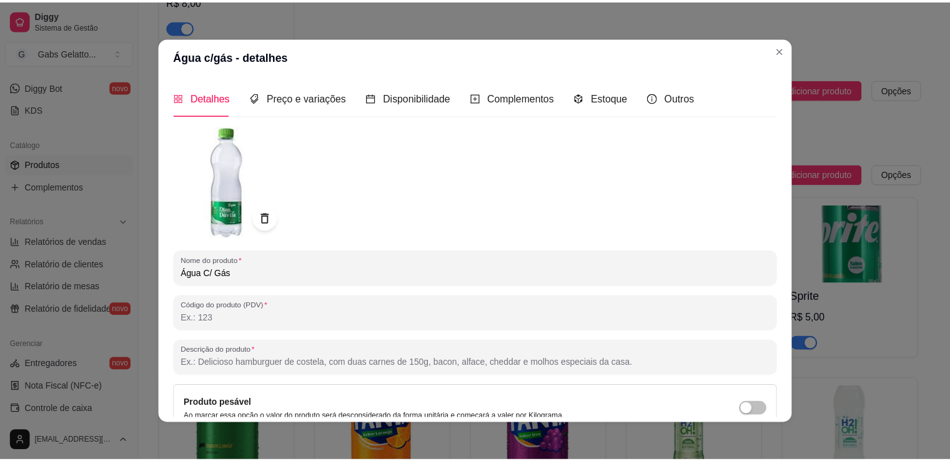
scroll to position [117, 0]
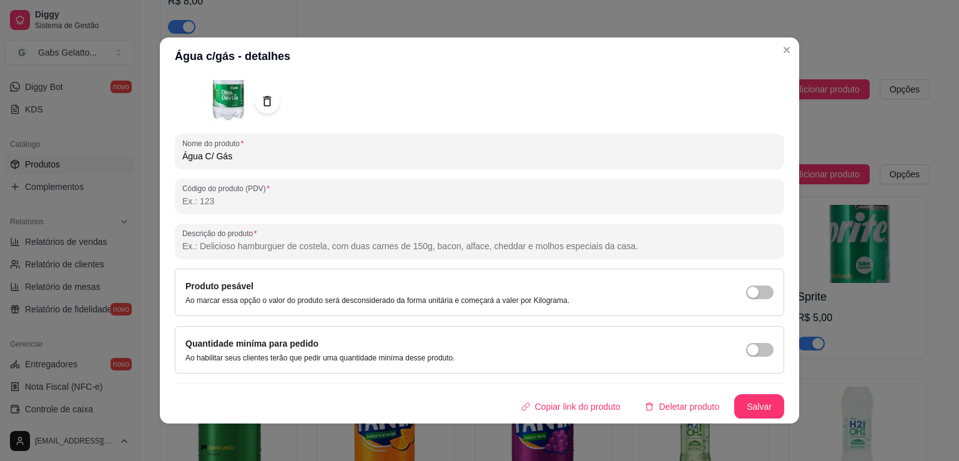
type input "Água C/ Gás"
click at [735, 394] on button "Salvar" at bounding box center [760, 406] width 50 height 25
click at [736, 400] on button "Salvar" at bounding box center [760, 406] width 50 height 25
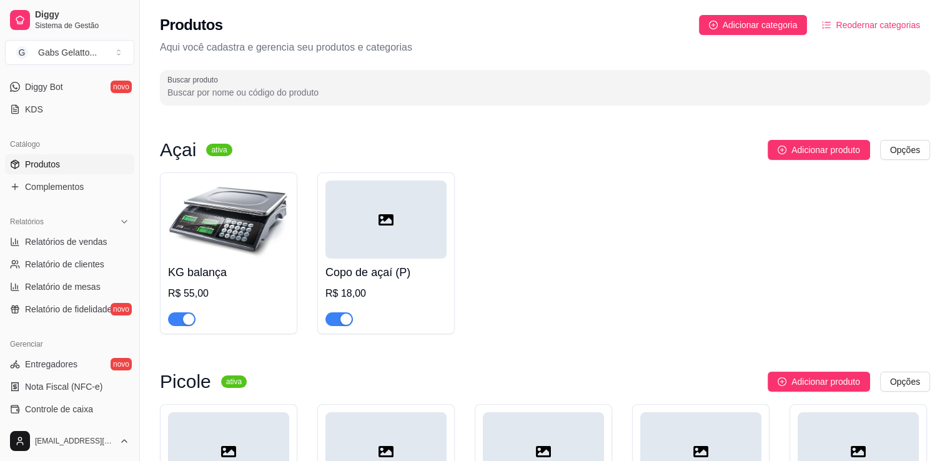
scroll to position [187, 0]
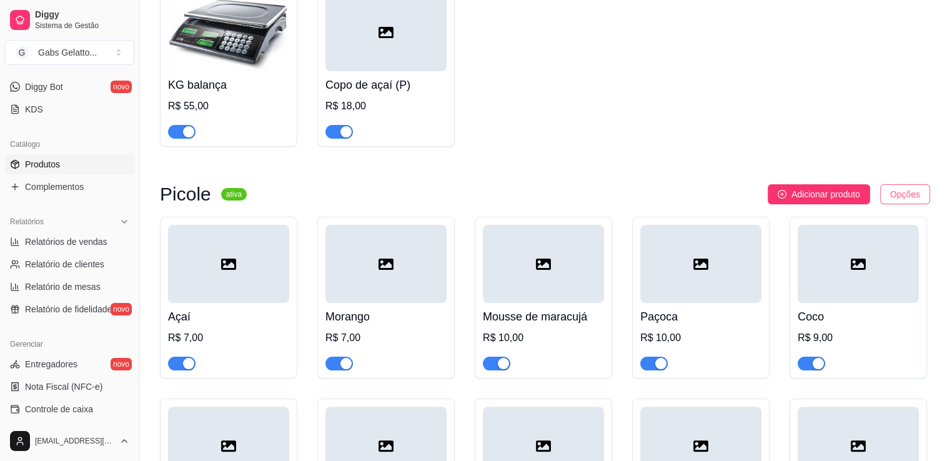
click at [893, 198] on html "Diggy Sistema de Gestão G Gabs Gelatto ... Loja fechada Período gratuito até 11…" at bounding box center [475, 43] width 950 height 461
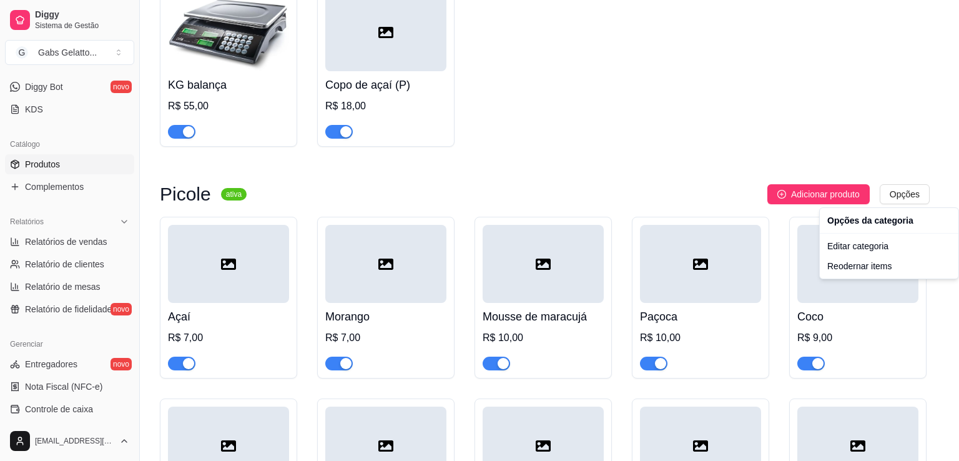
click at [901, 194] on html "Diggy Sistema de Gestão G Gabs Gelatto ... Loja fechada Período gratuito até 11…" at bounding box center [479, 43] width 959 height 461
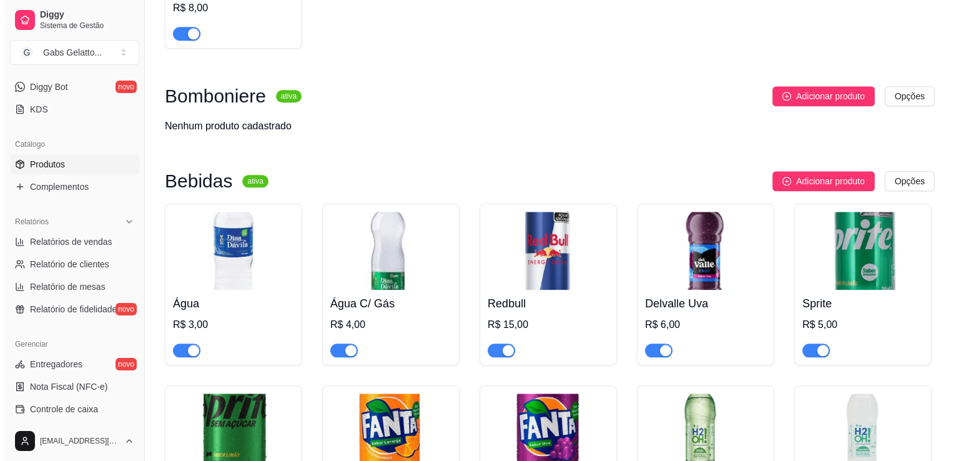
scroll to position [1249, 0]
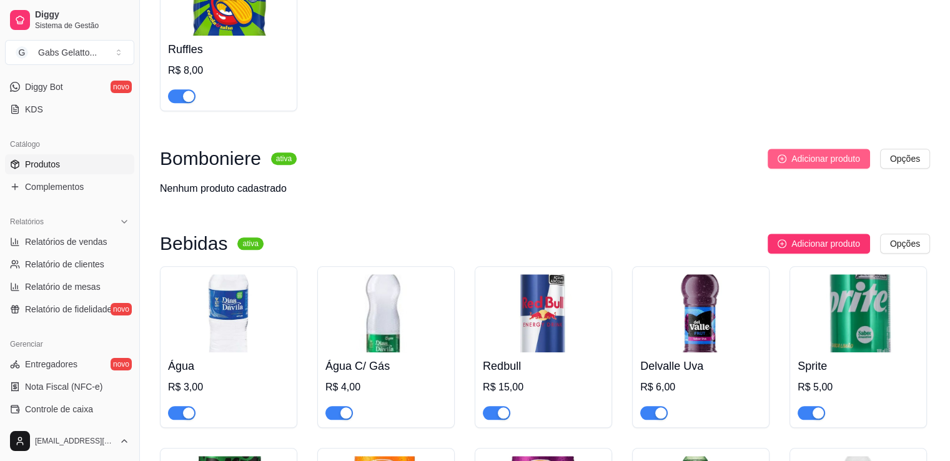
click at [818, 166] on span "Adicionar produto" at bounding box center [825, 159] width 69 height 14
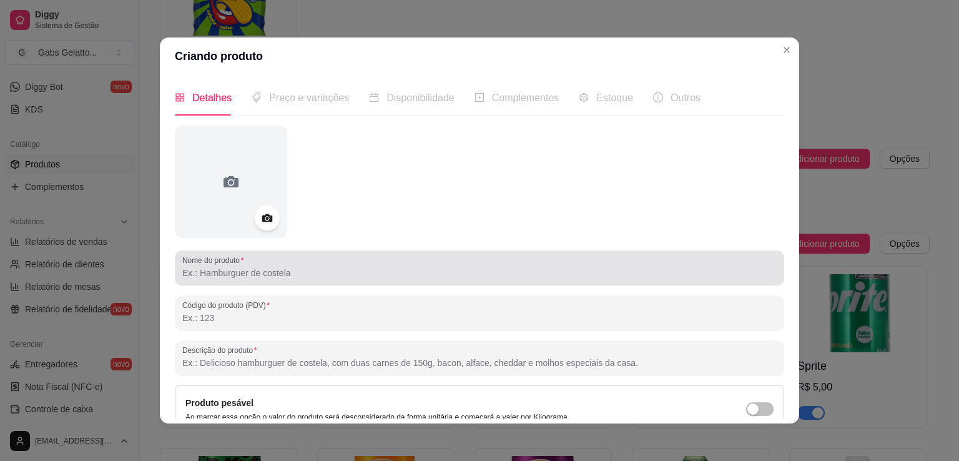
click at [267, 283] on div "Nome do produto" at bounding box center [480, 267] width 610 height 35
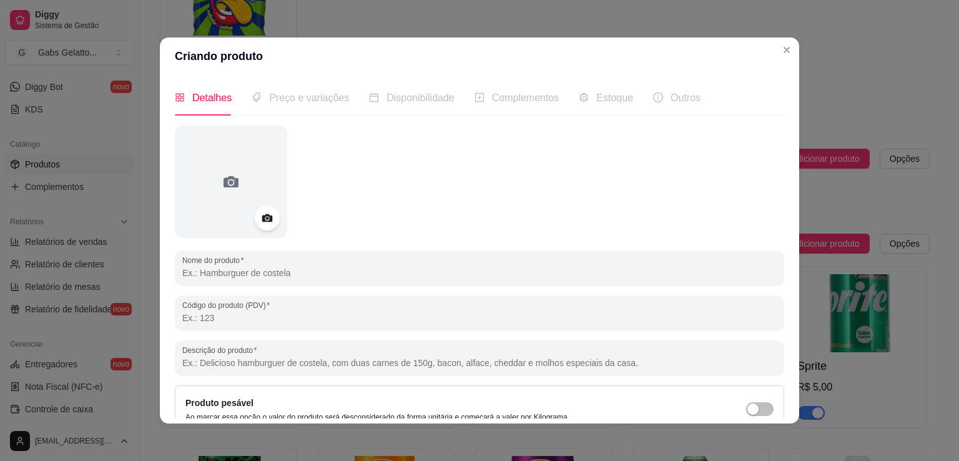
type input "t"
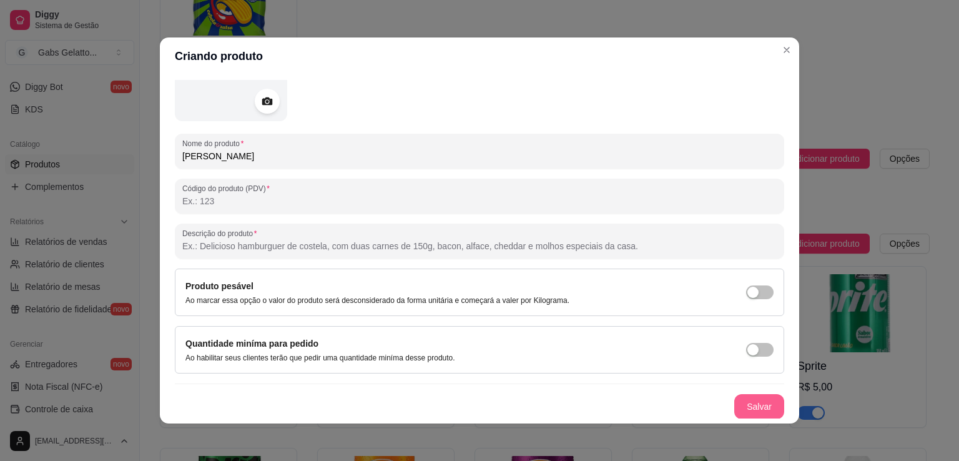
type input "[PERSON_NAME]"
click at [738, 407] on button "Salvar" at bounding box center [760, 406] width 50 height 25
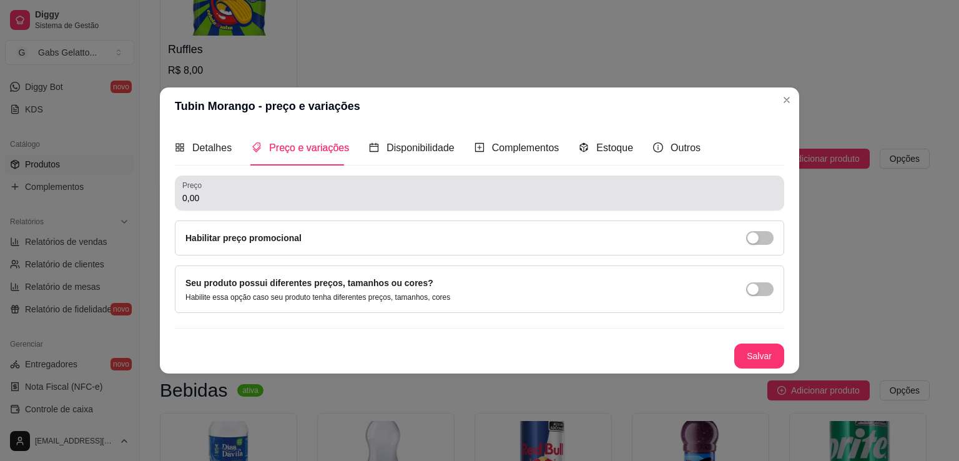
click at [263, 208] on div "Preço 0,00" at bounding box center [480, 193] width 610 height 35
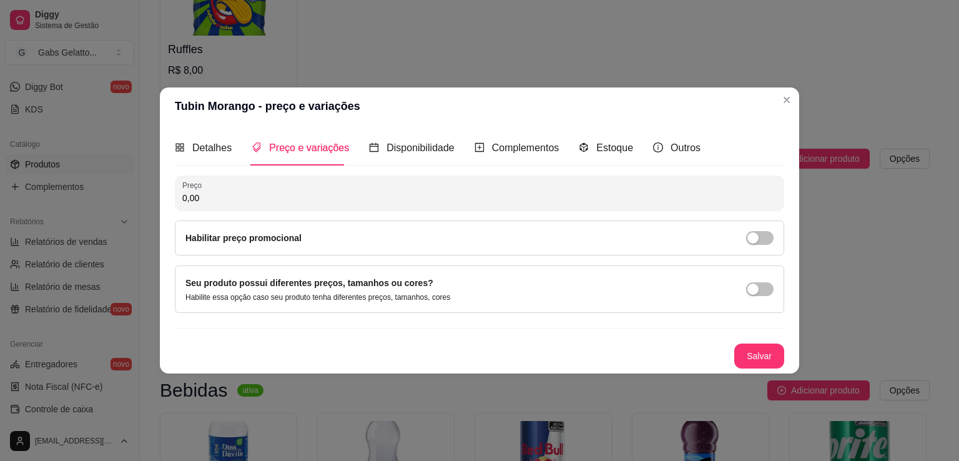
click at [267, 204] on input "0,00" at bounding box center [479, 198] width 595 height 12
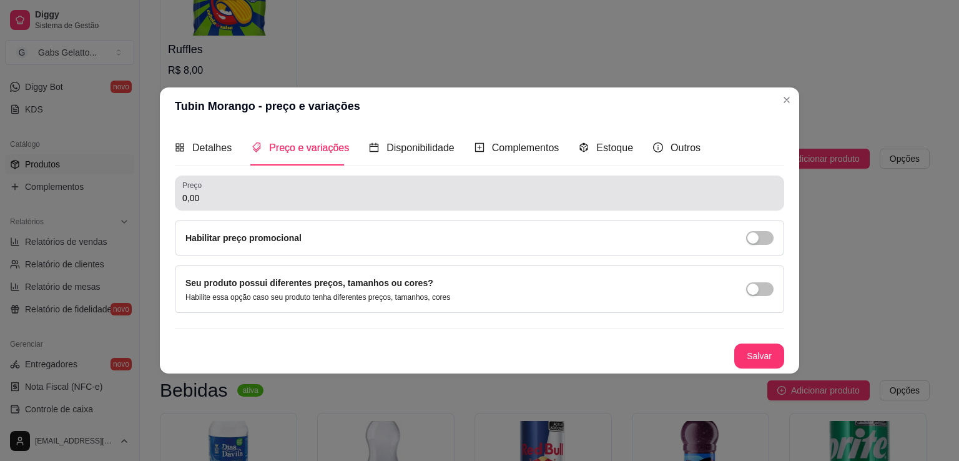
click at [255, 210] on div "Preço 0,00" at bounding box center [480, 193] width 610 height 35
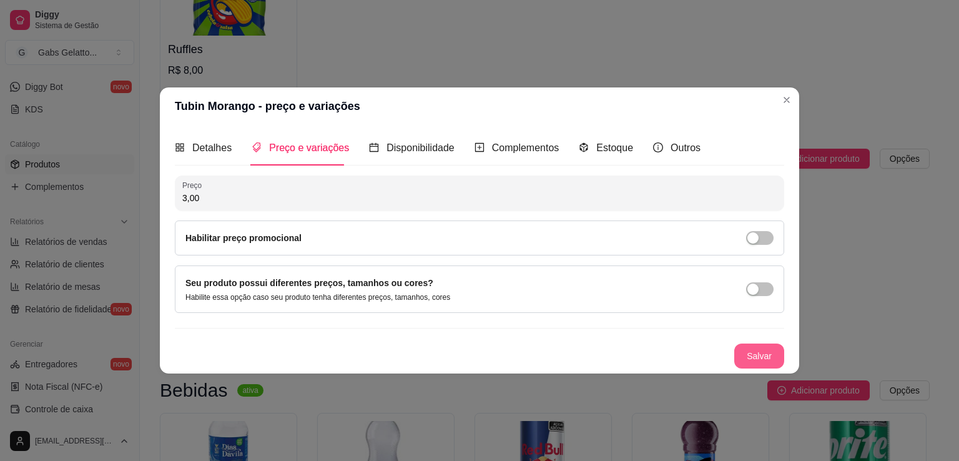
type input "3,00"
click at [760, 352] on button "Salvar" at bounding box center [759, 356] width 49 height 24
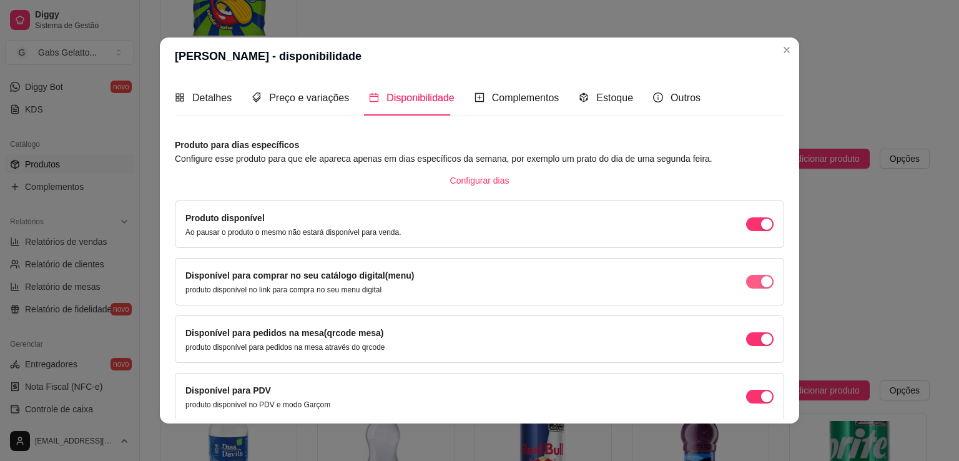
click at [751, 287] on span "button" at bounding box center [759, 282] width 27 height 14
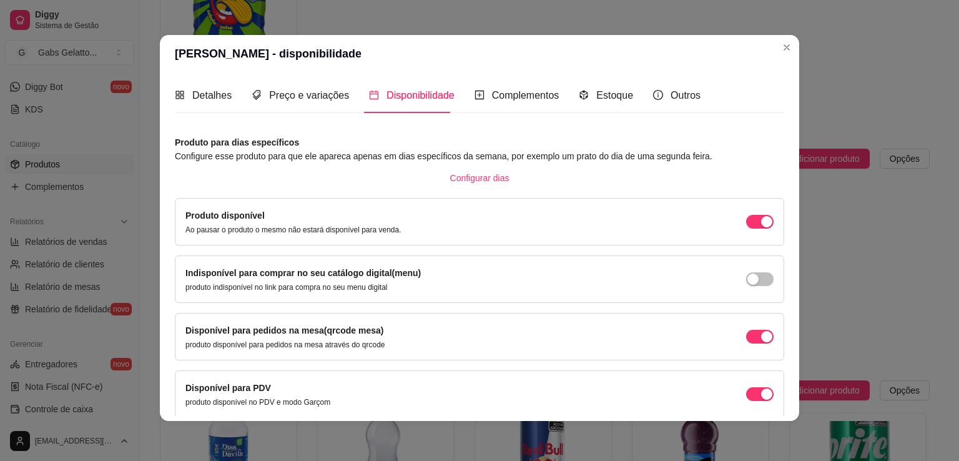
scroll to position [51, 0]
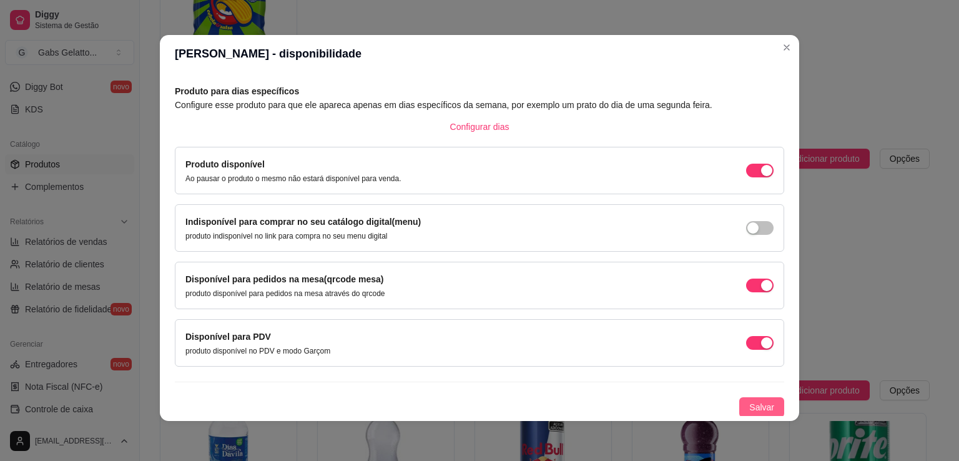
drag, startPoint x: 741, startPoint y: 411, endPoint x: 745, endPoint y: 402, distance: 9.9
click at [750, 410] on span "Salvar" at bounding box center [762, 407] width 25 height 14
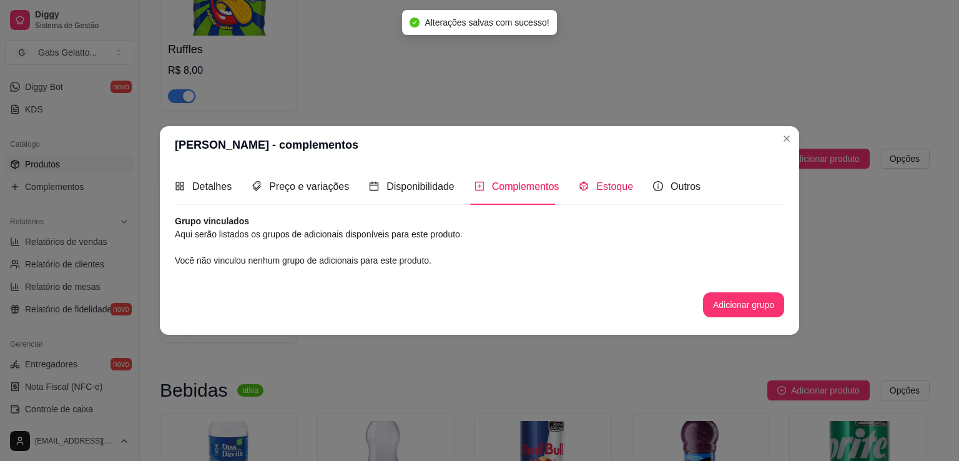
click at [609, 191] on span "Estoque" at bounding box center [615, 186] width 37 height 11
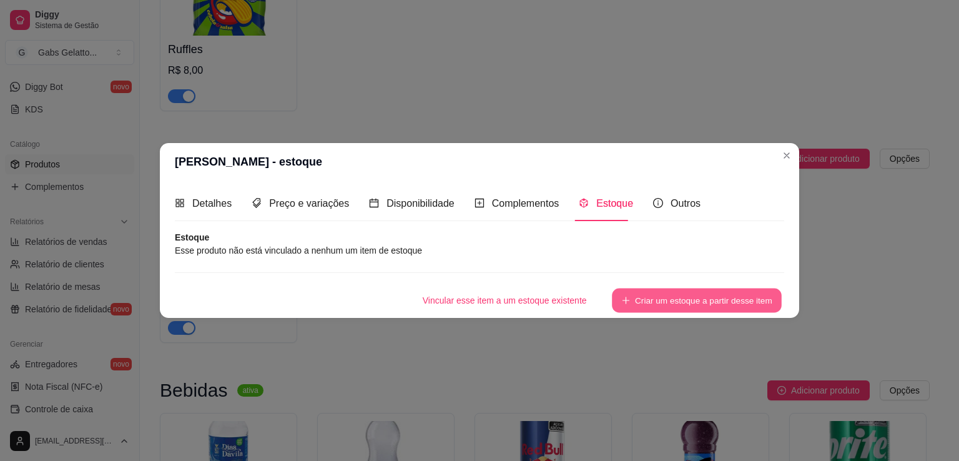
click at [690, 296] on button "Criar um estoque a partir desse item" at bounding box center [697, 301] width 170 height 24
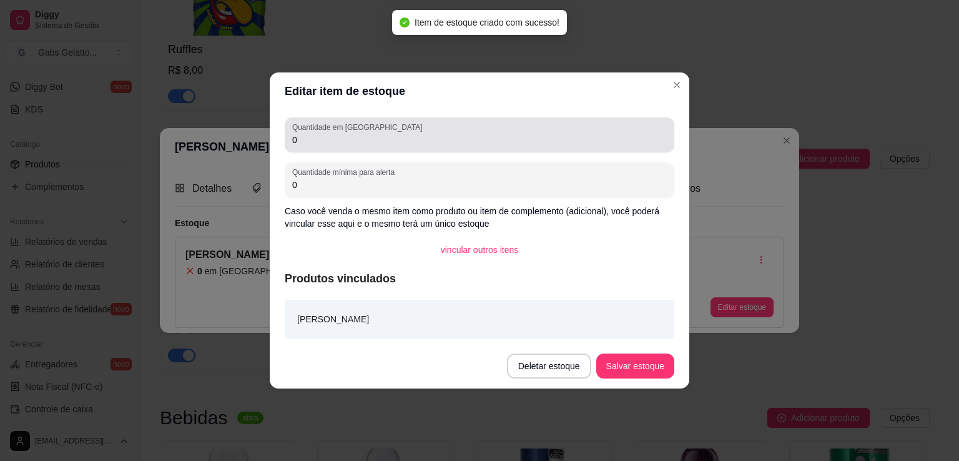
click at [387, 131] on div "0" at bounding box center [479, 134] width 375 height 25
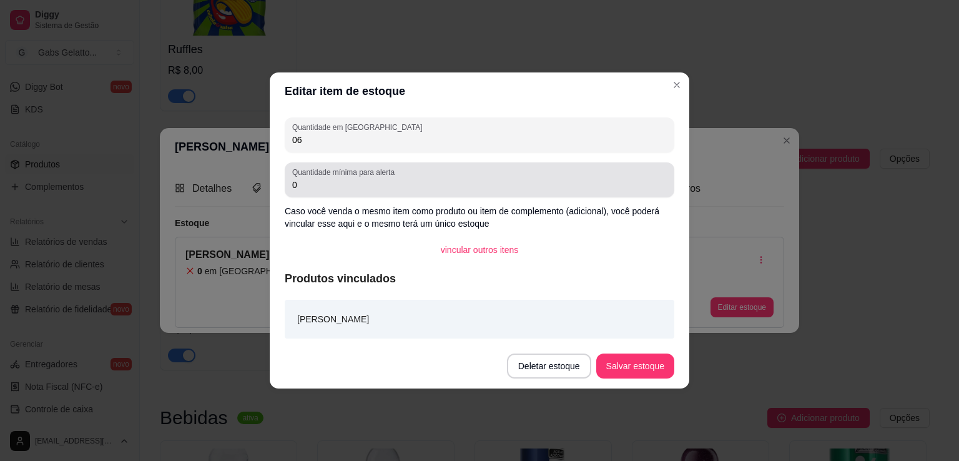
type input "0"
type input "6"
click at [362, 189] on input "0" at bounding box center [479, 185] width 375 height 12
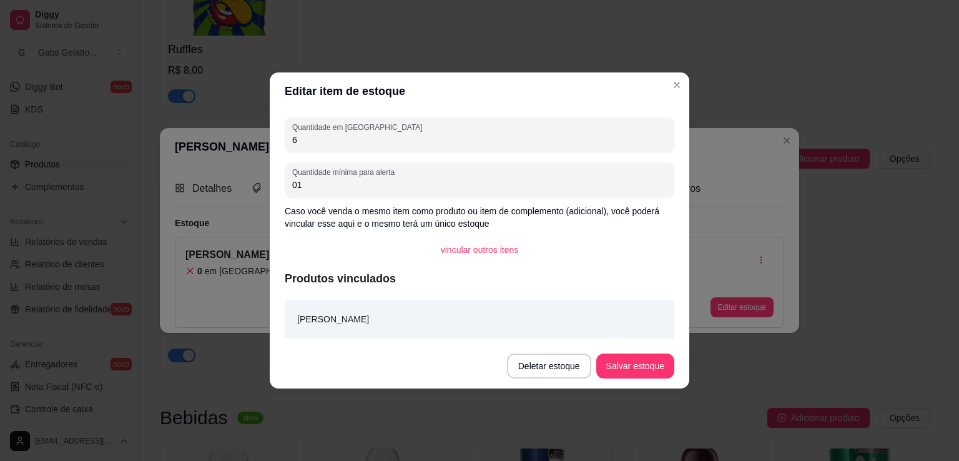
type input "0"
type input "1"
click at [623, 366] on button "Salvar estoque" at bounding box center [635, 366] width 76 height 24
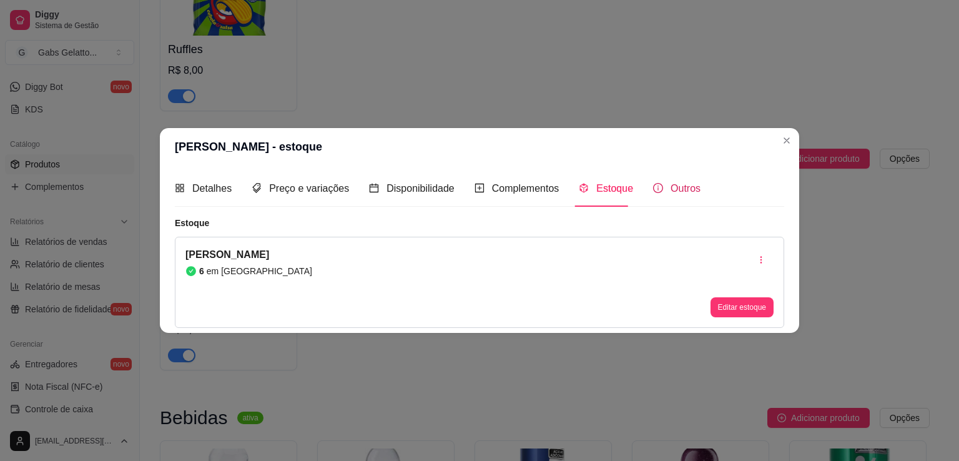
click at [686, 186] on span "Outros" at bounding box center [686, 188] width 30 height 11
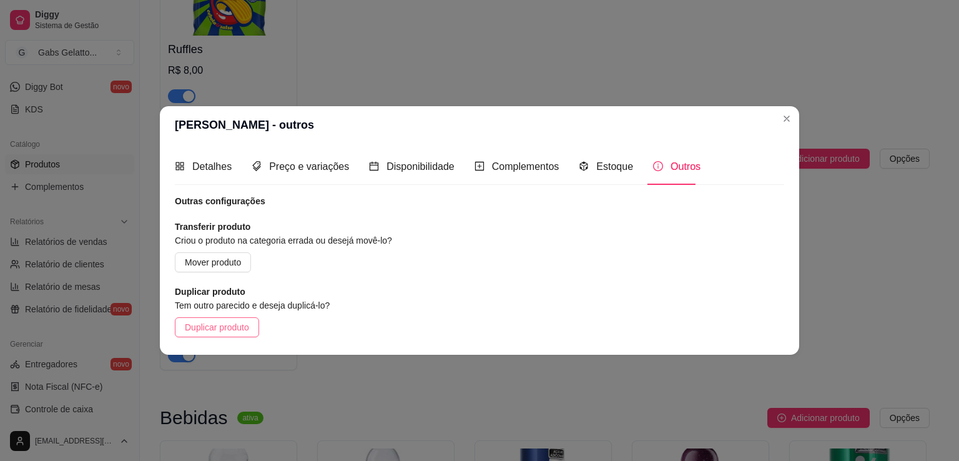
click at [209, 333] on span "Duplicar produto" at bounding box center [217, 327] width 64 height 14
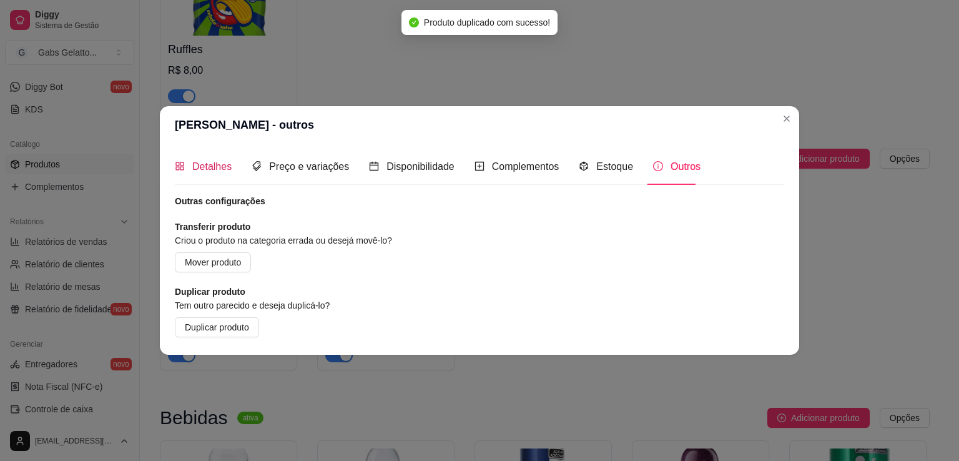
click at [220, 159] on div "Detalhes" at bounding box center [203, 167] width 57 height 16
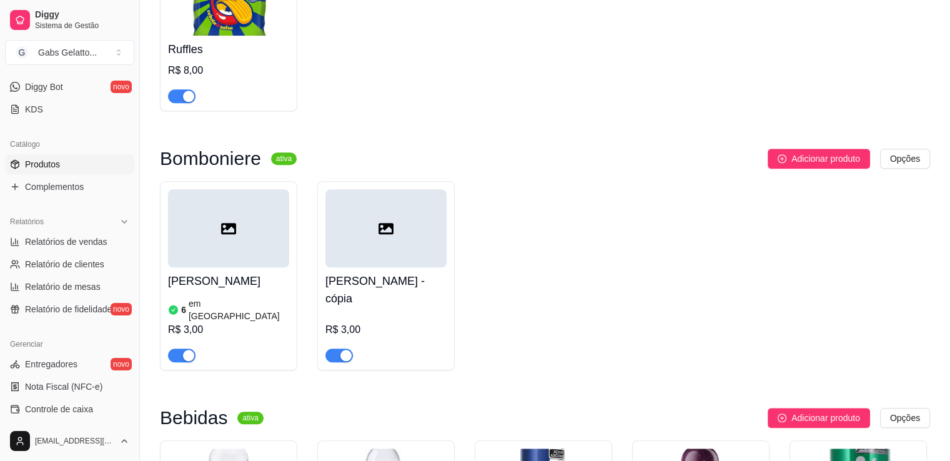
click at [399, 235] on div at bounding box center [385, 228] width 121 height 78
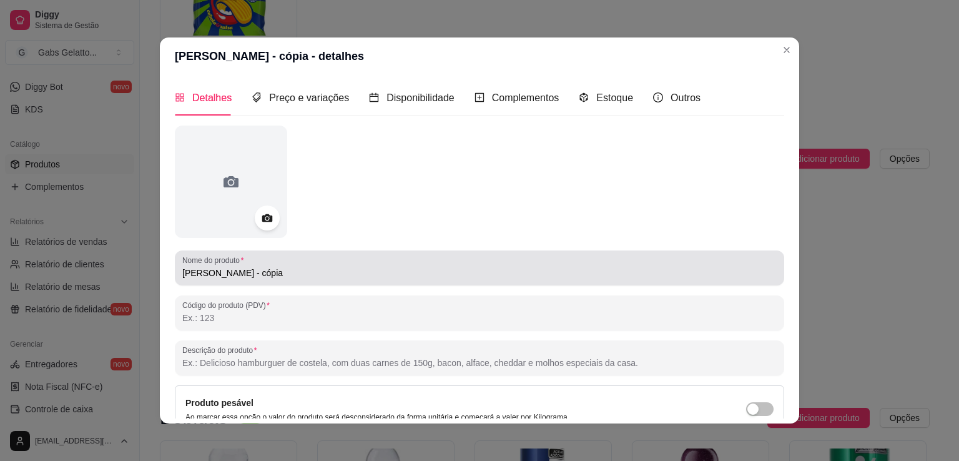
click at [270, 274] on input "[PERSON_NAME] - cópia" at bounding box center [479, 273] width 595 height 12
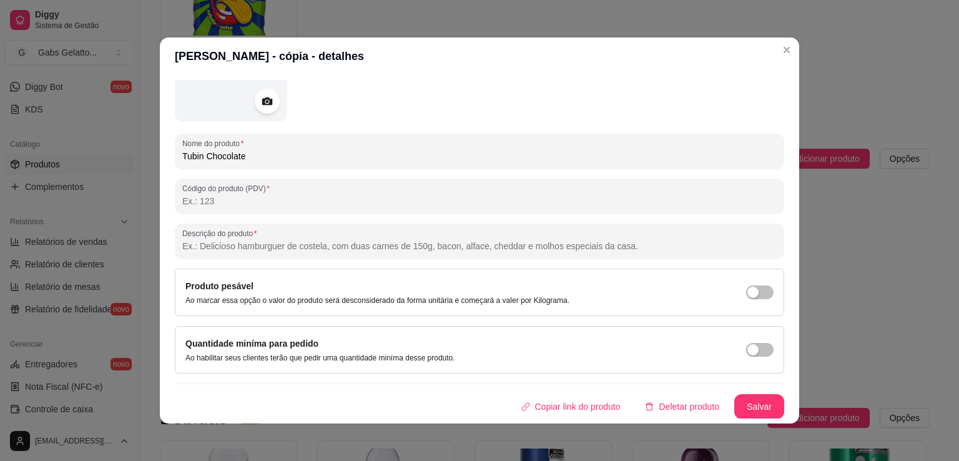
scroll to position [2, 0]
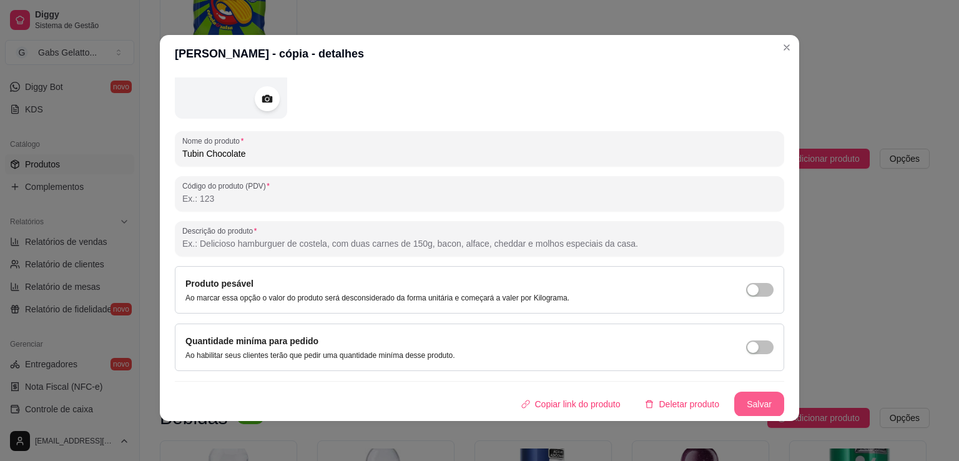
type input "Tubin Chocolate"
click at [760, 412] on button "Salvar" at bounding box center [760, 404] width 50 height 25
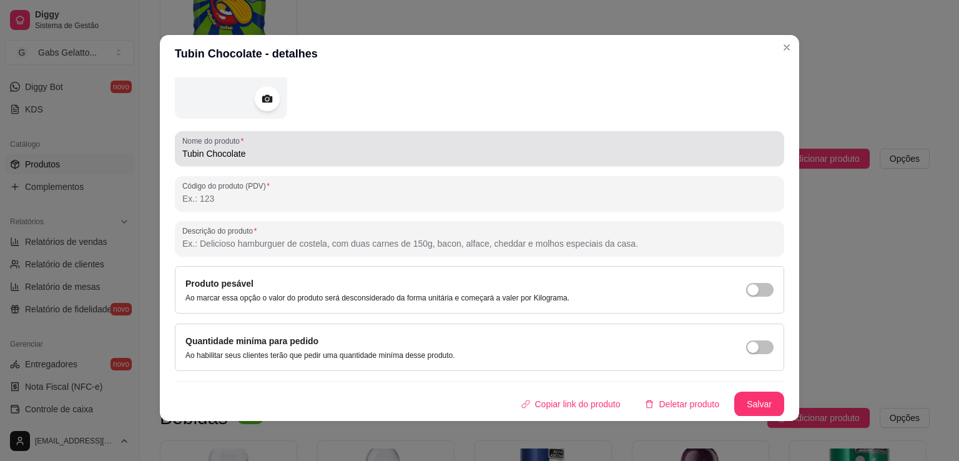
scroll to position [0, 0]
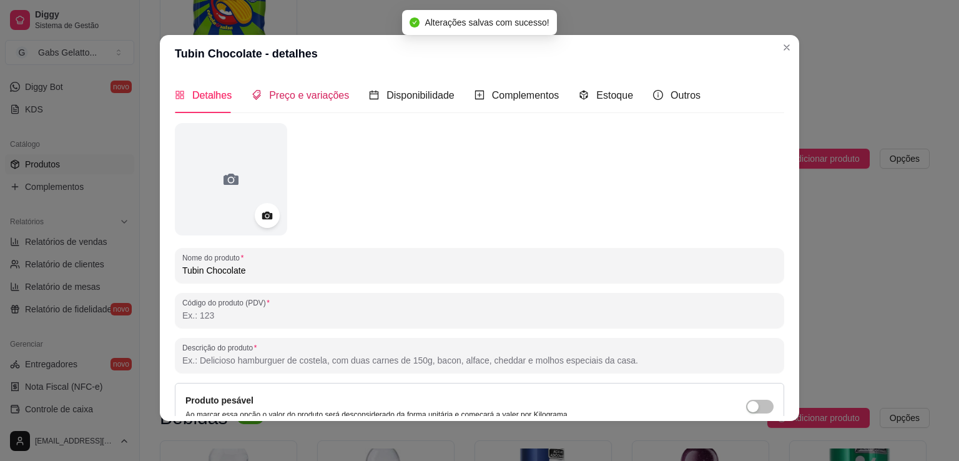
click at [288, 101] on span "Preço e variações" at bounding box center [309, 95] width 80 height 11
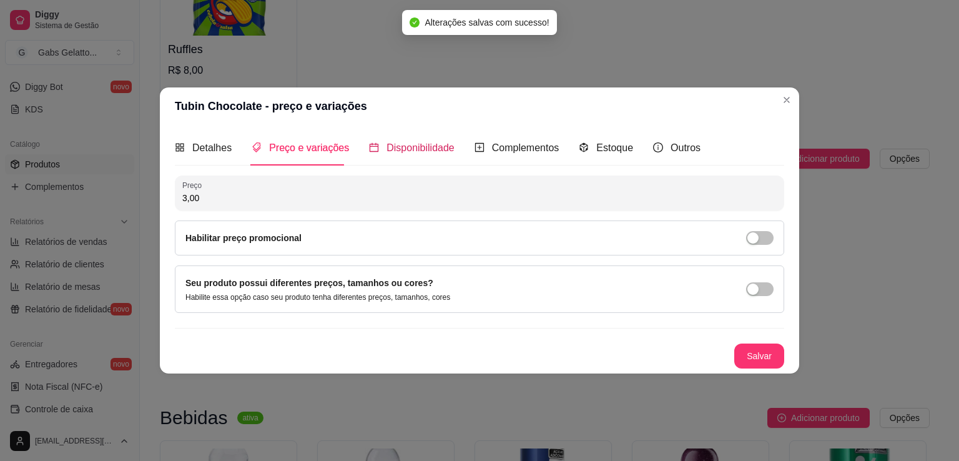
click at [387, 142] on span "Disponibilidade" at bounding box center [421, 147] width 68 height 11
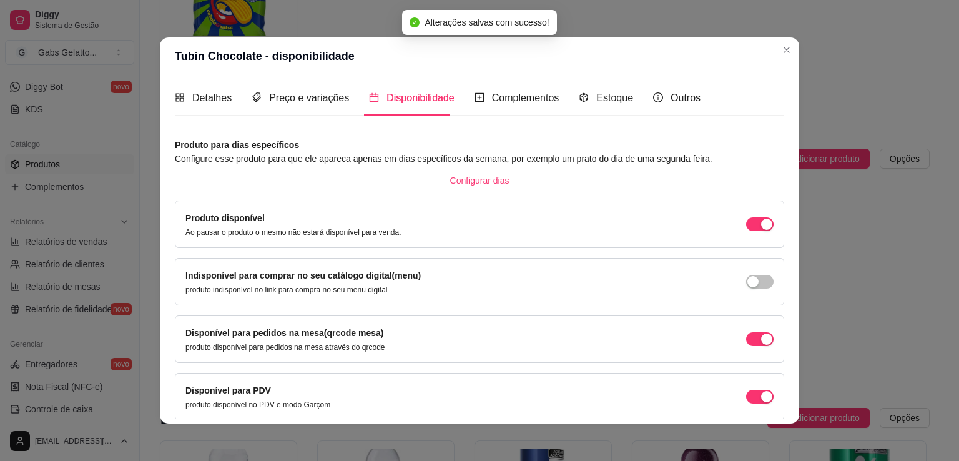
click at [512, 146] on article "Produto para dias específicos" at bounding box center [480, 145] width 610 height 14
click at [535, 108] on div "Complementos" at bounding box center [517, 98] width 85 height 36
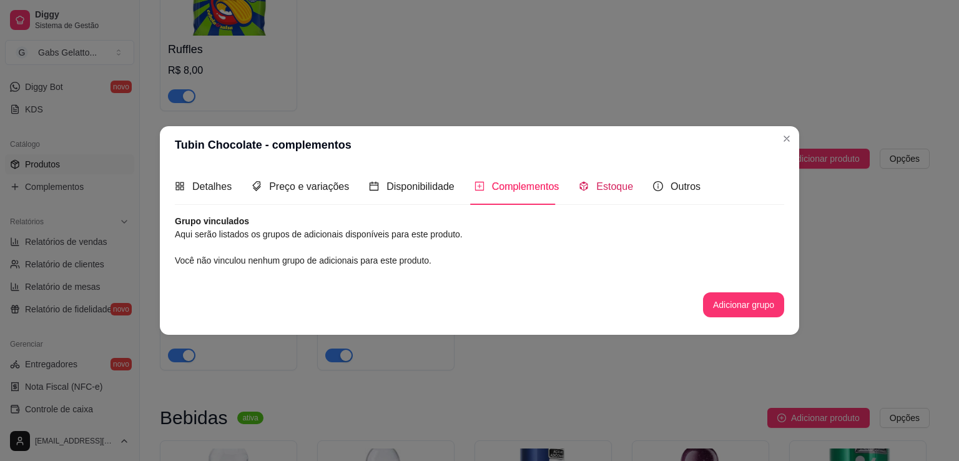
drag, startPoint x: 614, startPoint y: 184, endPoint x: 657, endPoint y: 182, distance: 43.1
click at [613, 185] on span "Estoque" at bounding box center [615, 186] width 37 height 11
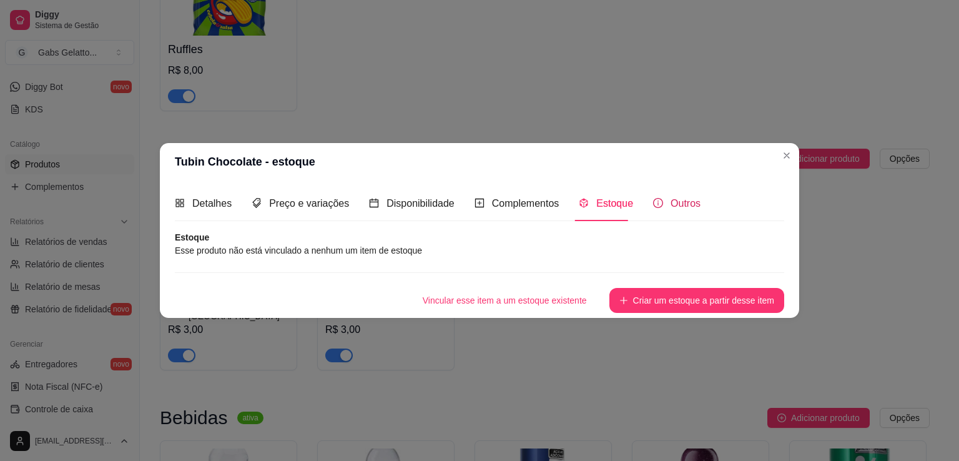
click at [681, 201] on span "Outros" at bounding box center [686, 203] width 30 height 11
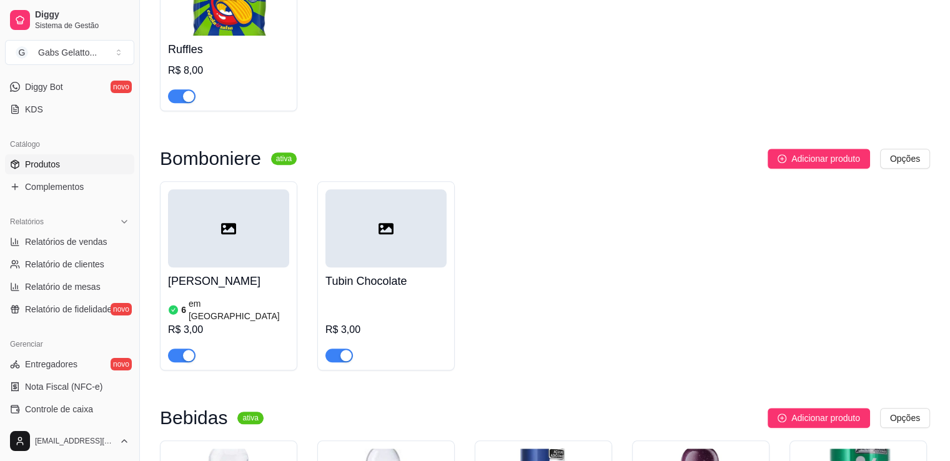
click at [406, 237] on div at bounding box center [385, 228] width 121 height 78
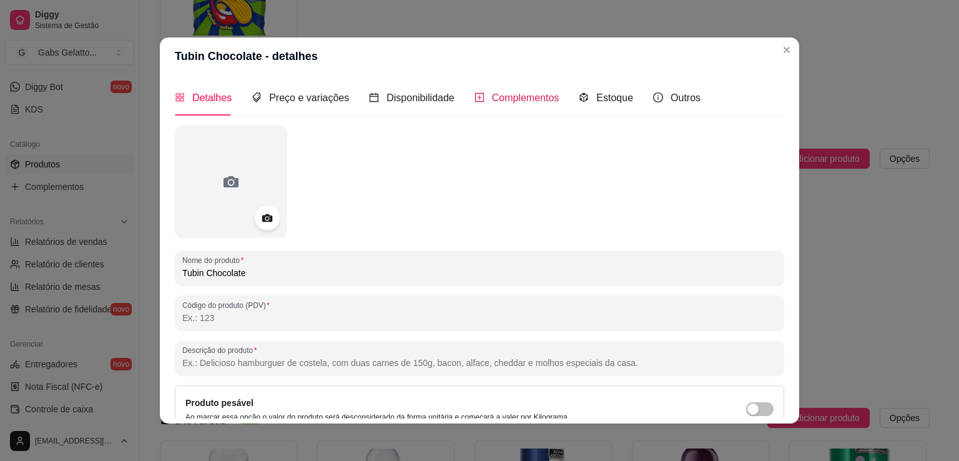
drag, startPoint x: 522, startPoint y: 92, endPoint x: 580, endPoint y: 96, distance: 57.6
click at [523, 93] on span "Complementos" at bounding box center [525, 97] width 67 height 11
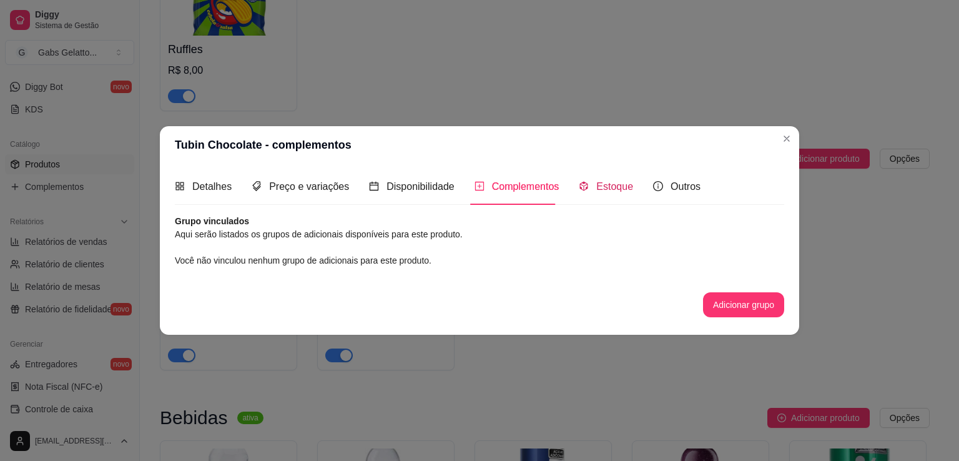
click at [599, 188] on span "Estoque" at bounding box center [615, 186] width 37 height 11
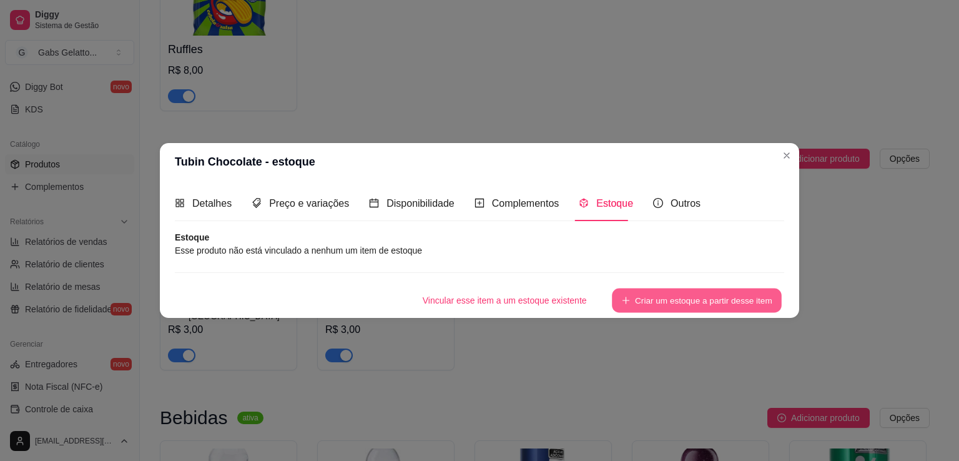
click at [652, 303] on button "Criar um estoque a partir desse item" at bounding box center [697, 301] width 170 height 24
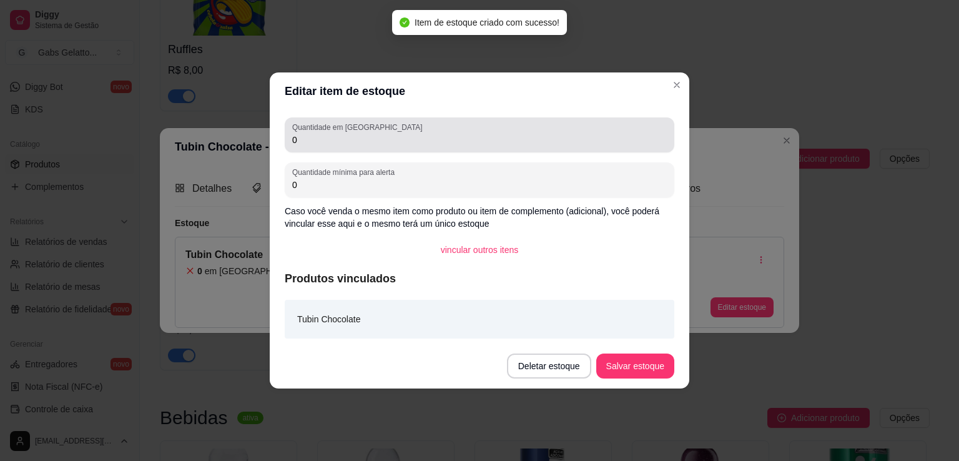
click at [318, 149] on div "Quantidade em estoque 0" at bounding box center [480, 134] width 390 height 35
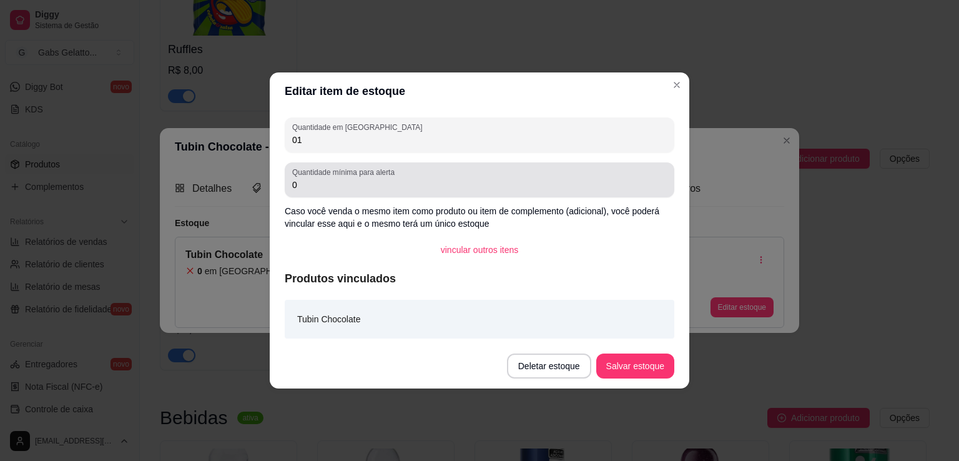
type input "0"
type input "1"
click at [357, 189] on input "0" at bounding box center [479, 185] width 375 height 12
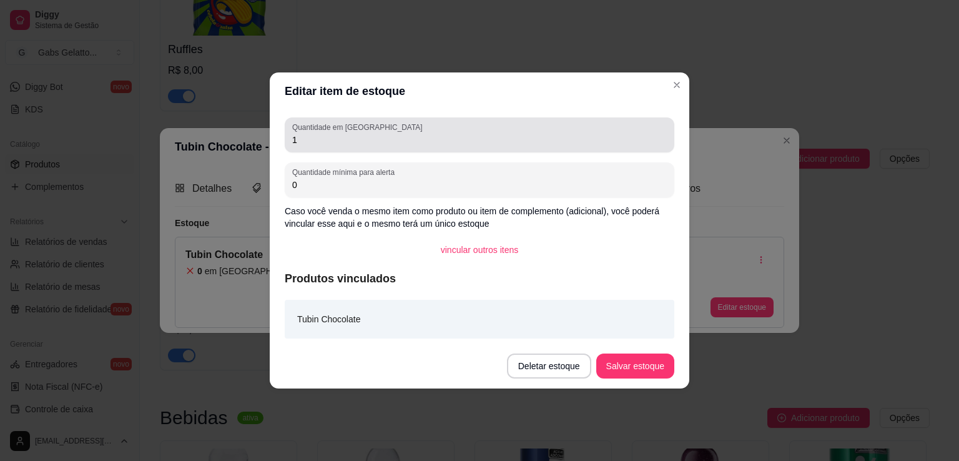
click at [347, 142] on input "1" at bounding box center [479, 140] width 375 height 12
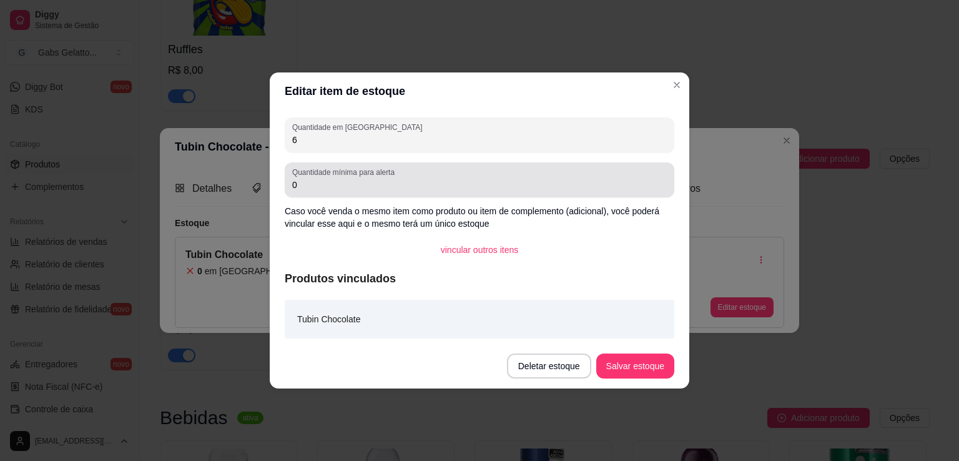
type input "6"
click at [376, 193] on div "Quantidade mínima para alerta 0" at bounding box center [480, 179] width 390 height 35
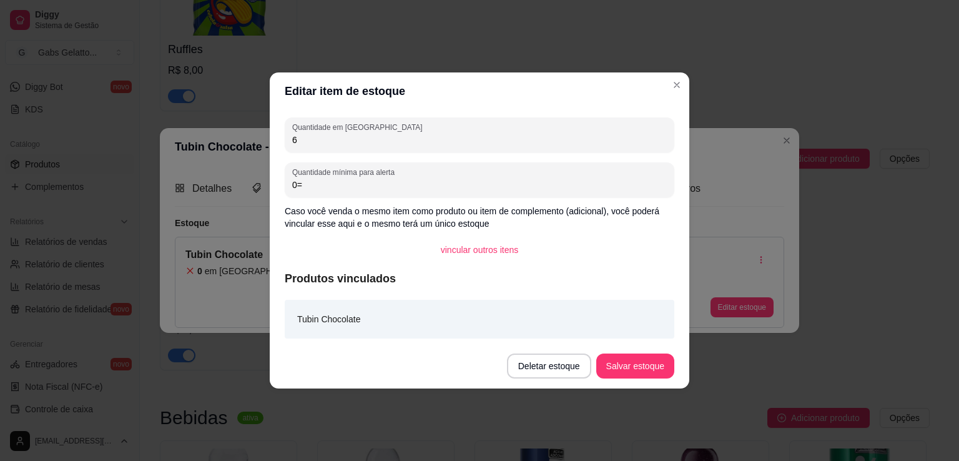
type input "0"
type input "1"
click at [633, 375] on button "Salvar estoque" at bounding box center [636, 366] width 78 height 25
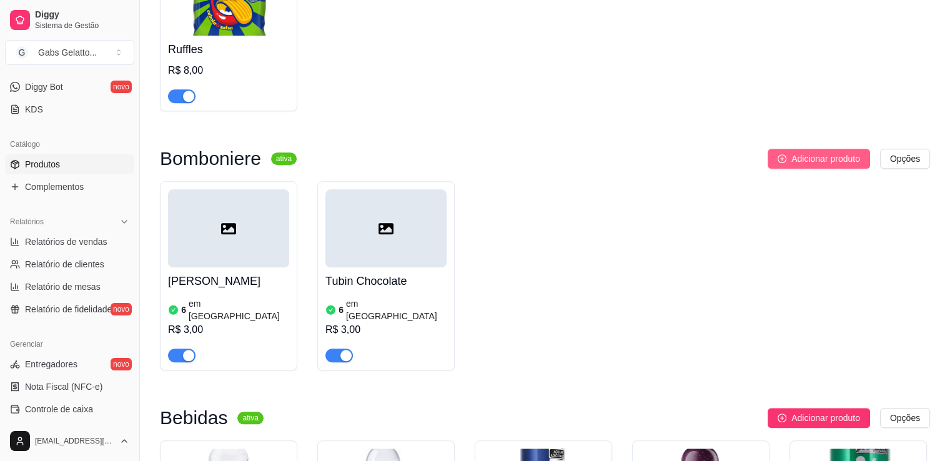
click at [803, 164] on span "Adicionar produto" at bounding box center [825, 159] width 69 height 14
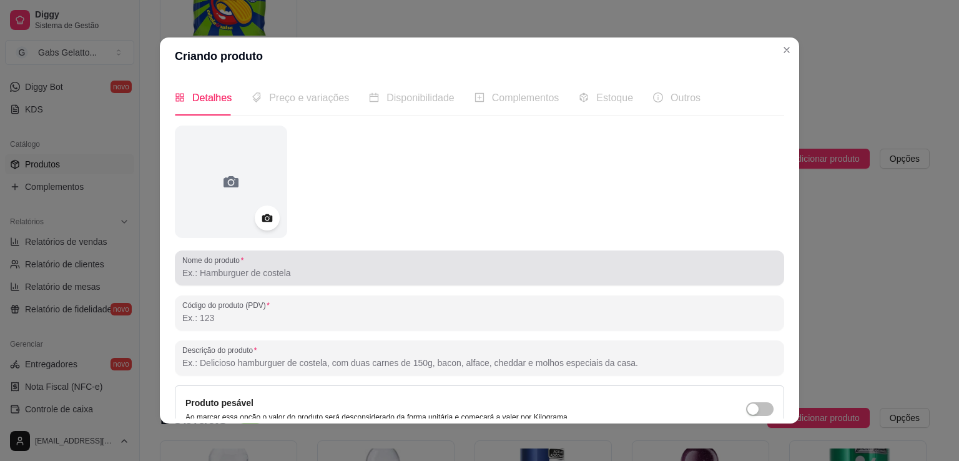
click at [255, 276] on input "Nome do produto" at bounding box center [479, 273] width 595 height 12
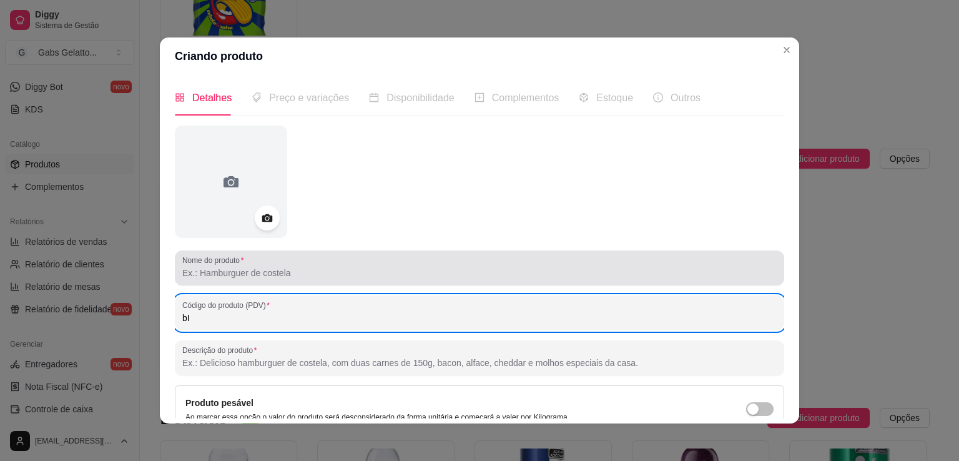
type input "b"
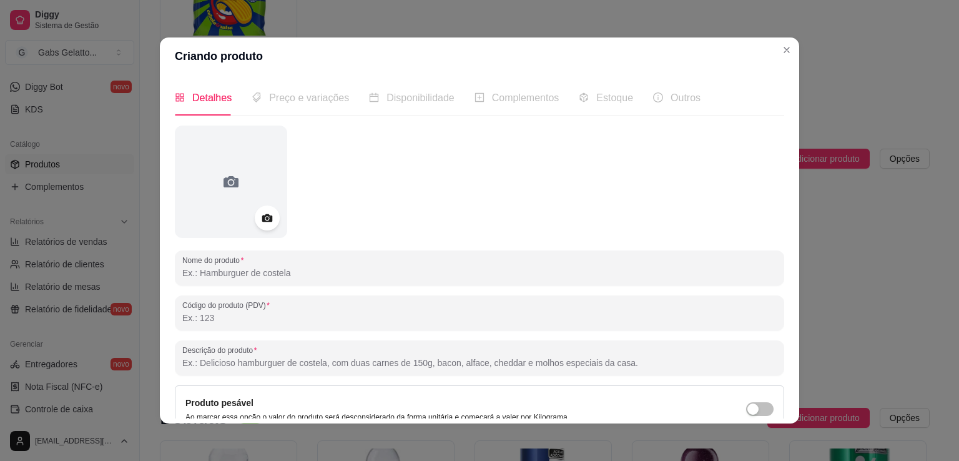
click at [264, 267] on input "Nome do produto" at bounding box center [479, 273] width 595 height 12
type input "b"
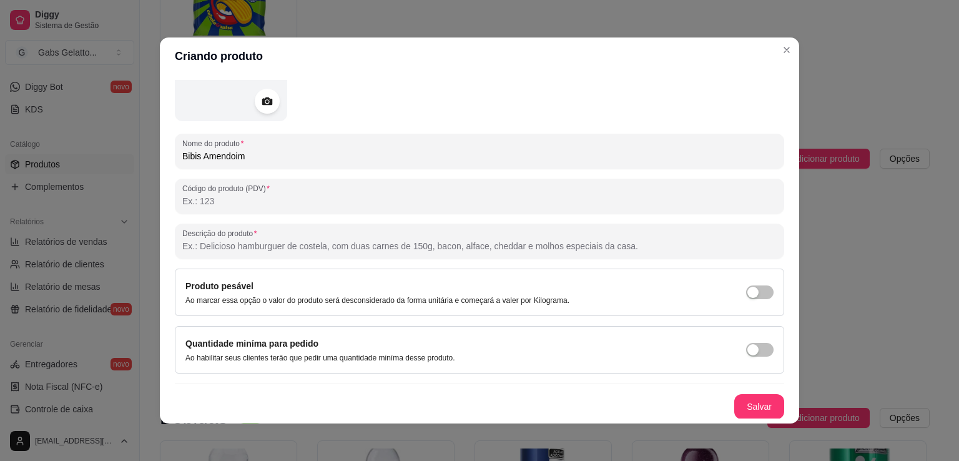
scroll to position [2, 0]
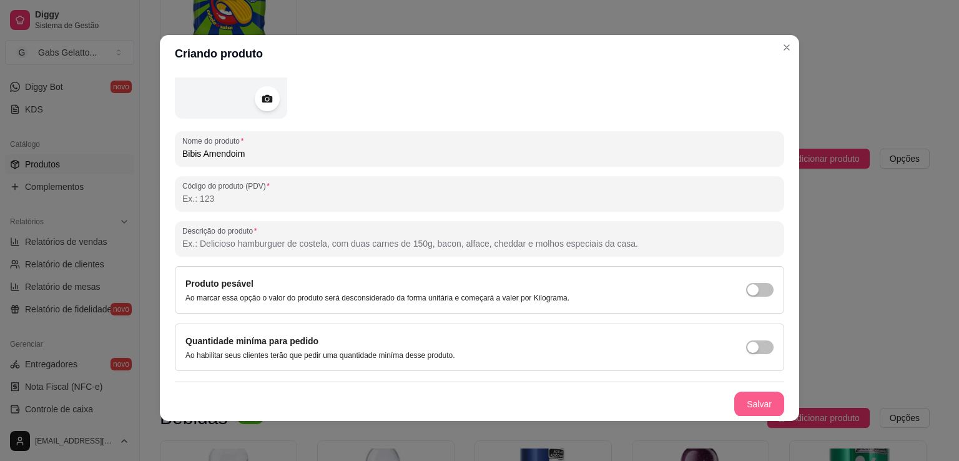
type input "Bibis Amendoim"
click at [756, 400] on button "Salvar" at bounding box center [760, 404] width 50 height 25
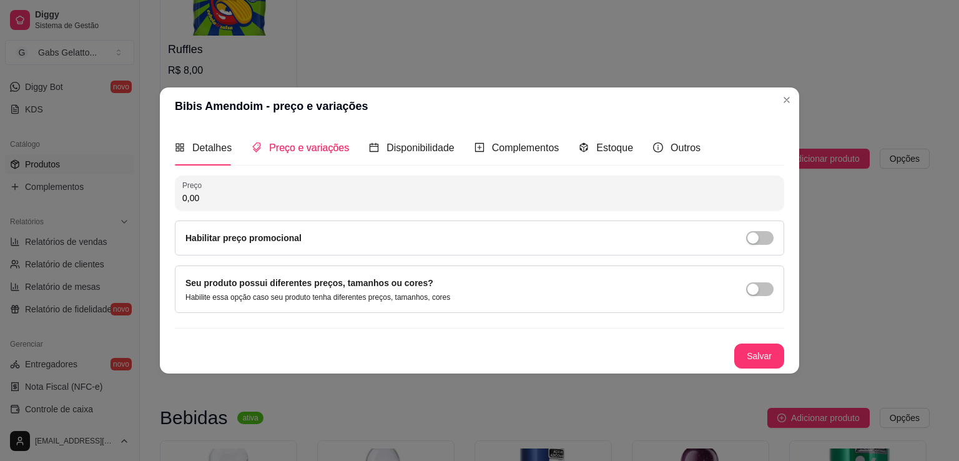
scroll to position [0, 0]
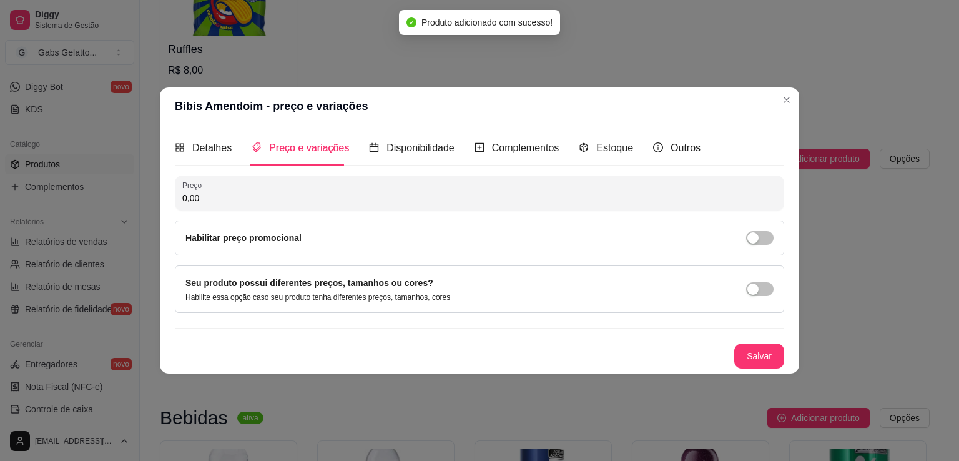
click at [390, 201] on input "0,00" at bounding box center [479, 198] width 595 height 12
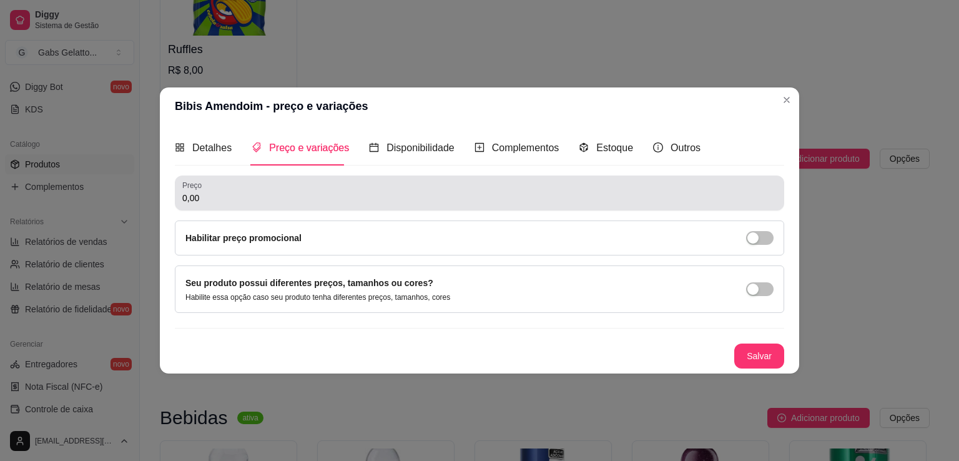
click at [252, 198] on input "0,00" at bounding box center [479, 198] width 595 height 12
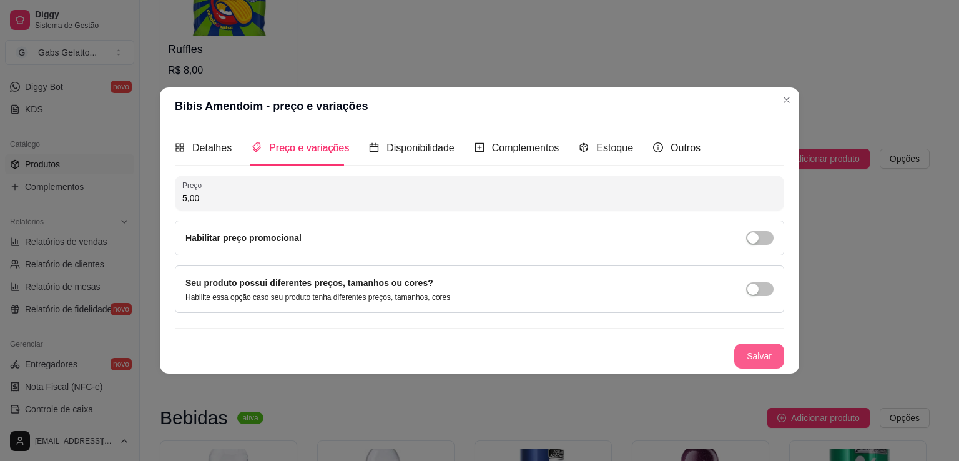
type input "5,00"
click at [742, 350] on button "Salvar" at bounding box center [760, 356] width 50 height 25
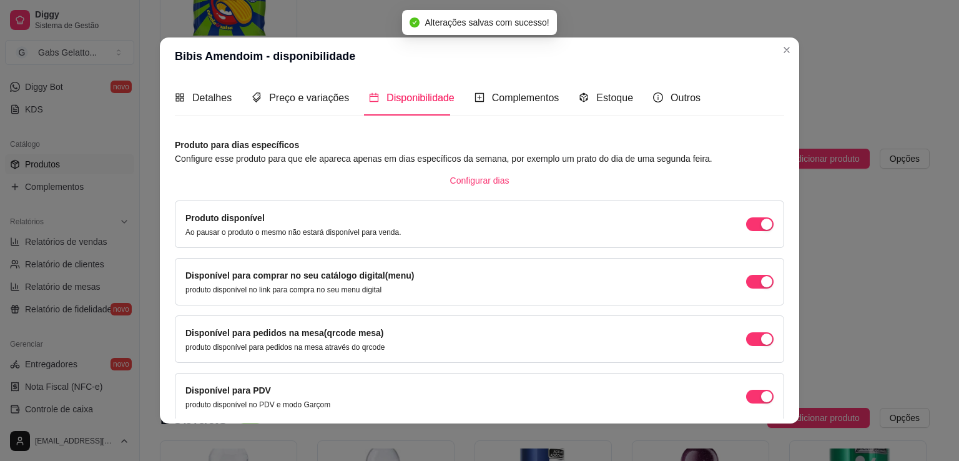
click at [765, 287] on div "Disponível para comprar no seu catálogo digital(menu) produto disponível no lin…" at bounding box center [480, 281] width 610 height 47
click at [761, 285] on div "button" at bounding box center [766, 281] width 11 height 11
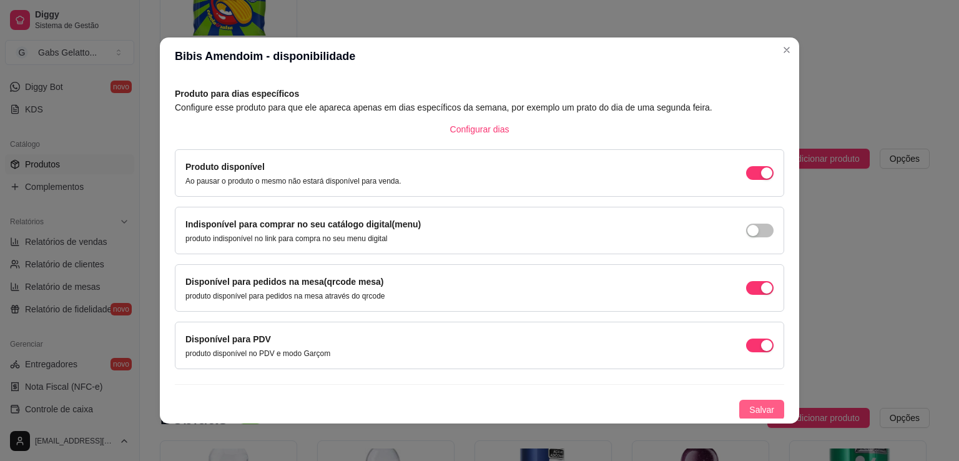
click at [757, 409] on span "Salvar" at bounding box center [762, 410] width 25 height 14
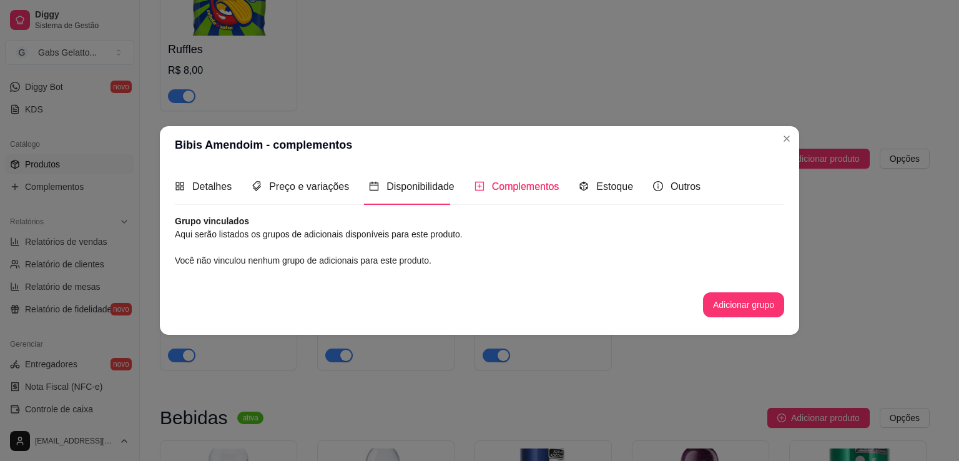
scroll to position [0, 0]
click at [505, 143] on header "Bibis Amendoim - complementos" at bounding box center [480, 144] width 640 height 37
click at [601, 201] on div "Estoque" at bounding box center [606, 187] width 54 height 36
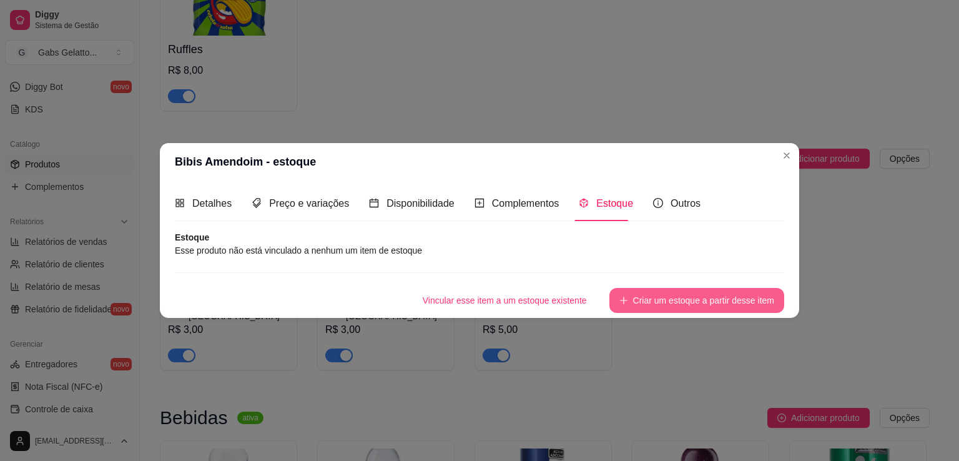
click at [657, 309] on button "Criar um estoque a partir desse item" at bounding box center [697, 300] width 175 height 25
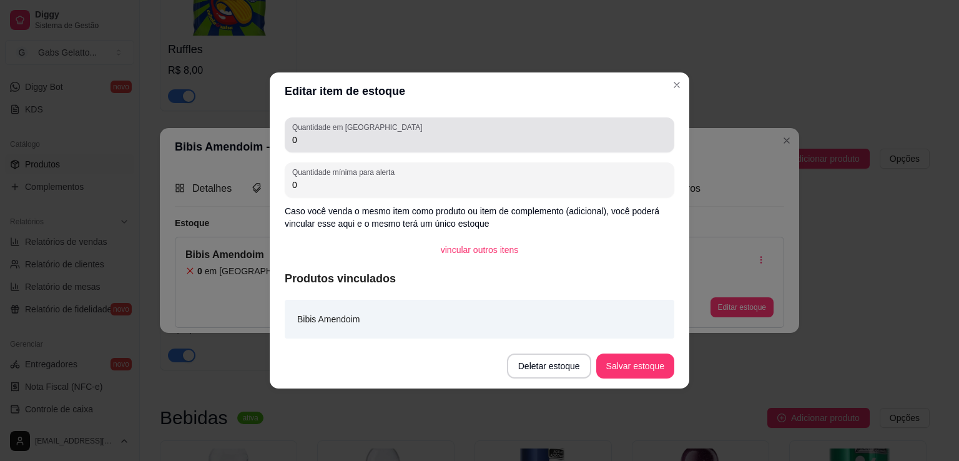
click at [310, 142] on input "0" at bounding box center [479, 140] width 375 height 12
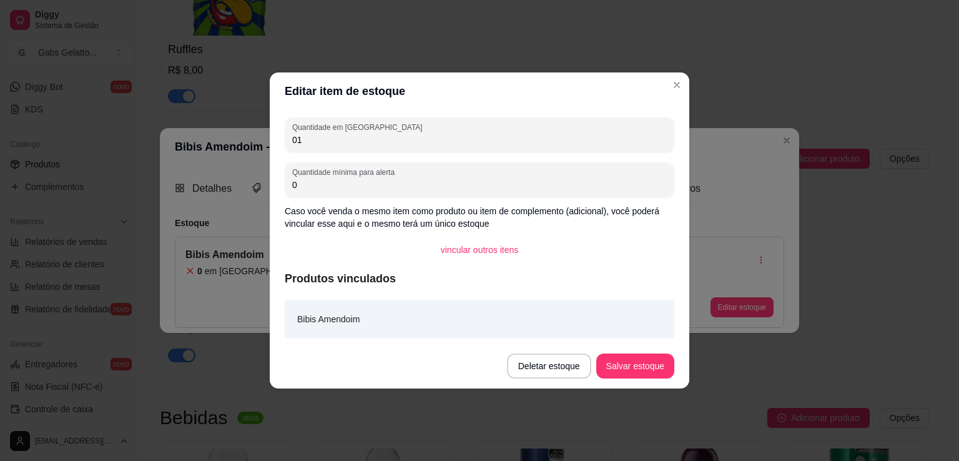
type input "0"
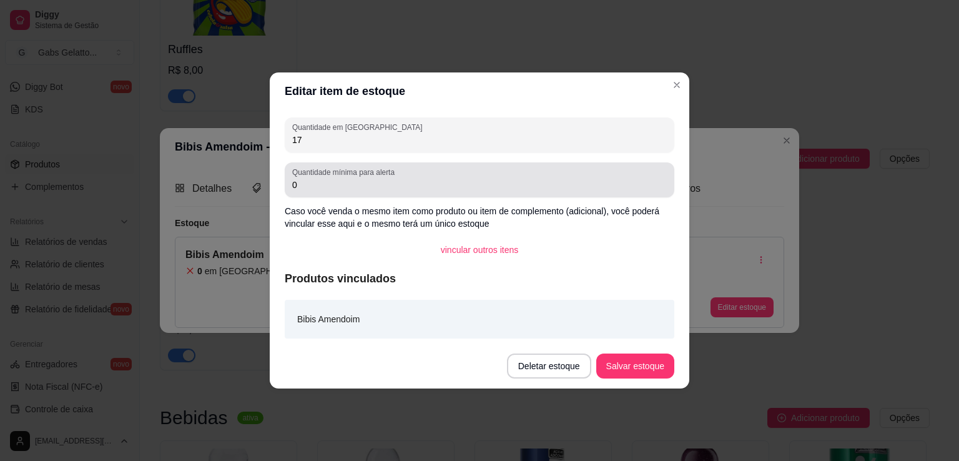
type input "17"
click at [330, 193] on div "Quantidade mínima para alerta 0" at bounding box center [480, 179] width 390 height 35
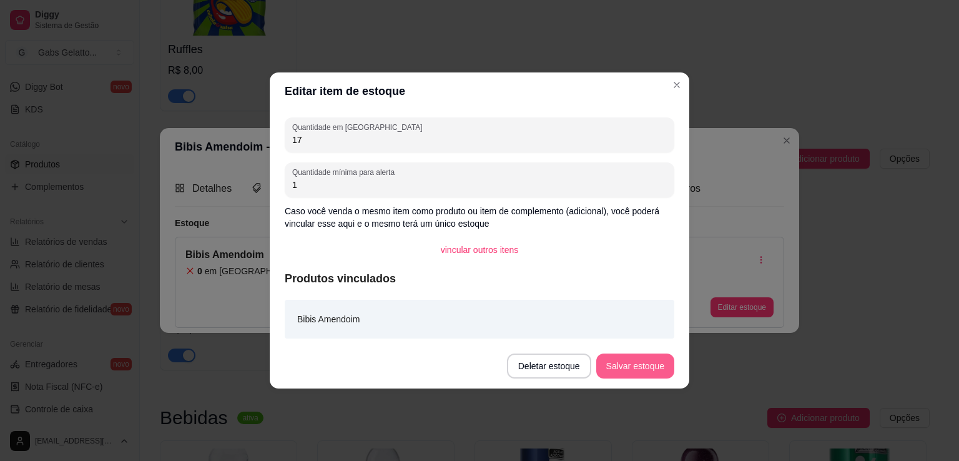
type input "1"
click at [620, 374] on button "Salvar estoque" at bounding box center [635, 366] width 76 height 24
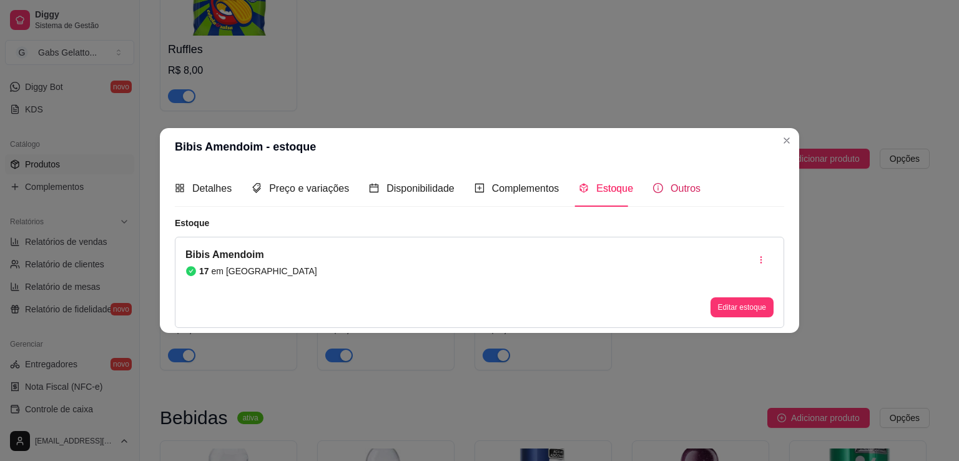
click at [671, 192] on span "Outros" at bounding box center [686, 188] width 30 height 11
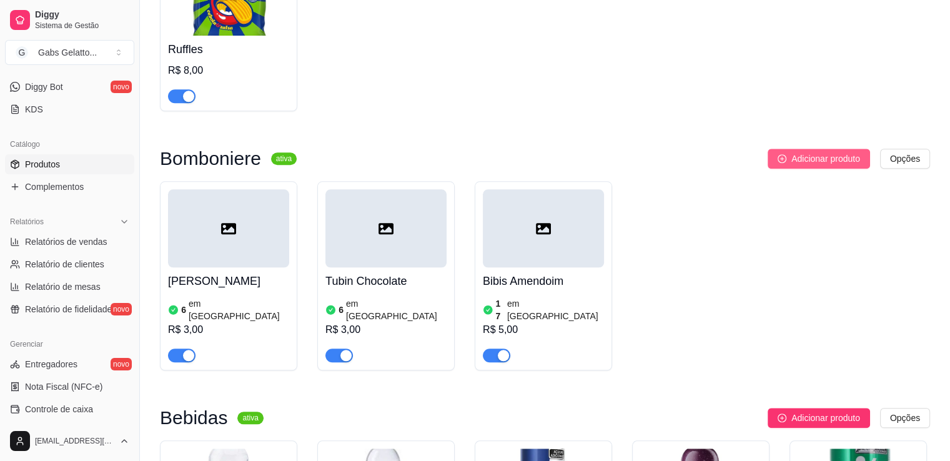
click at [808, 166] on span "Adicionar produto" at bounding box center [825, 159] width 69 height 14
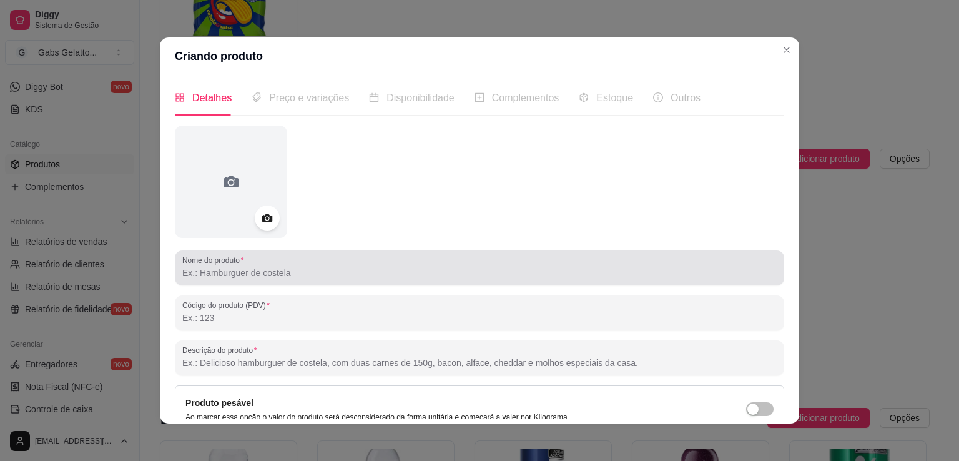
click at [238, 272] on input "Nome do produto" at bounding box center [479, 273] width 595 height 12
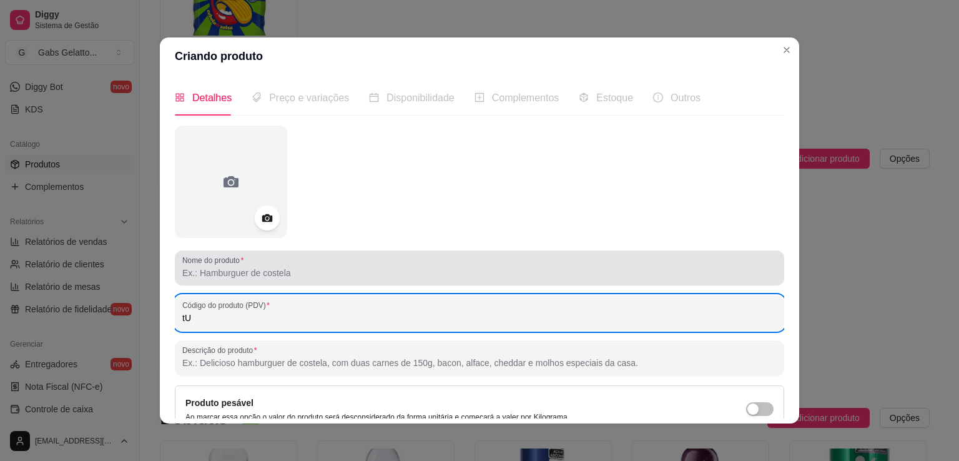
type input "t"
type input "Tubin Sonho de Valsa"
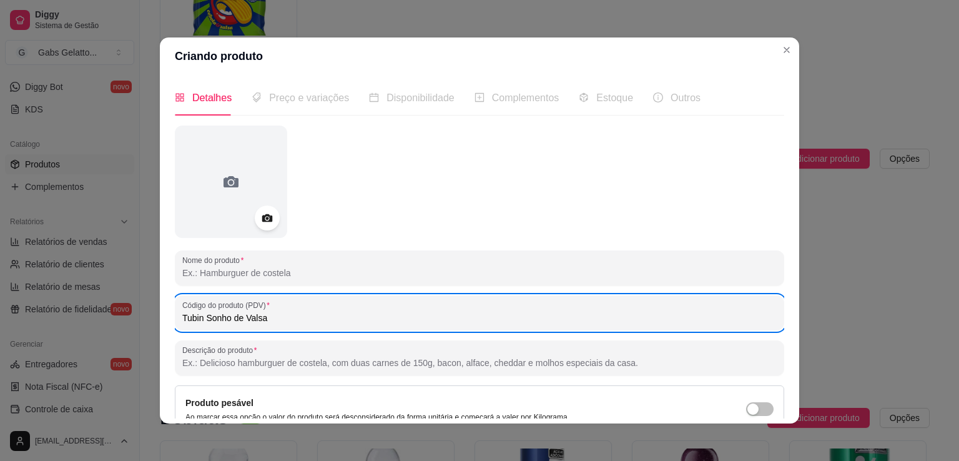
click at [277, 320] on input "Tubin Sonho de Valsa" at bounding box center [479, 318] width 595 height 12
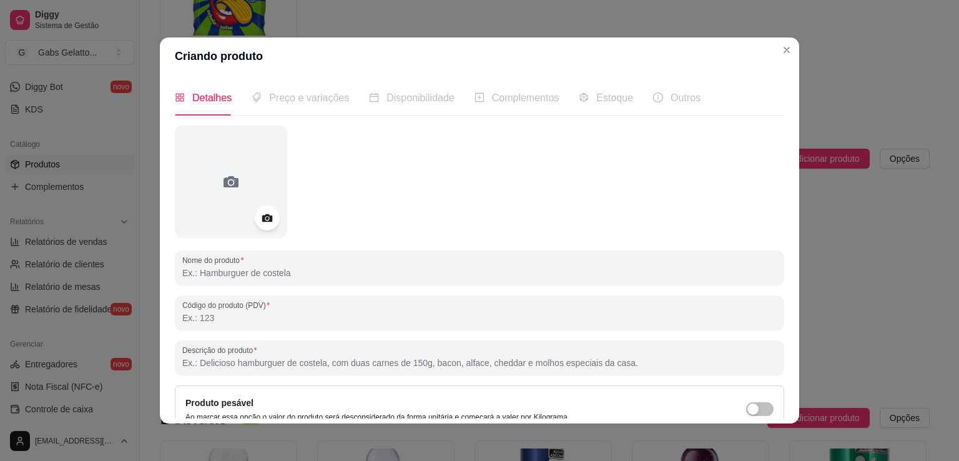
click at [277, 276] on input "Nome do produto" at bounding box center [479, 273] width 595 height 12
paste input "Tubin Sonho de Valsa"
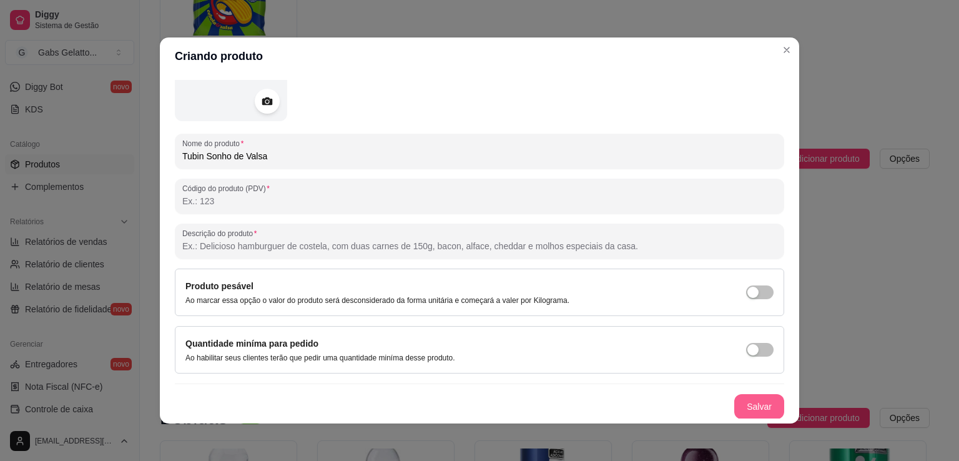
type input "Tubin Sonho de Valsa"
click at [740, 398] on button "Salvar" at bounding box center [760, 406] width 50 height 25
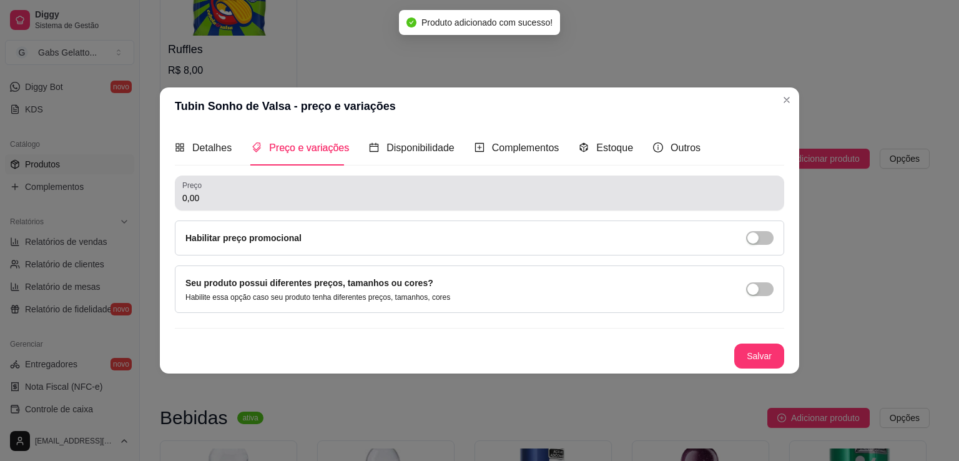
click at [444, 201] on input "0,00" at bounding box center [479, 198] width 595 height 12
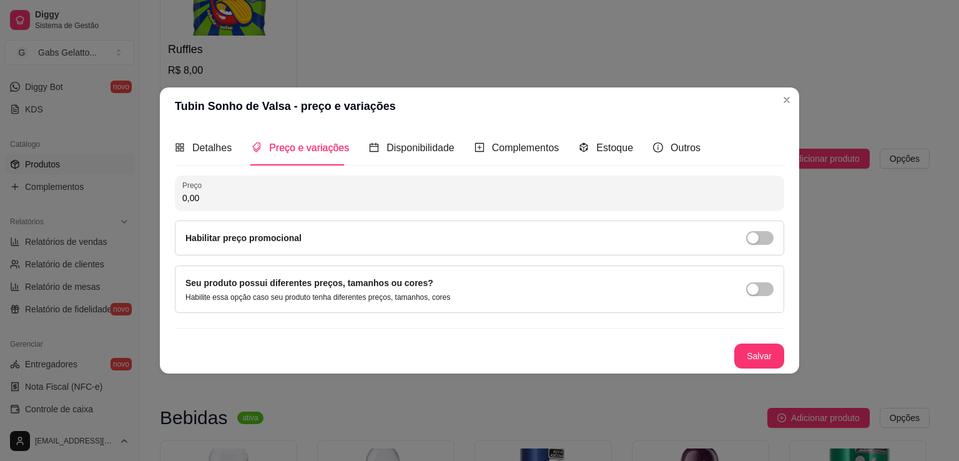
drag, startPoint x: 426, startPoint y: 198, endPoint x: 427, endPoint y: 191, distance: 7.0
drag, startPoint x: 427, startPoint y: 191, endPoint x: 250, endPoint y: 202, distance: 177.7
click at [250, 202] on input "0,00" at bounding box center [479, 198] width 595 height 12
type input "4,00"
click at [747, 362] on button "Salvar" at bounding box center [759, 356] width 49 height 24
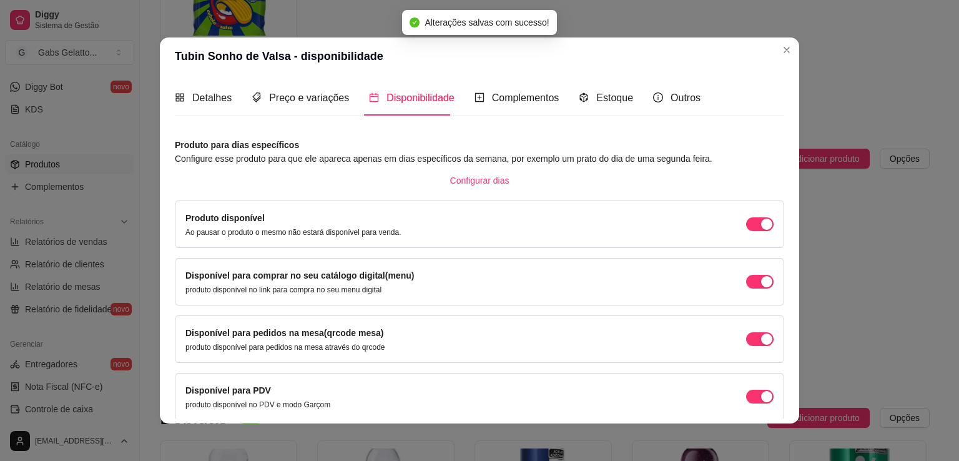
click at [767, 288] on div "Disponível para comprar no seu catálogo digital(menu) produto disponível no lin…" at bounding box center [480, 281] width 610 height 47
click at [761, 284] on div "Disponível para comprar no seu catálogo digital(menu) produto disponível no lin…" at bounding box center [480, 281] width 610 height 47
click at [760, 284] on div "Disponível para comprar no seu catálogo digital(menu) produto disponível no lin…" at bounding box center [480, 281] width 610 height 47
click at [761, 285] on div "button" at bounding box center [766, 281] width 11 height 11
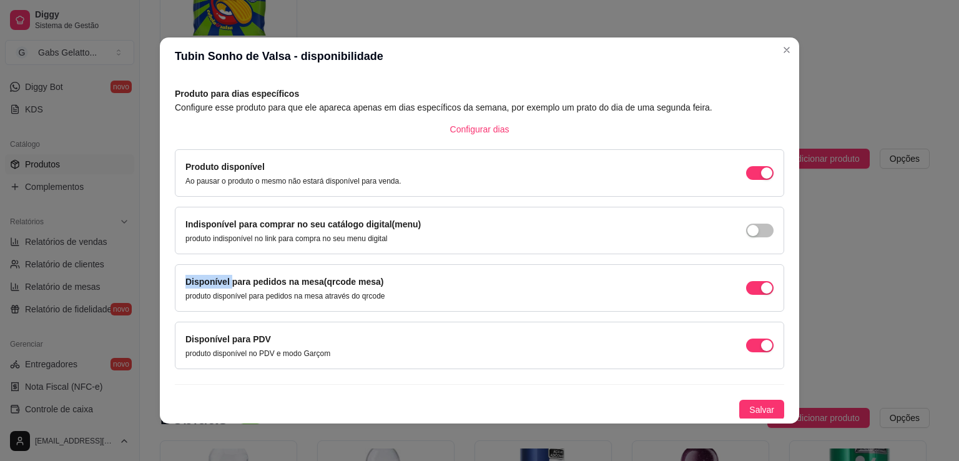
scroll to position [2, 0]
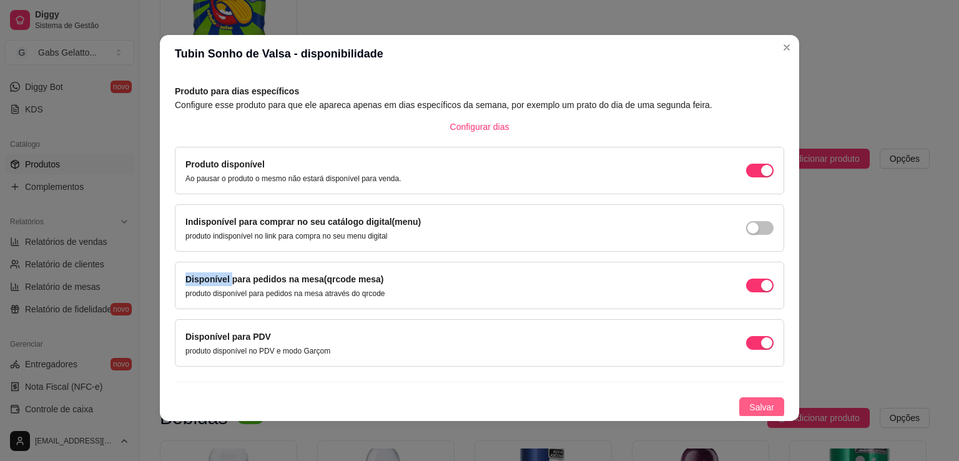
click at [750, 407] on span "Salvar" at bounding box center [762, 407] width 25 height 14
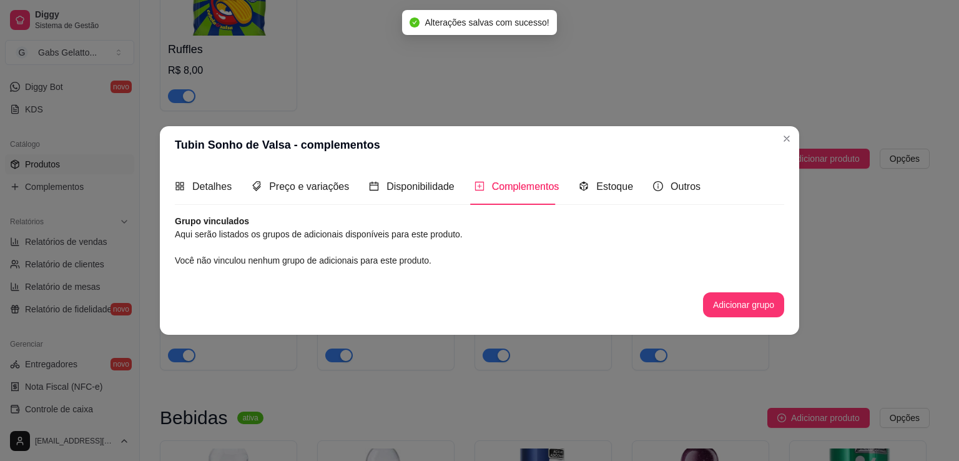
scroll to position [0, 0]
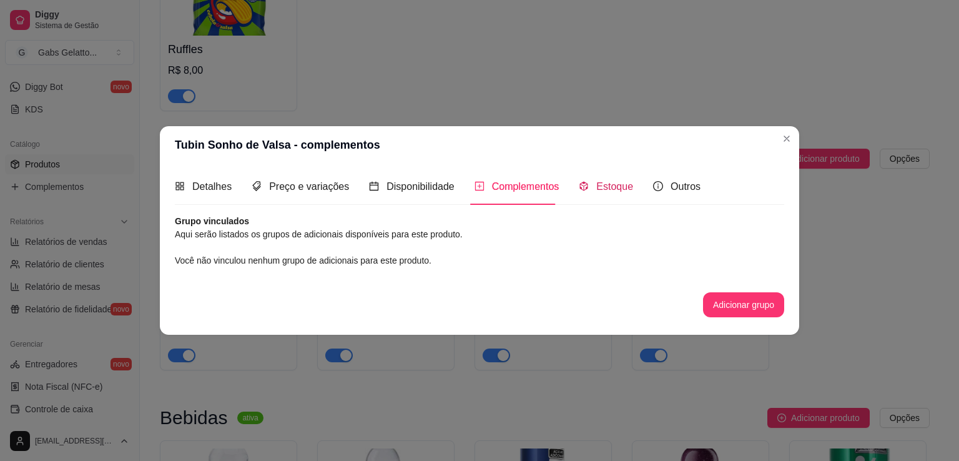
click at [607, 188] on span "Estoque" at bounding box center [615, 186] width 37 height 11
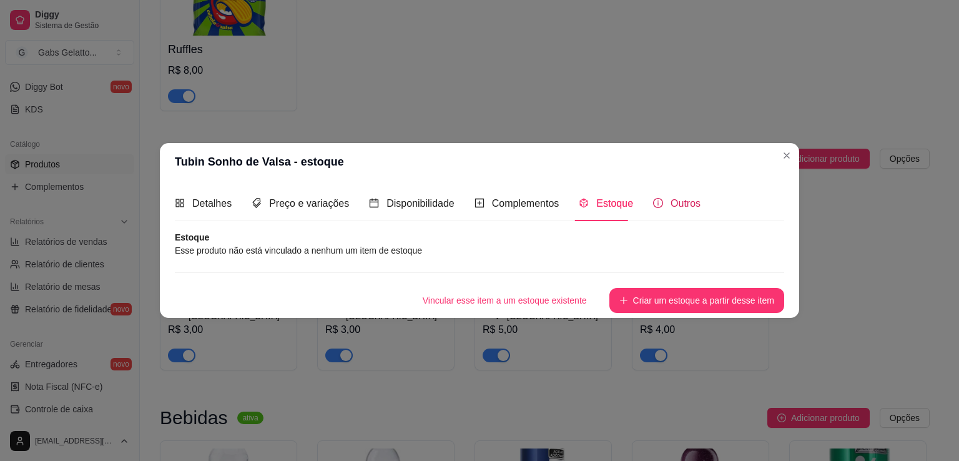
click at [671, 199] on span "Outros" at bounding box center [686, 203] width 30 height 11
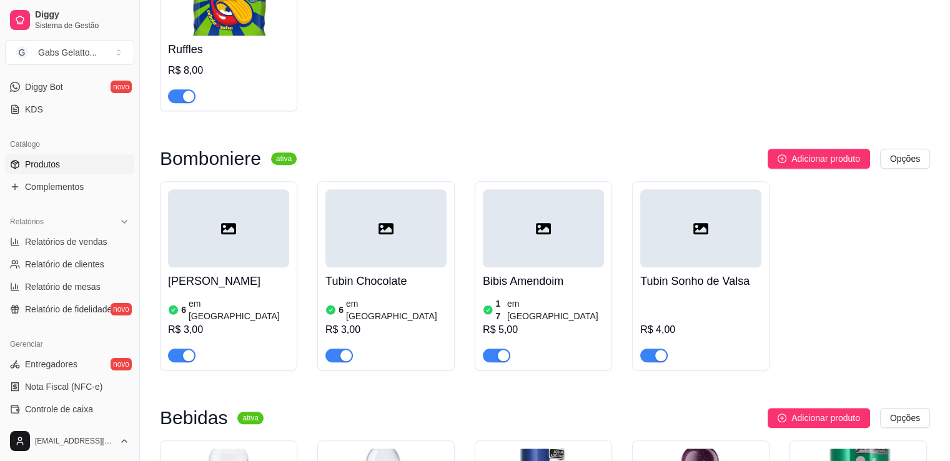
click at [693, 218] on div at bounding box center [700, 228] width 121 height 78
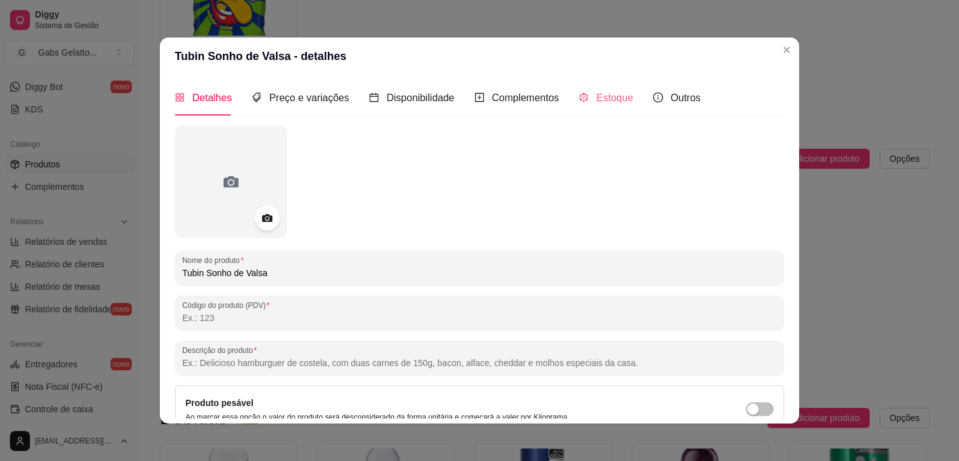
click at [594, 106] on div "Estoque" at bounding box center [606, 98] width 54 height 36
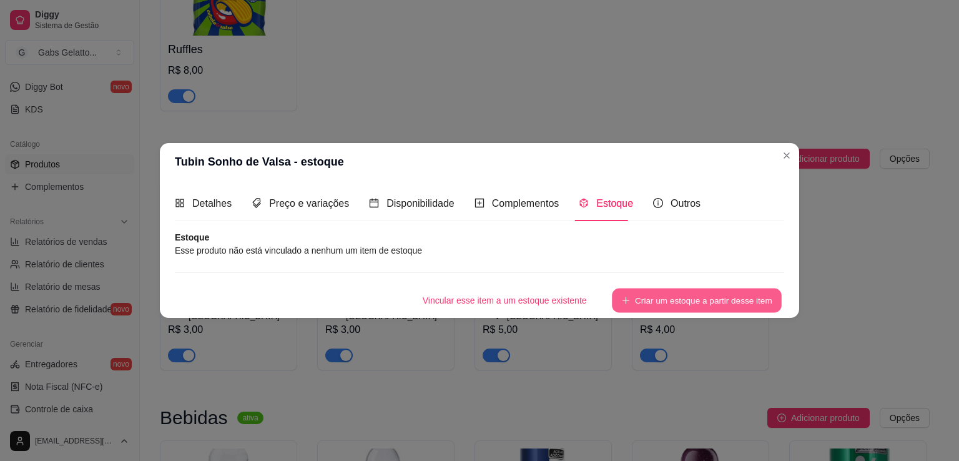
click at [647, 293] on button "Criar um estoque a partir desse item" at bounding box center [697, 301] width 170 height 24
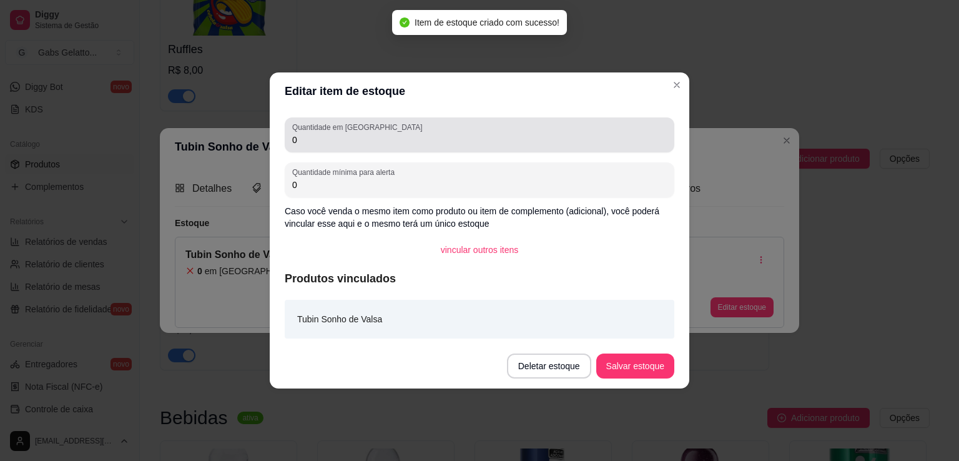
click at [384, 127] on div "0" at bounding box center [479, 134] width 375 height 25
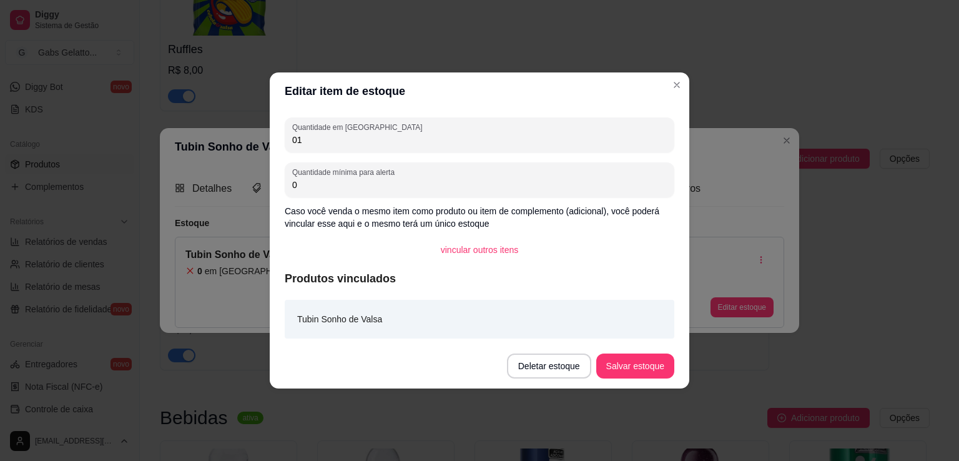
type input "0"
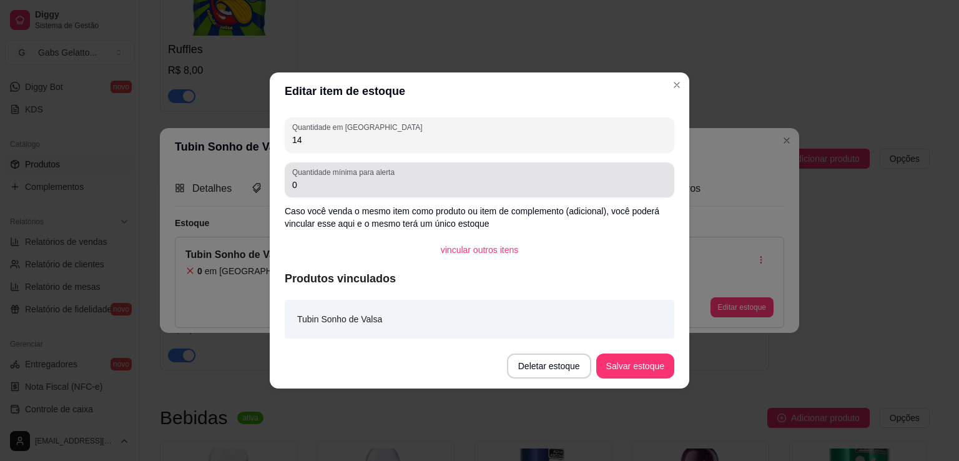
type input "14"
click at [367, 196] on div "Quantidade mínima para alerta 0" at bounding box center [480, 179] width 390 height 35
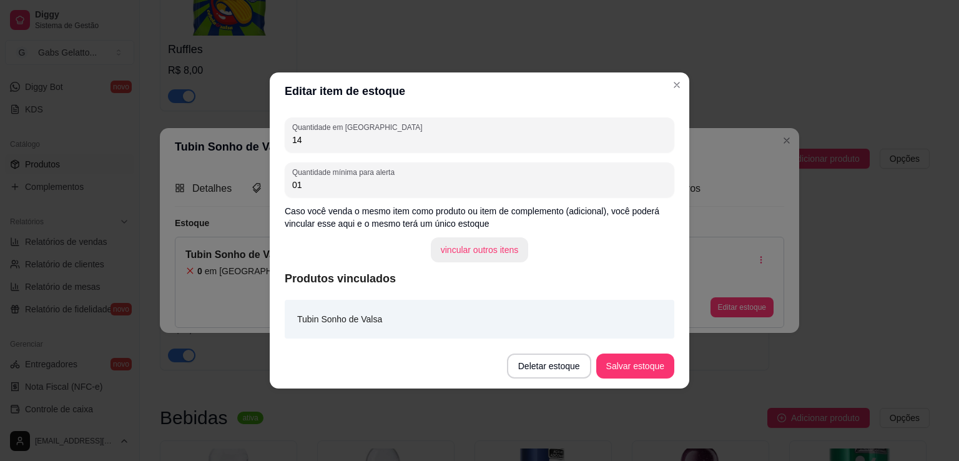
type input "0"
type input "1"
click at [611, 360] on button "Salvar estoque" at bounding box center [636, 366] width 78 height 25
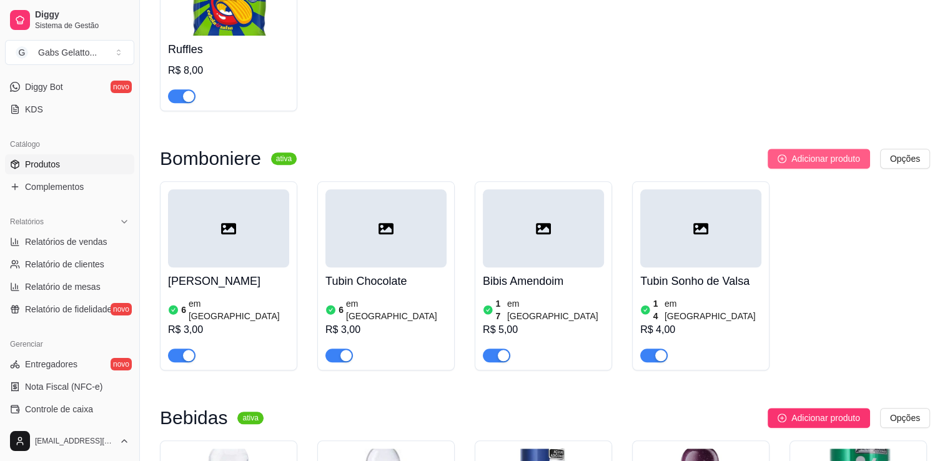
click at [824, 169] on button "Adicionar produto" at bounding box center [819, 159] width 102 height 20
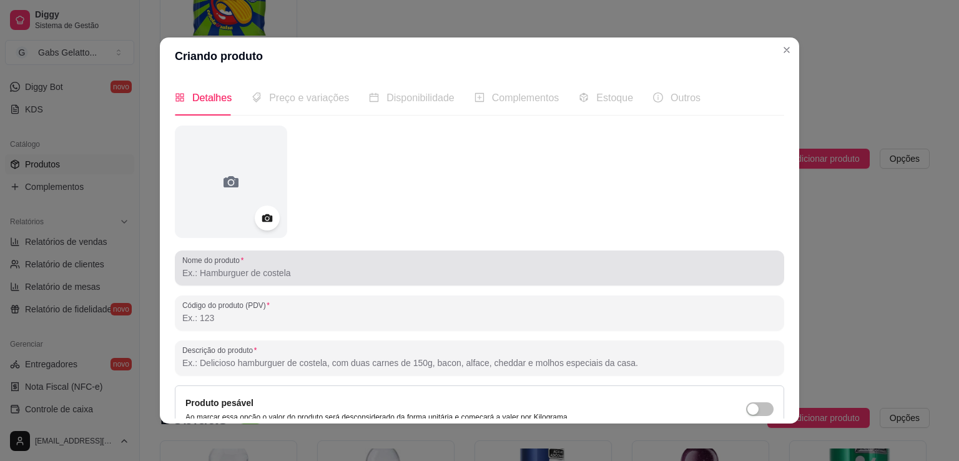
click at [272, 263] on div at bounding box center [479, 267] width 595 height 25
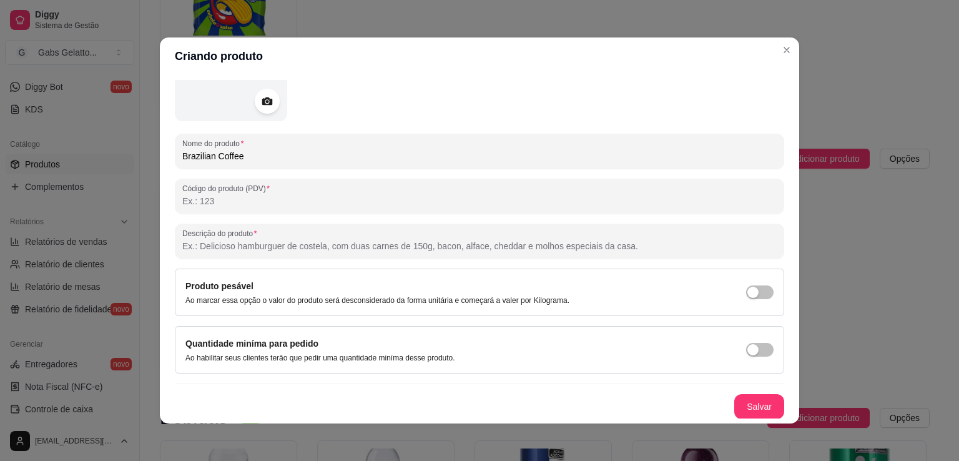
scroll to position [2, 0]
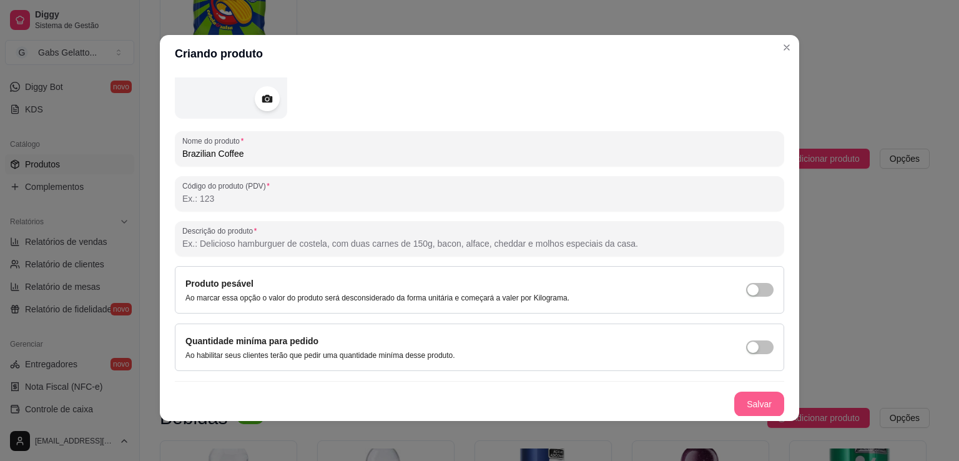
type input "Brazilian Coffee"
click at [735, 404] on button "Salvar" at bounding box center [760, 404] width 50 height 25
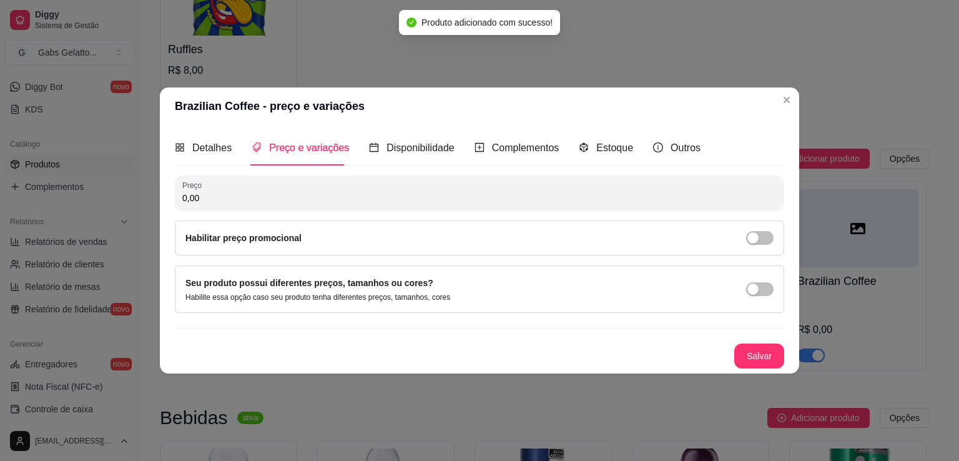
scroll to position [0, 0]
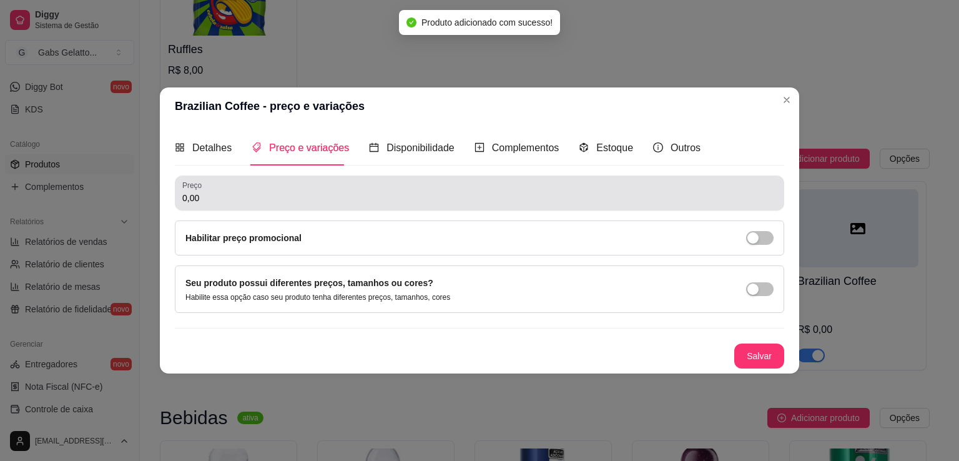
click at [287, 208] on div "Preço 0,00" at bounding box center [480, 193] width 610 height 35
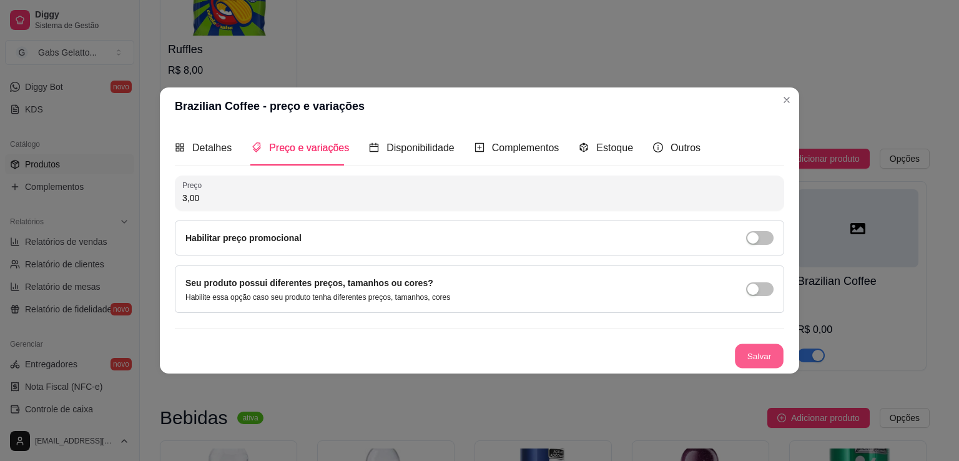
click at [743, 360] on button "Salvar" at bounding box center [759, 356] width 49 height 24
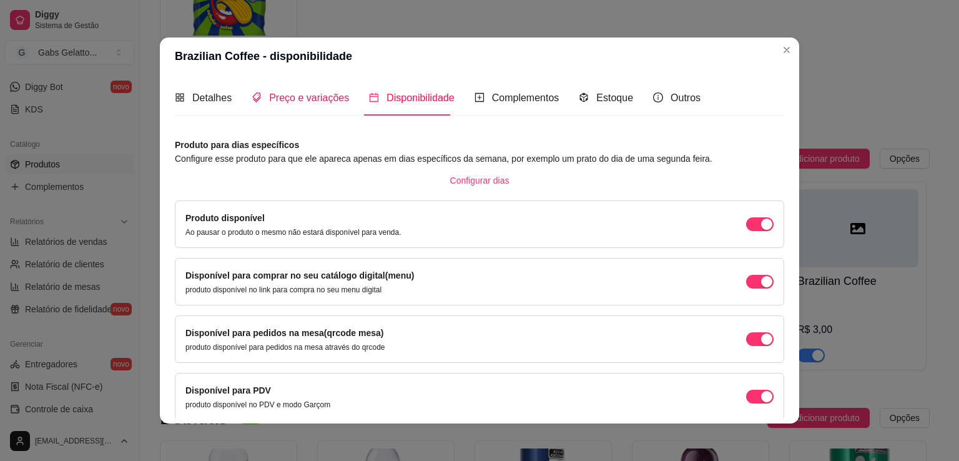
click at [269, 94] on span "Preço e variações" at bounding box center [309, 97] width 80 height 11
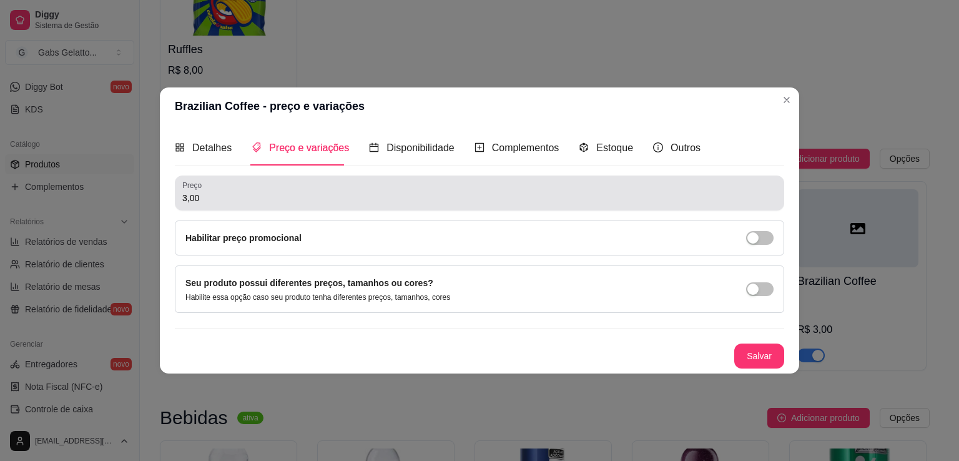
click at [253, 197] on input "3,00" at bounding box center [479, 198] width 595 height 12
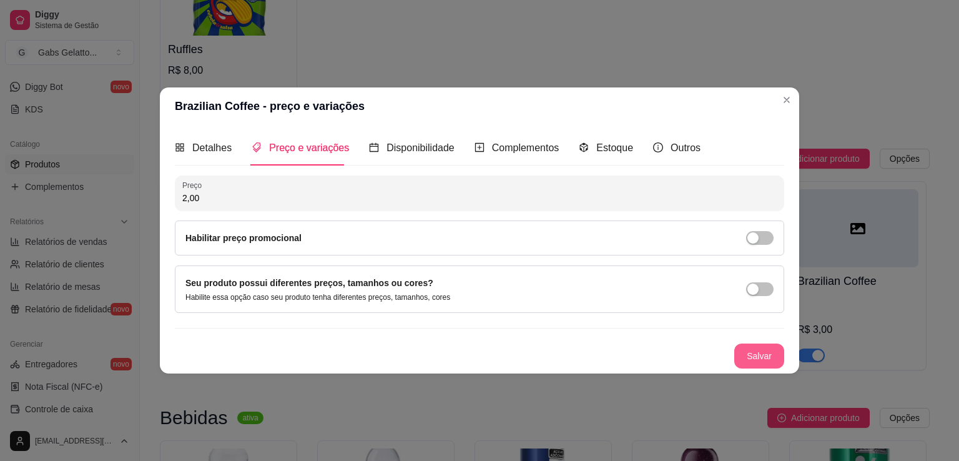
type input "2,00"
click at [753, 358] on button "Salvar" at bounding box center [759, 356] width 49 height 24
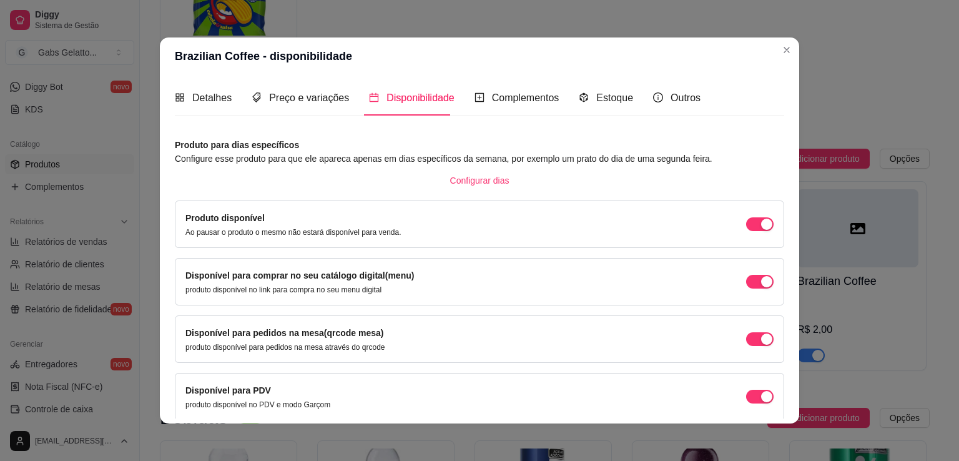
click at [752, 289] on div "Disponível para comprar no seu catálogo digital(menu) produto disponível no lin…" at bounding box center [480, 282] width 588 height 26
click at [761, 285] on div "button" at bounding box center [766, 281] width 11 height 11
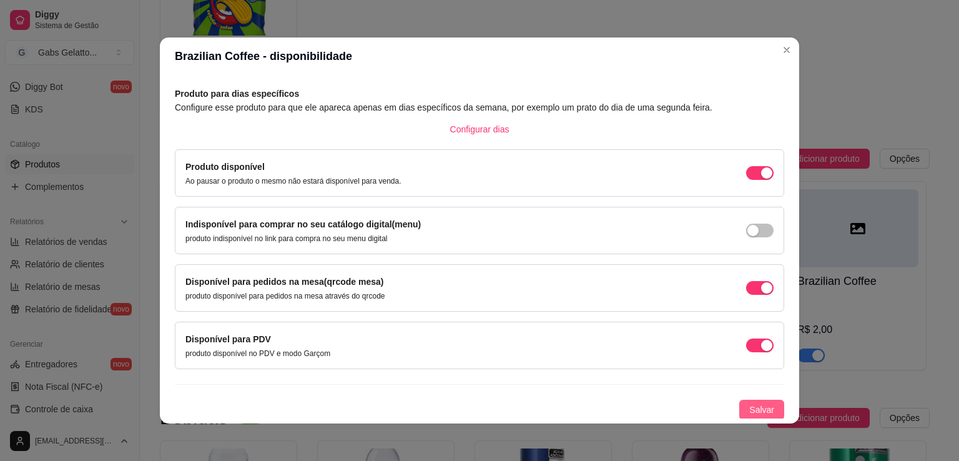
click at [745, 417] on button "Salvar" at bounding box center [762, 410] width 45 height 20
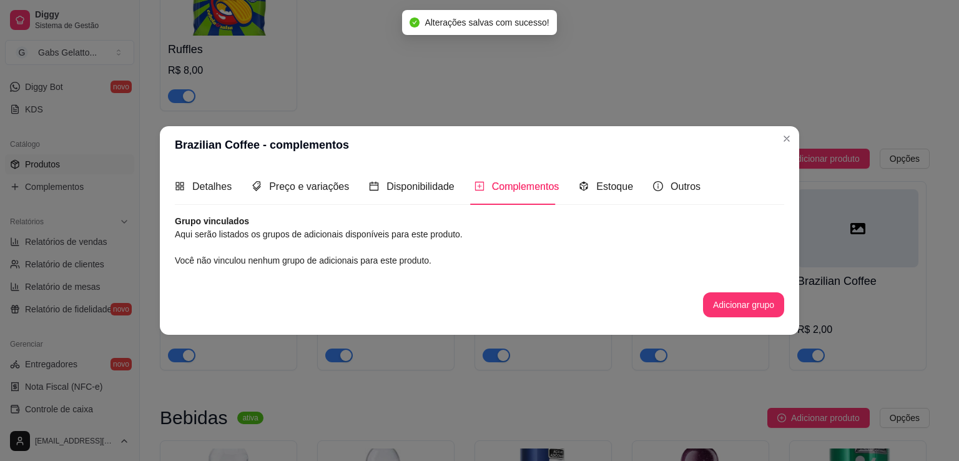
scroll to position [0, 0]
click at [607, 193] on div "Estoque" at bounding box center [606, 187] width 54 height 16
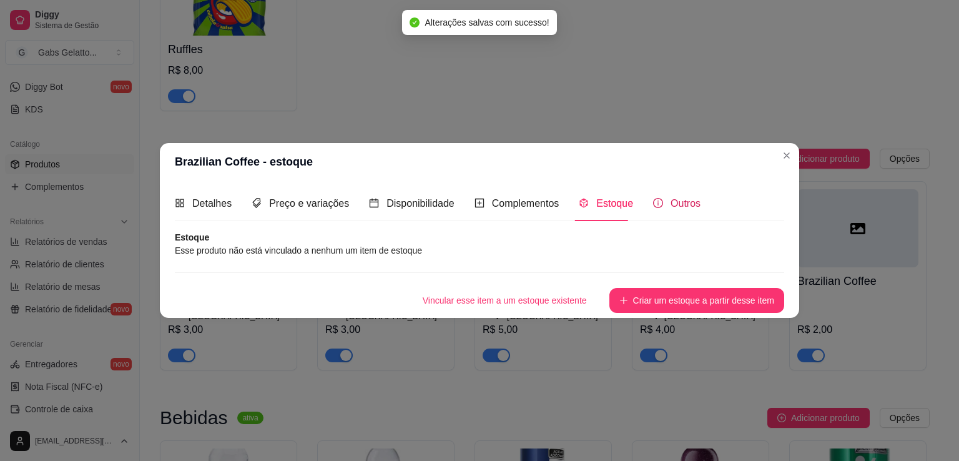
click at [680, 207] on span "Outros" at bounding box center [686, 203] width 30 height 11
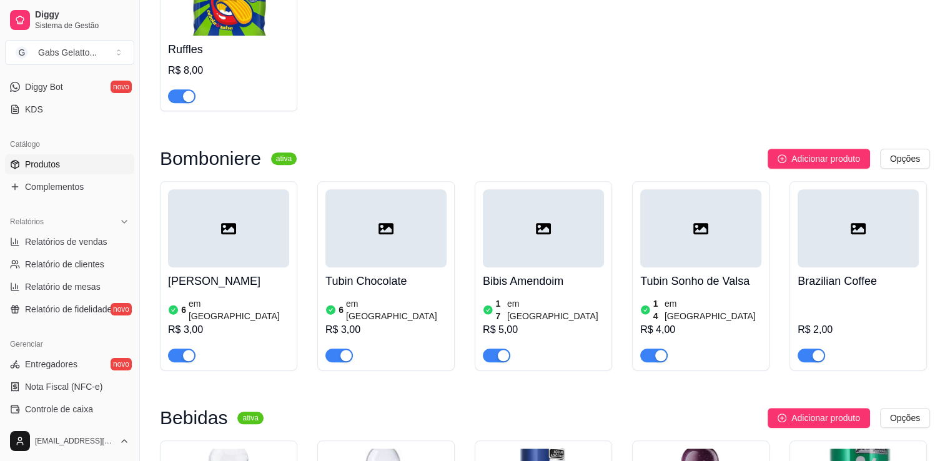
click at [865, 252] on div at bounding box center [858, 228] width 121 height 78
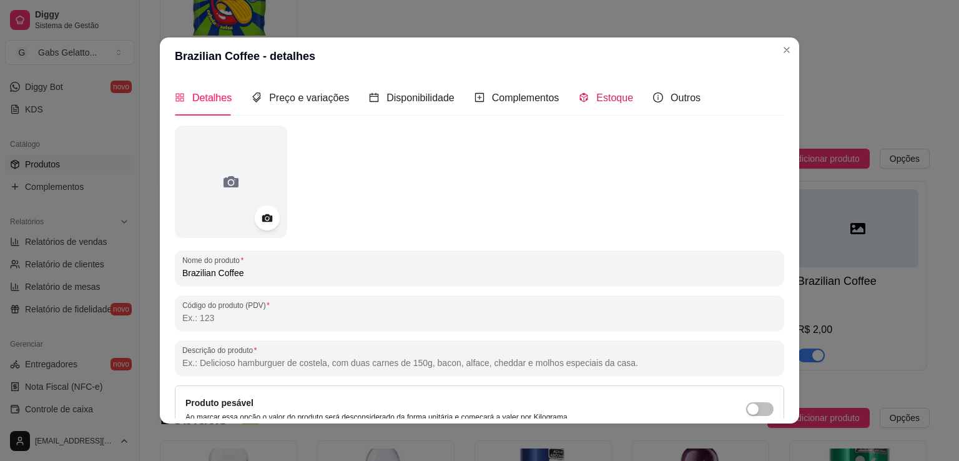
click at [597, 92] on span "Estoque" at bounding box center [615, 97] width 37 height 11
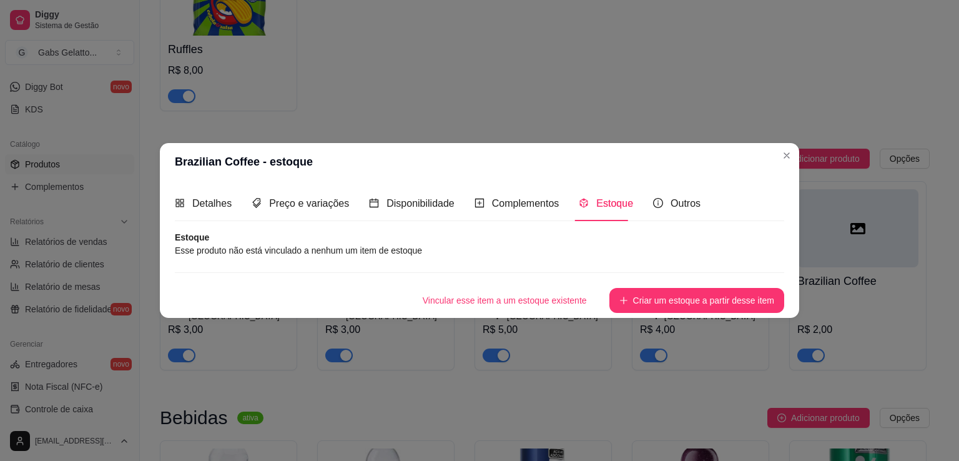
click at [629, 294] on button "Criar um estoque a partir desse item" at bounding box center [697, 300] width 175 height 25
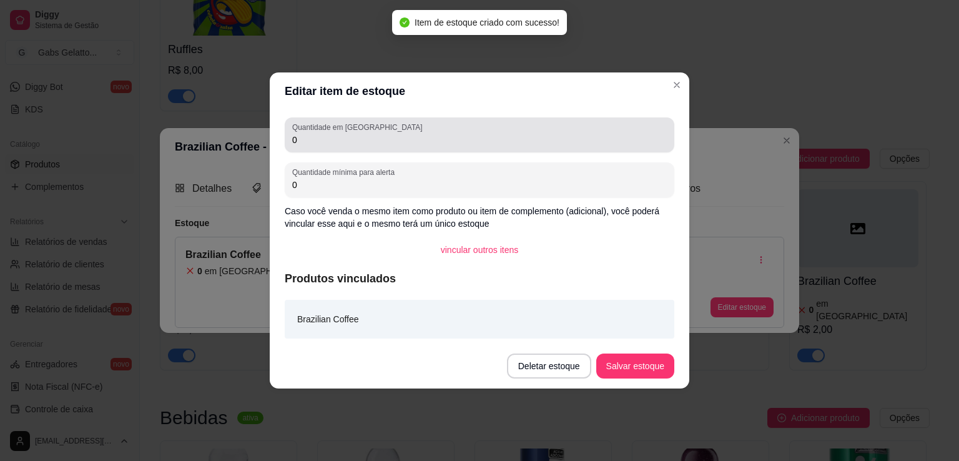
click at [350, 146] on div "0" at bounding box center [479, 134] width 375 height 25
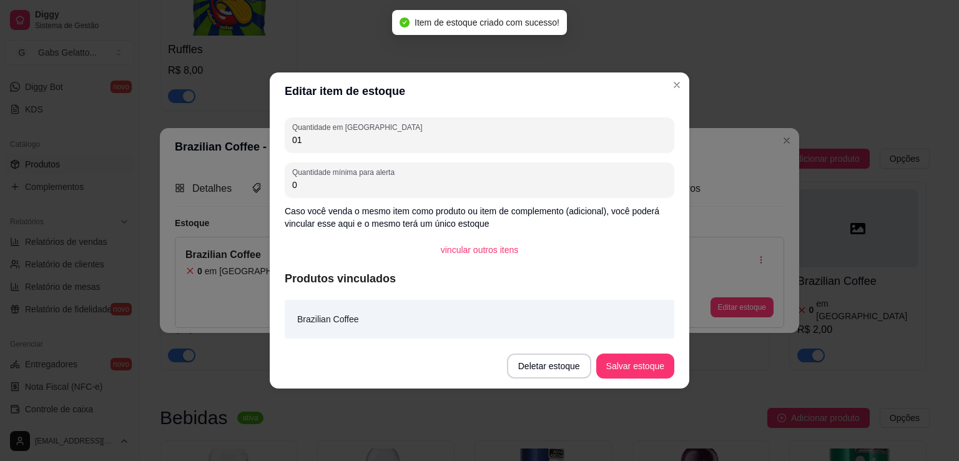
type input "0"
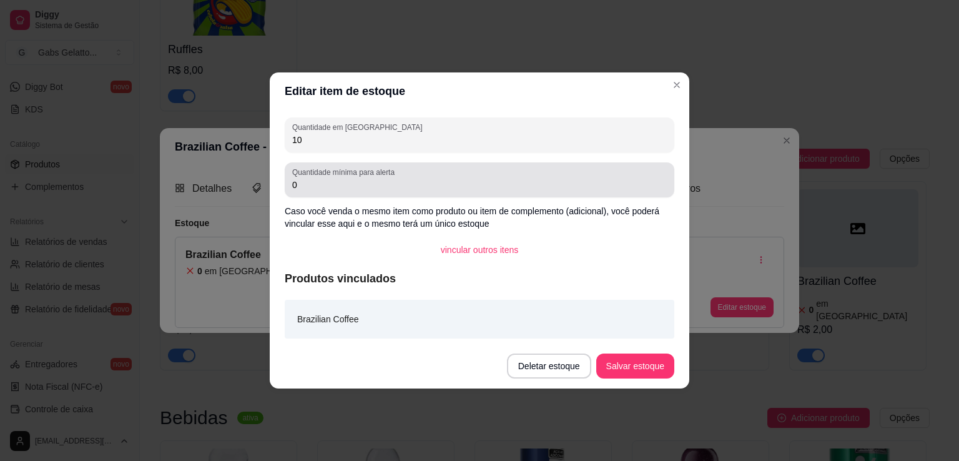
type input "10"
click at [364, 190] on input "0" at bounding box center [479, 185] width 375 height 12
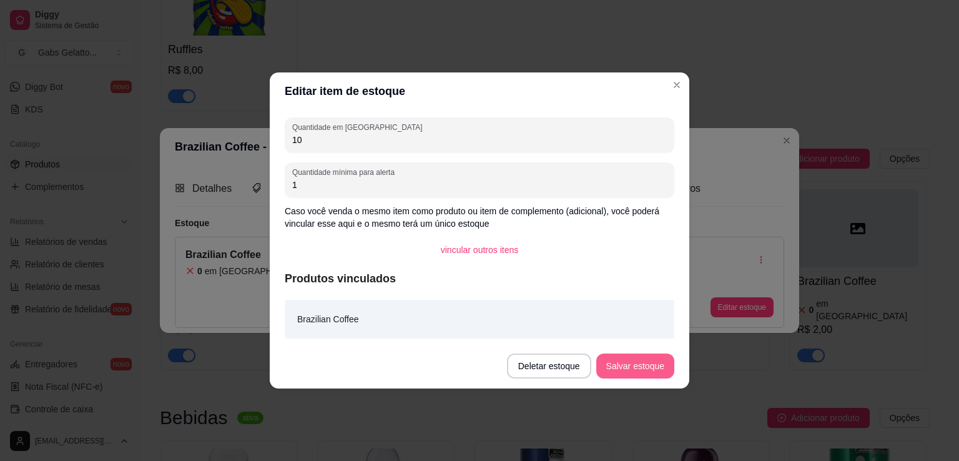
type input "1"
click at [617, 355] on button "Salvar estoque" at bounding box center [636, 366] width 78 height 25
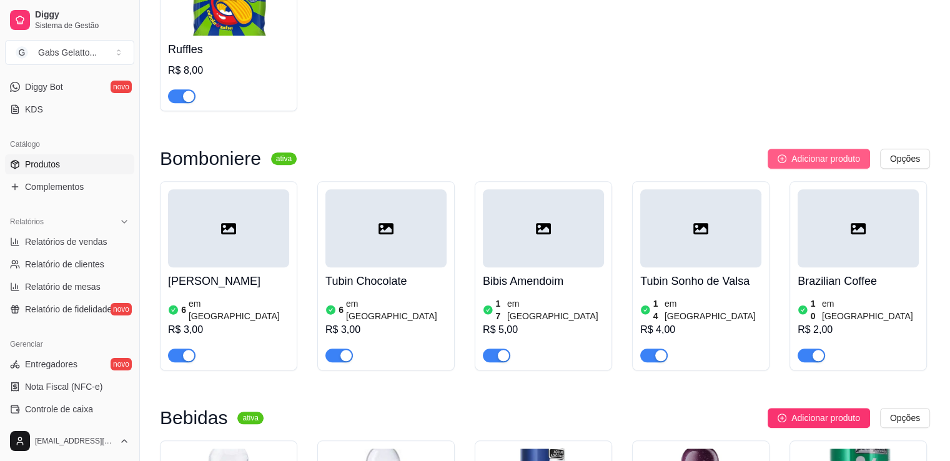
click at [825, 161] on span "Adicionar produto" at bounding box center [825, 159] width 69 height 14
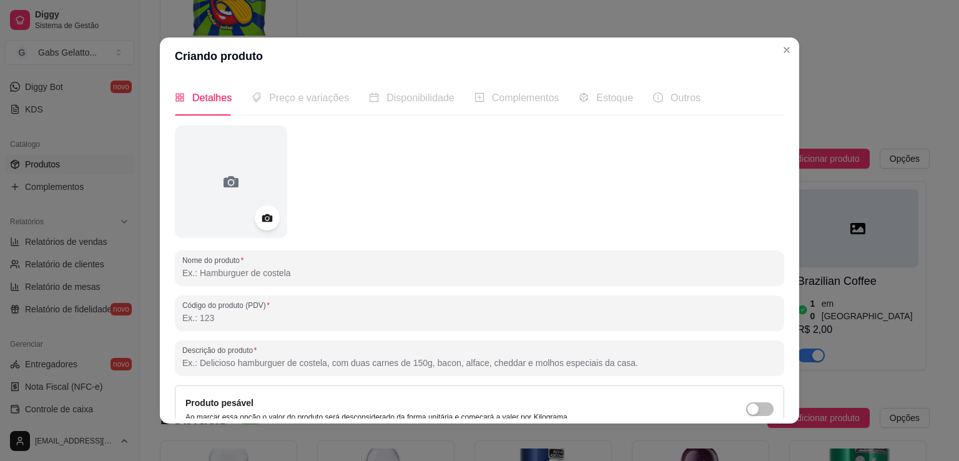
click at [250, 267] on input "Nome do produto" at bounding box center [479, 273] width 595 height 12
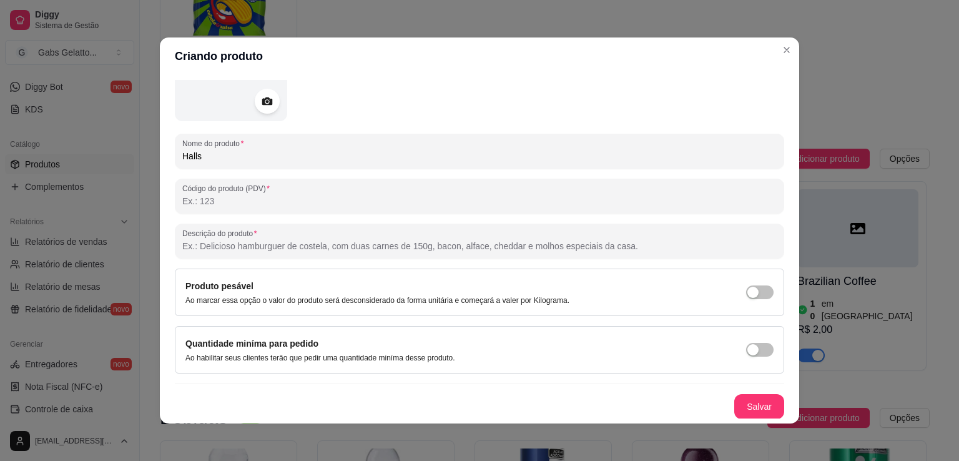
scroll to position [2, 0]
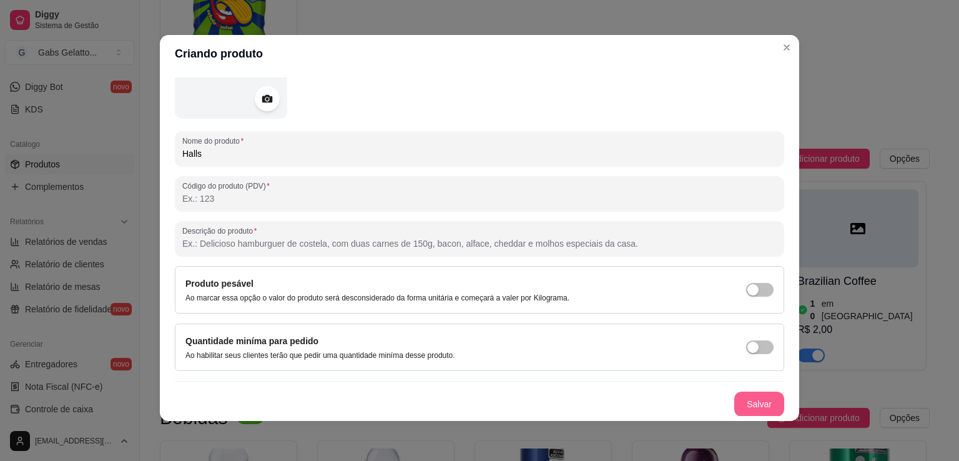
type input "Halls"
click at [742, 407] on button "Salvar" at bounding box center [760, 404] width 50 height 25
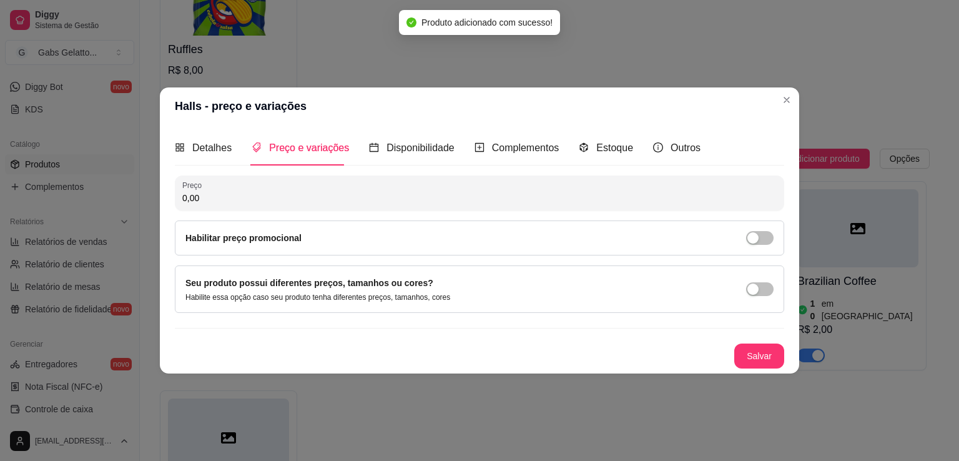
scroll to position [0, 0]
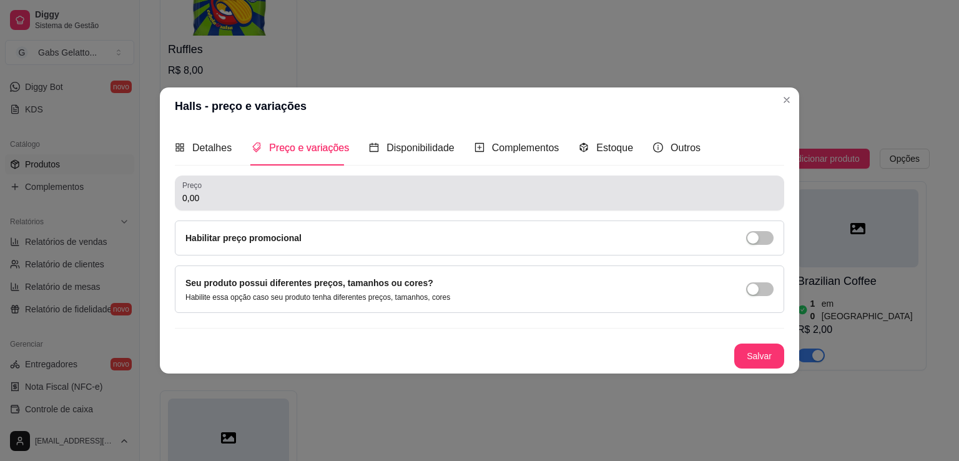
click at [338, 197] on input "0,00" at bounding box center [479, 198] width 595 height 12
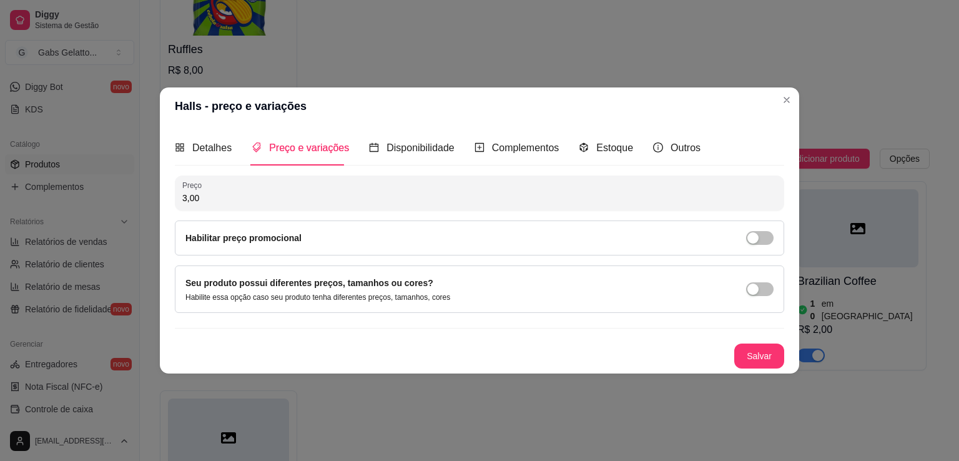
type input "3,00"
click at [745, 357] on button "Salvar" at bounding box center [759, 356] width 49 height 24
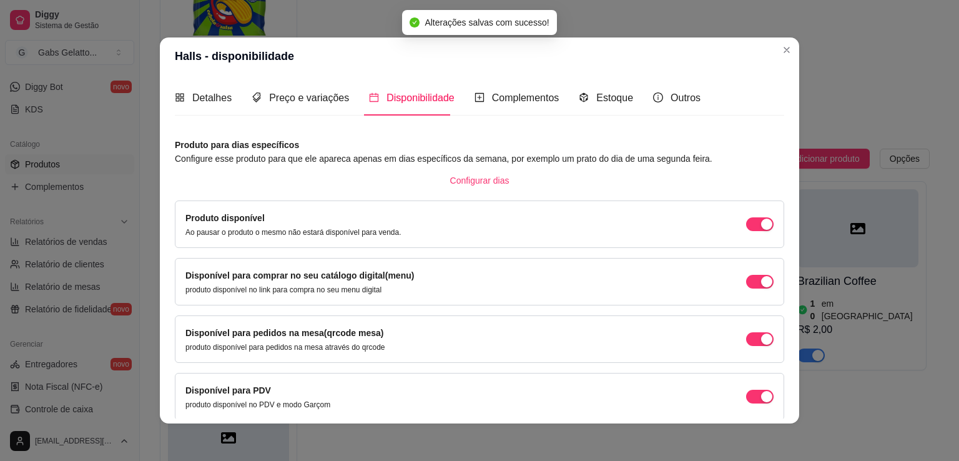
click at [767, 280] on div "Disponível para comprar no seu catálogo digital(menu) produto disponível no lin…" at bounding box center [480, 281] width 610 height 47
drag, startPoint x: 750, startPoint y: 285, endPoint x: 745, endPoint y: 301, distance: 16.4
click at [761, 287] on div "button" at bounding box center [766, 281] width 11 height 11
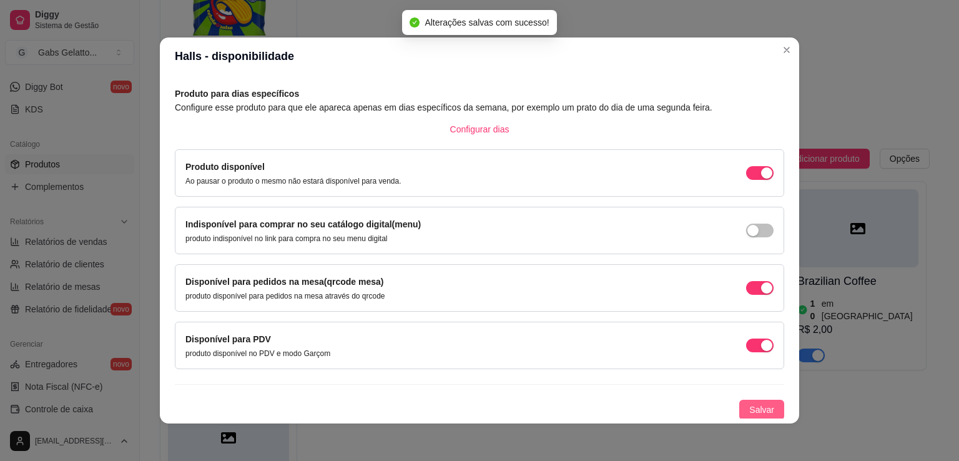
click at [768, 413] on button "Salvar" at bounding box center [762, 410] width 45 height 20
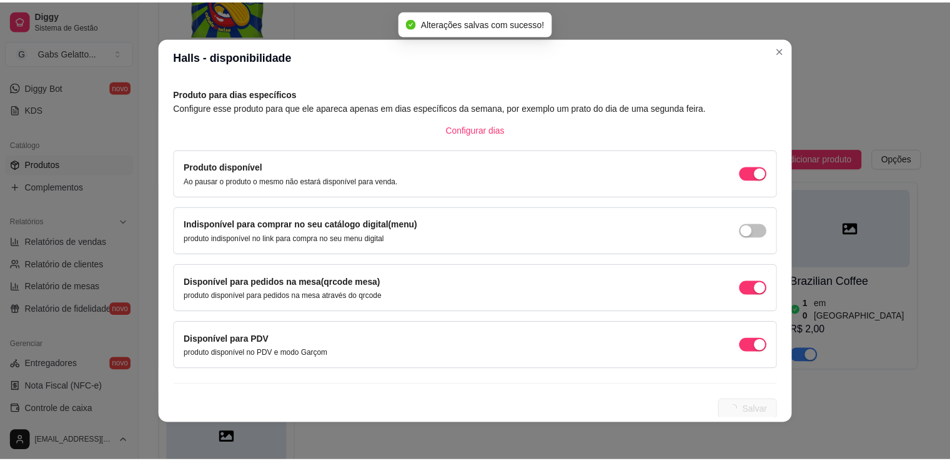
scroll to position [0, 0]
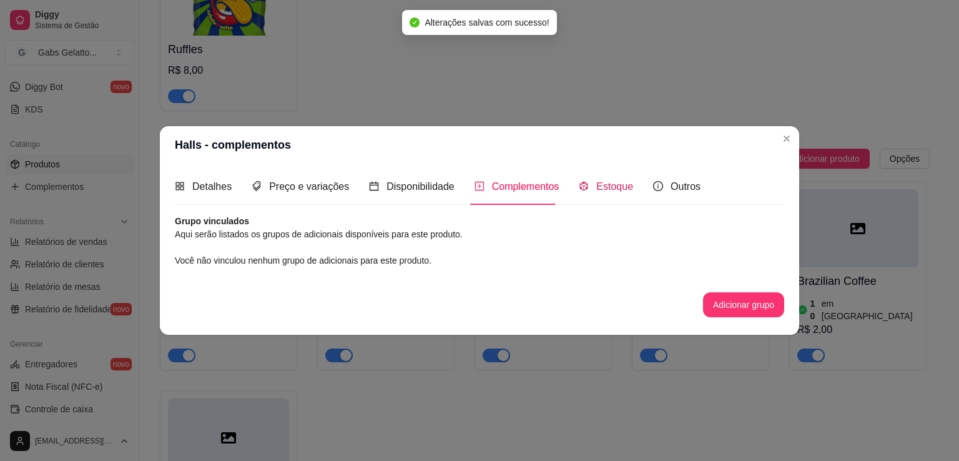
click at [602, 186] on span "Estoque" at bounding box center [615, 186] width 37 height 11
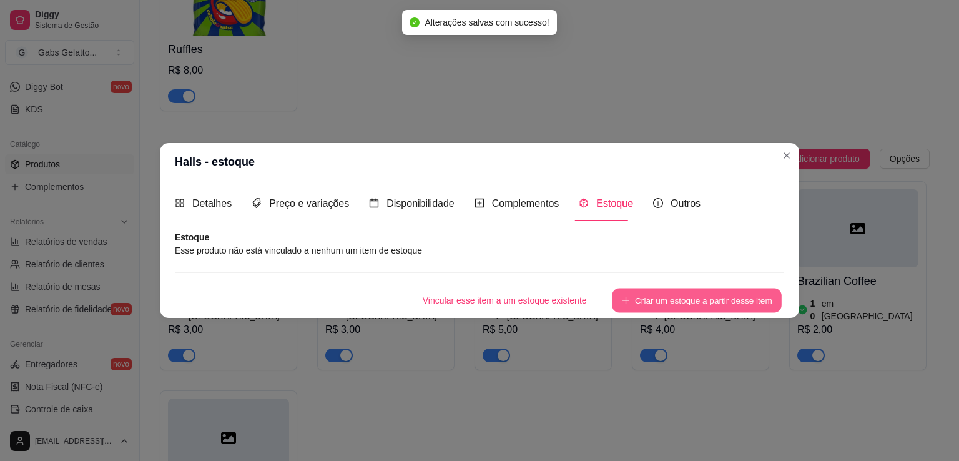
click at [686, 305] on button "Criar um estoque a partir desse item" at bounding box center [697, 301] width 170 height 24
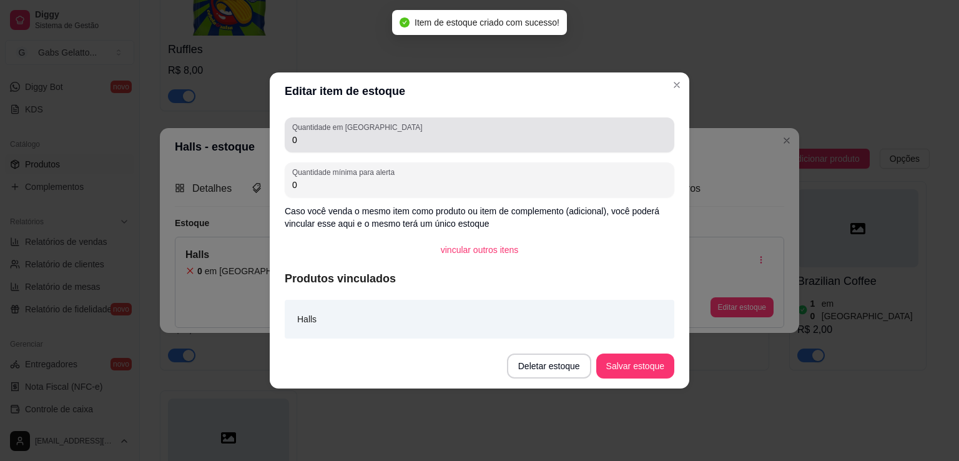
click at [342, 147] on div "Quantidade em estoque 0" at bounding box center [480, 134] width 390 height 35
click at [342, 147] on div "0" at bounding box center [479, 134] width 375 height 25
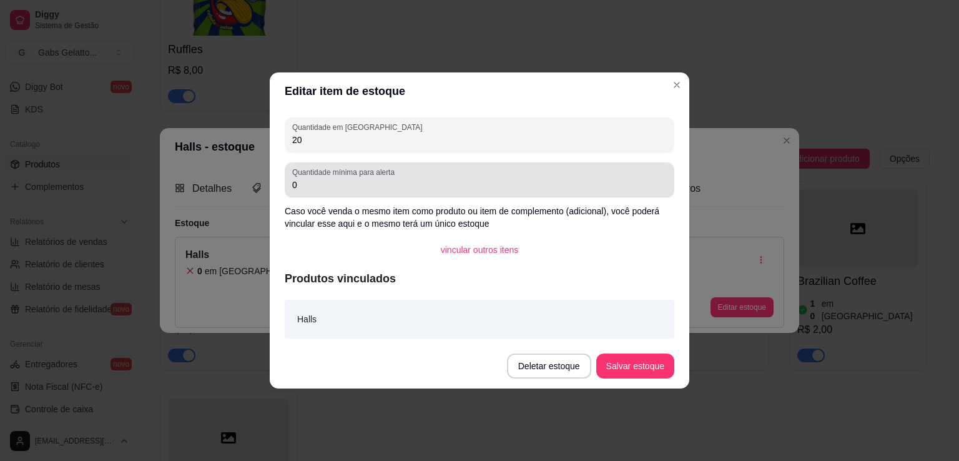
type input "20"
click at [362, 195] on div "Quantidade mínima para alerta 0" at bounding box center [480, 179] width 390 height 35
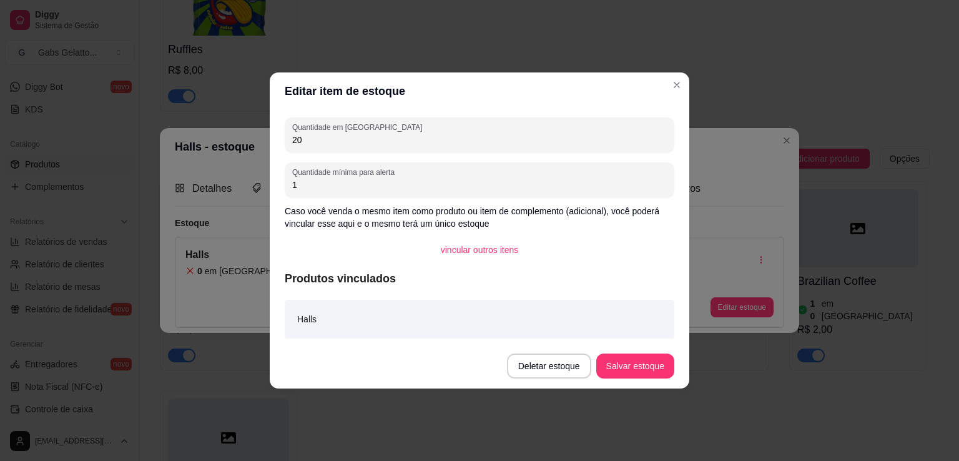
type input "1"
click at [618, 354] on button "Salvar estoque" at bounding box center [635, 366] width 76 height 24
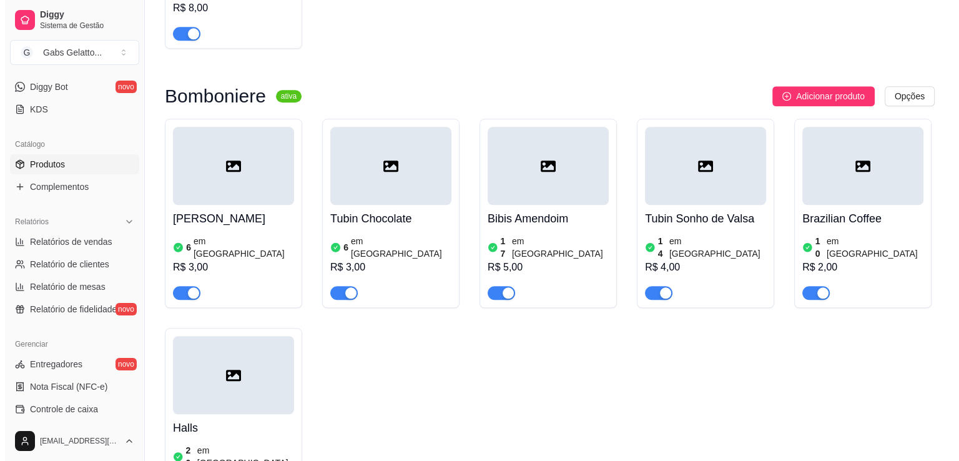
scroll to position [1374, 0]
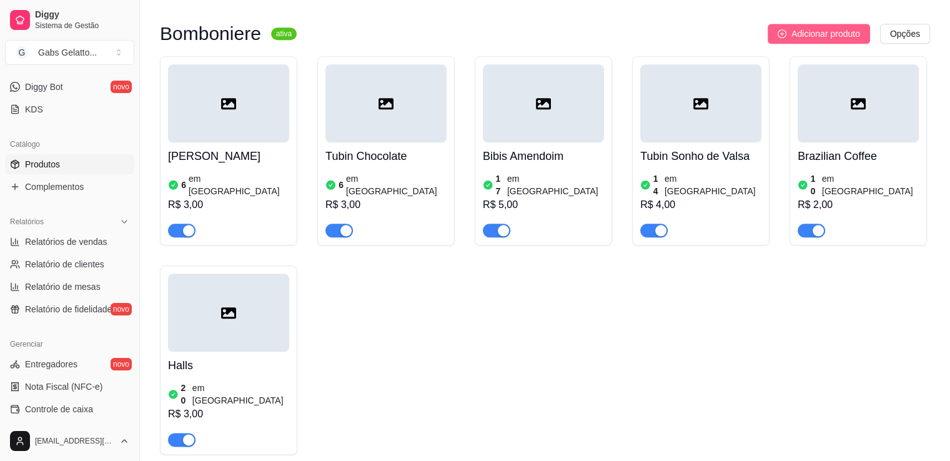
click at [802, 36] on span "Adicionar produto" at bounding box center [825, 34] width 69 height 14
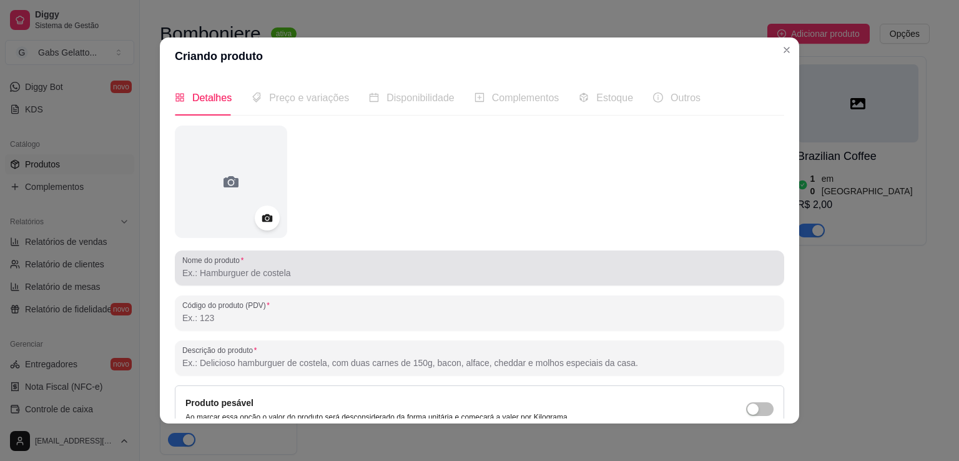
drag, startPoint x: 276, startPoint y: 262, endPoint x: 267, endPoint y: 267, distance: 10.1
click at [269, 266] on div at bounding box center [479, 267] width 595 height 25
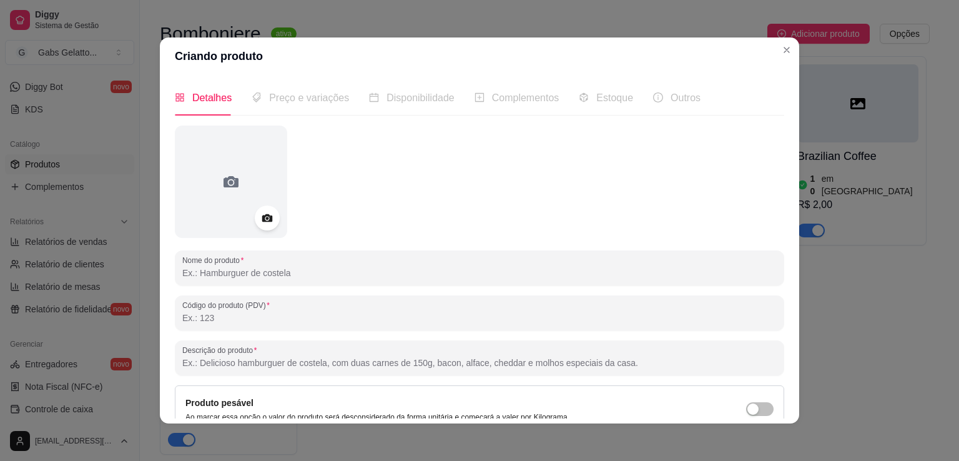
click at [267, 267] on input "Nome do produto" at bounding box center [479, 273] width 595 height 12
click at [270, 267] on input "Nome do produto" at bounding box center [479, 273] width 595 height 12
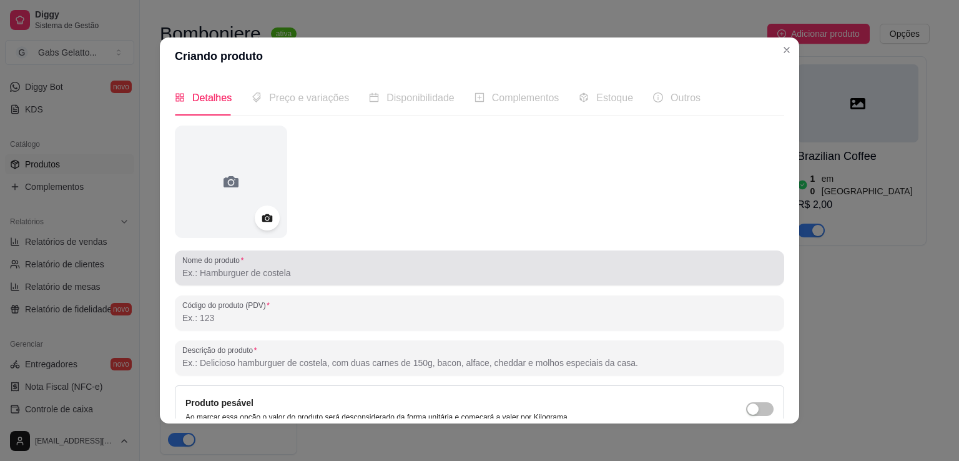
click at [274, 265] on div at bounding box center [479, 267] width 595 height 25
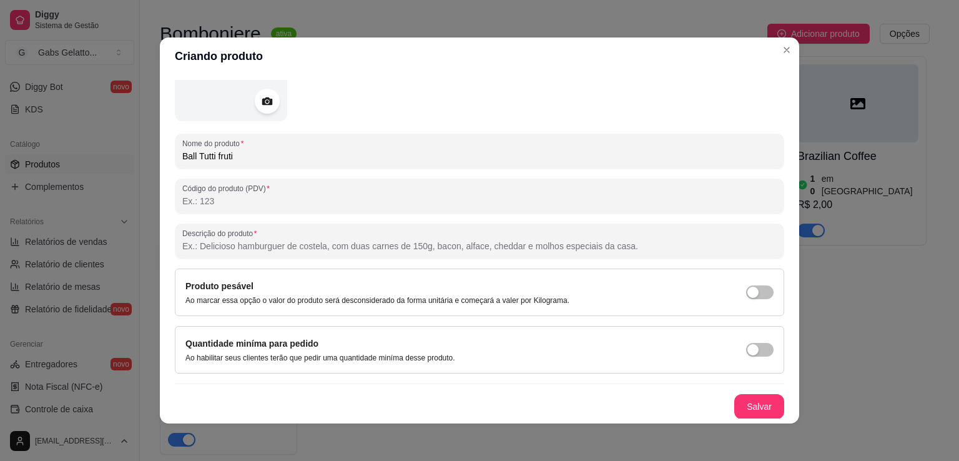
scroll to position [2, 0]
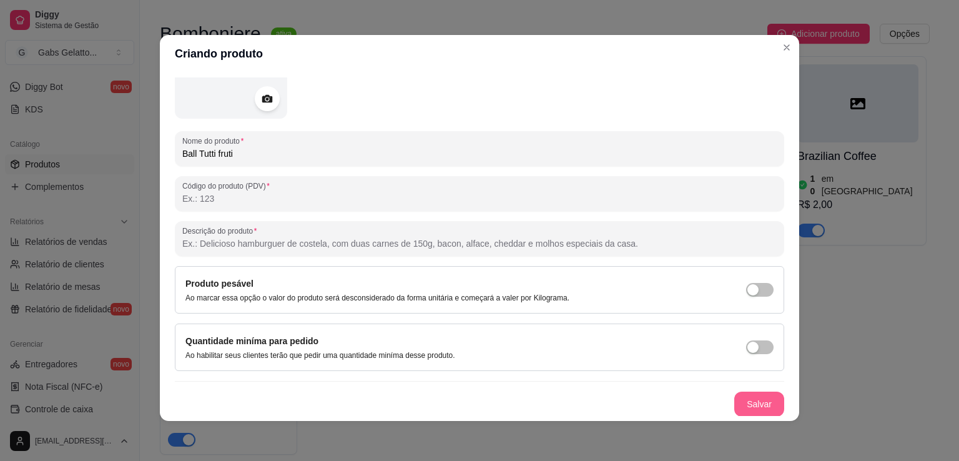
type input "Ball Tutti fruti"
click at [741, 400] on button "Salvar" at bounding box center [760, 404] width 50 height 25
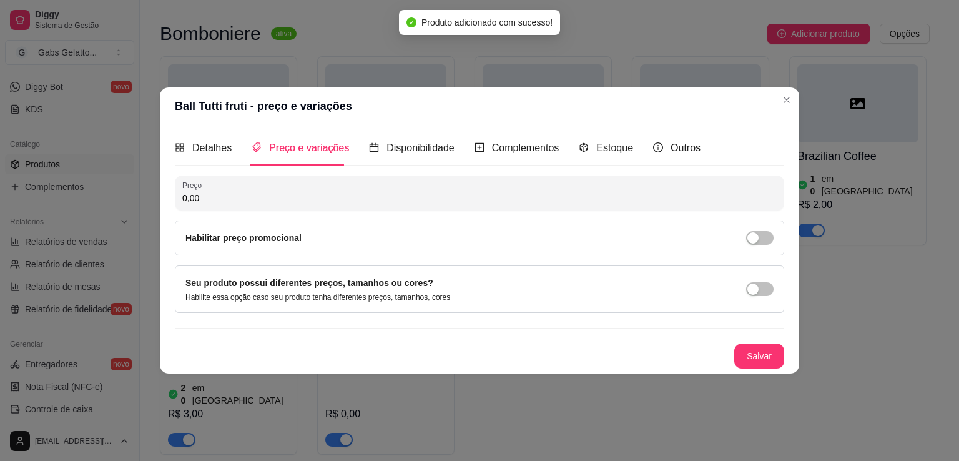
scroll to position [0, 0]
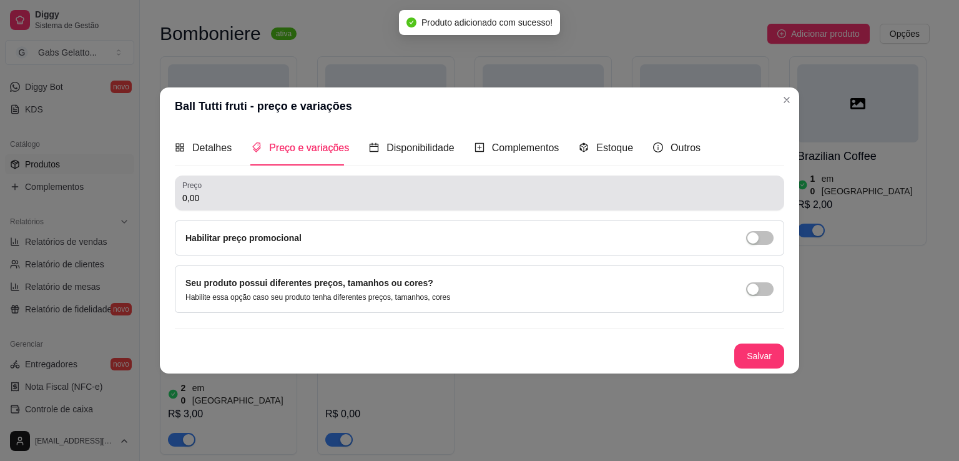
click at [355, 209] on div "Preço 0,00" at bounding box center [480, 193] width 610 height 35
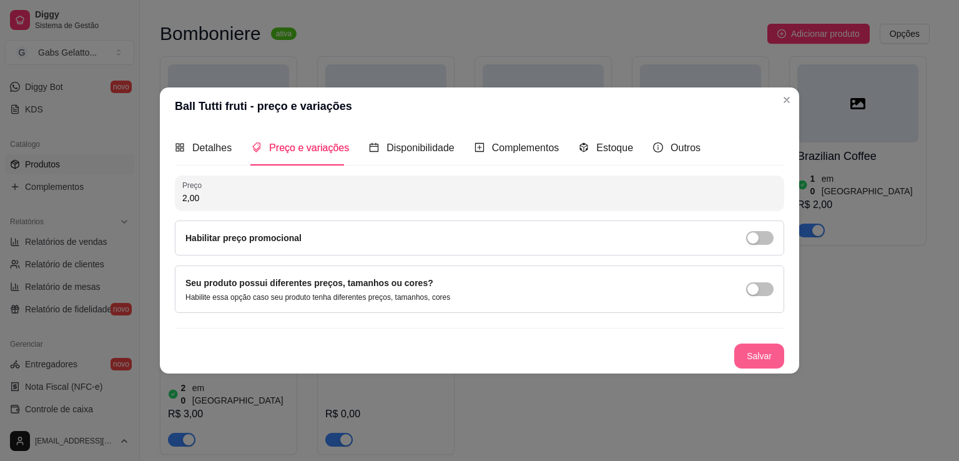
type input "2,00"
click at [755, 360] on button "Salvar" at bounding box center [760, 356] width 50 height 25
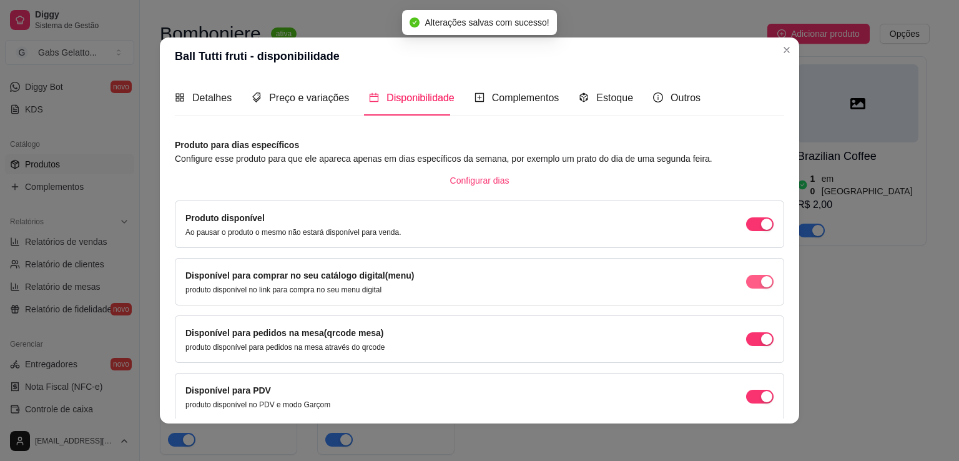
click at [761, 286] on div "button" at bounding box center [766, 281] width 11 height 11
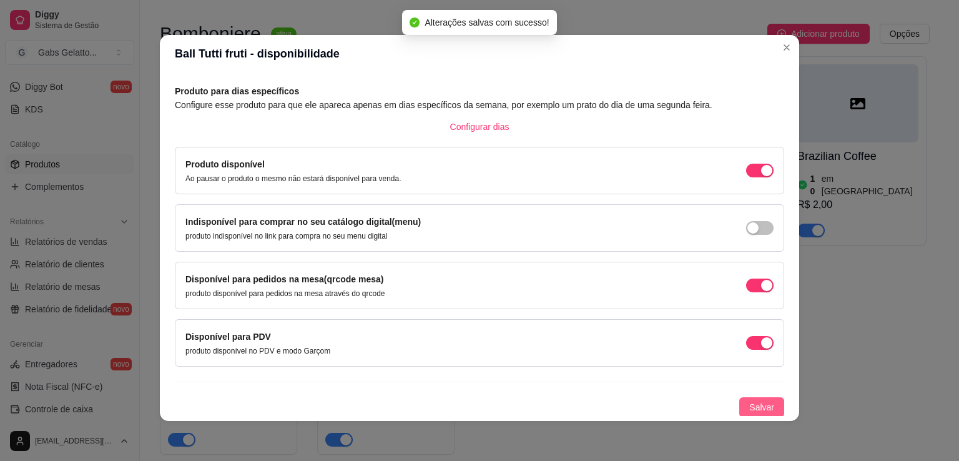
click at [752, 412] on span "Salvar" at bounding box center [762, 407] width 25 height 14
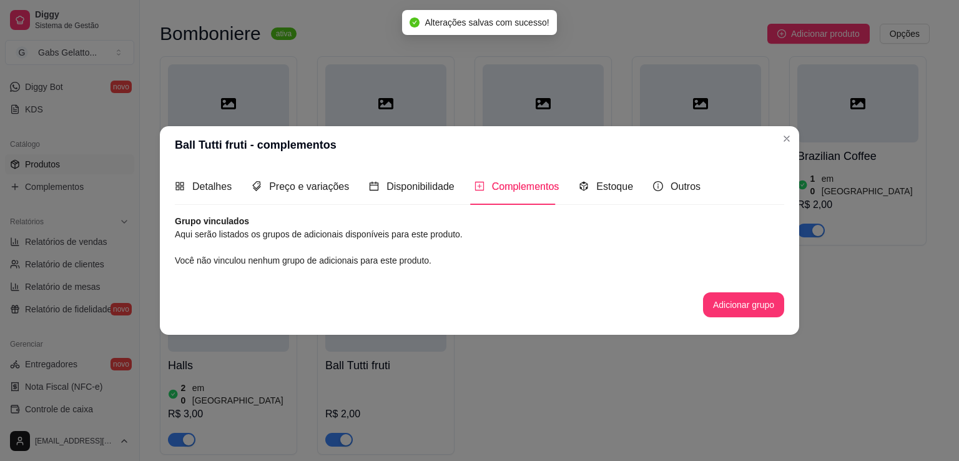
scroll to position [0, 0]
click at [618, 191] on span "Estoque" at bounding box center [615, 186] width 37 height 11
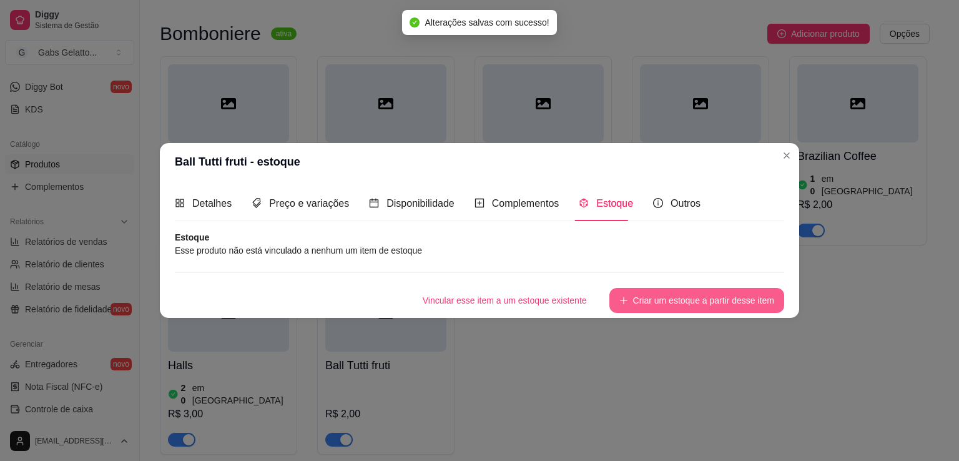
click at [637, 305] on button "Criar um estoque a partir desse item" at bounding box center [697, 300] width 175 height 25
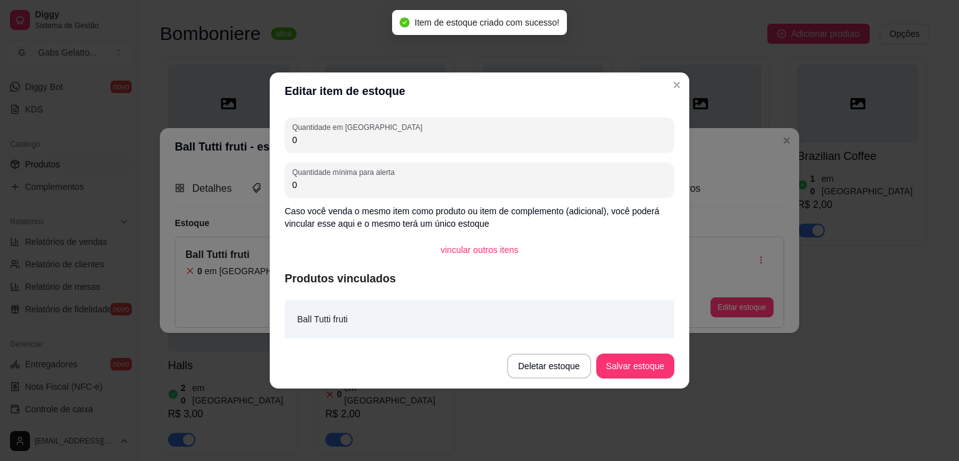
click at [367, 144] on input "0" at bounding box center [479, 140] width 375 height 12
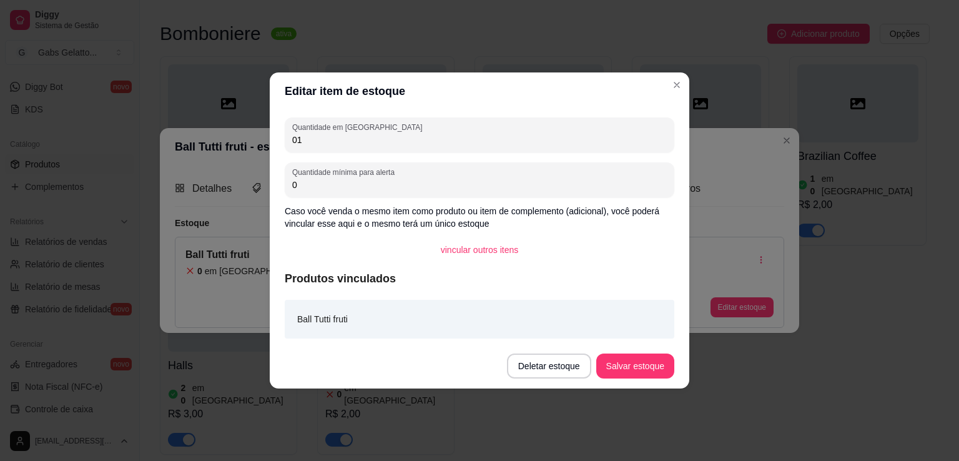
type input "0"
type input "12"
click at [630, 363] on button "Salvar estoque" at bounding box center [636, 366] width 78 height 25
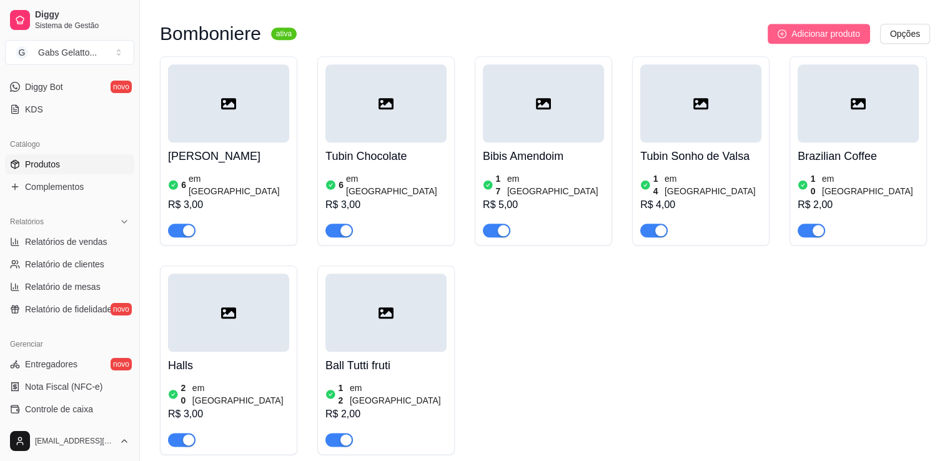
click at [825, 35] on span "Adicionar produto" at bounding box center [825, 34] width 69 height 14
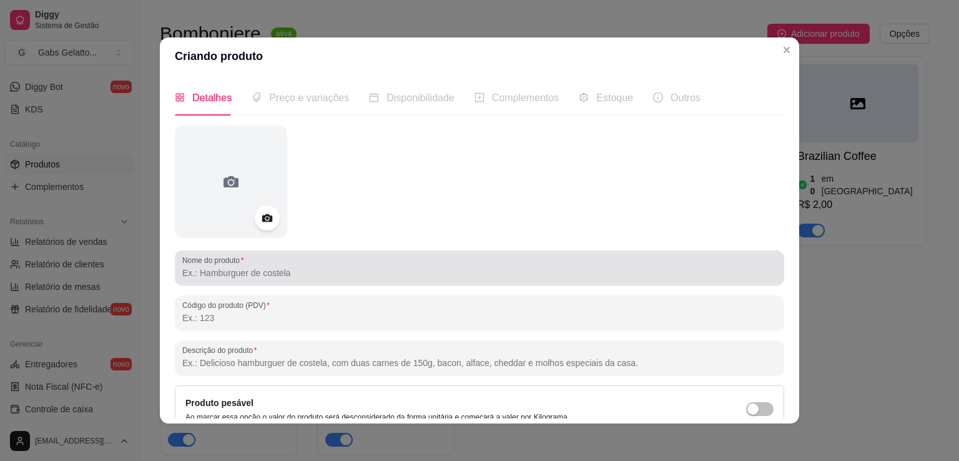
click at [245, 275] on input "Nome do produto" at bounding box center [479, 273] width 595 height 12
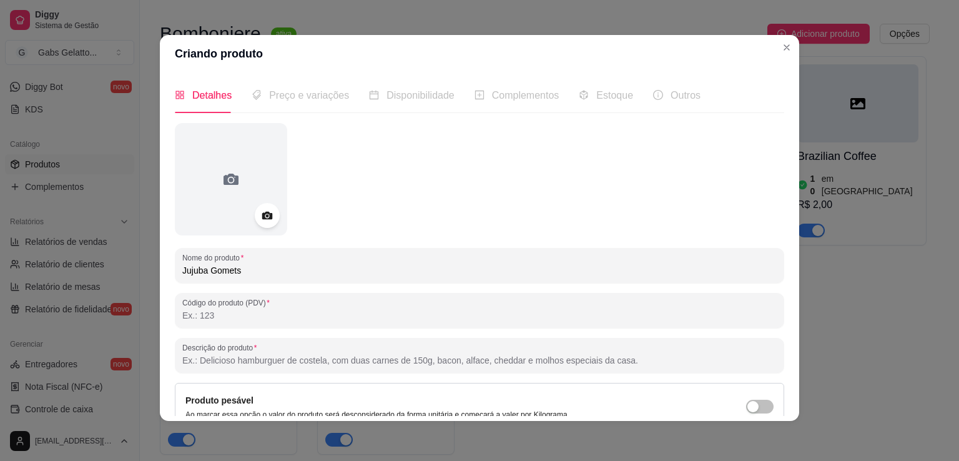
scroll to position [117, 0]
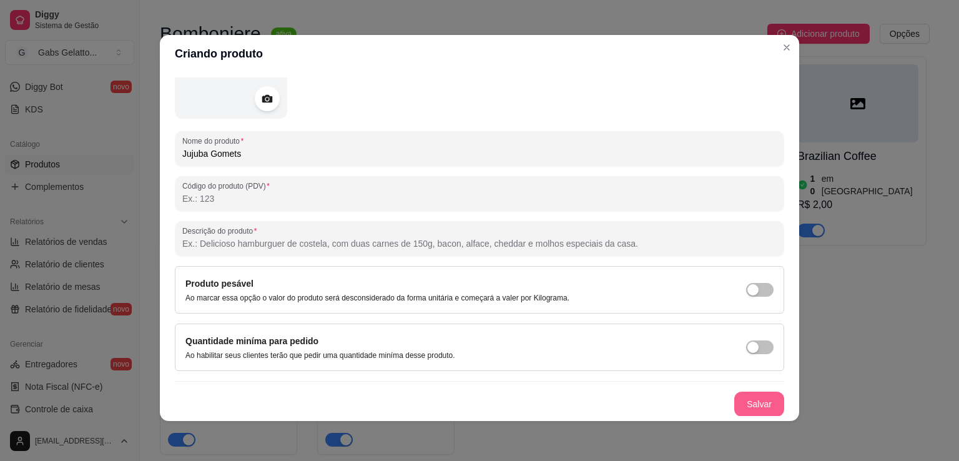
type input "Jujuba Gomets"
click at [735, 395] on button "Salvar" at bounding box center [759, 404] width 49 height 24
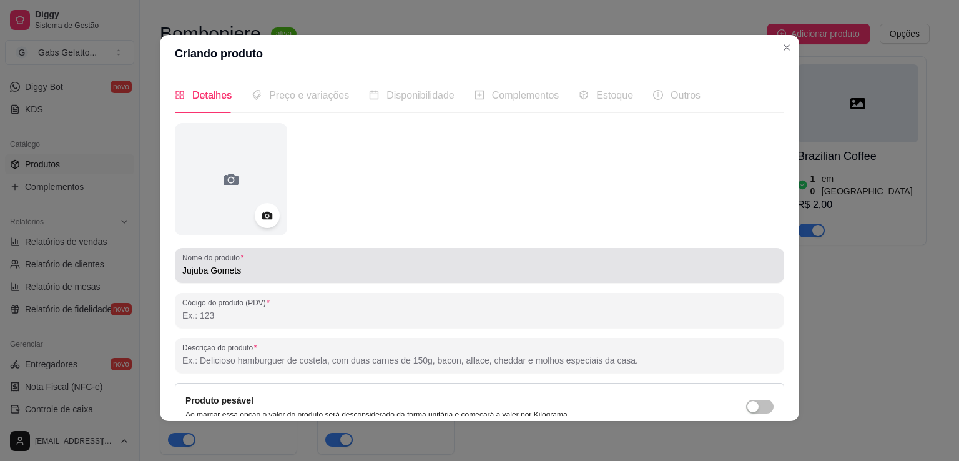
scroll to position [0, 0]
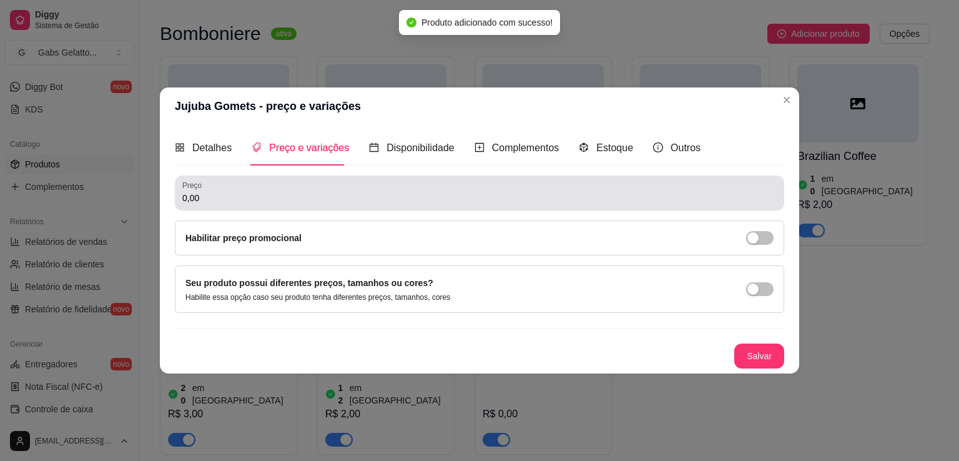
click at [421, 200] on input "0,00" at bounding box center [479, 198] width 595 height 12
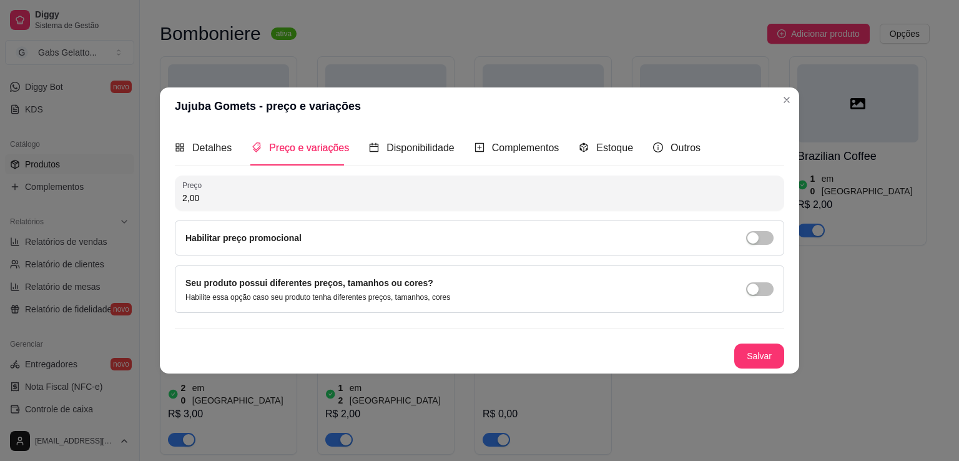
type input "2,00"
click at [770, 359] on button "Salvar" at bounding box center [759, 356] width 49 height 24
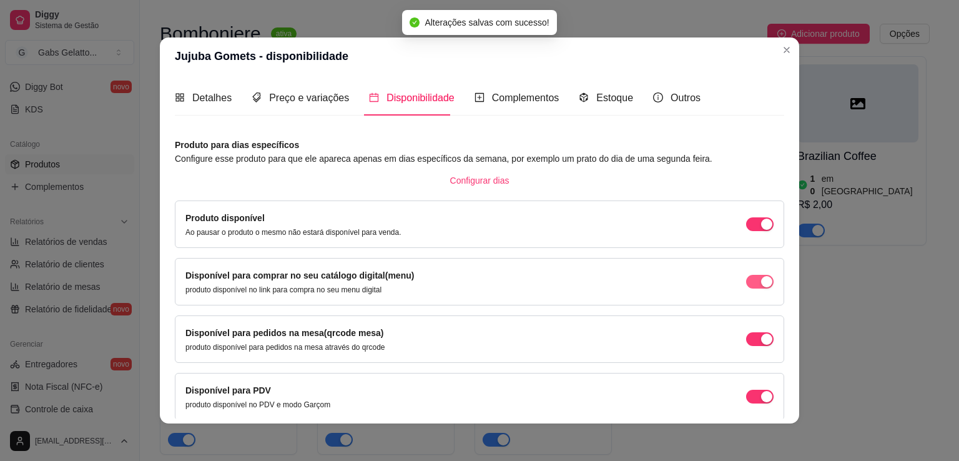
click at [759, 282] on span "button" at bounding box center [759, 282] width 27 height 14
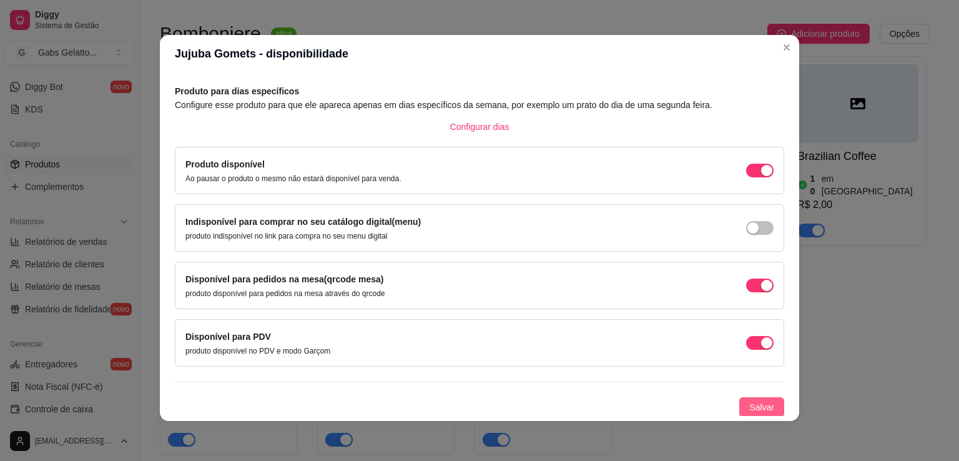
click at [758, 407] on span "Salvar" at bounding box center [762, 407] width 25 height 14
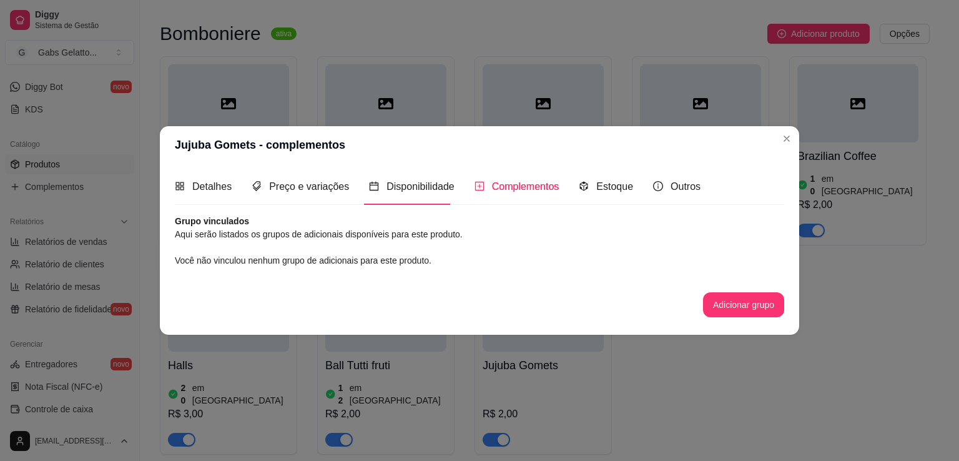
scroll to position [0, 0]
click at [623, 194] on div "Estoque" at bounding box center [606, 187] width 54 height 36
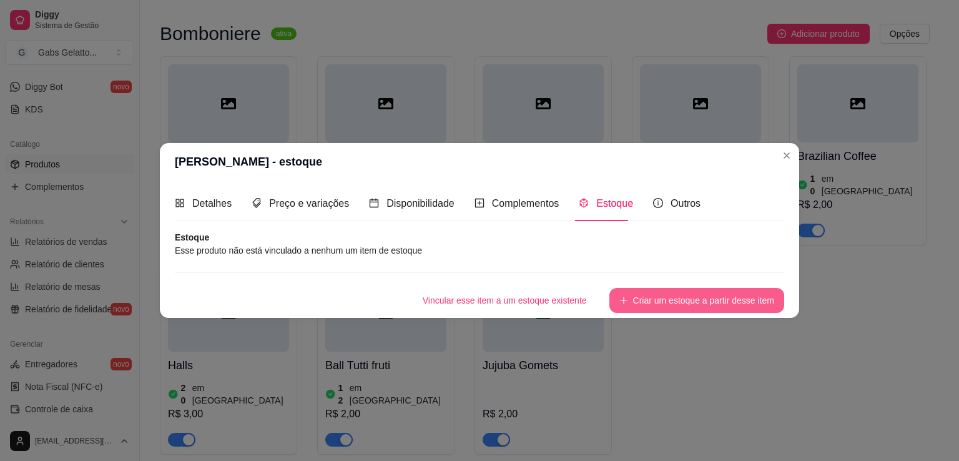
click at [670, 305] on button "Criar um estoque a partir desse item" at bounding box center [697, 300] width 175 height 25
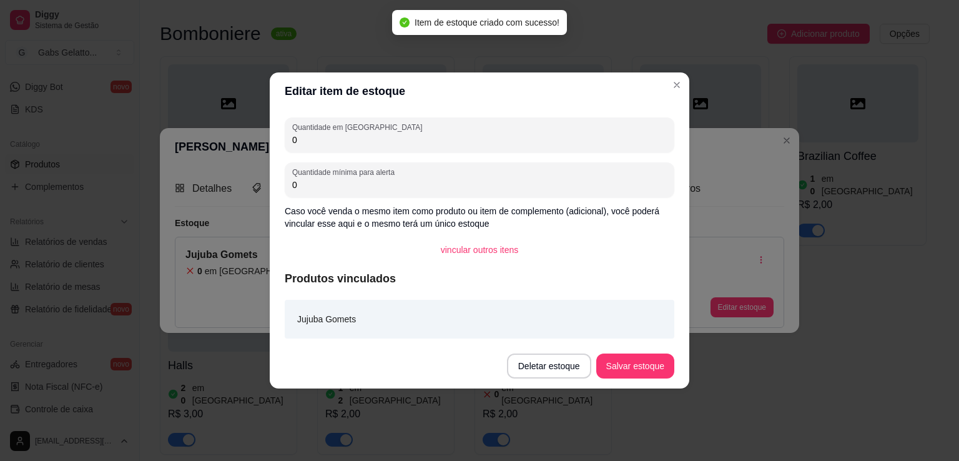
click at [351, 137] on input "0" at bounding box center [479, 140] width 375 height 12
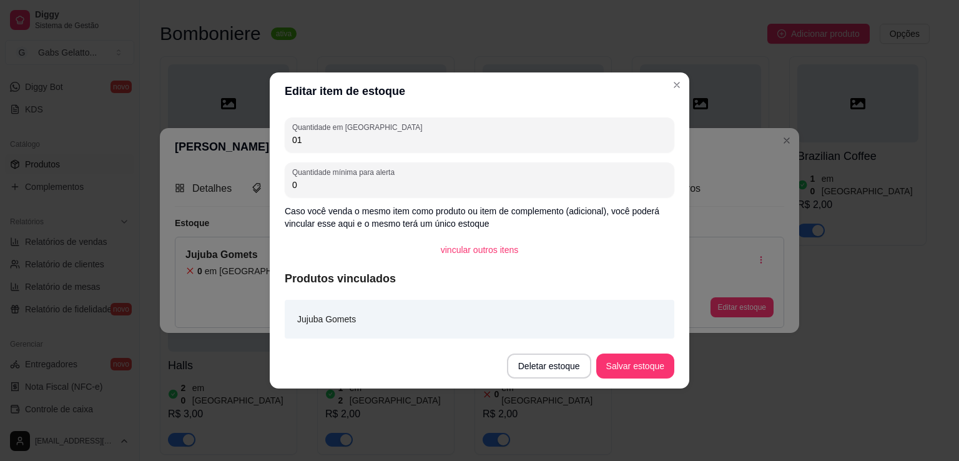
type input "0"
type input "16"
click at [374, 193] on div "Quantidade mínima para alerta 0" at bounding box center [480, 179] width 390 height 35
type input "1"
click at [622, 379] on footer "Deletar estoque Salvar estoque" at bounding box center [480, 366] width 420 height 45
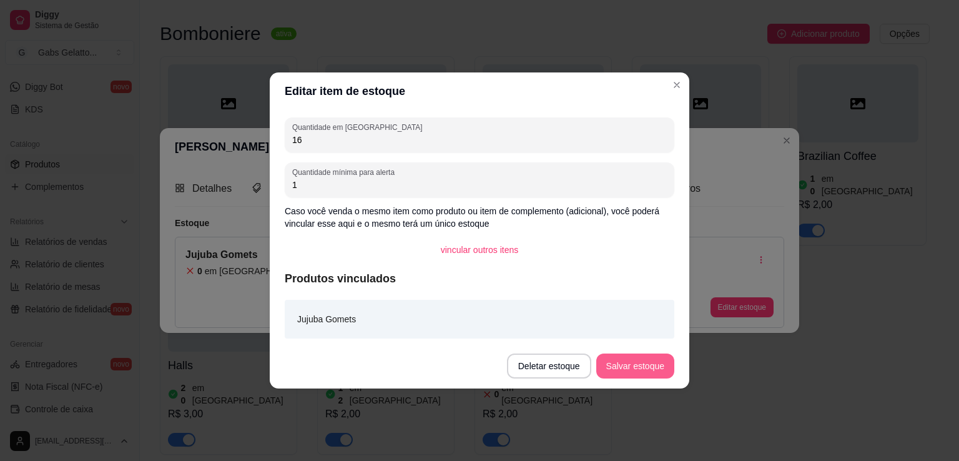
click at [627, 368] on button "Salvar estoque" at bounding box center [636, 366] width 78 height 25
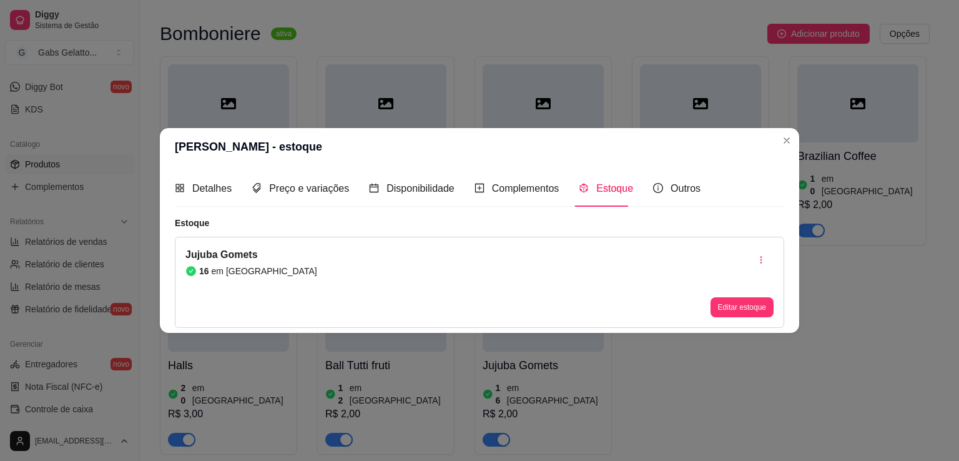
click at [797, 149] on header "[PERSON_NAME] - estoque" at bounding box center [480, 146] width 640 height 37
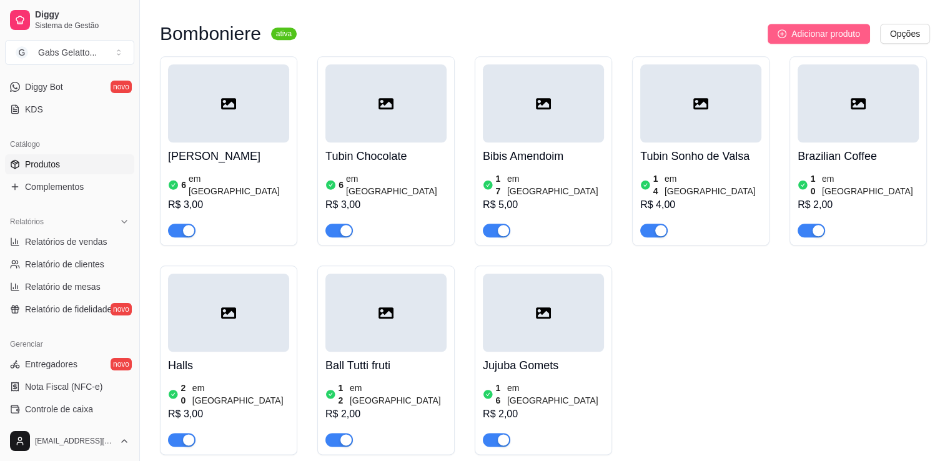
click at [803, 41] on span "Adicionar produto" at bounding box center [825, 34] width 69 height 14
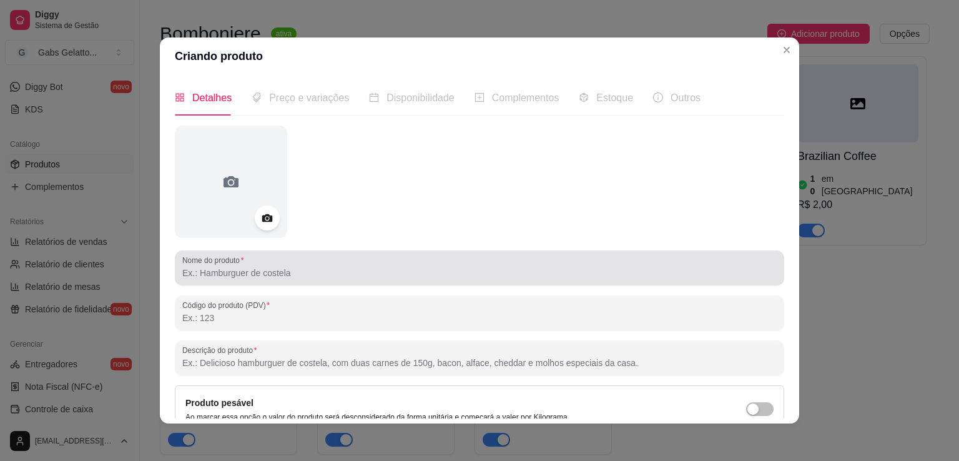
click at [281, 260] on div at bounding box center [479, 267] width 595 height 25
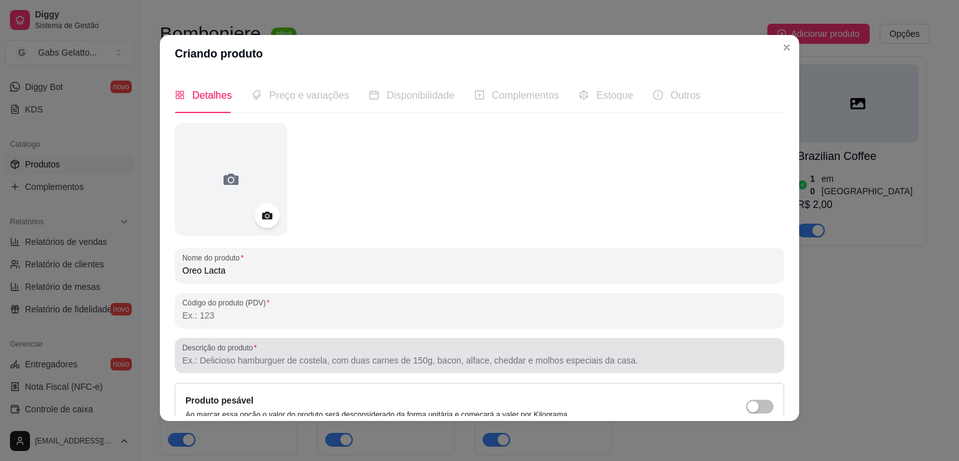
scroll to position [117, 0]
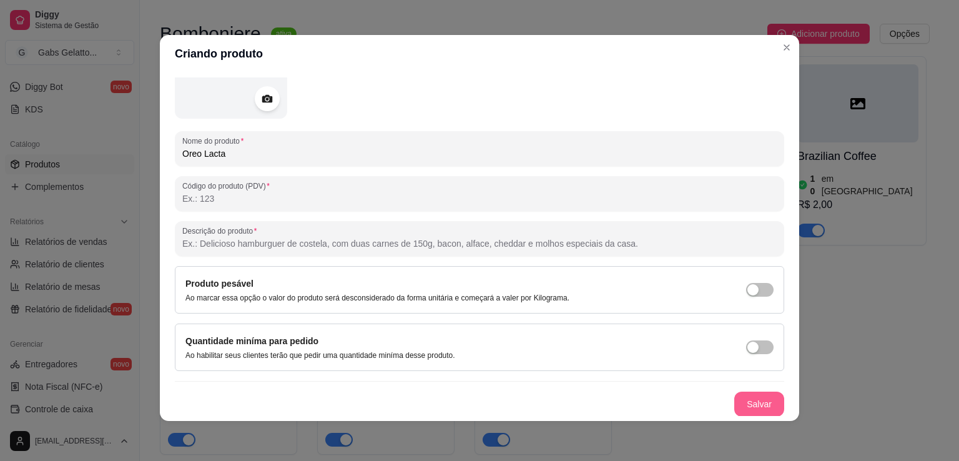
type input "Oreo Lacta"
click at [750, 408] on button "Salvar" at bounding box center [759, 404] width 49 height 24
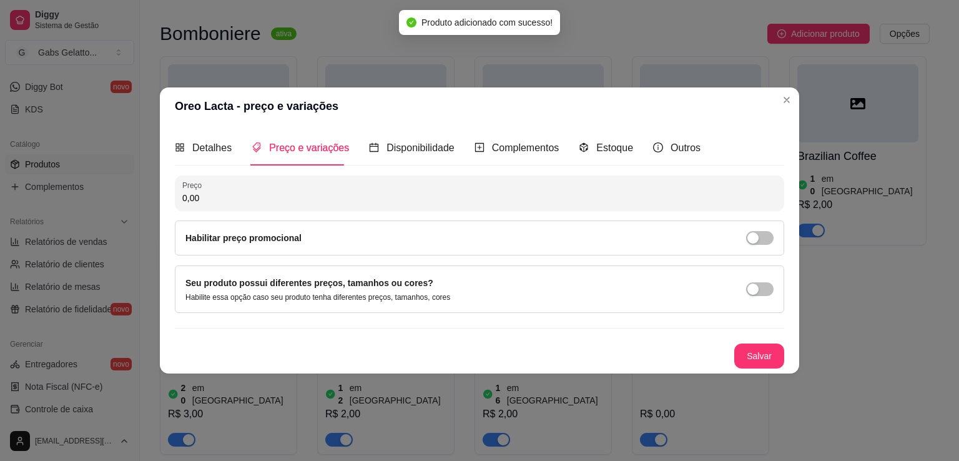
click at [220, 198] on input "0,00" at bounding box center [479, 198] width 595 height 12
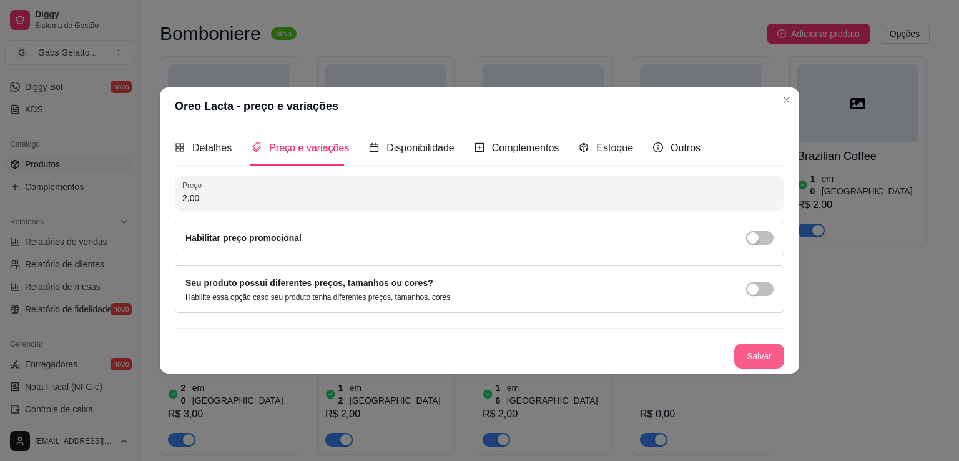
type input "2,00"
click at [770, 357] on button "Salvar" at bounding box center [760, 356] width 50 height 25
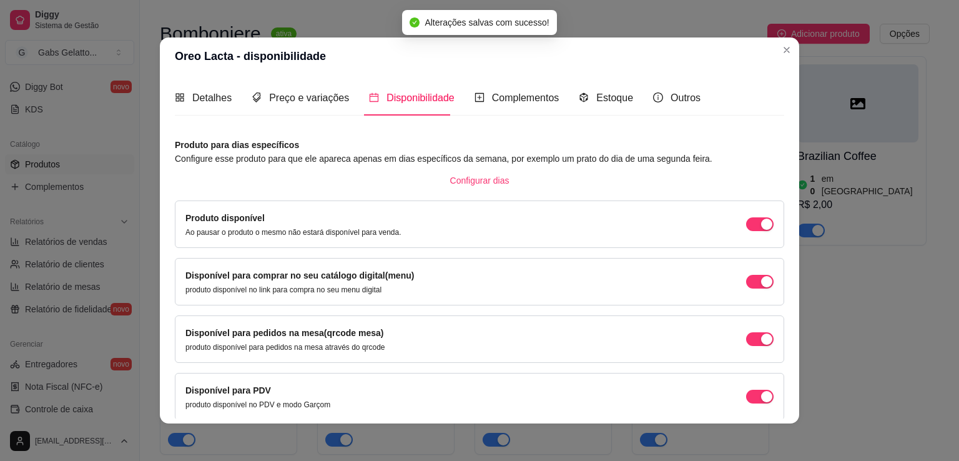
click at [420, 150] on article "Produto para dias específicos" at bounding box center [480, 145] width 610 height 14
click at [755, 290] on div "Disponível para comprar no seu catálogo digital(menu) produto disponível no lin…" at bounding box center [480, 282] width 588 height 26
click at [746, 285] on span "button" at bounding box center [759, 282] width 27 height 14
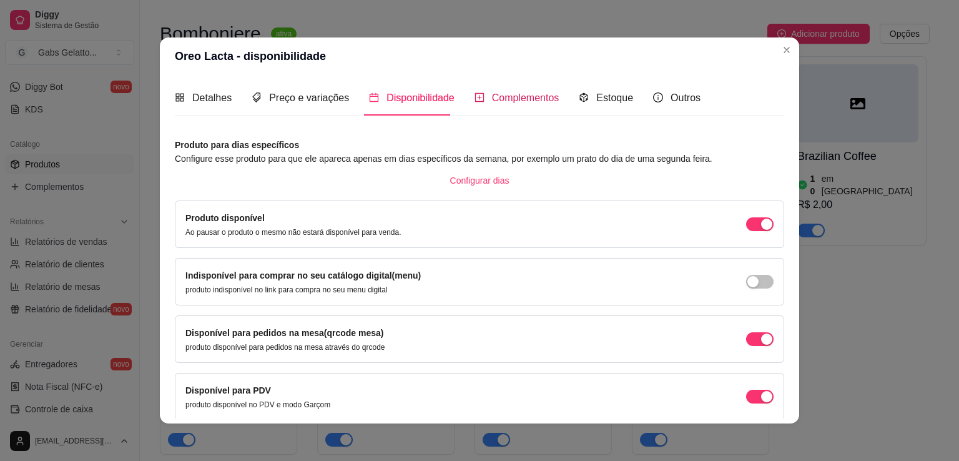
click at [527, 94] on span "Complementos" at bounding box center [525, 97] width 67 height 11
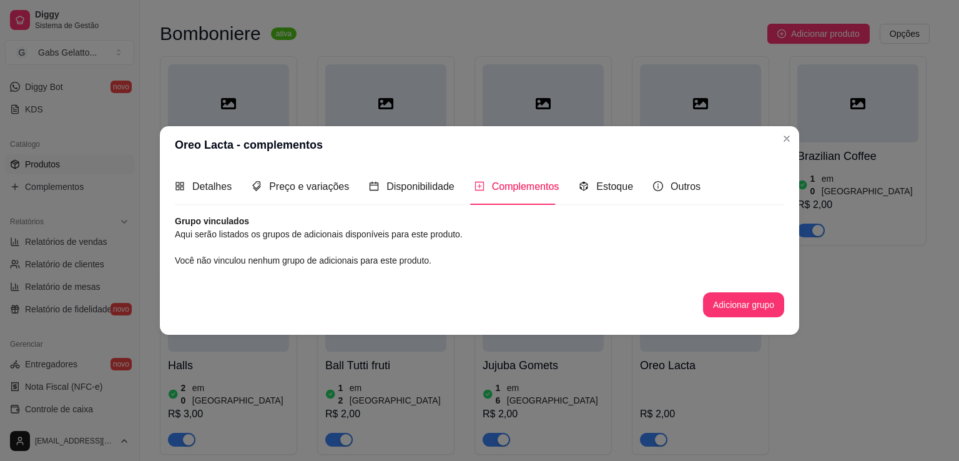
click at [425, 197] on div "Disponibilidade" at bounding box center [412, 187] width 86 height 36
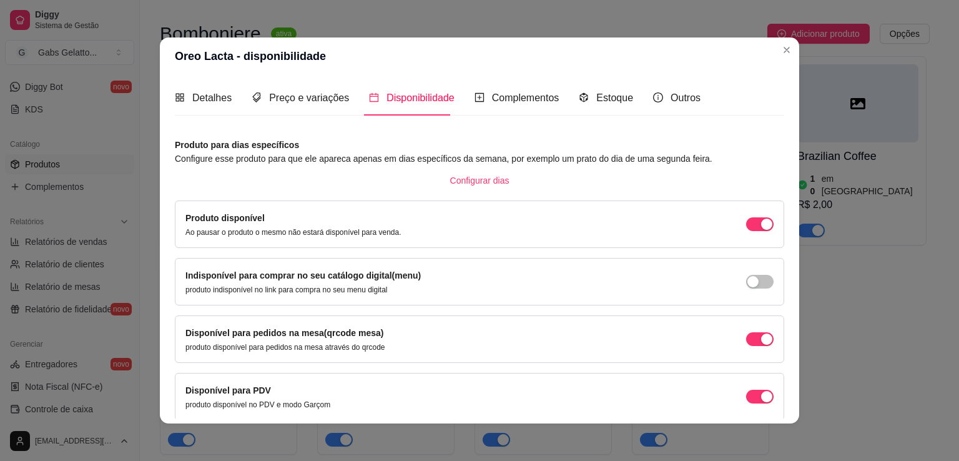
scroll to position [51, 0]
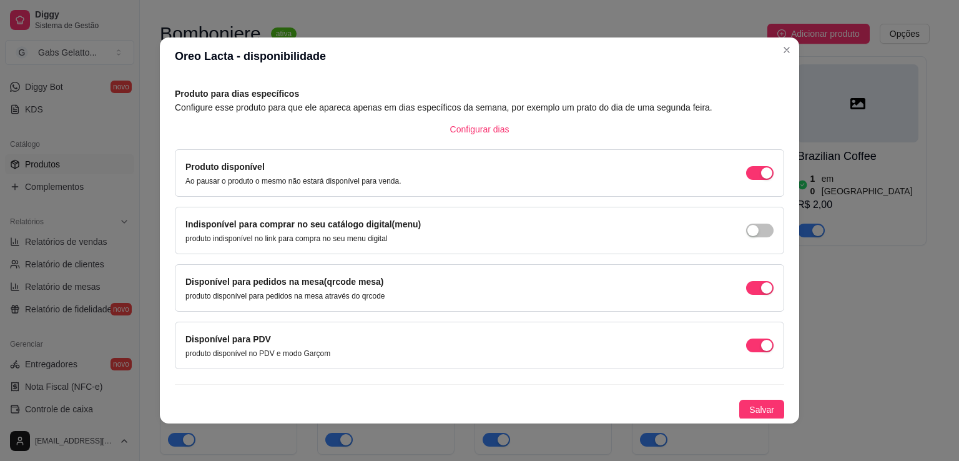
click at [757, 421] on div "Detalhes Preço e variações Disponibilidade Complementos Estoque Outros Nome do …" at bounding box center [480, 249] width 640 height 349
click at [757, 414] on span "Salvar" at bounding box center [762, 410] width 25 height 14
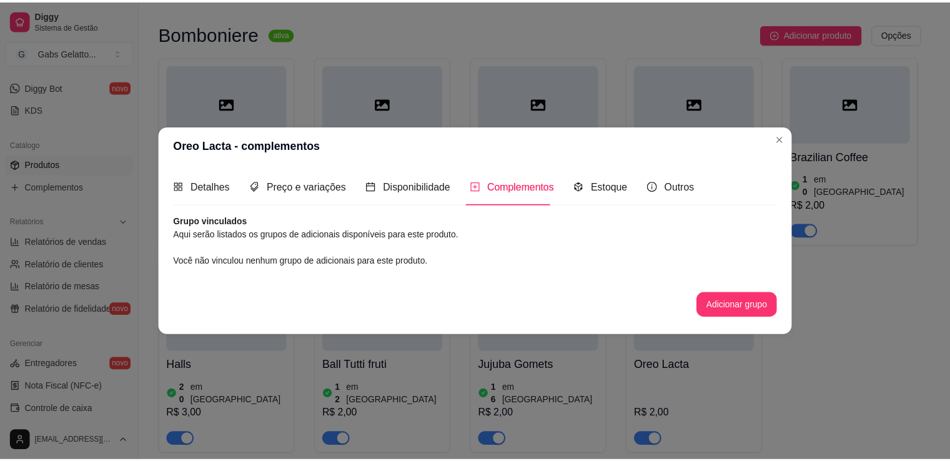
scroll to position [0, 0]
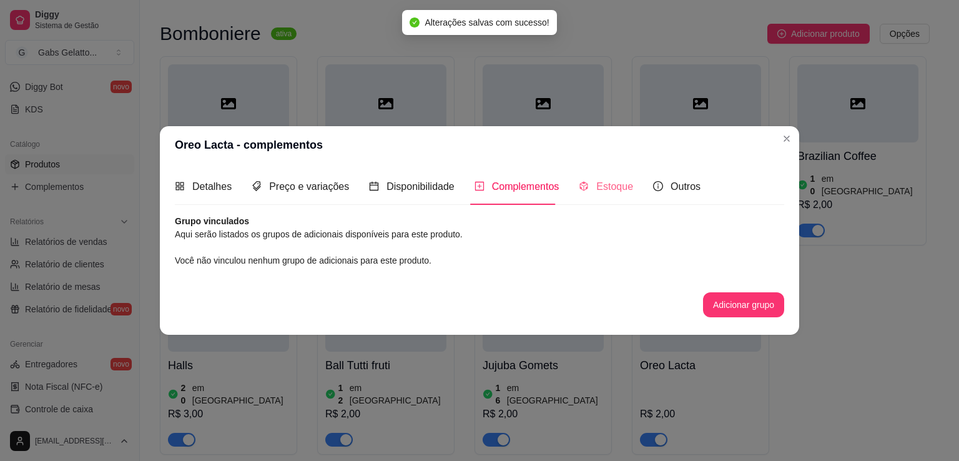
click at [617, 195] on div "Estoque" at bounding box center [606, 187] width 54 height 36
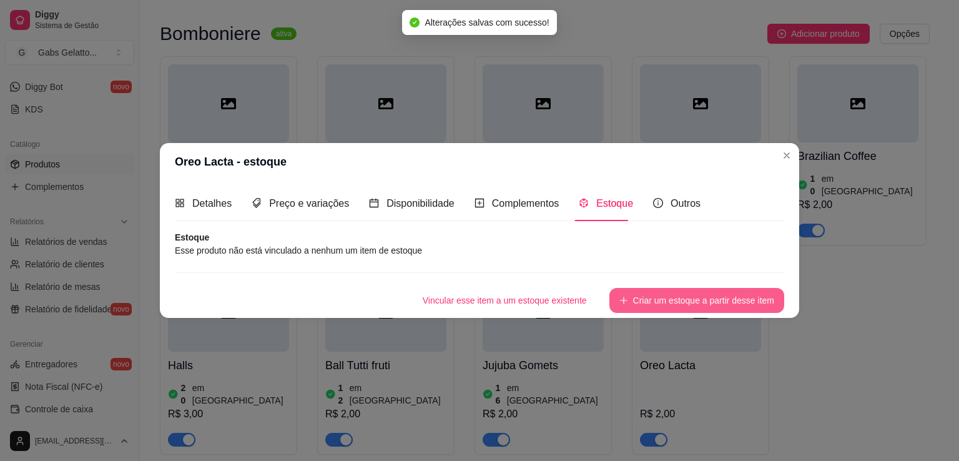
click at [691, 300] on button "Criar um estoque a partir desse item" at bounding box center [697, 300] width 175 height 25
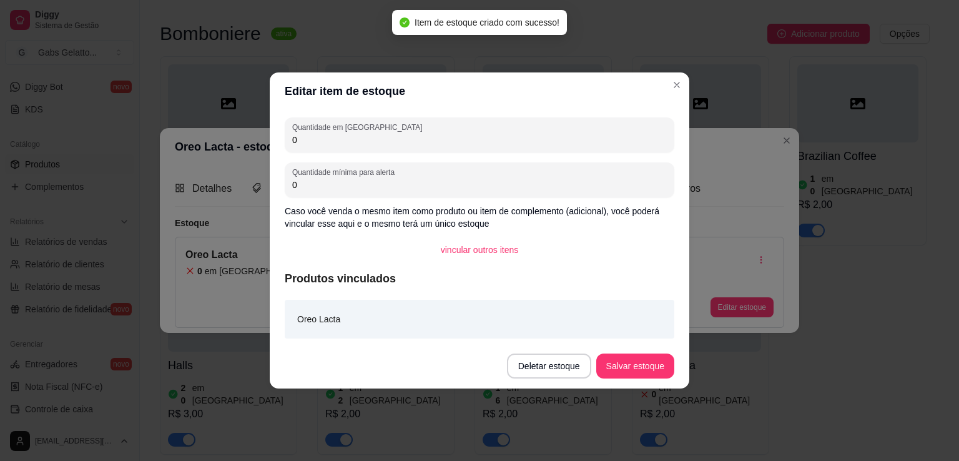
click at [321, 138] on input "0" at bounding box center [479, 140] width 375 height 12
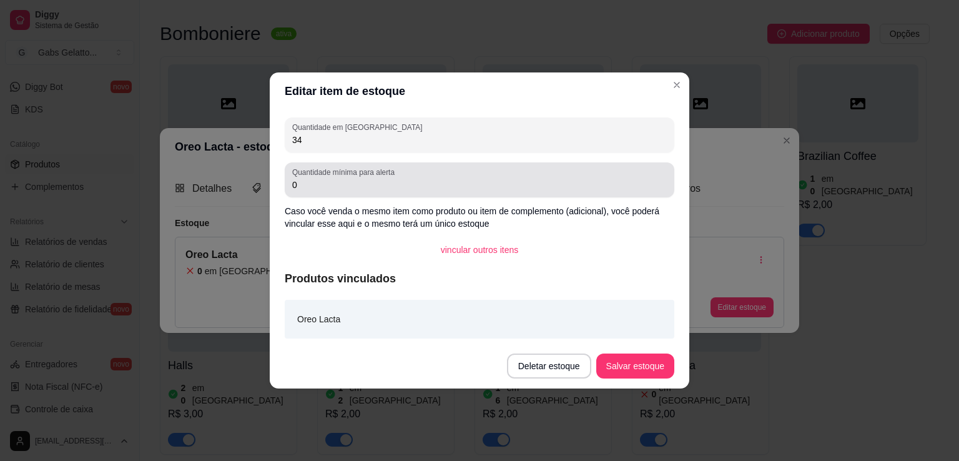
type input "34"
click at [321, 192] on div "Quantidade mínima para alerta 0" at bounding box center [480, 179] width 390 height 35
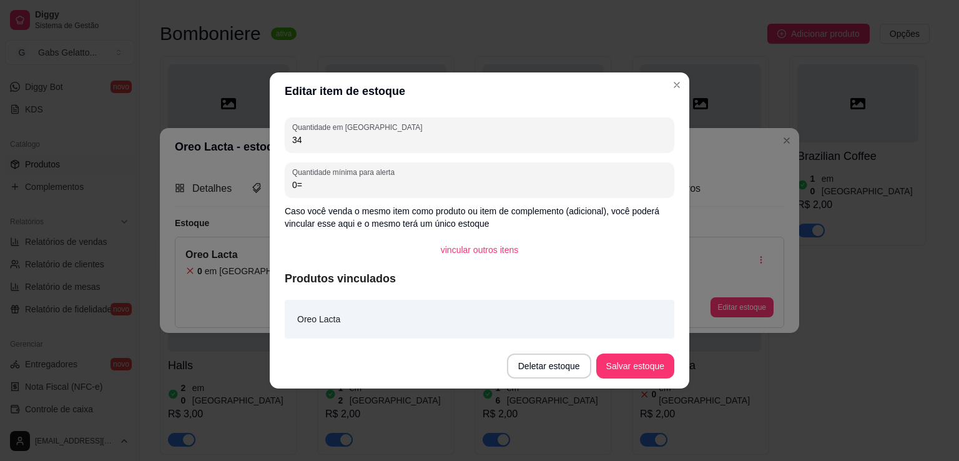
type input "0"
type input "5"
click at [631, 372] on button "Salvar estoque" at bounding box center [636, 366] width 78 height 25
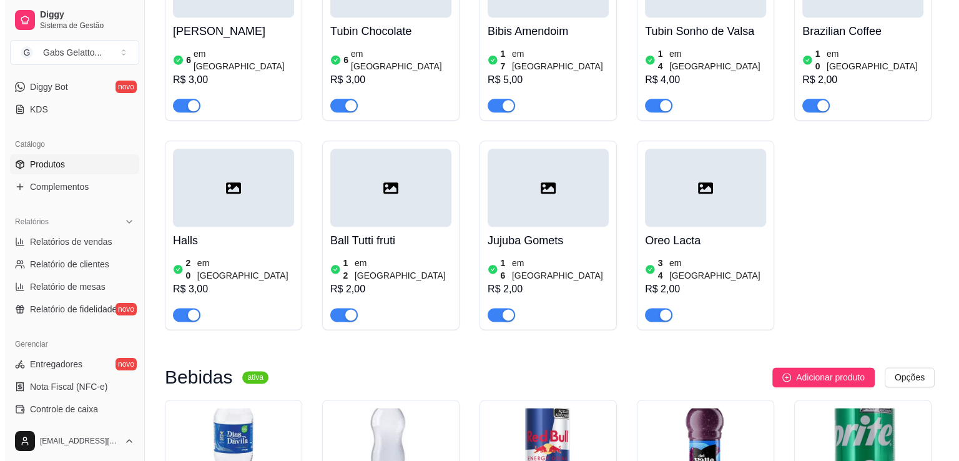
scroll to position [1249, 0]
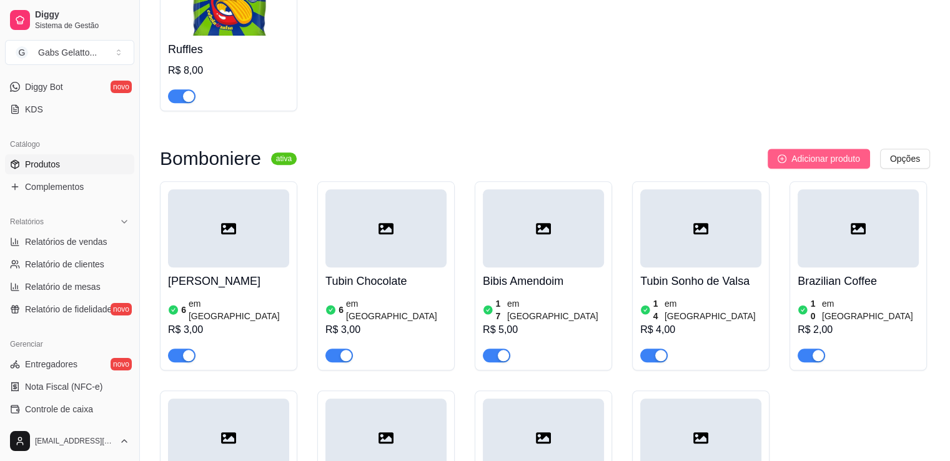
click at [815, 160] on span "Adicionar produto" at bounding box center [825, 159] width 69 height 14
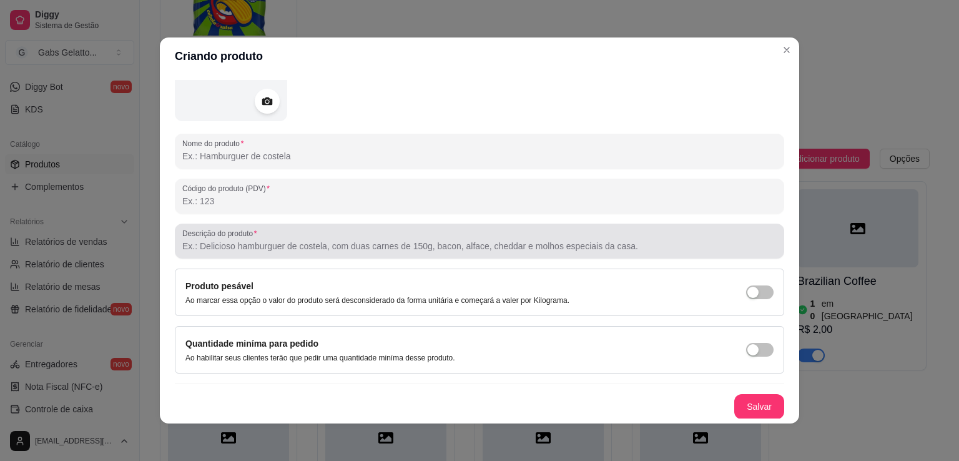
scroll to position [0, 0]
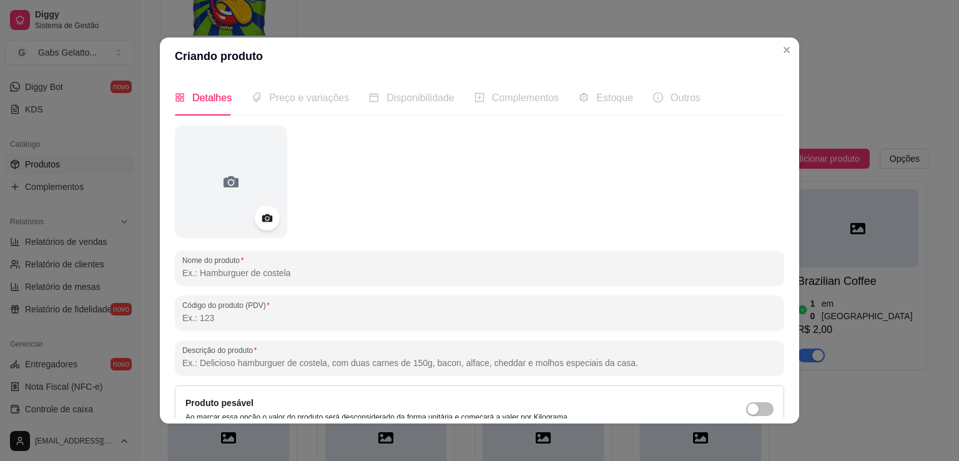
click at [312, 277] on input "Nome do produto" at bounding box center [479, 273] width 595 height 12
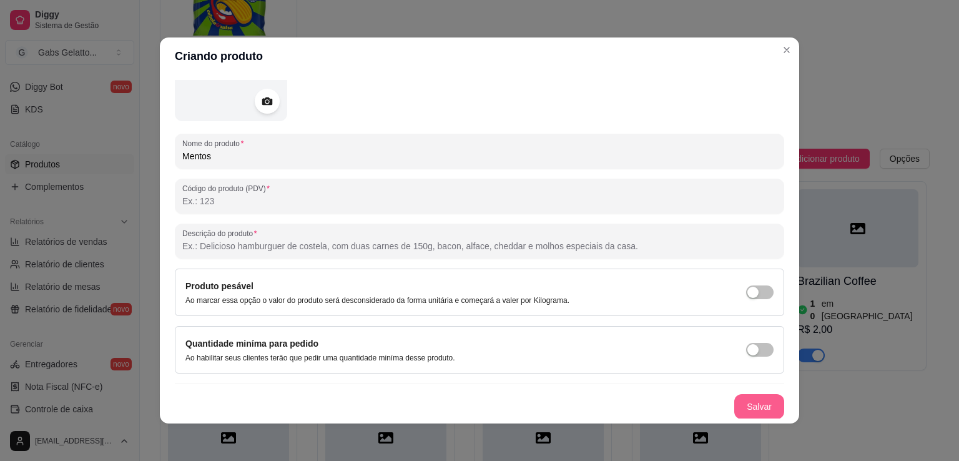
type input "Mentos"
click at [738, 405] on button "Salvar" at bounding box center [760, 406] width 50 height 25
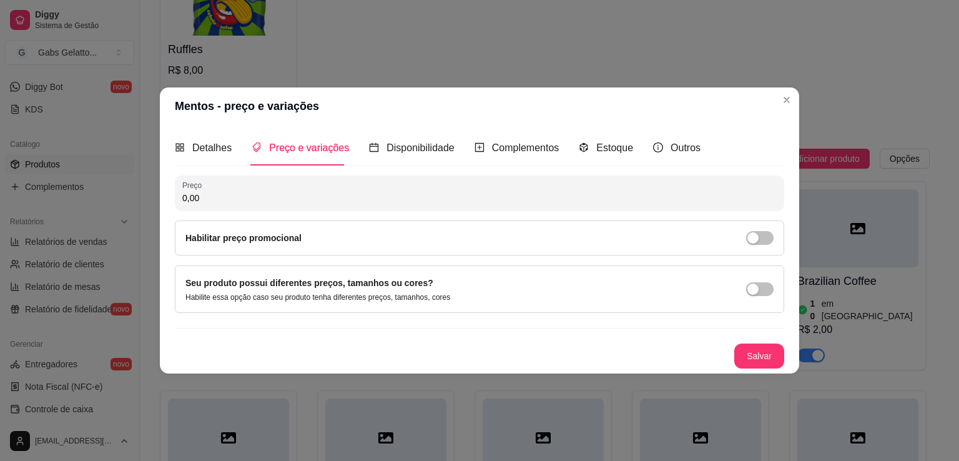
scroll to position [0, 0]
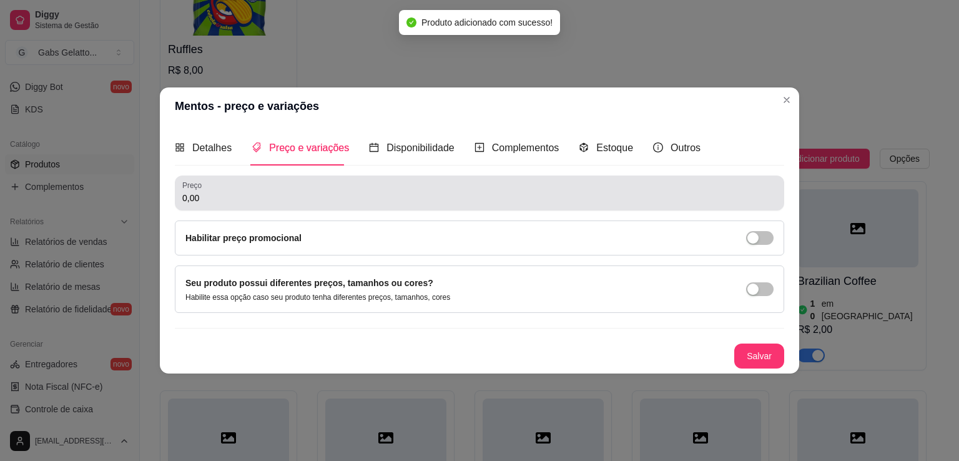
click at [230, 199] on input "0,00" at bounding box center [479, 198] width 595 height 12
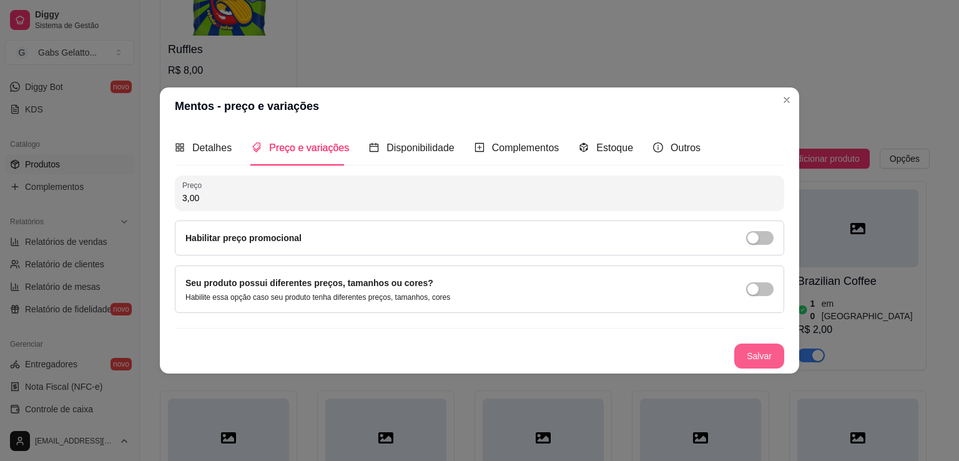
type input "3,00"
click at [757, 352] on button "Salvar" at bounding box center [760, 356] width 50 height 25
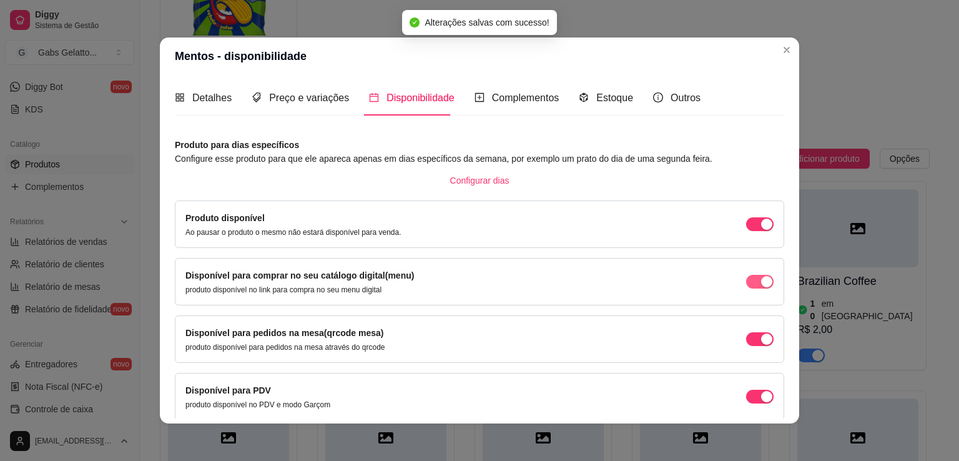
click at [761, 280] on div "button" at bounding box center [766, 281] width 11 height 11
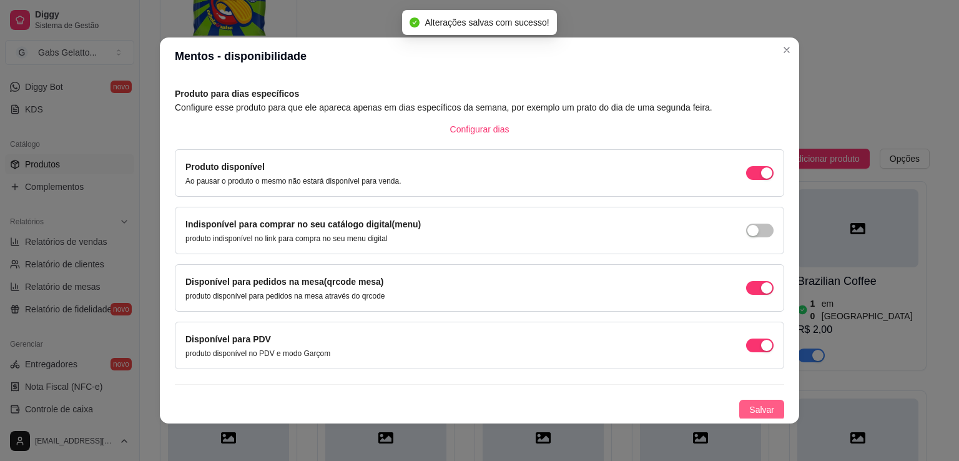
click at [750, 404] on span "Salvar" at bounding box center [762, 410] width 25 height 14
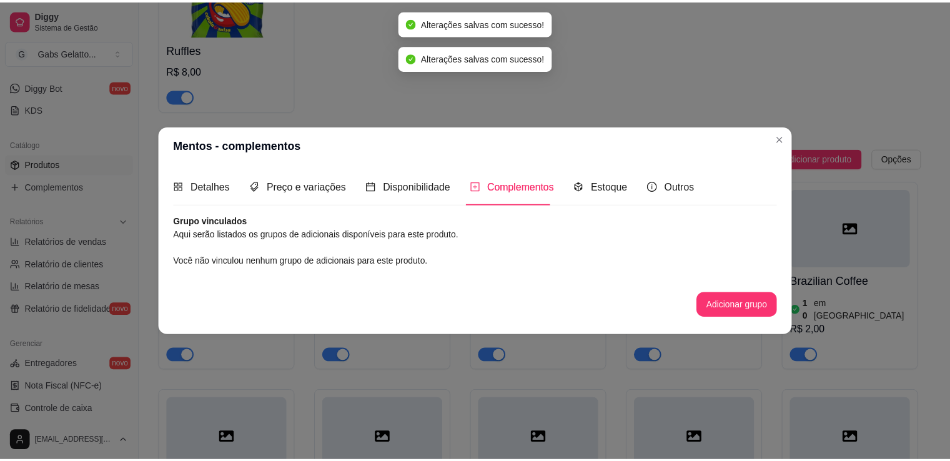
scroll to position [0, 0]
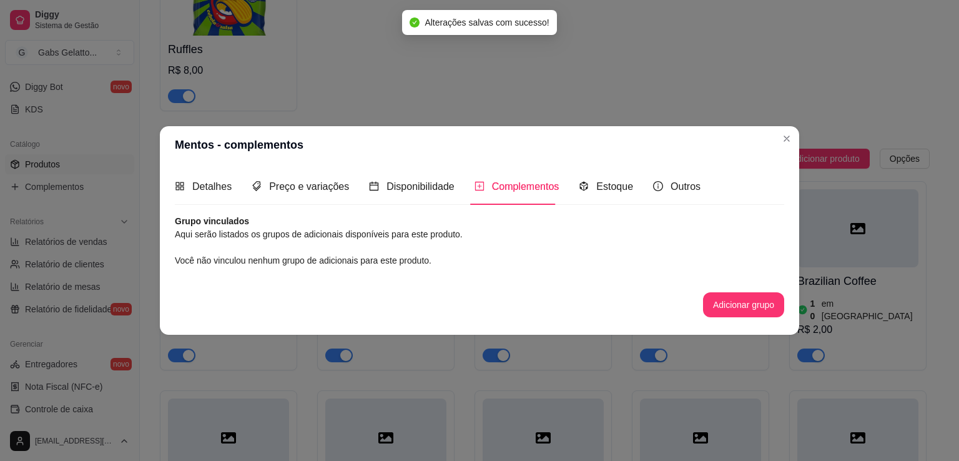
click at [620, 213] on div "Detalhes Preço e variações Disponibilidade Complementos Estoque Outros Nome do …" at bounding box center [480, 249] width 610 height 161
click at [602, 172] on div "Estoque" at bounding box center [606, 187] width 54 height 36
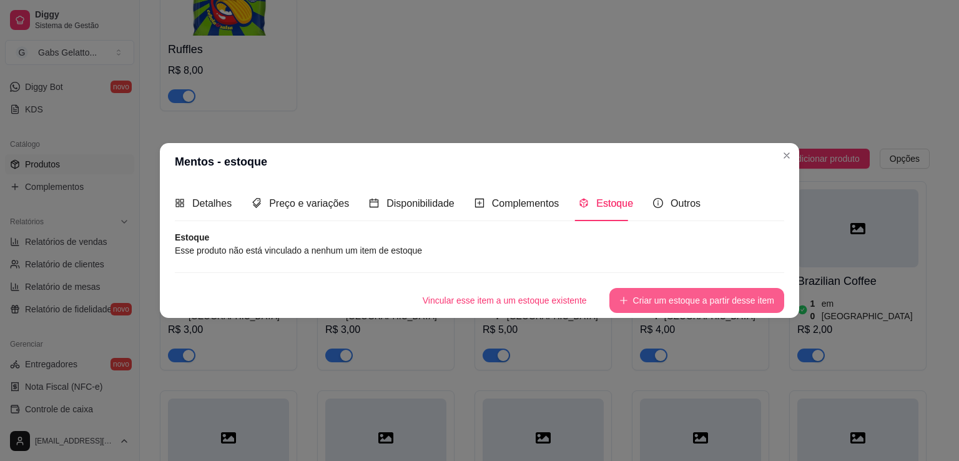
click at [660, 299] on button "Criar um estoque a partir desse item" at bounding box center [697, 300] width 175 height 25
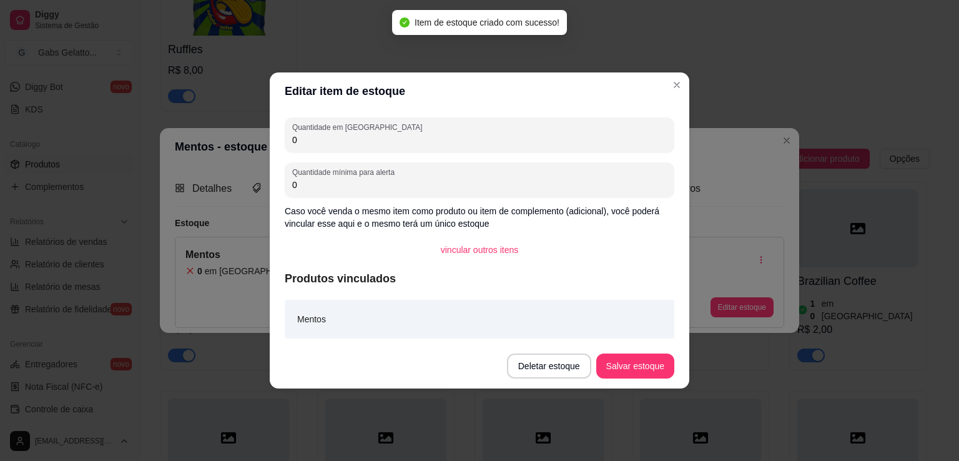
click at [360, 136] on input "0" at bounding box center [479, 140] width 375 height 12
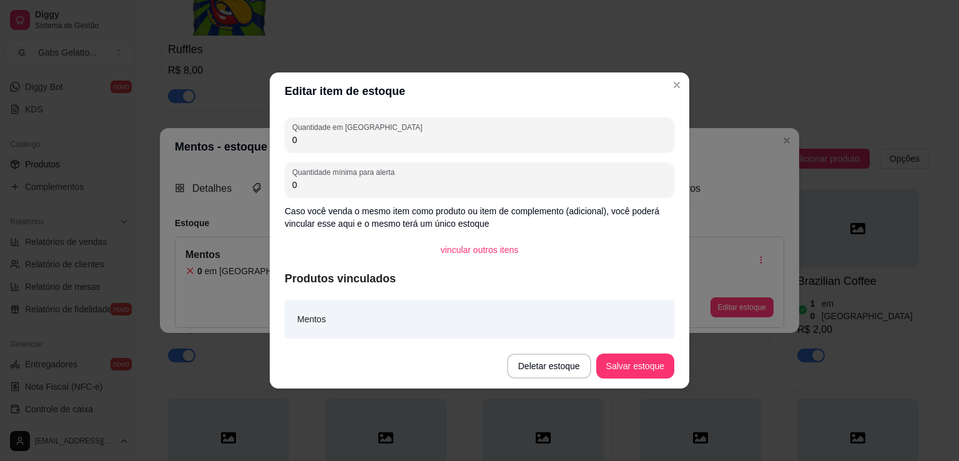
drag, startPoint x: 422, startPoint y: 136, endPoint x: 415, endPoint y: 140, distance: 8.7
click at [420, 136] on input "0" at bounding box center [479, 140] width 375 height 12
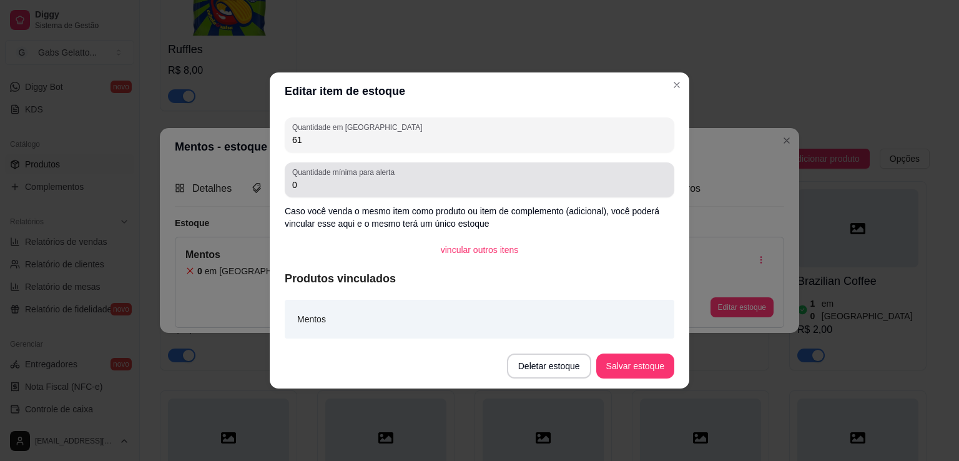
type input "6"
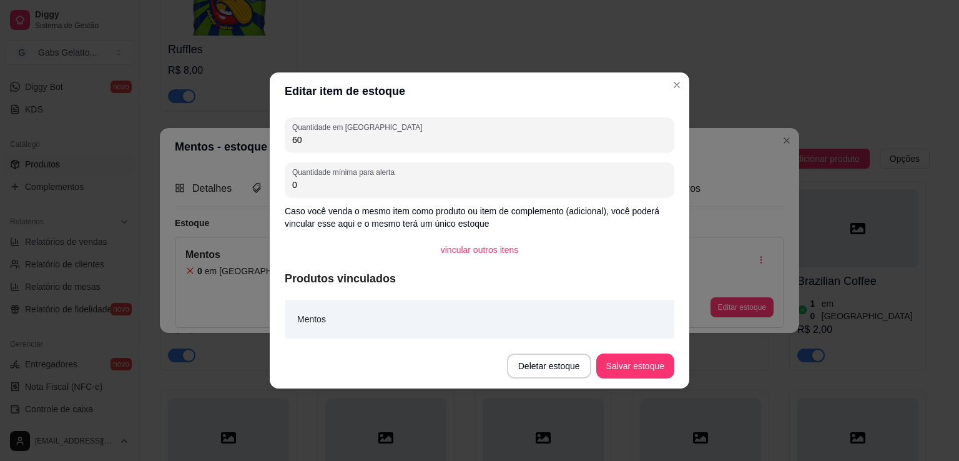
type input "60"
click at [650, 370] on button "Salvar estoque" at bounding box center [635, 366] width 76 height 24
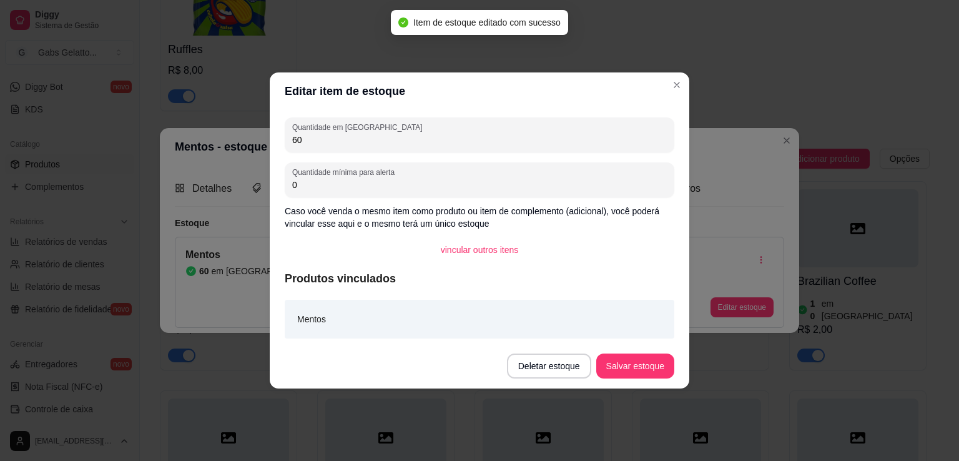
click at [402, 189] on input "0" at bounding box center [479, 185] width 375 height 12
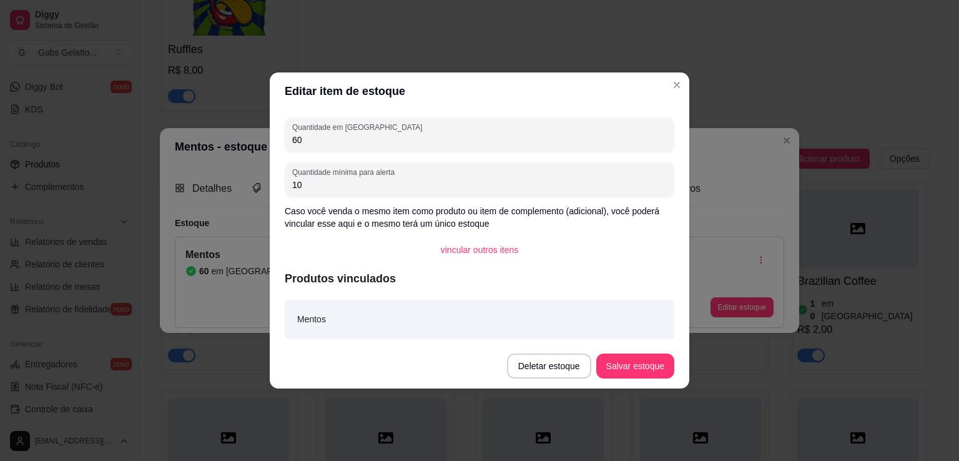
type input "10"
click at [619, 362] on button "Salvar estoque" at bounding box center [635, 366] width 76 height 24
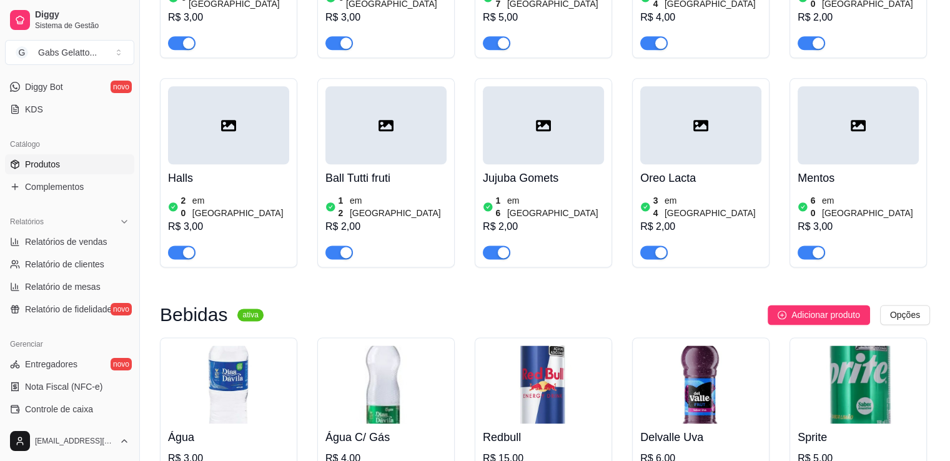
scroll to position [1624, 0]
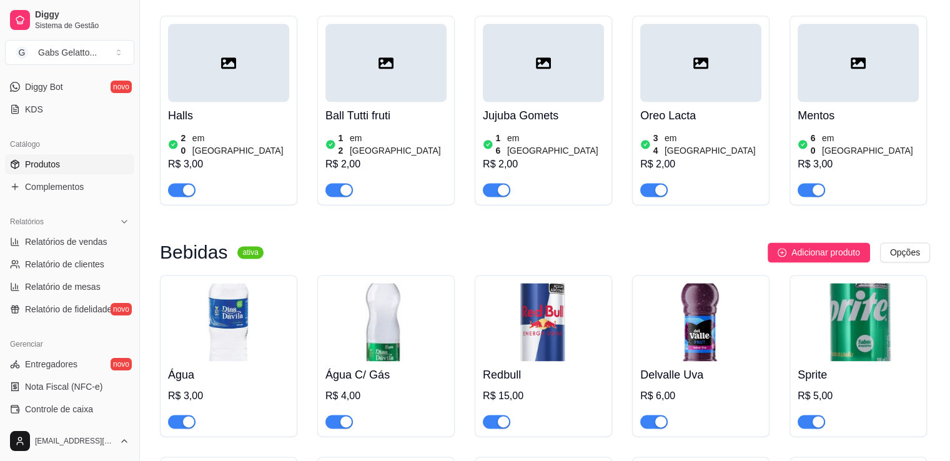
drag, startPoint x: 770, startPoint y: 226, endPoint x: 769, endPoint y: 217, distance: 9.4
click at [781, 248] on icon "plus-circle" at bounding box center [782, 252] width 9 height 9
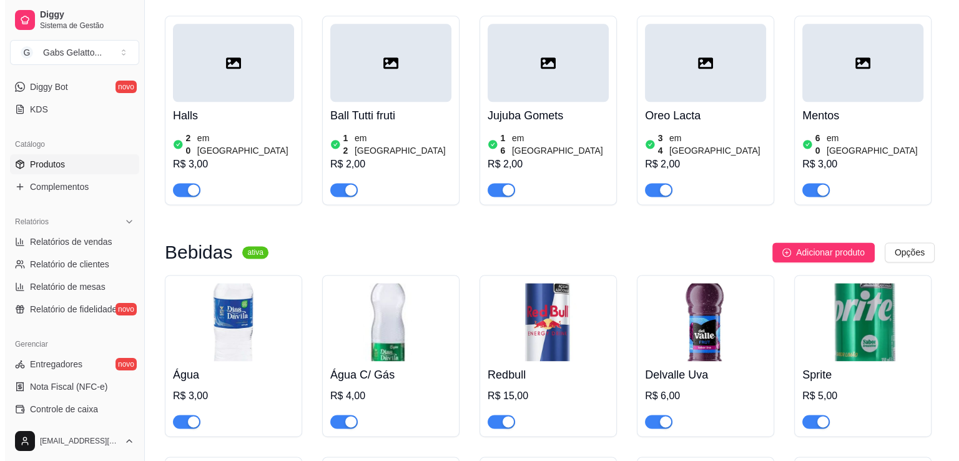
scroll to position [1312, 0]
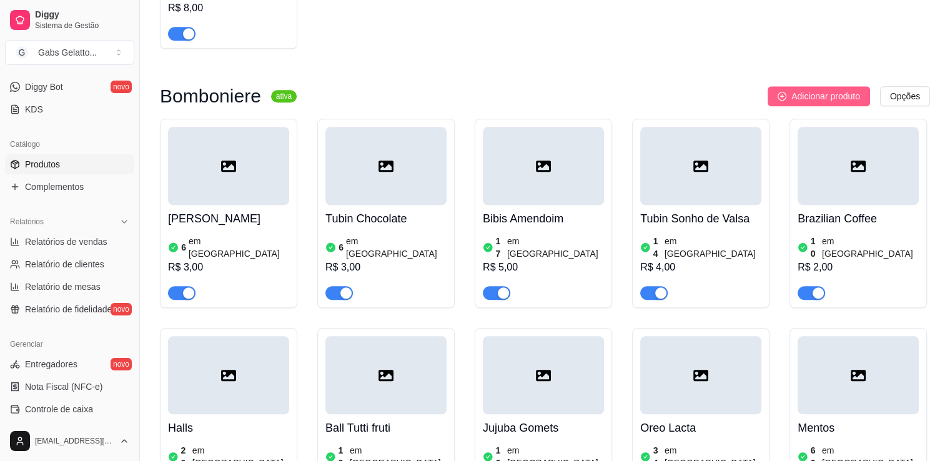
click at [820, 100] on span "Adicionar produto" at bounding box center [825, 96] width 69 height 14
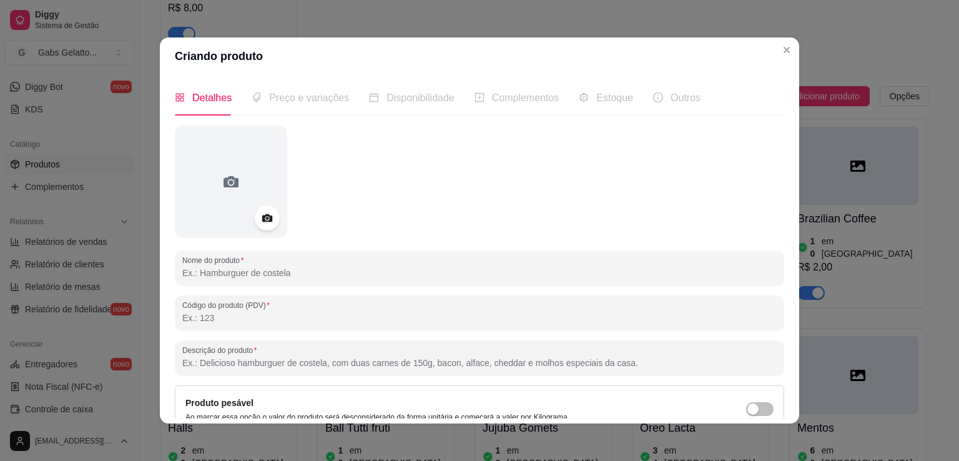
click at [241, 273] on input "Nome do produto" at bounding box center [479, 273] width 595 height 12
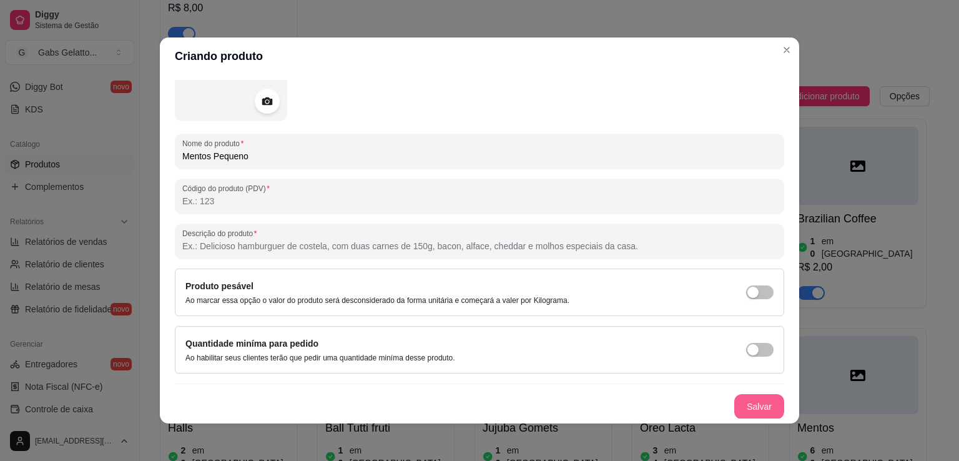
type input "Mentos Pequeno"
click at [745, 408] on button "Salvar" at bounding box center [760, 406] width 50 height 25
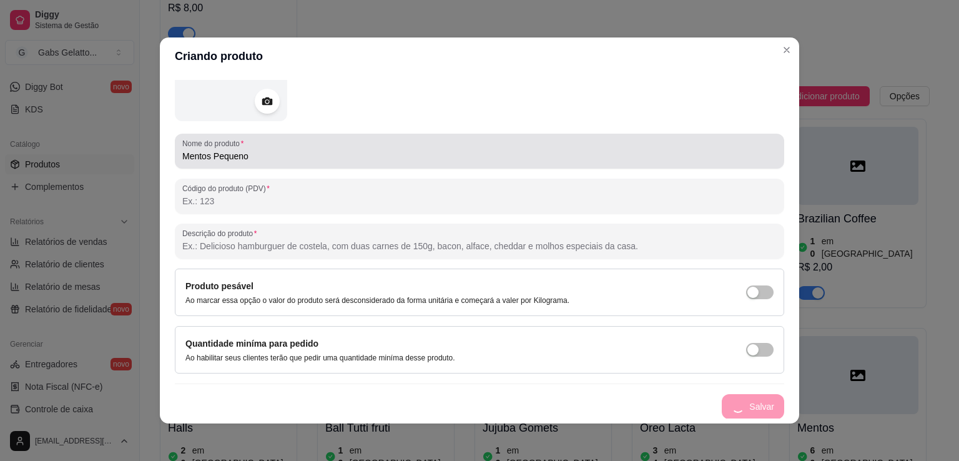
scroll to position [0, 0]
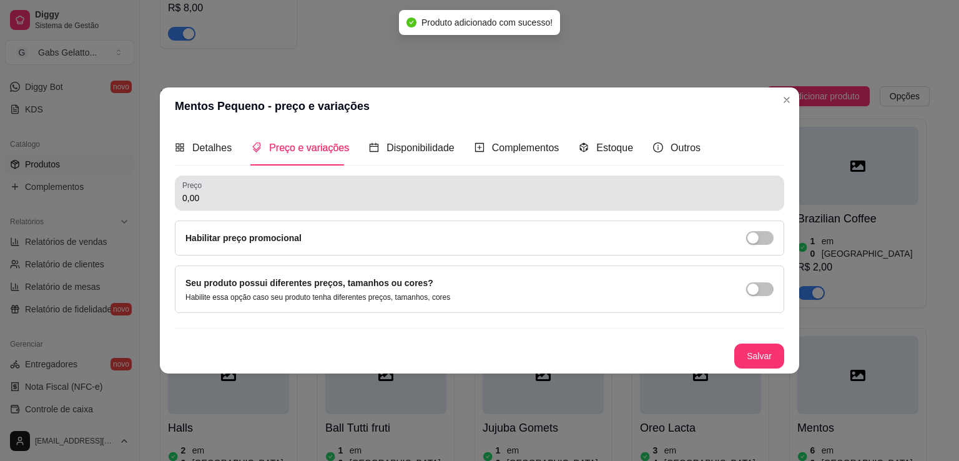
click at [394, 201] on input "0,00" at bounding box center [479, 198] width 595 height 12
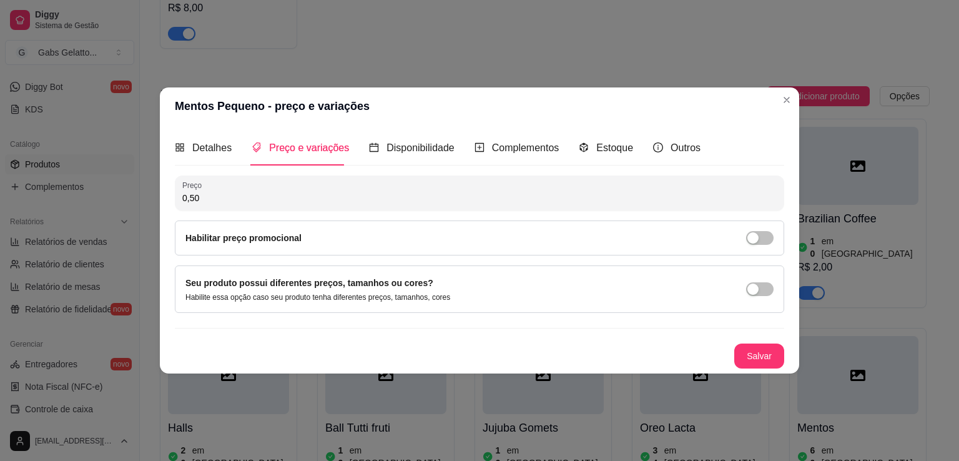
type input "0,50"
click at [771, 368] on div "Salvar" at bounding box center [480, 356] width 610 height 25
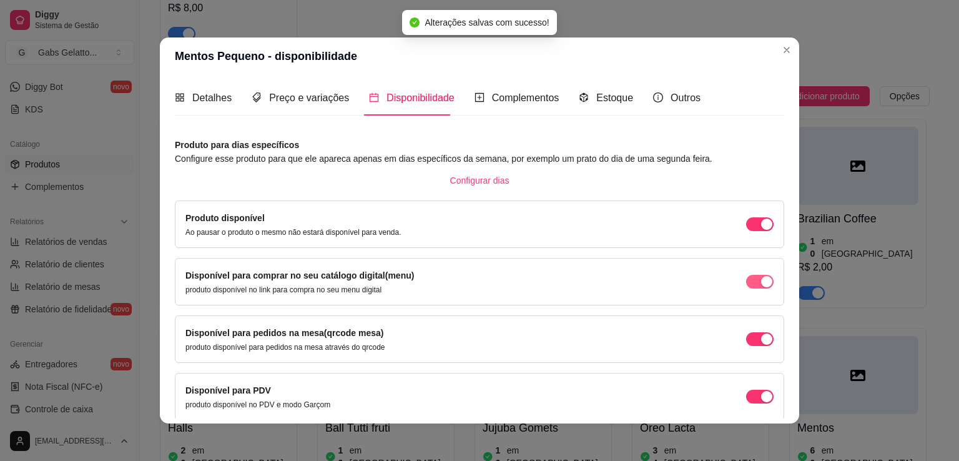
click at [746, 280] on button "button" at bounding box center [759, 282] width 27 height 14
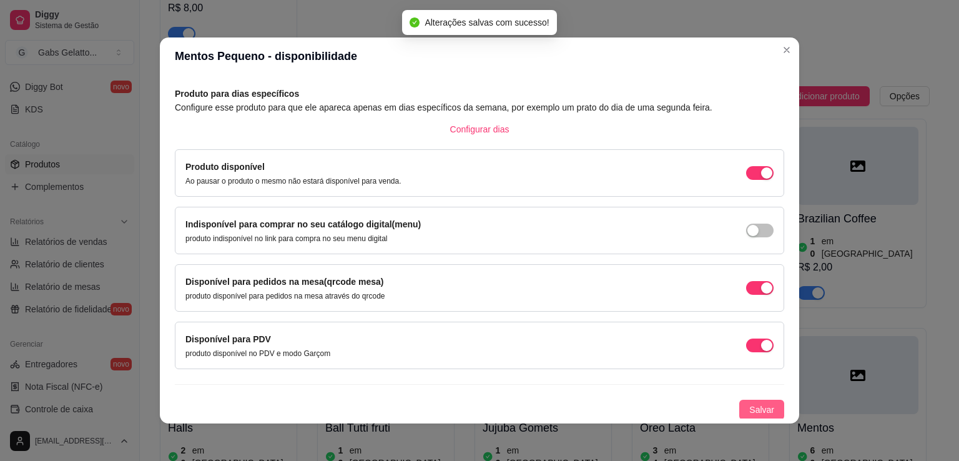
drag, startPoint x: 760, startPoint y: 391, endPoint x: 752, endPoint y: 408, distance: 18.5
click at [759, 394] on div "Produto para dias específicos Configure esse produto para que ele apareca apena…" at bounding box center [480, 253] width 610 height 333
click at [752, 408] on span "Salvar" at bounding box center [762, 410] width 25 height 14
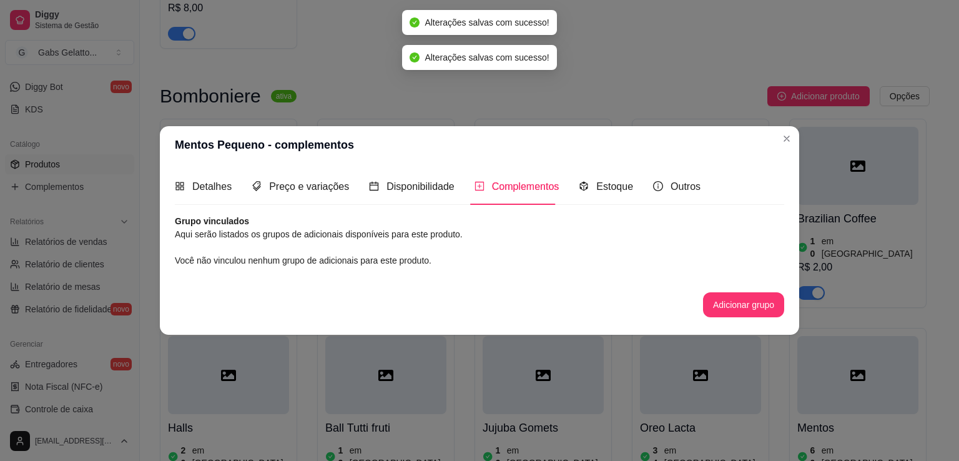
scroll to position [0, 0]
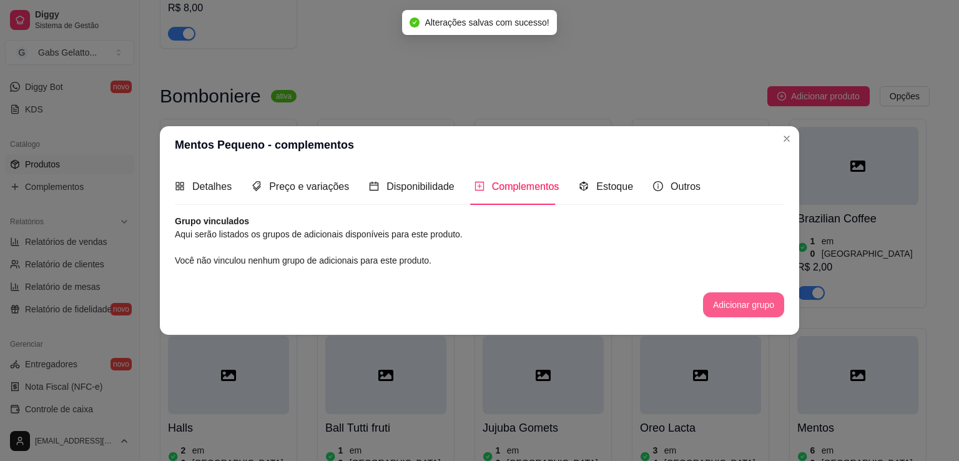
click at [746, 305] on button "Adicionar grupo" at bounding box center [743, 304] width 81 height 25
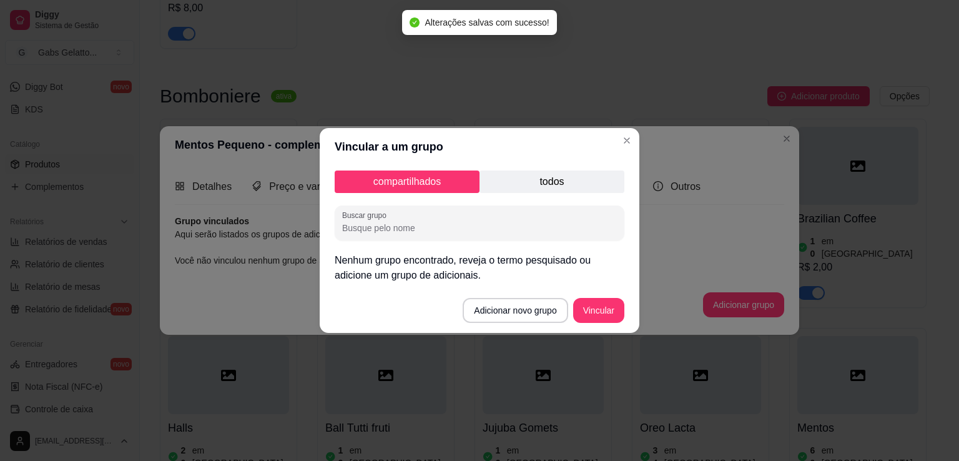
click at [639, 139] on header "Vincular a um grupo" at bounding box center [480, 146] width 320 height 37
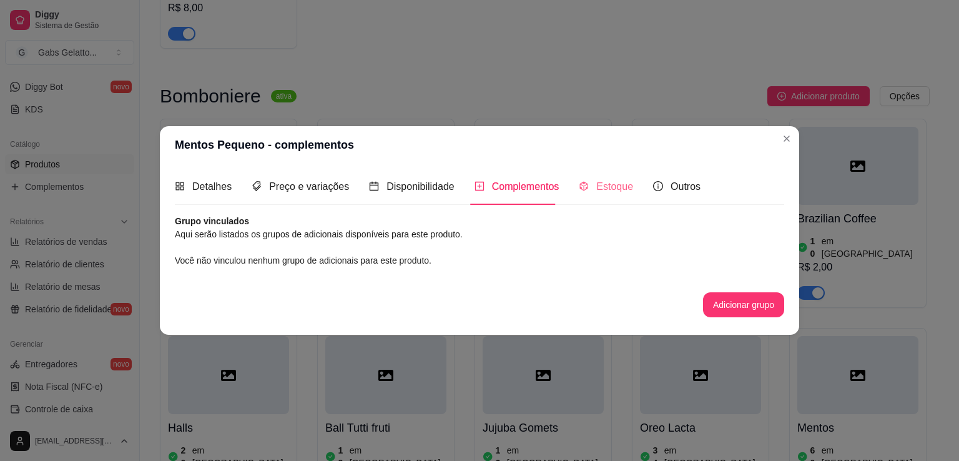
click at [593, 200] on div "Estoque" at bounding box center [606, 187] width 54 height 36
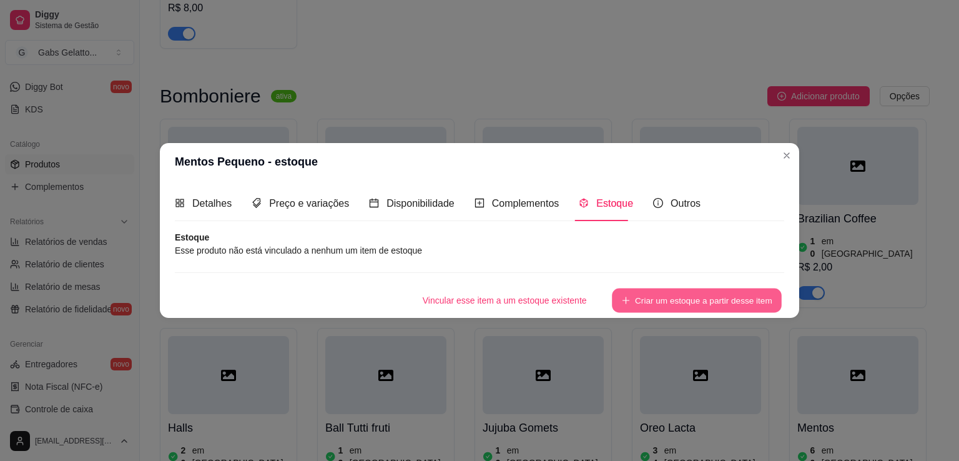
click at [677, 293] on button "Criar um estoque a partir desse item" at bounding box center [697, 301] width 170 height 24
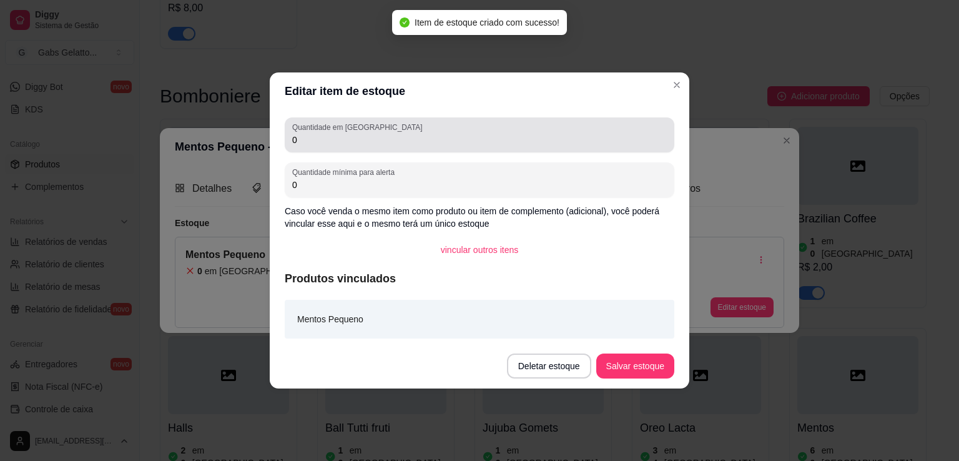
click at [360, 134] on input "0" at bounding box center [479, 140] width 375 height 12
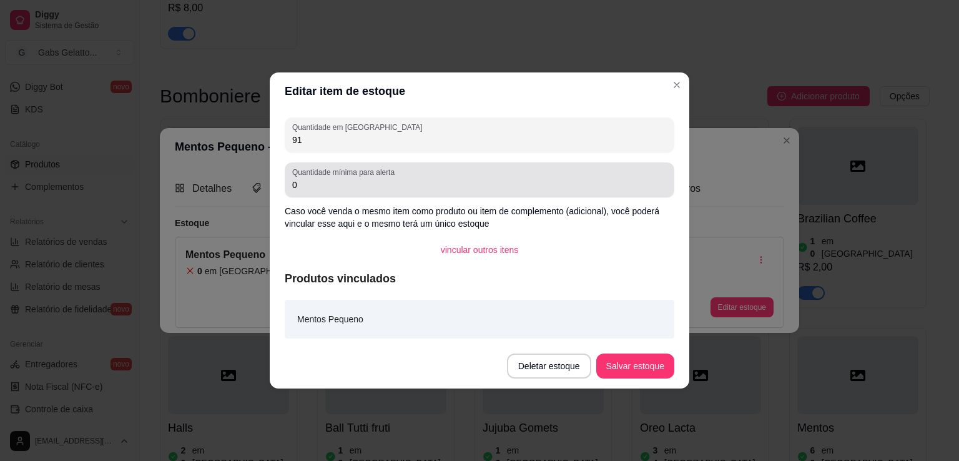
type input "91"
click at [327, 187] on input "0" at bounding box center [479, 185] width 375 height 12
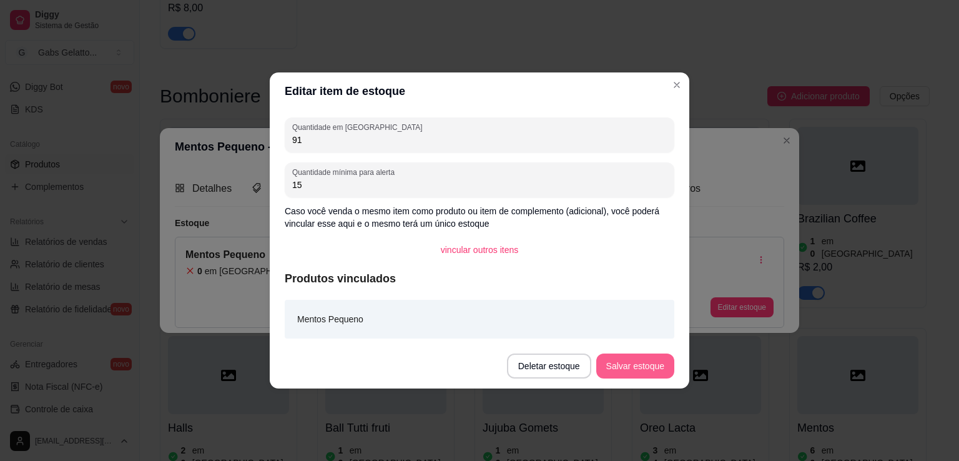
type input "15"
click at [623, 378] on footer "Deletar estoque Salvar estoque" at bounding box center [480, 366] width 420 height 45
click at [628, 374] on button "Salvar estoque" at bounding box center [636, 366] width 78 height 25
click at [647, 358] on button "Salvar estoque" at bounding box center [636, 366] width 78 height 25
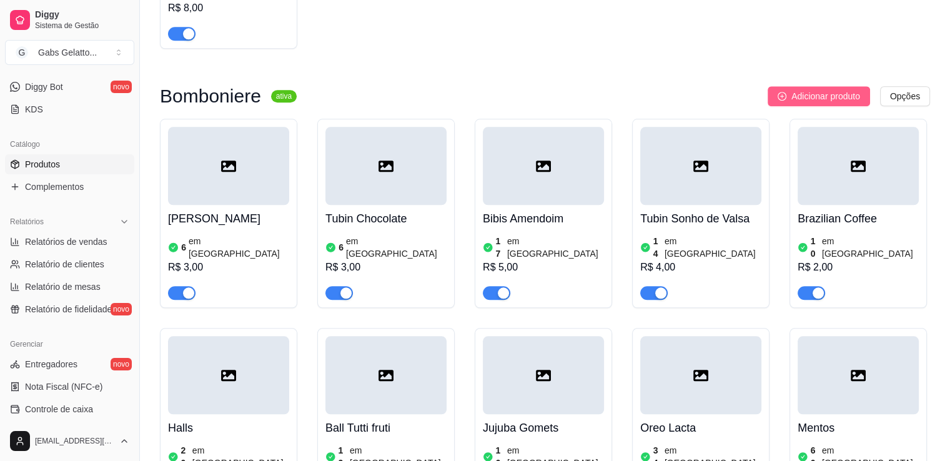
click at [827, 94] on span "Adicionar produto" at bounding box center [825, 96] width 69 height 14
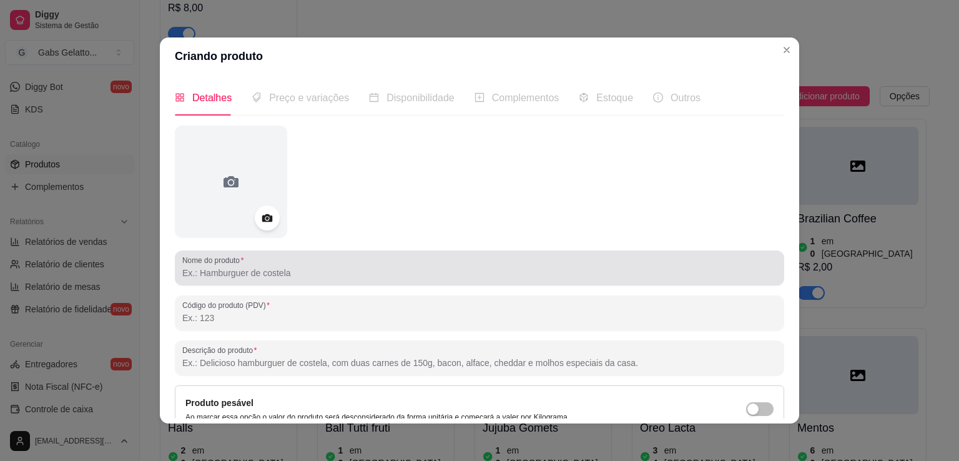
click at [263, 270] on input "Nome do produto" at bounding box center [479, 273] width 595 height 12
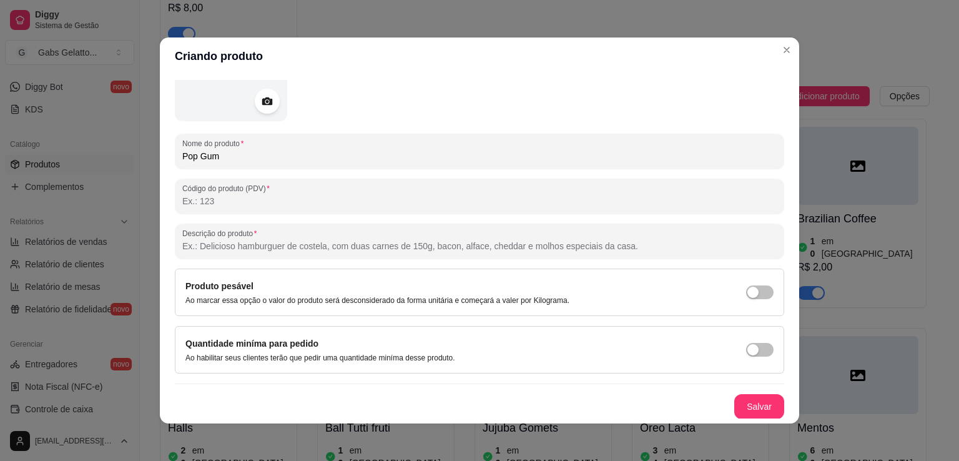
scroll to position [2, 0]
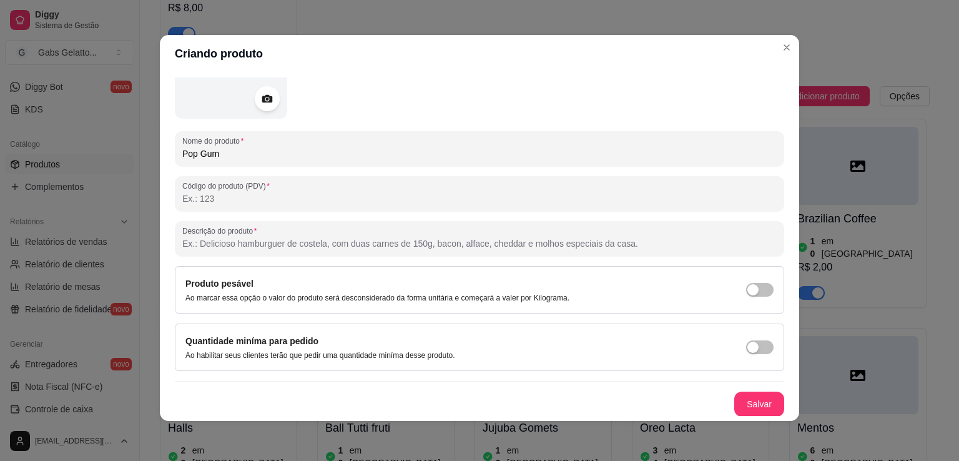
type input "Pop Gum"
click at [740, 400] on button "Salvar" at bounding box center [759, 404] width 49 height 24
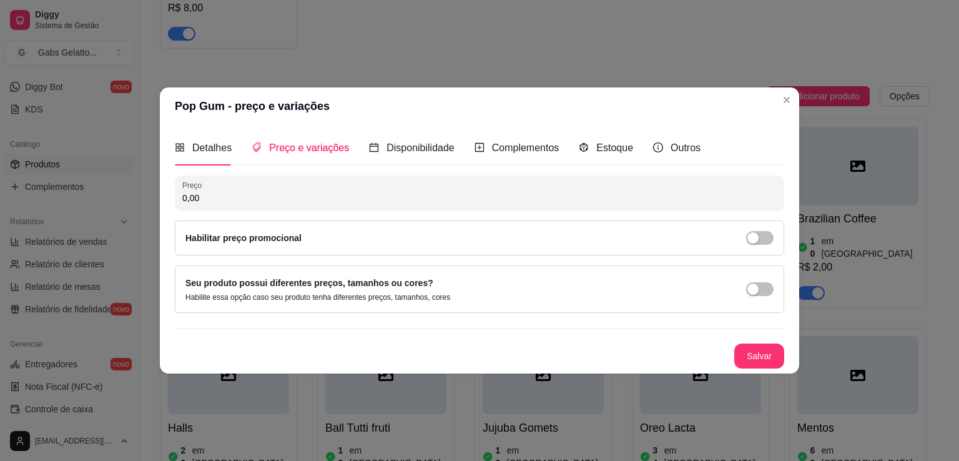
scroll to position [0, 0]
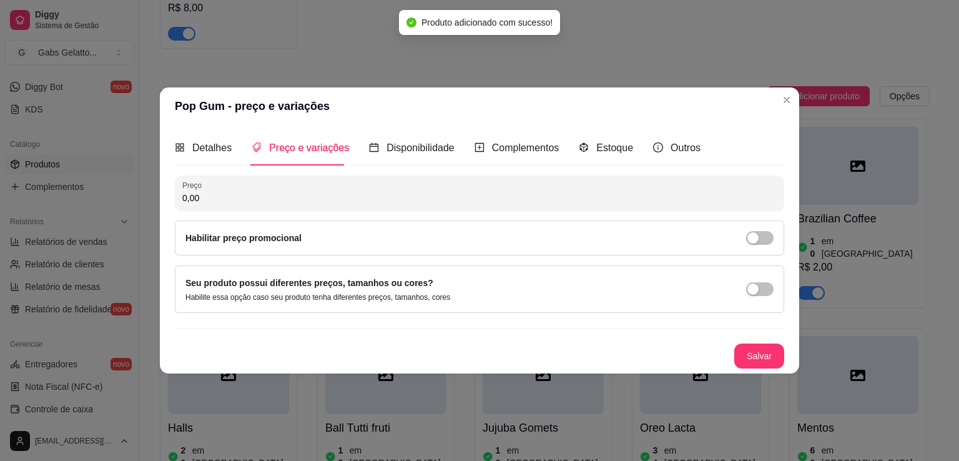
click at [389, 194] on input "0,00" at bounding box center [479, 198] width 595 height 12
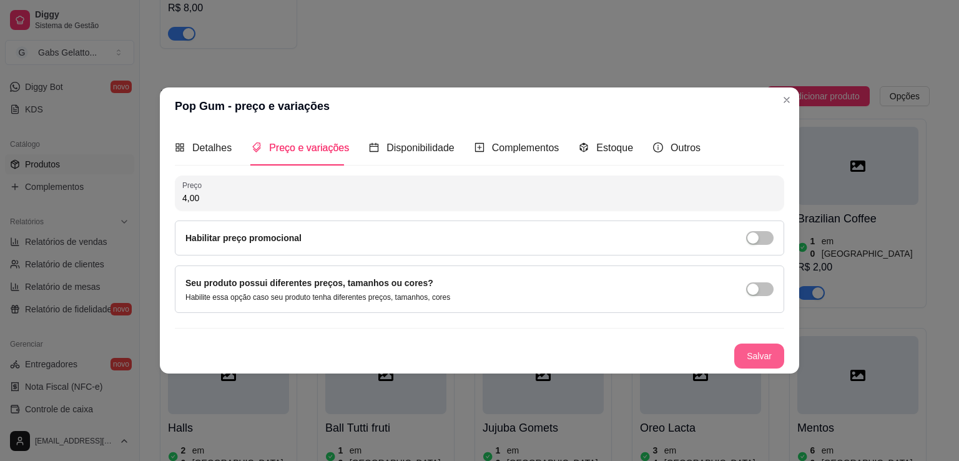
type input "4,00"
click at [769, 352] on button "Salvar" at bounding box center [760, 356] width 50 height 25
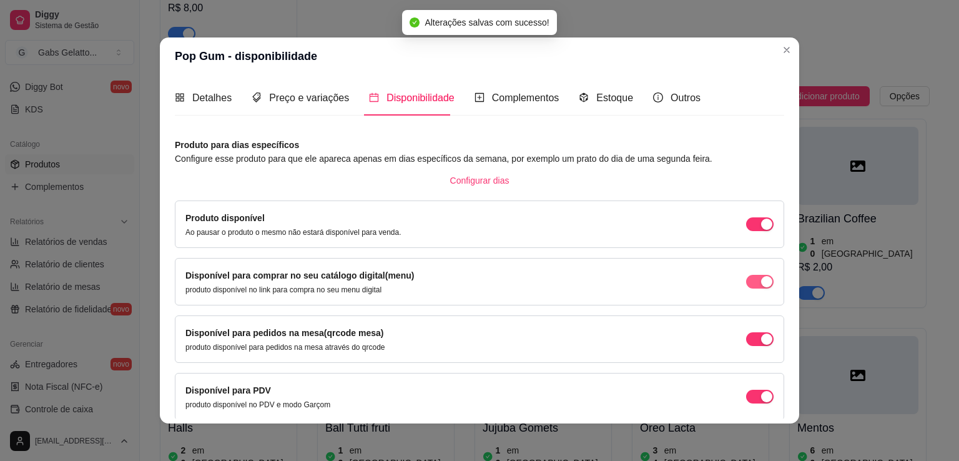
click at [746, 277] on span "button" at bounding box center [759, 282] width 27 height 14
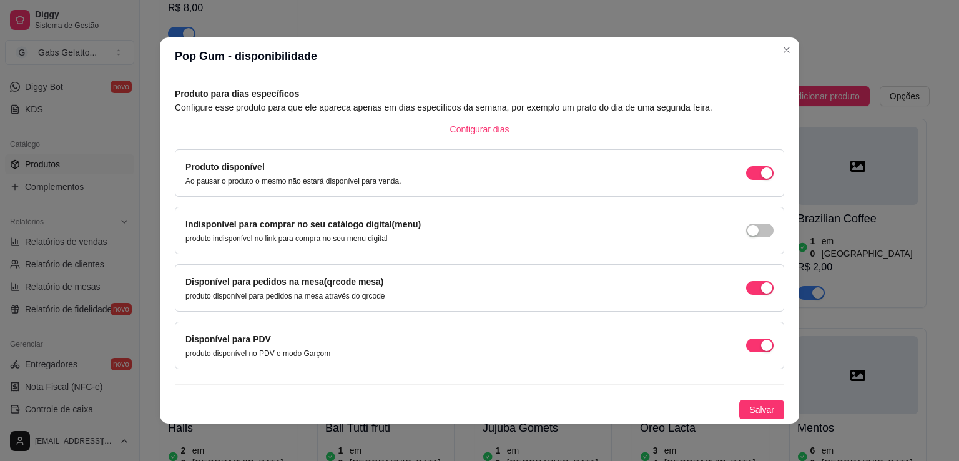
scroll to position [2, 0]
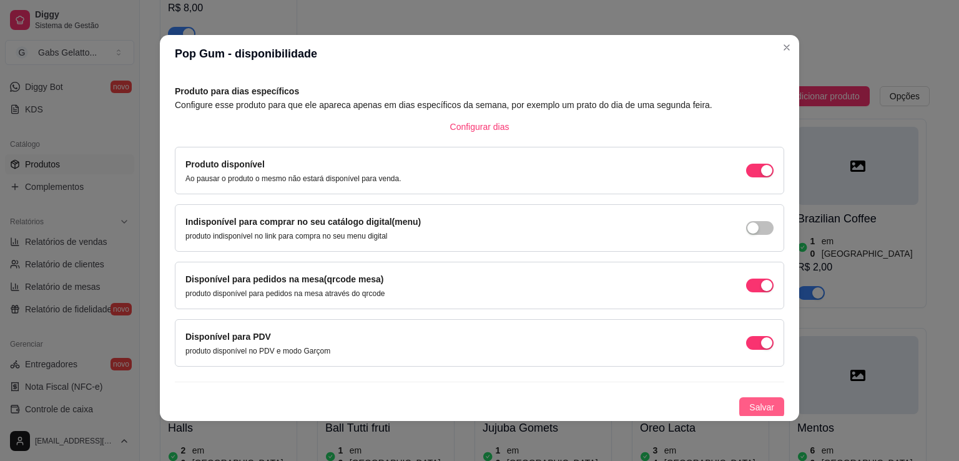
click at [756, 407] on span "Salvar" at bounding box center [762, 407] width 25 height 14
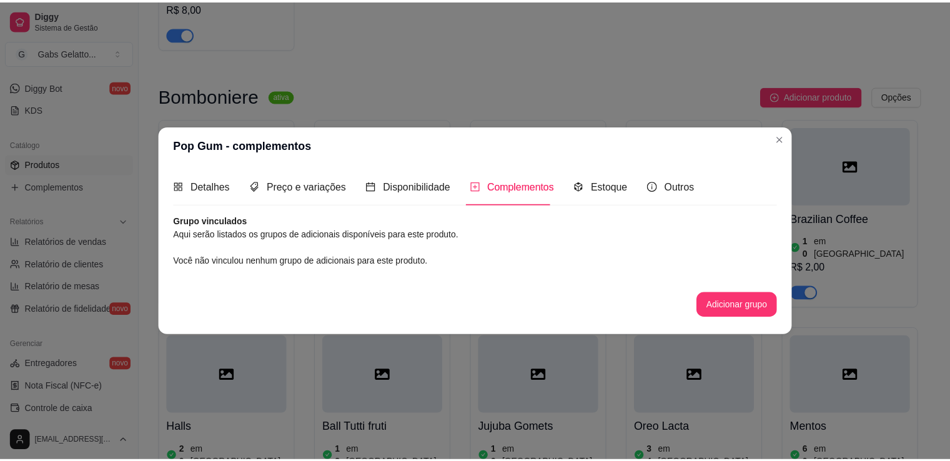
scroll to position [0, 0]
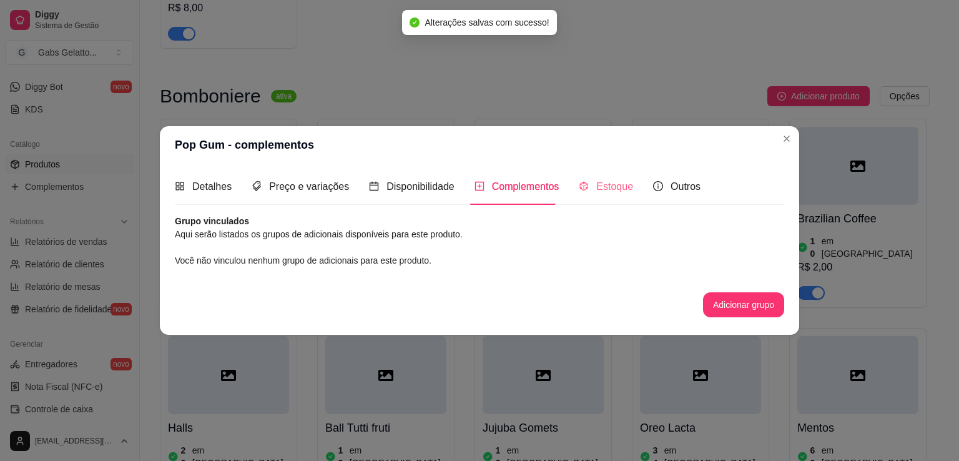
click at [610, 197] on div "Estoque" at bounding box center [606, 187] width 54 height 36
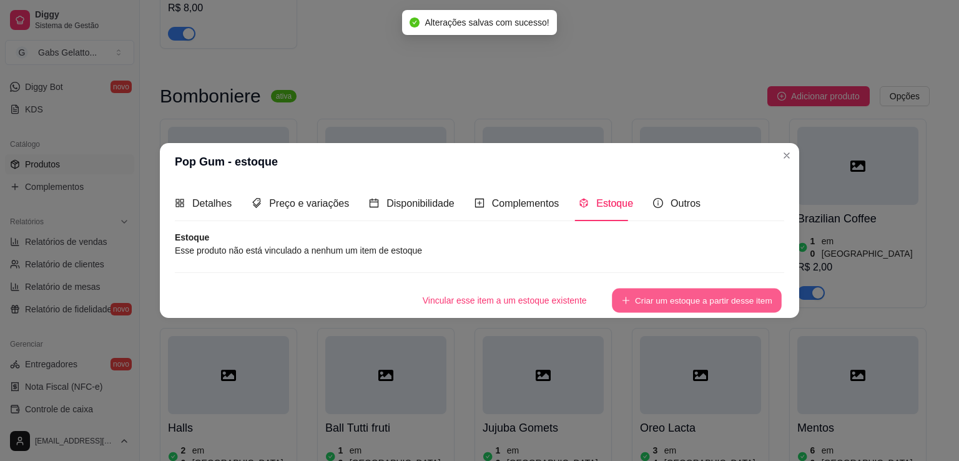
click at [678, 302] on button "Criar um estoque a partir desse item" at bounding box center [697, 301] width 170 height 24
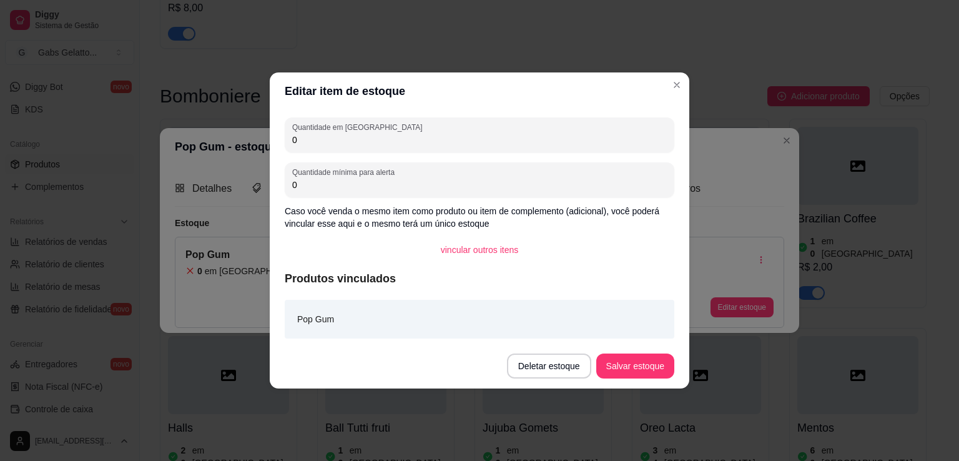
click at [368, 140] on input "0" at bounding box center [479, 140] width 375 height 12
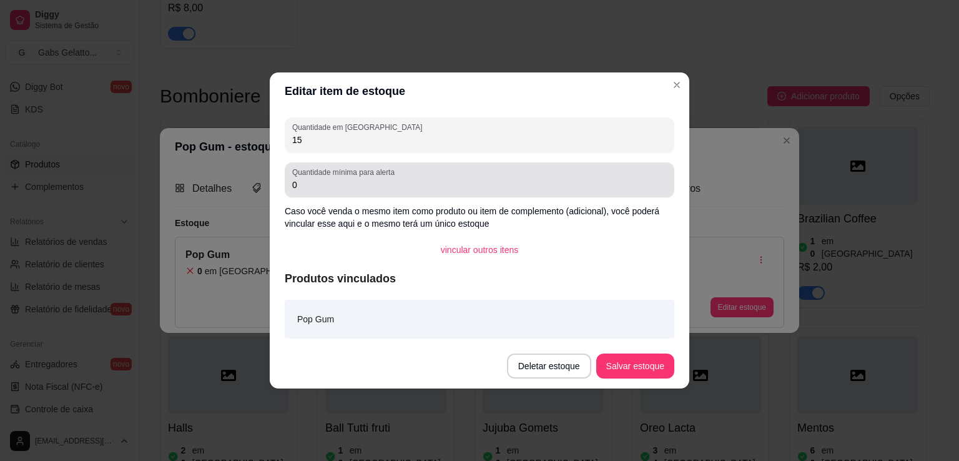
type input "15"
click at [344, 183] on input "0" at bounding box center [479, 185] width 375 height 12
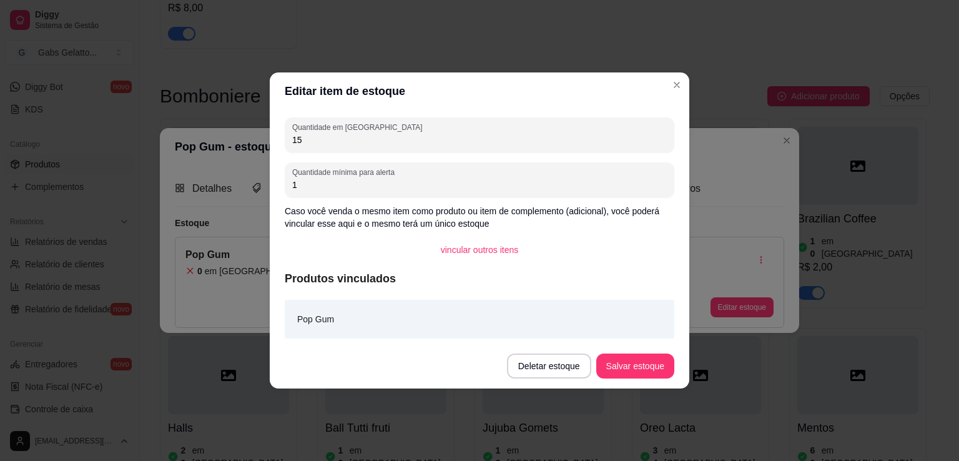
type input "1"
click at [625, 366] on button "Salvar estoque" at bounding box center [635, 366] width 76 height 24
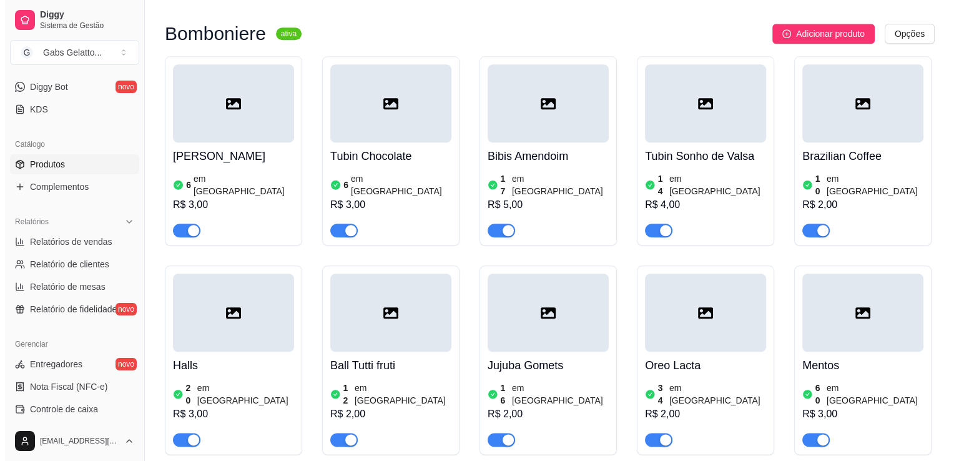
scroll to position [1312, 0]
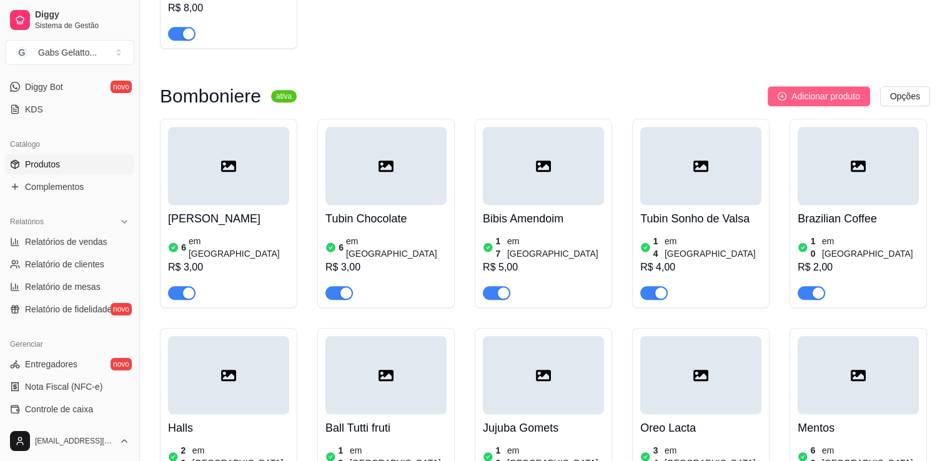
click at [798, 96] on span "Adicionar produto" at bounding box center [825, 96] width 69 height 14
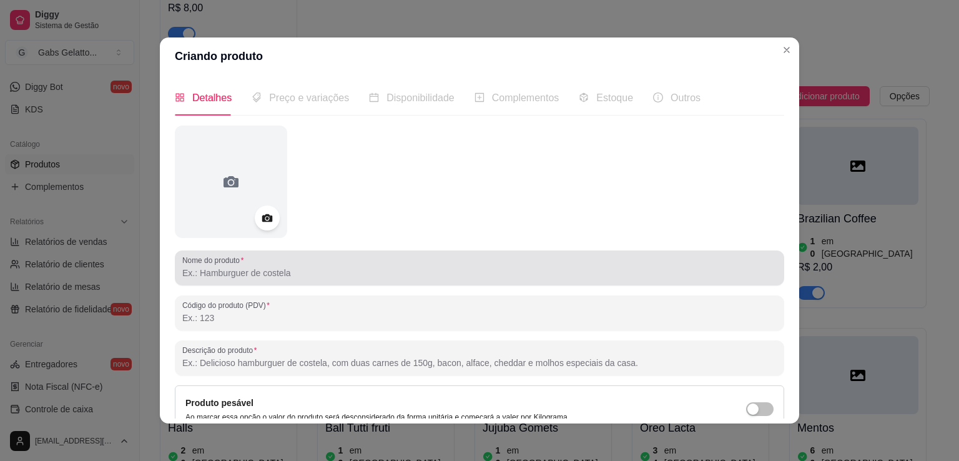
drag, startPoint x: 267, startPoint y: 266, endPoint x: 260, endPoint y: 271, distance: 8.5
click at [267, 268] on input "Nome do produto" at bounding box center [479, 273] width 595 height 12
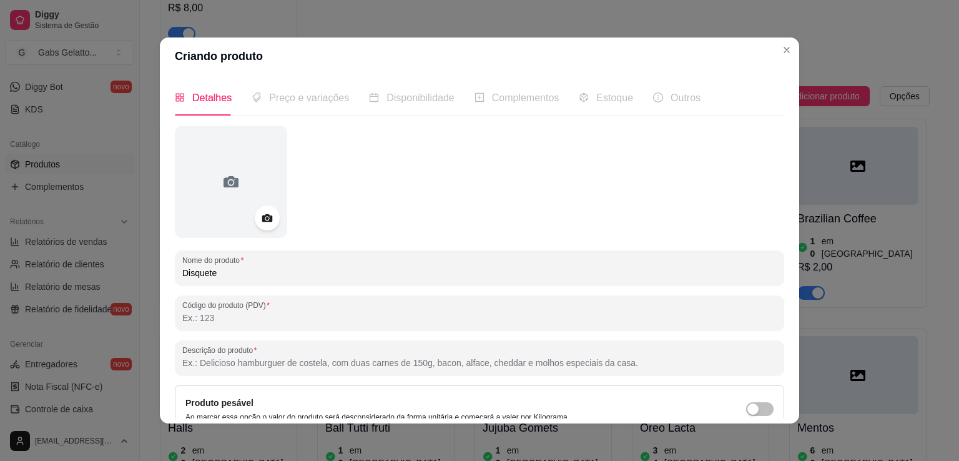
scroll to position [117, 0]
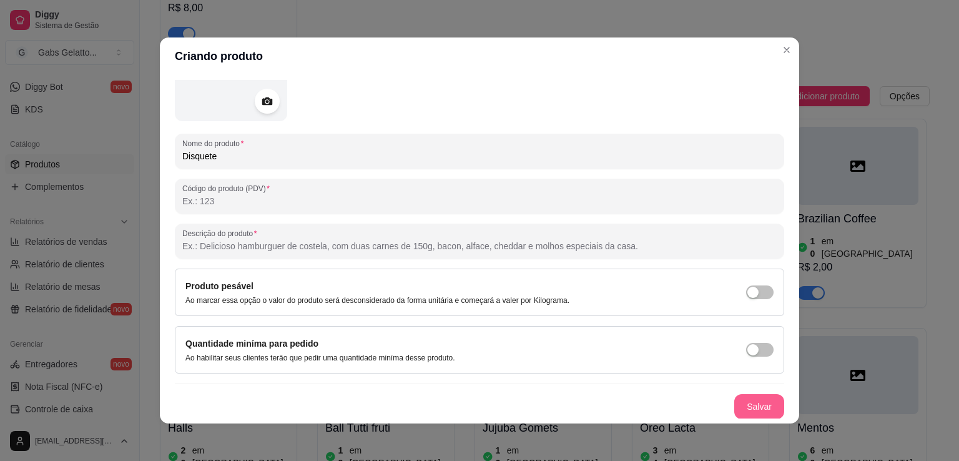
type input "Disquete"
click at [741, 405] on button "Salvar" at bounding box center [760, 406] width 50 height 25
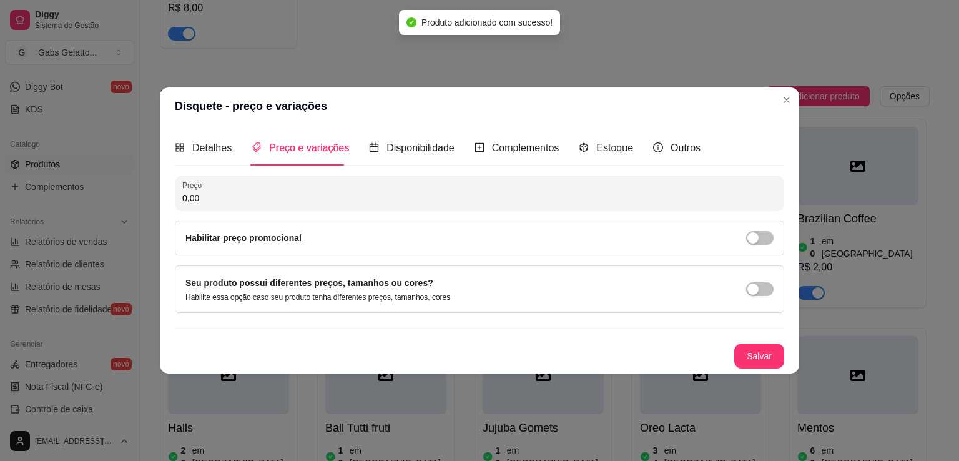
scroll to position [0, 0]
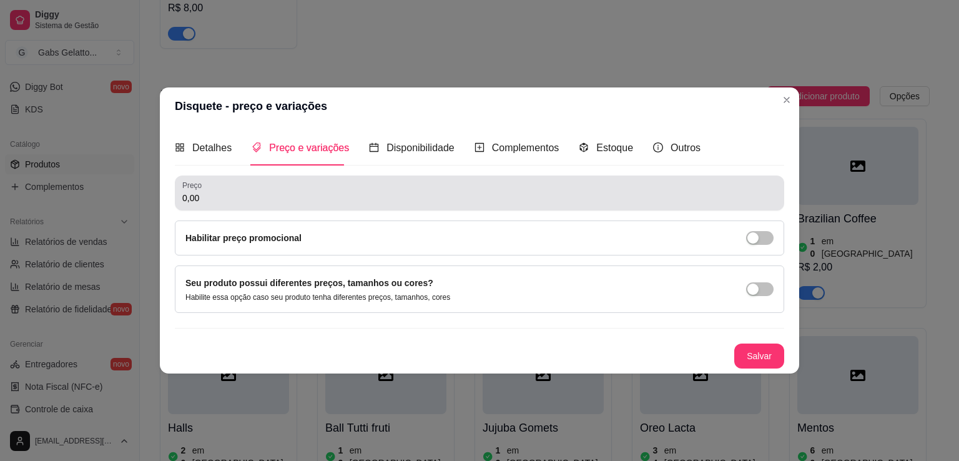
click at [299, 198] on input "0,00" at bounding box center [479, 198] width 595 height 12
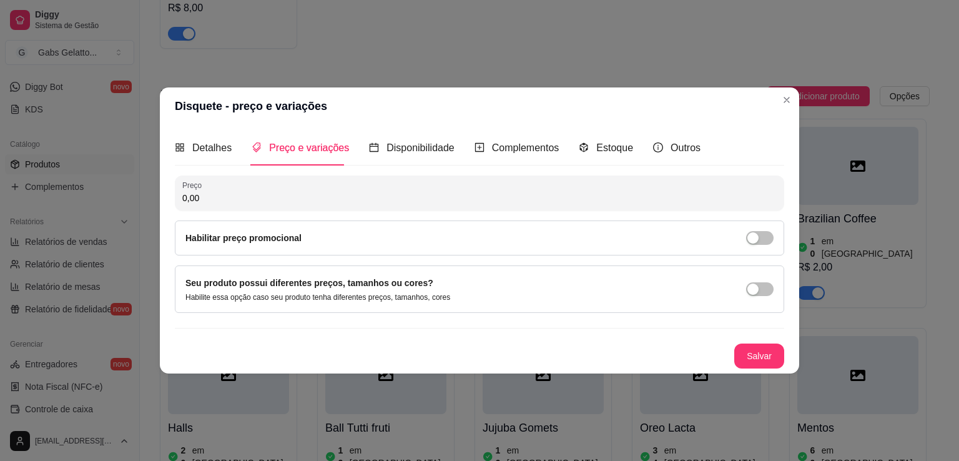
click at [299, 198] on input "0,00" at bounding box center [479, 198] width 595 height 12
type input "2,00"
click at [745, 355] on button "Salvar" at bounding box center [759, 356] width 49 height 24
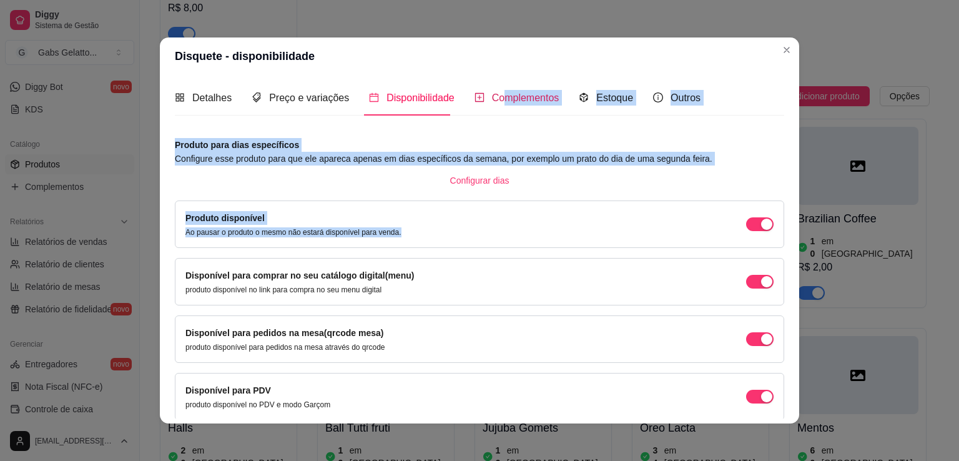
drag, startPoint x: 496, startPoint y: 98, endPoint x: 632, endPoint y: 224, distance: 185.2
click at [619, 212] on div "Detalhes Preço e variações Disponibilidade Complementos Estoque Outros Nome do …" at bounding box center [480, 249] width 610 height 339
click at [761, 282] on div "button" at bounding box center [766, 281] width 11 height 11
click at [607, 100] on span "Estoque" at bounding box center [615, 97] width 37 height 11
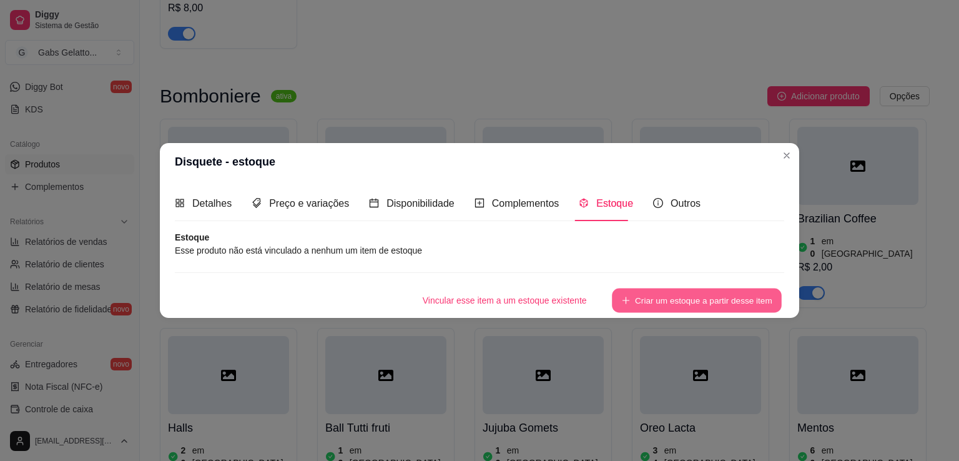
click at [668, 305] on button "Criar um estoque a partir desse item" at bounding box center [697, 301] width 170 height 24
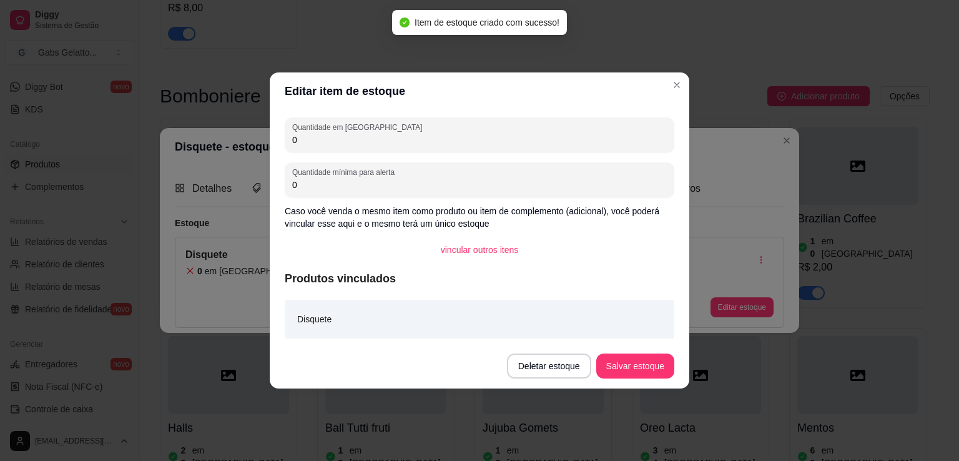
click at [348, 144] on input "0" at bounding box center [479, 140] width 375 height 12
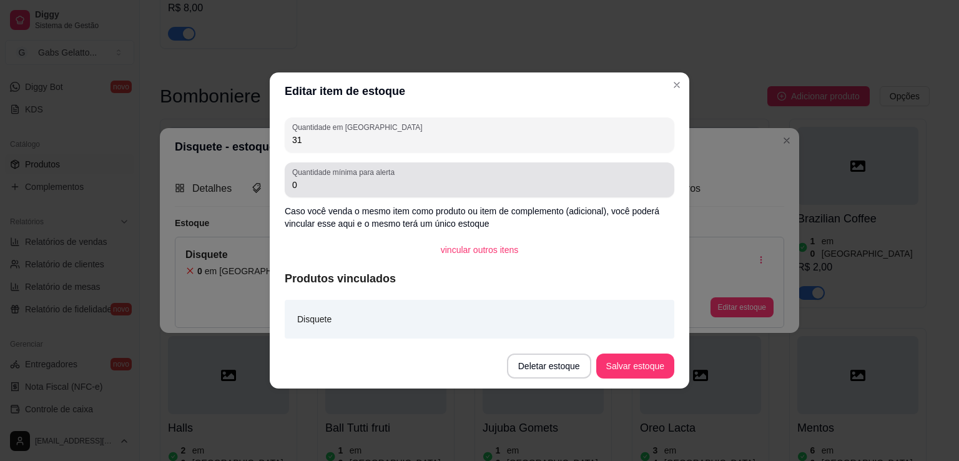
type input "31"
click at [335, 186] on input "0" at bounding box center [479, 185] width 375 height 12
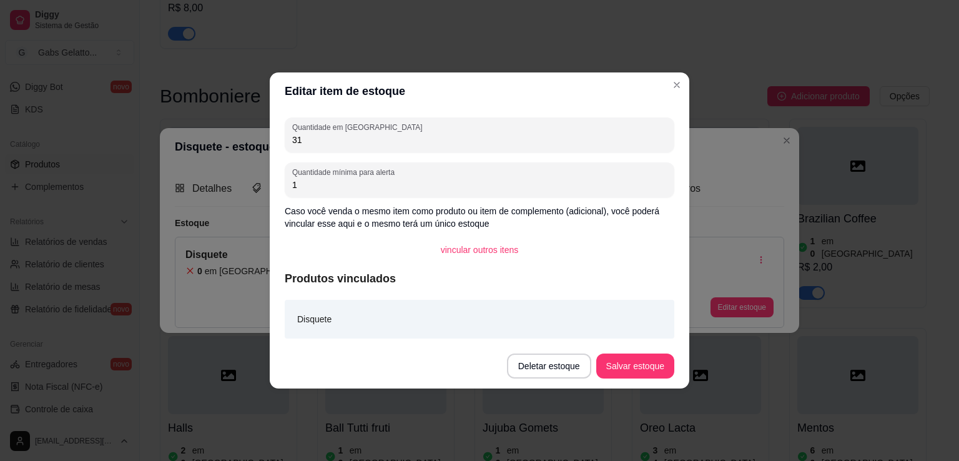
type input "1"
click at [640, 368] on button "Salvar estoque" at bounding box center [636, 366] width 78 height 25
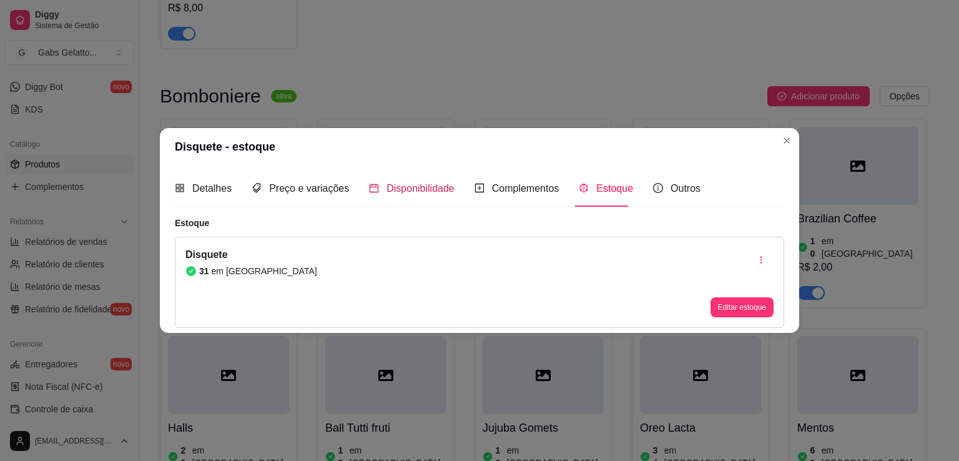
click at [379, 191] on div "Disponibilidade" at bounding box center [412, 189] width 86 height 16
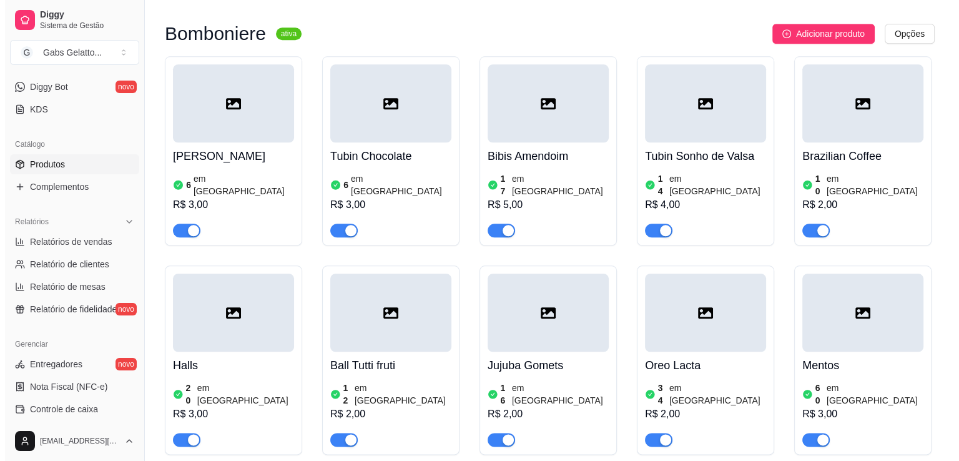
scroll to position [1312, 0]
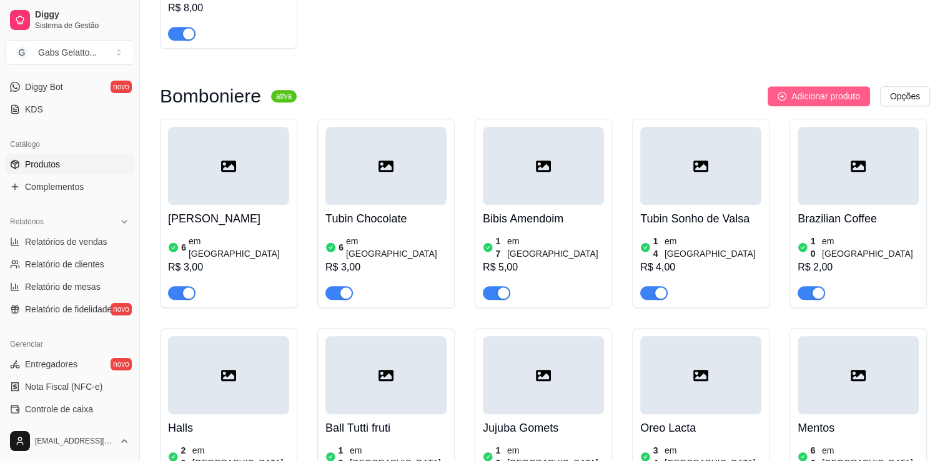
click at [820, 96] on span "Adicionar produto" at bounding box center [825, 96] width 69 height 14
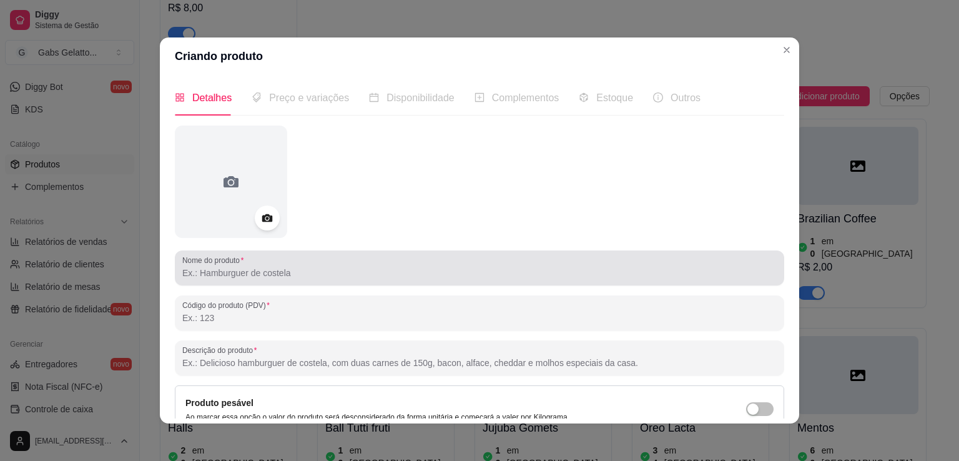
click at [264, 278] on input "Nome do produto" at bounding box center [479, 273] width 595 height 12
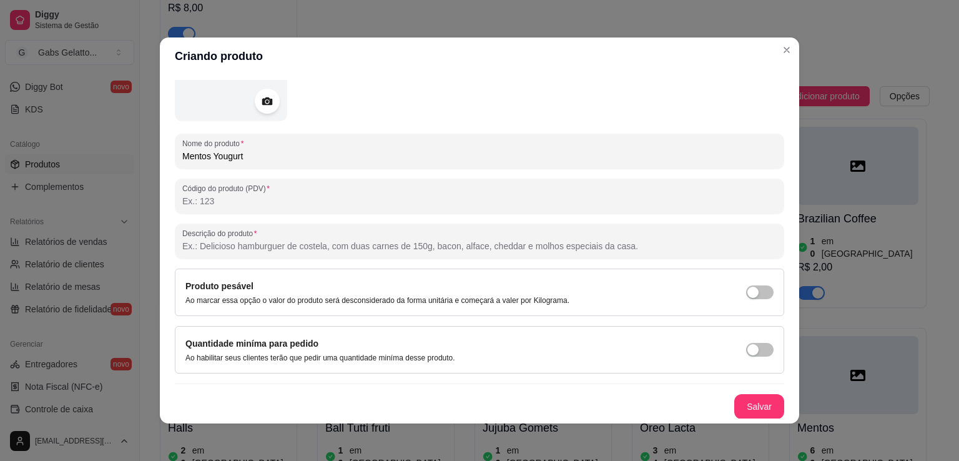
scroll to position [2, 0]
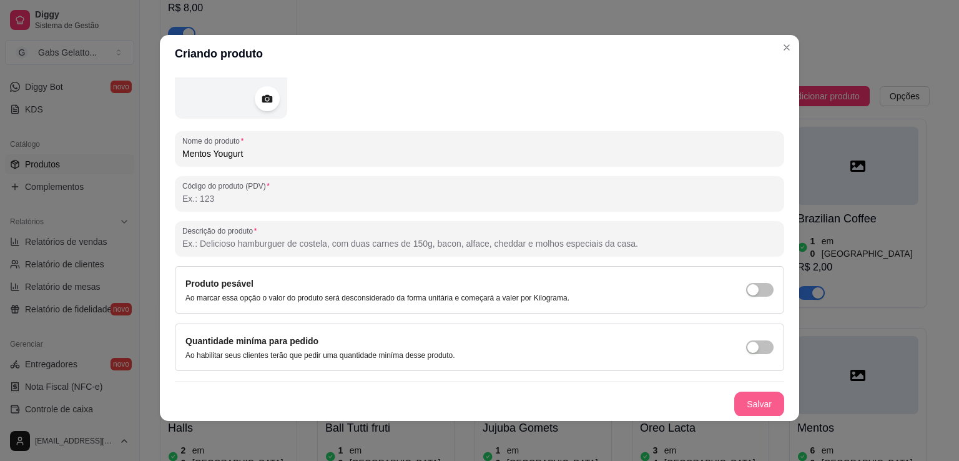
type input "Mentos Yougurt"
click at [757, 414] on button "Salvar" at bounding box center [760, 404] width 50 height 25
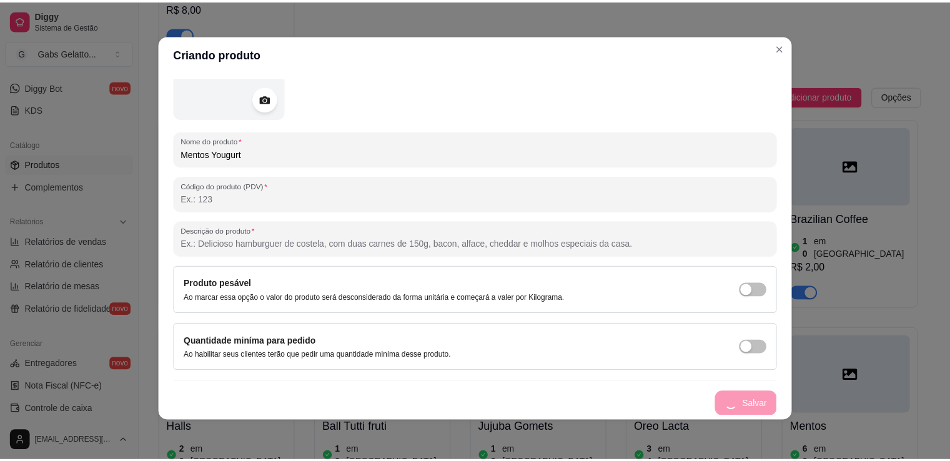
scroll to position [0, 0]
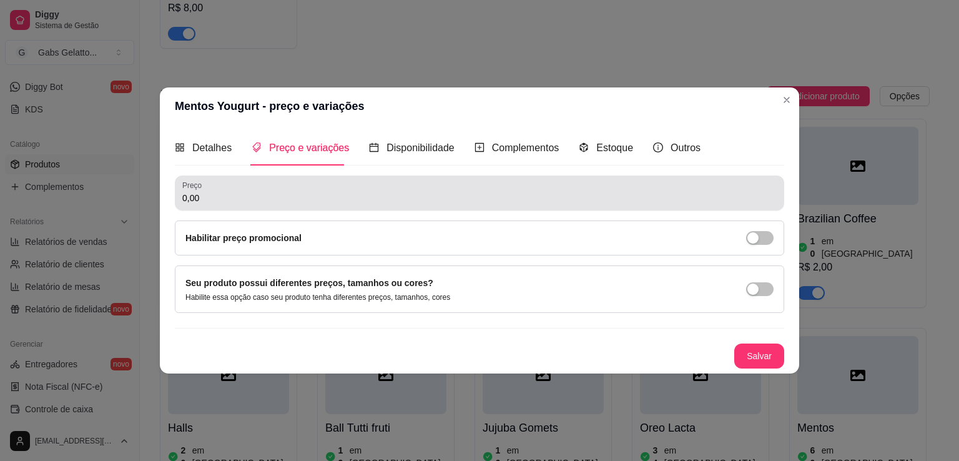
click at [212, 200] on input "0,00" at bounding box center [479, 198] width 595 height 12
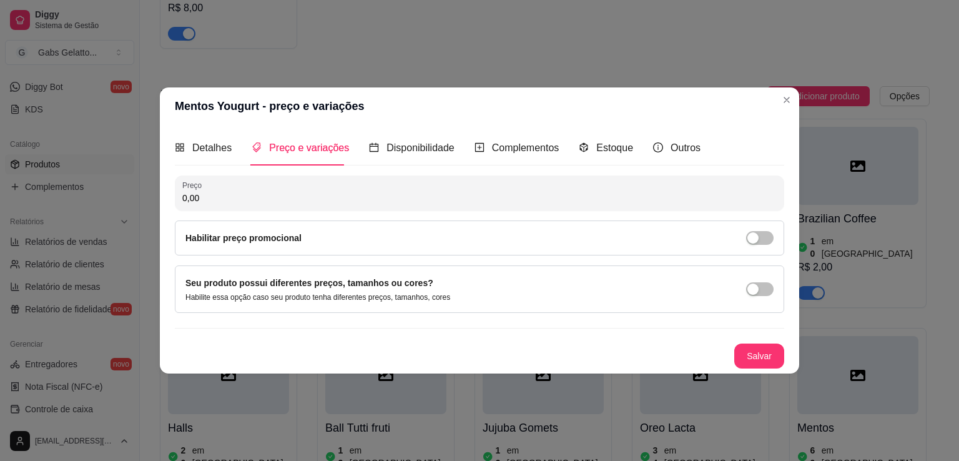
click at [217, 201] on input "0,00" at bounding box center [479, 198] width 595 height 12
type input "5,00"
click at [767, 349] on button "Salvar" at bounding box center [759, 356] width 49 height 24
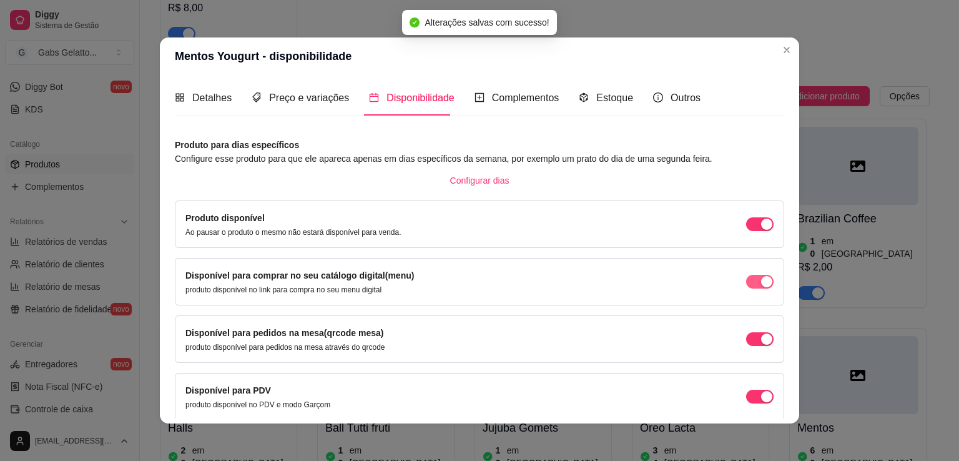
click at [748, 288] on span "button" at bounding box center [759, 282] width 27 height 14
click at [600, 106] on div "Estoque" at bounding box center [606, 98] width 54 height 36
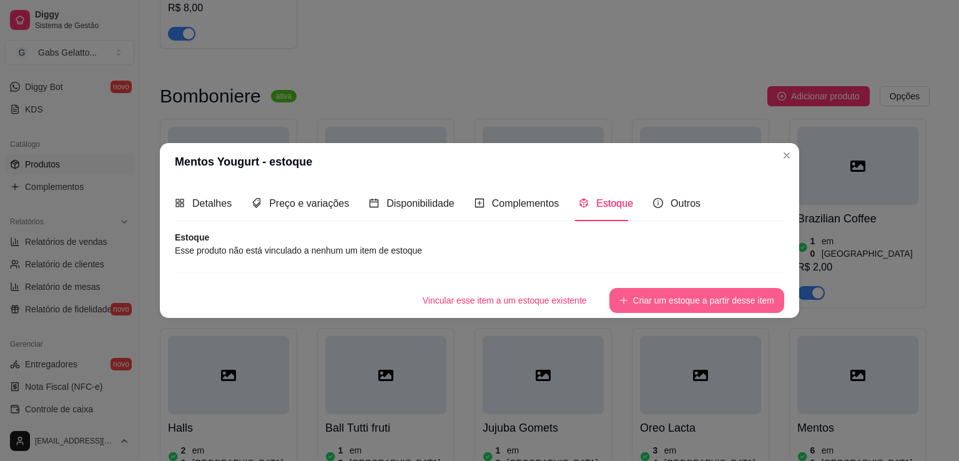
click at [638, 298] on button "Criar um estoque a partir desse item" at bounding box center [697, 300] width 175 height 25
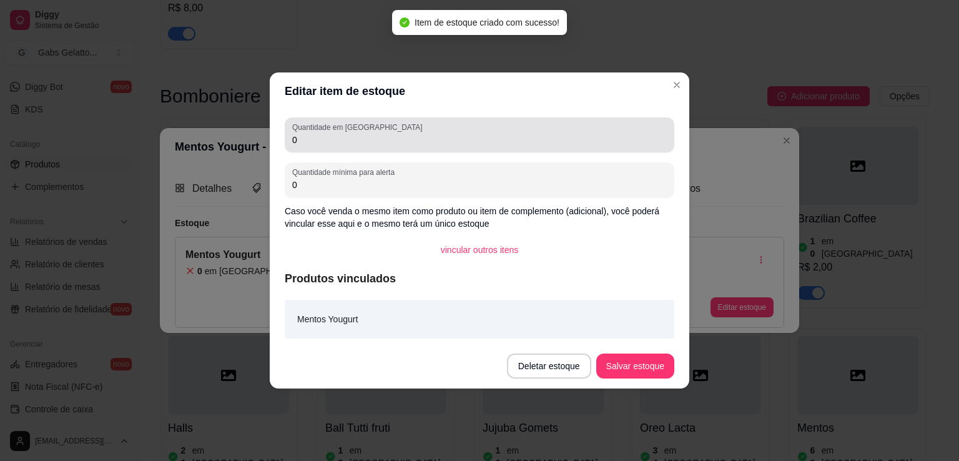
click at [333, 144] on div "0" at bounding box center [479, 134] width 375 height 25
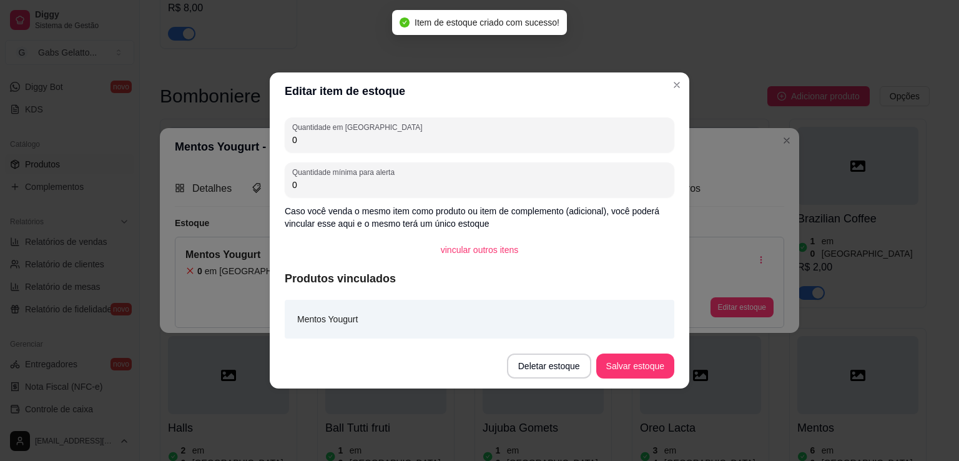
click at [333, 142] on input "0" at bounding box center [479, 140] width 375 height 12
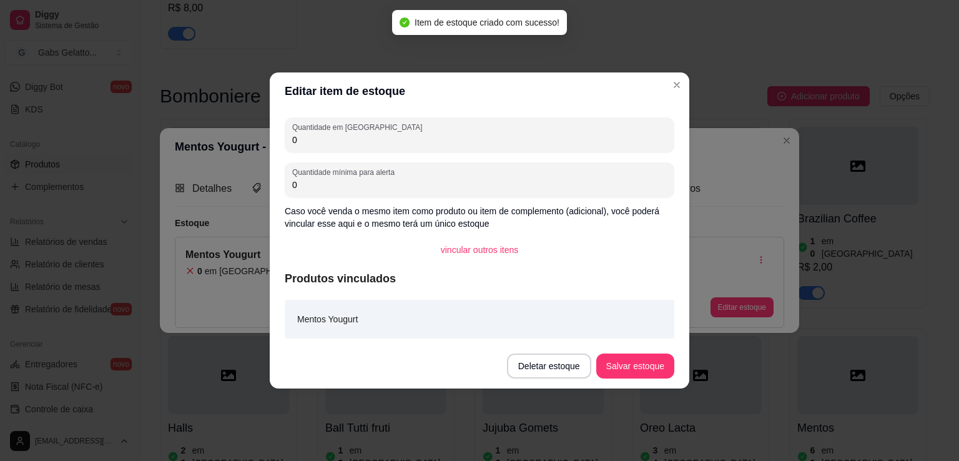
click at [333, 142] on input "0" at bounding box center [479, 140] width 375 height 12
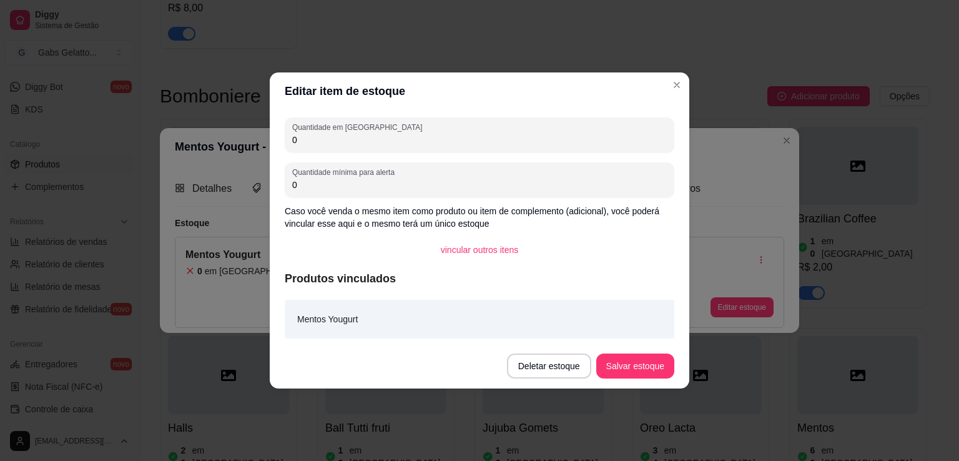
click at [333, 142] on input "0" at bounding box center [479, 140] width 375 height 12
type input "0"
type input "9"
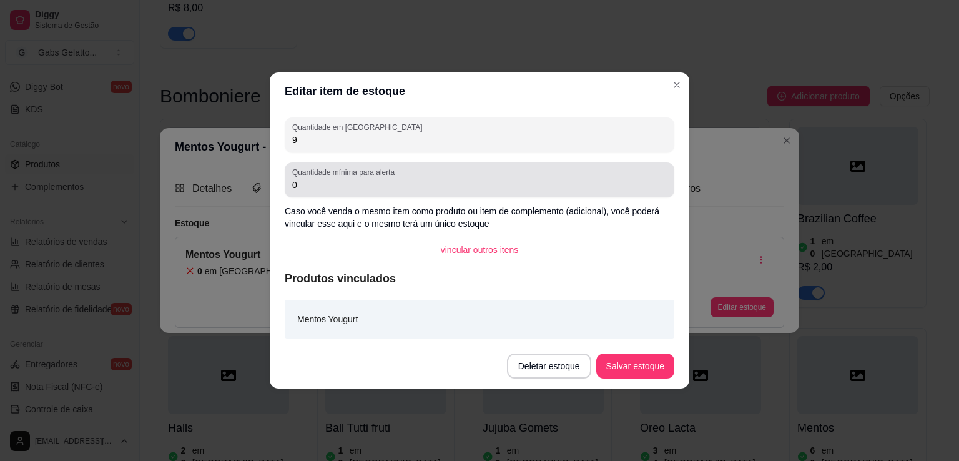
click at [450, 190] on div "0" at bounding box center [479, 179] width 375 height 25
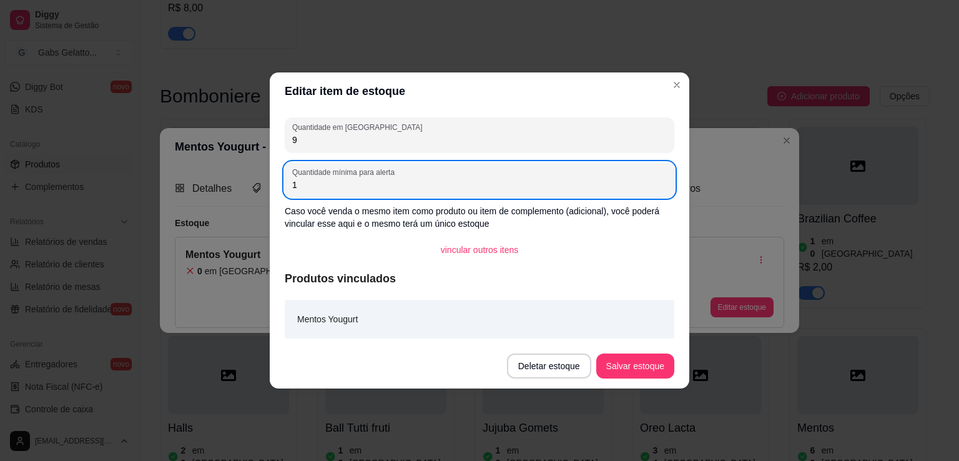
type input "1"
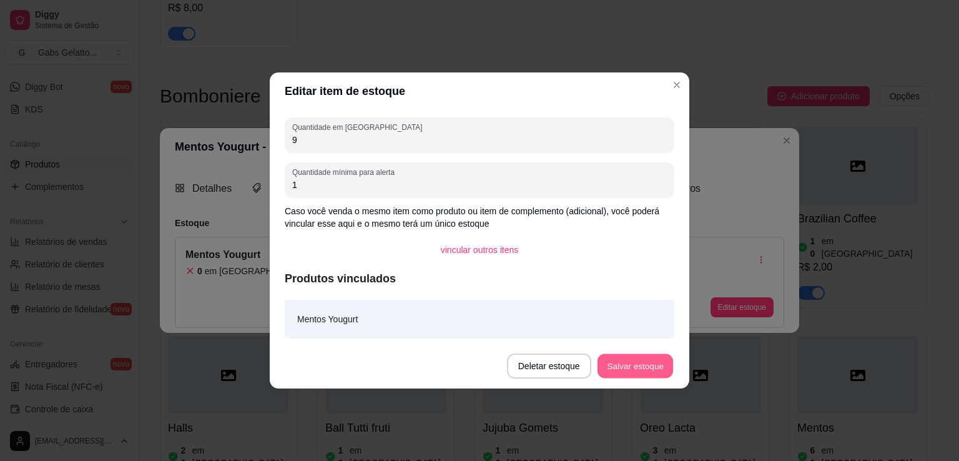
click at [645, 369] on button "Salvar estoque" at bounding box center [635, 366] width 76 height 24
click at [623, 359] on button "Salvar estoque" at bounding box center [636, 366] width 78 height 25
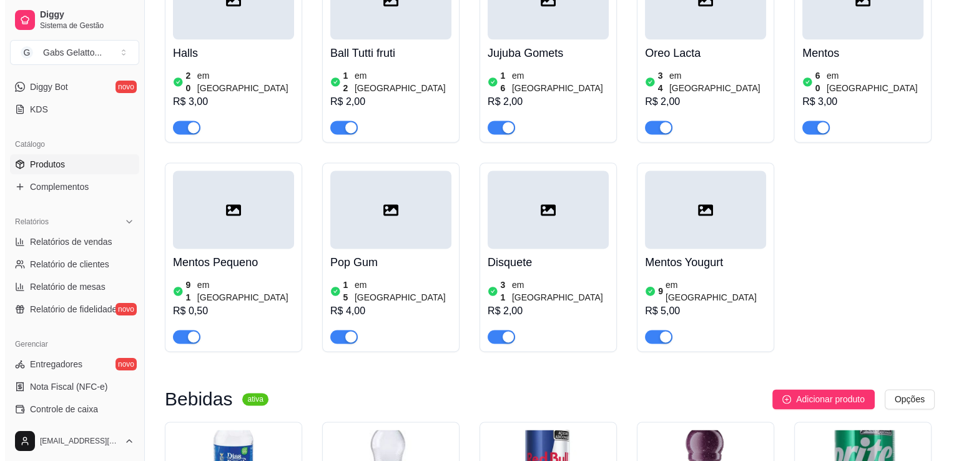
scroll to position [1249, 0]
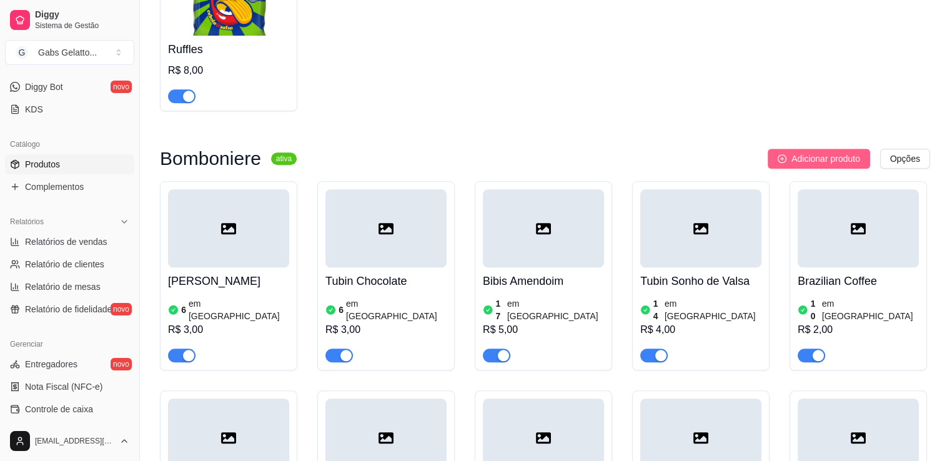
click at [785, 159] on icon "plus-circle" at bounding box center [782, 158] width 9 height 9
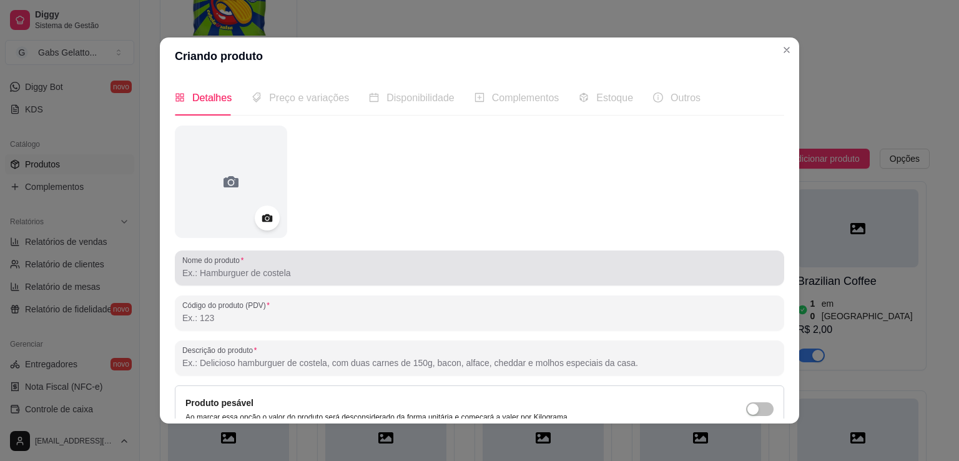
click at [274, 267] on input "Nome do produto" at bounding box center [479, 273] width 595 height 12
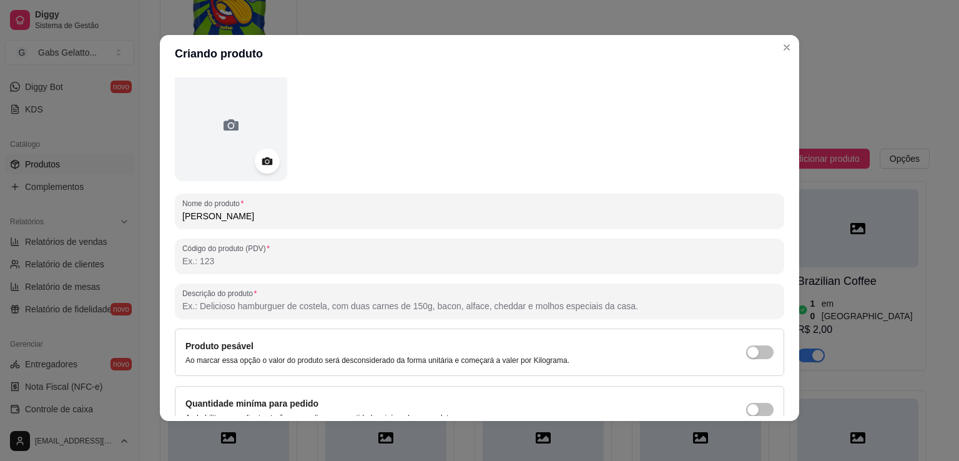
scroll to position [117, 0]
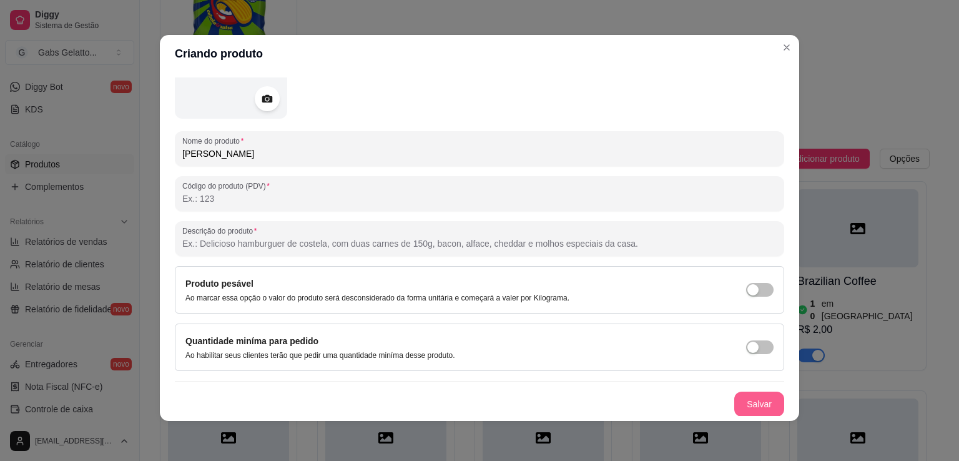
type input "[PERSON_NAME]"
click at [755, 405] on button "Salvar" at bounding box center [760, 404] width 50 height 25
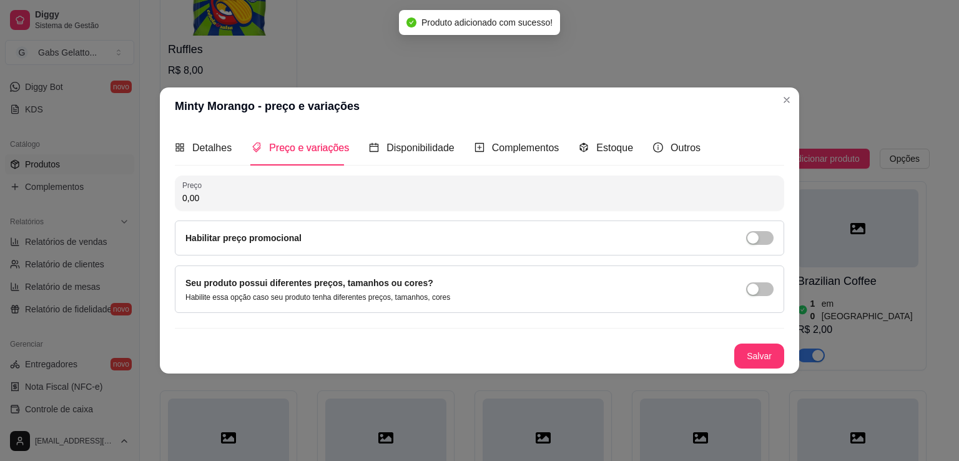
scroll to position [0, 0]
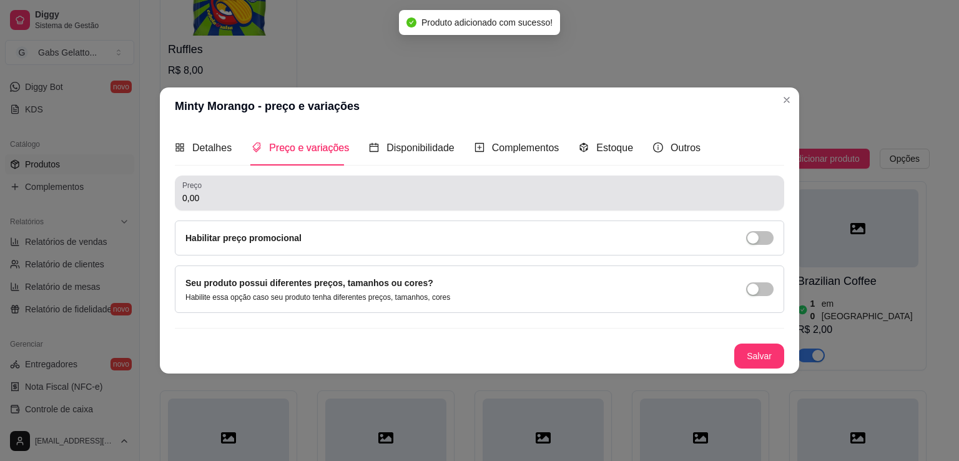
click at [320, 196] on input "0,00" at bounding box center [479, 198] width 595 height 12
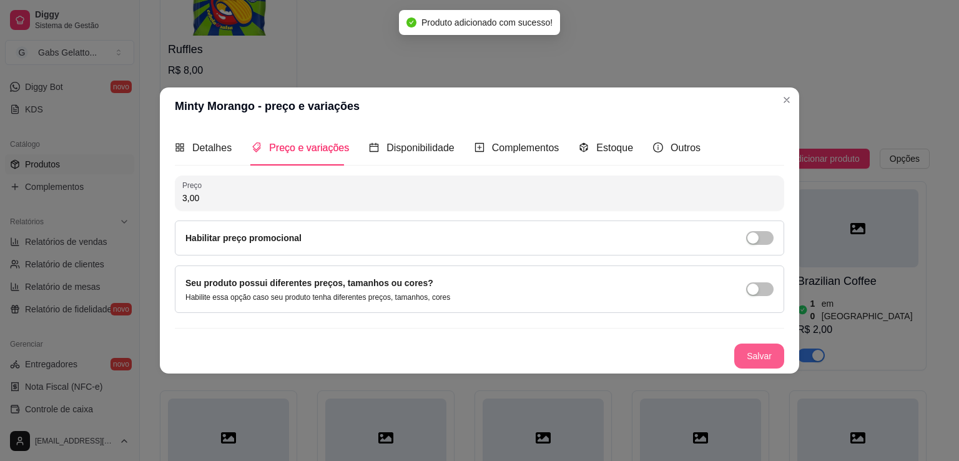
type input "3,00"
click at [763, 359] on button "Salvar" at bounding box center [760, 356] width 50 height 25
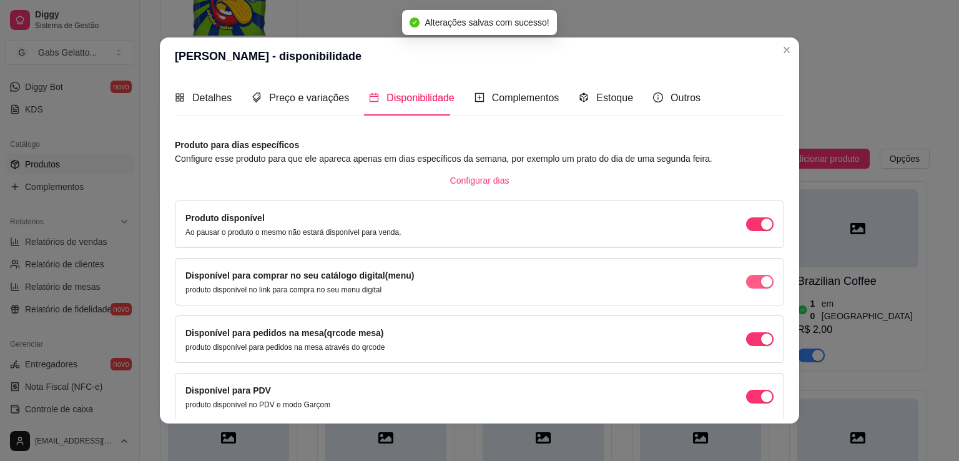
click at [746, 285] on span "button" at bounding box center [759, 282] width 27 height 14
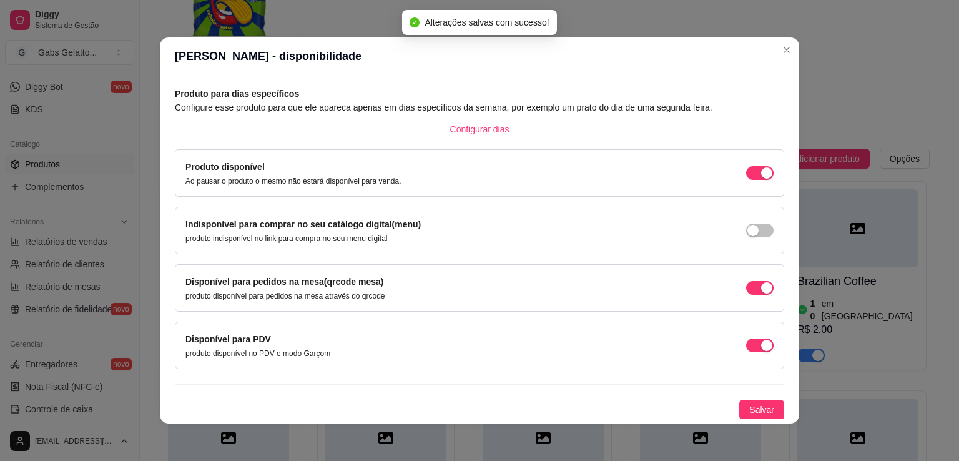
scroll to position [2, 0]
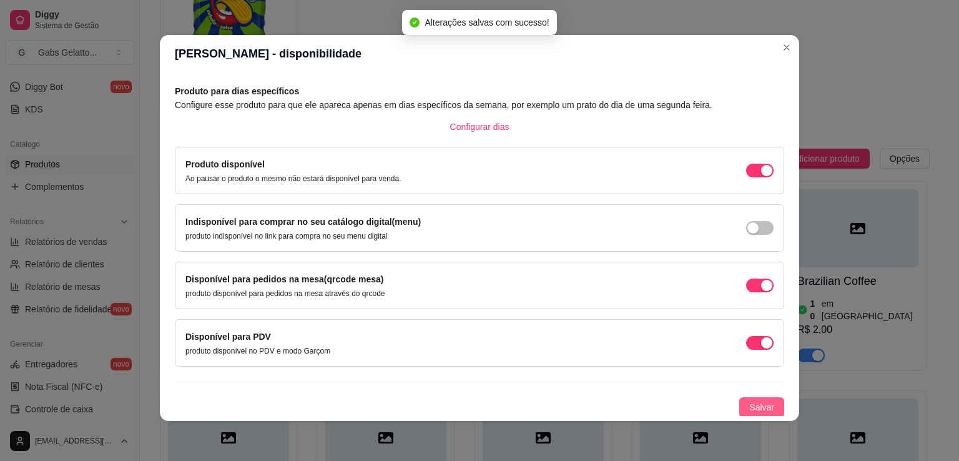
click at [750, 400] on span "Salvar" at bounding box center [762, 407] width 25 height 14
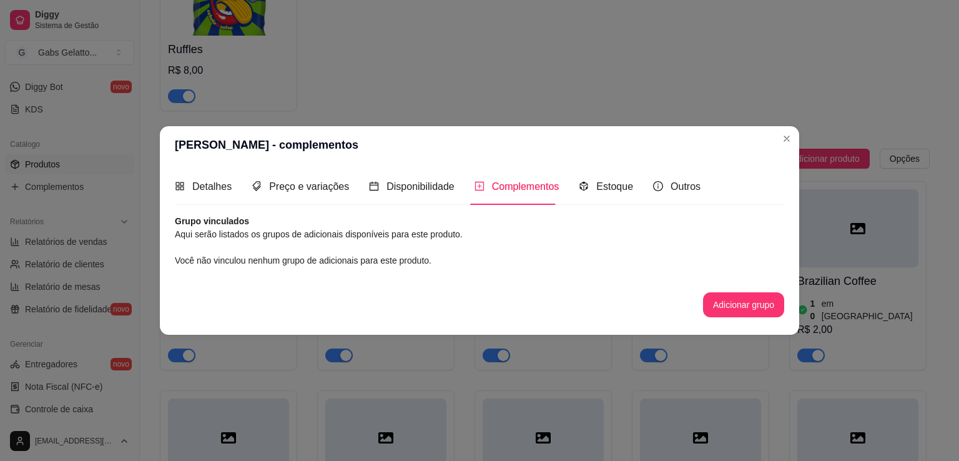
scroll to position [0, 0]
drag, startPoint x: 602, startPoint y: 193, endPoint x: 602, endPoint y: 207, distance: 14.4
click at [602, 193] on div "Estoque" at bounding box center [606, 187] width 54 height 16
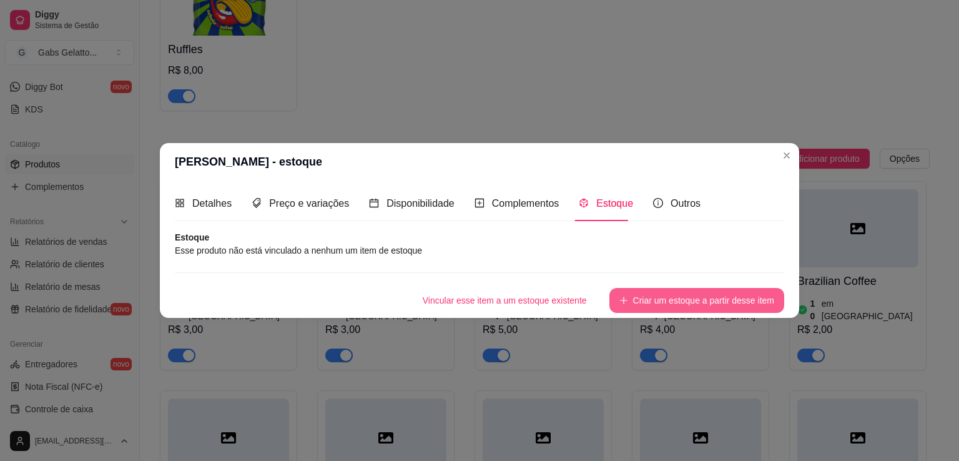
click at [665, 311] on button "Criar um estoque a partir desse item" at bounding box center [697, 300] width 175 height 25
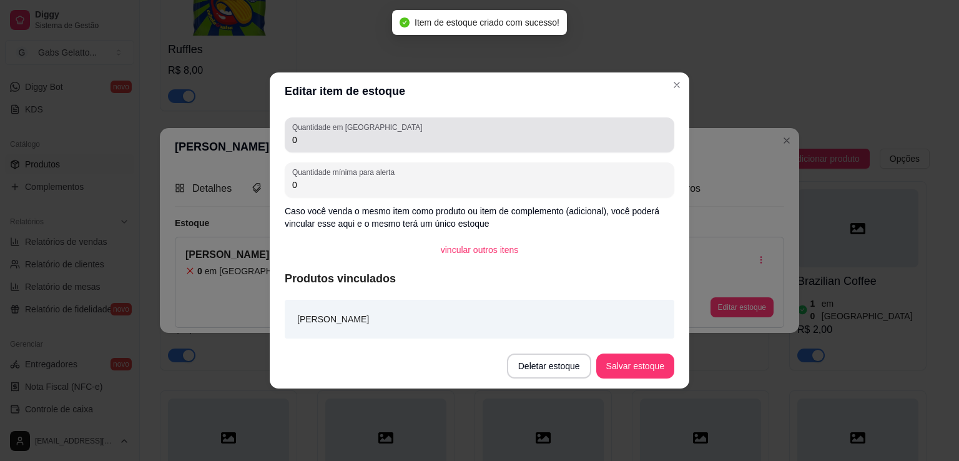
click at [325, 126] on label "Quantidade em [GEOGRAPHIC_DATA]" at bounding box center [359, 127] width 134 height 11
click at [325, 134] on input "0" at bounding box center [479, 140] width 375 height 12
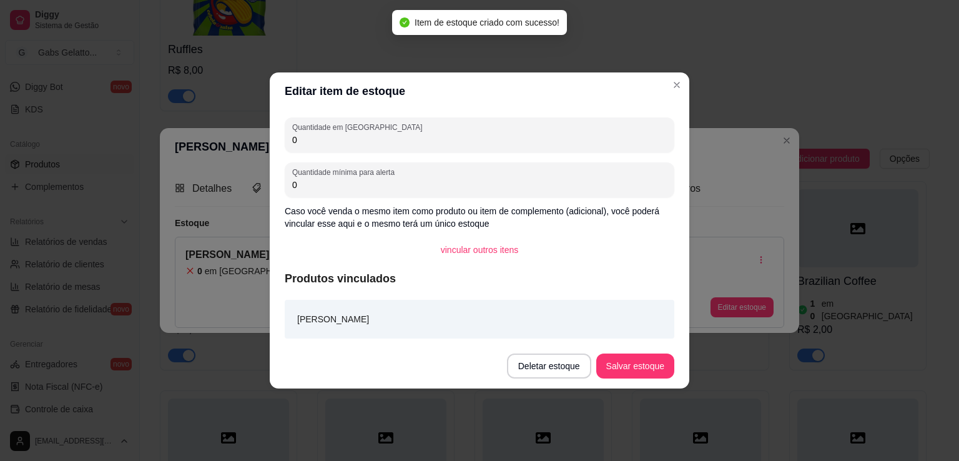
click at [325, 134] on input "0" at bounding box center [479, 140] width 375 height 12
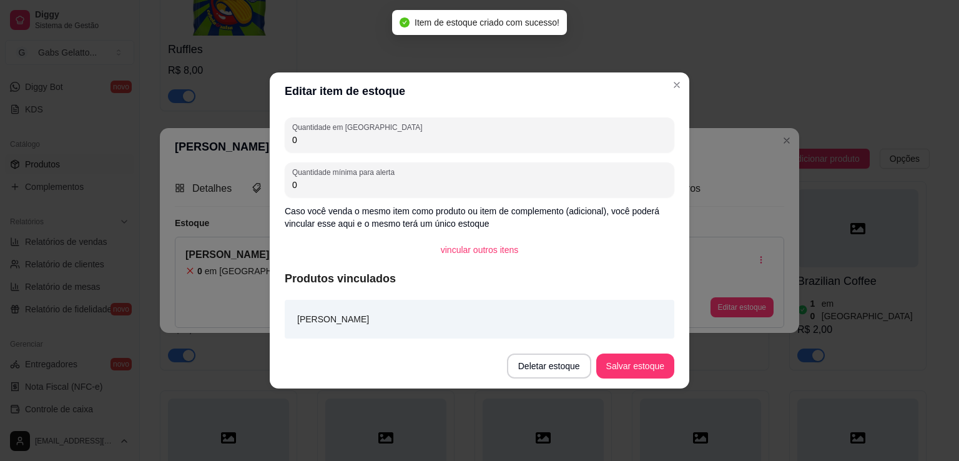
click at [325, 134] on input "0" at bounding box center [479, 140] width 375 height 12
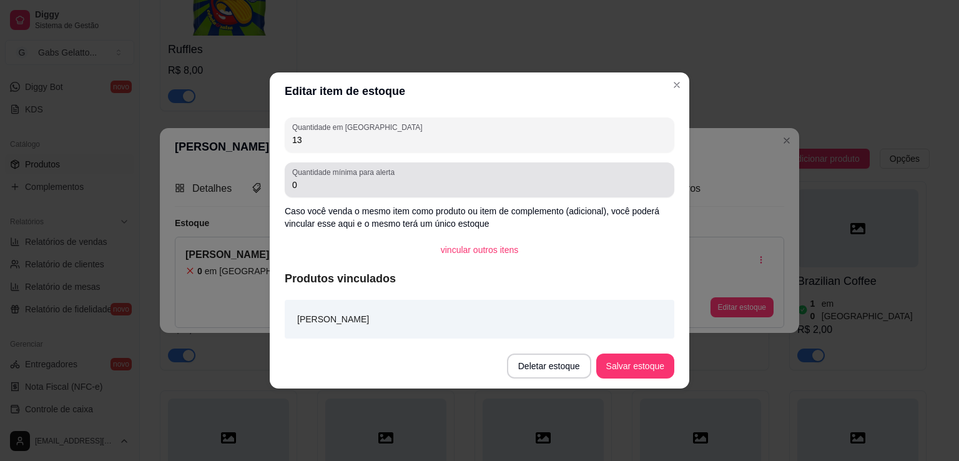
type input "13"
click at [370, 179] on input "0" at bounding box center [479, 185] width 375 height 12
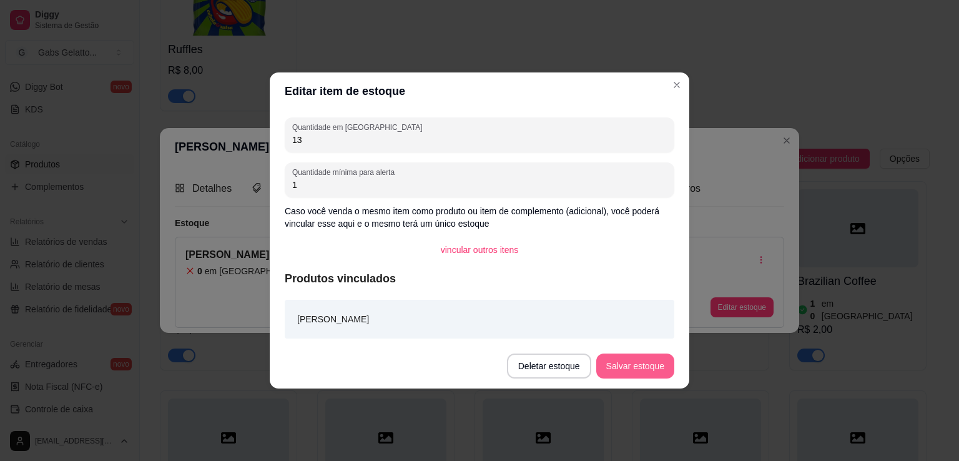
type input "1"
click at [615, 370] on button "Salvar estoque" at bounding box center [636, 366] width 78 height 25
click at [620, 366] on button "Salvar estoque" at bounding box center [635, 366] width 76 height 24
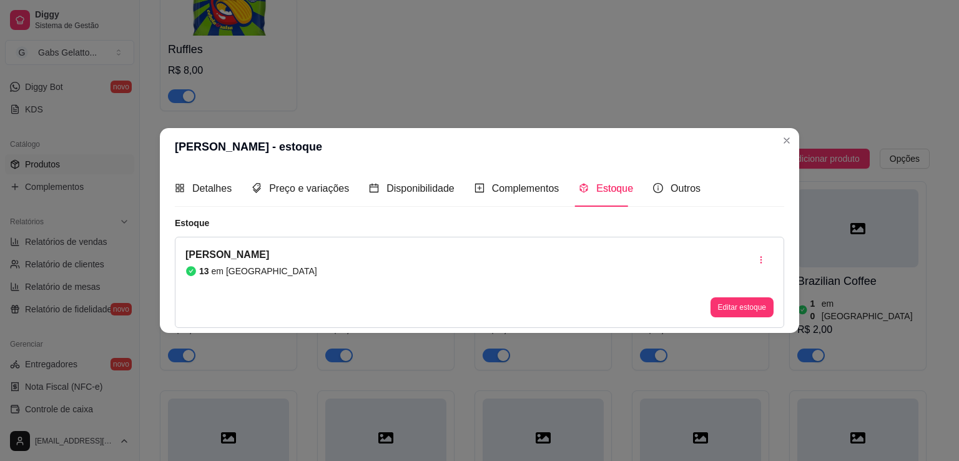
click at [781, 167] on div "Detalhes Preço e variações Disponibilidade Complementos Estoque Outros Nome do …" at bounding box center [480, 249] width 640 height 167
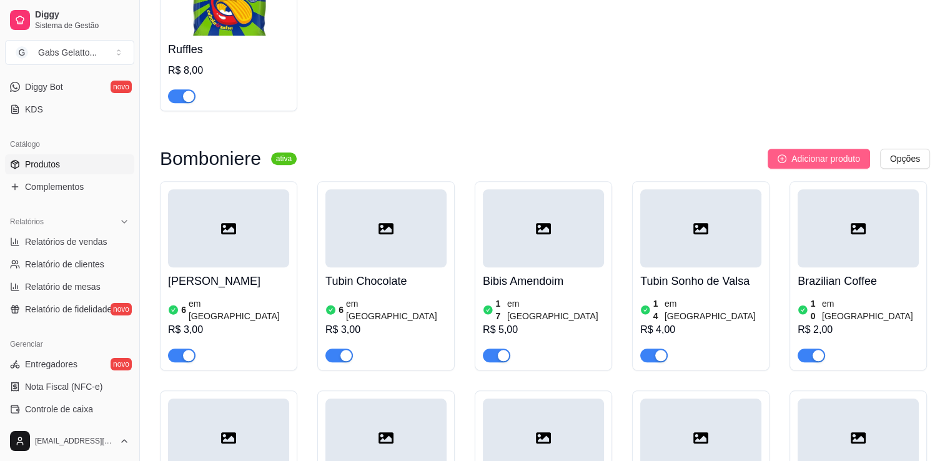
click at [803, 166] on span "Adicionar produto" at bounding box center [825, 159] width 69 height 14
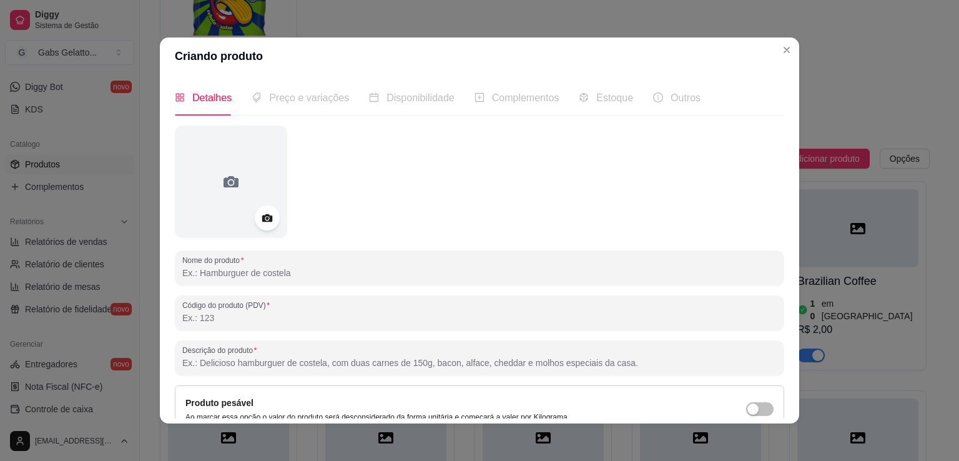
click at [224, 272] on input "Nome do produto" at bounding box center [479, 273] width 595 height 12
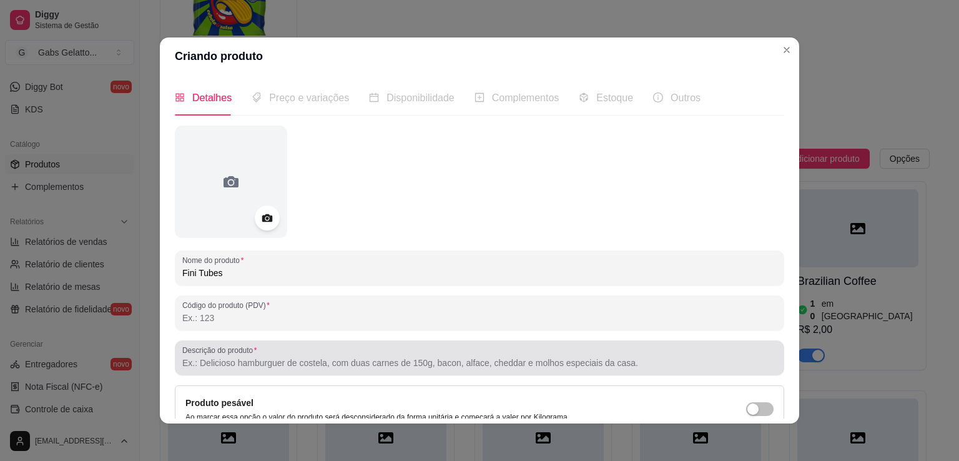
scroll to position [117, 0]
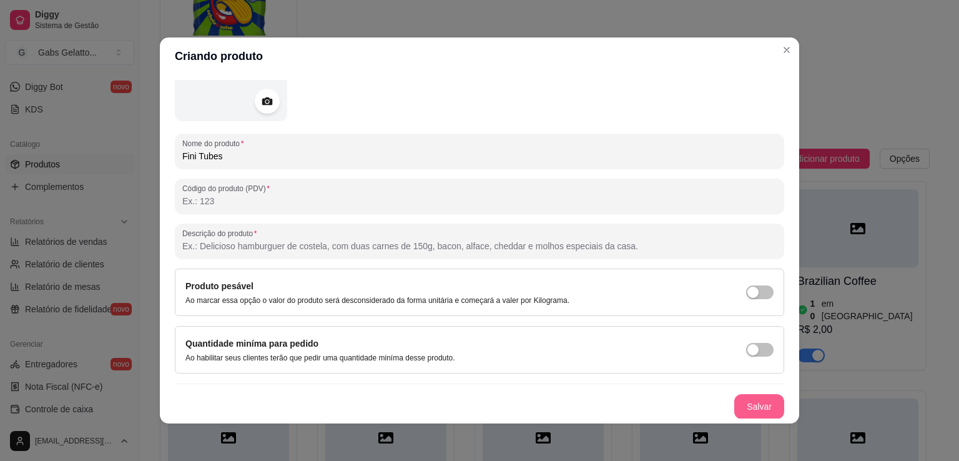
type input "Fini Tubes"
click at [750, 394] on button "Salvar" at bounding box center [760, 406] width 50 height 25
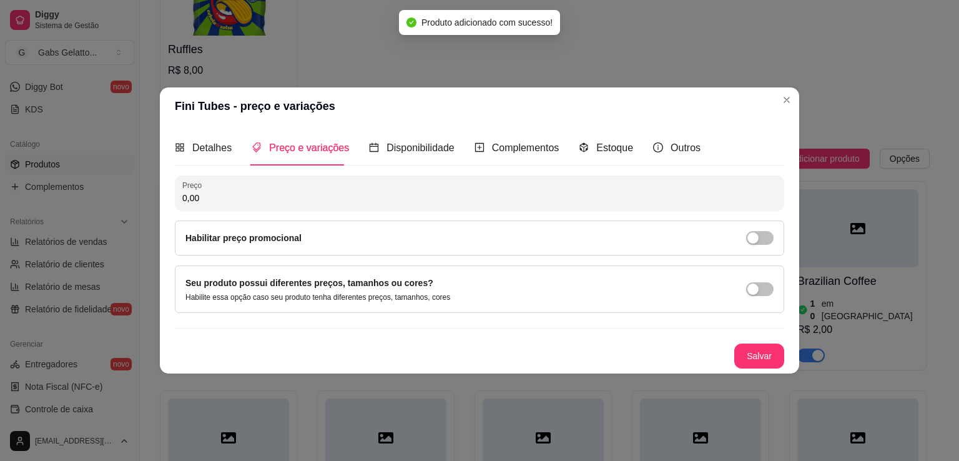
scroll to position [0, 0]
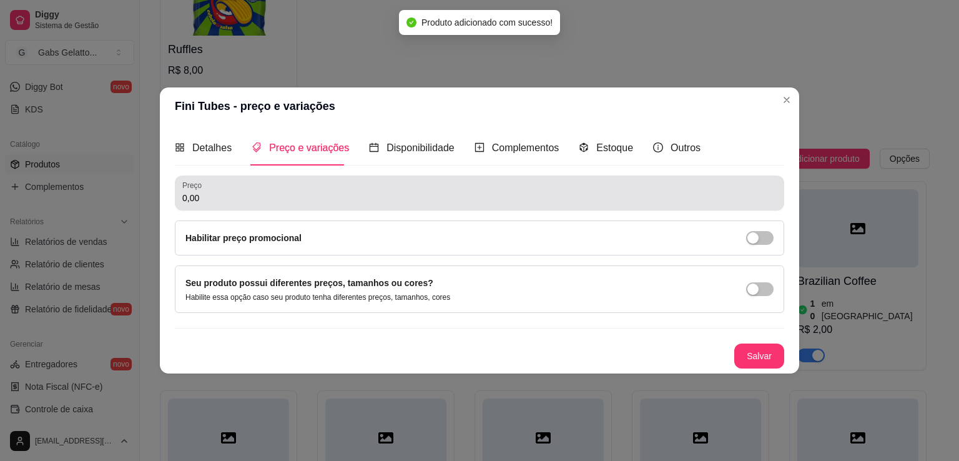
click at [442, 196] on input "0,00" at bounding box center [479, 198] width 595 height 12
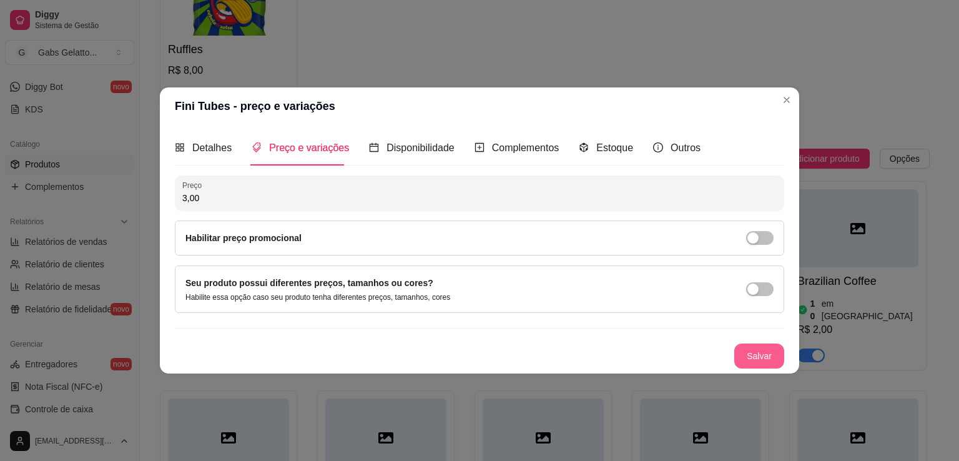
type input "3,00"
click at [750, 359] on button "Salvar" at bounding box center [760, 356] width 50 height 25
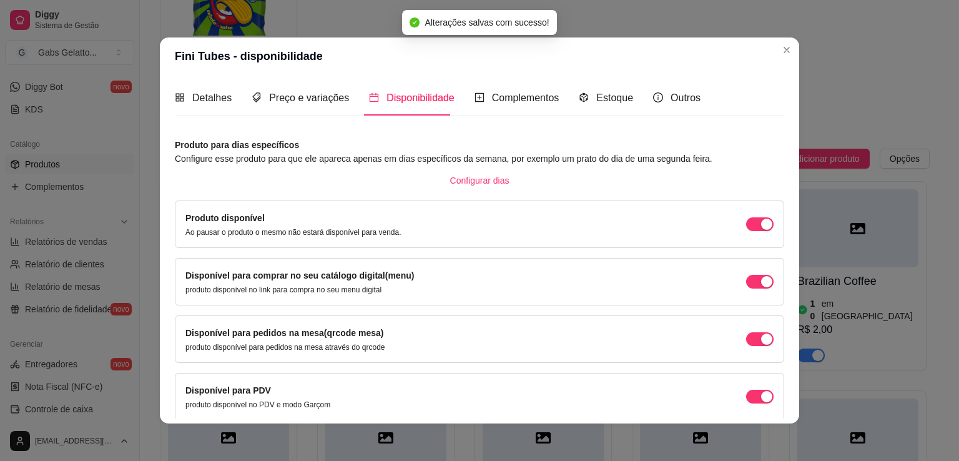
scroll to position [51, 0]
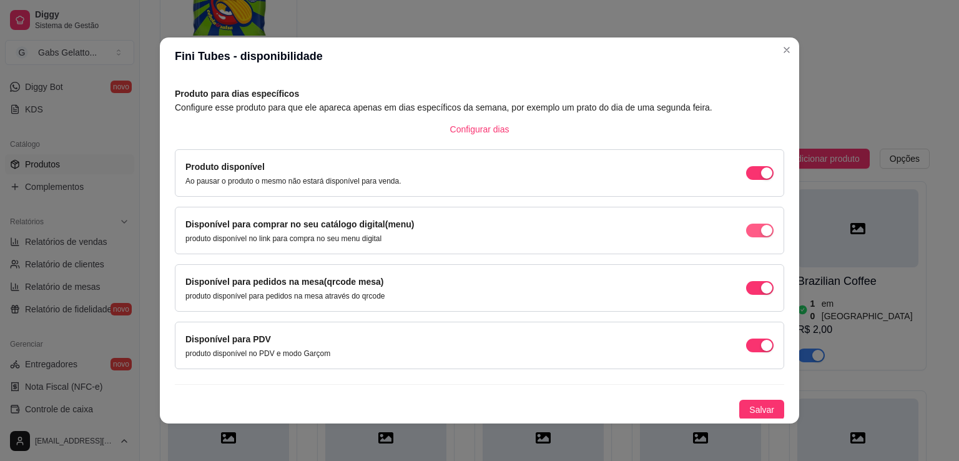
click at [761, 232] on div "button" at bounding box center [766, 230] width 11 height 11
click at [750, 406] on span "Salvar" at bounding box center [762, 410] width 25 height 14
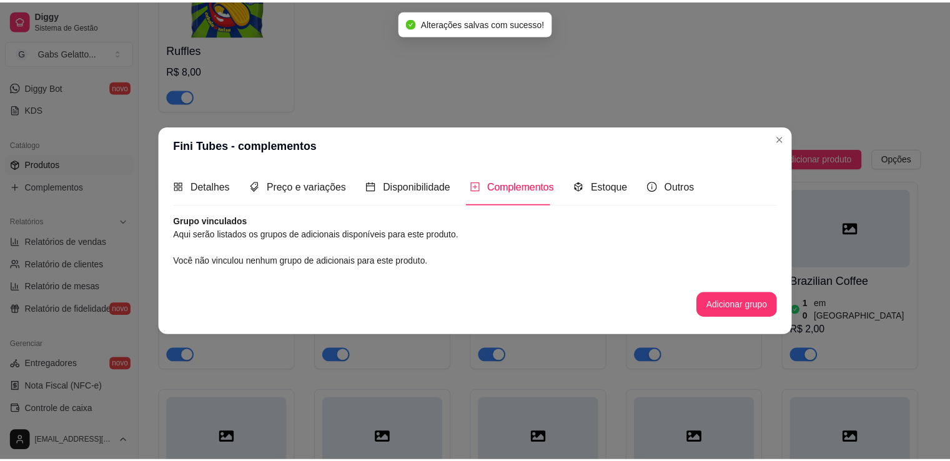
scroll to position [0, 0]
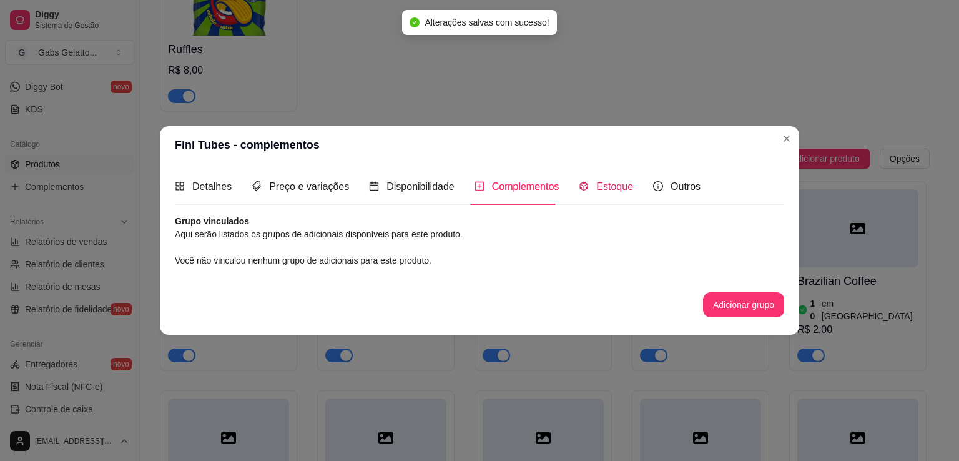
click at [615, 189] on span "Estoque" at bounding box center [615, 186] width 37 height 11
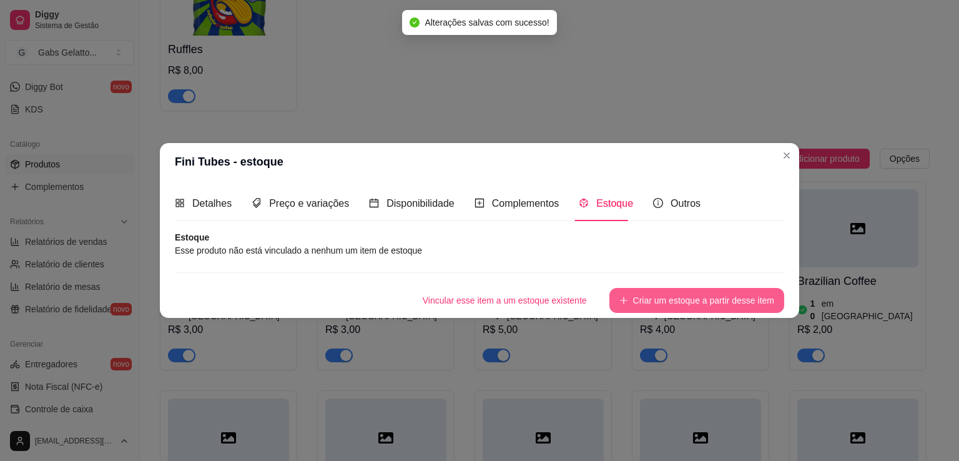
click at [649, 299] on button "Criar um estoque a partir desse item" at bounding box center [697, 300] width 175 height 25
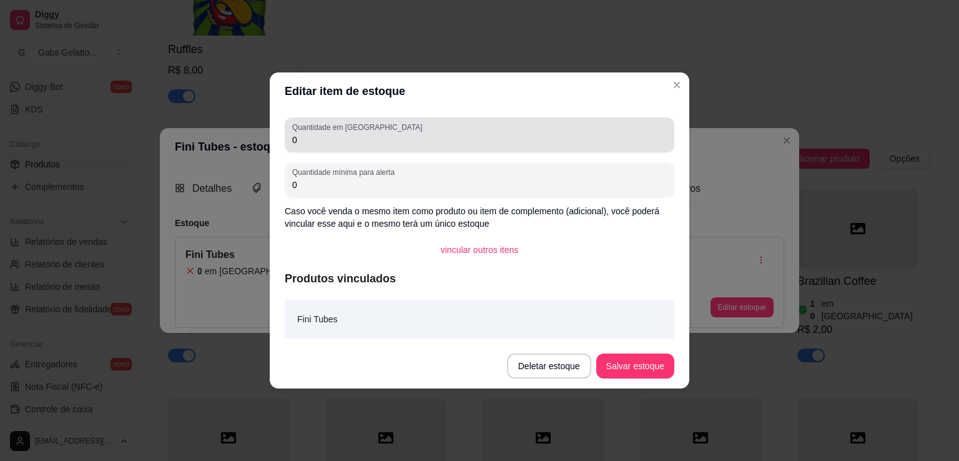
click at [349, 132] on div "0" at bounding box center [479, 134] width 375 height 25
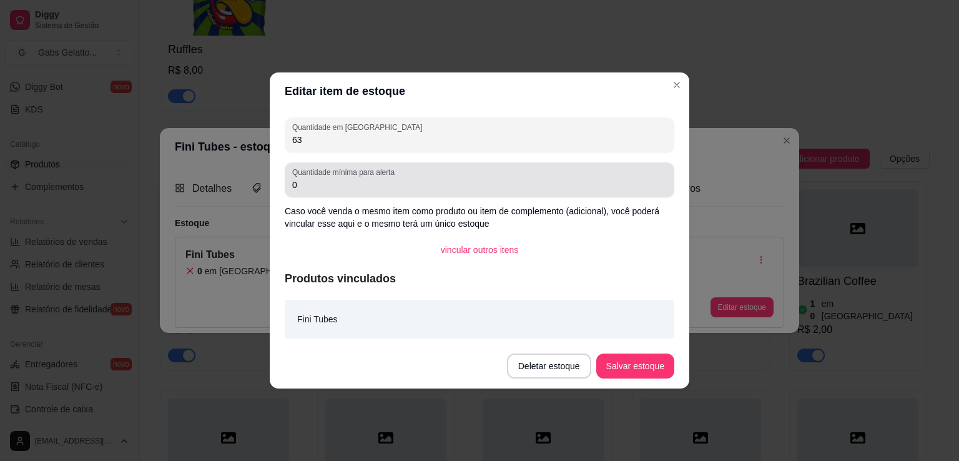
type input "63"
click at [354, 192] on div "Quantidade mínima para alerta 0" at bounding box center [480, 179] width 390 height 35
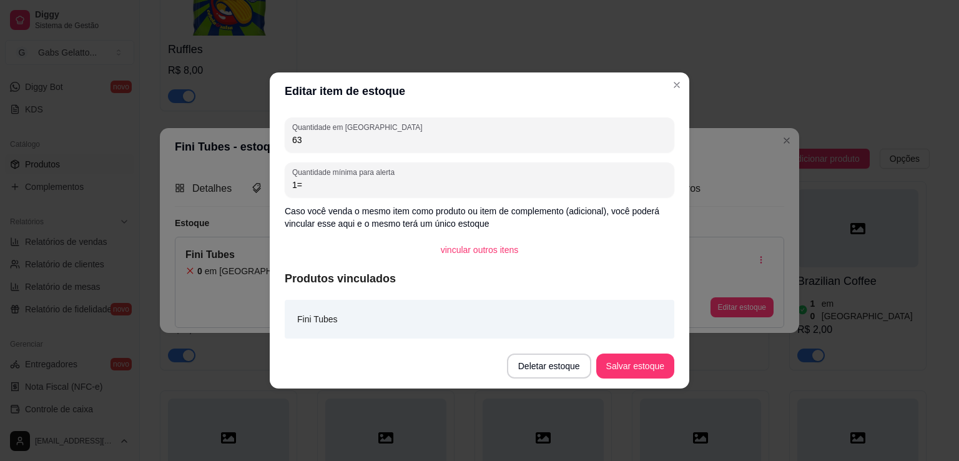
type input "1"
type input "10"
click at [640, 369] on button "Salvar estoque" at bounding box center [636, 366] width 78 height 25
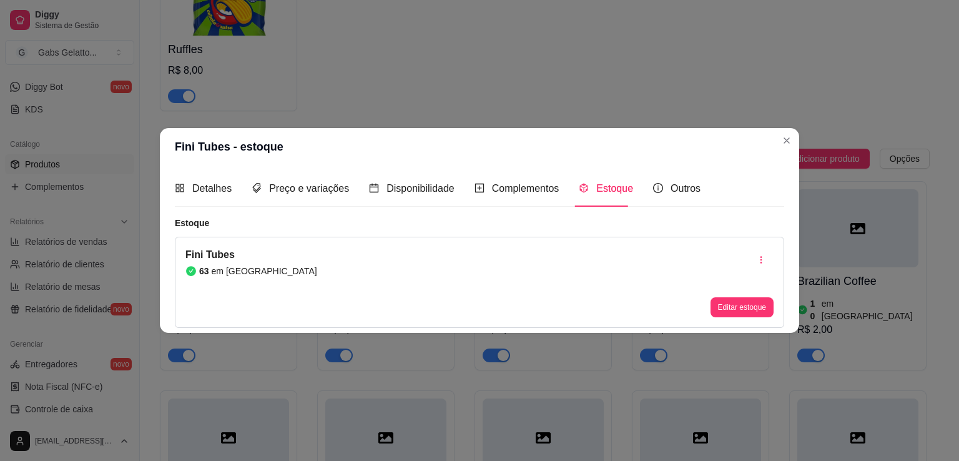
click at [796, 137] on header "Fini Tubes - estoque" at bounding box center [480, 146] width 640 height 37
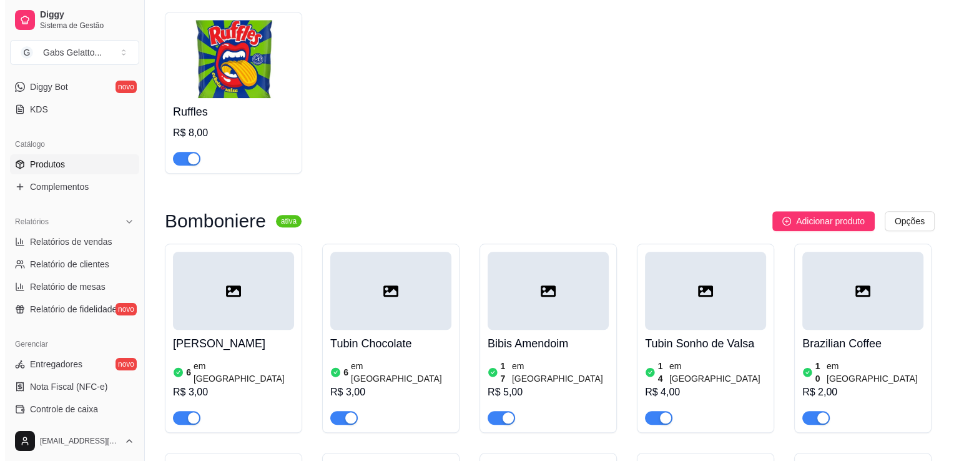
scroll to position [1312, 0]
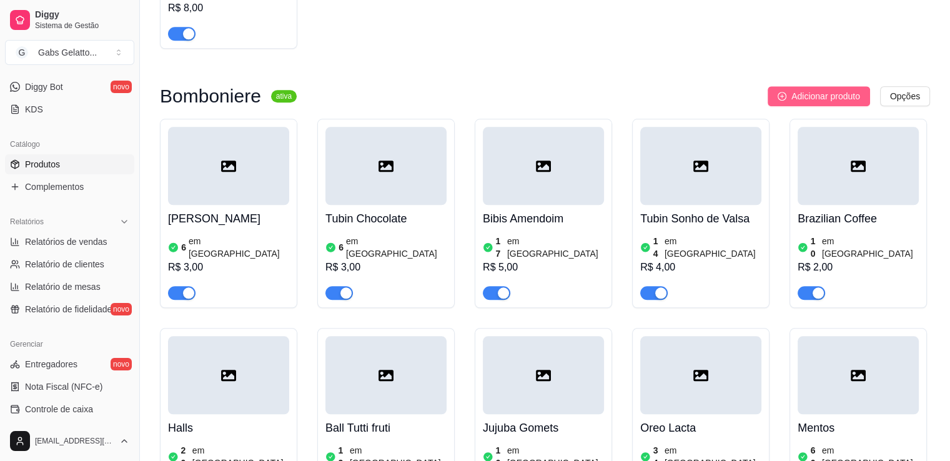
click at [791, 100] on span "Adicionar produto" at bounding box center [825, 96] width 69 height 14
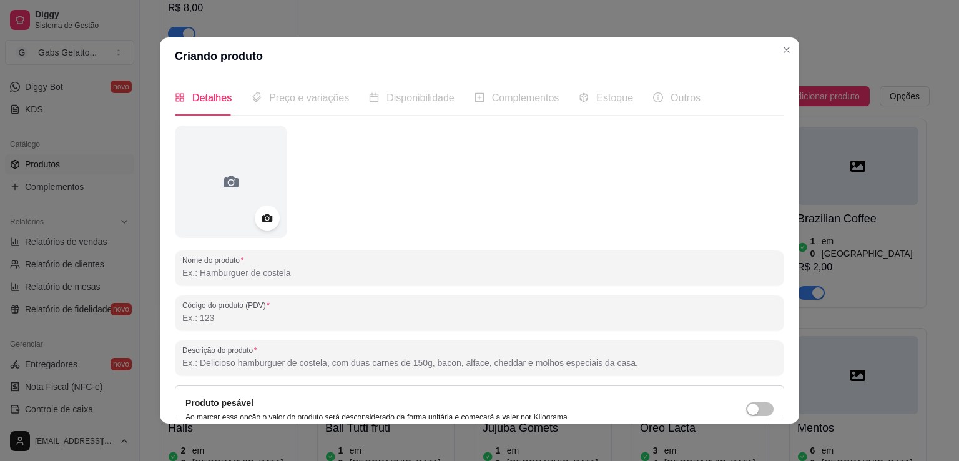
click at [255, 278] on input "Nome do produto" at bounding box center [479, 273] width 595 height 12
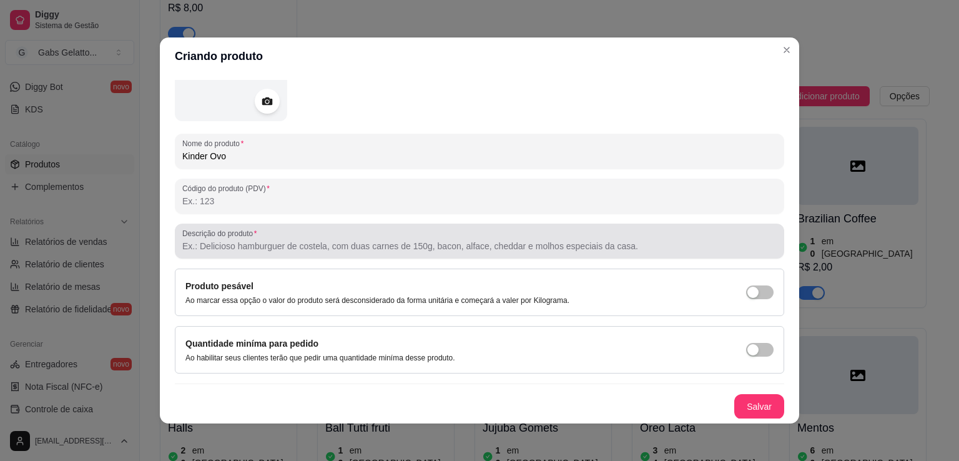
scroll to position [2, 0]
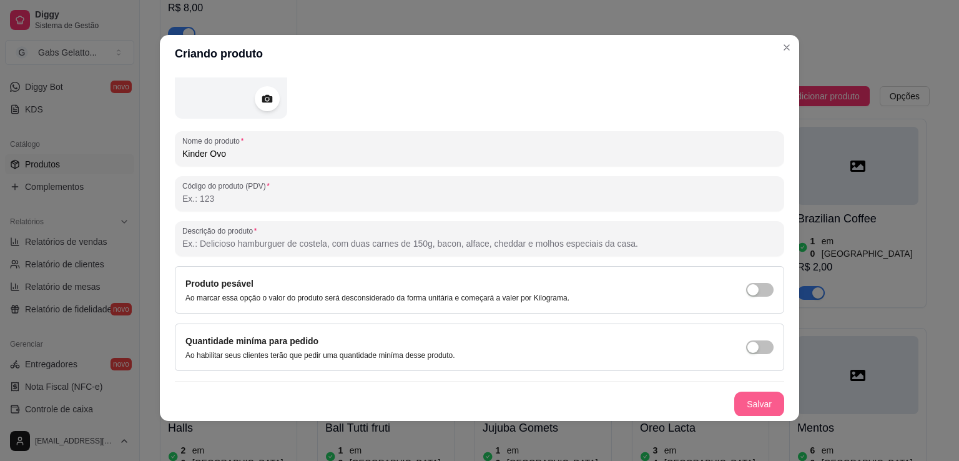
type input "Kinder Ovo"
click at [743, 394] on button "Salvar" at bounding box center [759, 404] width 49 height 24
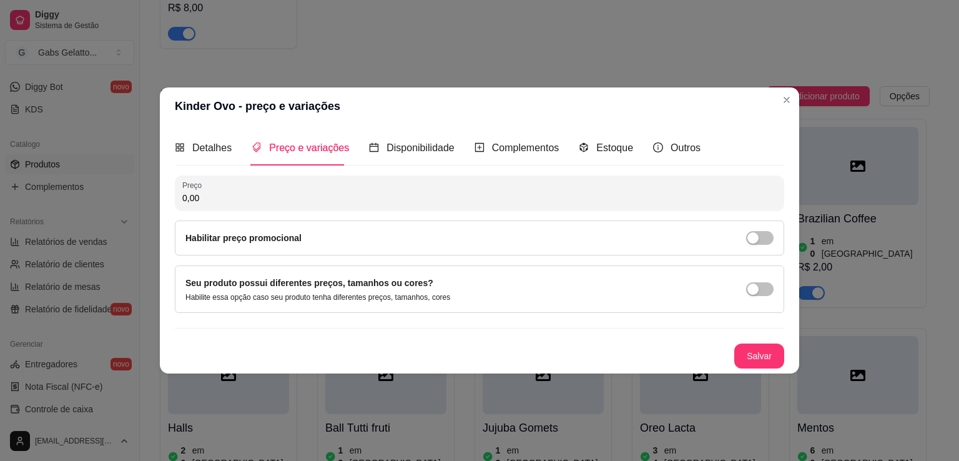
scroll to position [0, 0]
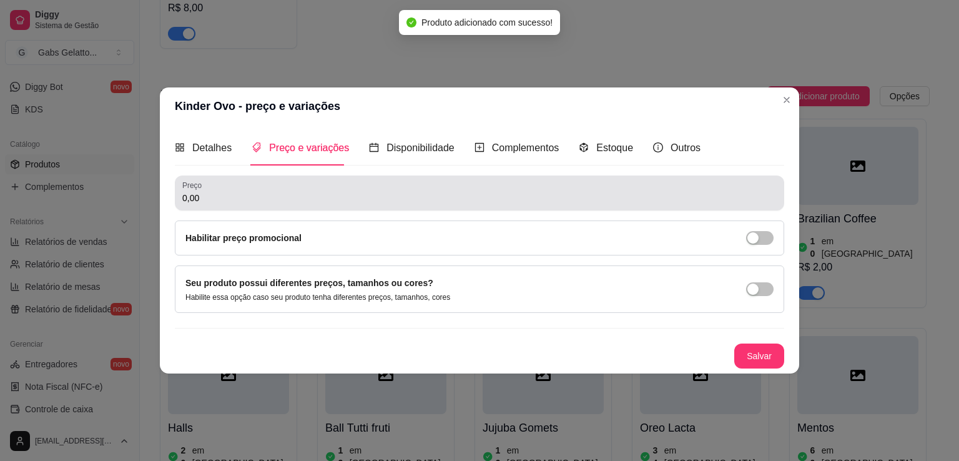
click at [314, 198] on input "0,00" at bounding box center [479, 198] width 595 height 12
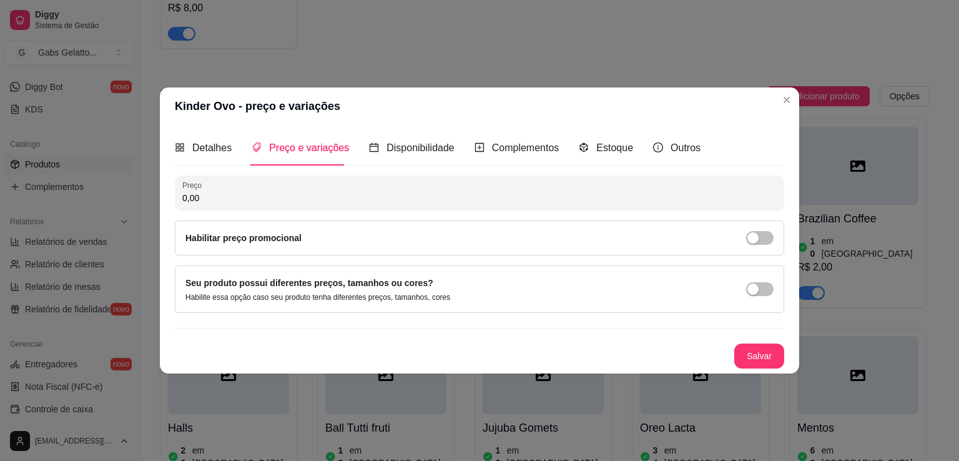
click at [312, 200] on input "0,00" at bounding box center [479, 198] width 595 height 12
click at [762, 359] on button "Salvar" at bounding box center [760, 356] width 50 height 25
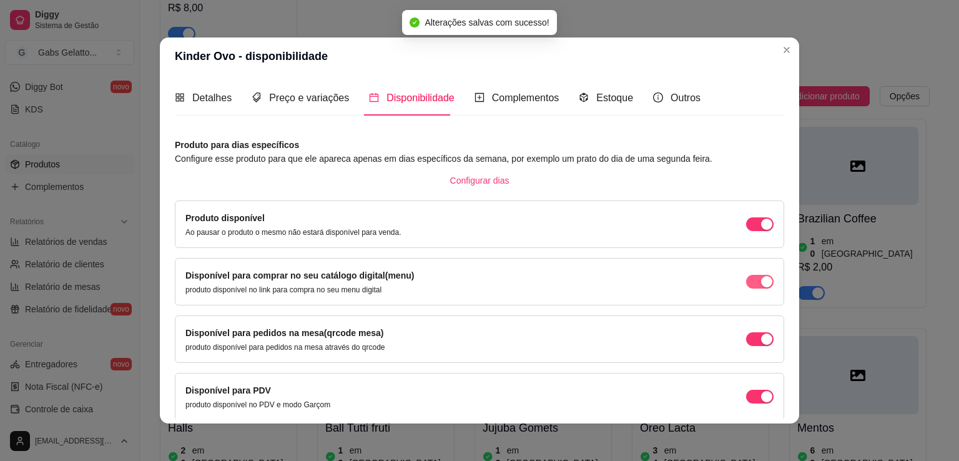
click at [746, 284] on span "button" at bounding box center [759, 282] width 27 height 14
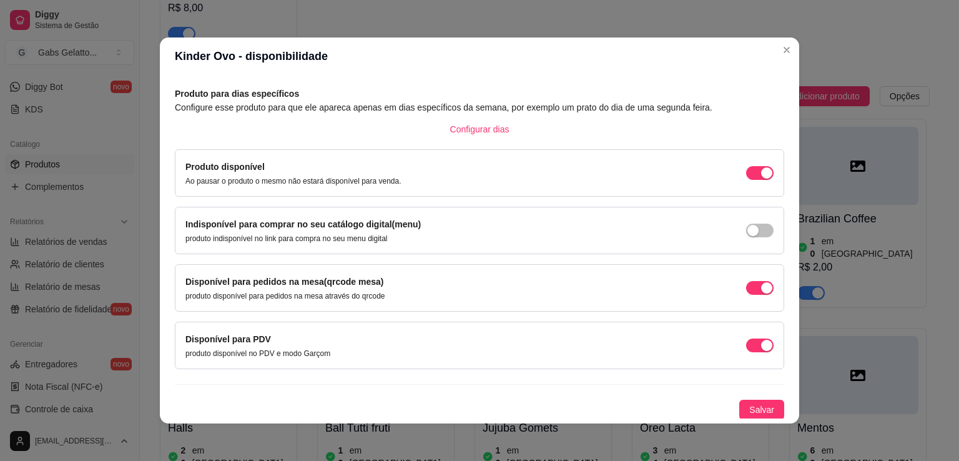
scroll to position [2, 0]
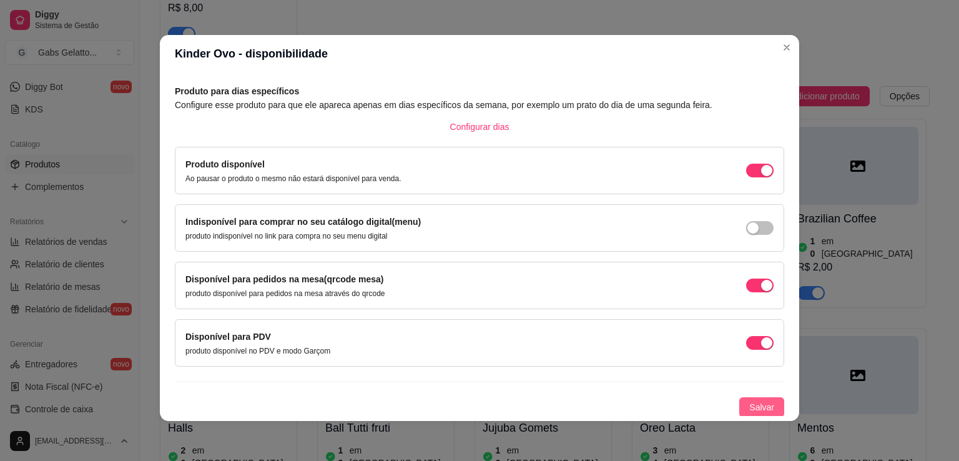
click at [762, 408] on button "Salvar" at bounding box center [762, 407] width 45 height 20
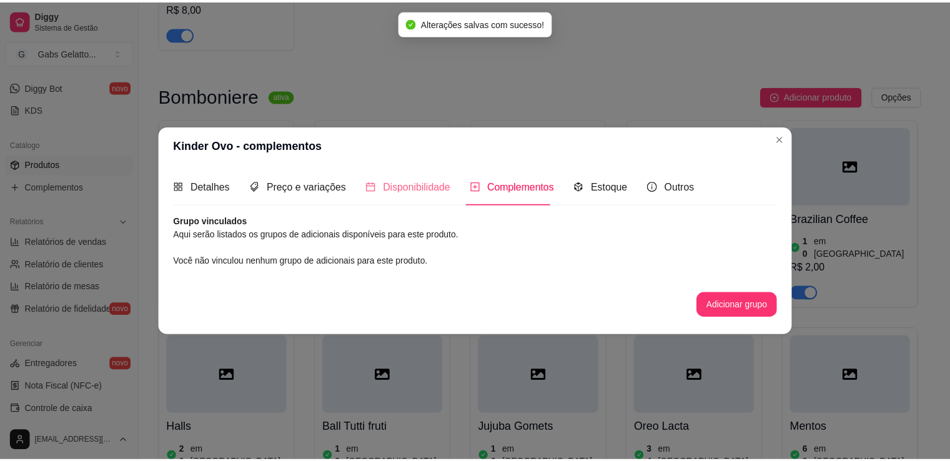
scroll to position [0, 0]
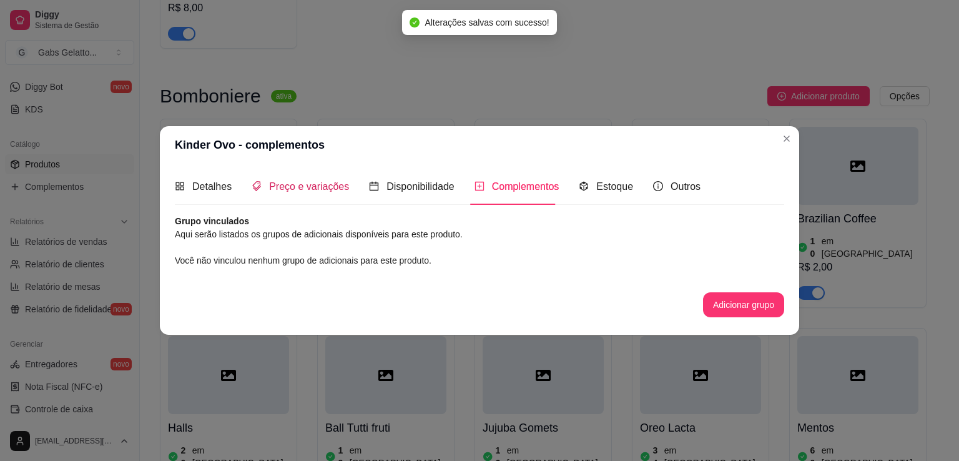
click at [312, 189] on span "Preço e variações" at bounding box center [309, 186] width 80 height 11
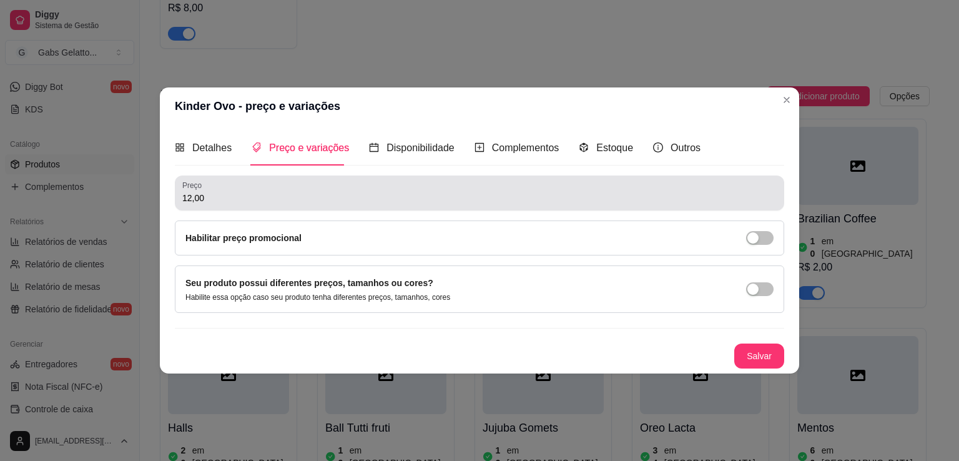
click at [278, 204] on div "12,00" at bounding box center [479, 193] width 595 height 25
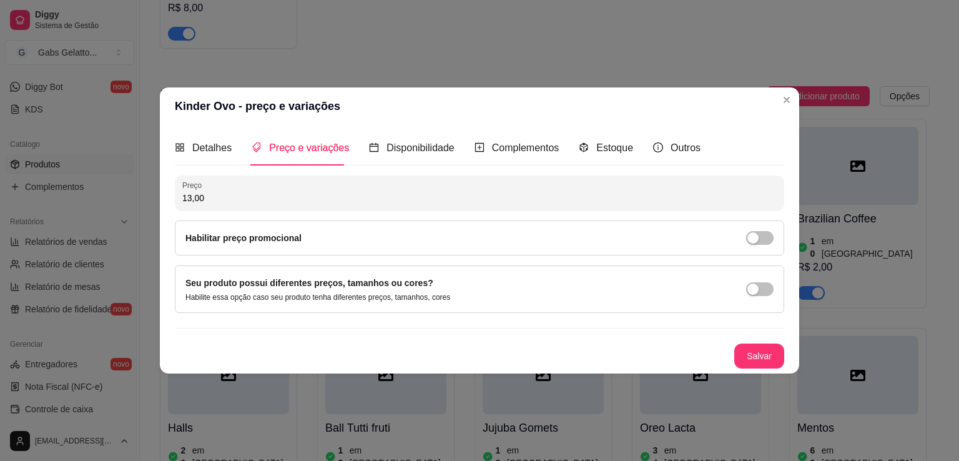
type input "13,00"
click at [780, 350] on button "Salvar" at bounding box center [759, 356] width 49 height 24
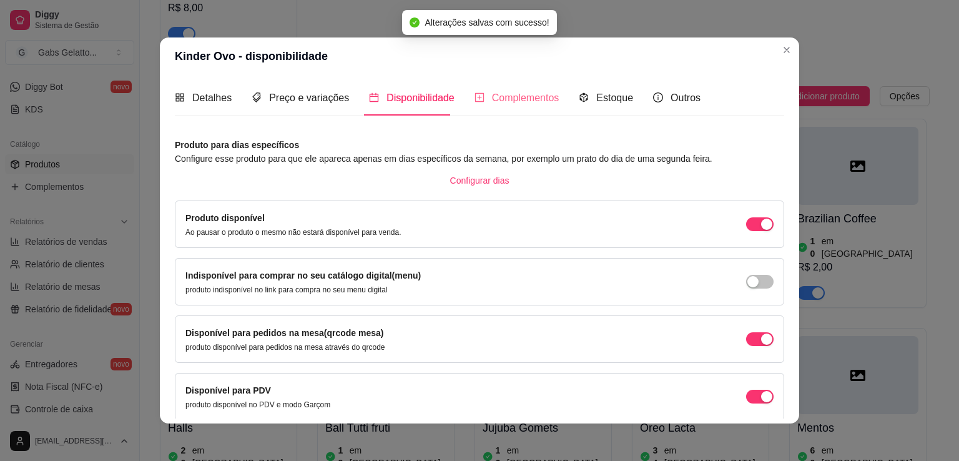
click at [519, 107] on div "Complementos" at bounding box center [517, 98] width 85 height 36
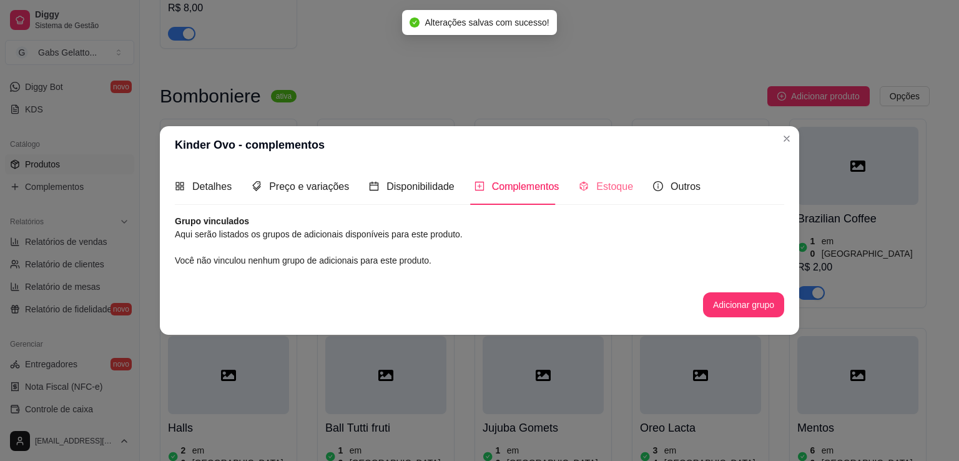
click at [597, 201] on div "Estoque" at bounding box center [606, 187] width 54 height 36
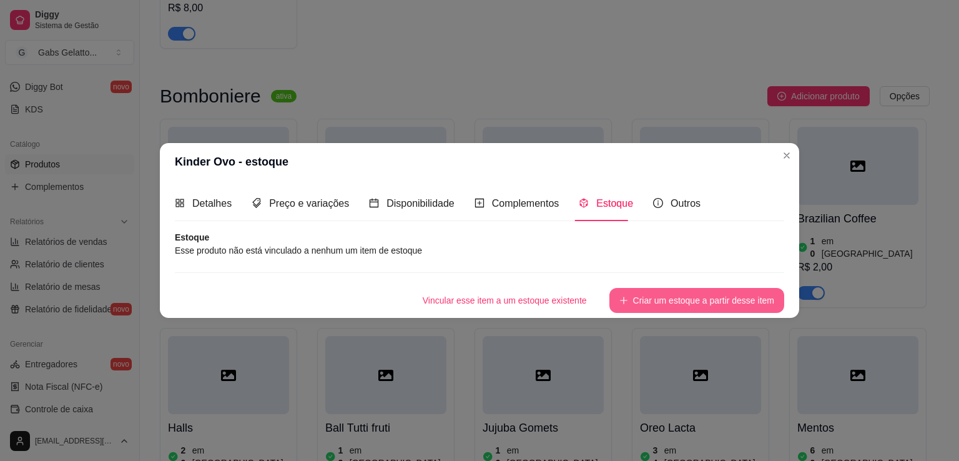
click at [643, 296] on button "Criar um estoque a partir desse item" at bounding box center [697, 300] width 175 height 25
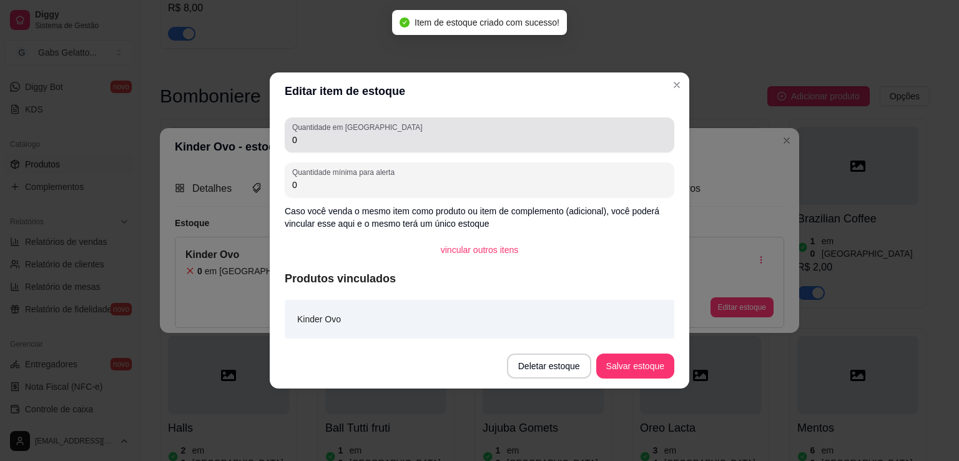
click at [340, 136] on input "0" at bounding box center [479, 140] width 375 height 12
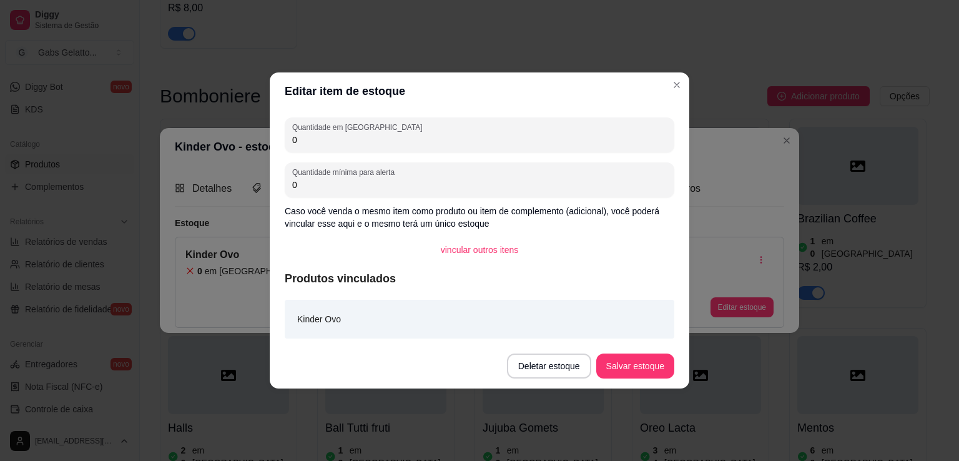
click at [337, 140] on input "0" at bounding box center [479, 140] width 375 height 12
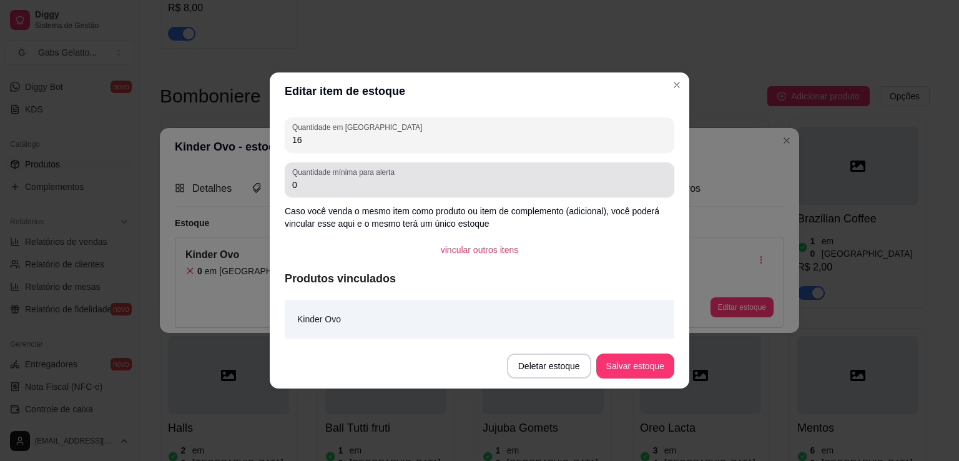
type input "16"
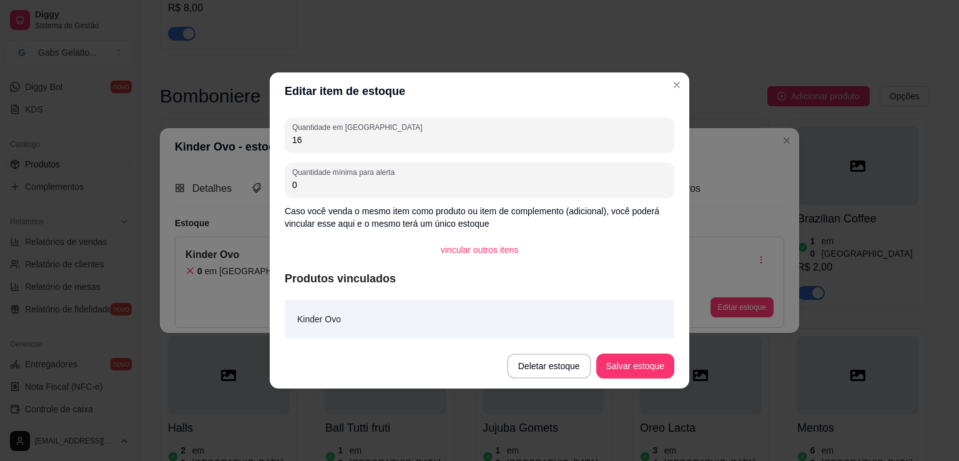
click at [407, 184] on input "0" at bounding box center [479, 185] width 375 height 12
type input "5"
click at [632, 363] on button "Salvar estoque" at bounding box center [636, 366] width 78 height 25
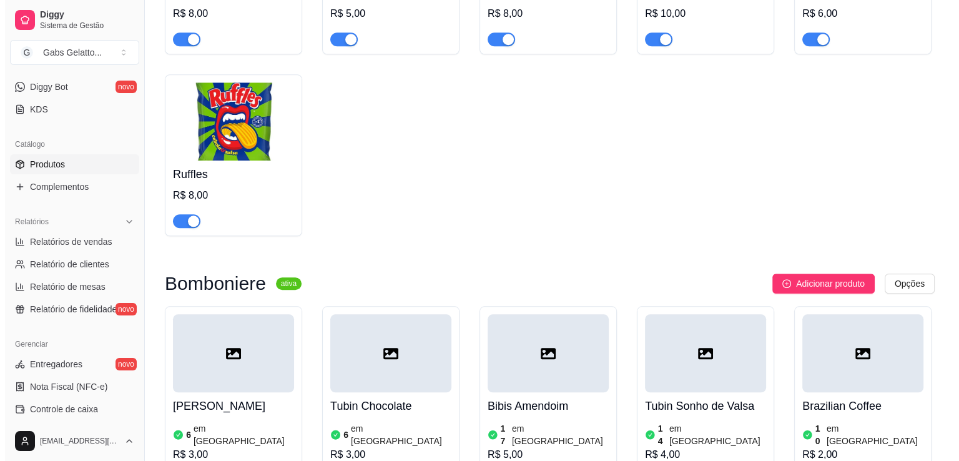
scroll to position [1062, 0]
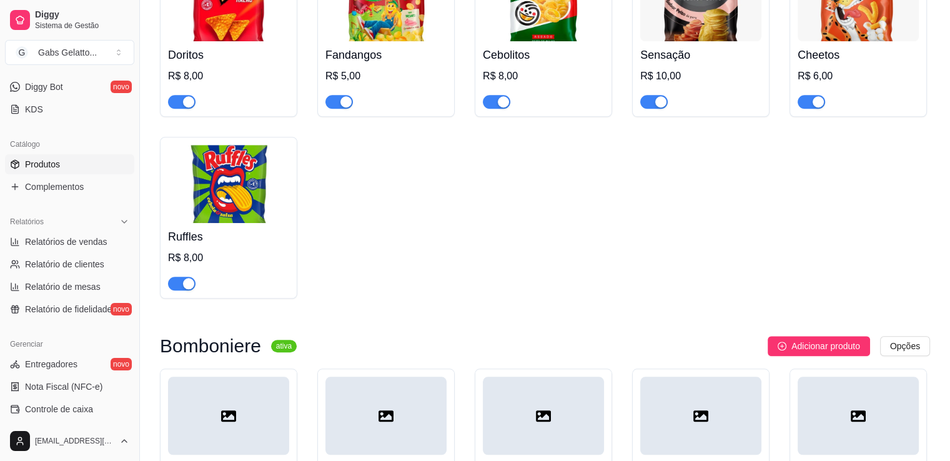
drag, startPoint x: 742, startPoint y: 277, endPoint x: 720, endPoint y: 243, distance: 41.1
drag, startPoint x: 720, startPoint y: 243, endPoint x: 731, endPoint y: 315, distance: 72.7
click at [714, 291] on div "Doritos R$ 8,00 Fandangos R$ 5,00 Cebolitos R$ 8,00 Sensação R$ 10,00 Cheetos R…" at bounding box center [545, 127] width 770 height 344
click at [796, 352] on span "Adicionar produto" at bounding box center [825, 346] width 69 height 14
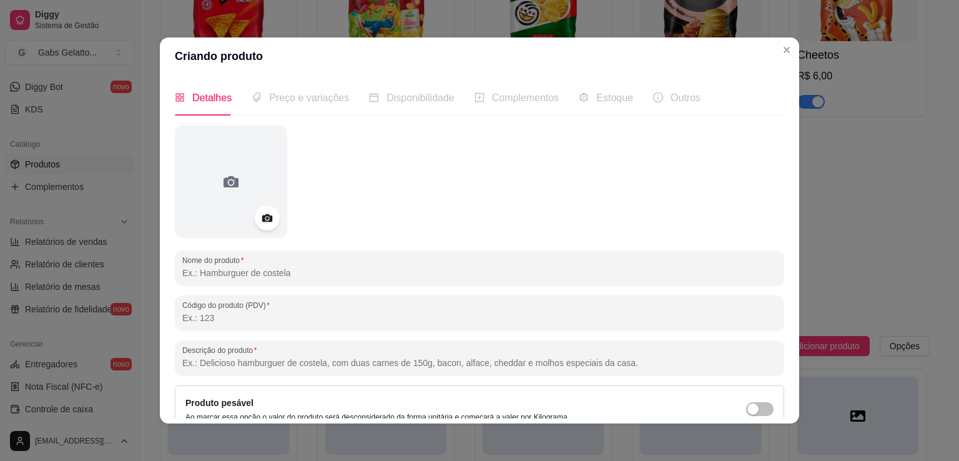
click at [304, 267] on input "Nome do produto" at bounding box center [479, 273] width 595 height 12
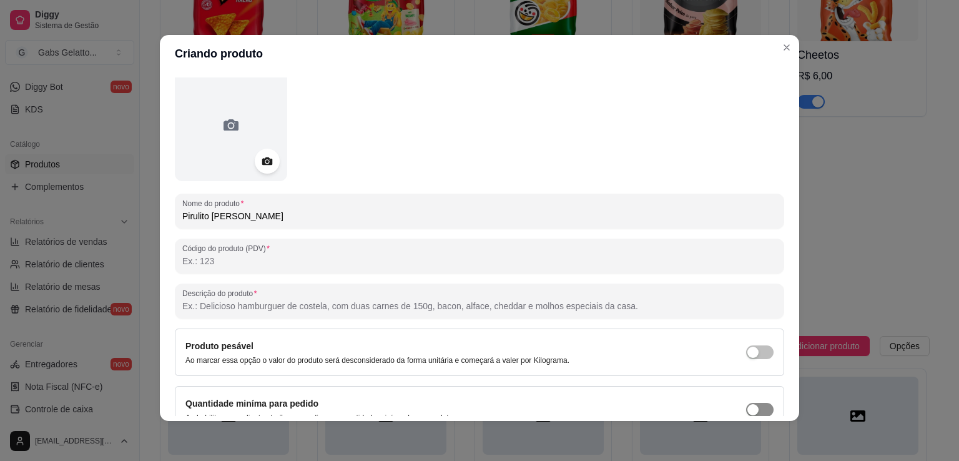
scroll to position [117, 0]
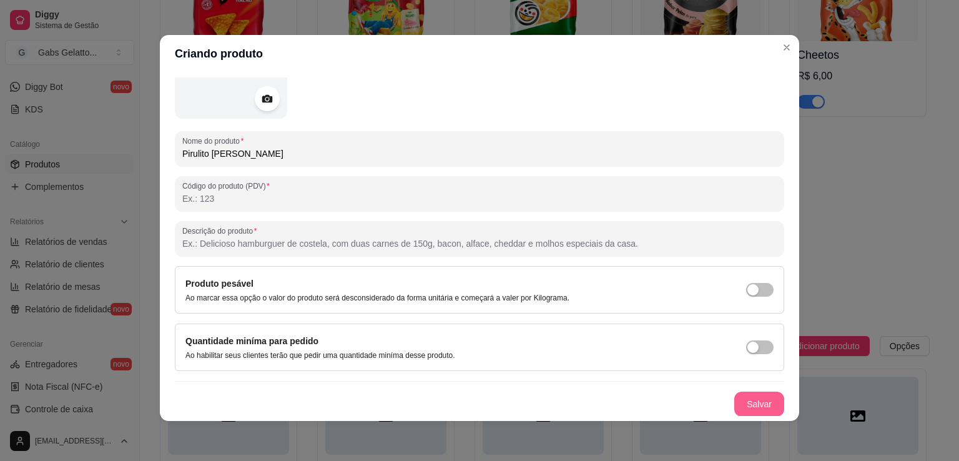
type input "Pirulito [PERSON_NAME]"
click at [745, 403] on button "Salvar" at bounding box center [759, 404] width 49 height 24
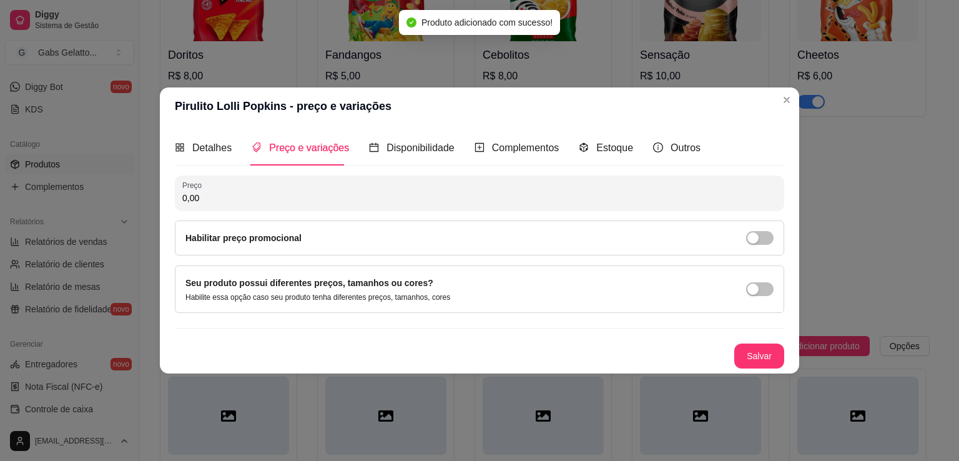
scroll to position [0, 0]
click at [272, 196] on input "0,00" at bounding box center [479, 198] width 595 height 12
type input "3,00"
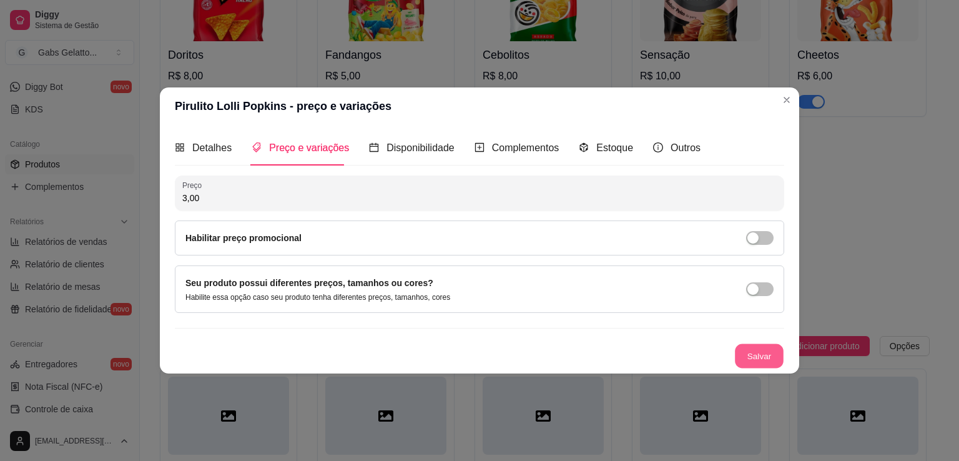
click at [771, 353] on button "Salvar" at bounding box center [759, 356] width 49 height 24
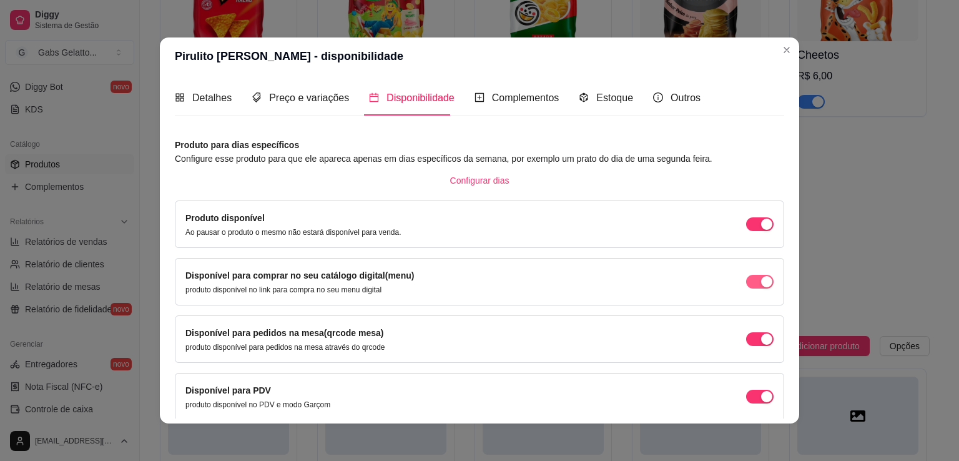
click at [761, 285] on div "button" at bounding box center [766, 281] width 11 height 11
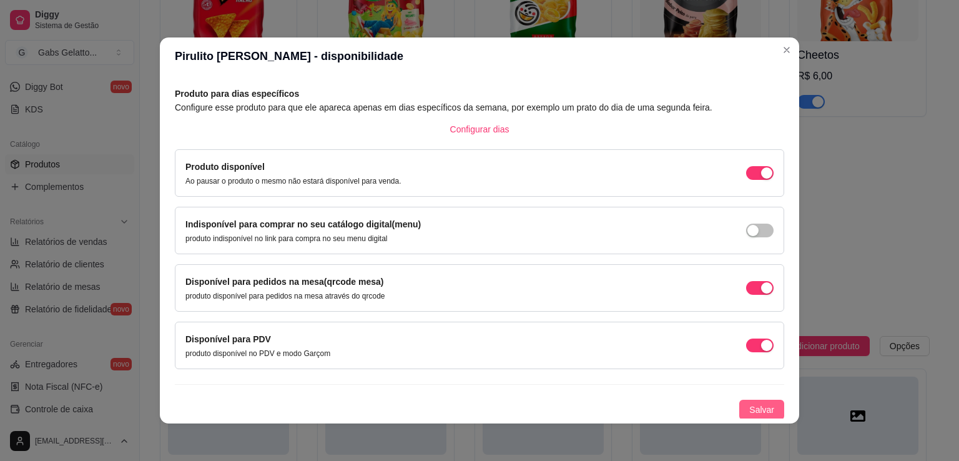
click at [766, 403] on button "Salvar" at bounding box center [762, 410] width 45 height 20
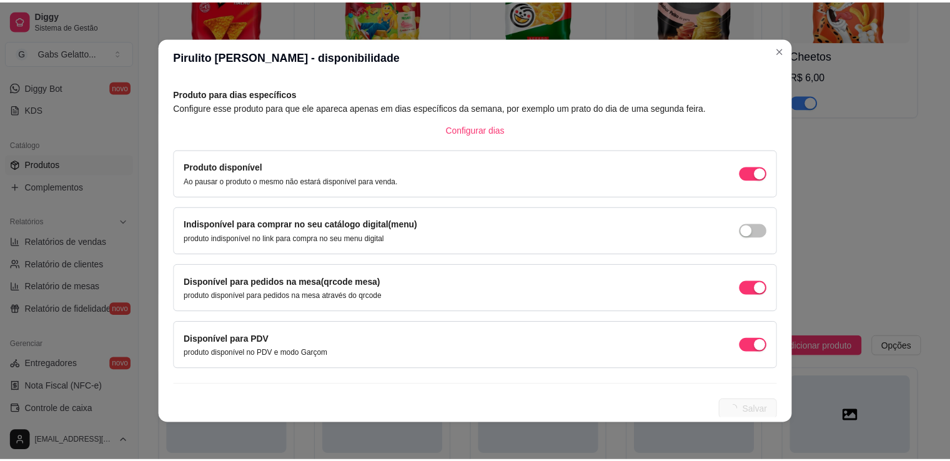
scroll to position [0, 0]
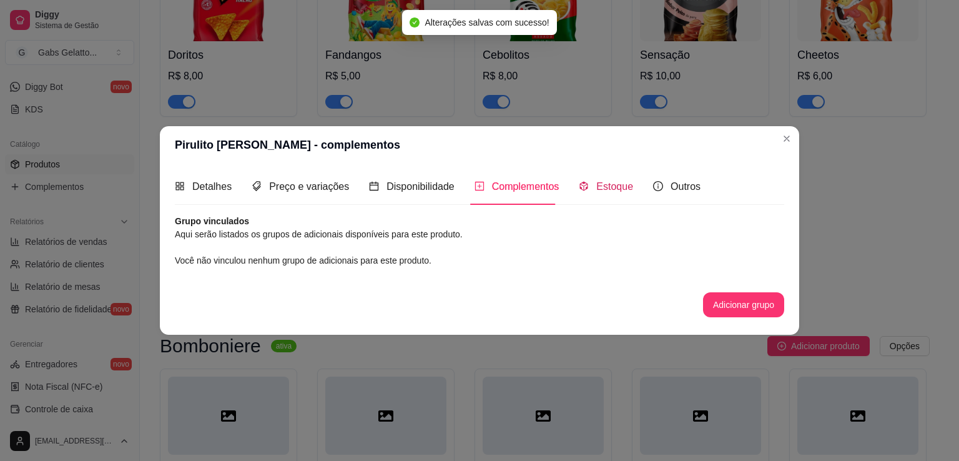
click at [617, 189] on span "Estoque" at bounding box center [615, 186] width 37 height 11
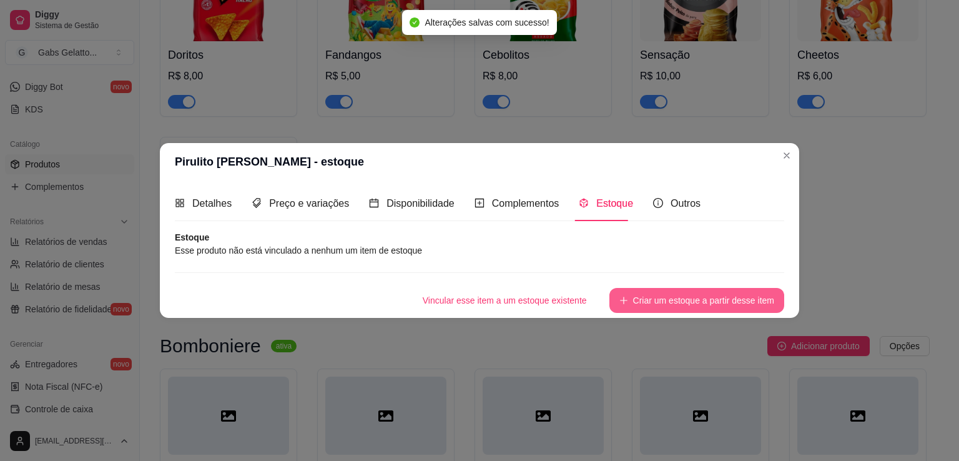
click at [658, 292] on button "Criar um estoque a partir desse item" at bounding box center [697, 300] width 175 height 25
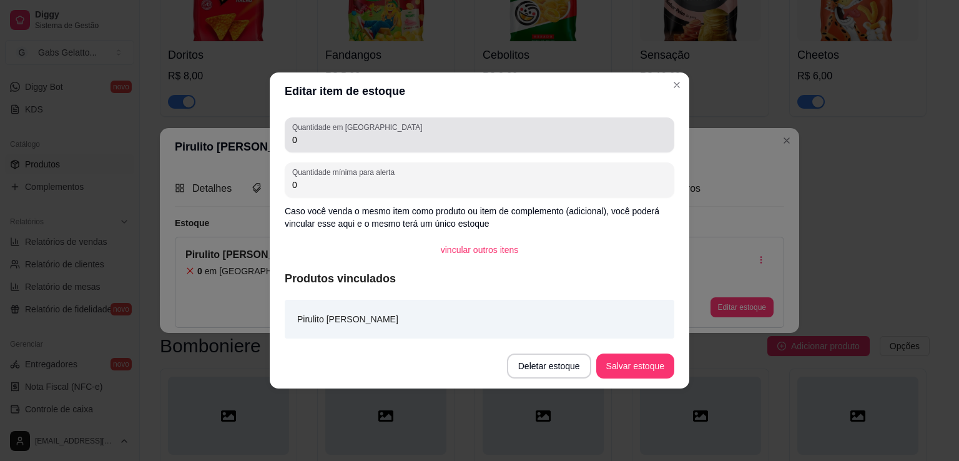
click at [359, 146] on div "0" at bounding box center [479, 134] width 375 height 25
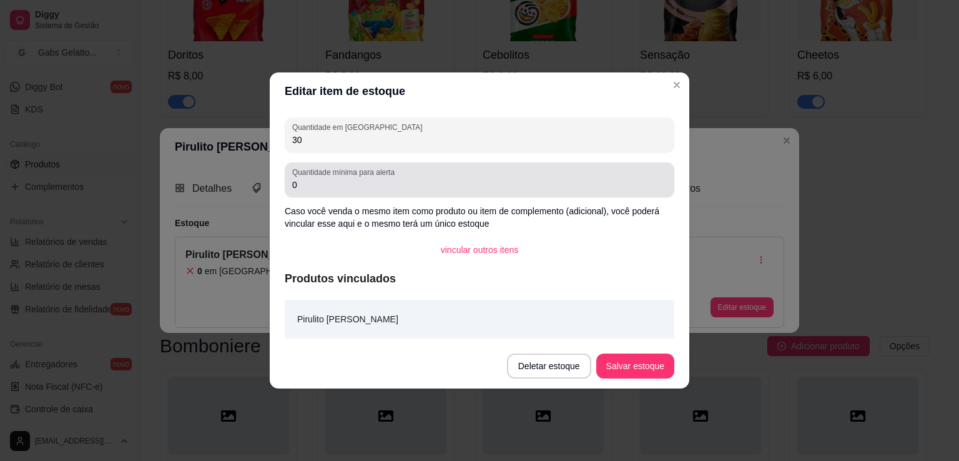
type input "30"
click at [352, 189] on input "0" at bounding box center [479, 185] width 375 height 12
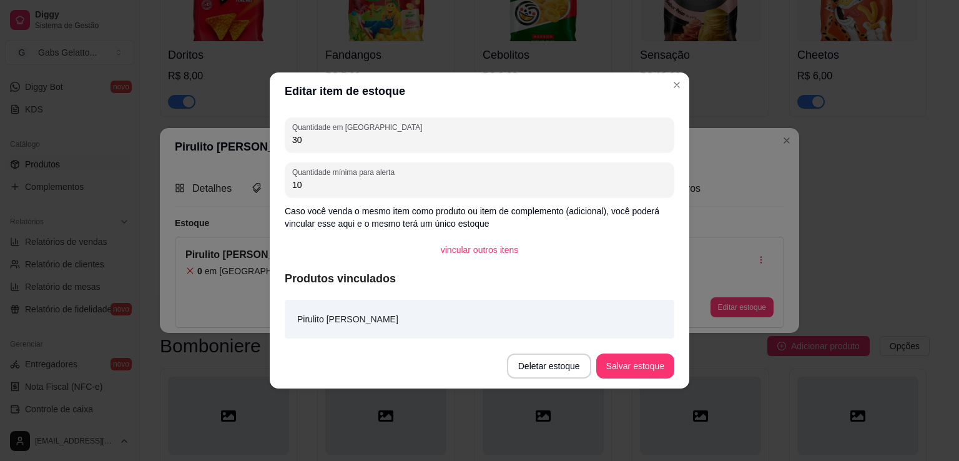
type input "1"
type input "5"
click at [632, 376] on button "Salvar estoque" at bounding box center [636, 366] width 78 height 25
click at [652, 370] on button "Salvar estoque" at bounding box center [635, 366] width 76 height 24
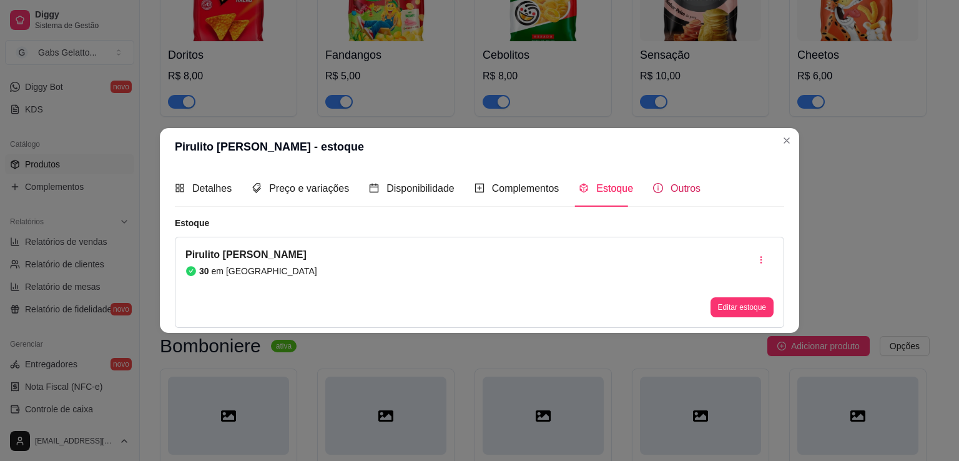
click at [673, 191] on span "Outros" at bounding box center [686, 188] width 30 height 11
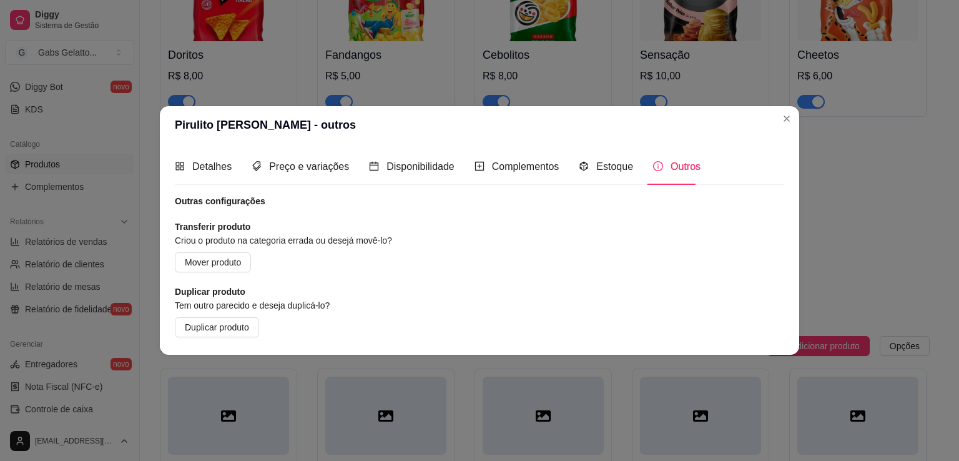
click at [778, 111] on header "Pirulito [PERSON_NAME] - outros" at bounding box center [480, 124] width 640 height 37
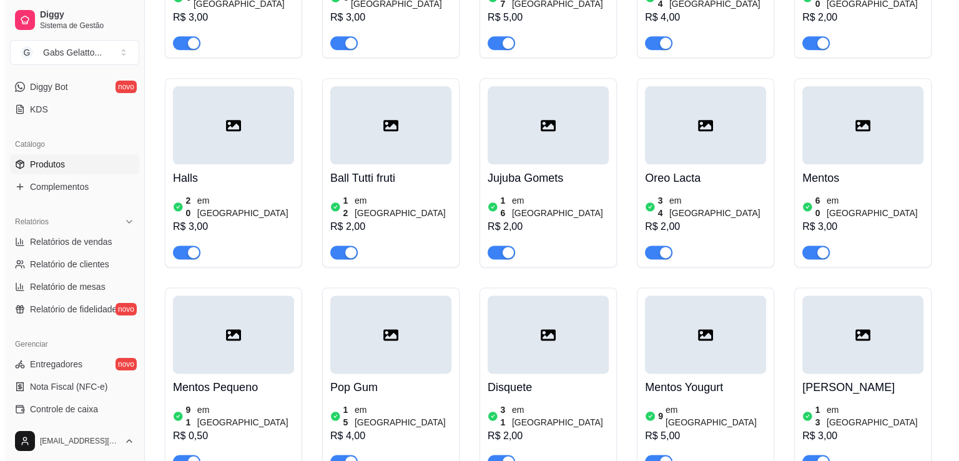
scroll to position [1249, 0]
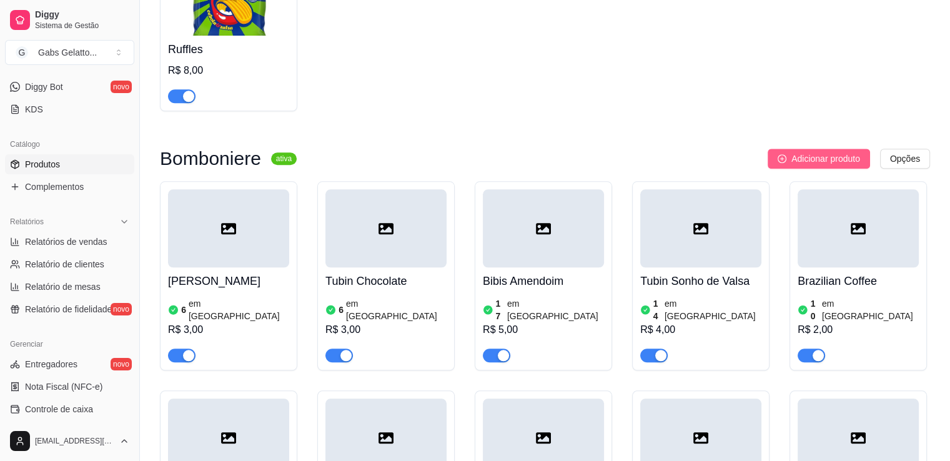
click at [817, 158] on span "Adicionar produto" at bounding box center [825, 159] width 69 height 14
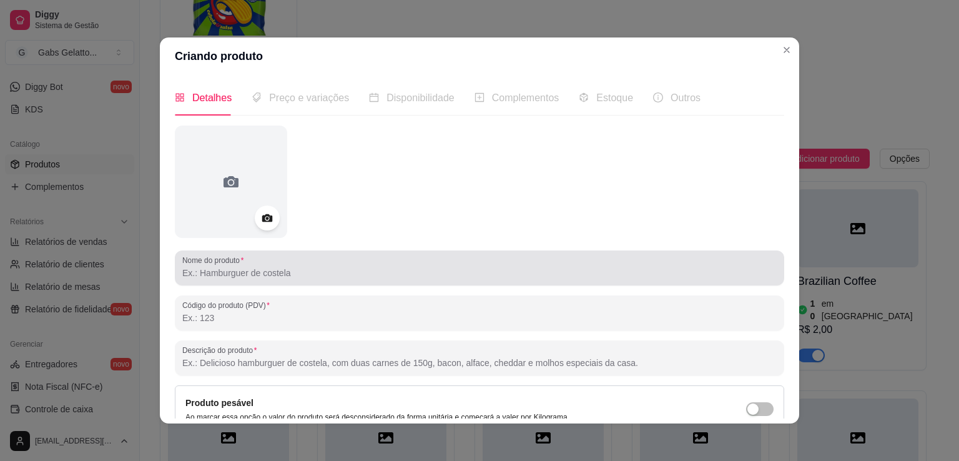
click at [242, 280] on div at bounding box center [479, 267] width 595 height 25
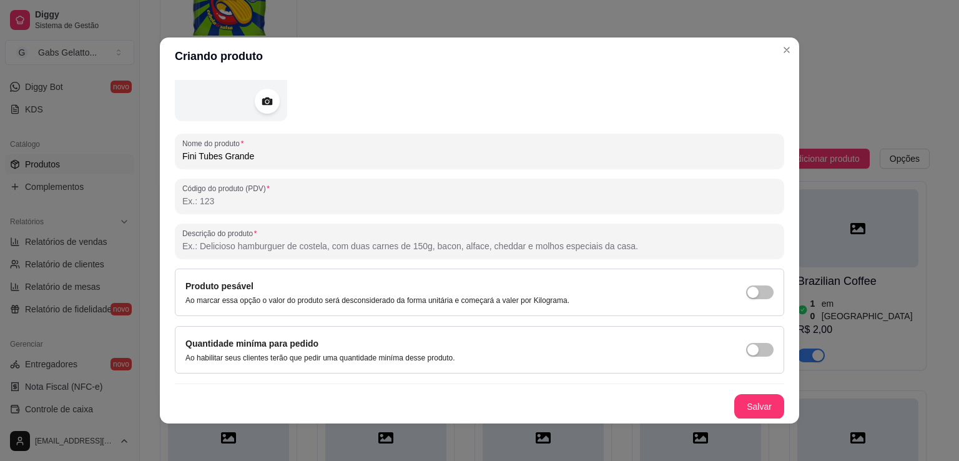
scroll to position [2, 0]
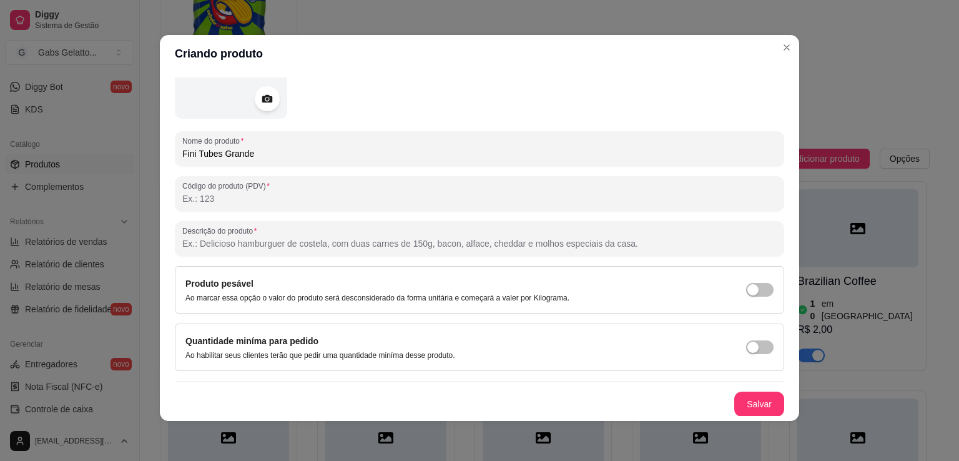
type input "Fini Tubes Grande"
click at [742, 402] on button "Salvar" at bounding box center [759, 404] width 49 height 24
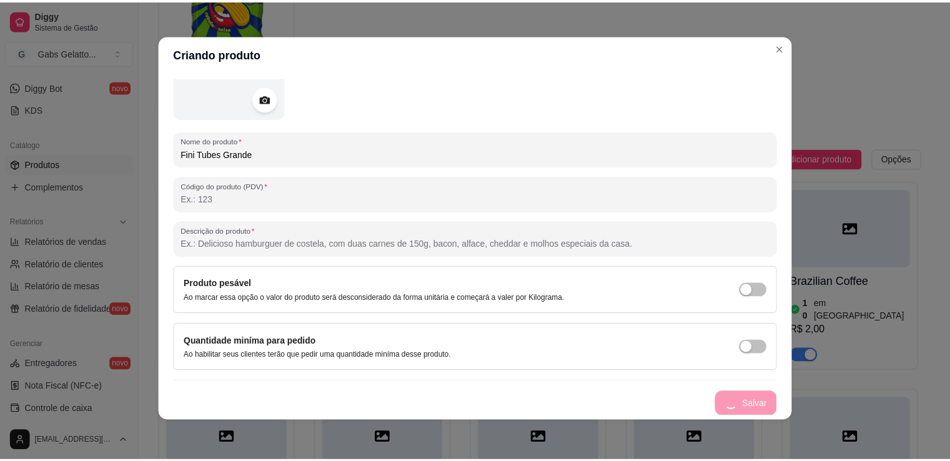
scroll to position [0, 0]
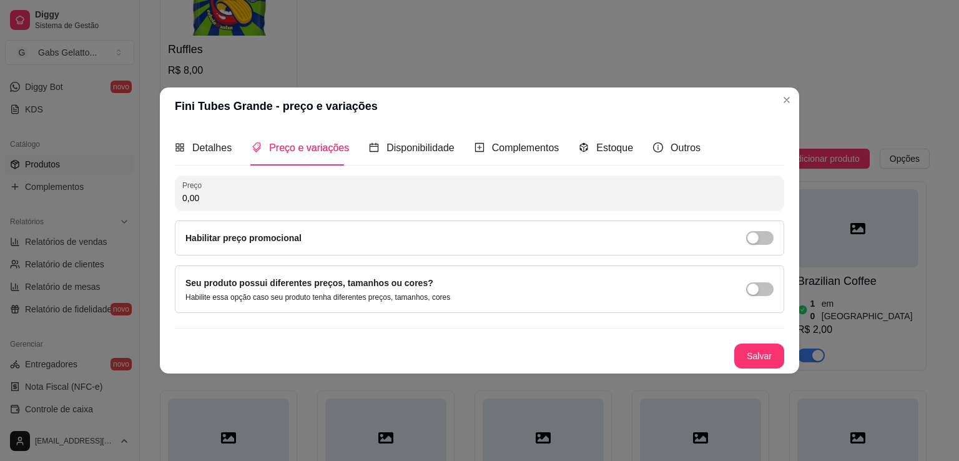
click at [270, 201] on input "0,00" at bounding box center [479, 198] width 595 height 12
type input "4,00"
click at [758, 354] on button "Salvar" at bounding box center [759, 356] width 49 height 24
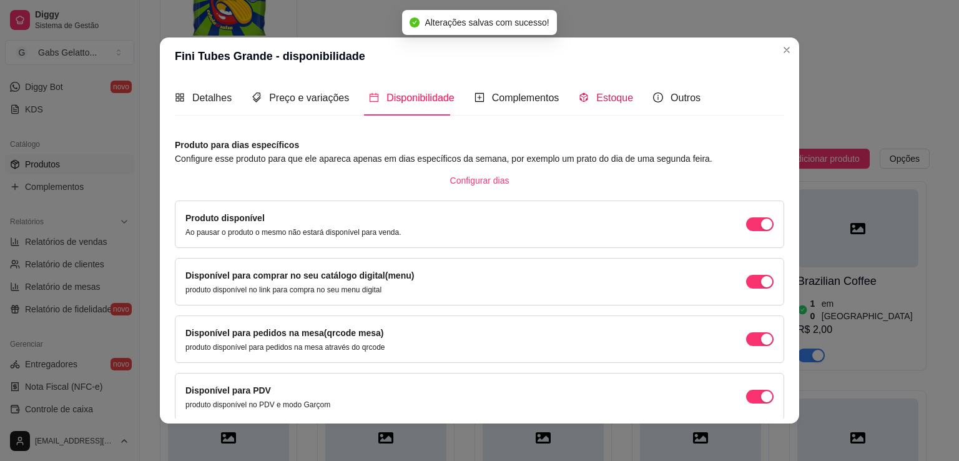
click at [597, 101] on span "Estoque" at bounding box center [615, 97] width 37 height 11
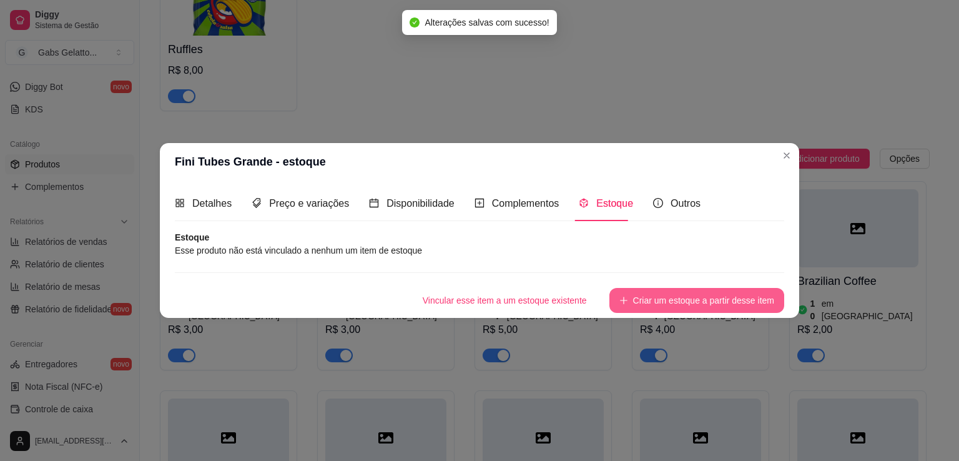
click at [640, 295] on button "Criar um estoque a partir desse item" at bounding box center [697, 300] width 175 height 25
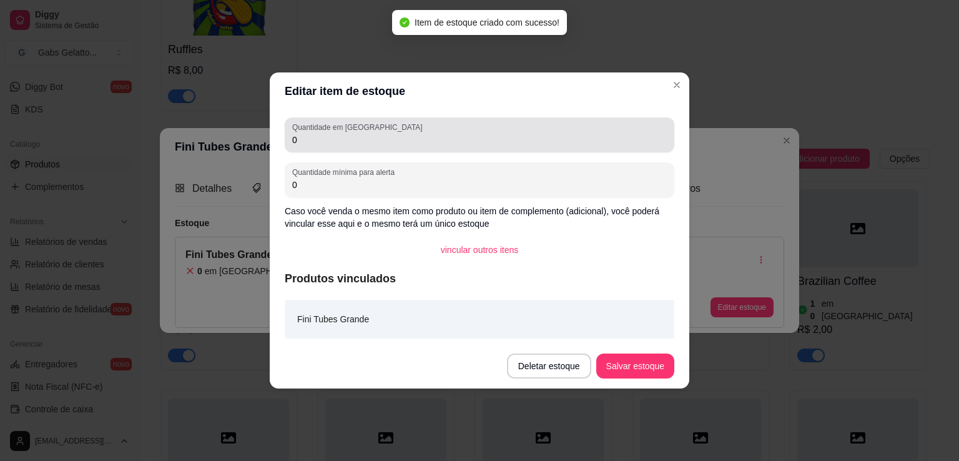
click at [327, 143] on input "0" at bounding box center [479, 140] width 375 height 12
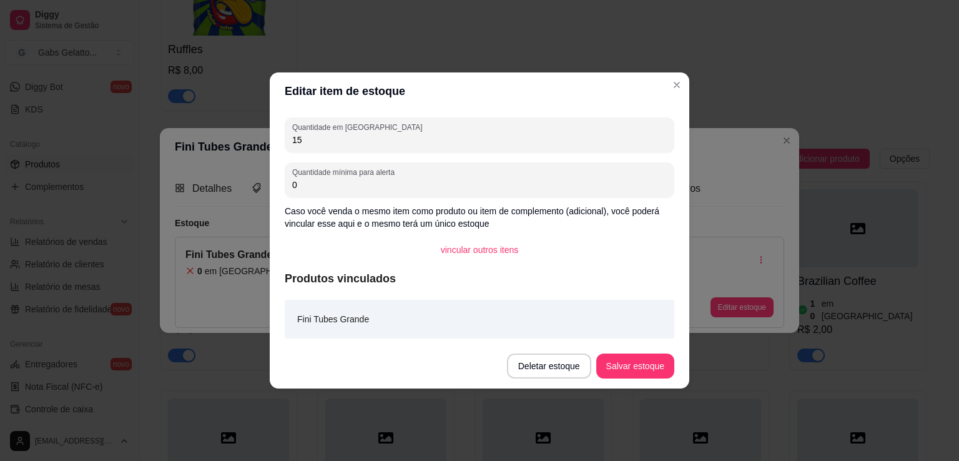
type input "15"
click at [422, 193] on div "Quantidade mínima para alerta 0" at bounding box center [480, 179] width 390 height 35
type input "1"
click at [647, 358] on button "Salvar estoque" at bounding box center [636, 366] width 78 height 25
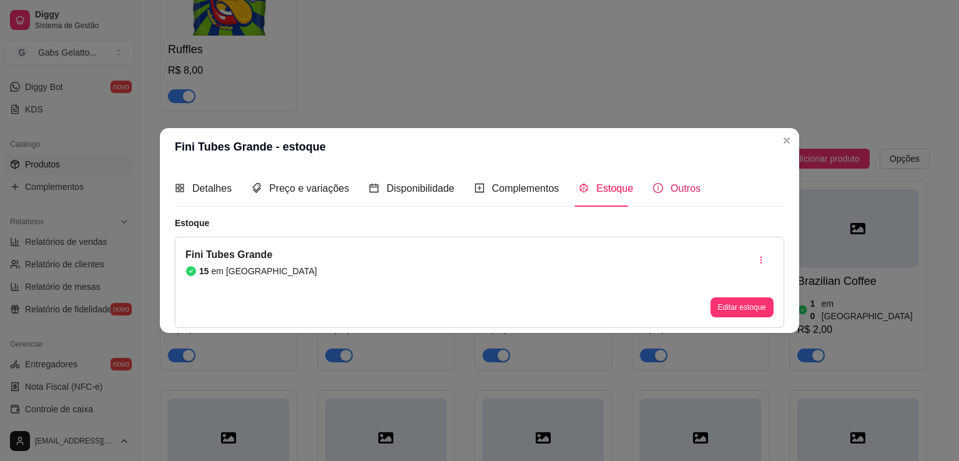
click at [685, 183] on span "Outros" at bounding box center [686, 188] width 30 height 11
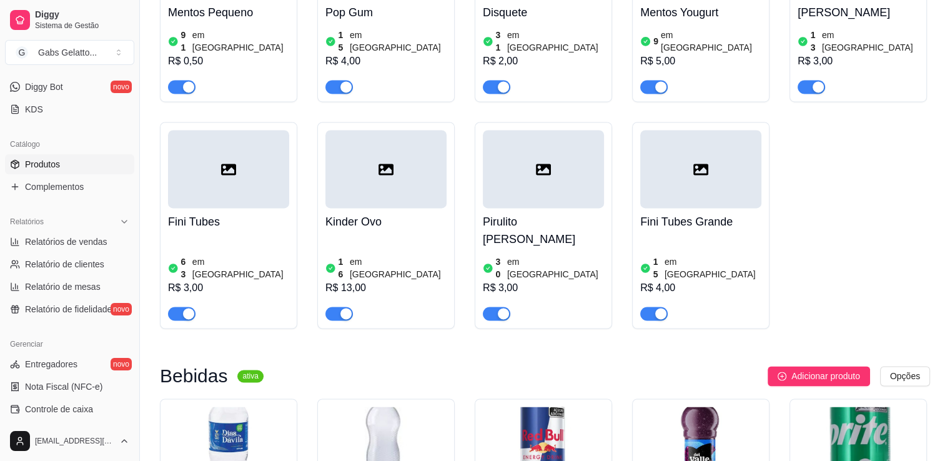
scroll to position [1874, 0]
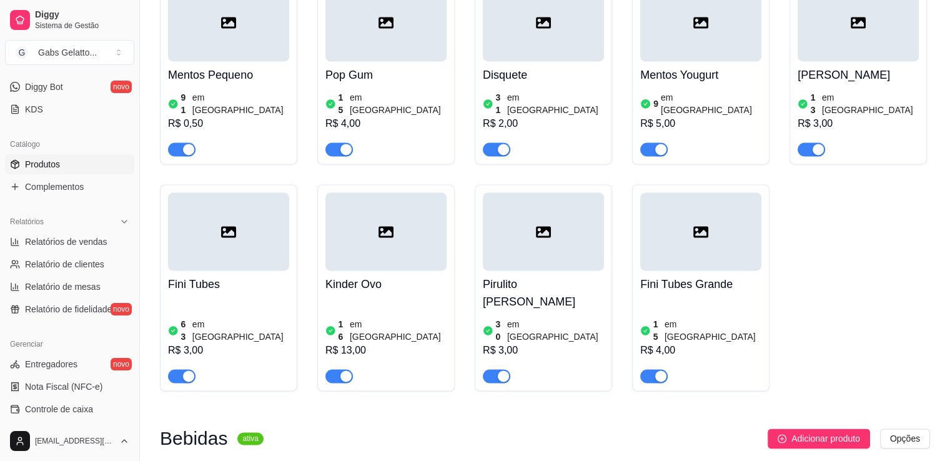
click at [389, 212] on div at bounding box center [385, 231] width 121 height 78
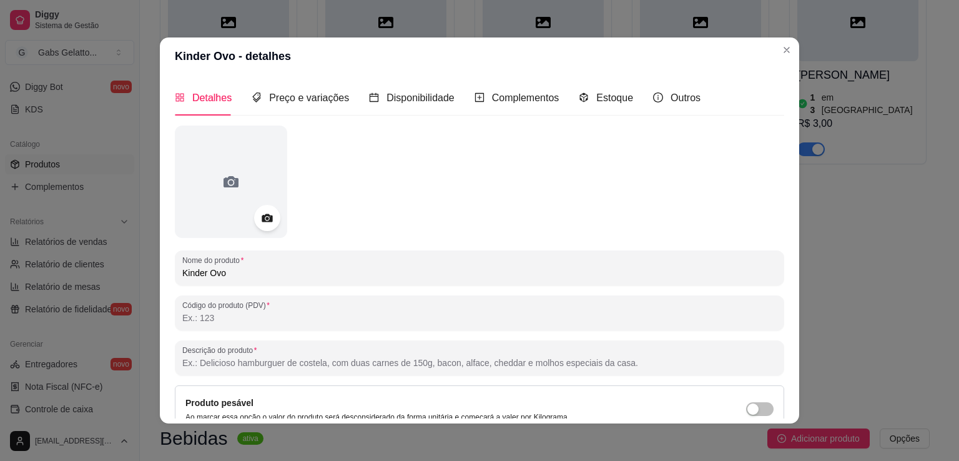
click at [254, 221] on div at bounding box center [267, 218] width 26 height 26
click at [262, 224] on icon at bounding box center [267, 218] width 14 height 14
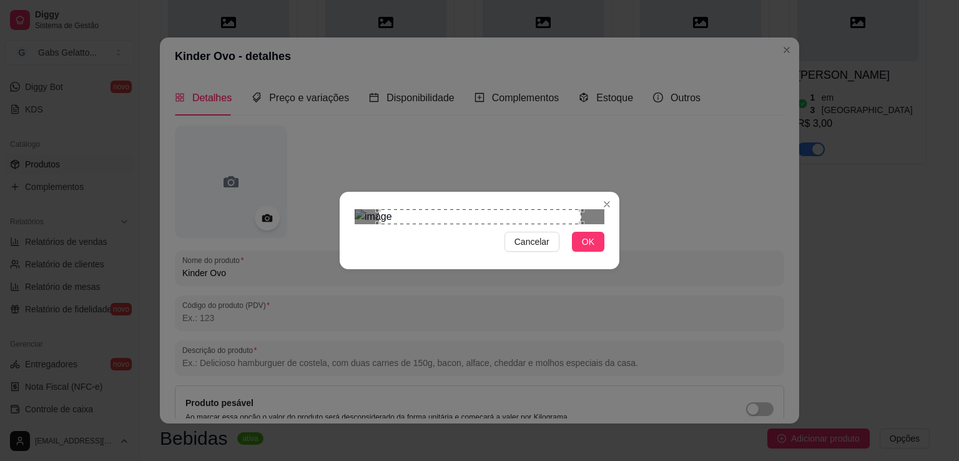
click at [503, 224] on div "Use the arrow keys to move the crop selection area" at bounding box center [480, 216] width 203 height 15
click at [508, 247] on div "Use the arrow keys to move the crop selection area" at bounding box center [478, 310] width 203 height 203
click at [590, 249] on span "OK" at bounding box center [588, 242] width 12 height 14
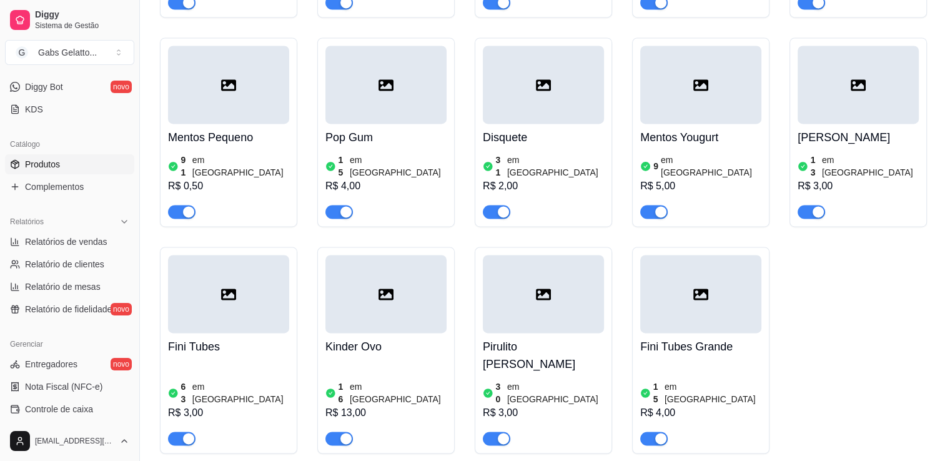
scroll to position [1749, 0]
